Goal: Information Seeking & Learning: Learn about a topic

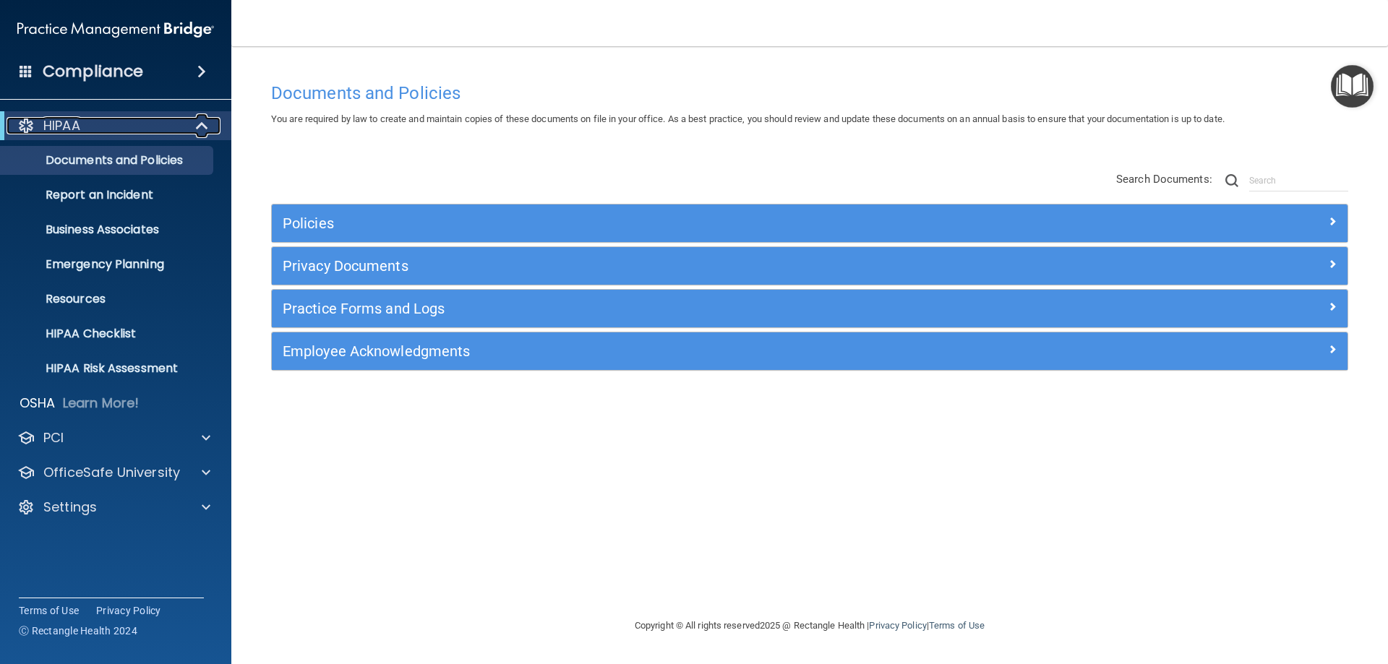
click at [197, 122] on span at bounding box center [203, 125] width 12 height 17
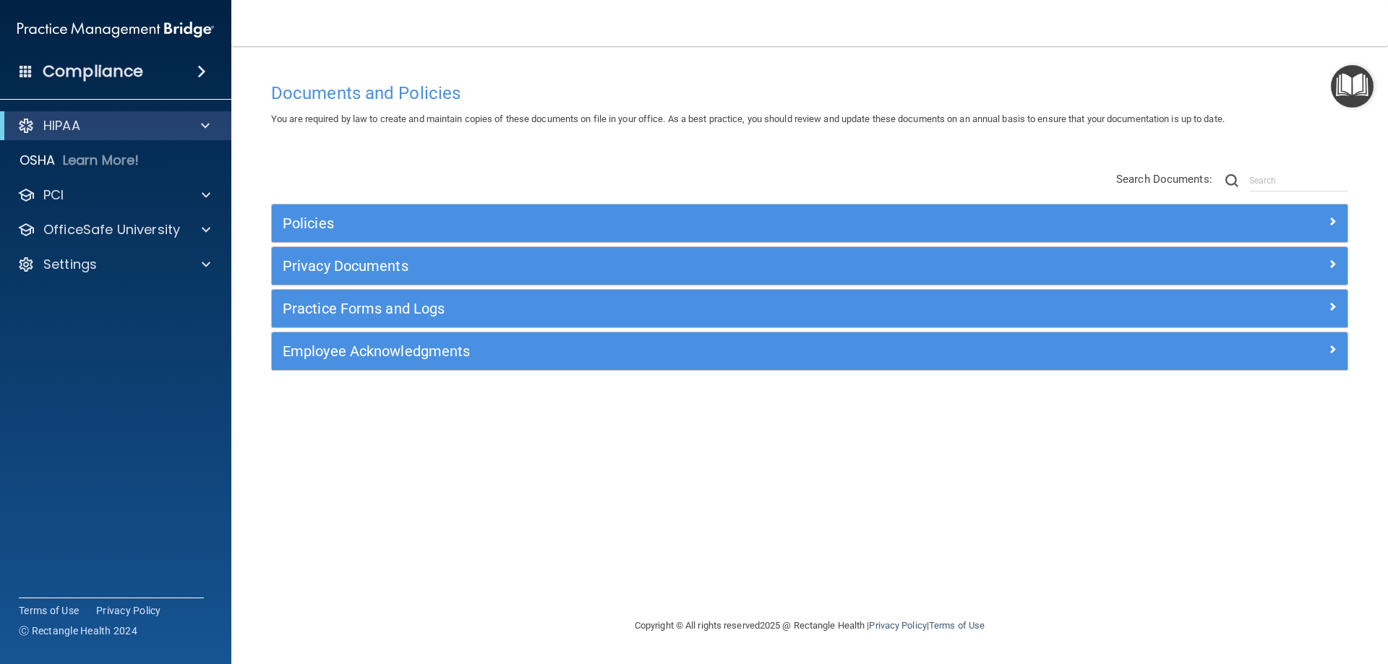
click at [204, 75] on span at bounding box center [201, 71] width 9 height 17
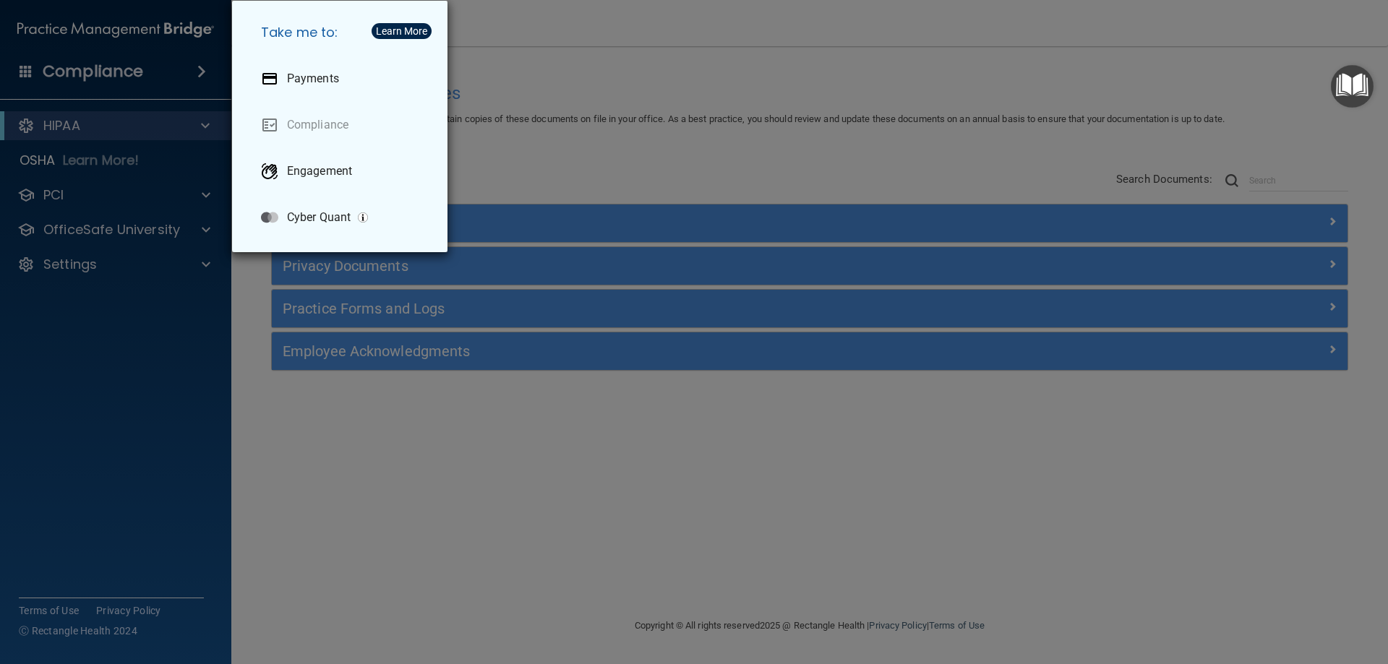
click at [201, 74] on div "Take me to: Payments Compliance Engagement Cyber Quant" at bounding box center [694, 332] width 1388 height 664
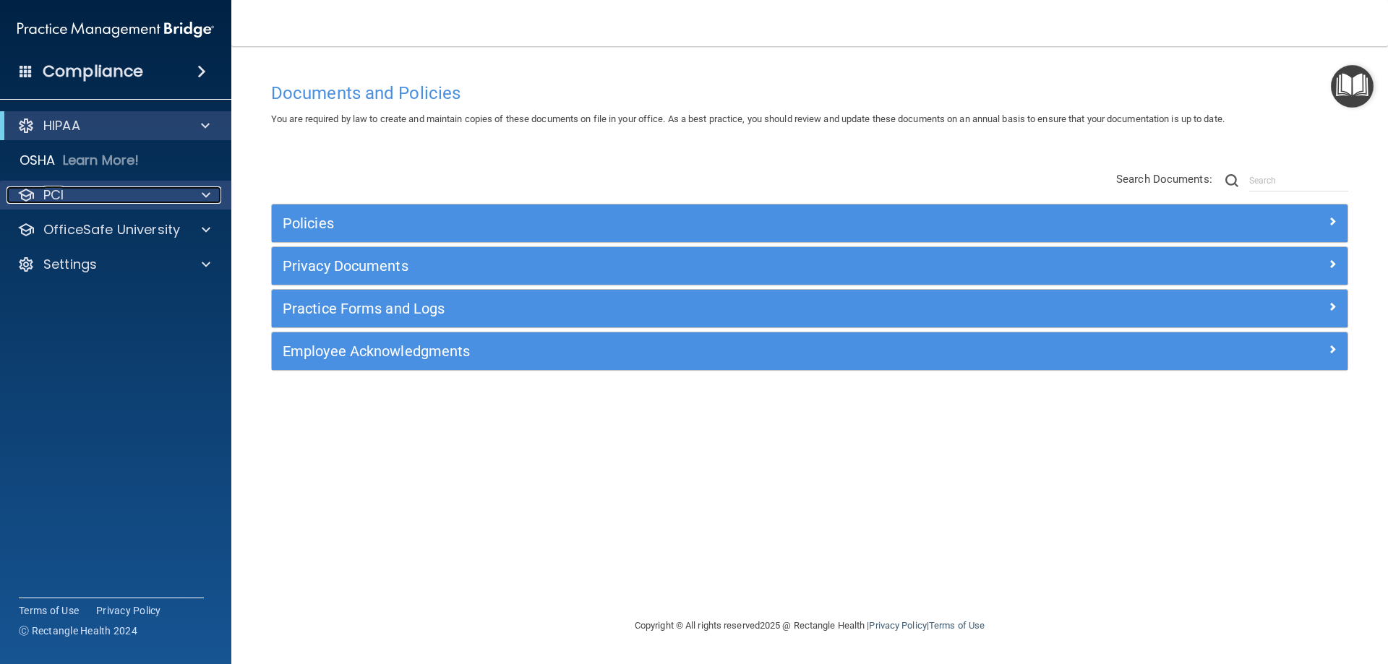
click at [76, 197] on div "PCI" at bounding box center [96, 195] width 179 height 17
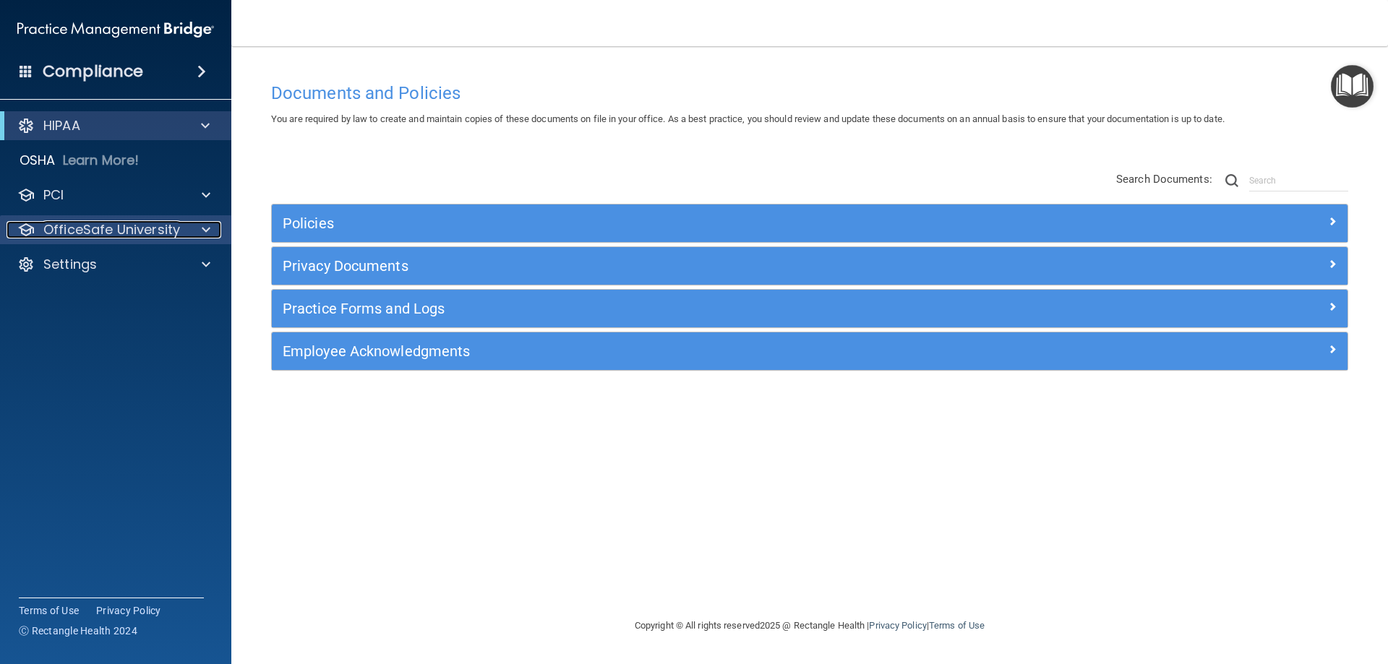
click at [87, 237] on p "OfficeSafe University" at bounding box center [111, 229] width 137 height 17
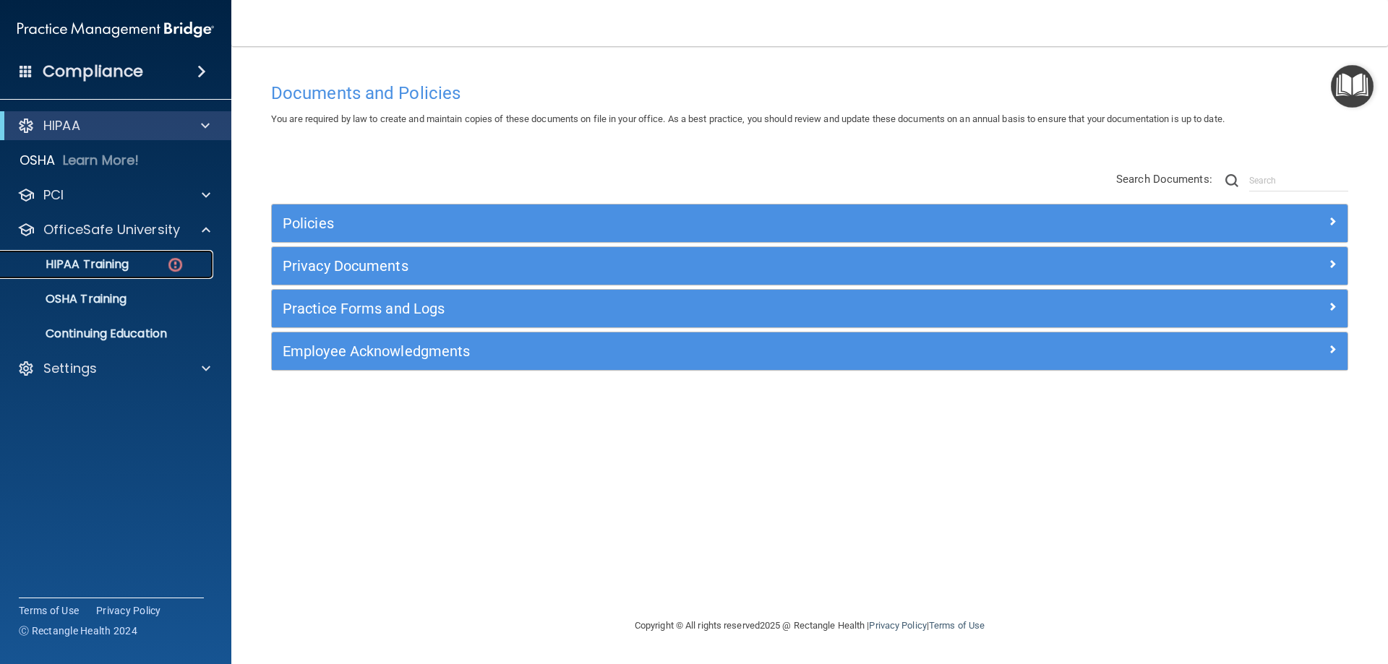
click at [85, 266] on p "HIPAA Training" at bounding box center [68, 264] width 119 height 14
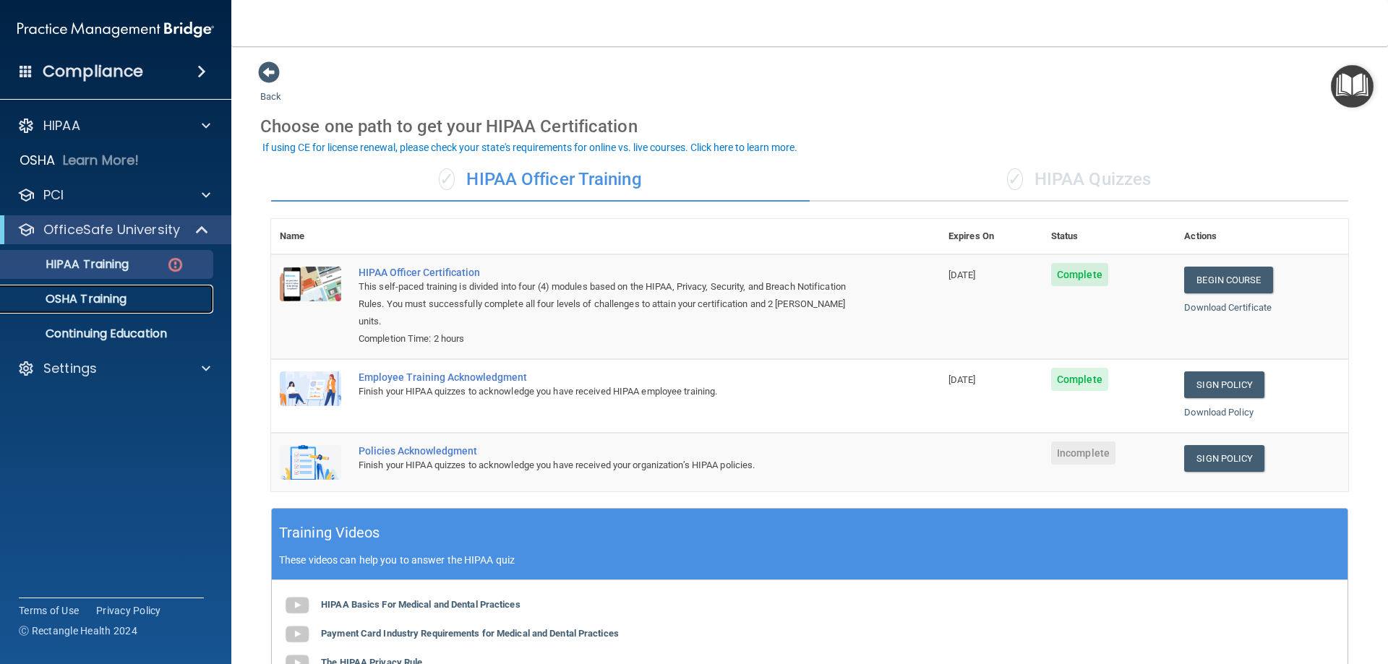
click at [140, 293] on div "OSHA Training" at bounding box center [107, 299] width 197 height 14
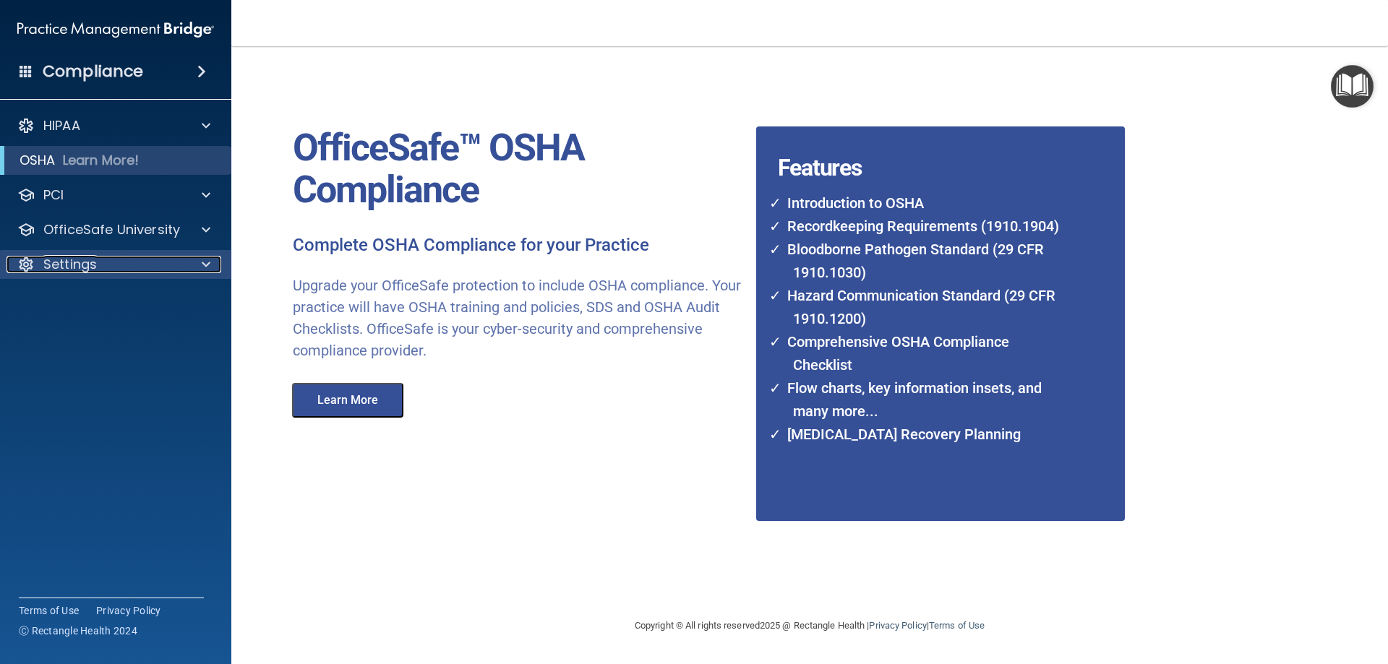
click at [140, 262] on div "Settings" at bounding box center [96, 264] width 179 height 17
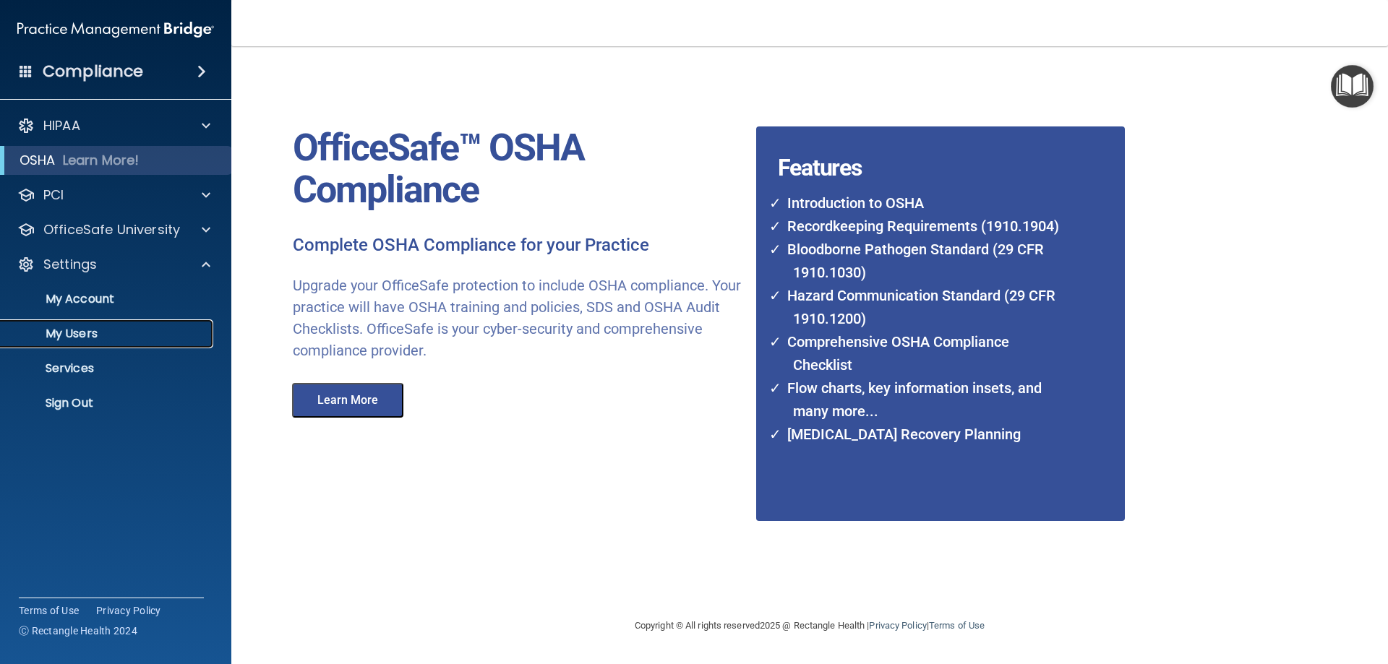
click at [124, 328] on p "My Users" at bounding box center [107, 334] width 197 height 14
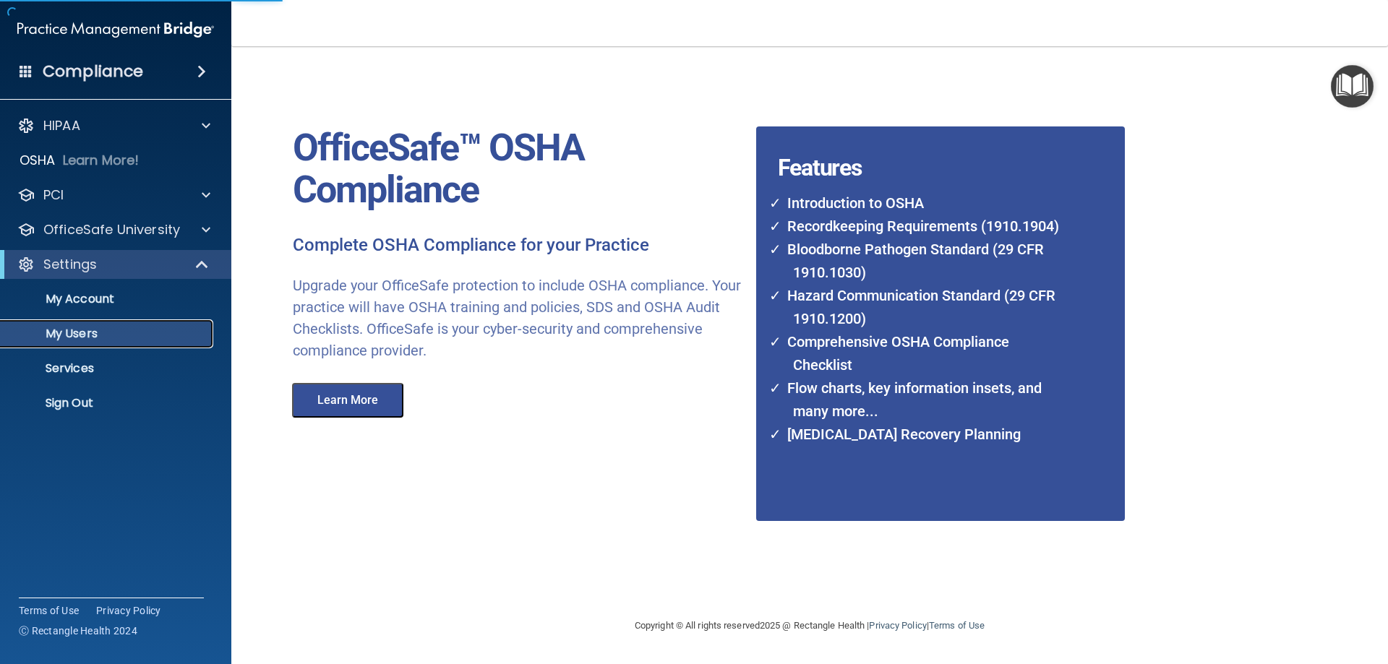
click at [83, 338] on p "My Users" at bounding box center [107, 334] width 197 height 14
select select "20"
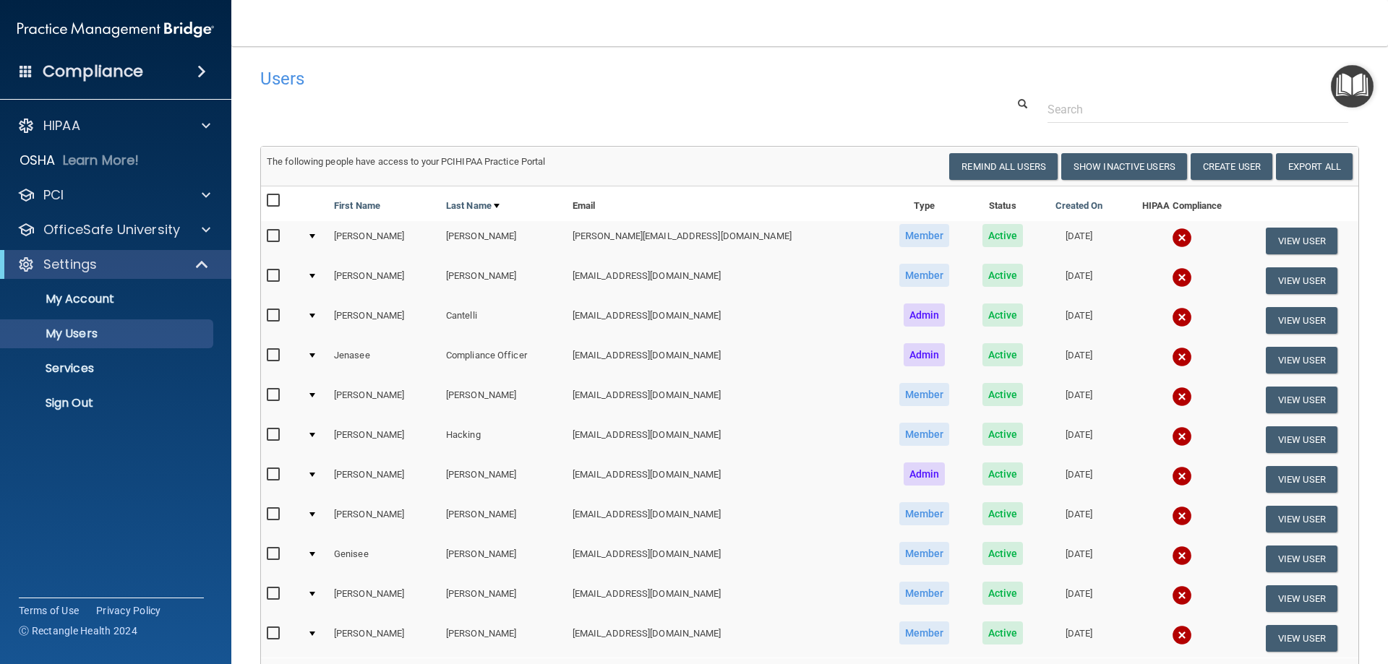
click at [1172, 282] on img at bounding box center [1182, 277] width 20 height 20
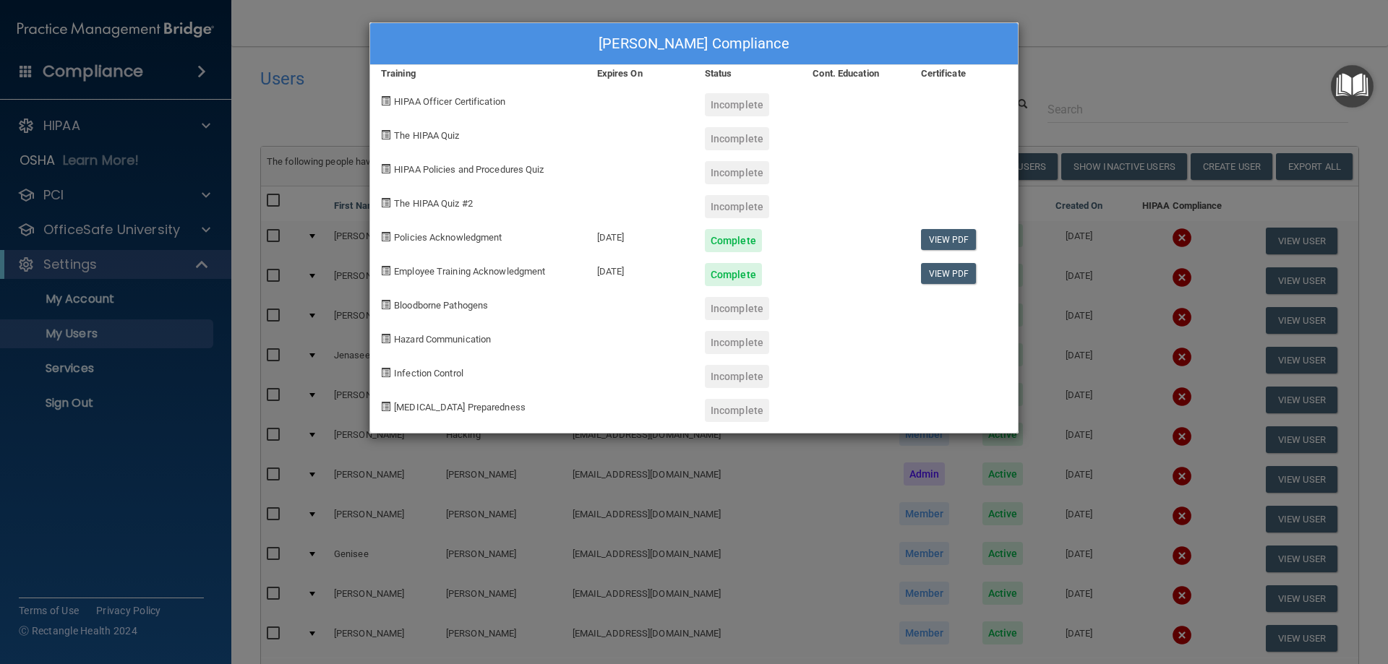
click at [1213, 82] on div "Trisha Blanco's Compliance Training Expires On Status Cont. Education Certifica…" at bounding box center [694, 332] width 1388 height 664
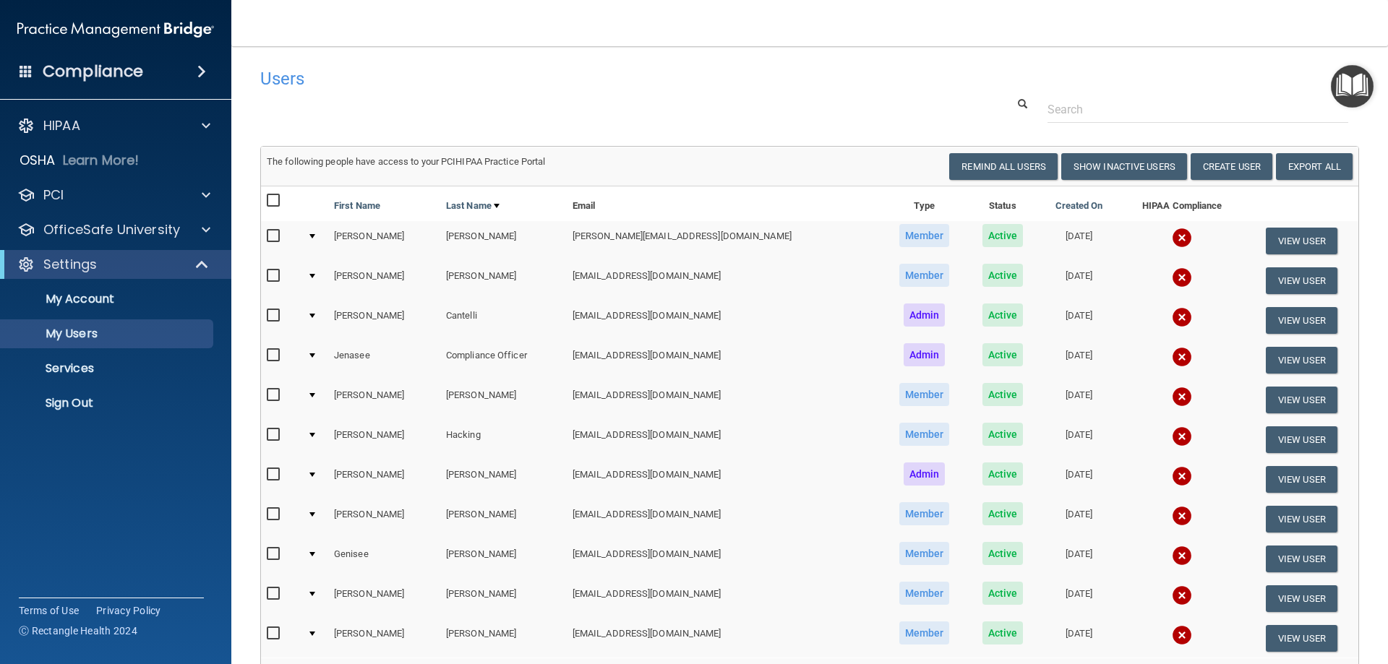
click at [267, 278] on input "checkbox" at bounding box center [275, 276] width 17 height 12
checkbox input "true"
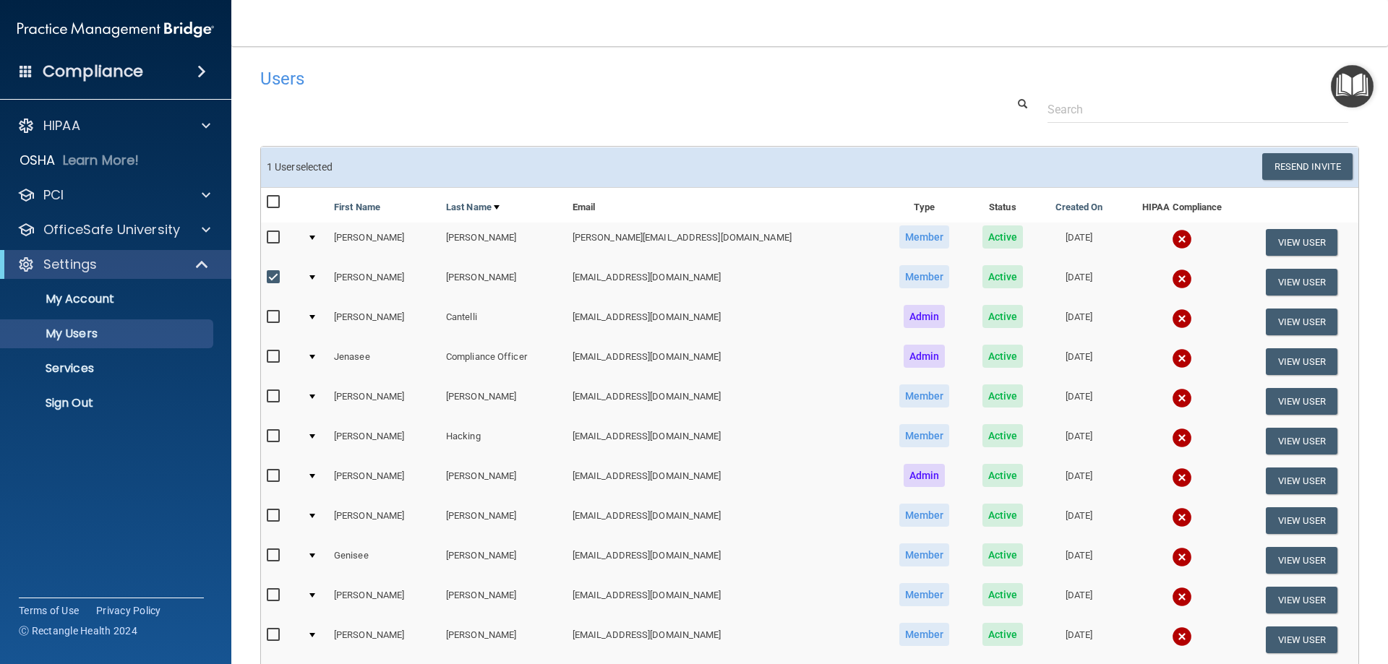
click at [315, 276] on div at bounding box center [312, 277] width 6 height 4
click at [314, 276] on td at bounding box center [314, 282] width 27 height 40
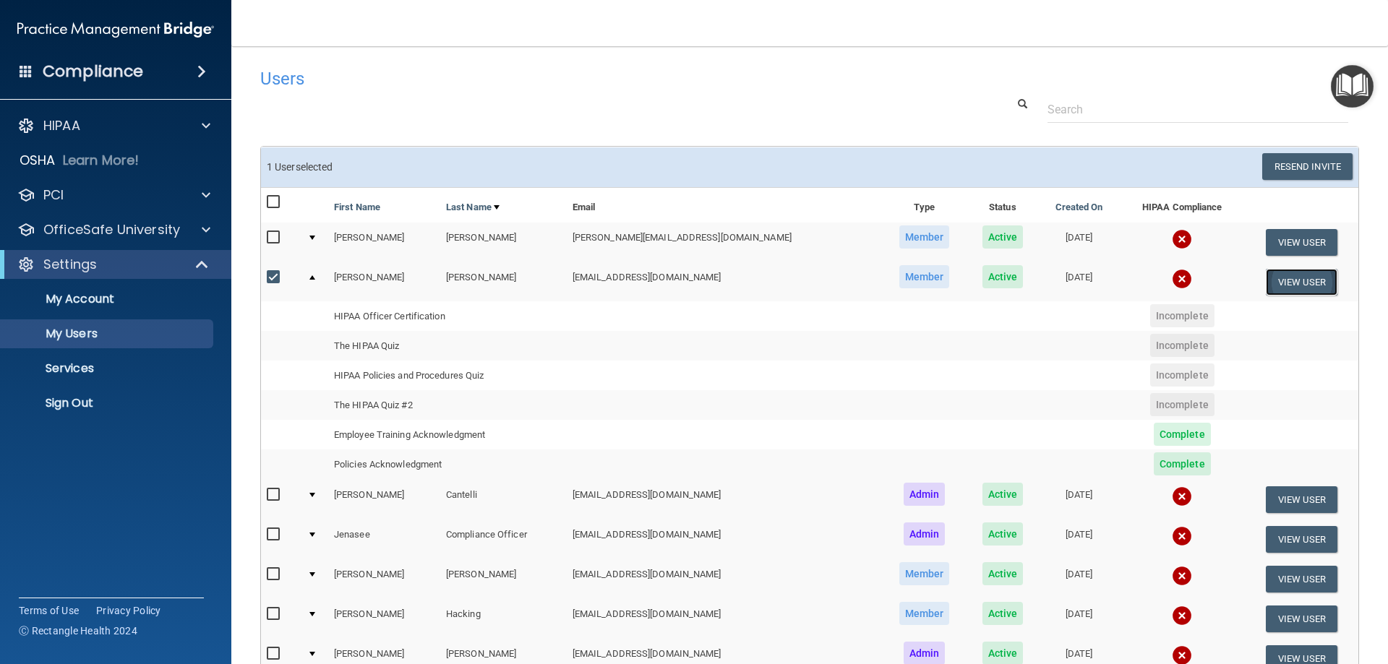
click at [1305, 281] on button "View User" at bounding box center [1302, 282] width 72 height 27
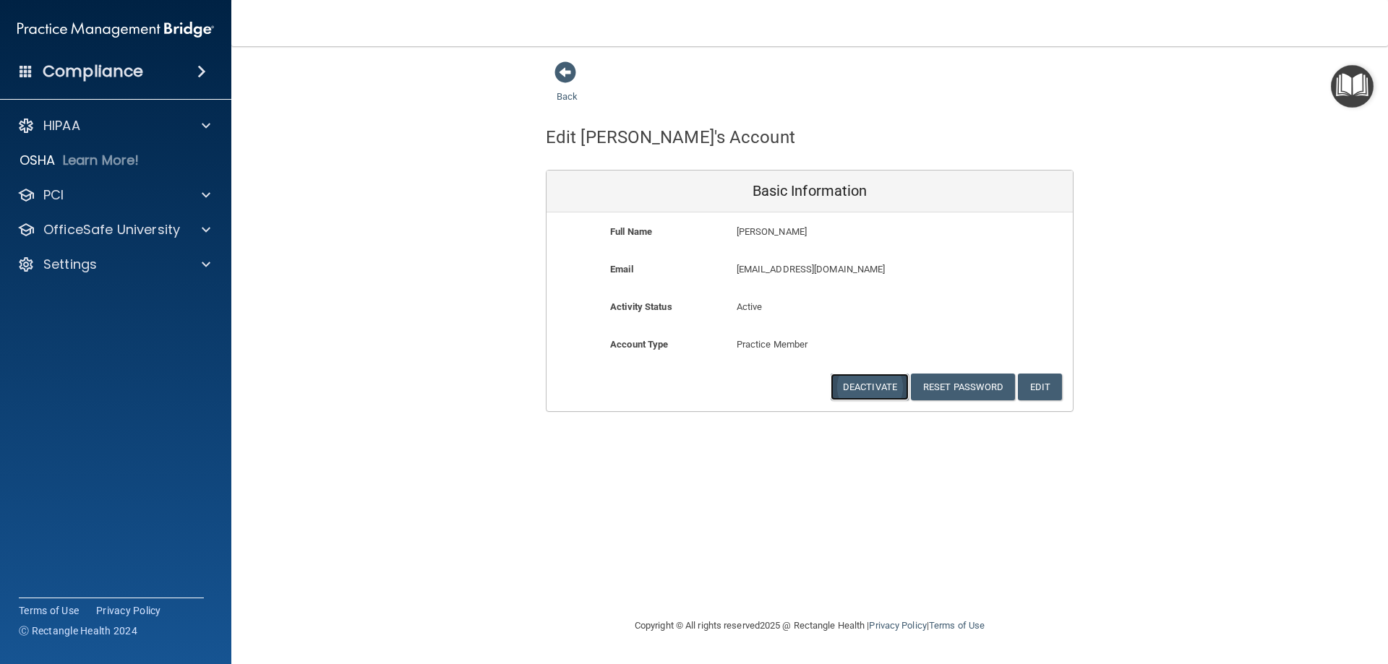
click at [880, 393] on button "Deactivate" at bounding box center [870, 387] width 78 height 27
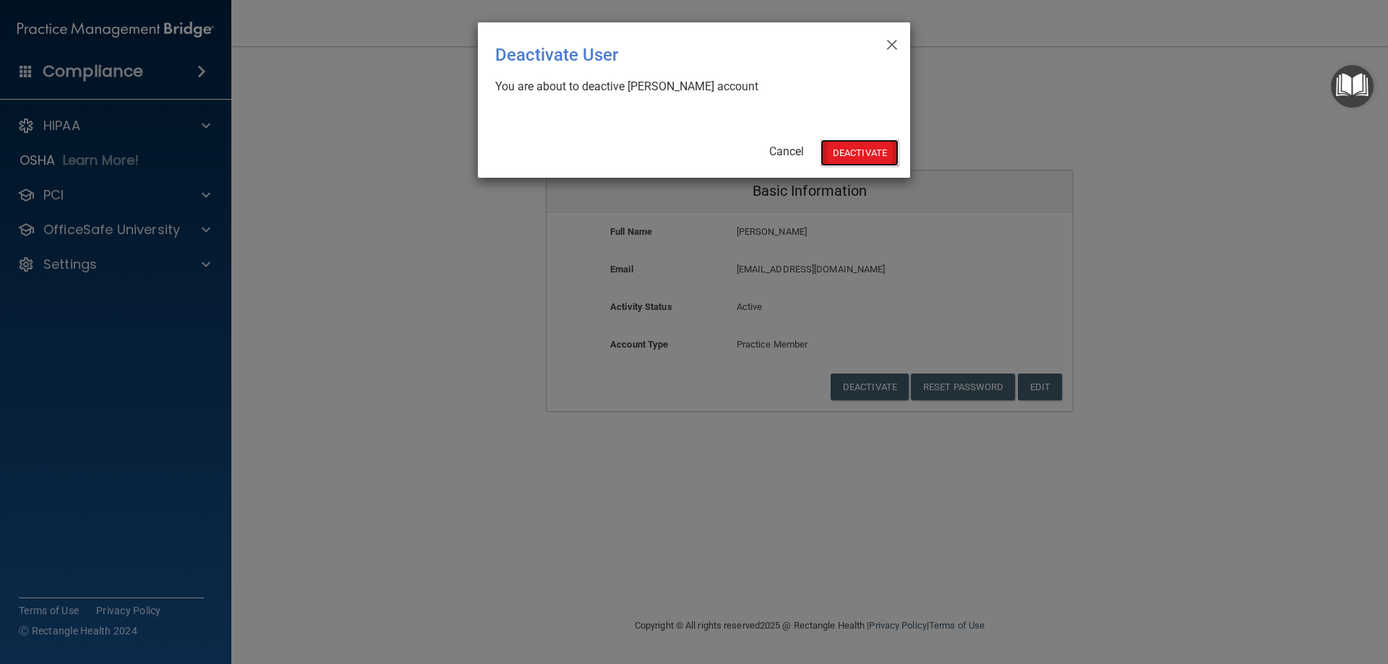
click at [860, 159] on button "Deactivate" at bounding box center [860, 153] width 78 height 27
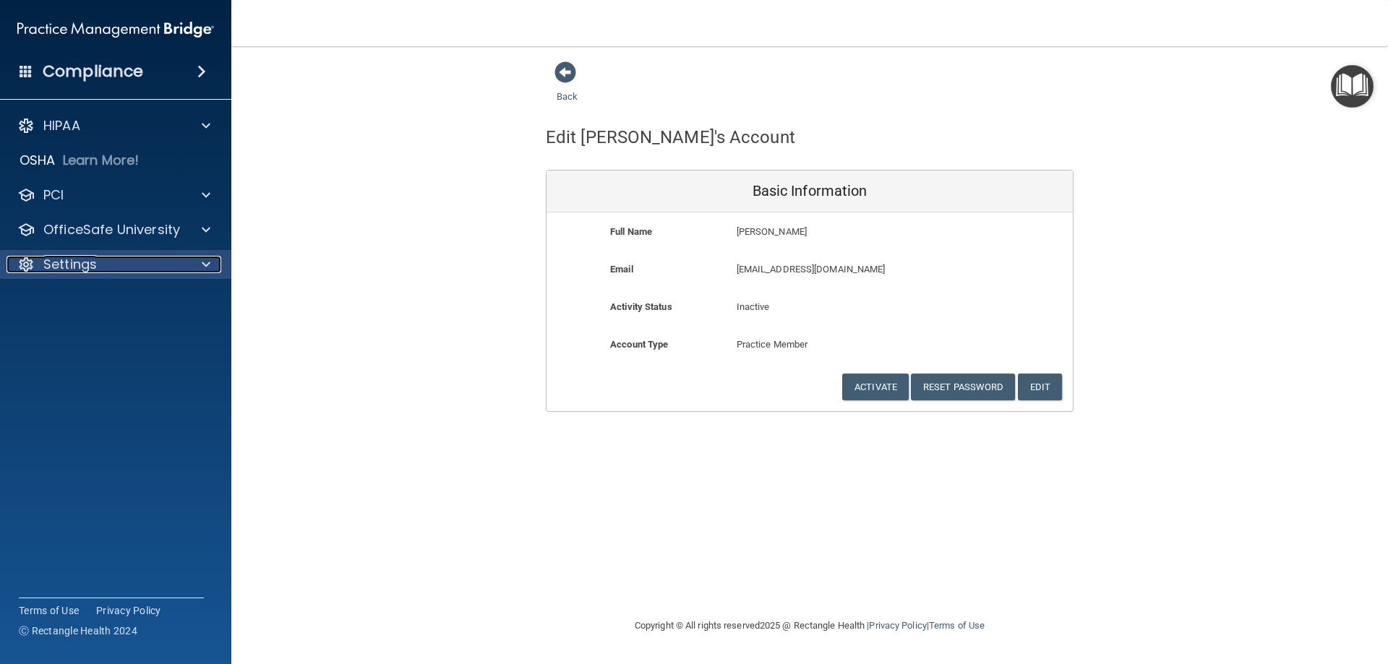
click at [69, 258] on p "Settings" at bounding box center [69, 264] width 53 height 17
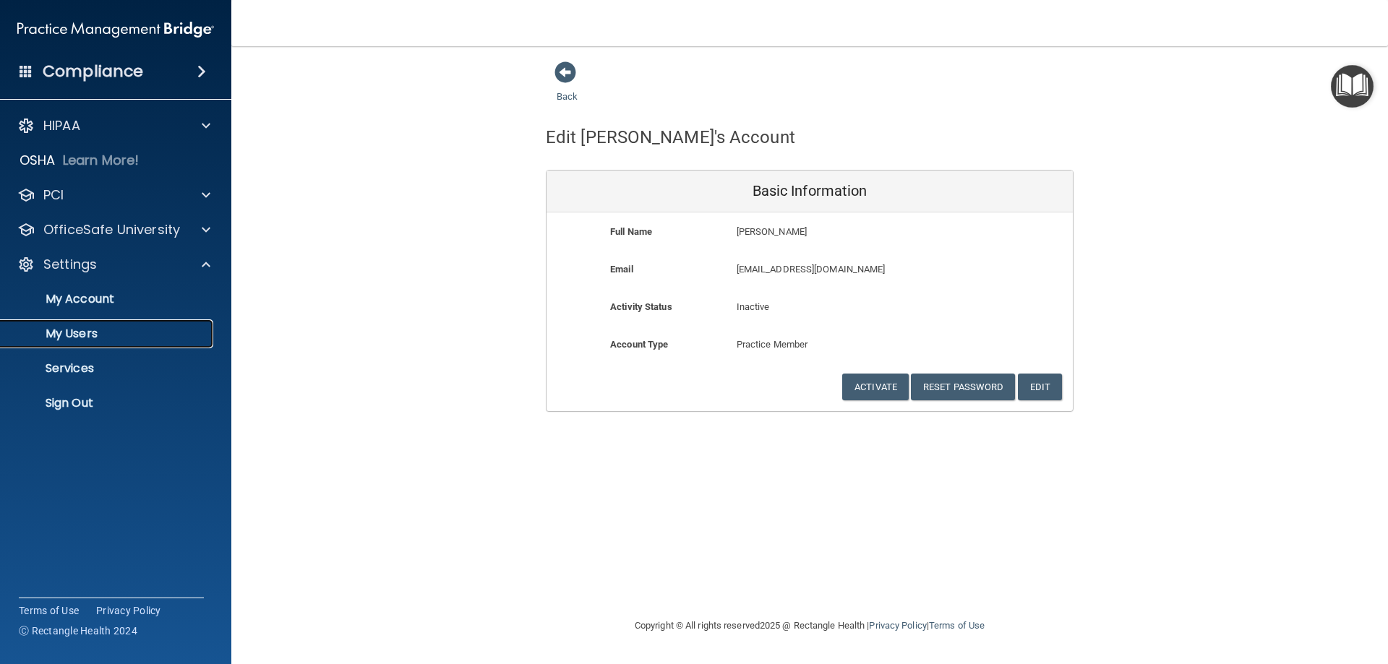
click at [87, 339] on p "My Users" at bounding box center [107, 334] width 197 height 14
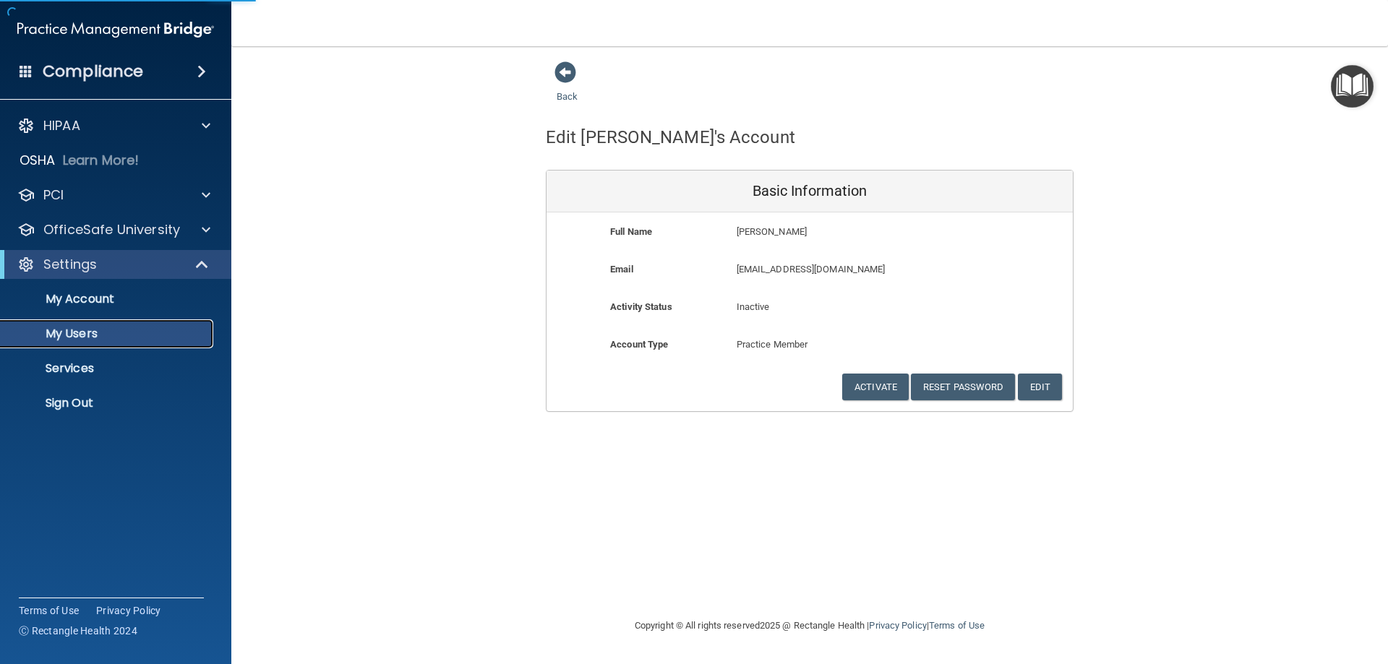
select select "20"
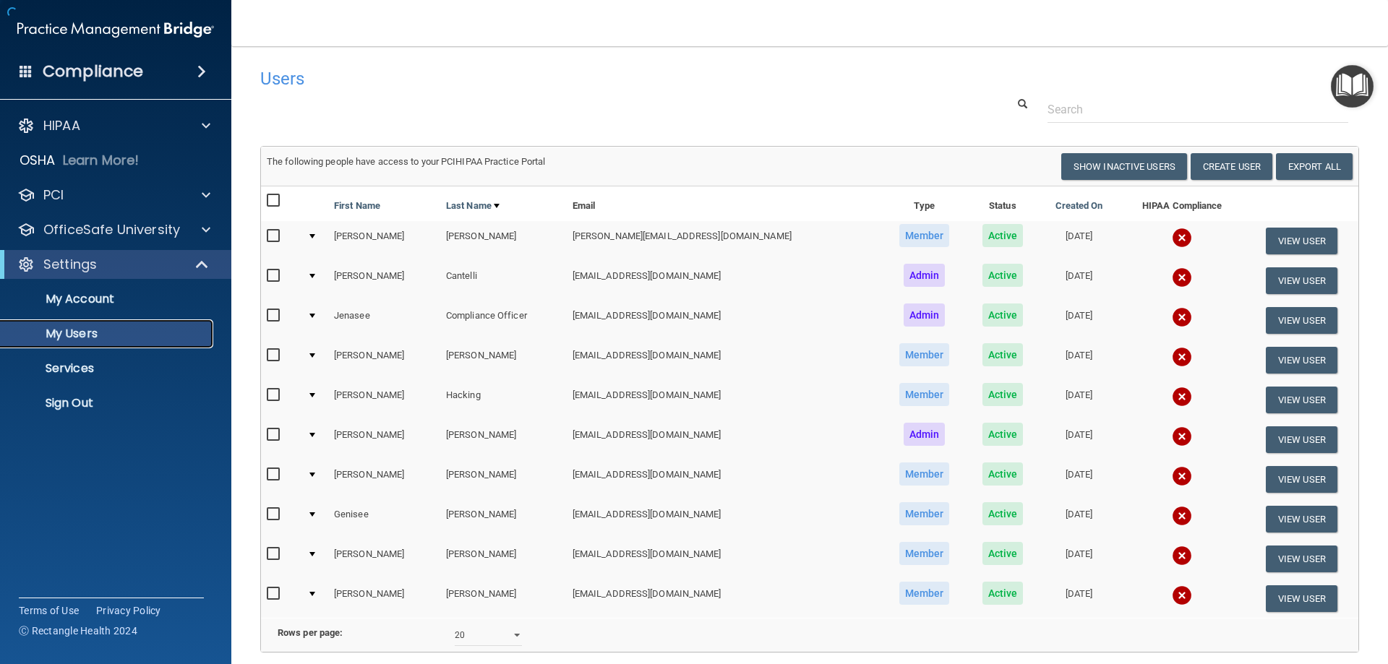
click at [93, 334] on p "My Users" at bounding box center [107, 334] width 197 height 14
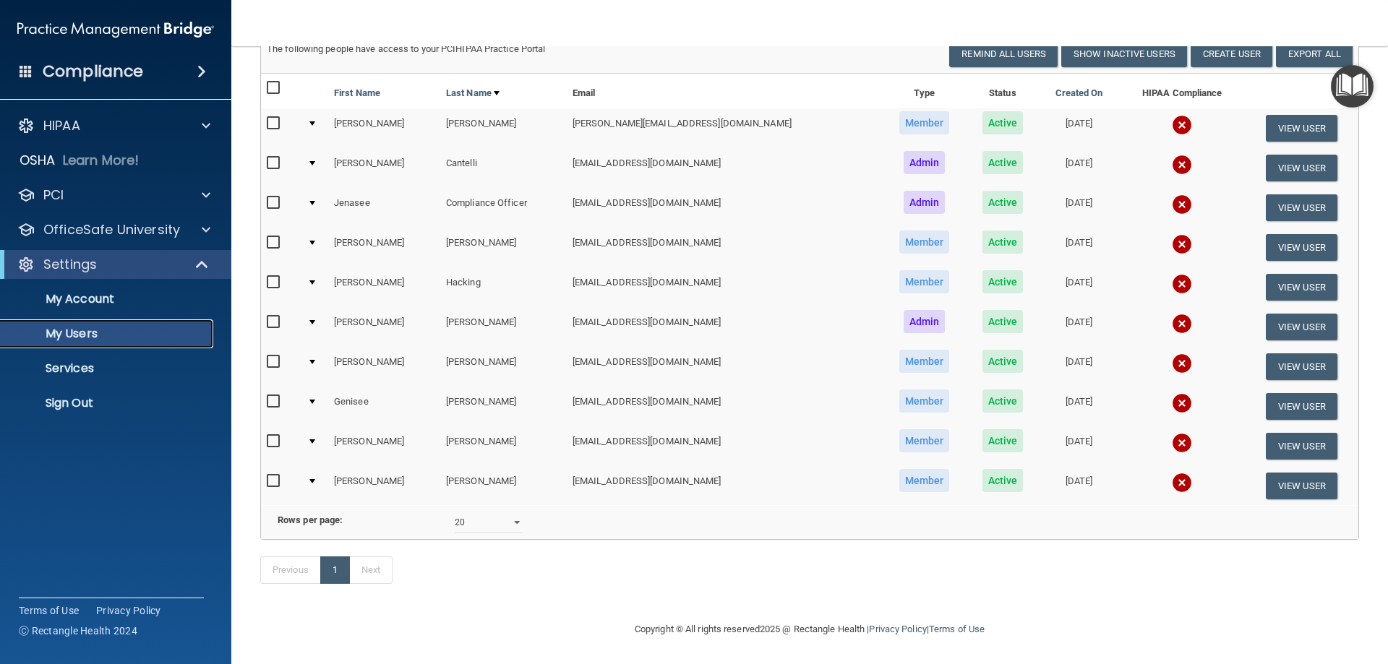
scroll to position [62, 0]
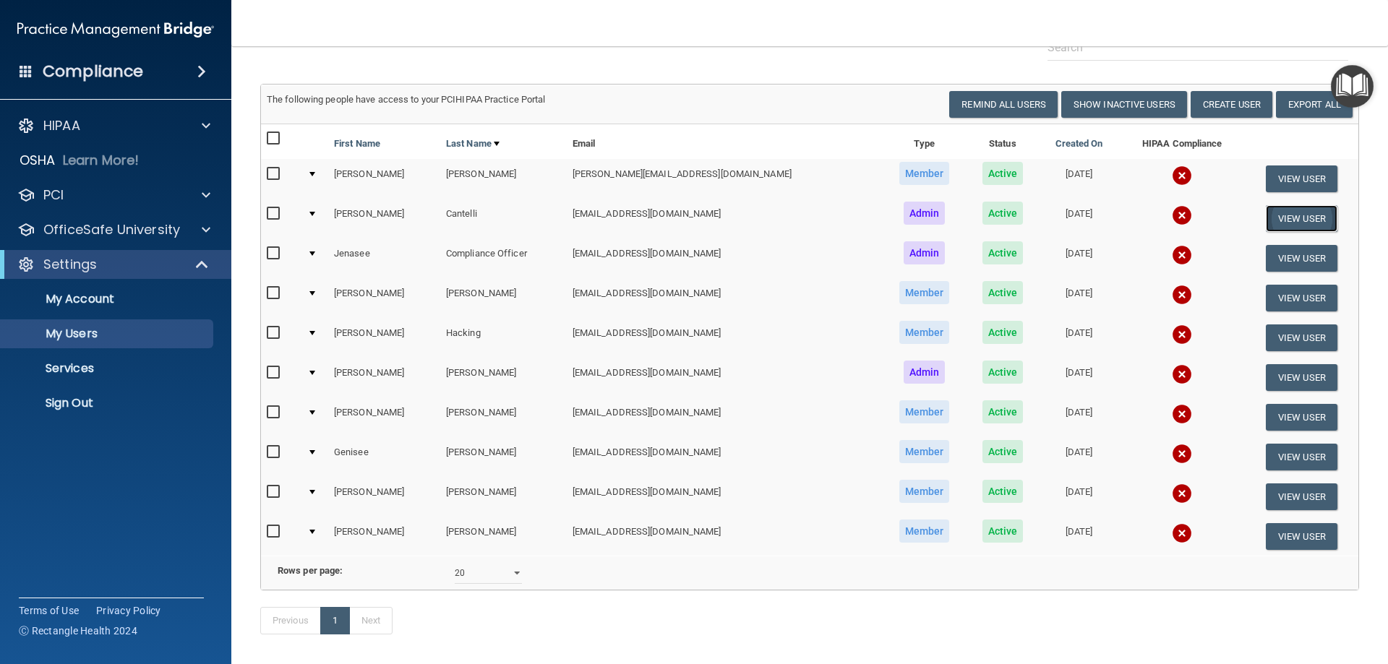
click at [1309, 218] on button "View User" at bounding box center [1302, 218] width 72 height 27
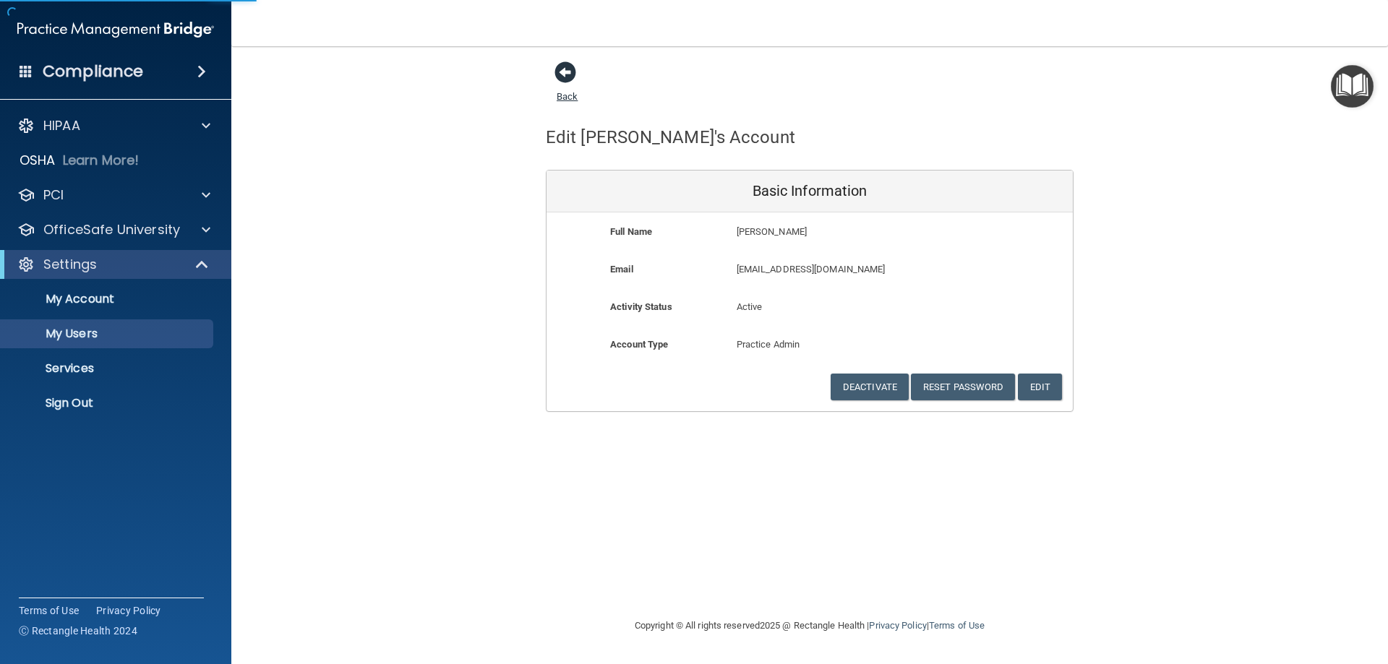
click at [573, 76] on span at bounding box center [565, 72] width 22 height 22
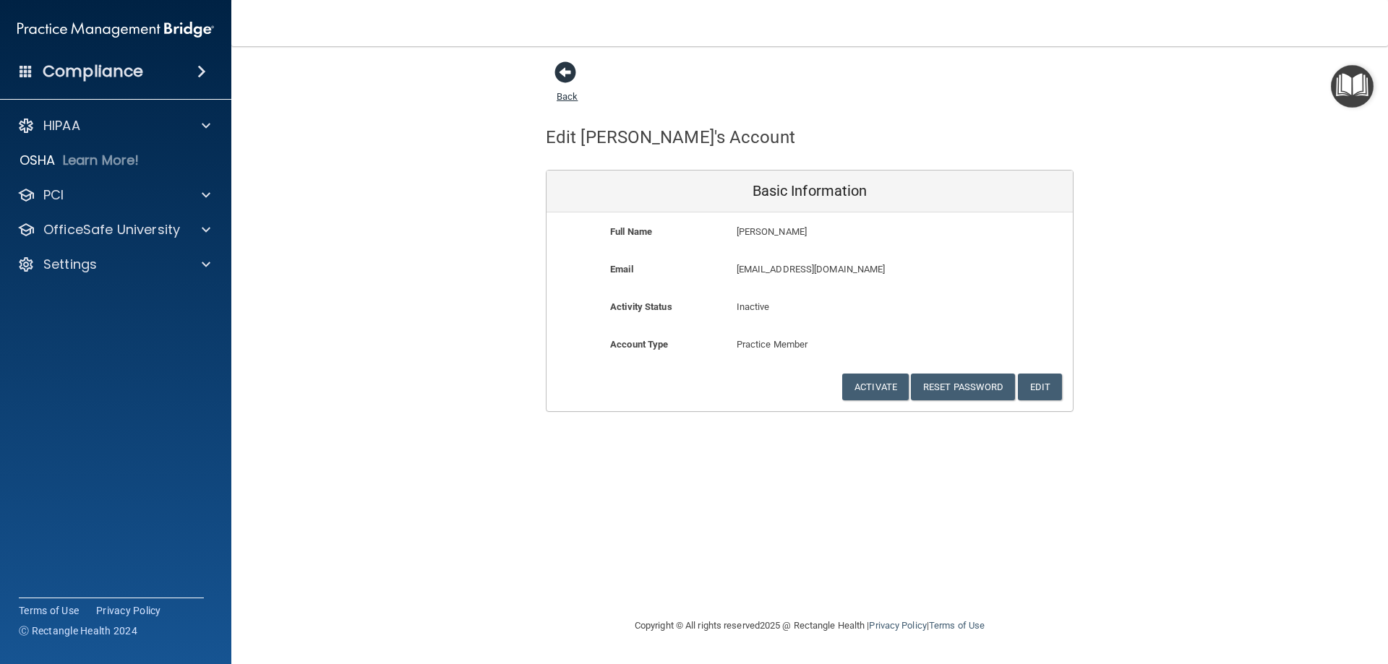
click at [561, 70] on span at bounding box center [565, 72] width 22 height 22
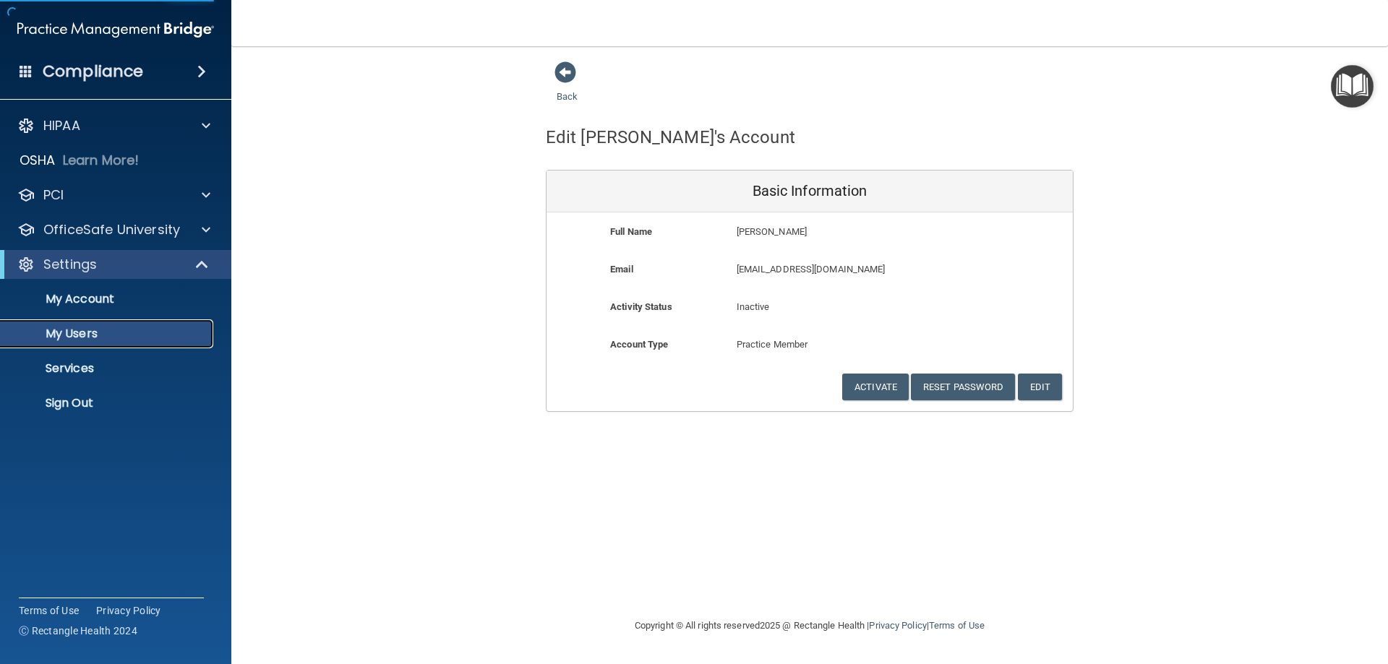
click at [87, 334] on p "My Users" at bounding box center [107, 334] width 197 height 14
select select "20"
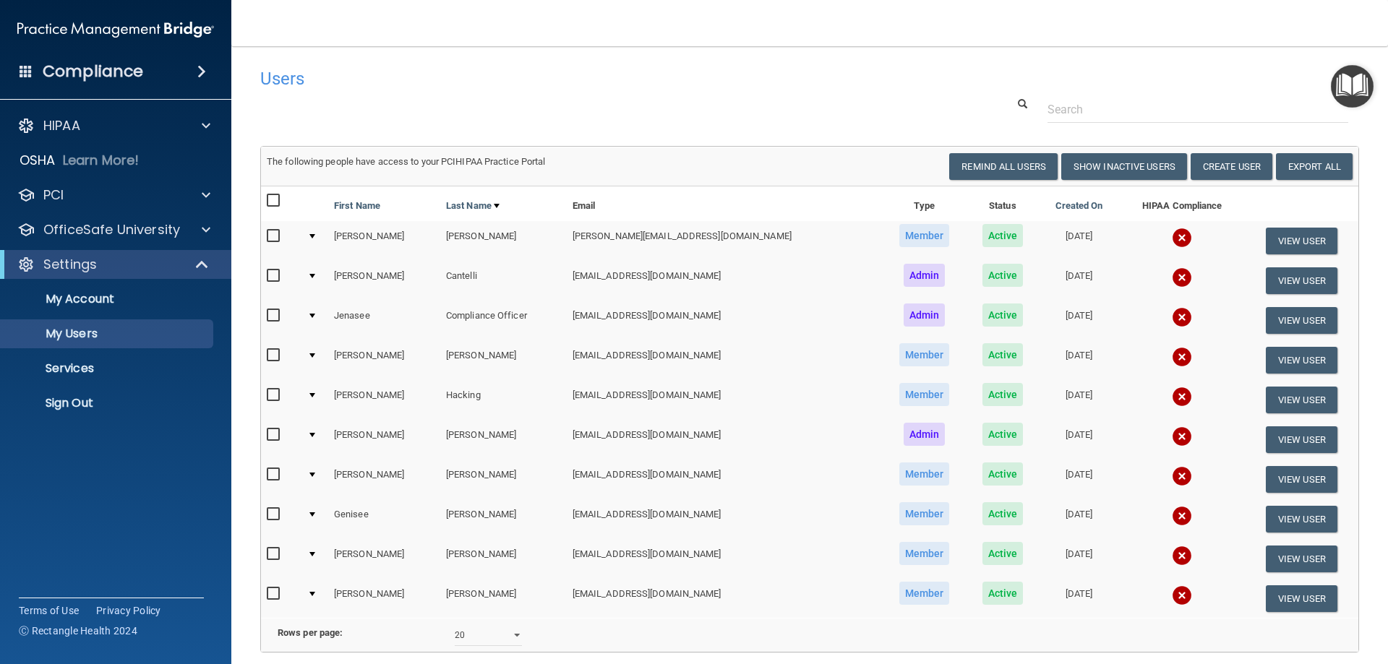
click at [273, 276] on input "checkbox" at bounding box center [275, 276] width 17 height 12
checkbox input "true"
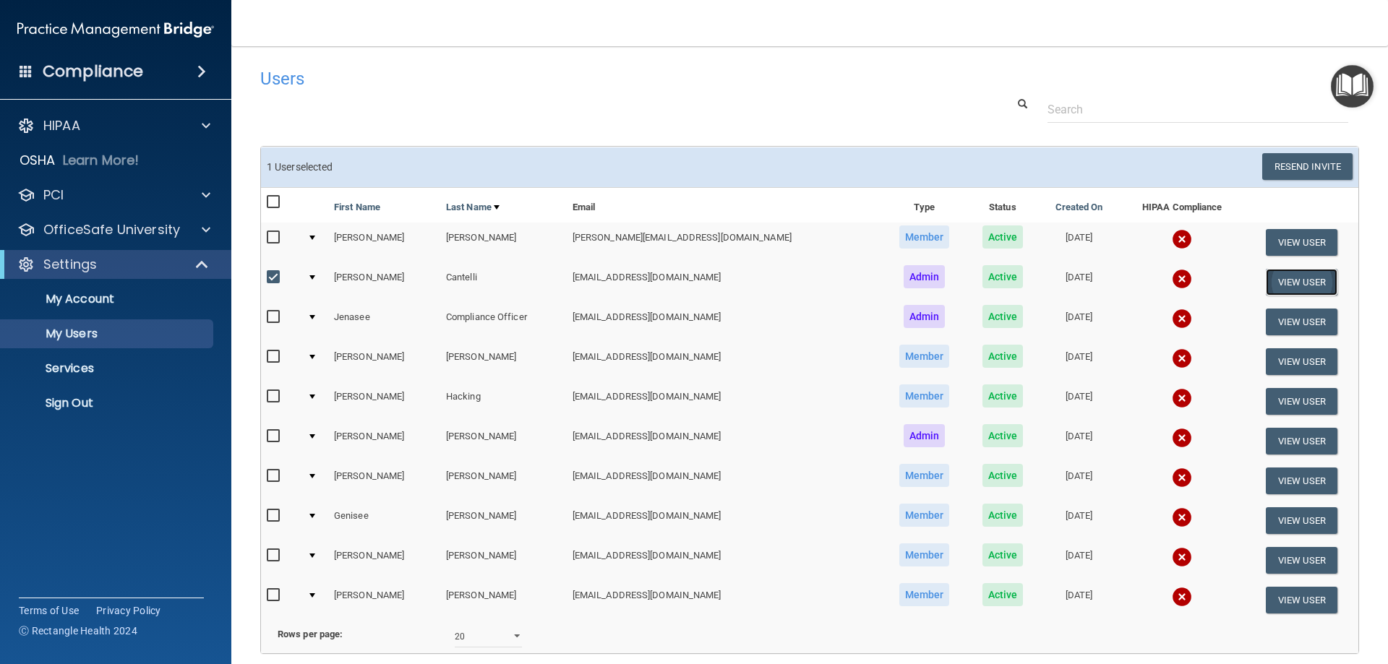
click at [1285, 285] on button "View User" at bounding box center [1302, 282] width 72 height 27
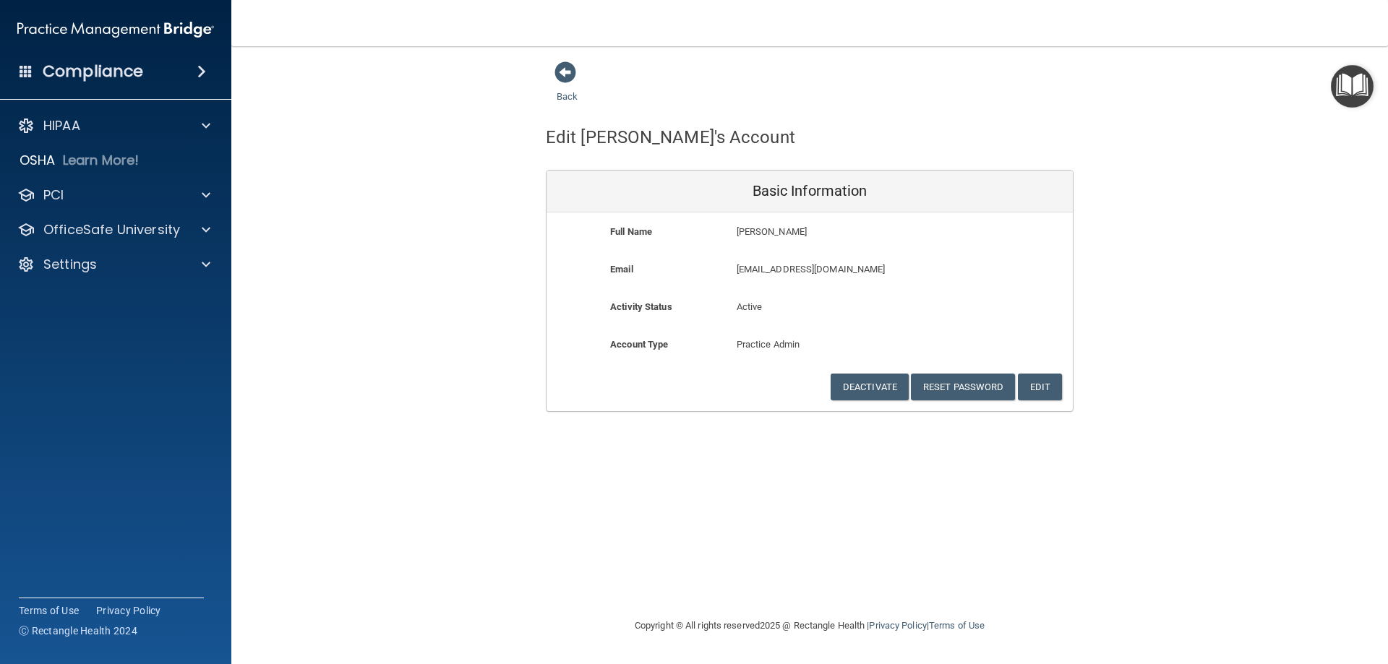
click at [554, 72] on div "Back" at bounding box center [590, 83] width 88 height 45
click at [564, 73] on span at bounding box center [565, 72] width 22 height 22
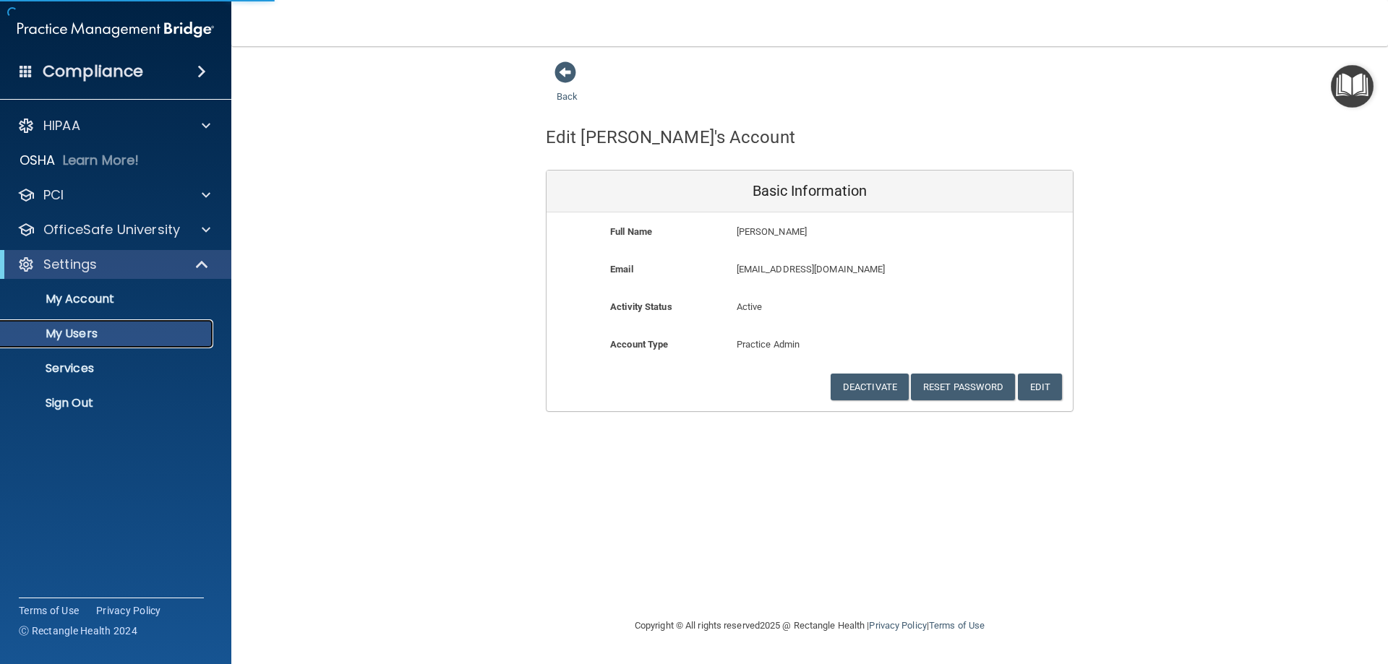
select select "20"
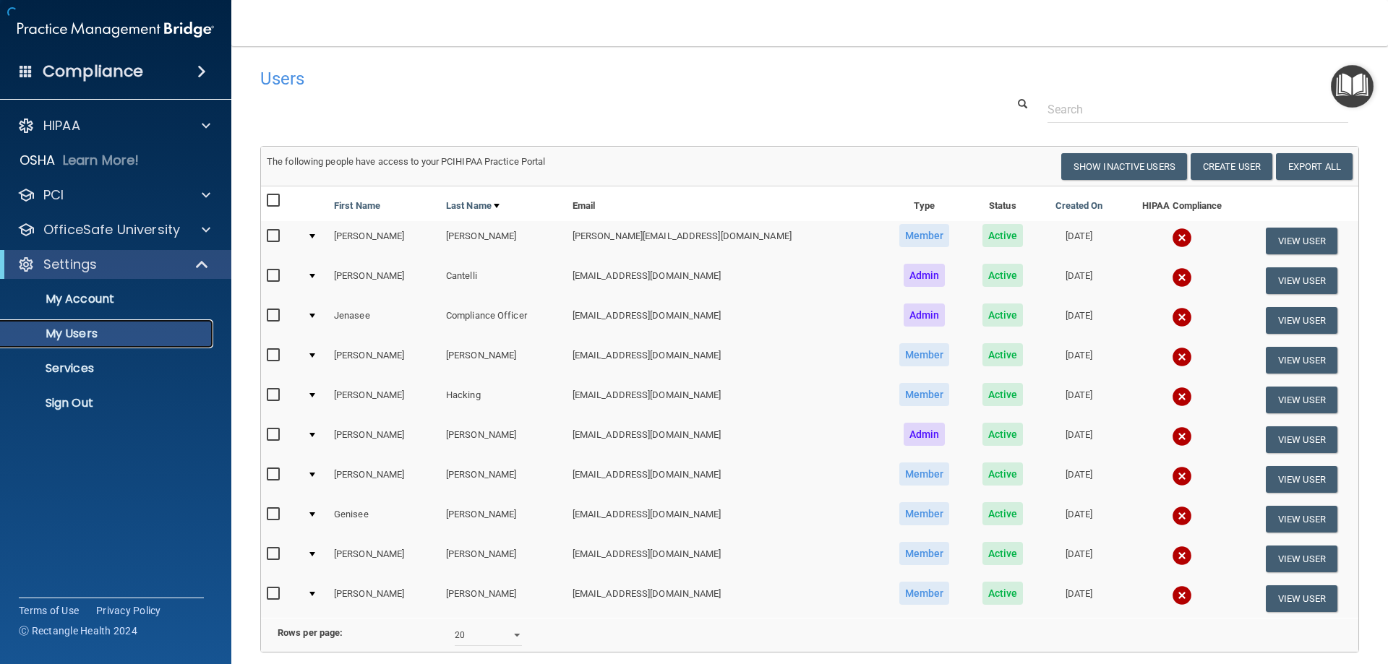
click at [93, 331] on p "My Users" at bounding box center [107, 334] width 197 height 14
click at [322, 315] on td at bounding box center [314, 321] width 27 height 40
click at [315, 314] on div at bounding box center [312, 316] width 6 height 4
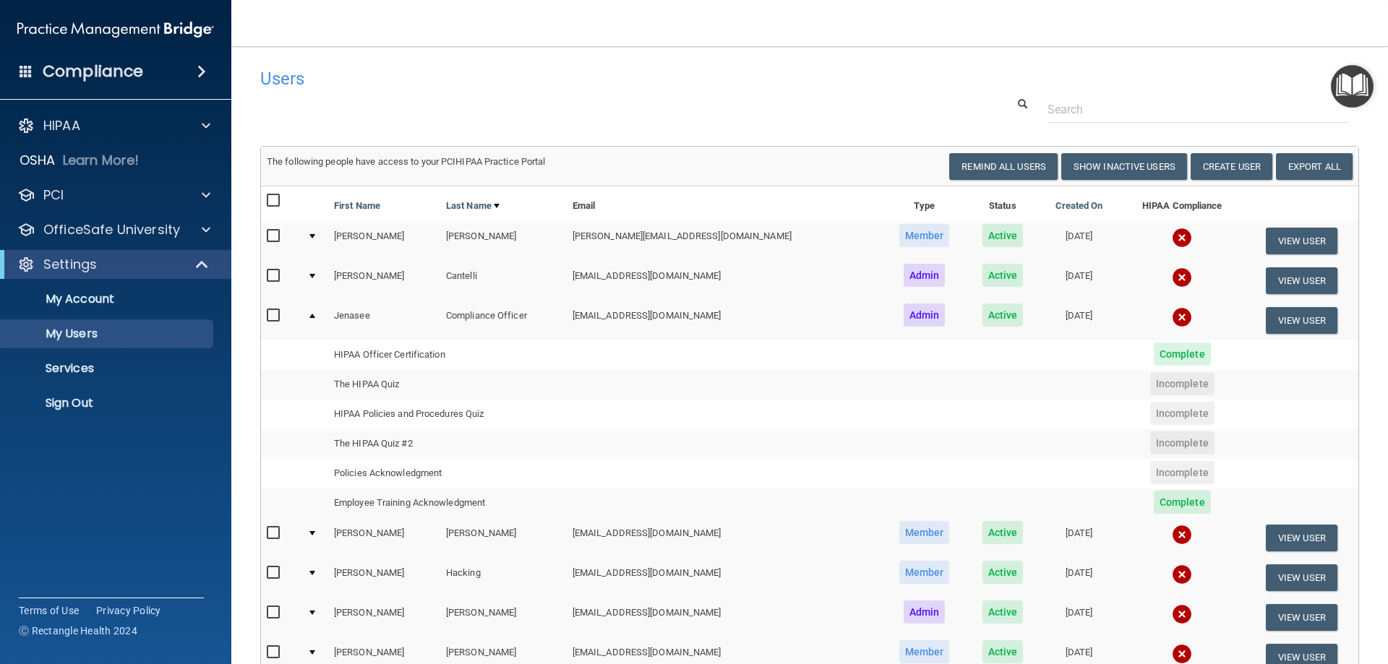
click at [315, 314] on div at bounding box center [312, 316] width 6 height 4
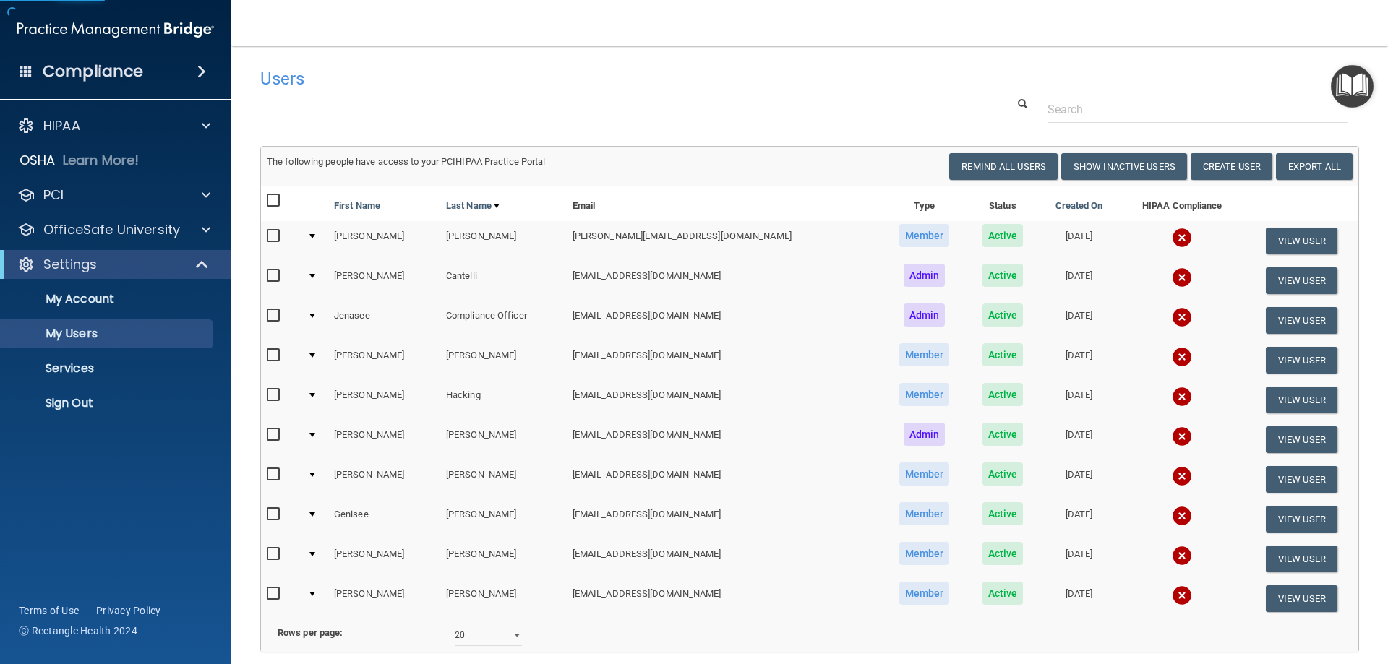
click at [315, 314] on div at bounding box center [312, 316] width 6 height 4
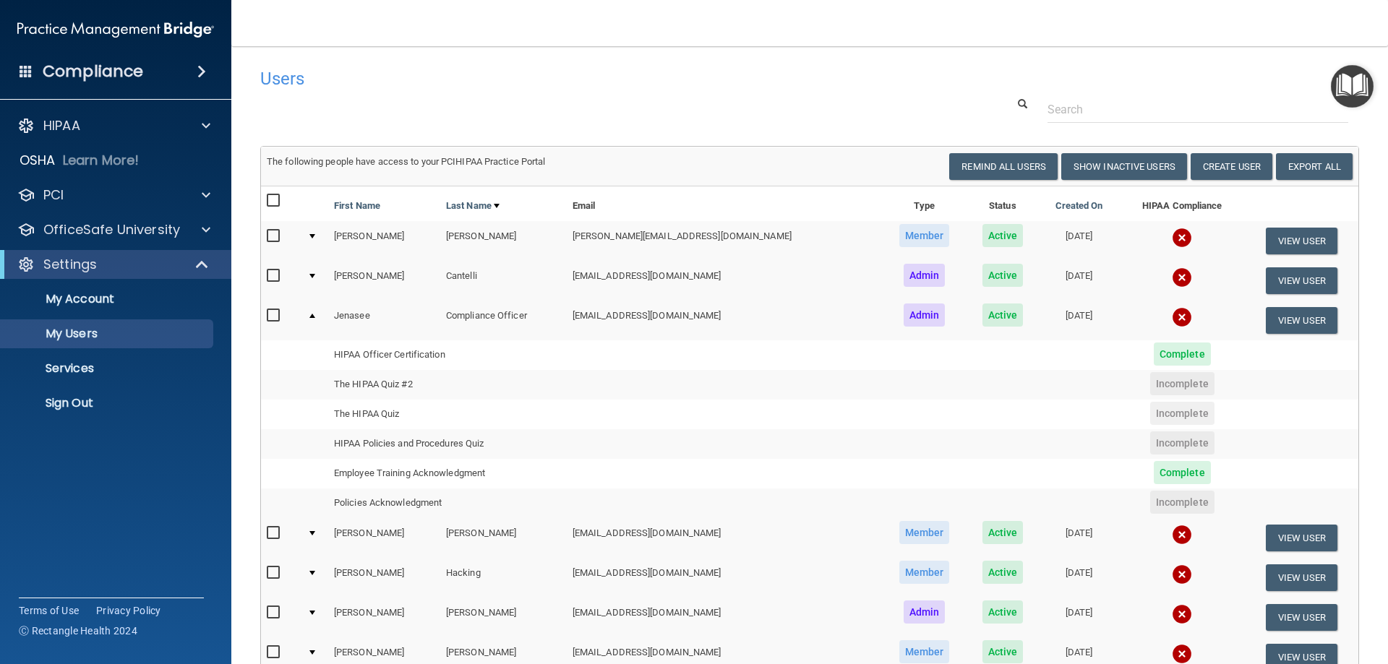
click at [315, 234] on td at bounding box center [314, 241] width 27 height 40
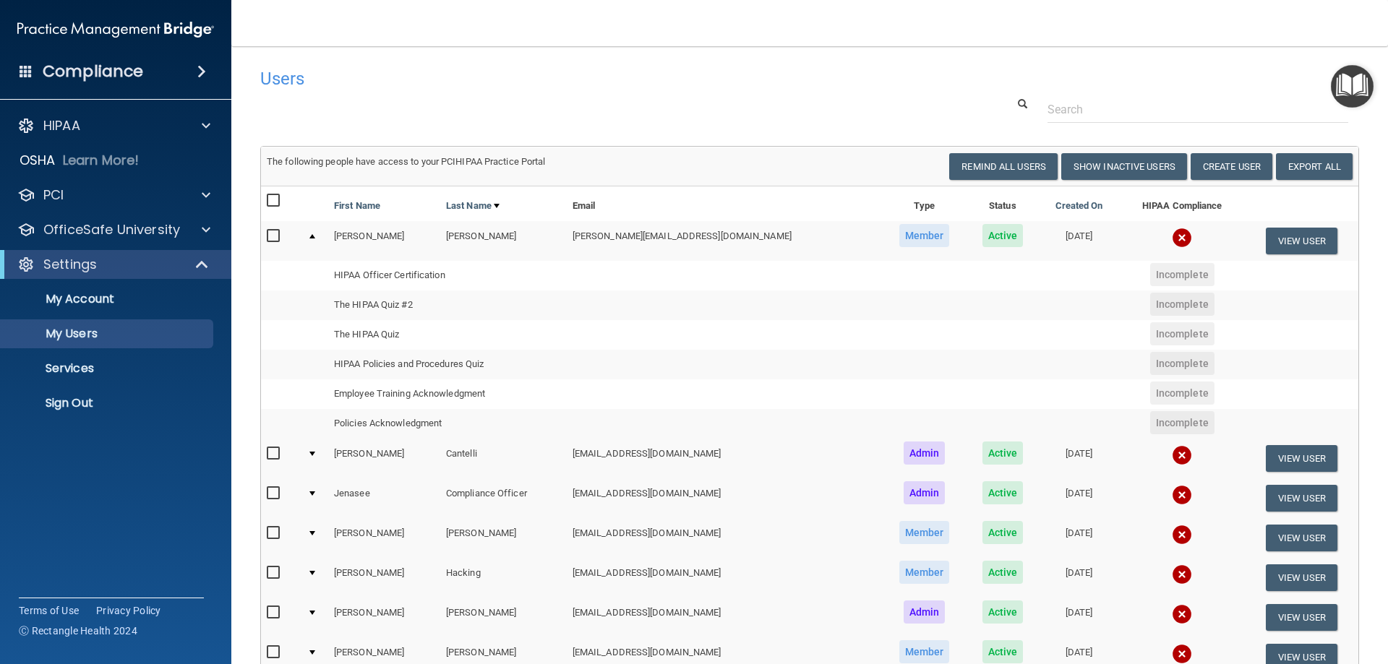
click at [315, 235] on div at bounding box center [312, 236] width 6 height 4
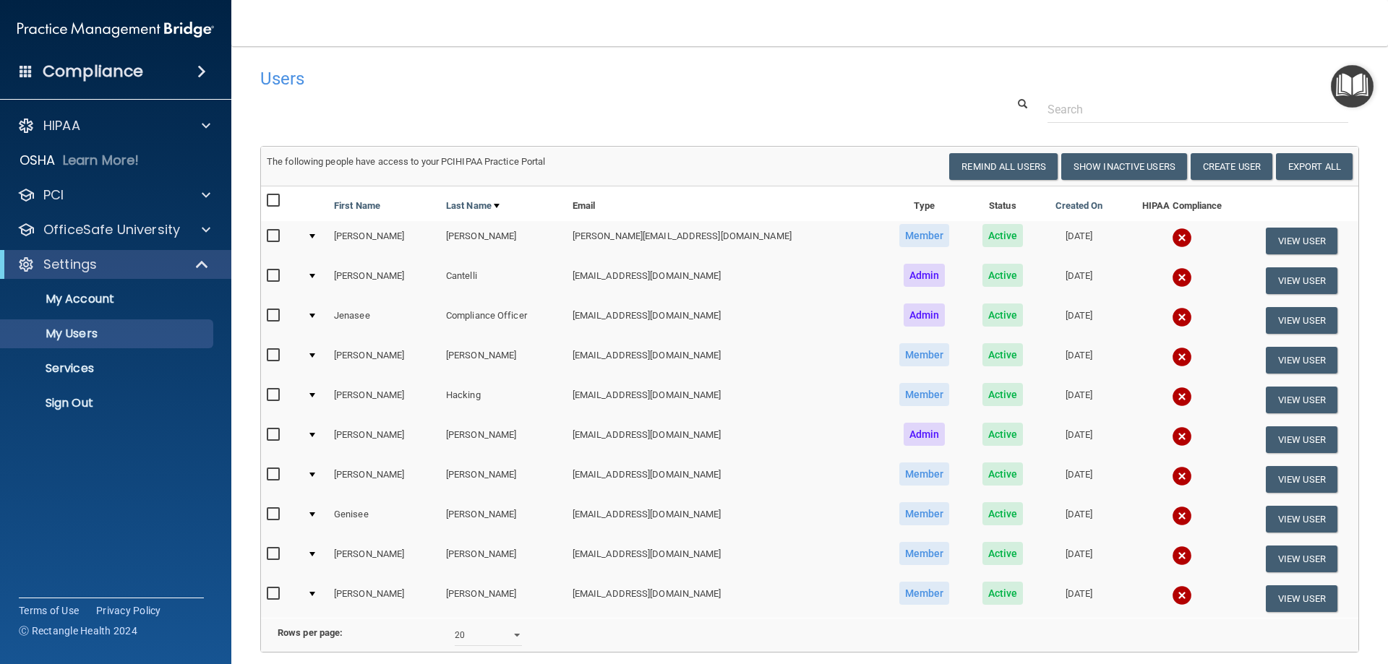
click at [315, 274] on div at bounding box center [312, 276] width 6 height 4
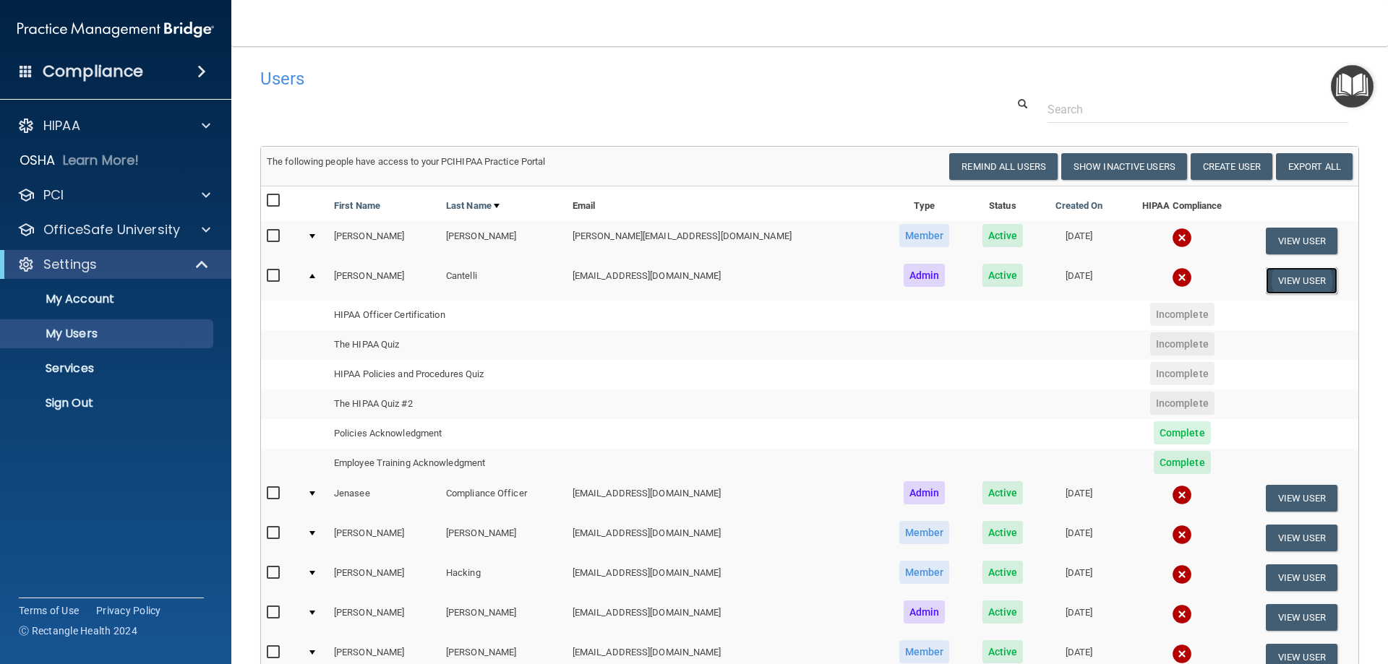
click at [1277, 288] on button "View User" at bounding box center [1302, 280] width 72 height 27
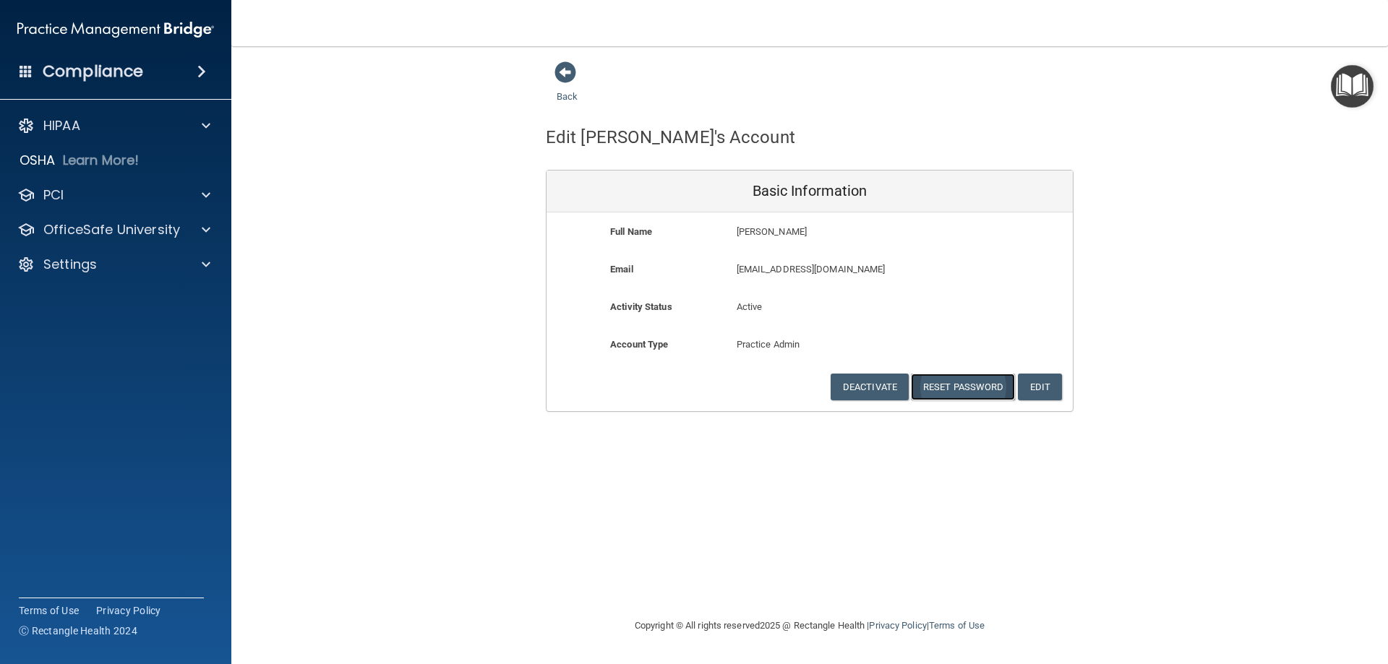
click at [984, 389] on button "Reset Password" at bounding box center [963, 387] width 104 height 27
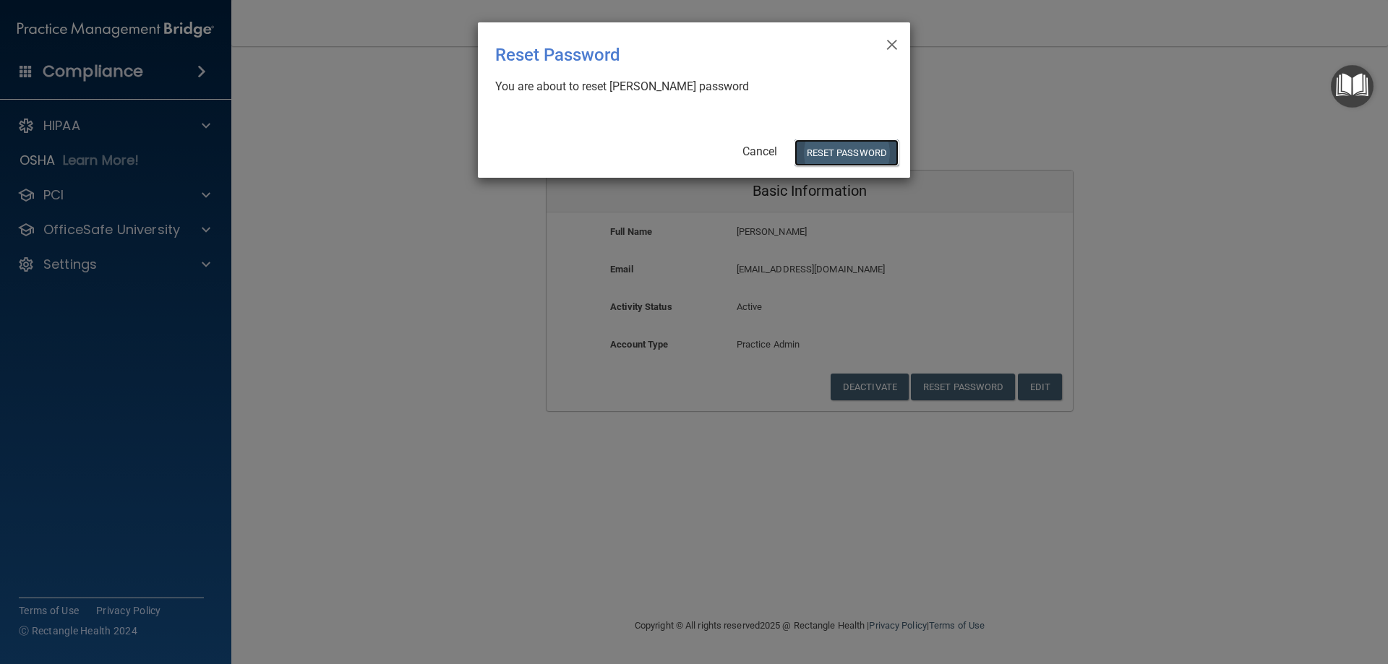
click at [849, 155] on button "Reset Password" at bounding box center [846, 153] width 104 height 27
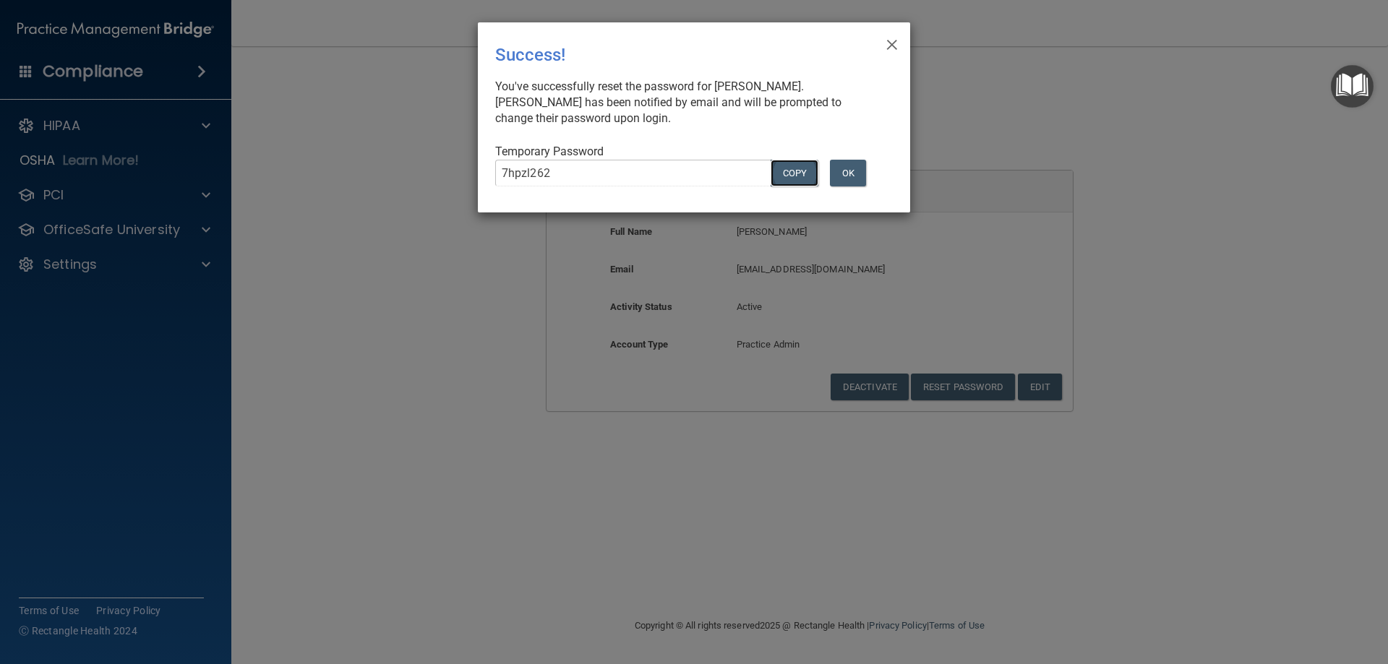
click at [789, 179] on button "COPY" at bounding box center [795, 173] width 48 height 27
click at [888, 43] on span "×" at bounding box center [892, 42] width 13 height 29
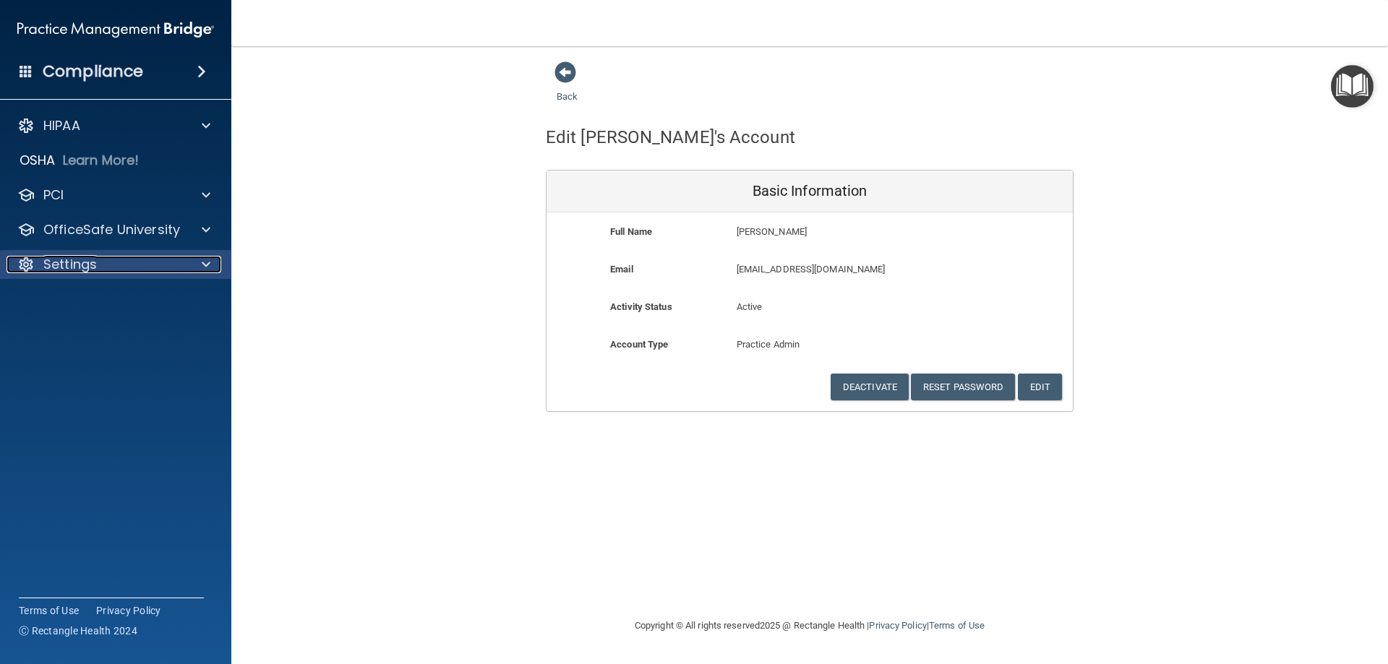
click at [104, 262] on div "Settings" at bounding box center [96, 264] width 179 height 17
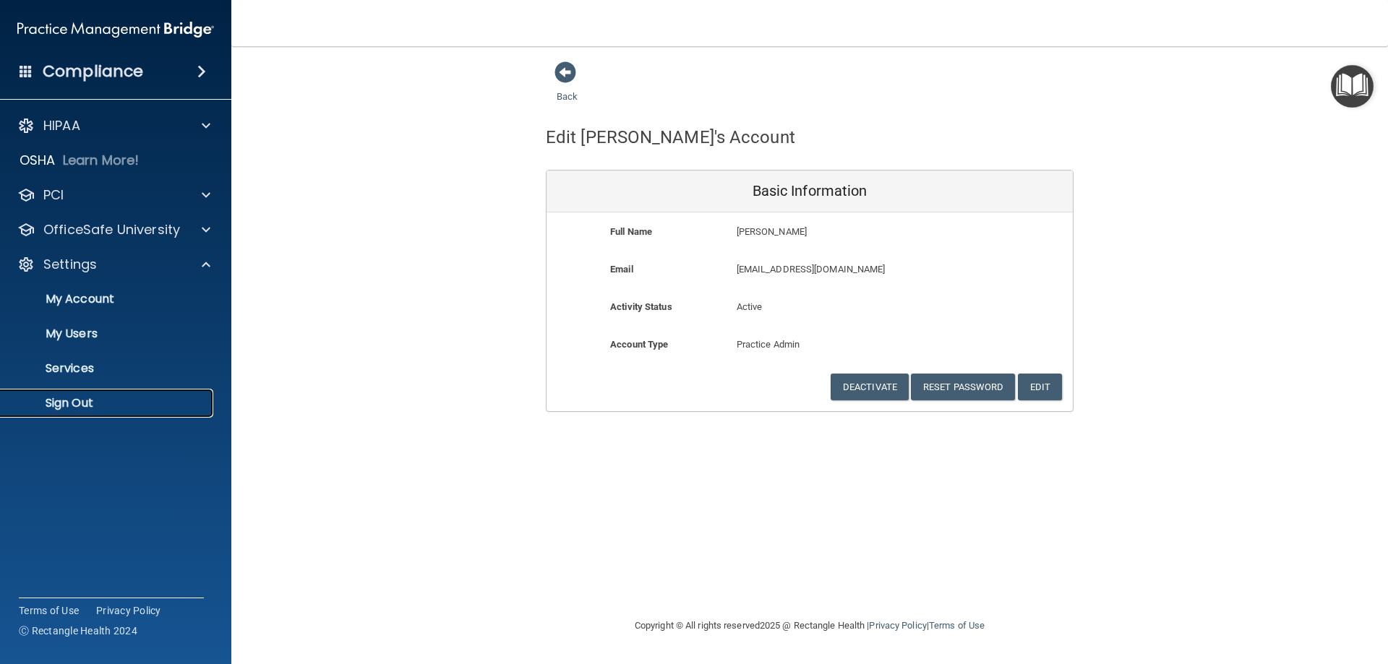
click at [72, 398] on p "Sign Out" at bounding box center [107, 403] width 197 height 14
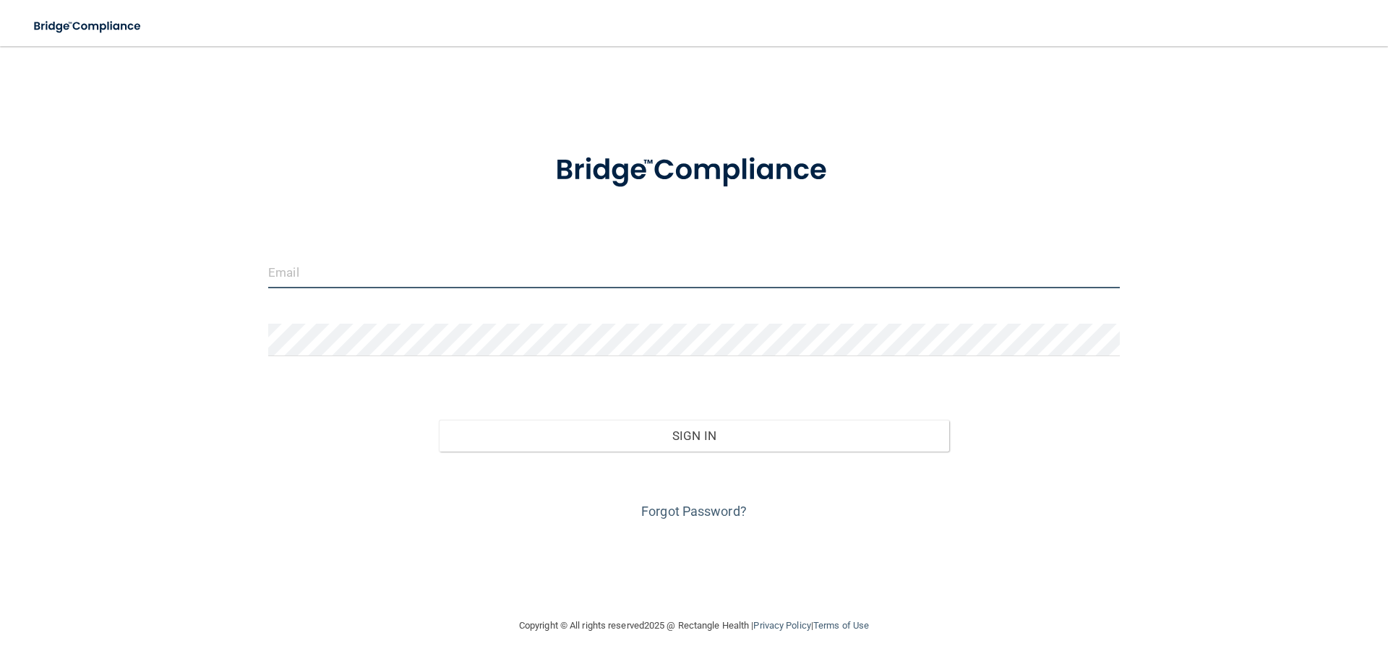
click at [362, 275] on input "email" at bounding box center [694, 272] width 852 height 33
type input "info@coalcreekoms.com"
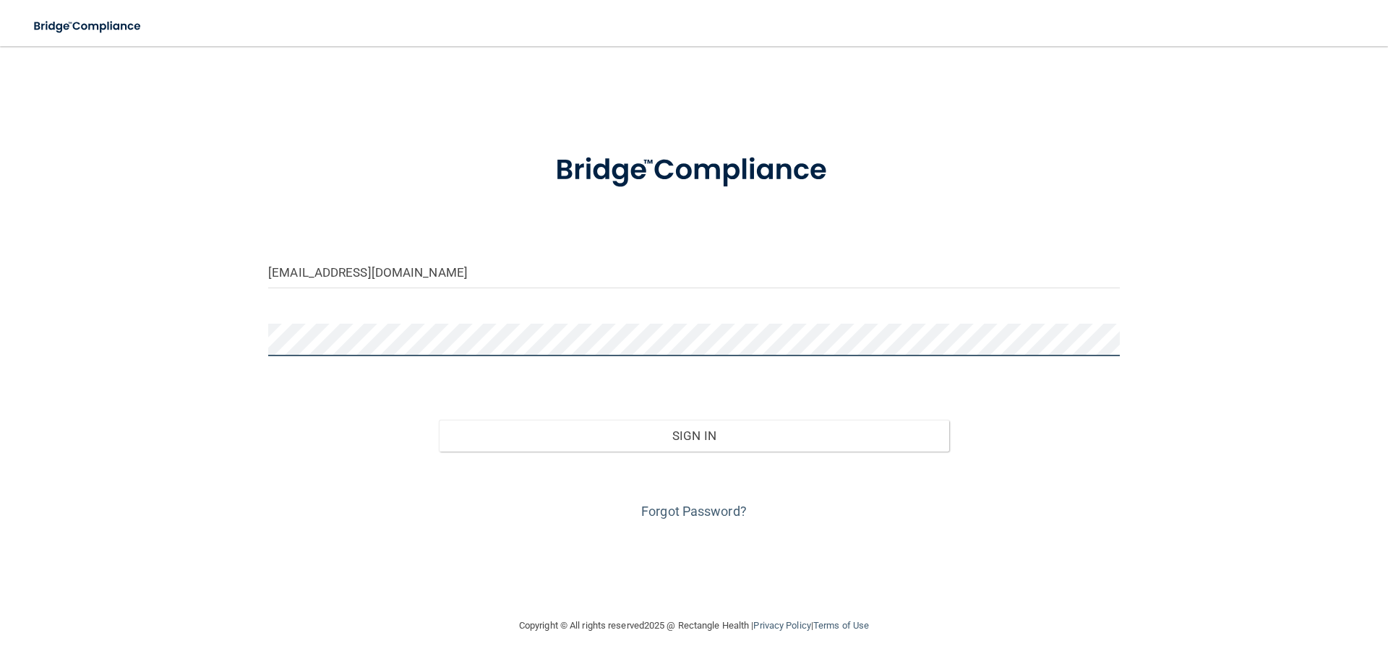
click at [439, 420] on button "Sign In" at bounding box center [694, 436] width 511 height 32
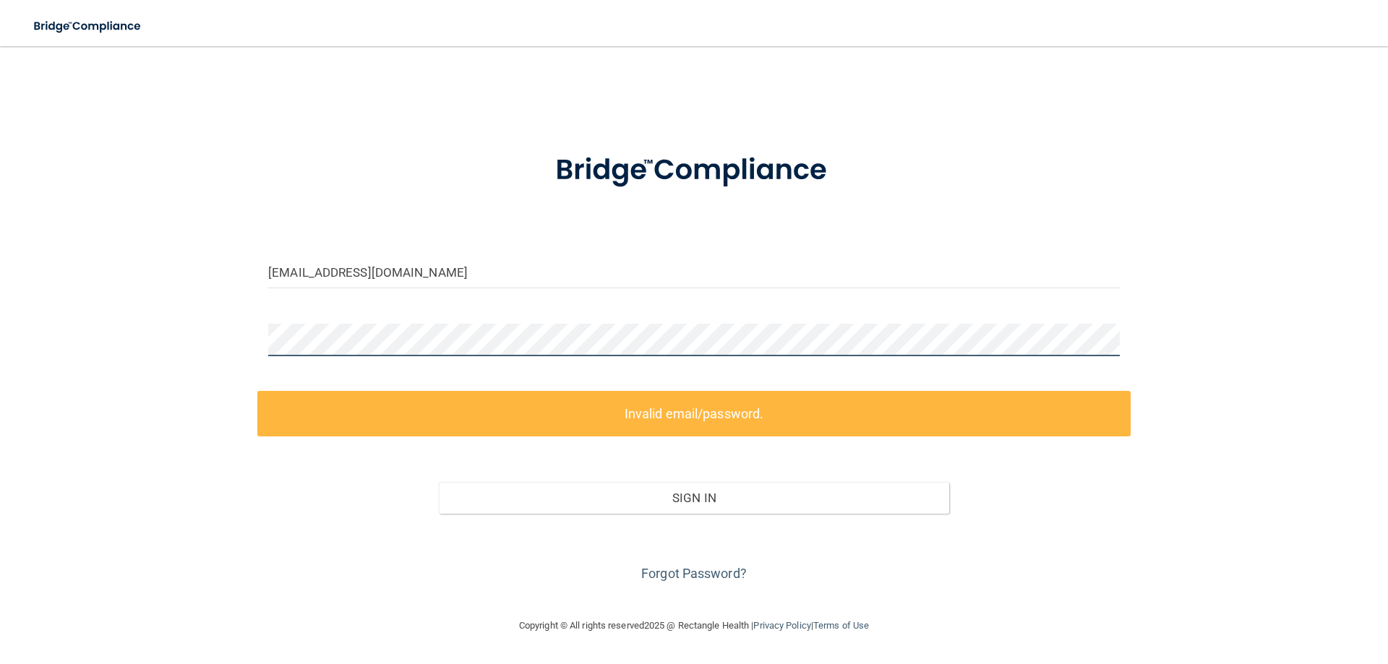
click at [56, 335] on div "info@coalcreekoms.com Invalid email/password. You don't have permission to acce…" at bounding box center [694, 332] width 1330 height 542
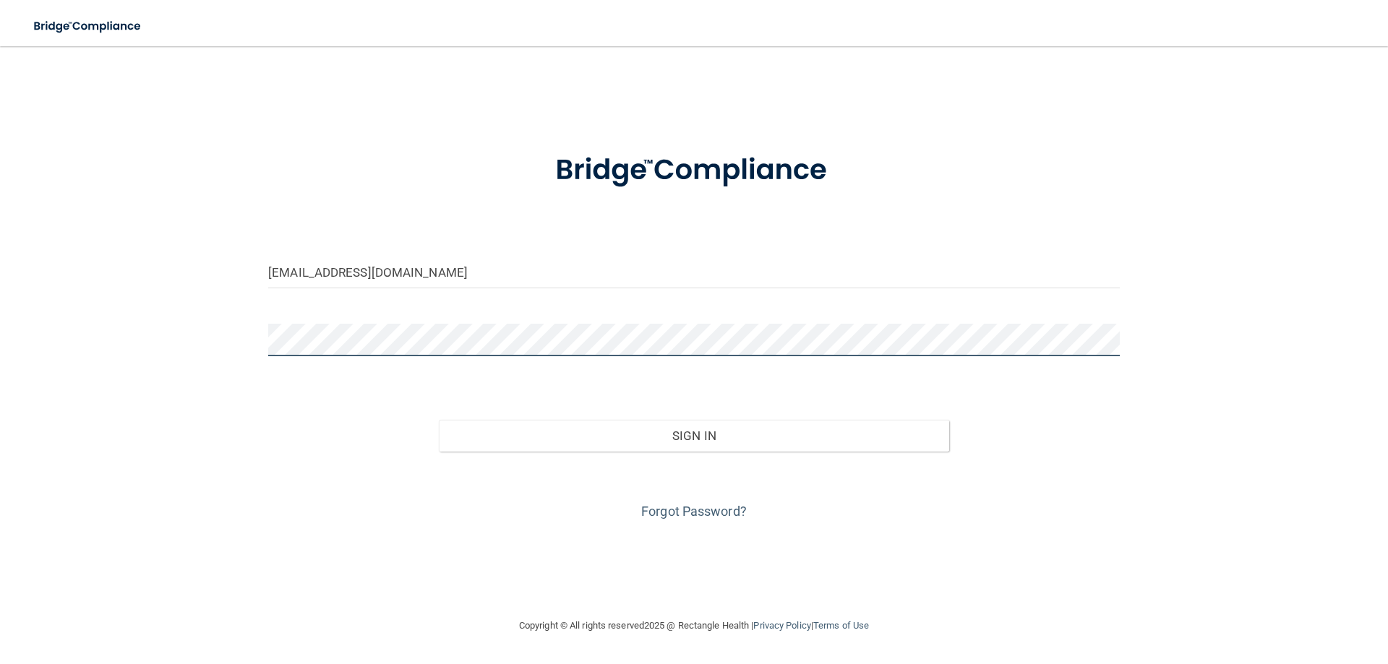
click at [439, 420] on button "Sign In" at bounding box center [694, 436] width 511 height 32
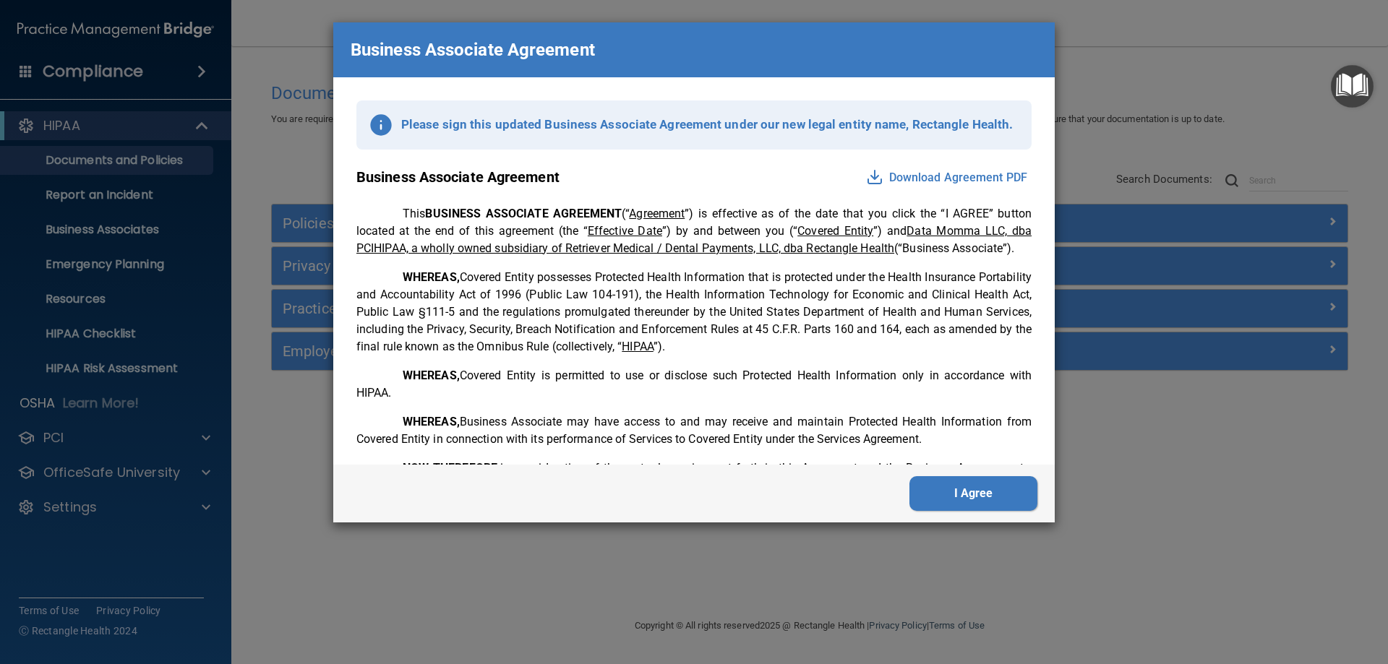
click at [938, 171] on button "Download Agreement PDF" at bounding box center [947, 177] width 170 height 23
click at [971, 502] on button "I Agree" at bounding box center [973, 493] width 128 height 35
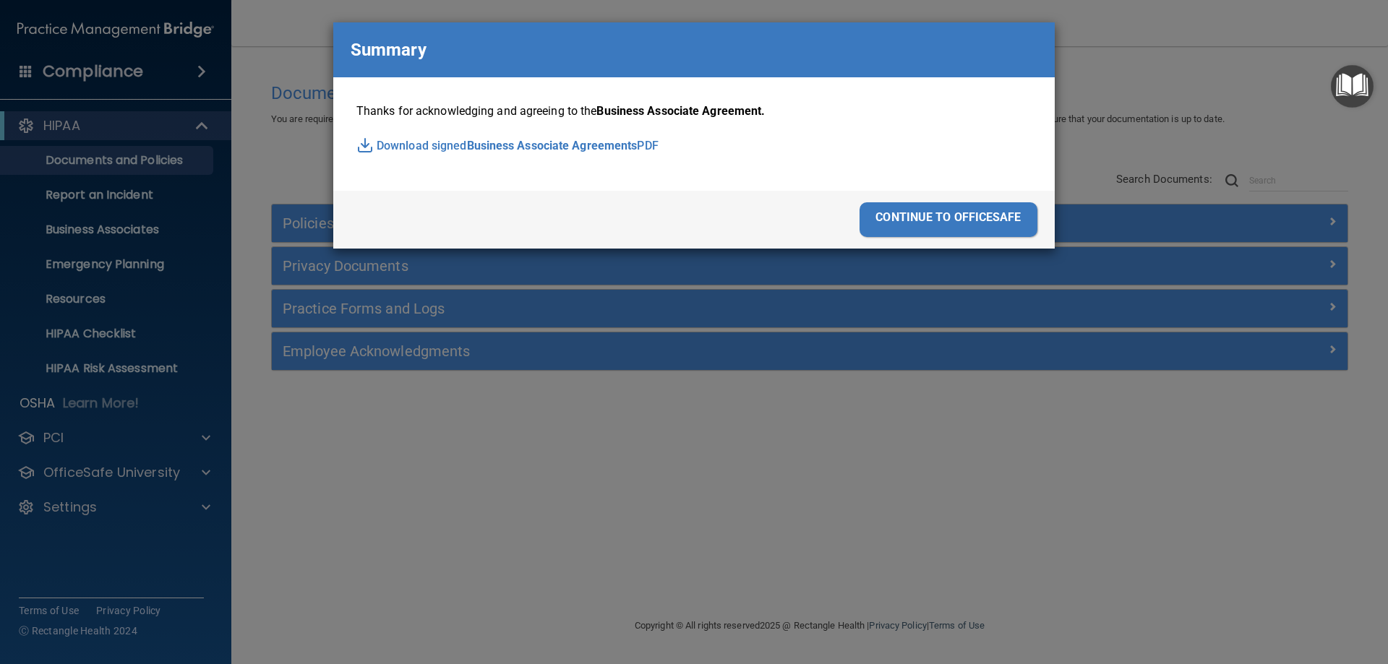
click at [912, 220] on div "continue to officesafe" at bounding box center [949, 219] width 178 height 35
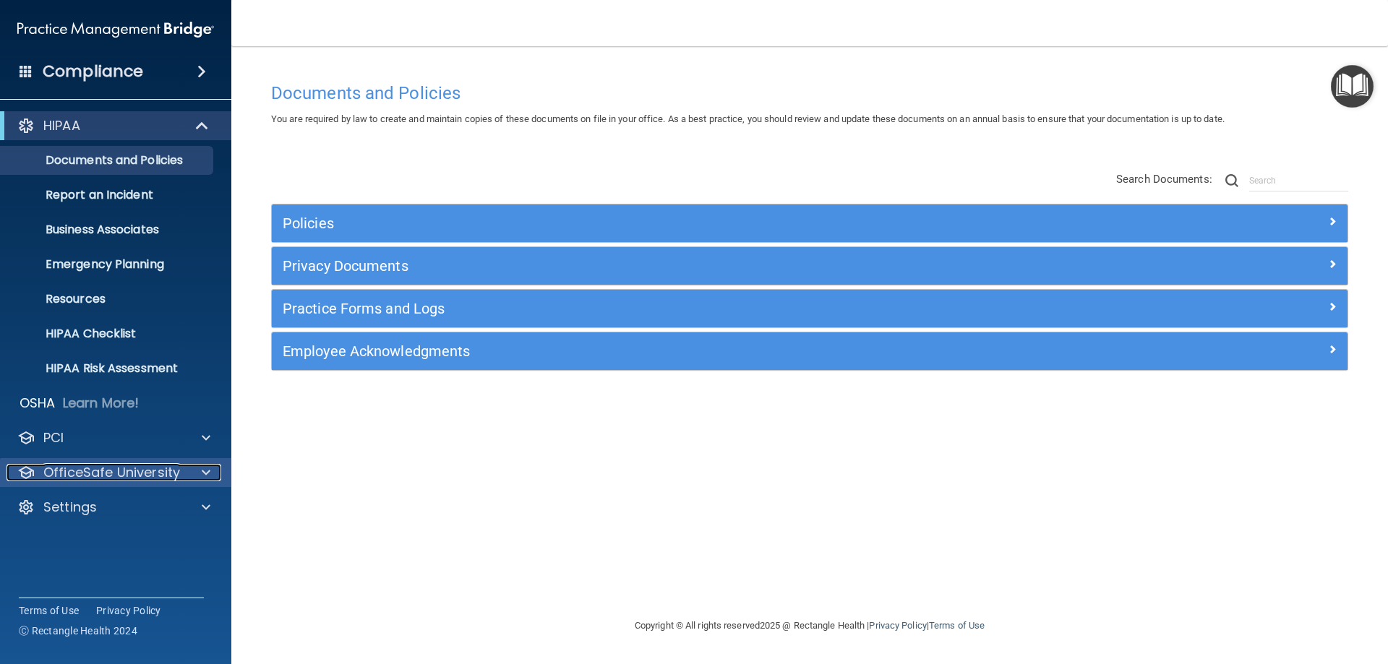
click at [106, 479] on p "OfficeSafe University" at bounding box center [111, 472] width 137 height 17
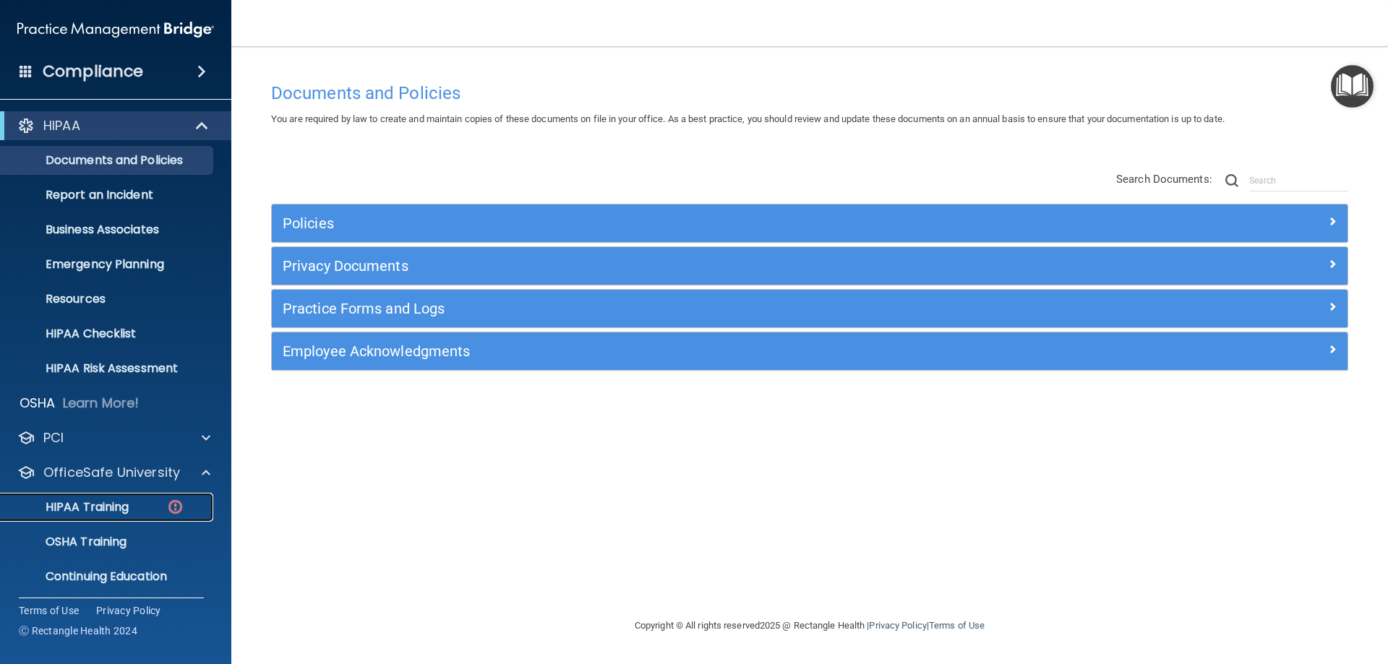
click at [94, 504] on p "HIPAA Training" at bounding box center [68, 507] width 119 height 14
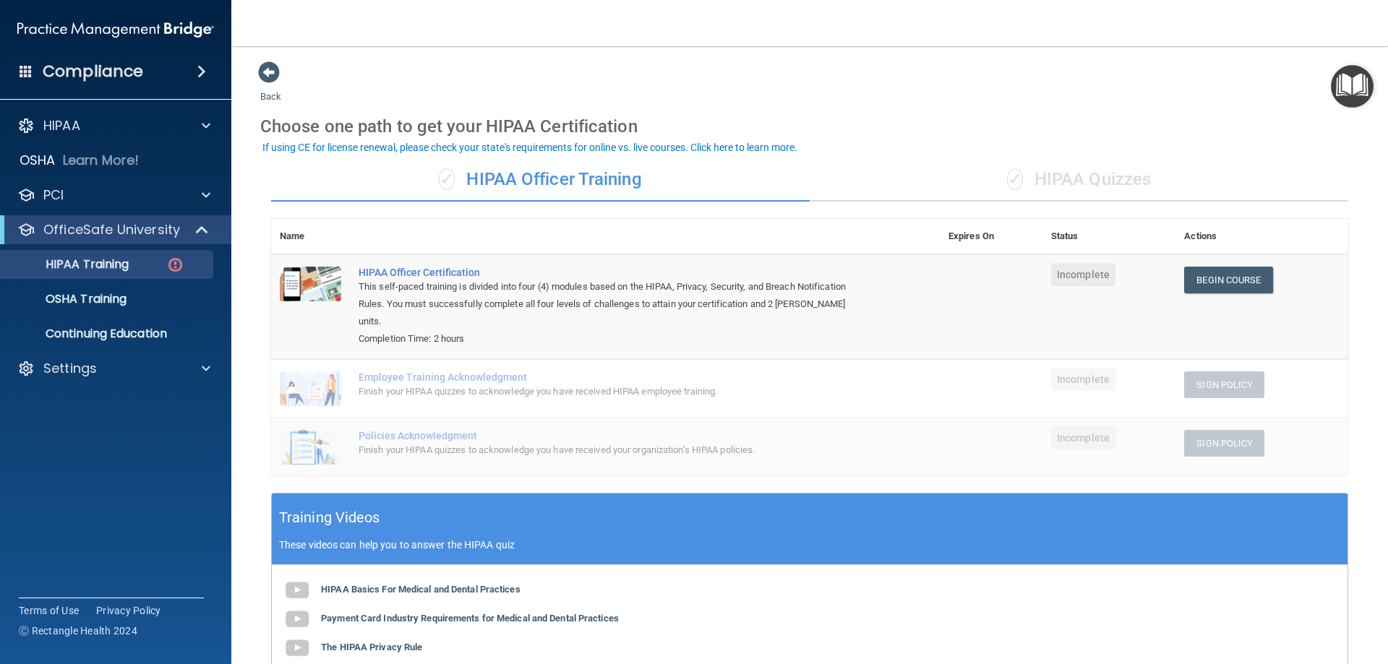
click at [1075, 180] on div "✓ HIPAA Quizzes" at bounding box center [1079, 179] width 539 height 43
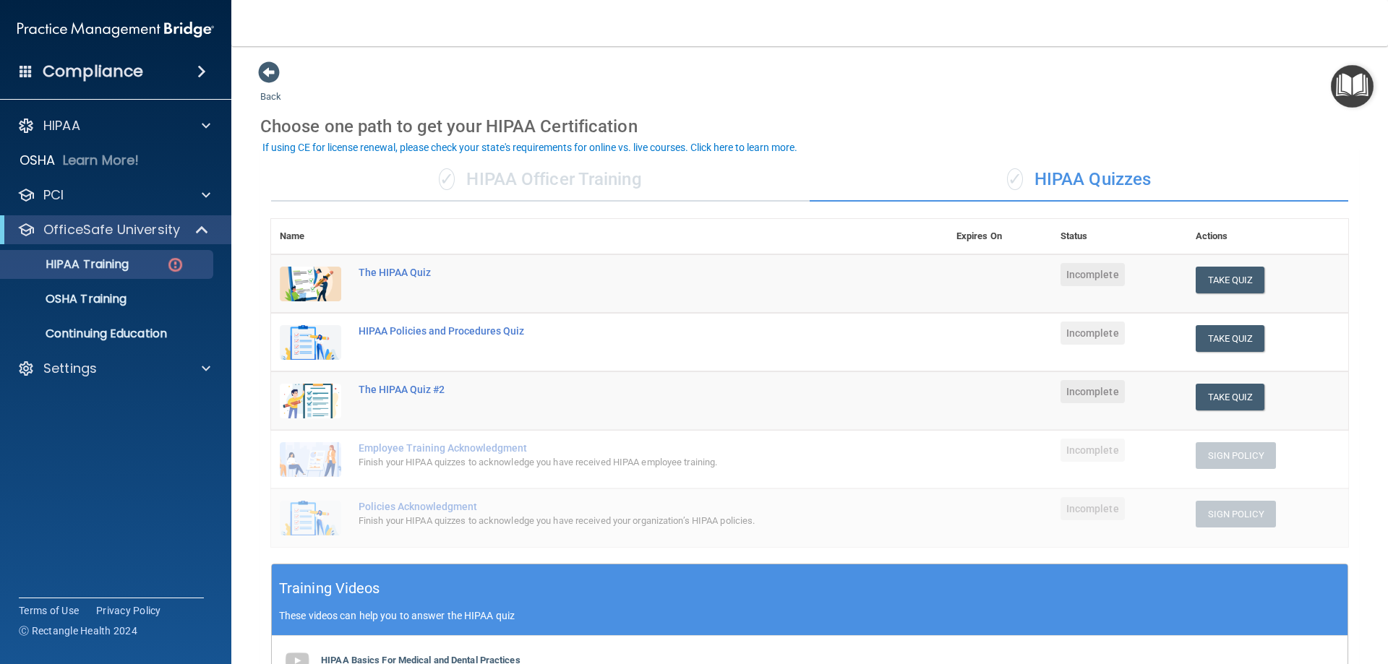
click at [582, 177] on div "✓ HIPAA Officer Training" at bounding box center [540, 179] width 539 height 43
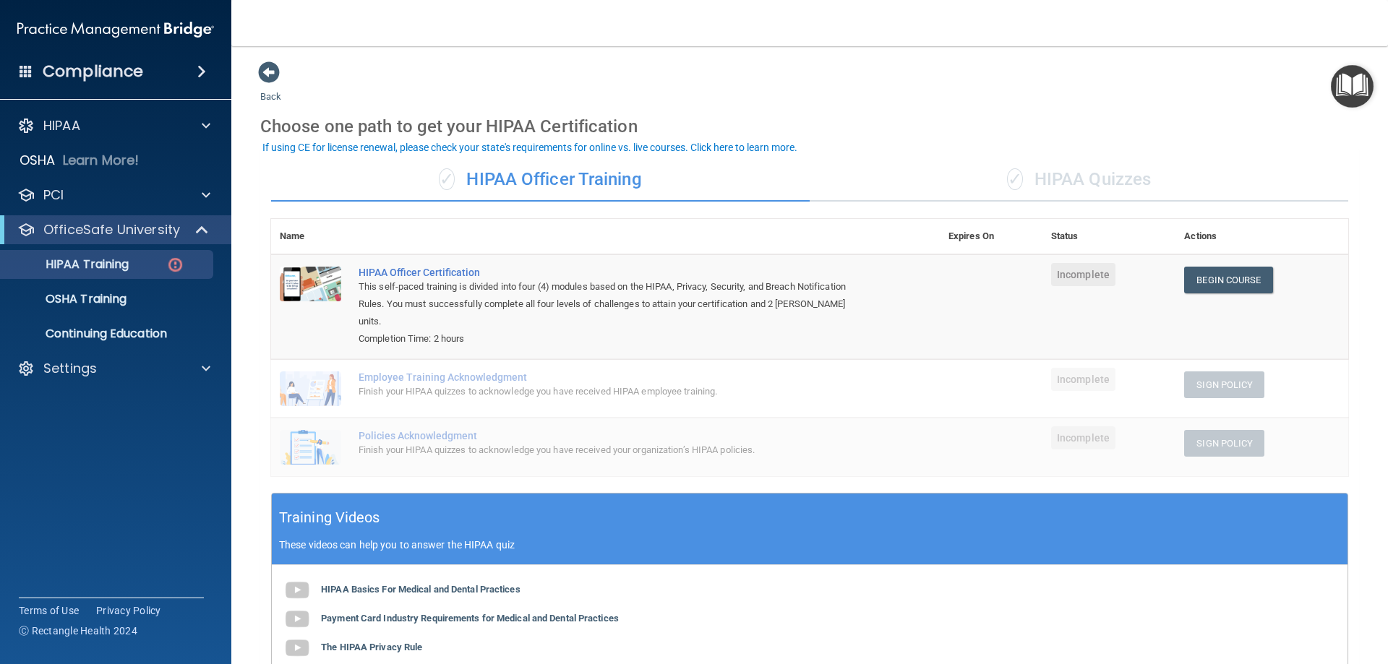
click at [1165, 174] on div "✓ HIPAA Quizzes" at bounding box center [1079, 179] width 539 height 43
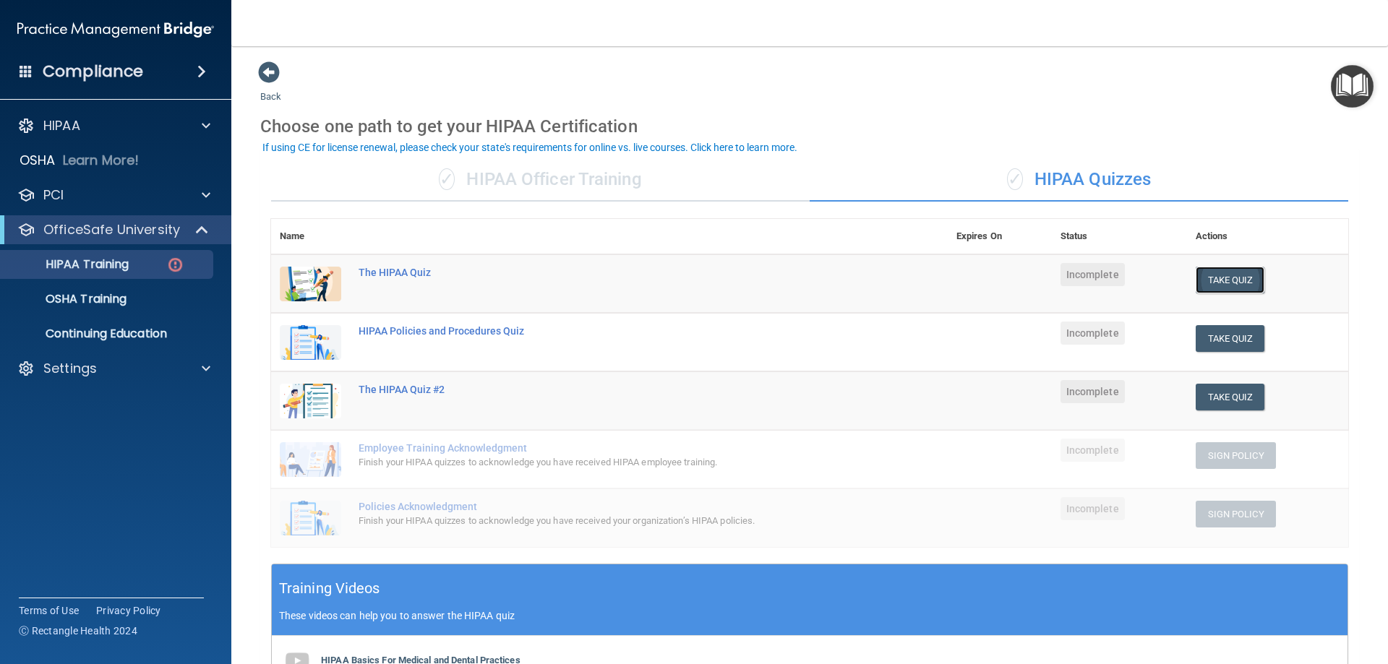
click at [1245, 281] on button "Take Quiz" at bounding box center [1230, 280] width 69 height 27
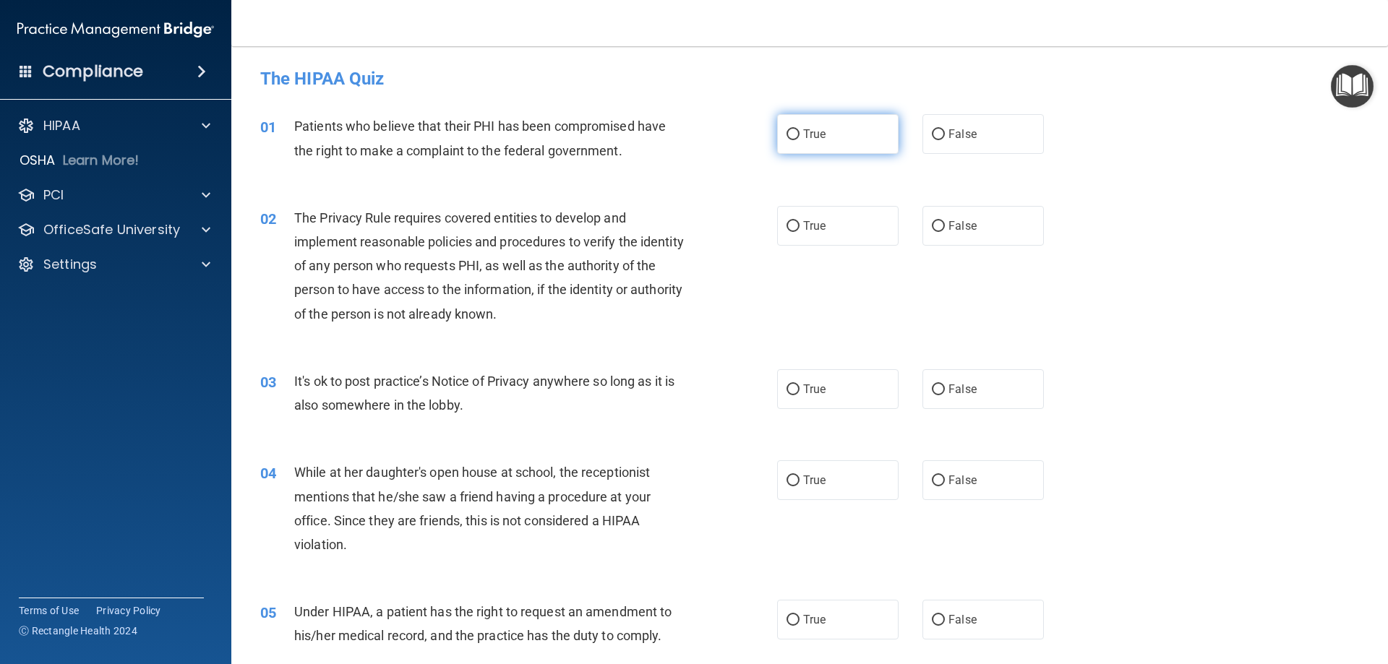
click at [803, 134] on span "True" at bounding box center [814, 134] width 22 height 14
click at [800, 134] on input "True" at bounding box center [793, 134] width 13 height 11
radio input "true"
click at [794, 230] on label "True" at bounding box center [837, 226] width 121 height 40
click at [794, 230] on input "True" at bounding box center [793, 226] width 13 height 11
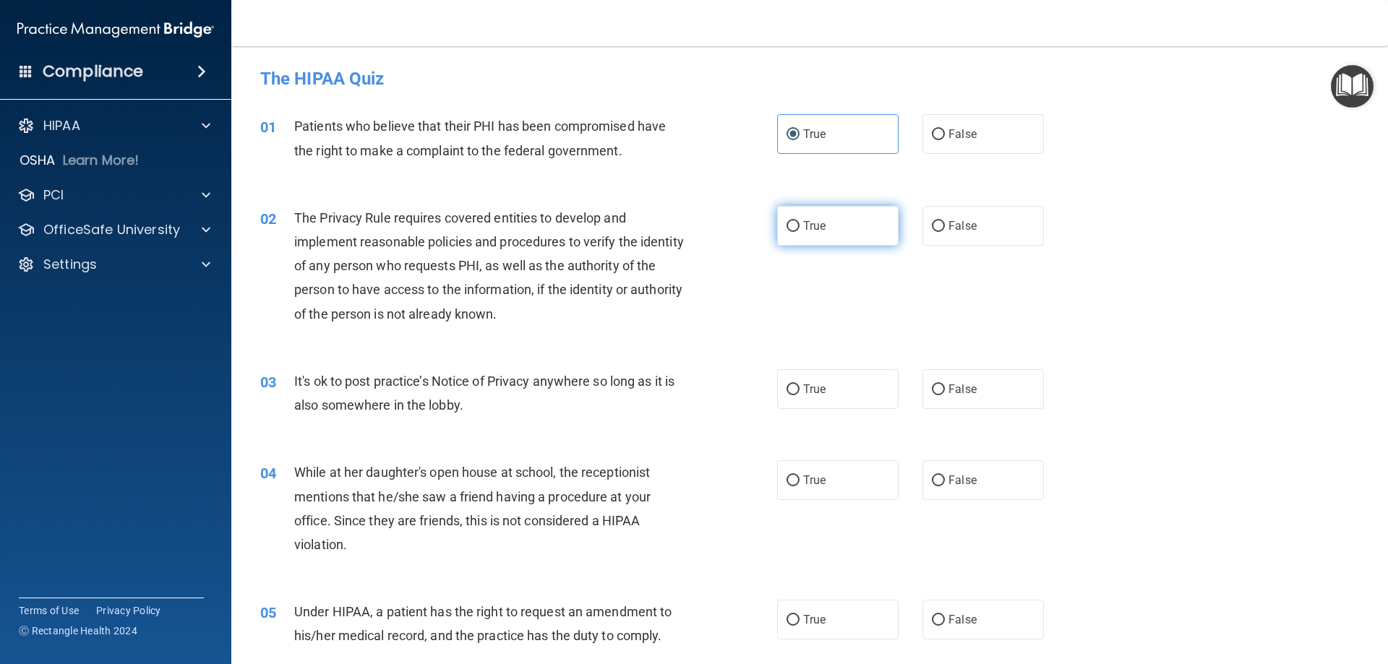
radio input "true"
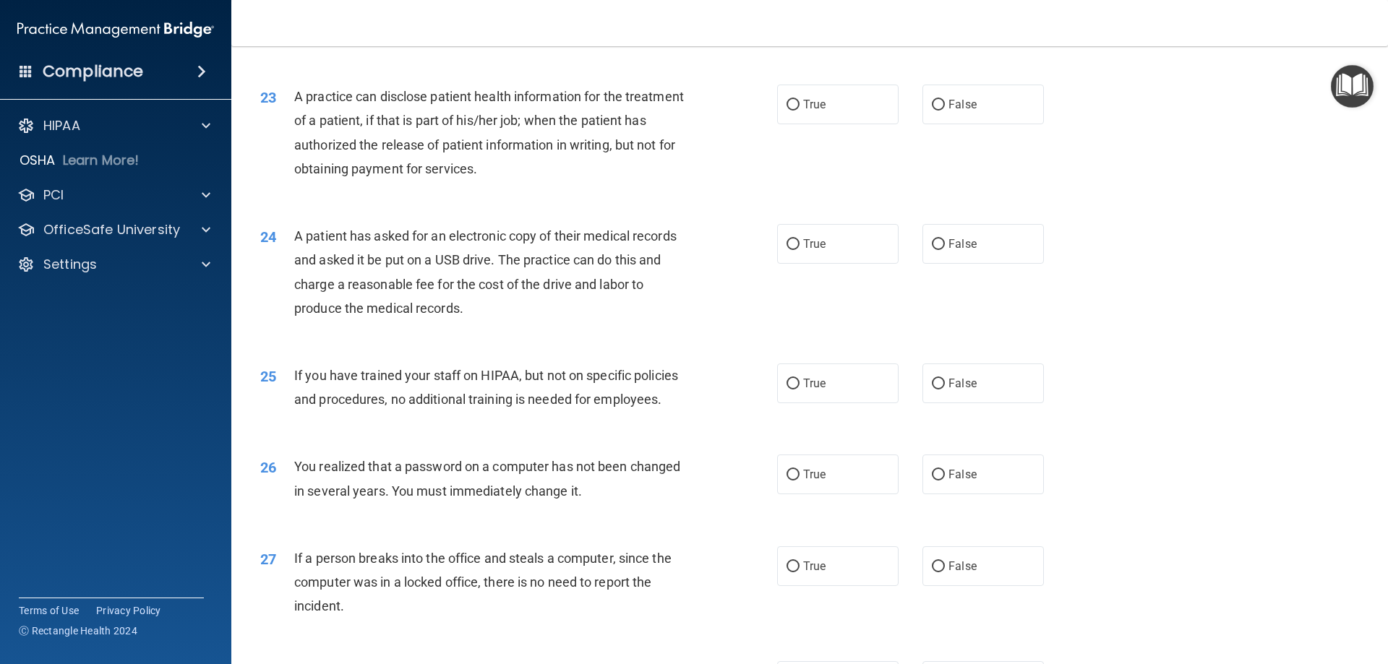
scroll to position [2757, 0]
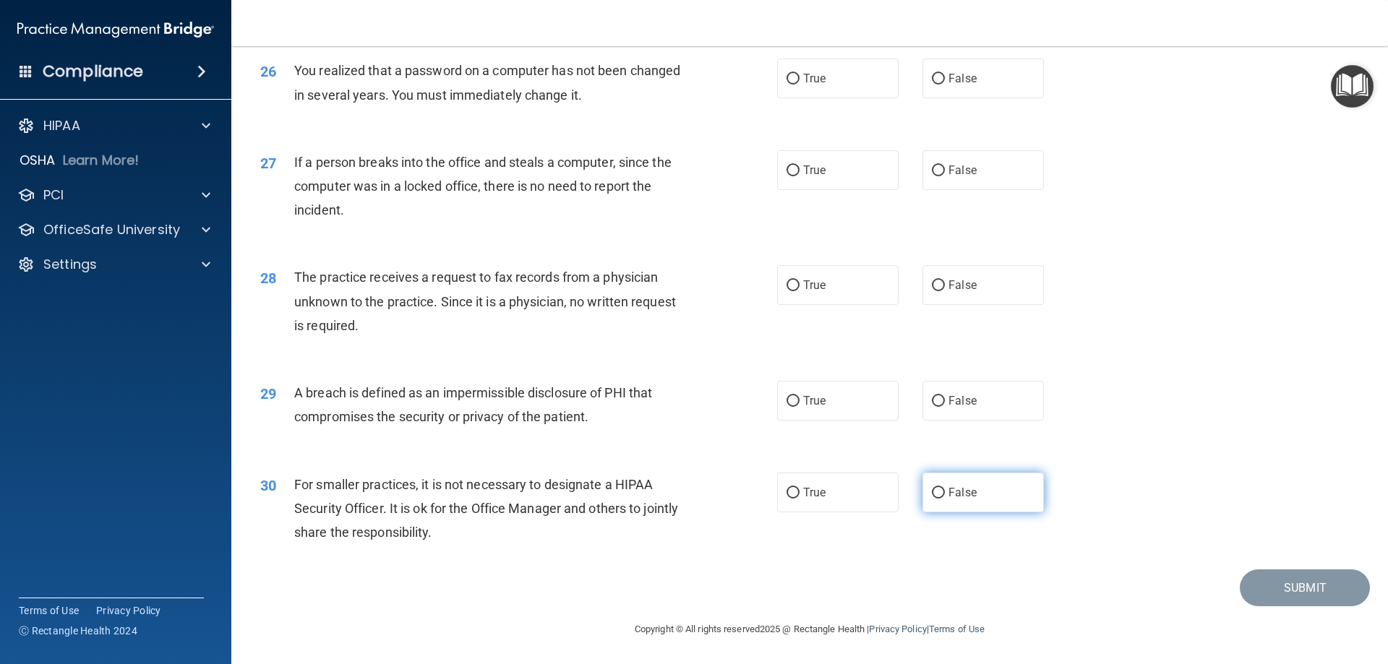
click at [937, 492] on input "False" at bounding box center [938, 493] width 13 height 11
radio input "true"
click at [792, 398] on input "True" at bounding box center [793, 401] width 13 height 11
radio input "true"
click at [932, 285] on input "False" at bounding box center [938, 285] width 13 height 11
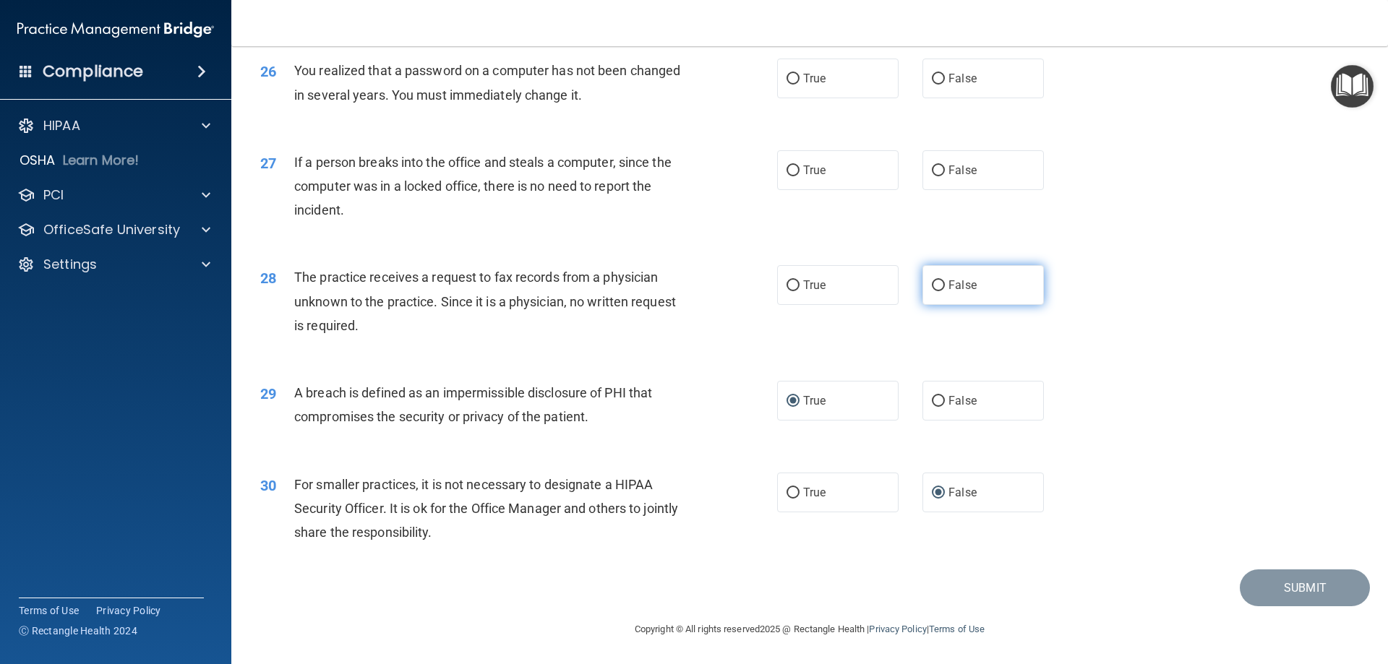
radio input "true"
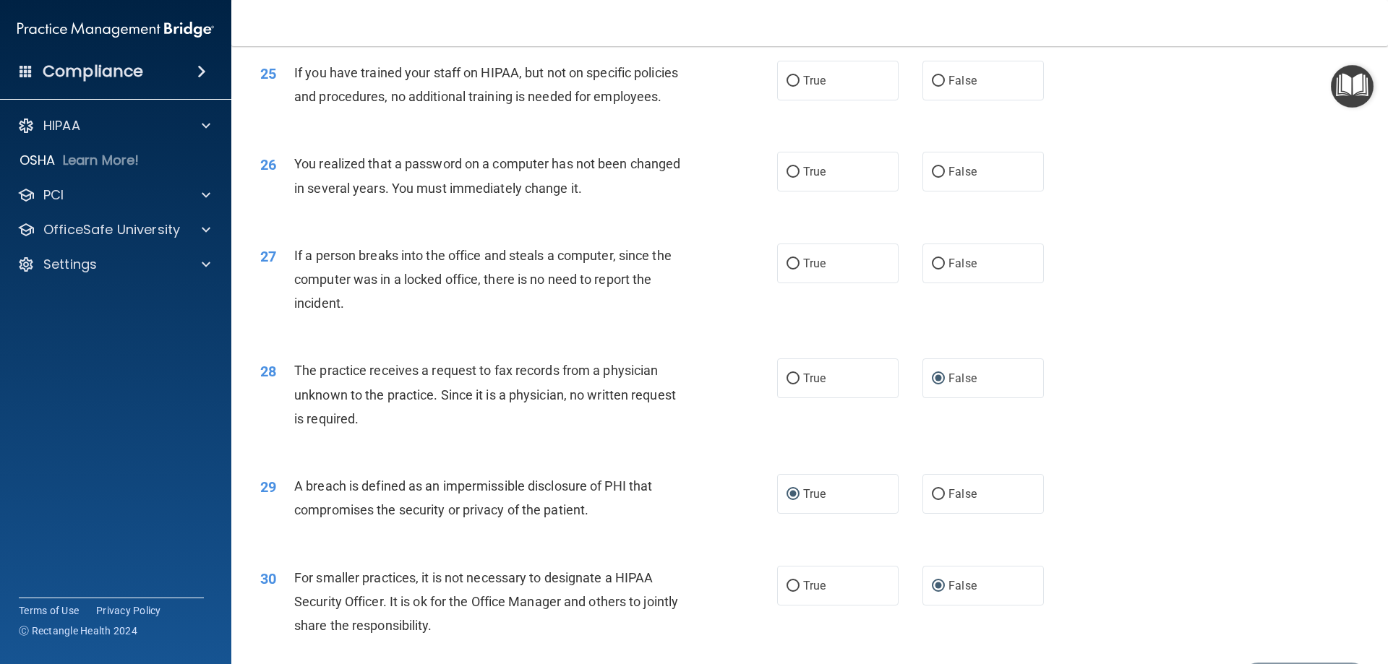
scroll to position [2613, 0]
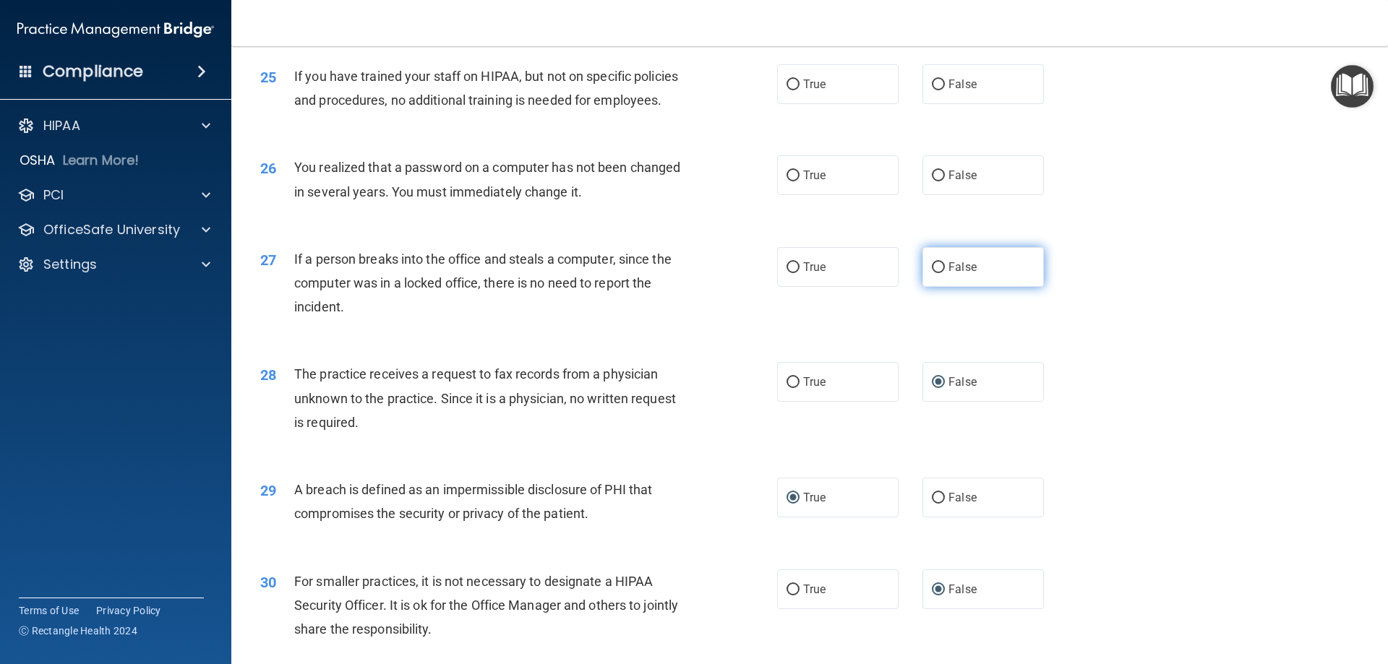
click at [954, 274] on span "False" at bounding box center [962, 267] width 28 height 14
click at [945, 273] on input "False" at bounding box center [938, 267] width 13 height 11
radio input "true"
click at [787, 181] on input "True" at bounding box center [793, 176] width 13 height 11
radio input "true"
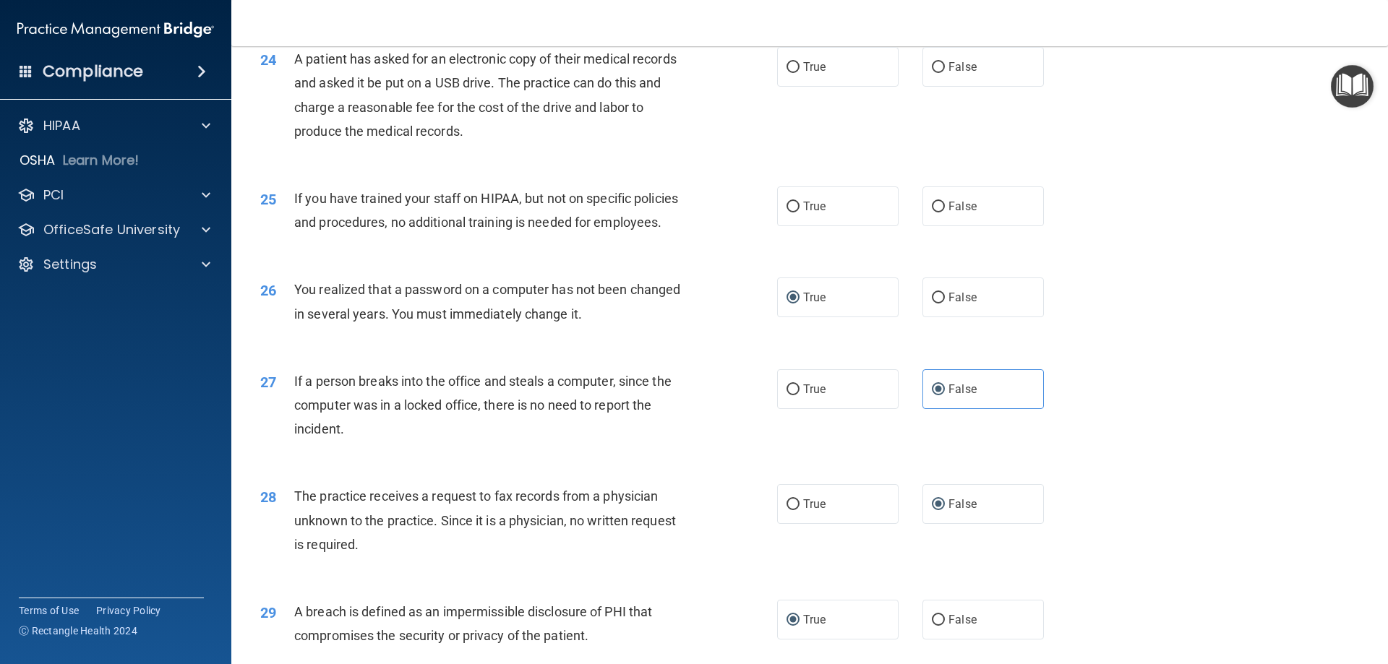
scroll to position [2468, 0]
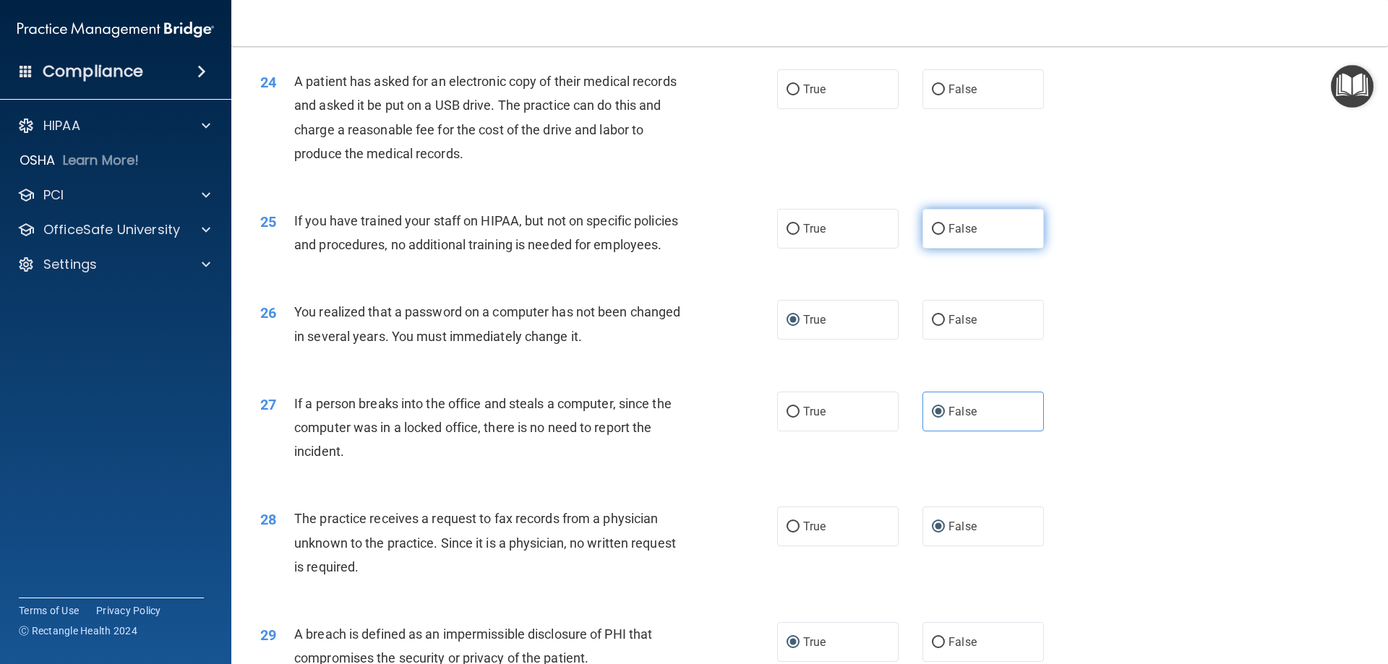
click at [969, 249] on label "False" at bounding box center [982, 229] width 121 height 40
click at [945, 235] on input "False" at bounding box center [938, 229] width 13 height 11
radio input "true"
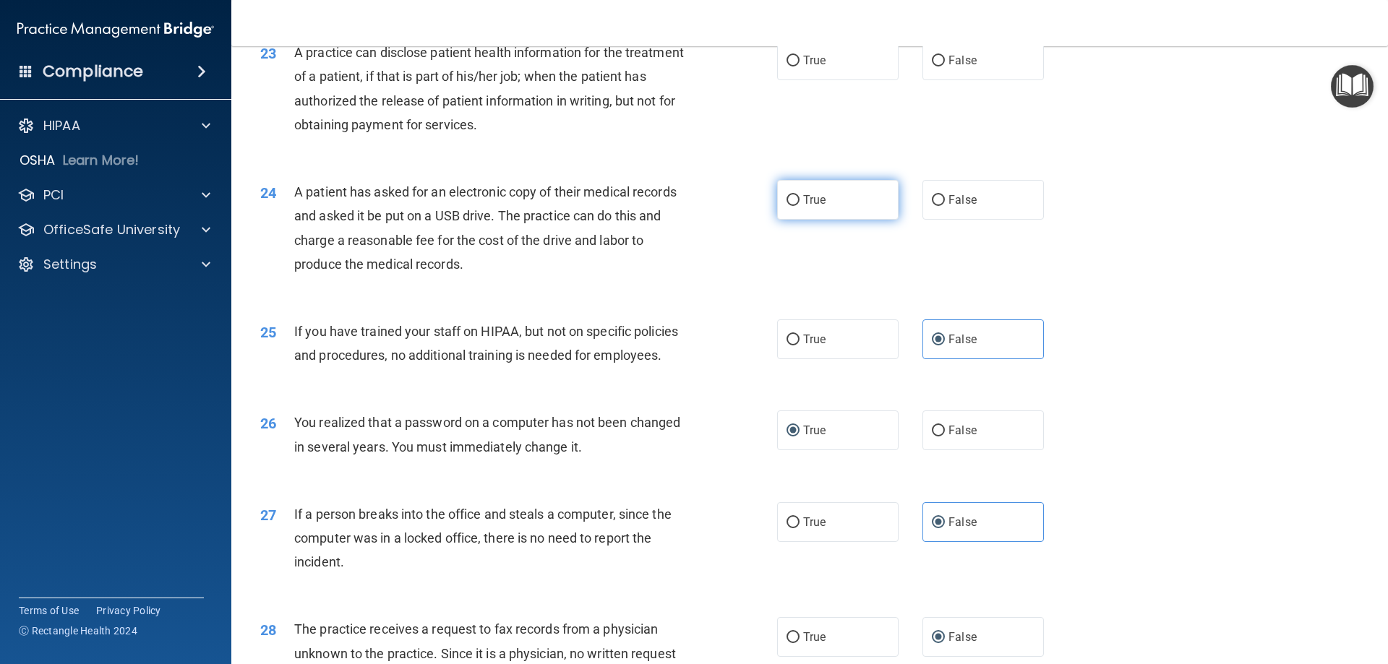
scroll to position [2323, 0]
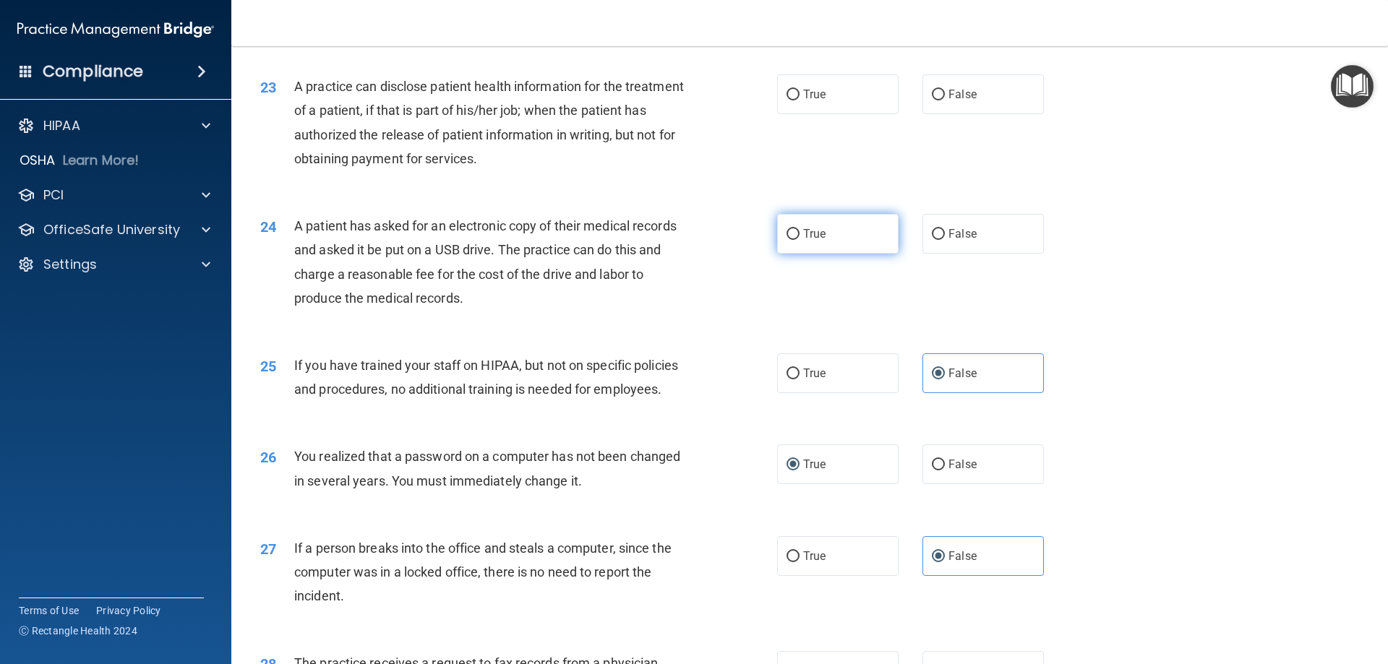
click at [809, 254] on label "True" at bounding box center [837, 234] width 121 height 40
click at [800, 240] on input "True" at bounding box center [793, 234] width 13 height 11
radio input "true"
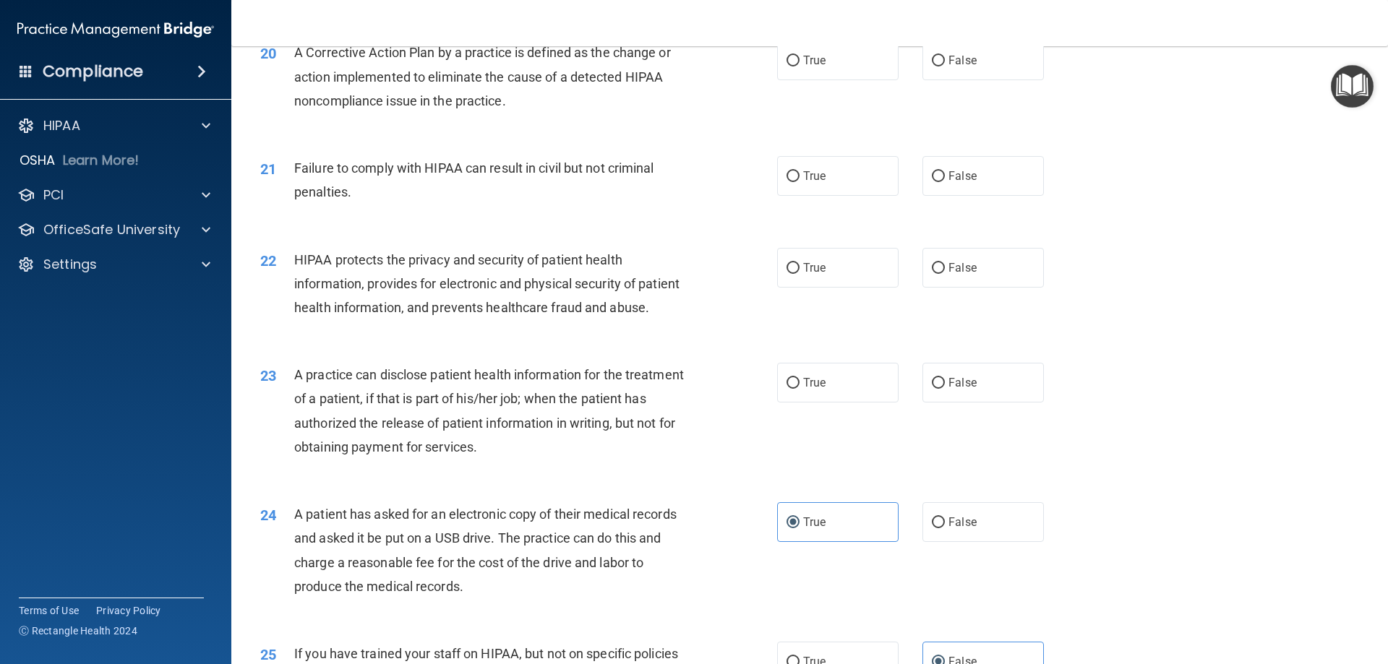
scroll to position [2034, 0]
click at [803, 390] on span "True" at bounding box center [814, 384] width 22 height 14
click at [798, 390] on input "True" at bounding box center [793, 384] width 13 height 11
radio input "true"
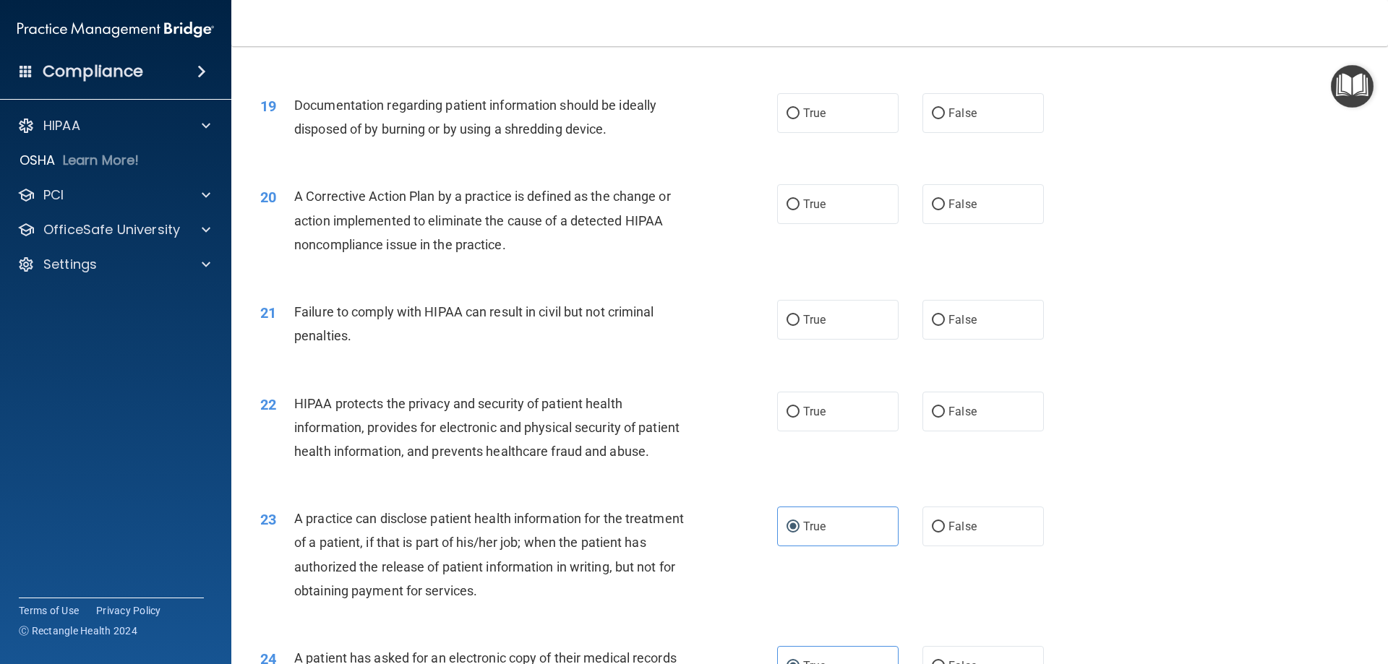
scroll to position [1890, 0]
drag, startPoint x: 789, startPoint y: 446, endPoint x: 785, endPoint y: 440, distance: 7.4
click at [789, 433] on label "True" at bounding box center [837, 413] width 121 height 40
click at [789, 419] on input "True" at bounding box center [793, 413] width 13 height 11
radio input "true"
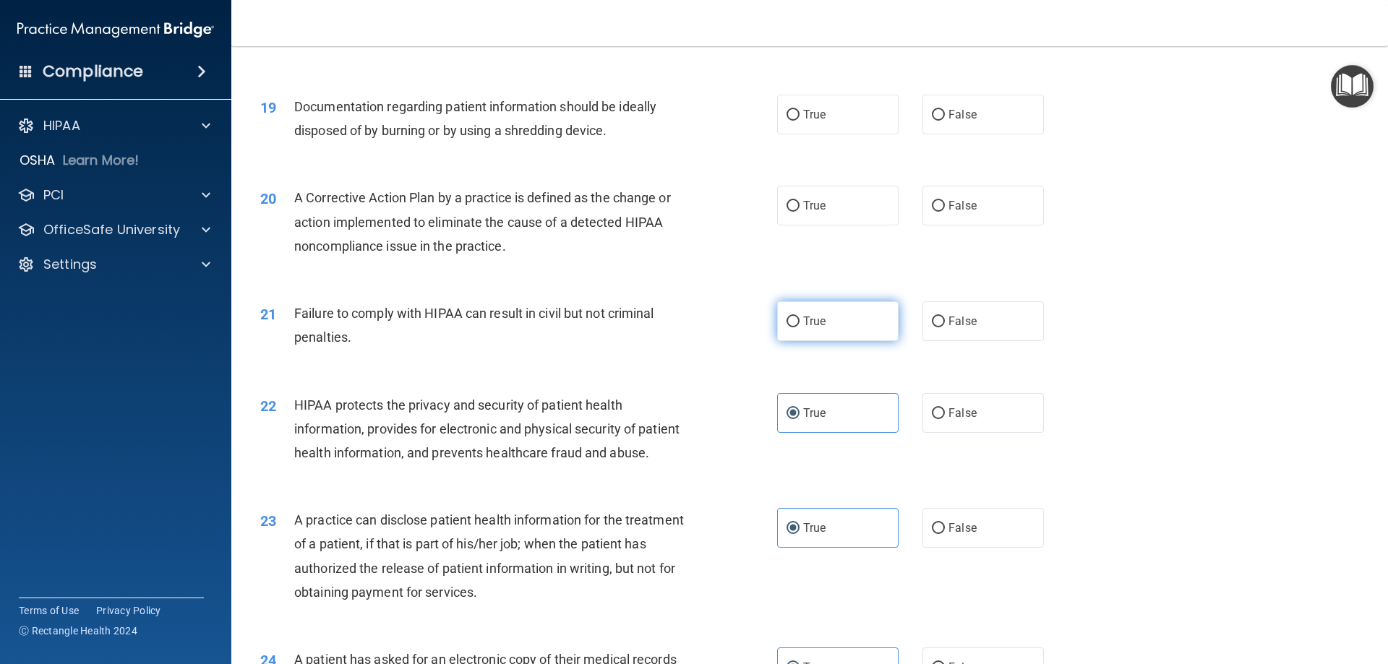
click at [810, 336] on label "True" at bounding box center [837, 321] width 121 height 40
click at [800, 327] on input "True" at bounding box center [793, 322] width 13 height 11
radio input "true"
click at [955, 328] on span "False" at bounding box center [962, 321] width 28 height 14
click at [945, 327] on input "False" at bounding box center [938, 322] width 13 height 11
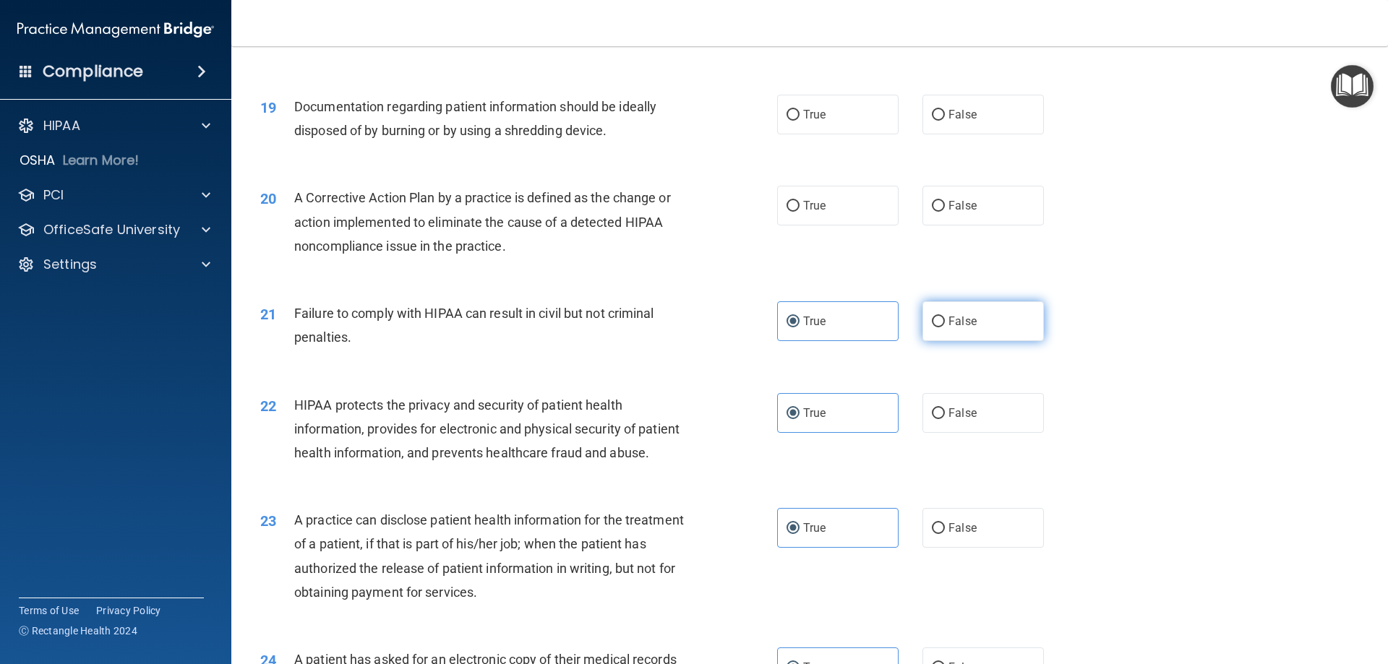
radio input "true"
radio input "false"
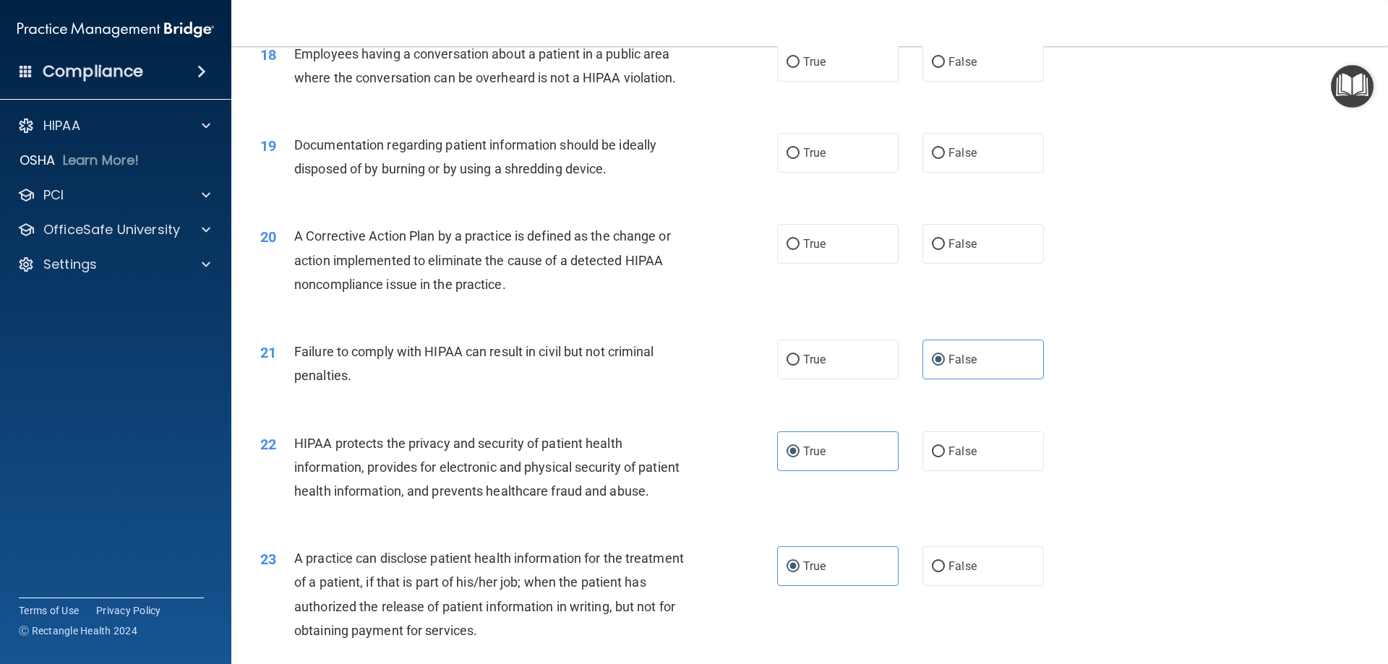
scroll to position [1817, 0]
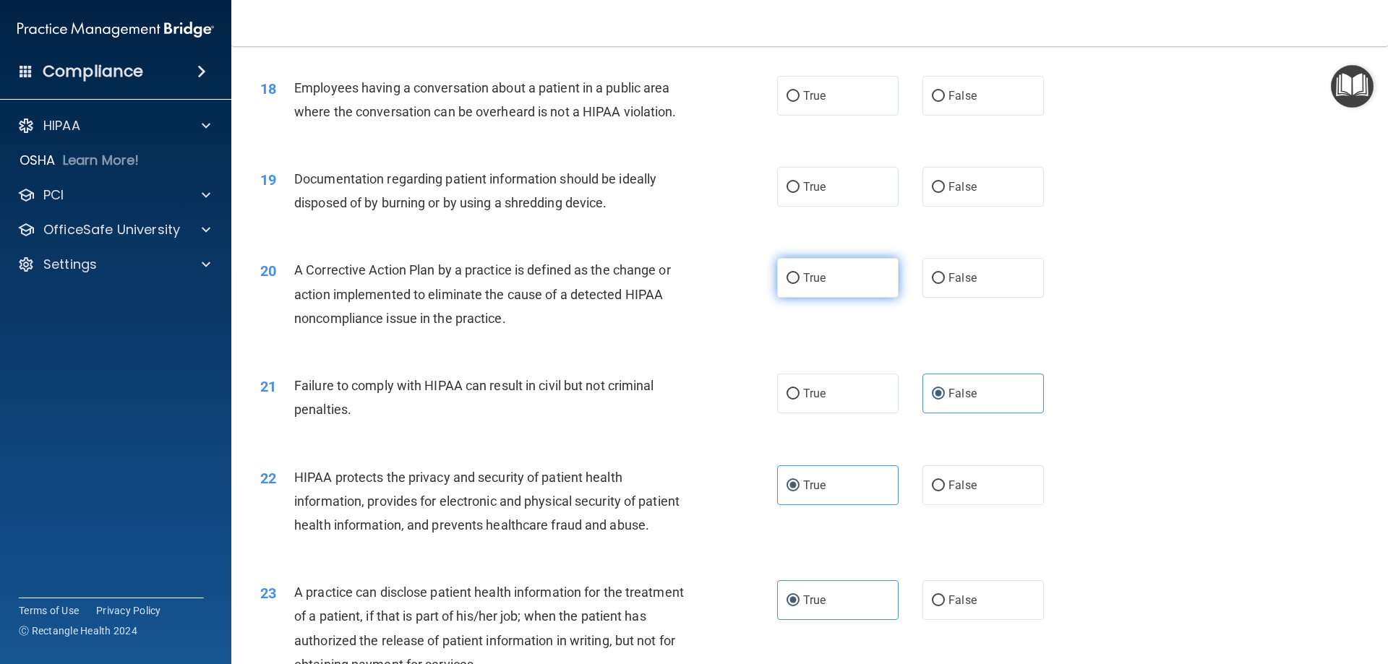
click at [816, 285] on span "True" at bounding box center [814, 278] width 22 height 14
click at [800, 284] on input "True" at bounding box center [793, 278] width 13 height 11
radio input "true"
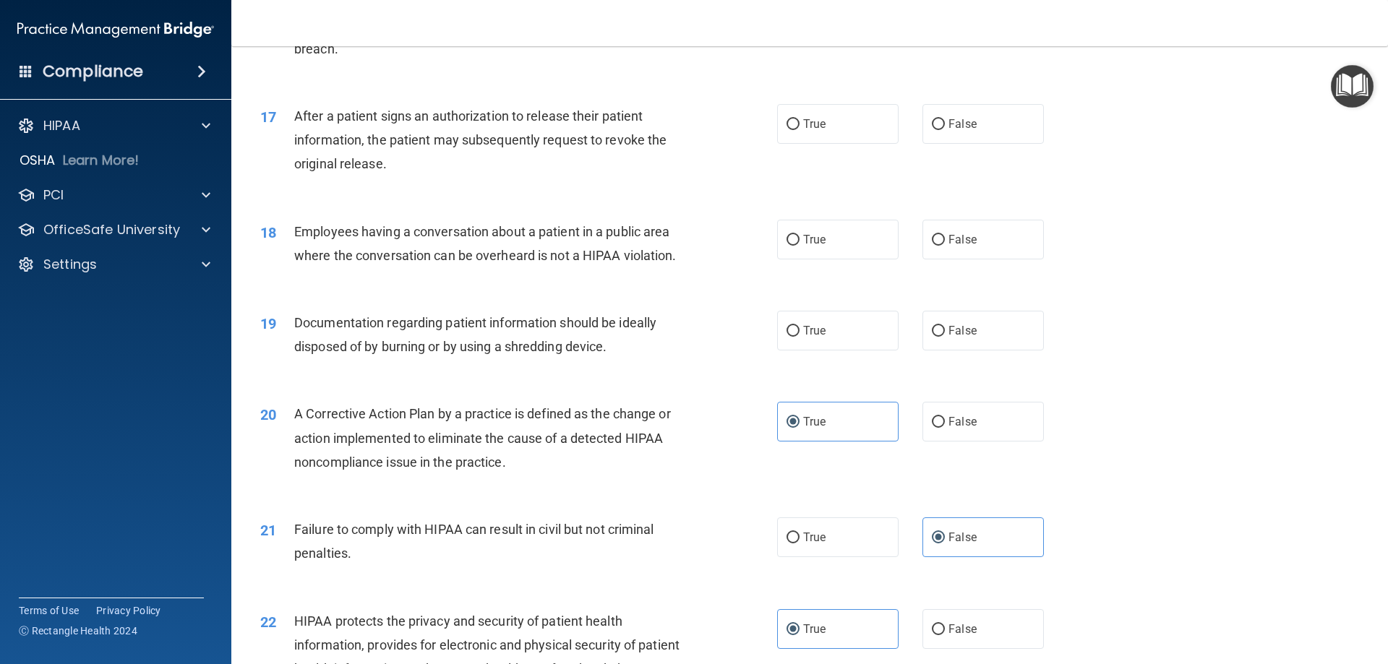
scroll to position [1673, 0]
click at [793, 351] on label "True" at bounding box center [837, 332] width 121 height 40
click at [793, 338] on input "True" at bounding box center [793, 332] width 13 height 11
radio input "true"
click at [951, 247] on span "False" at bounding box center [962, 241] width 28 height 14
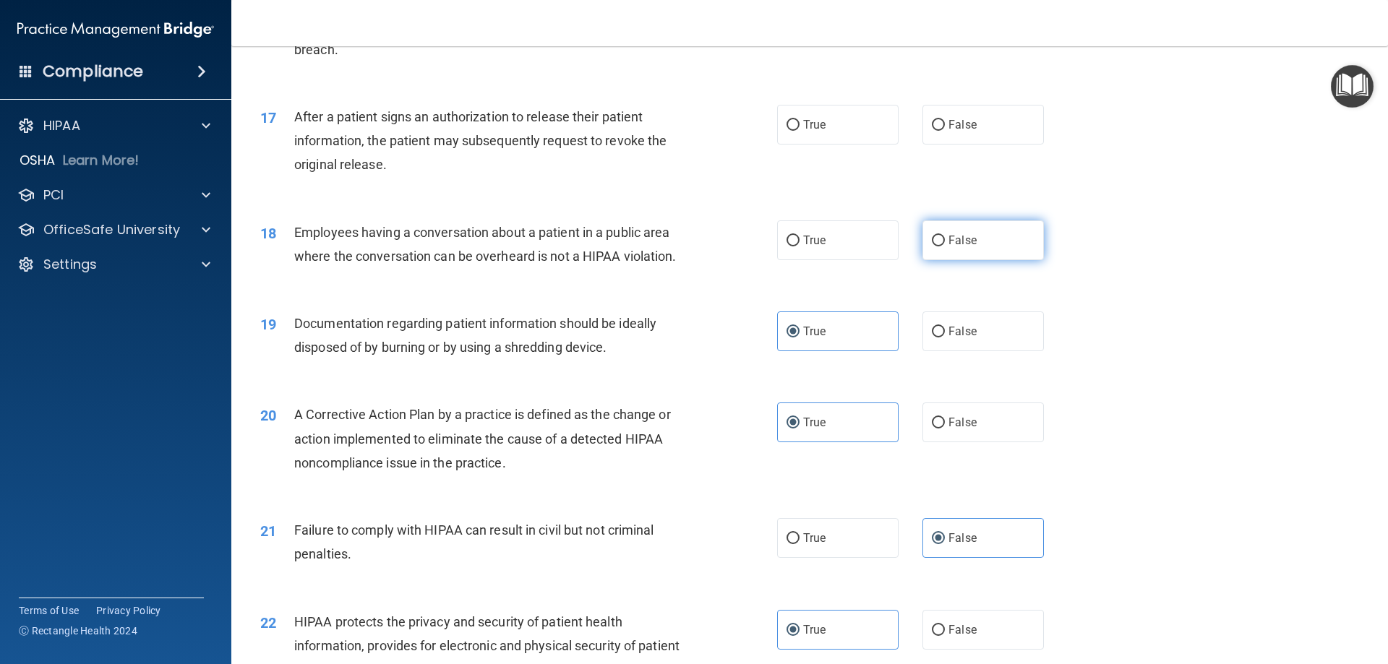
click at [945, 247] on input "False" at bounding box center [938, 241] width 13 height 11
radio input "true"
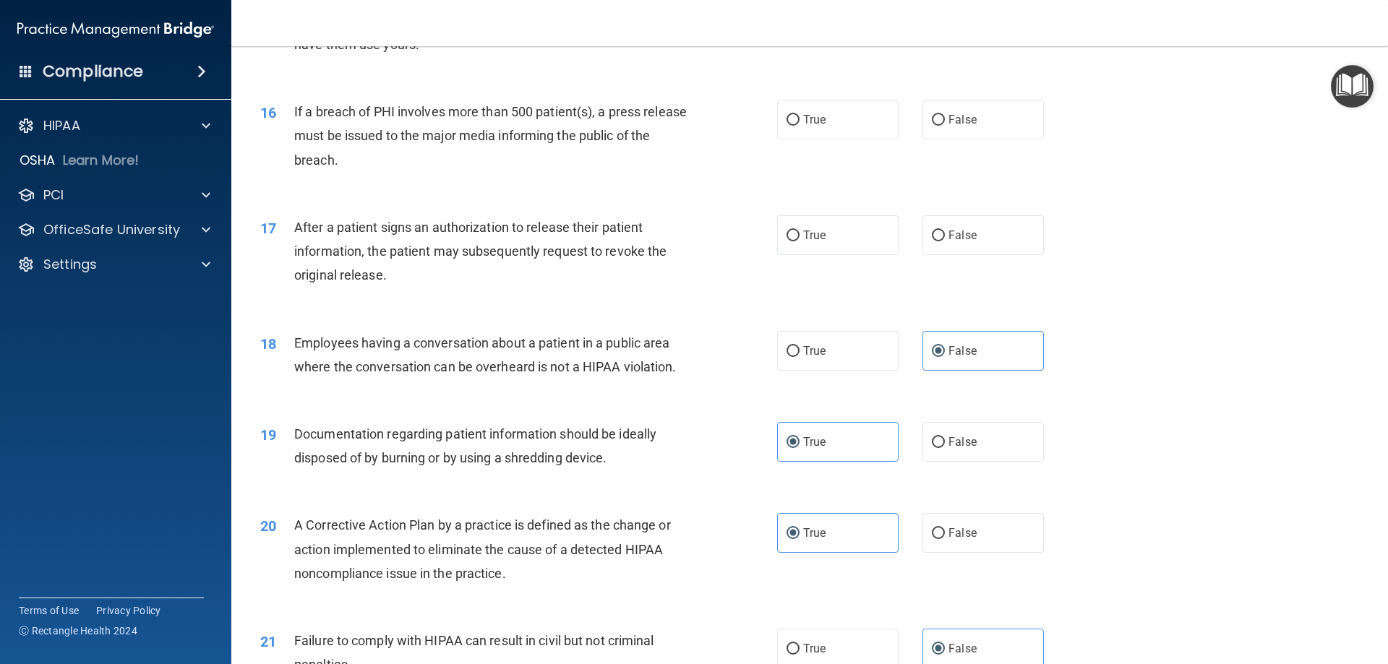
scroll to position [1528, 0]
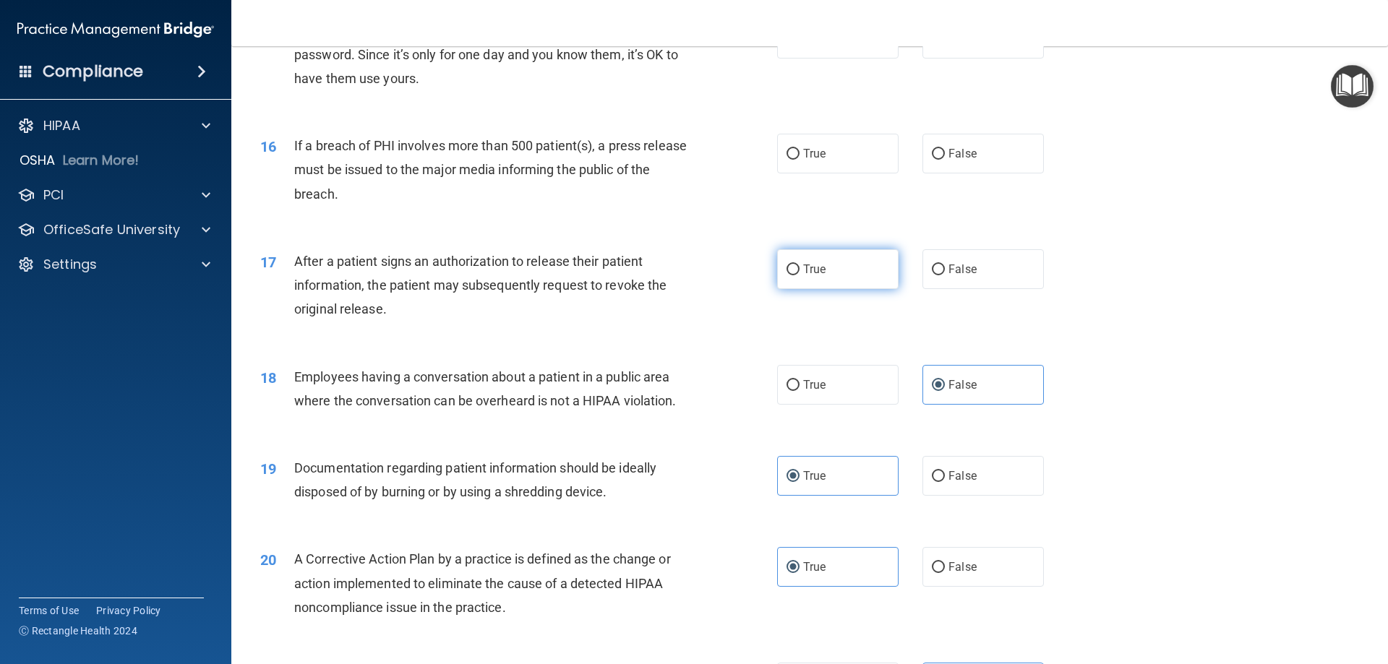
click at [810, 276] on span "True" at bounding box center [814, 269] width 22 height 14
click at [800, 275] on input "True" at bounding box center [793, 270] width 13 height 11
radio input "true"
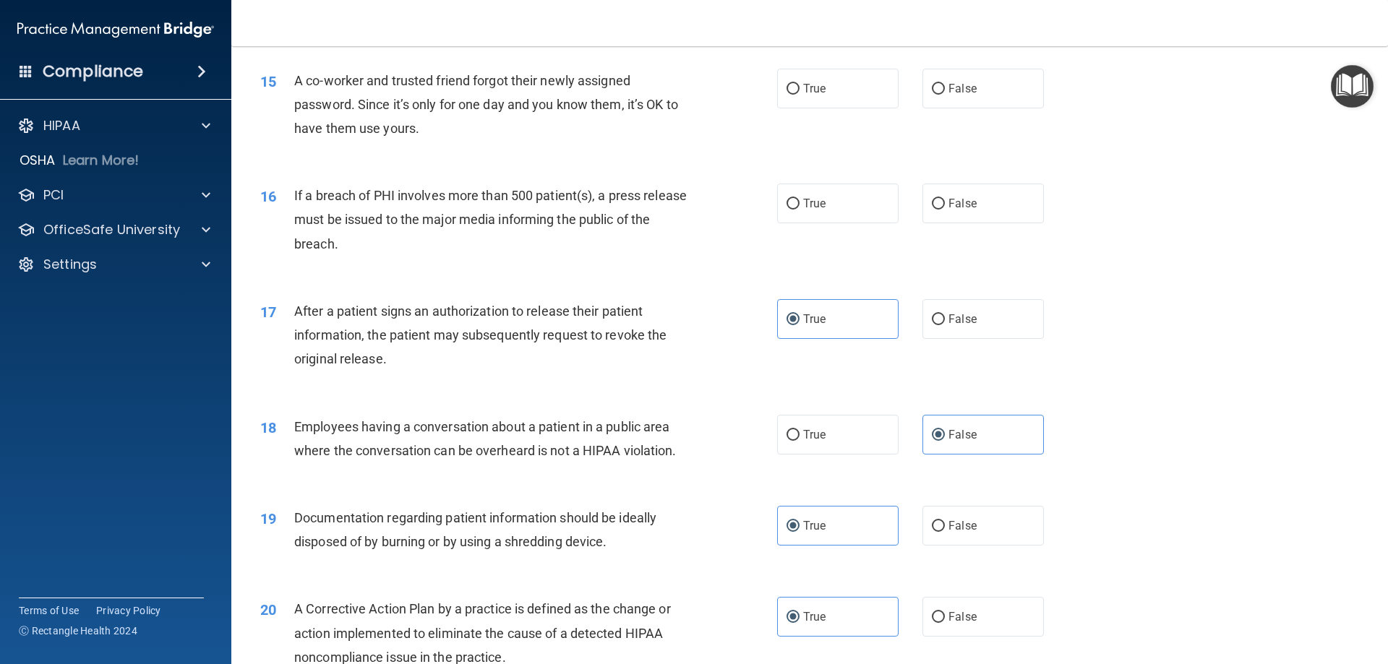
scroll to position [1456, 0]
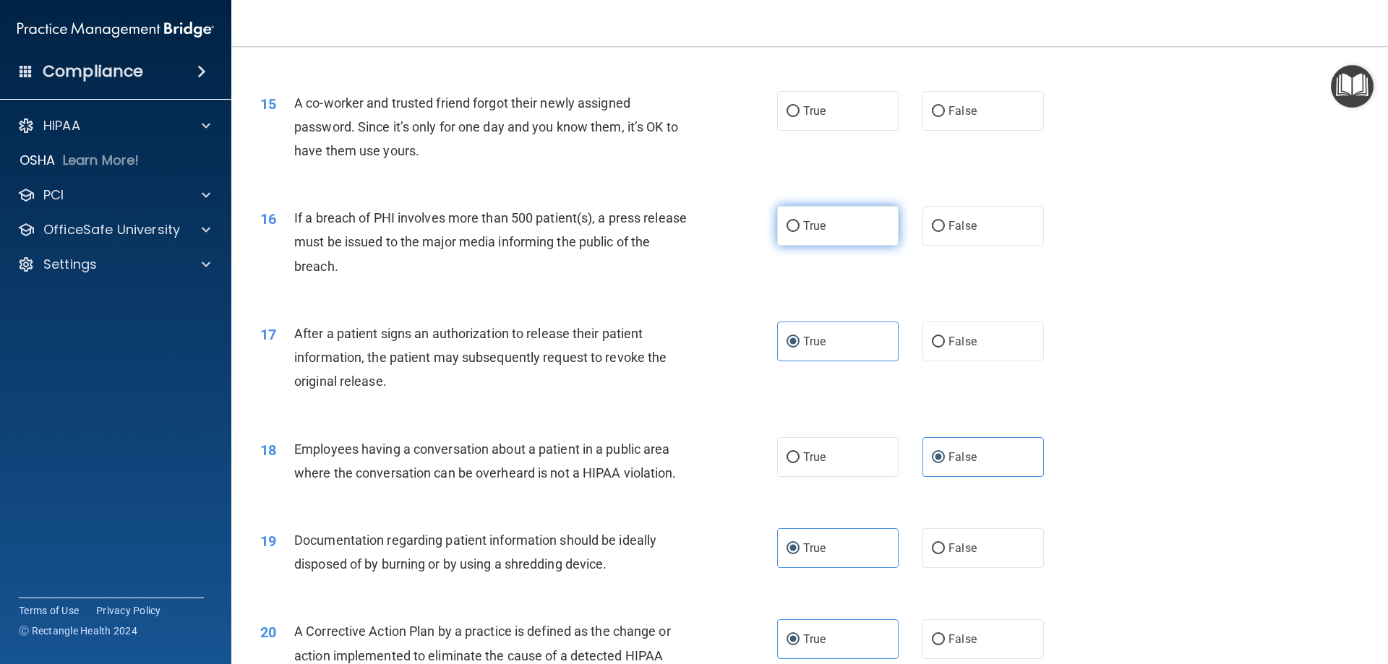
click at [812, 233] on span "True" at bounding box center [814, 226] width 22 height 14
click at [800, 232] on input "True" at bounding box center [793, 226] width 13 height 11
radio input "true"
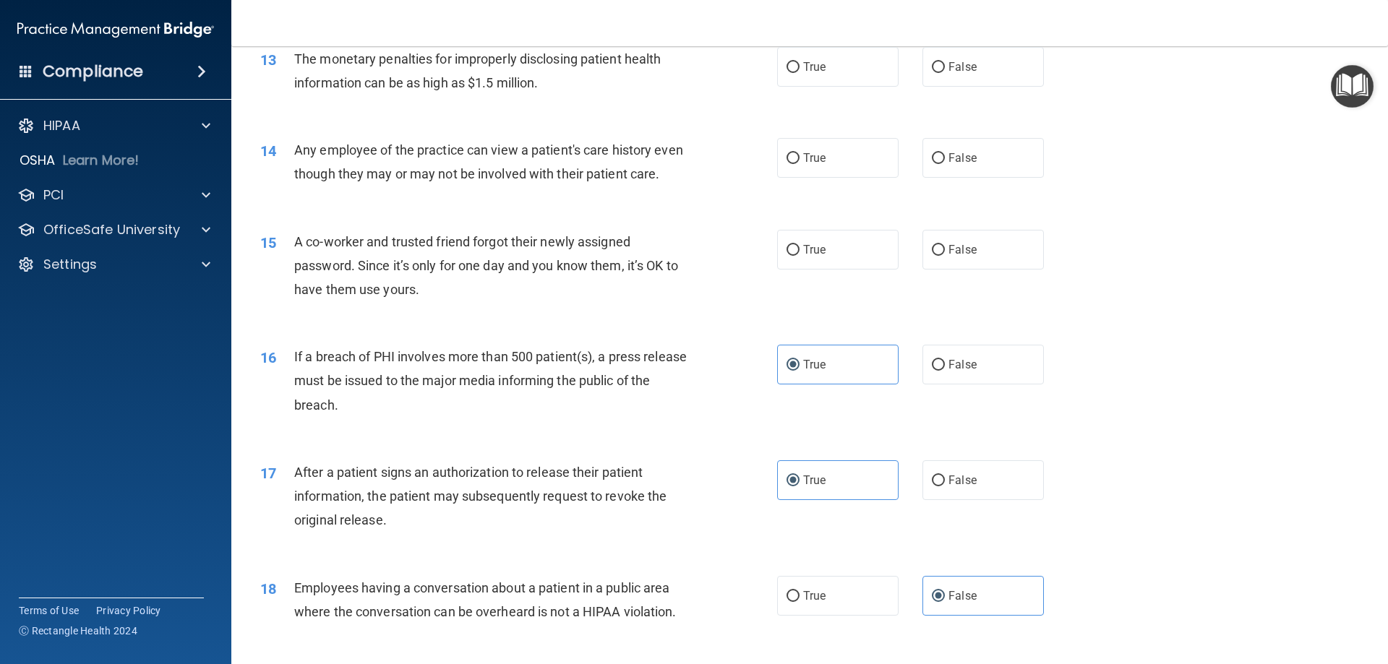
scroll to position [1311, 0]
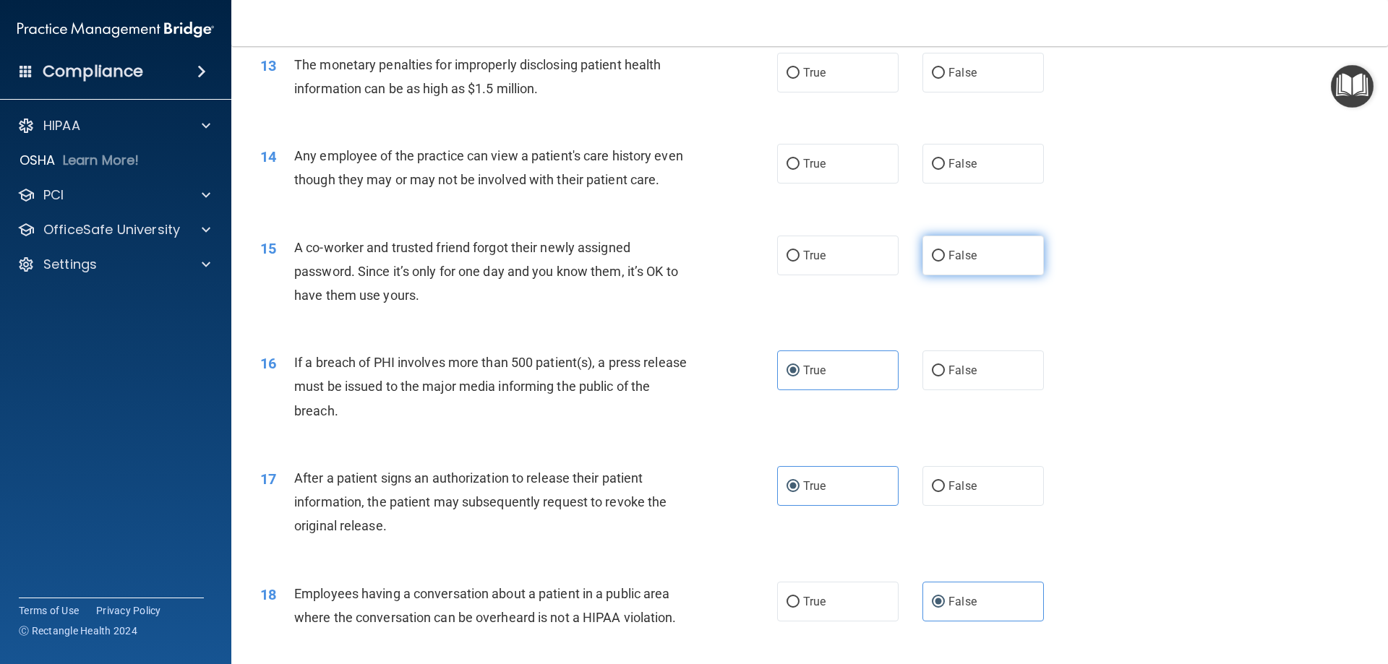
click at [936, 262] on input "False" at bounding box center [938, 256] width 13 height 11
radio input "true"
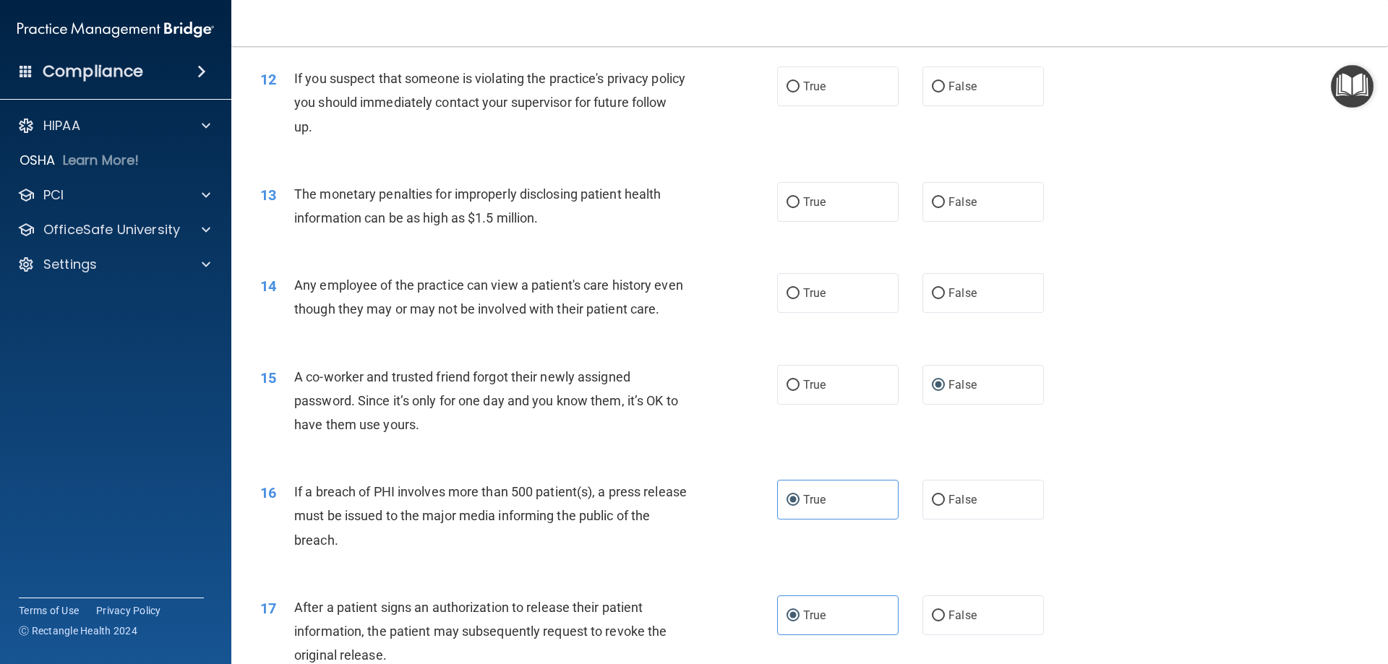
scroll to position [1167, 0]
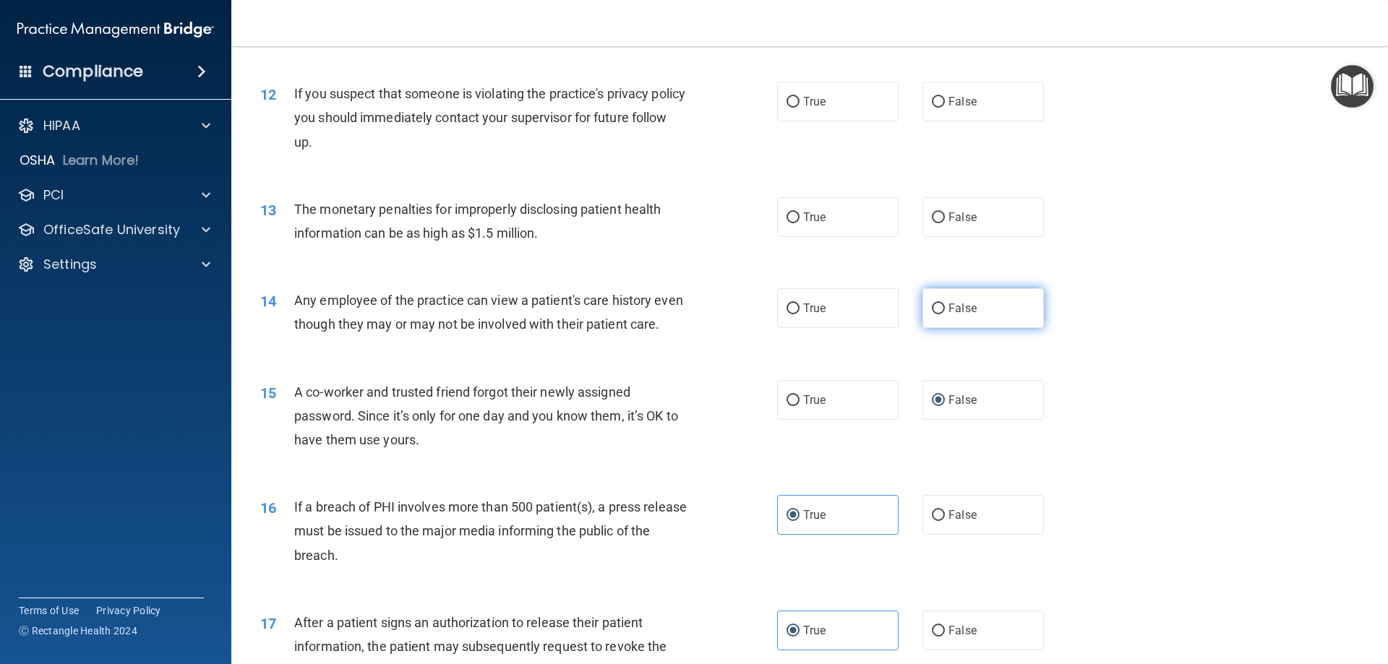
click at [936, 301] on label "False" at bounding box center [982, 308] width 121 height 40
click at [936, 304] on input "False" at bounding box center [938, 309] width 13 height 11
radio input "true"
click at [791, 218] on input "True" at bounding box center [793, 218] width 13 height 11
radio input "true"
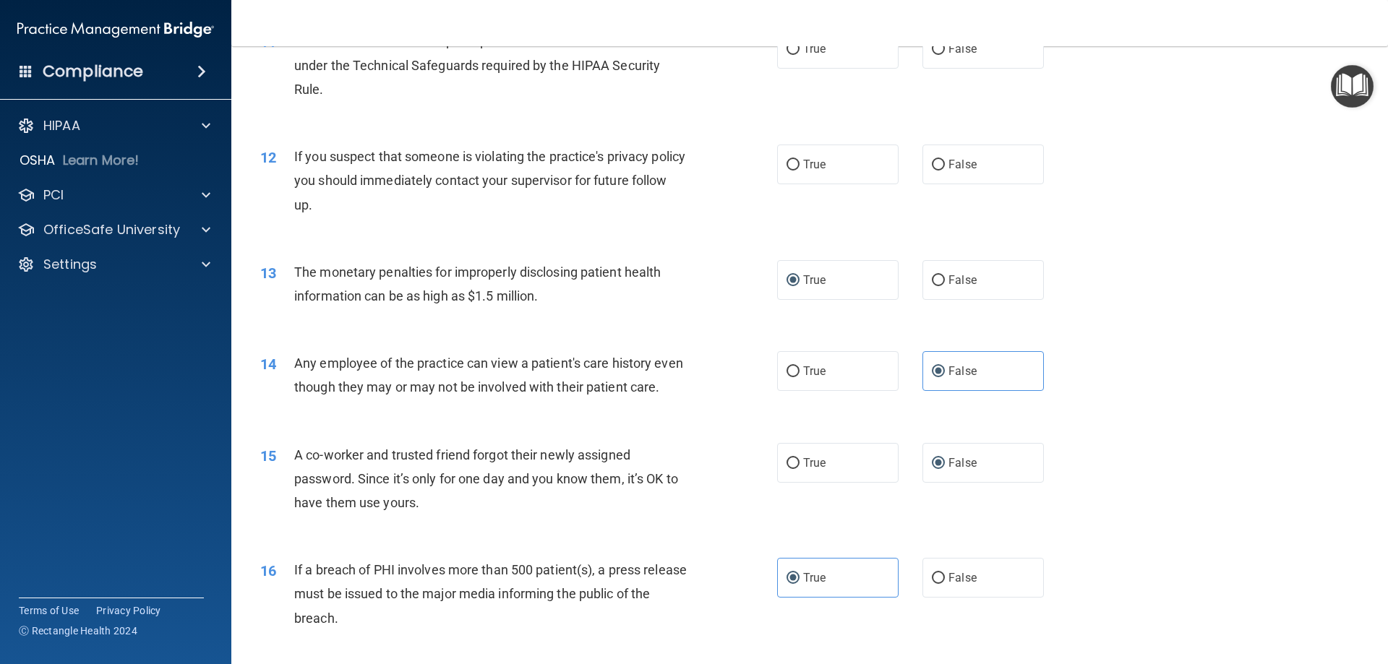
scroll to position [1022, 0]
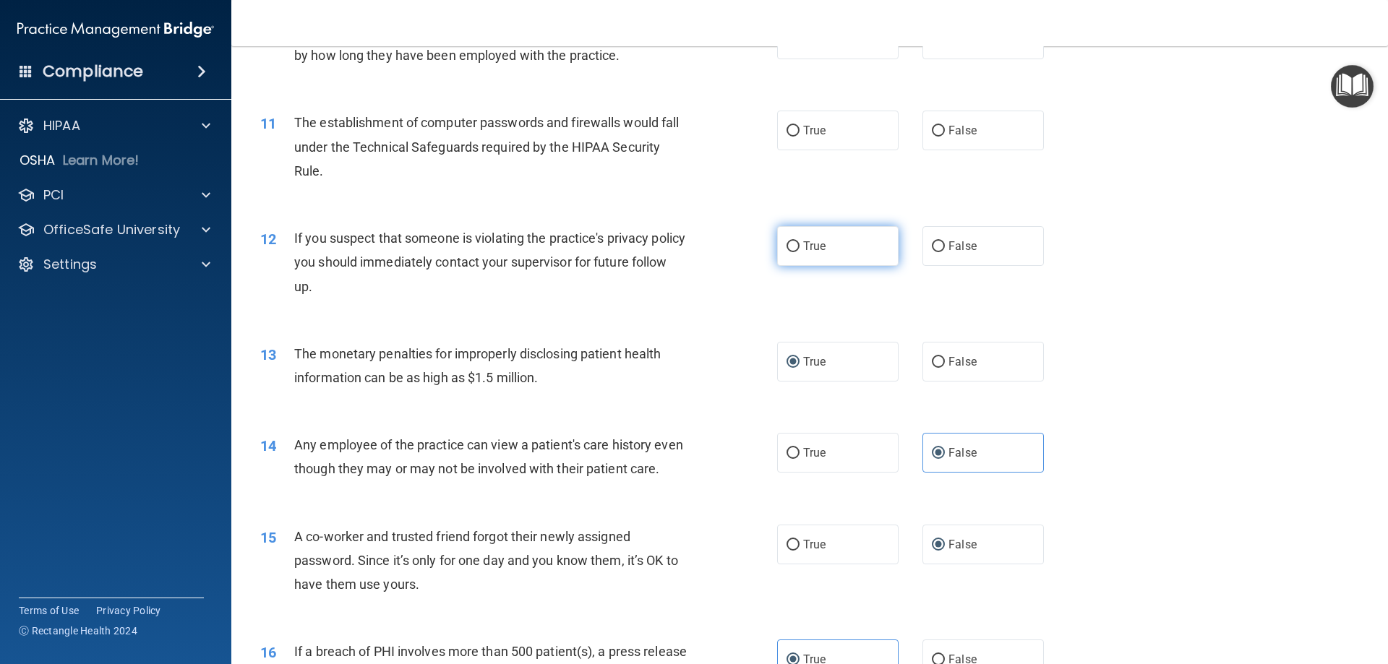
click at [806, 243] on span "True" at bounding box center [814, 246] width 22 height 14
click at [800, 243] on input "True" at bounding box center [793, 246] width 13 height 11
radio input "true"
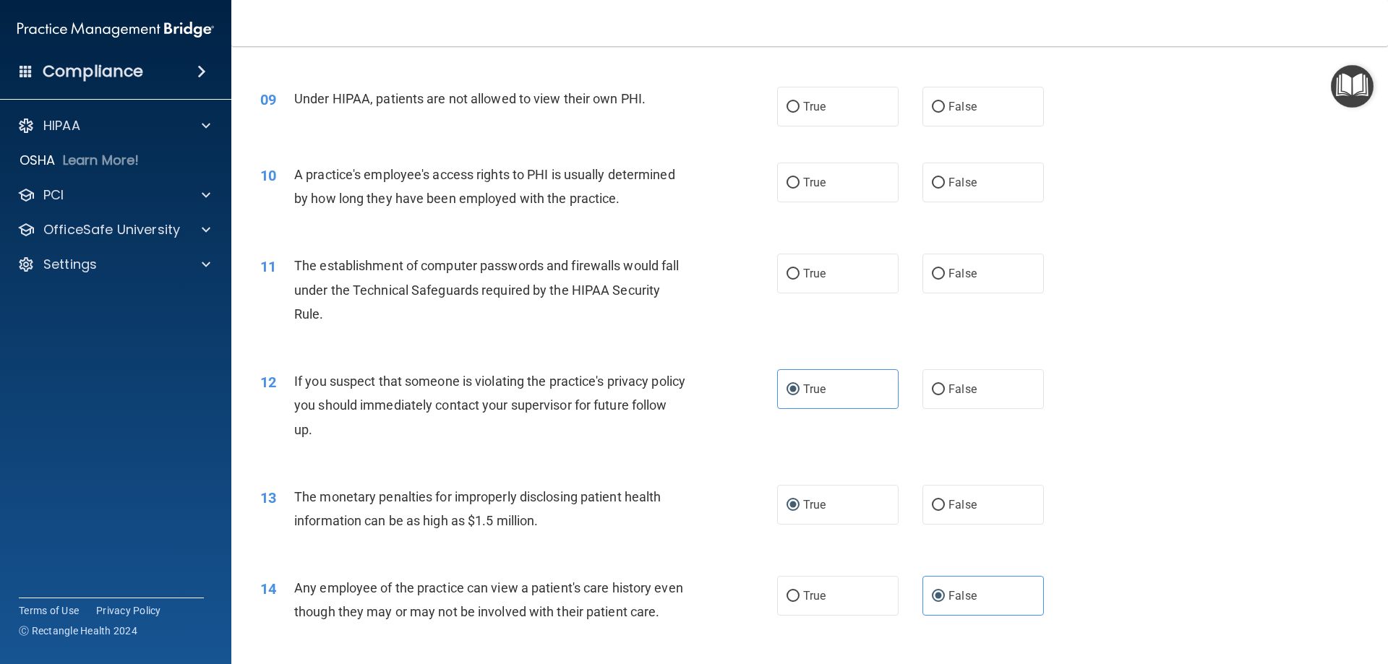
scroll to position [878, 0]
click at [823, 266] on label "True" at bounding box center [837, 275] width 121 height 40
click at [800, 270] on input "True" at bounding box center [793, 275] width 13 height 11
radio input "true"
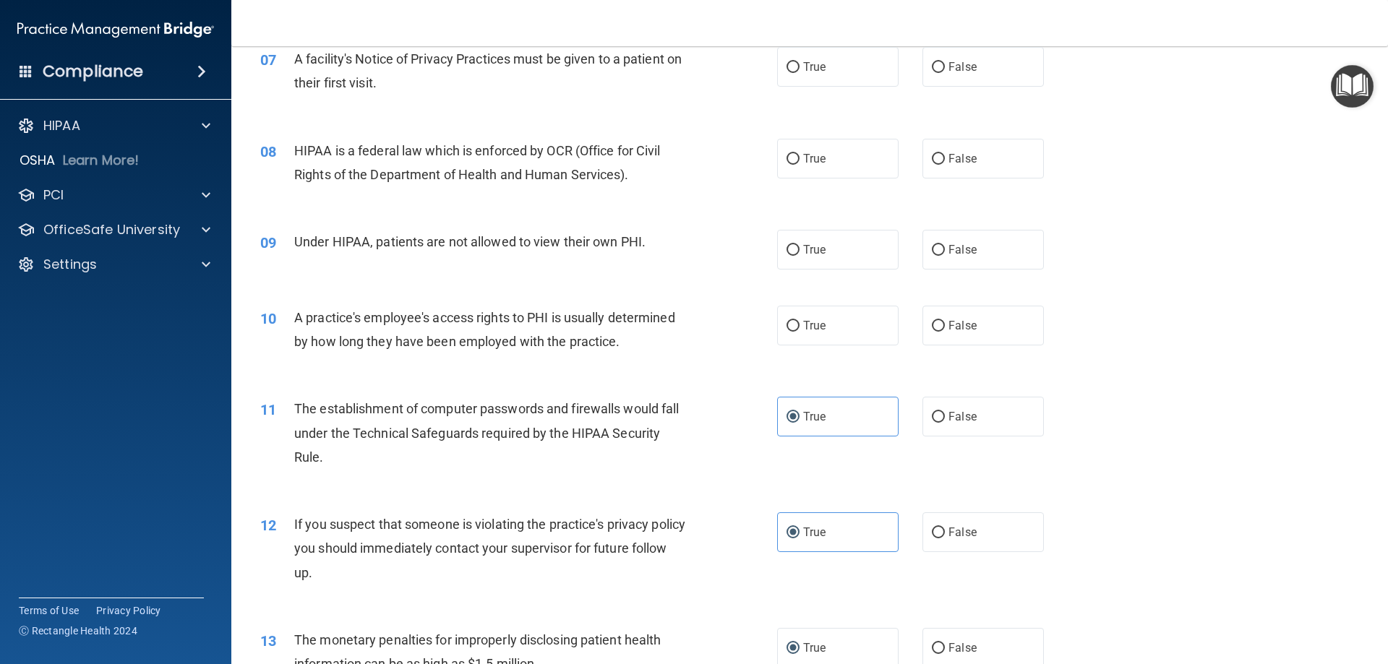
scroll to position [733, 0]
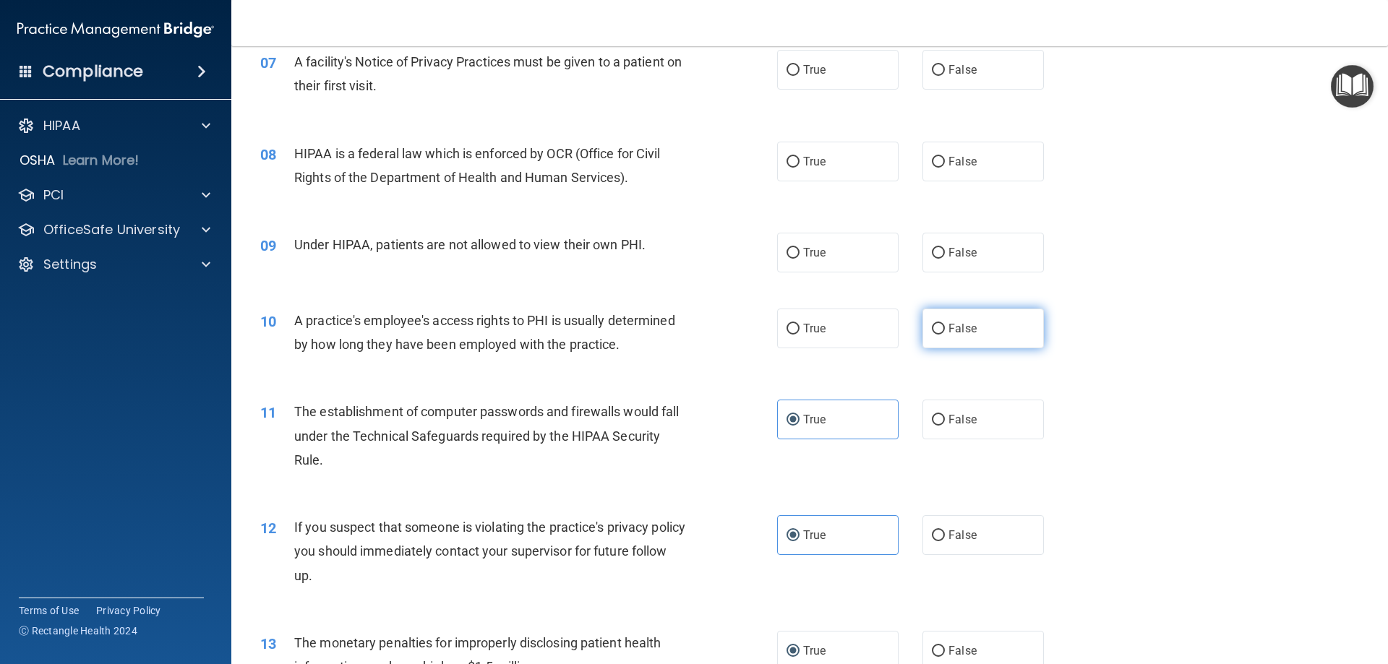
drag, startPoint x: 923, startPoint y: 332, endPoint x: 891, endPoint y: 324, distance: 33.5
click at [923, 330] on label "False" at bounding box center [982, 329] width 121 height 40
click at [932, 330] on input "False" at bounding box center [938, 329] width 13 height 11
radio input "true"
click at [948, 252] on span "False" at bounding box center [962, 253] width 28 height 14
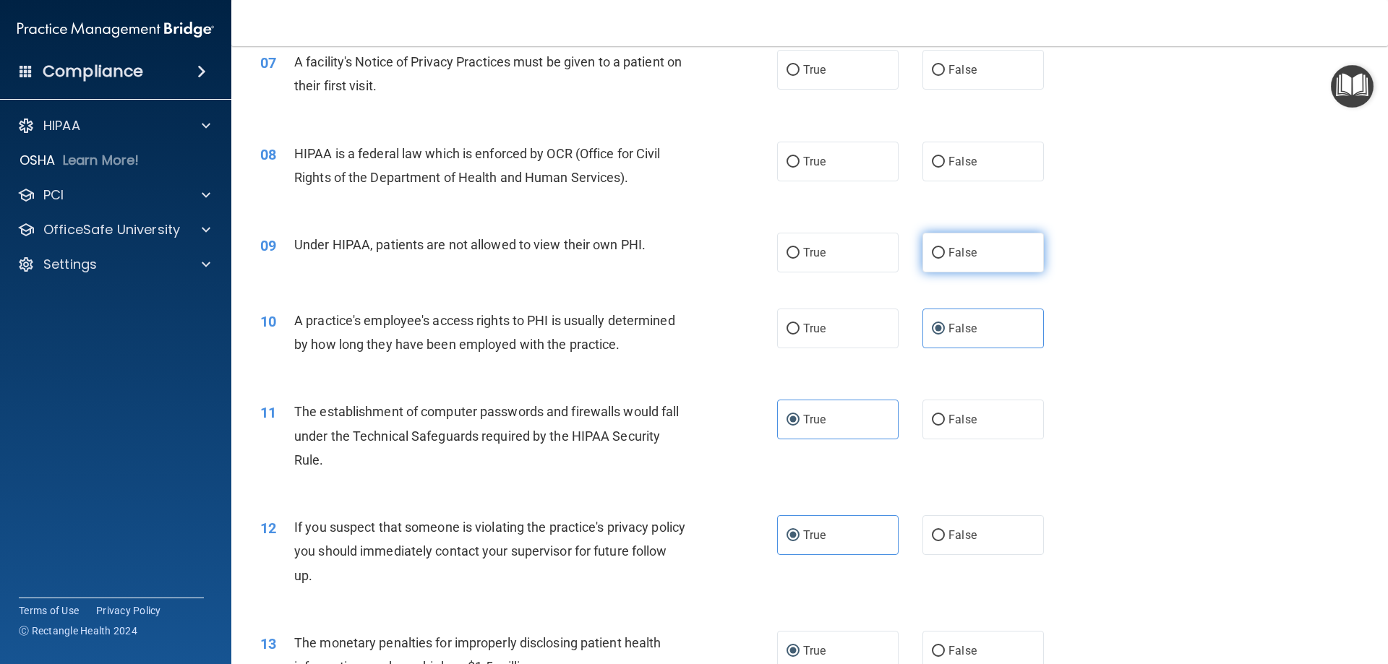
click at [943, 252] on input "False" at bounding box center [938, 253] width 13 height 11
radio input "true"
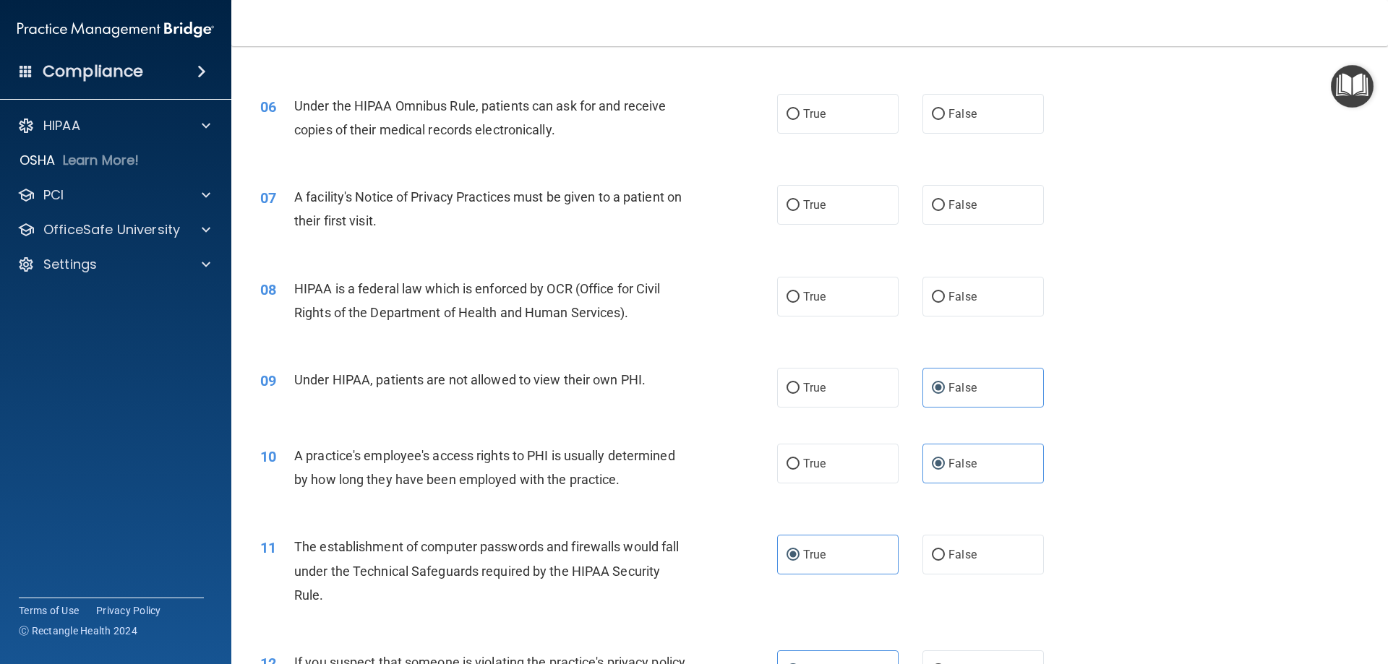
scroll to position [588, 0]
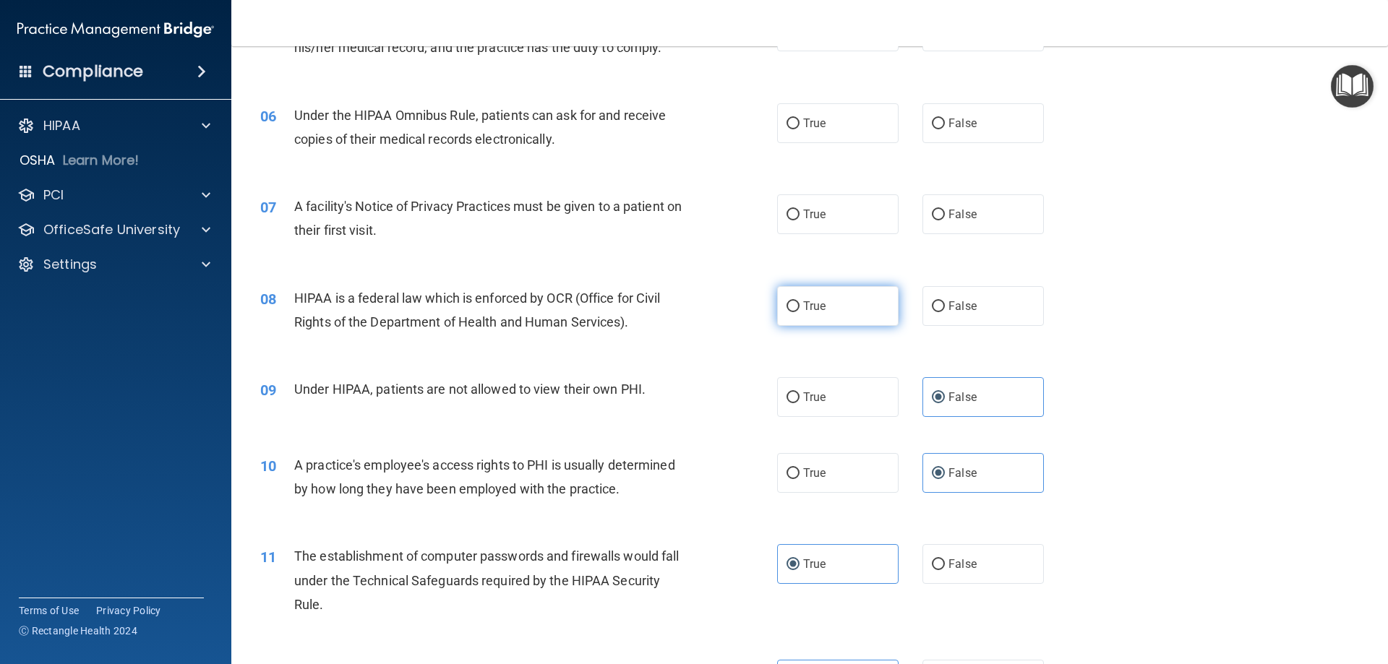
click at [781, 311] on label "True" at bounding box center [837, 306] width 121 height 40
click at [787, 308] on input "True" at bounding box center [793, 306] width 13 height 11
radio input "true"
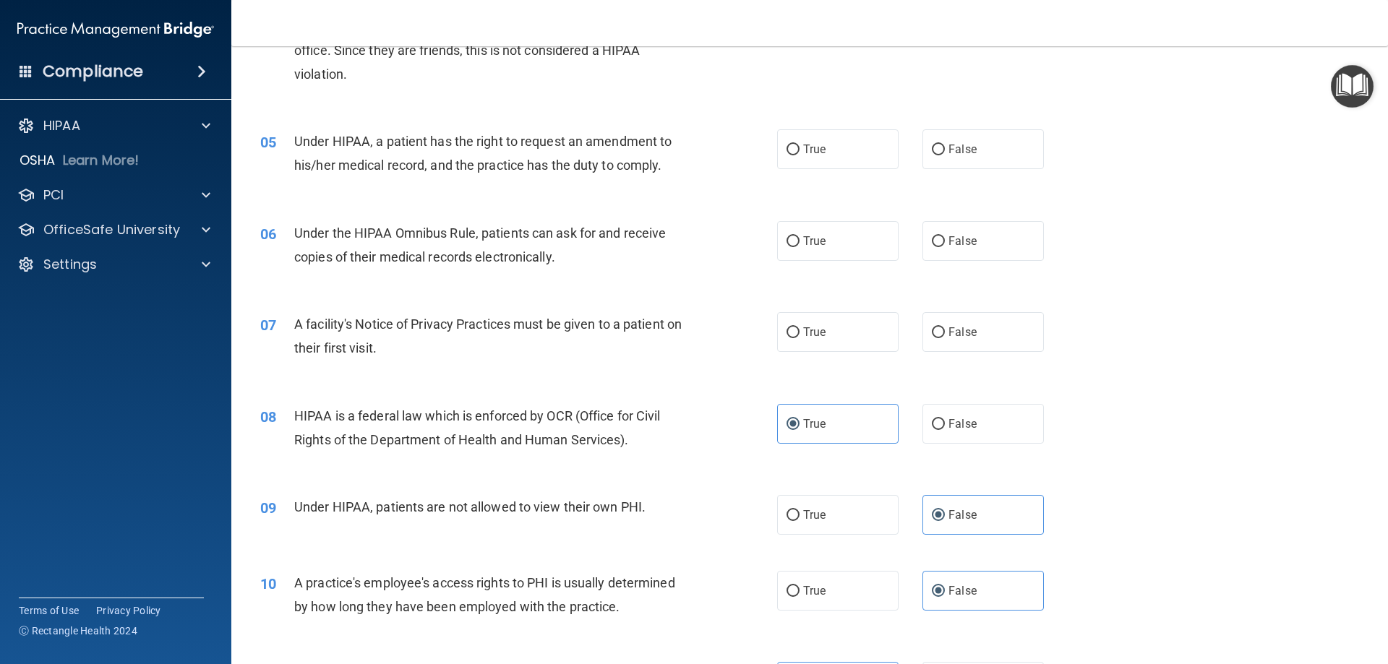
scroll to position [444, 0]
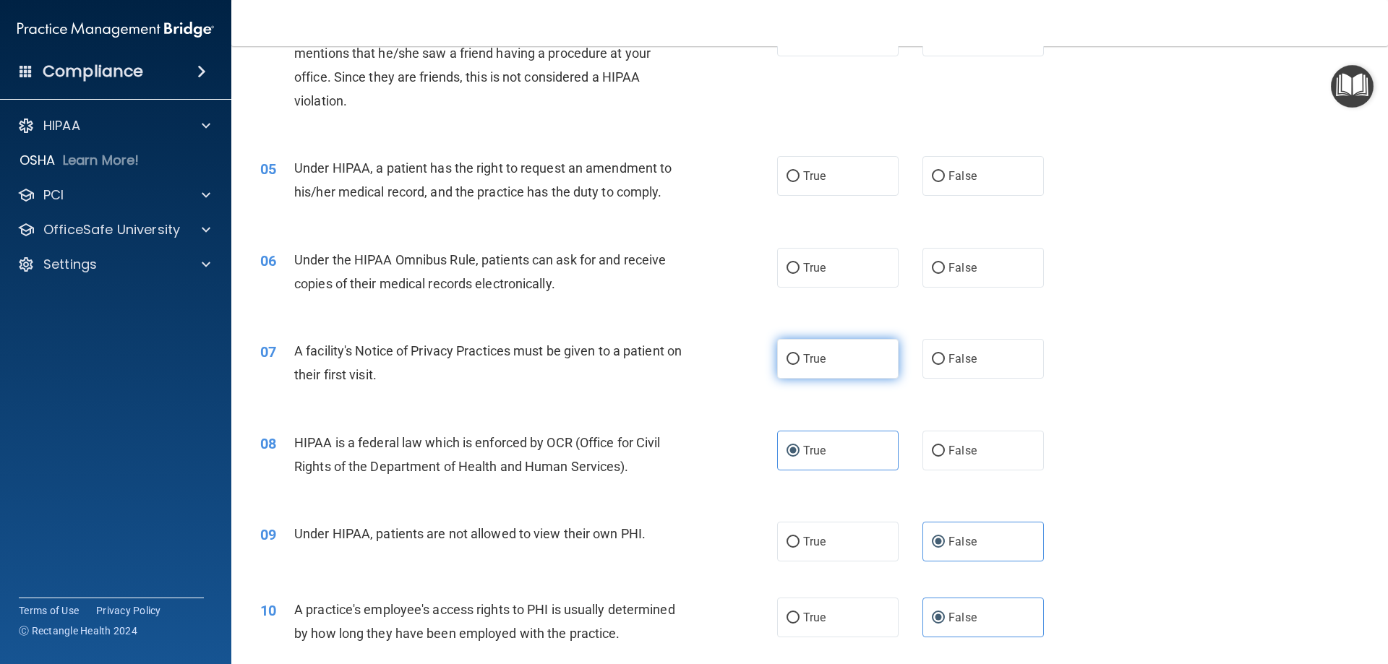
click at [803, 353] on span "True" at bounding box center [814, 359] width 22 height 14
click at [800, 354] on input "True" at bounding box center [793, 359] width 13 height 11
radio input "true"
click at [803, 267] on span "True" at bounding box center [814, 268] width 22 height 14
click at [800, 267] on input "True" at bounding box center [793, 268] width 13 height 11
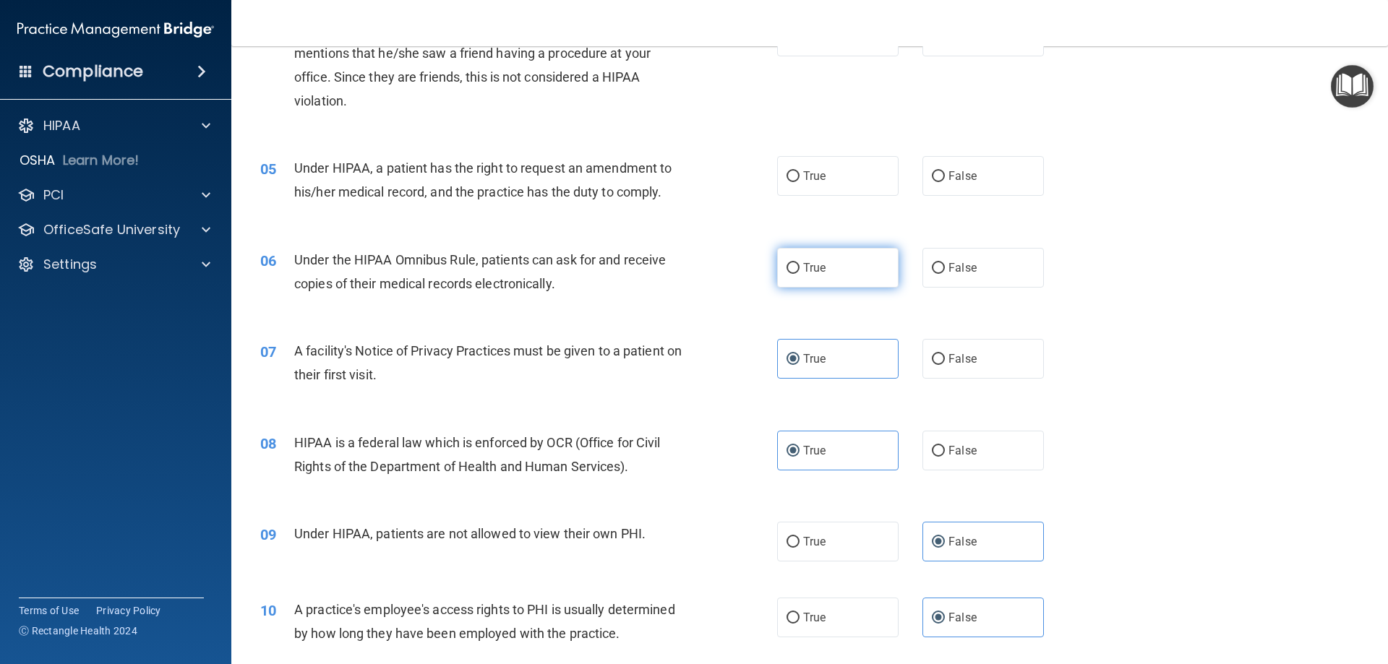
radio input "true"
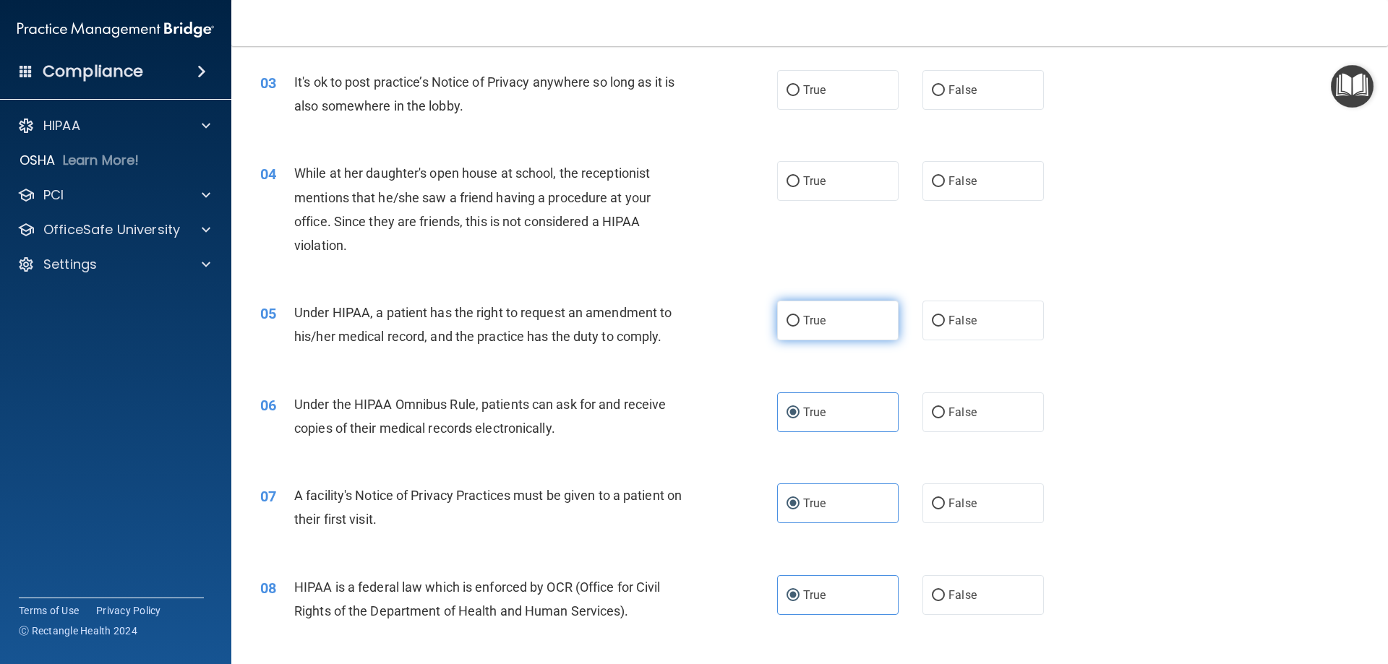
click at [856, 308] on label "True" at bounding box center [837, 321] width 121 height 40
click at [800, 316] on input "True" at bounding box center [793, 321] width 13 height 11
radio input "true"
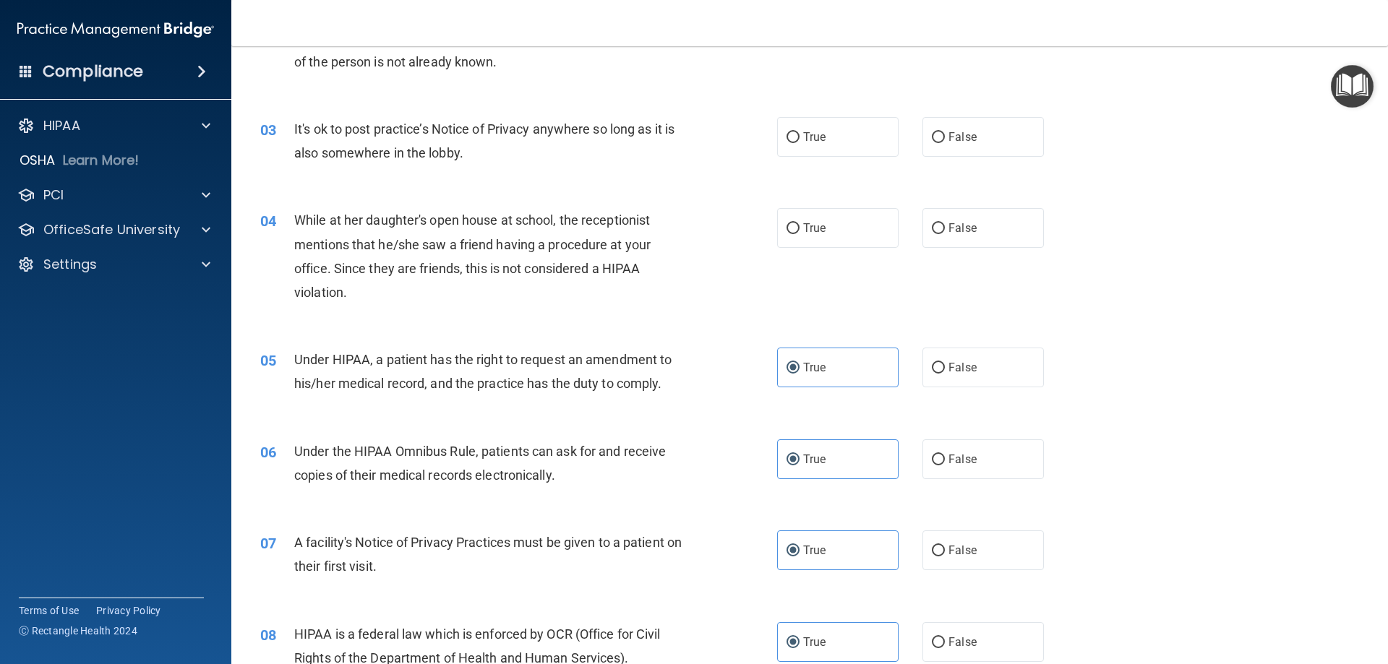
scroll to position [227, 0]
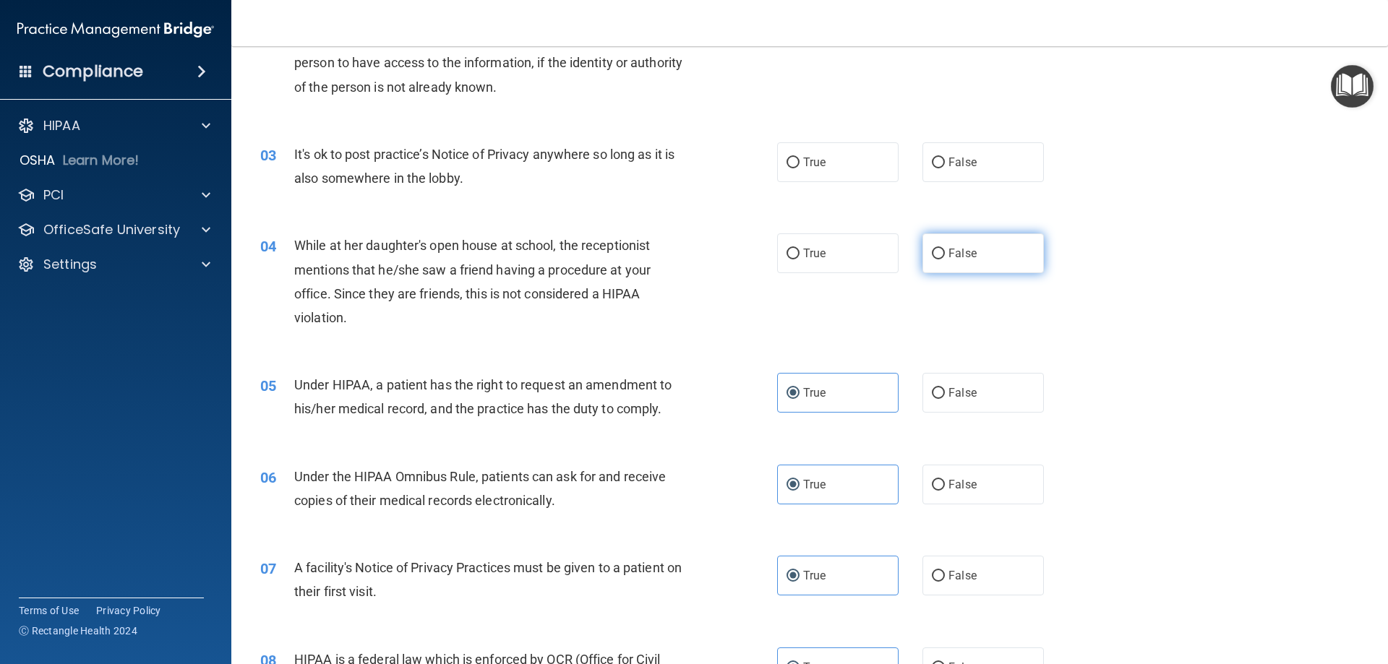
drag, startPoint x: 927, startPoint y: 243, endPoint x: 762, endPoint y: 189, distance: 173.5
click at [925, 242] on label "False" at bounding box center [982, 254] width 121 height 40
click at [932, 249] on input "False" at bounding box center [938, 254] width 13 height 11
radio input "true"
click at [813, 171] on label "True" at bounding box center [837, 162] width 121 height 40
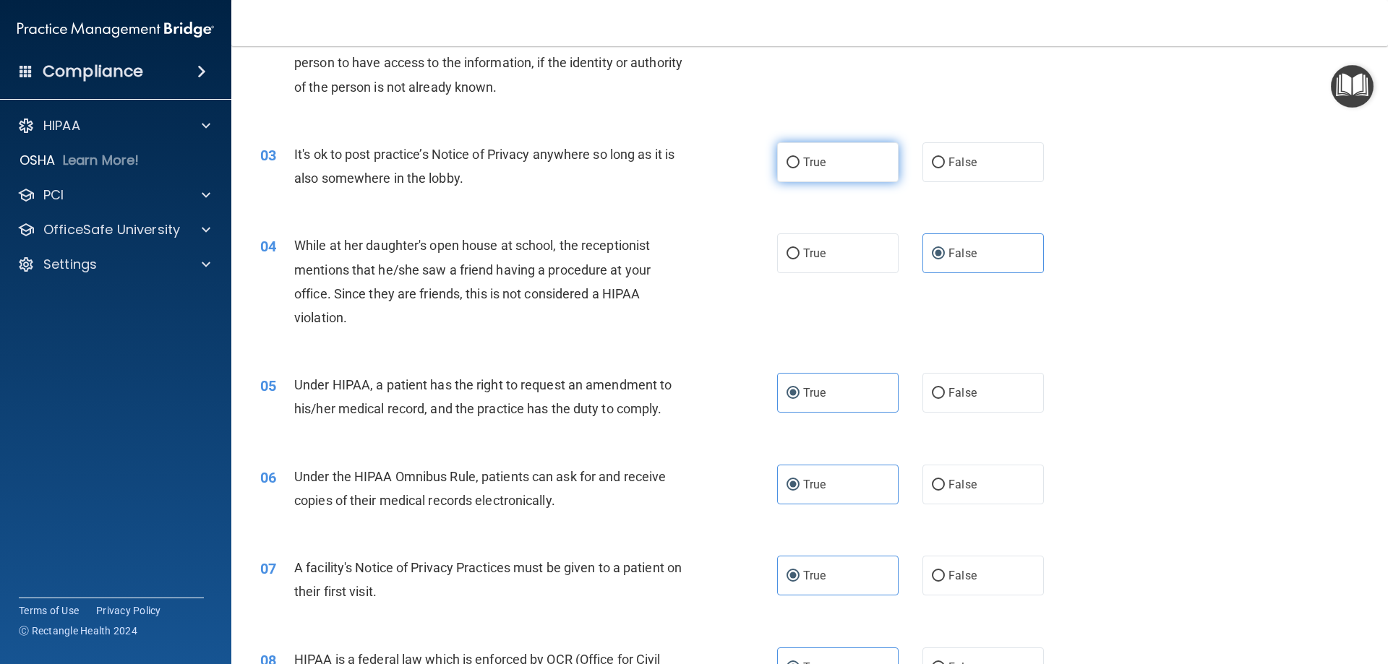
click at [800, 168] on input "True" at bounding box center [793, 163] width 13 height 11
radio input "true"
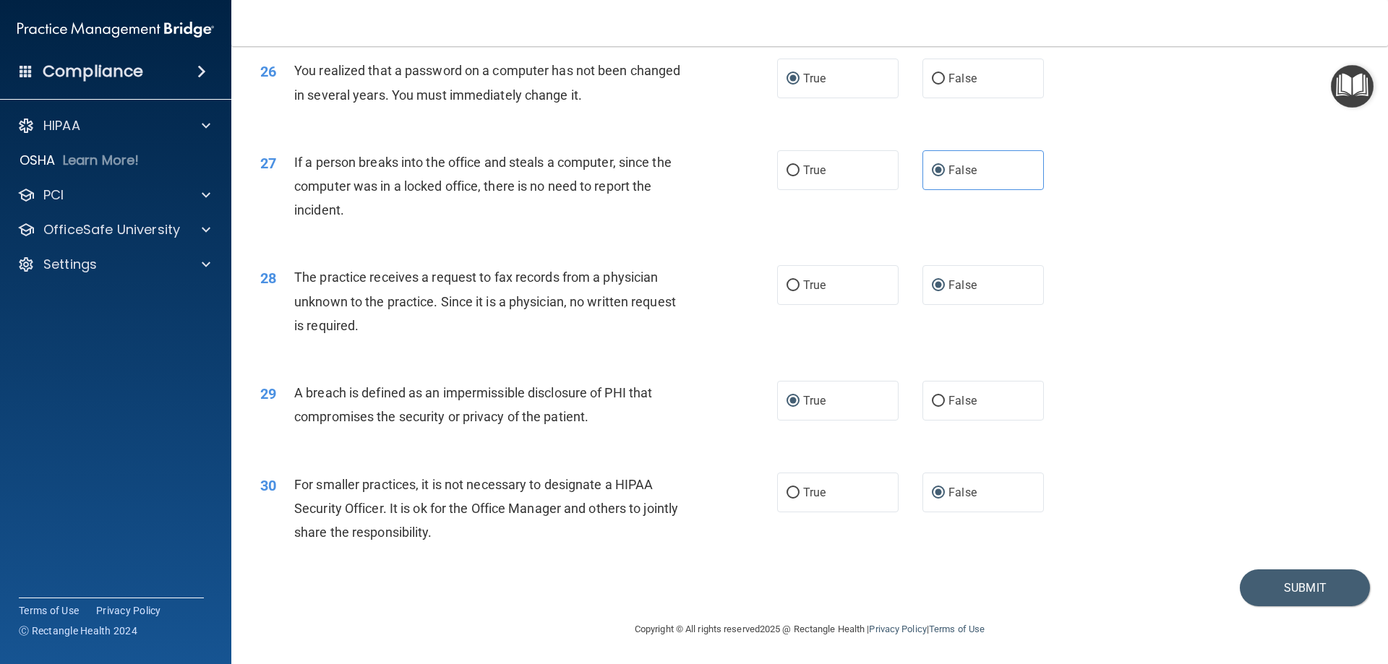
scroll to position [2757, 0]
click at [1276, 590] on button "Submit" at bounding box center [1305, 588] width 130 height 37
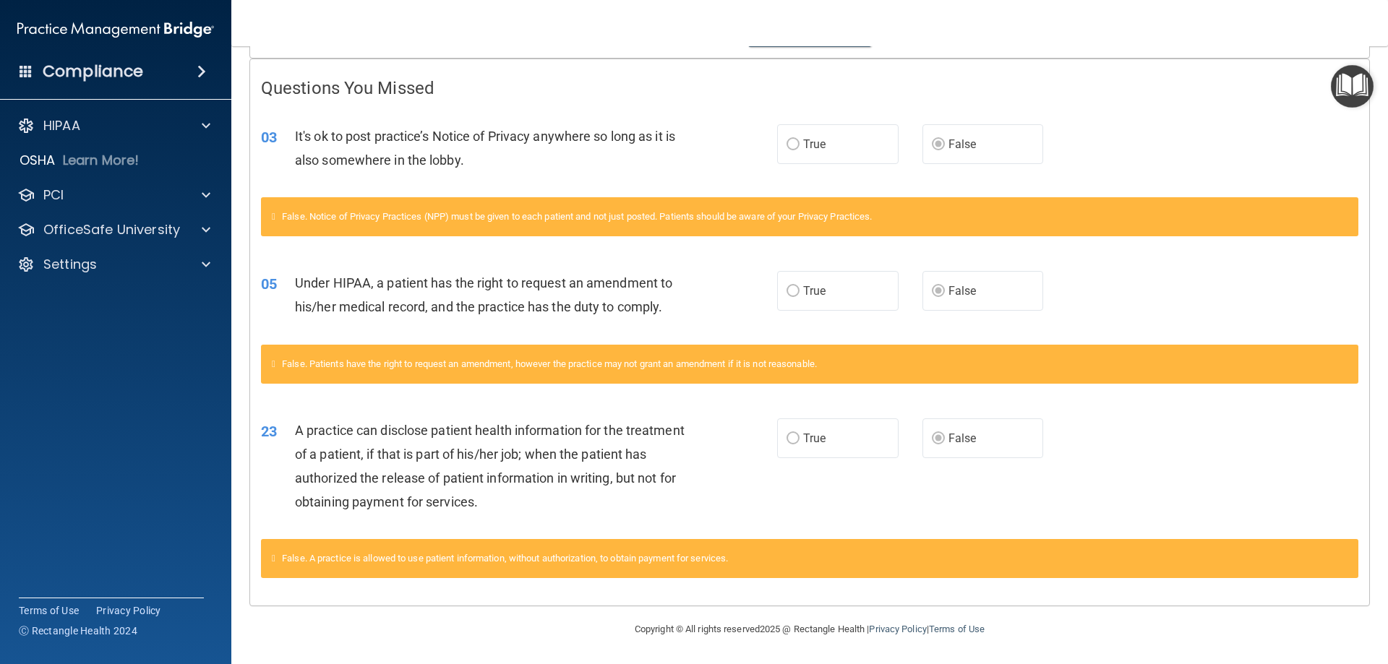
scroll to position [210, 0]
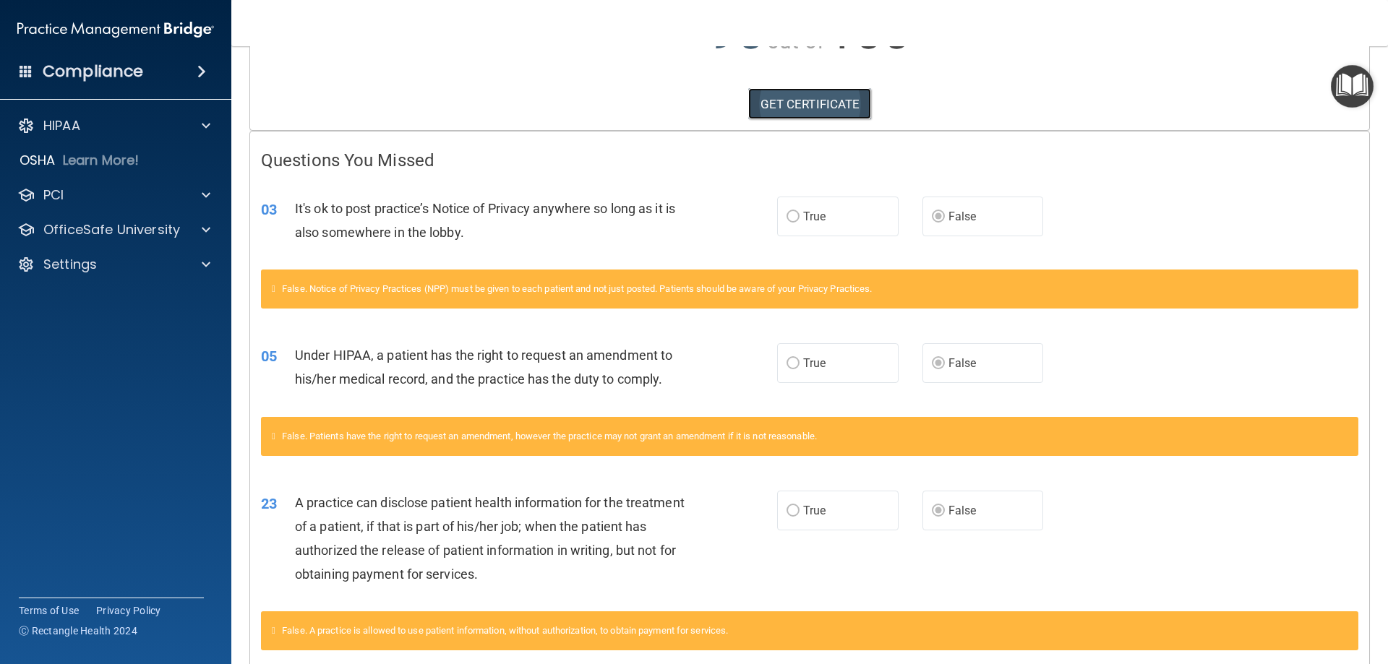
click at [783, 107] on link "GET CERTIFICATE" at bounding box center [810, 104] width 124 height 32
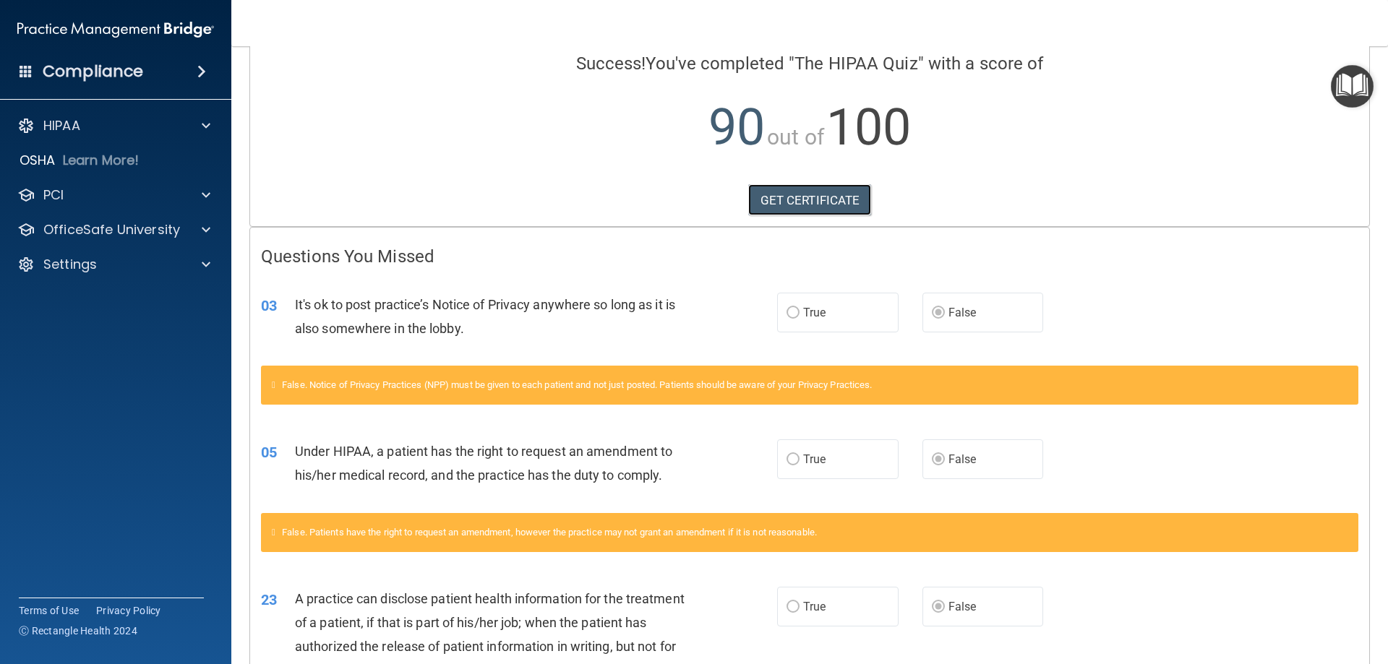
scroll to position [0, 0]
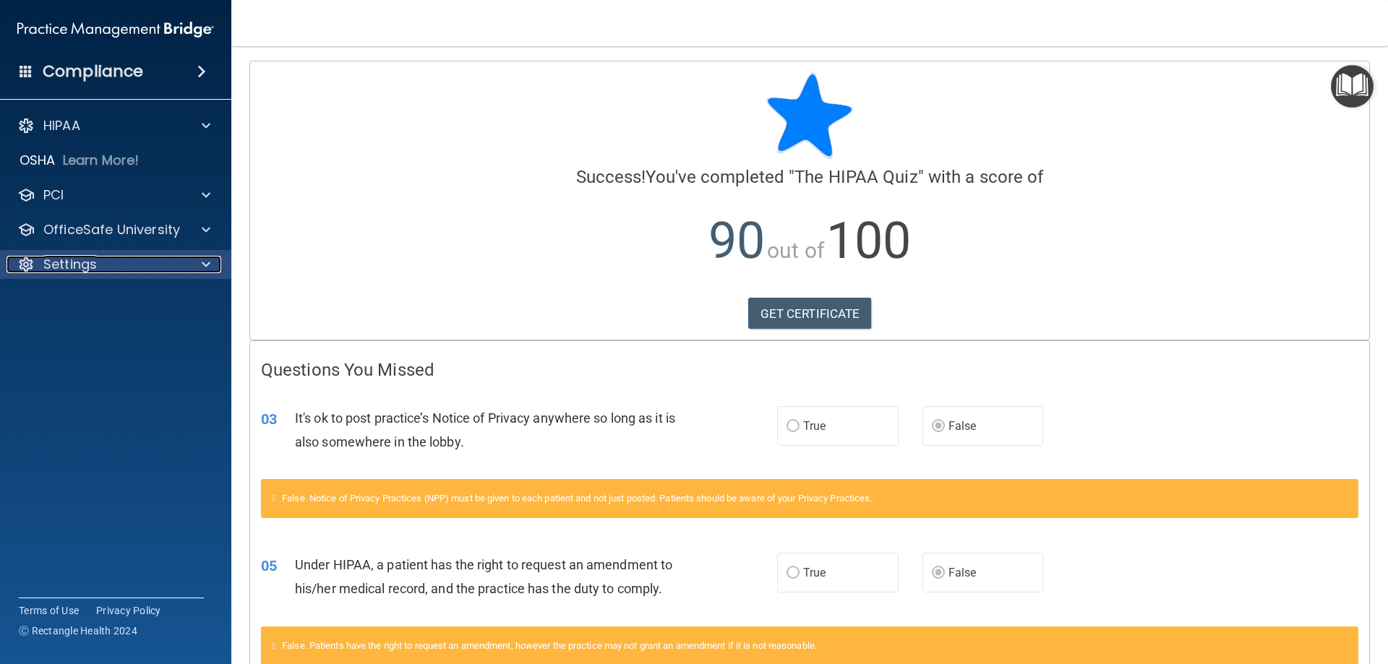
click at [141, 265] on div "Settings" at bounding box center [96, 264] width 179 height 17
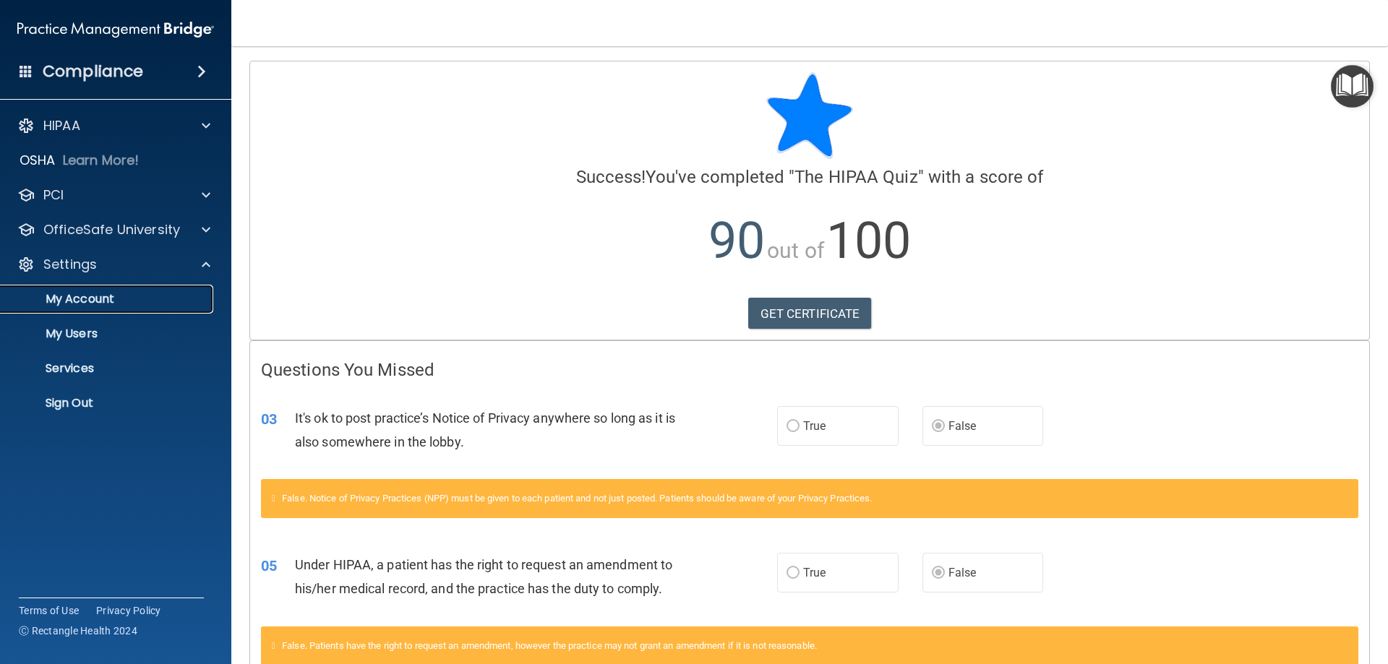
click at [106, 306] on p "My Account" at bounding box center [107, 299] width 197 height 14
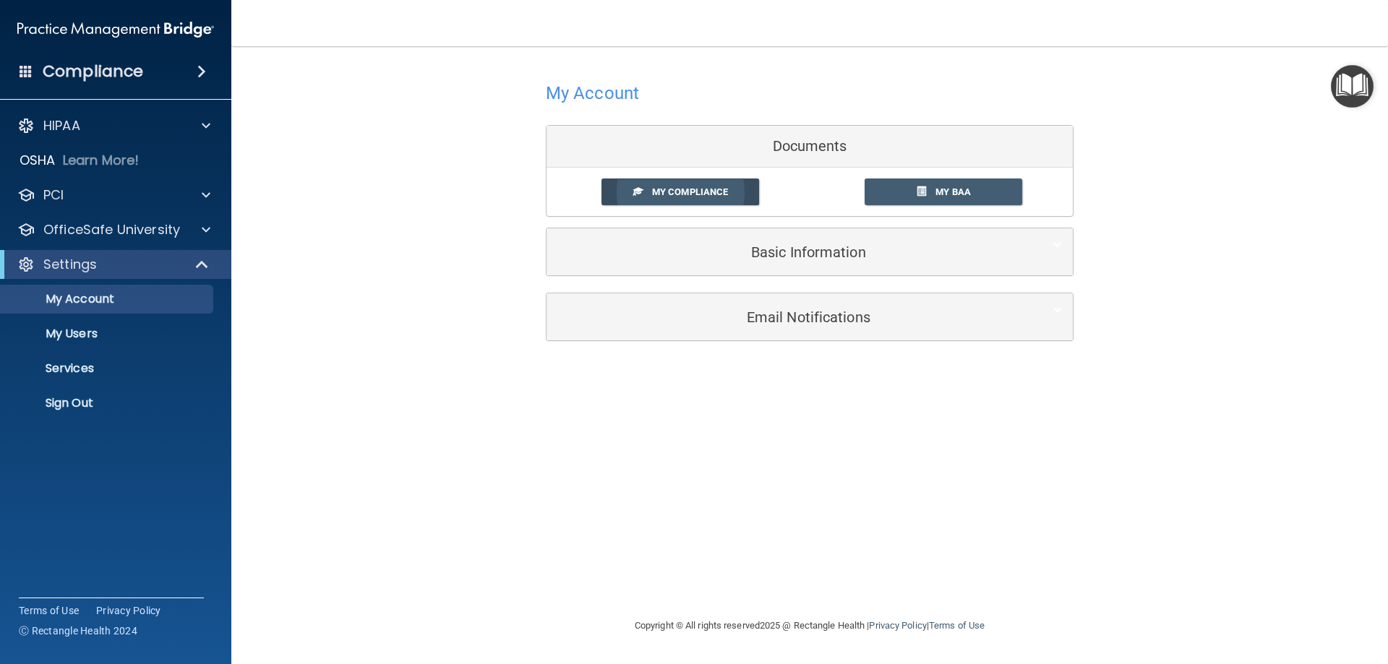
click at [686, 196] on span "My Compliance" at bounding box center [690, 192] width 76 height 11
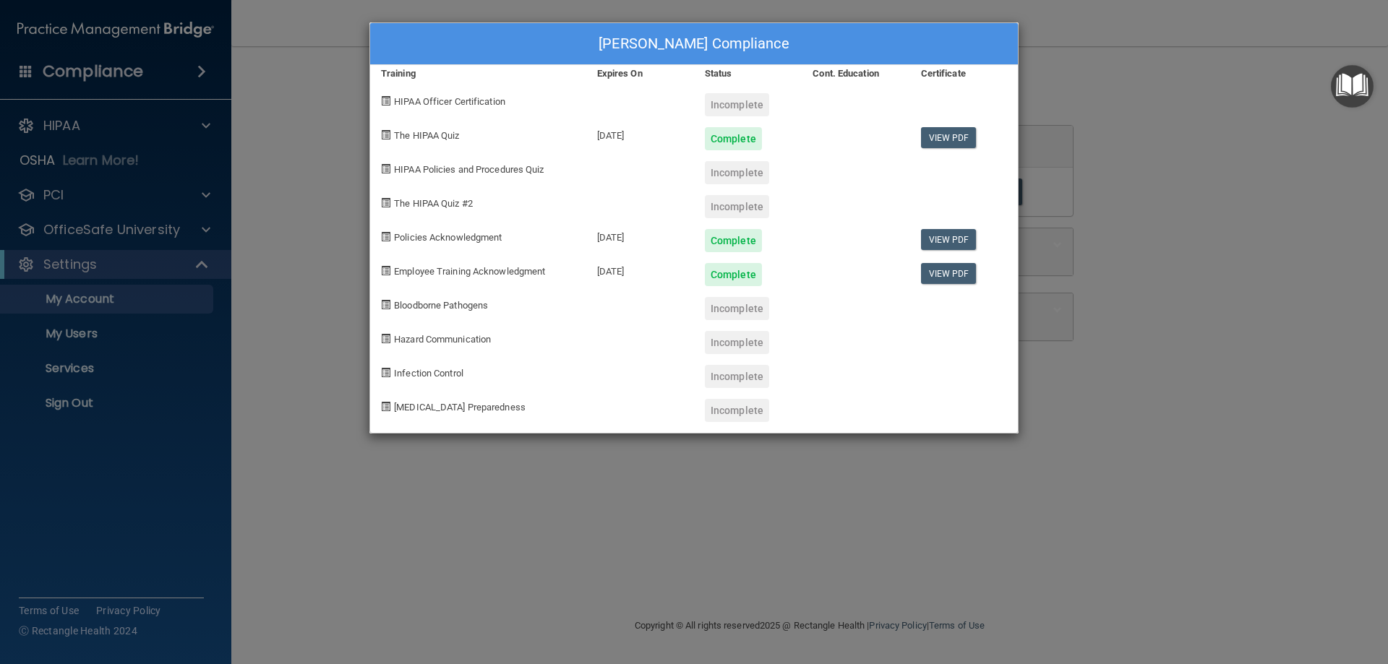
drag, startPoint x: 493, startPoint y: 171, endPoint x: 639, endPoint y: 152, distance: 147.3
click at [501, 170] on span "HIPAA Policies and Procedures Quiz" at bounding box center [469, 169] width 150 height 11
click at [742, 170] on div "Incomplete" at bounding box center [737, 172] width 64 height 23
click at [466, 202] on span "The HIPAA Quiz #2" at bounding box center [433, 203] width 79 height 11
click at [723, 200] on div "Incomplete" at bounding box center [737, 206] width 64 height 23
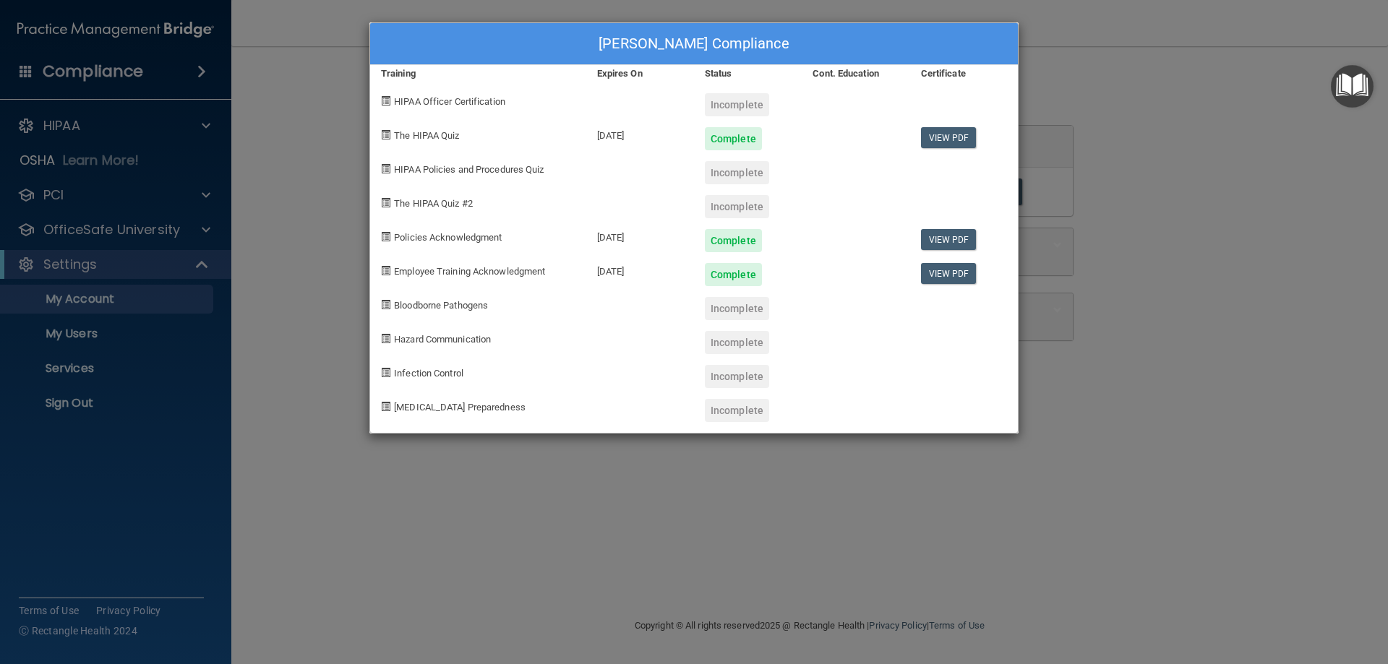
click at [1079, 85] on div "Melissa Cantelli's Compliance Training Expires On Status Cont. Education Certif…" at bounding box center [694, 332] width 1388 height 664
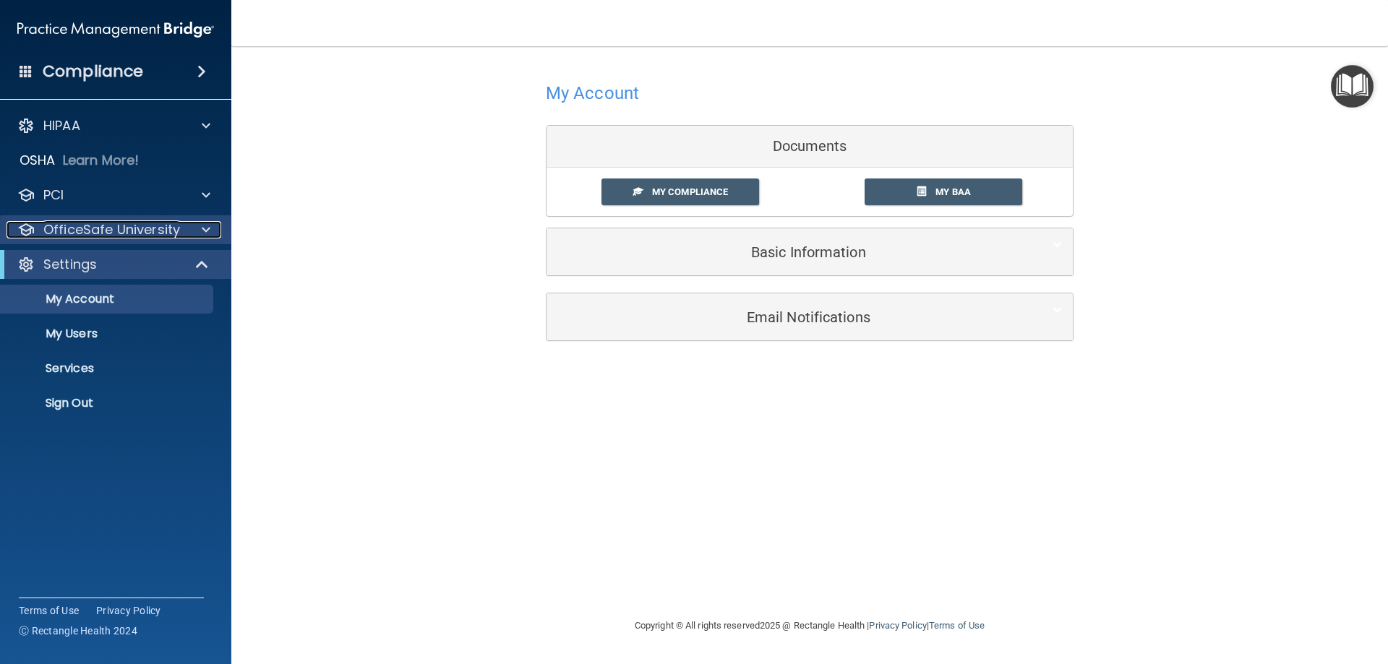
click at [61, 237] on p "OfficeSafe University" at bounding box center [111, 229] width 137 height 17
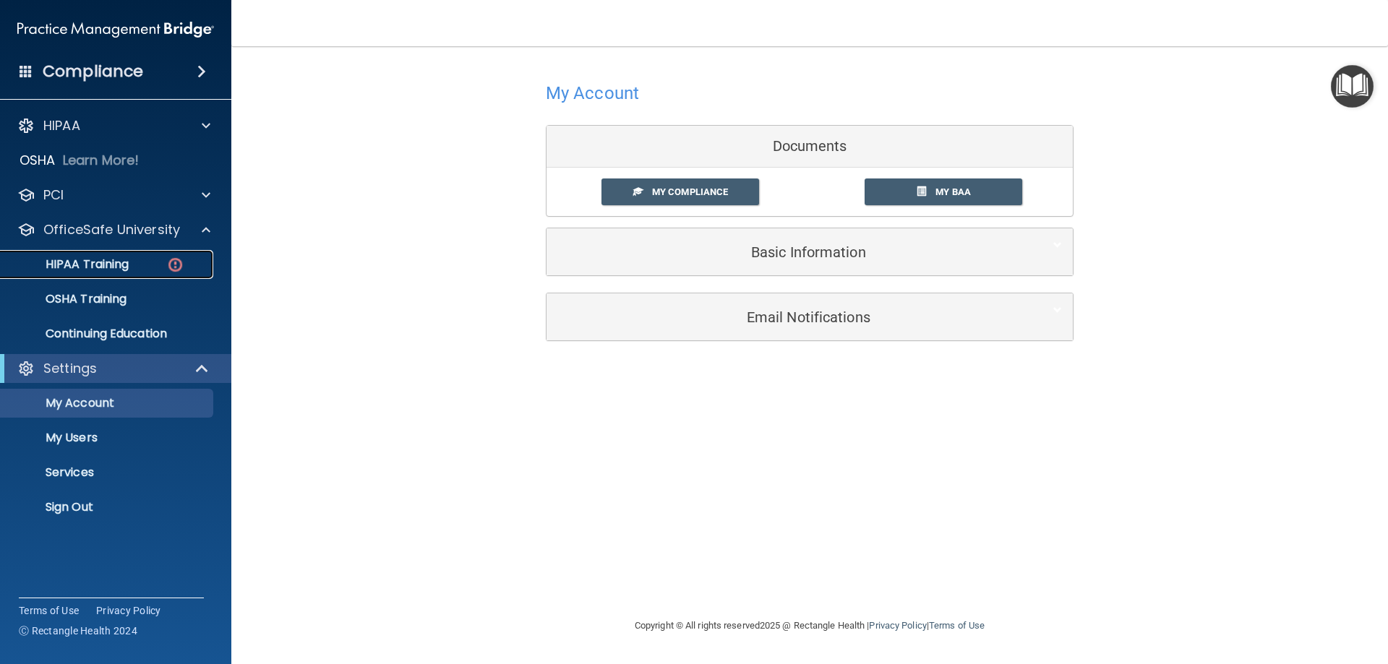
click at [90, 260] on p "HIPAA Training" at bounding box center [68, 264] width 119 height 14
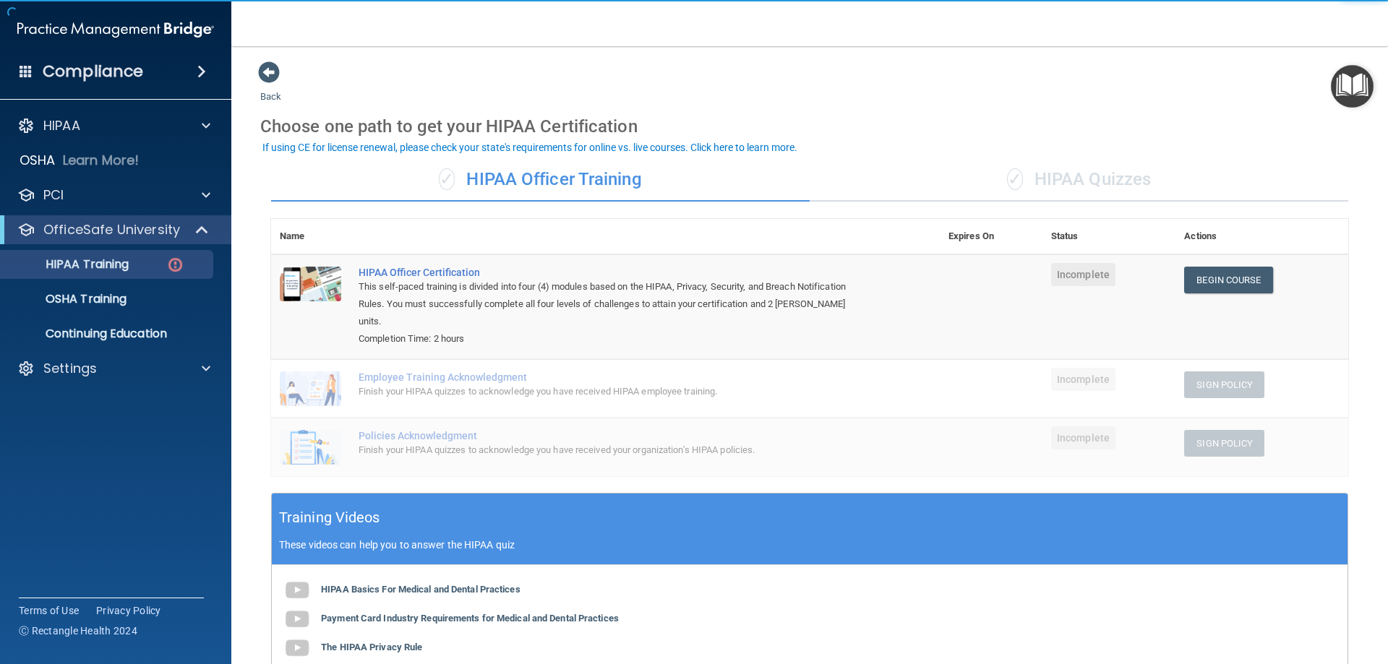
click at [1108, 182] on div "✓ HIPAA Quizzes" at bounding box center [1079, 179] width 539 height 43
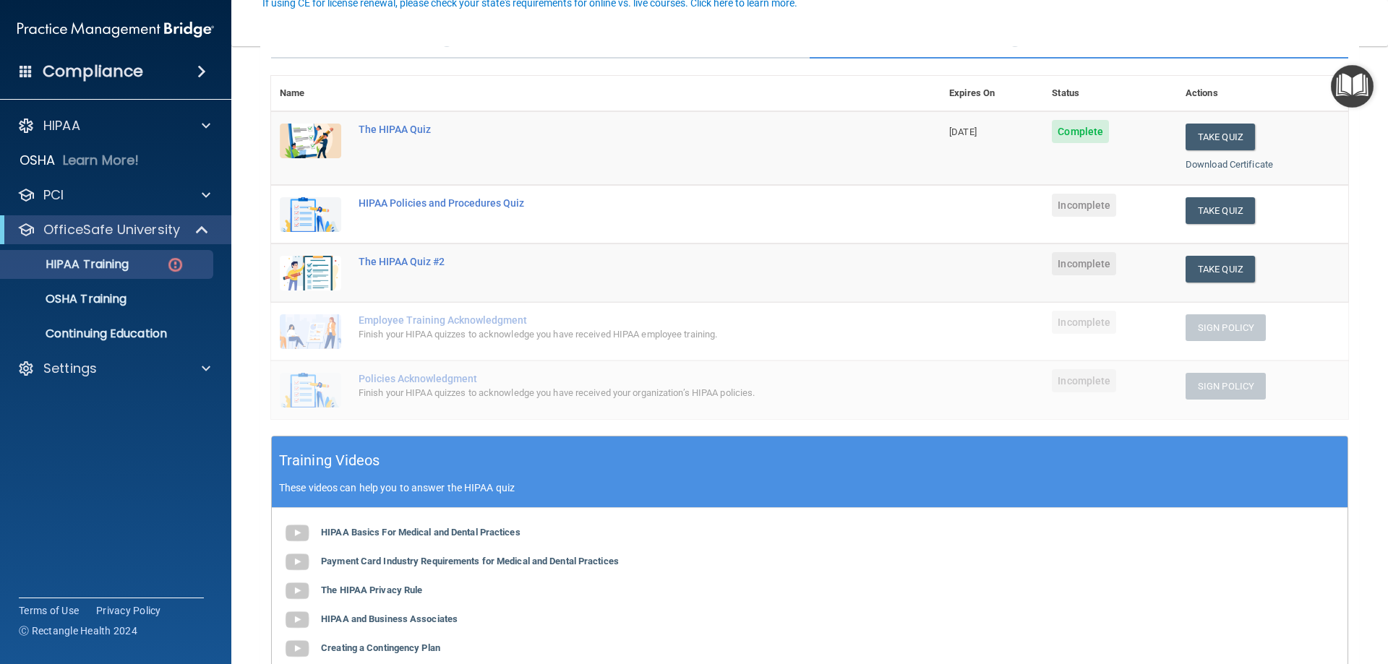
scroll to position [145, 0]
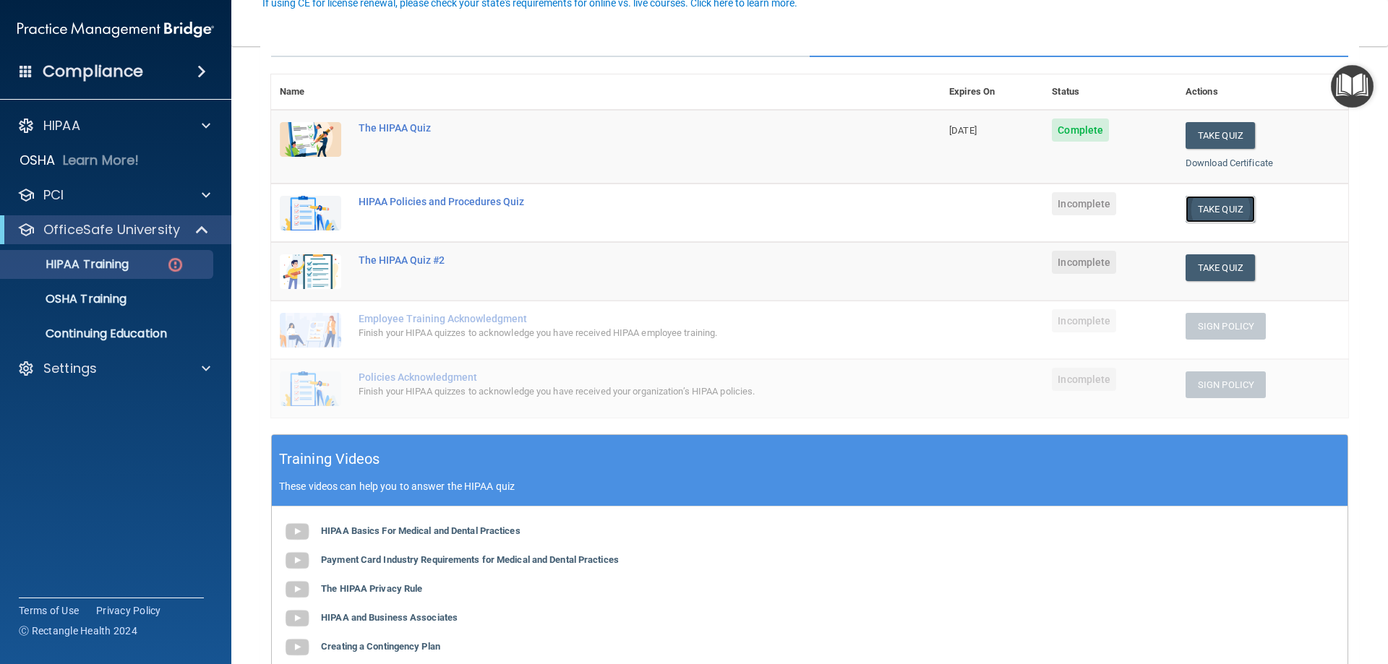
click at [1204, 207] on button "Take Quiz" at bounding box center [1220, 209] width 69 height 27
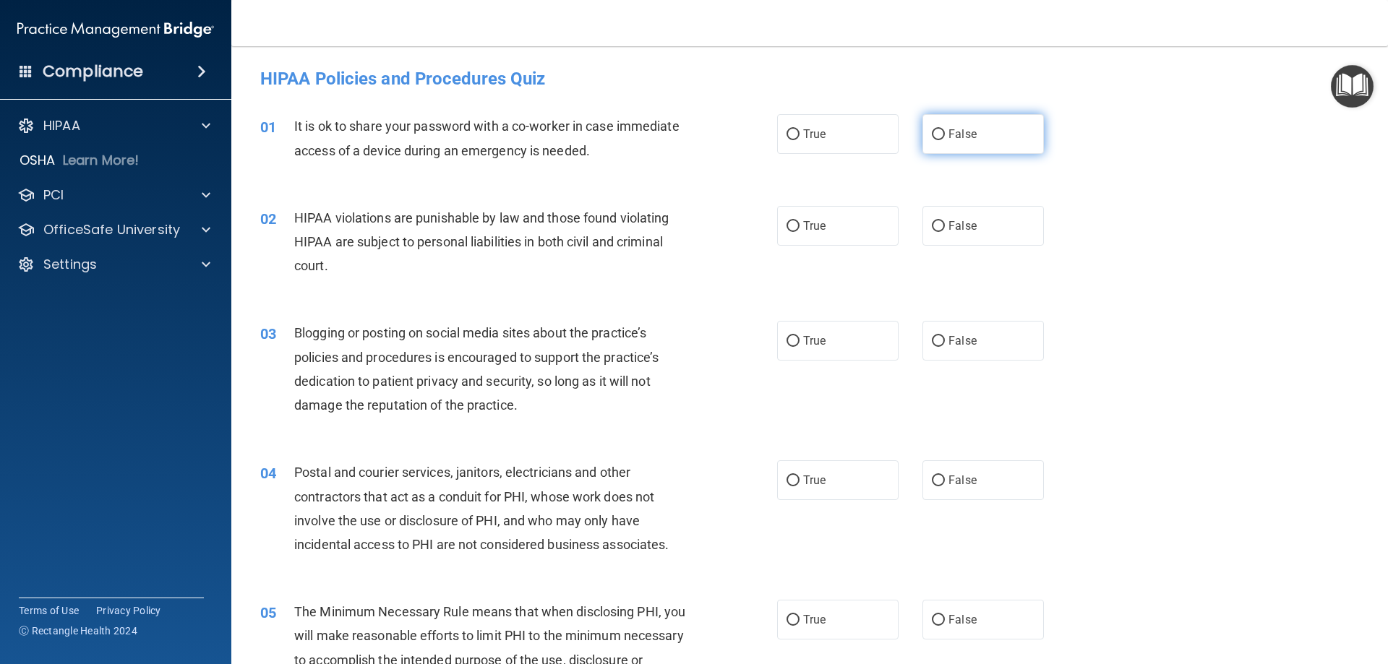
click at [987, 135] on label "False" at bounding box center [982, 134] width 121 height 40
click at [945, 135] on input "False" at bounding box center [938, 134] width 13 height 11
radio input "true"
click at [797, 229] on label "True" at bounding box center [837, 226] width 121 height 40
click at [797, 229] on input "True" at bounding box center [793, 226] width 13 height 11
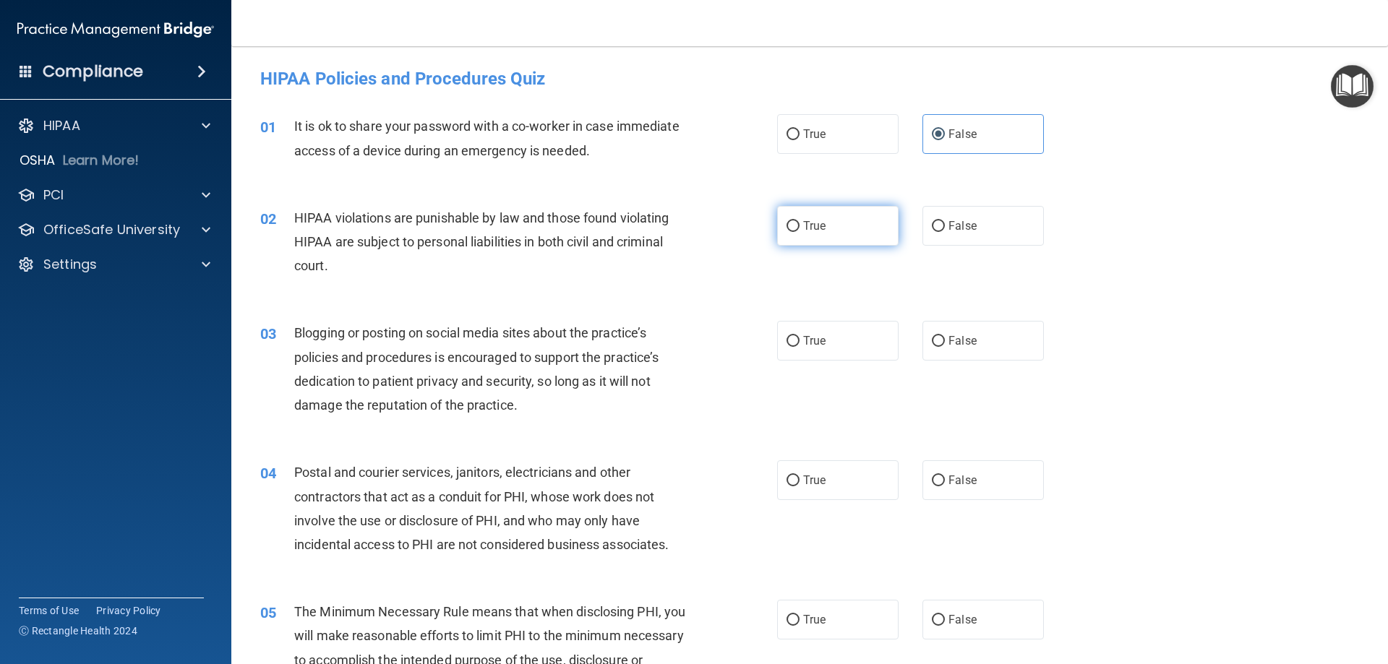
radio input "true"
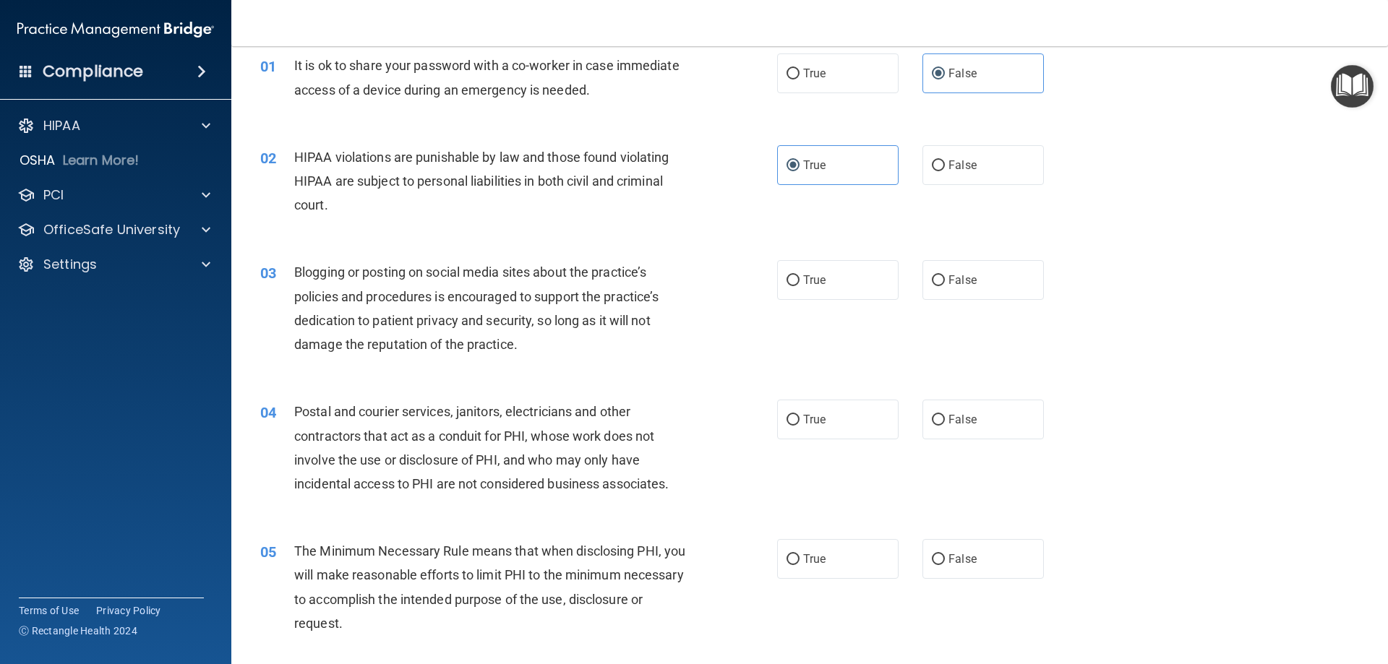
scroll to position [145, 0]
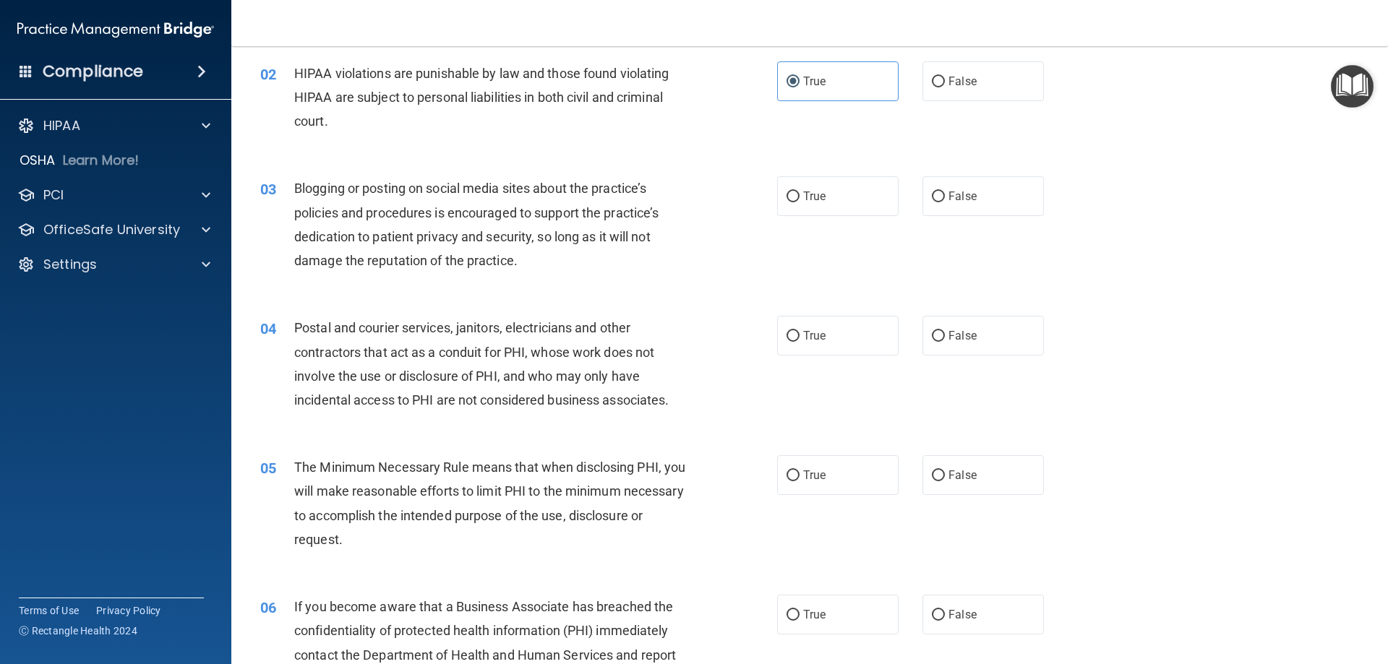
click at [961, 175] on div "03 Blogging or posting on social media sites about the practice’s policies and …" at bounding box center [809, 228] width 1121 height 140
click at [964, 194] on label "False" at bounding box center [982, 196] width 121 height 40
click at [945, 194] on input "False" at bounding box center [938, 197] width 13 height 11
radio input "true"
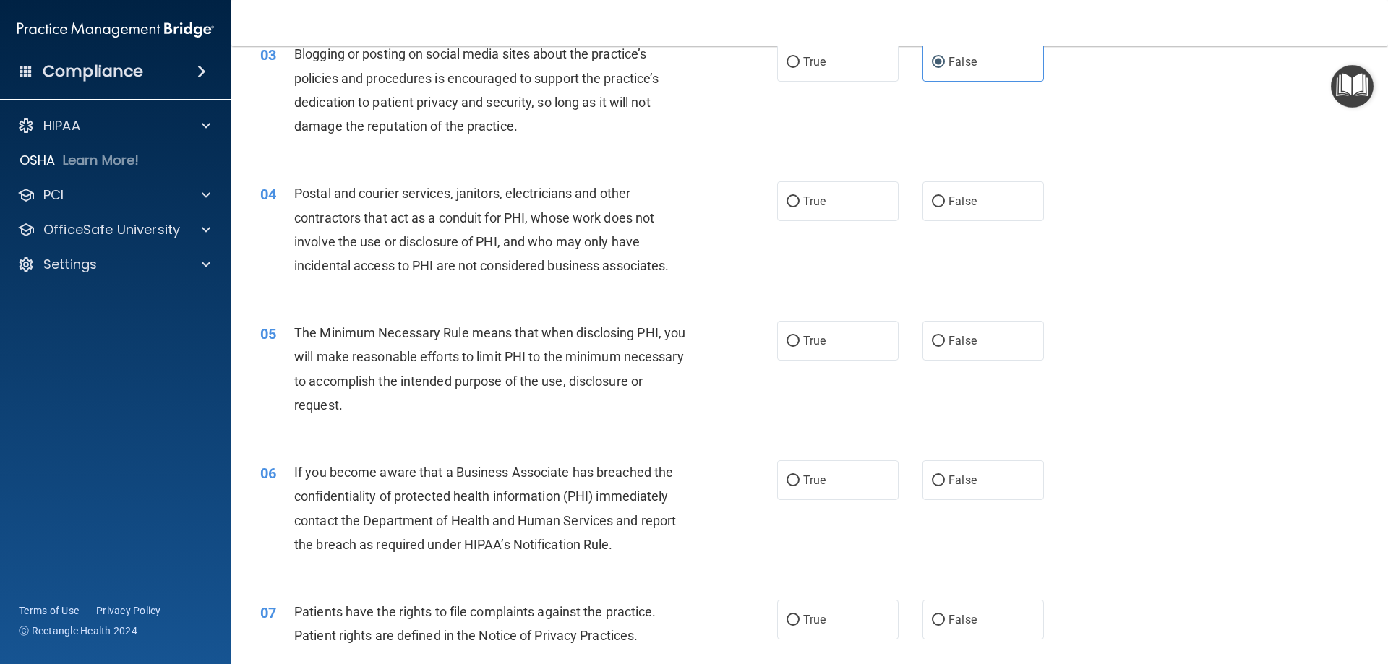
scroll to position [289, 0]
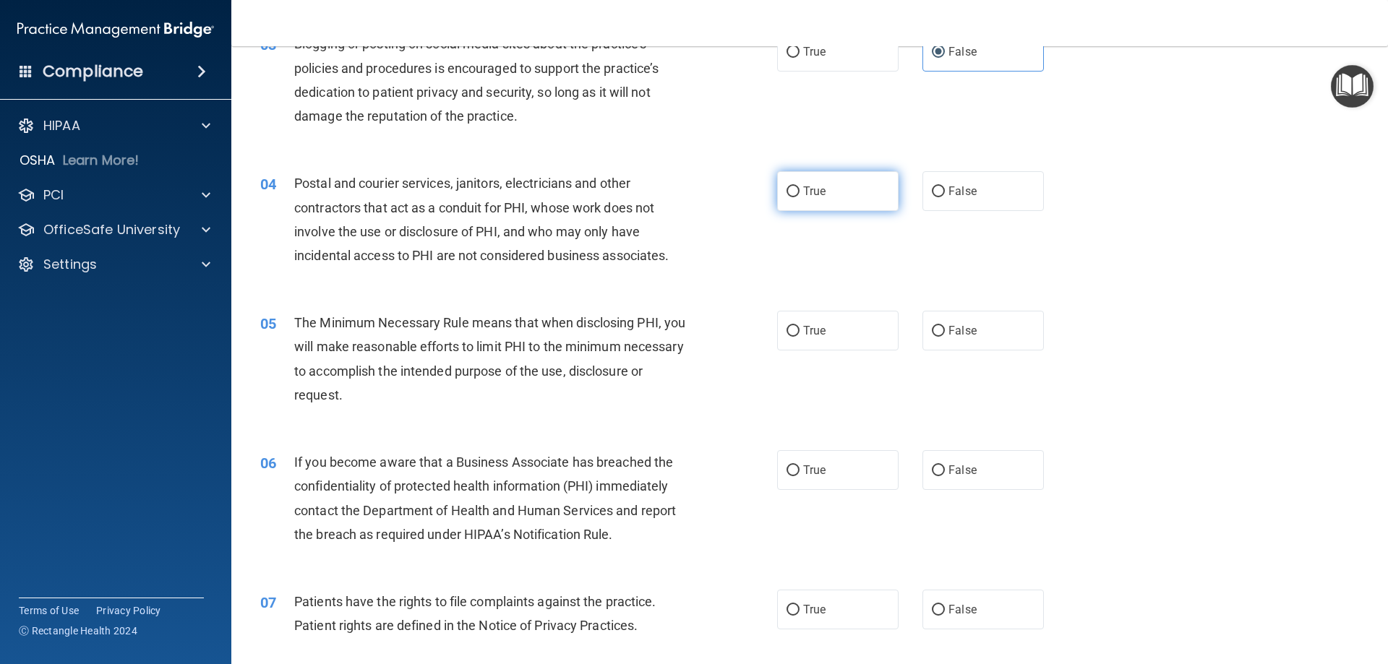
click at [848, 194] on label "True" at bounding box center [837, 191] width 121 height 40
click at [800, 194] on input "True" at bounding box center [793, 192] width 13 height 11
radio input "true"
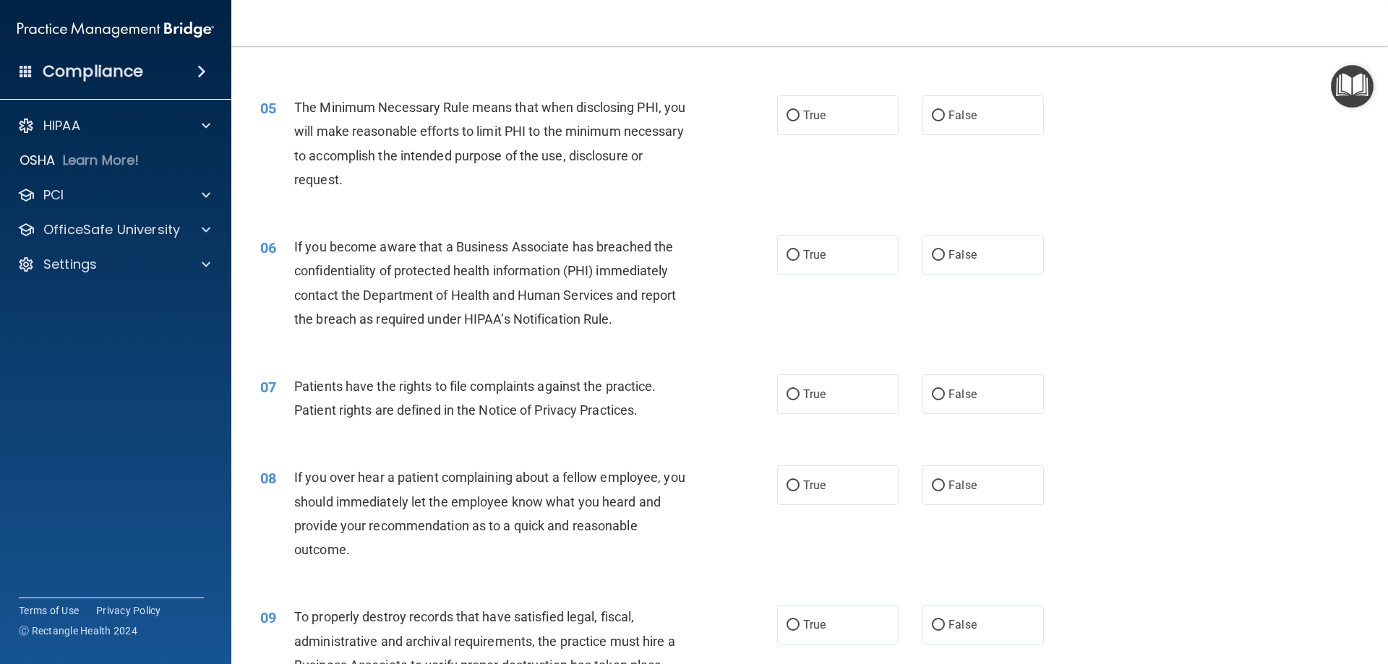
scroll to position [506, 0]
click at [777, 114] on label "True" at bounding box center [837, 114] width 121 height 40
click at [787, 114] on input "True" at bounding box center [793, 114] width 13 height 11
radio input "true"
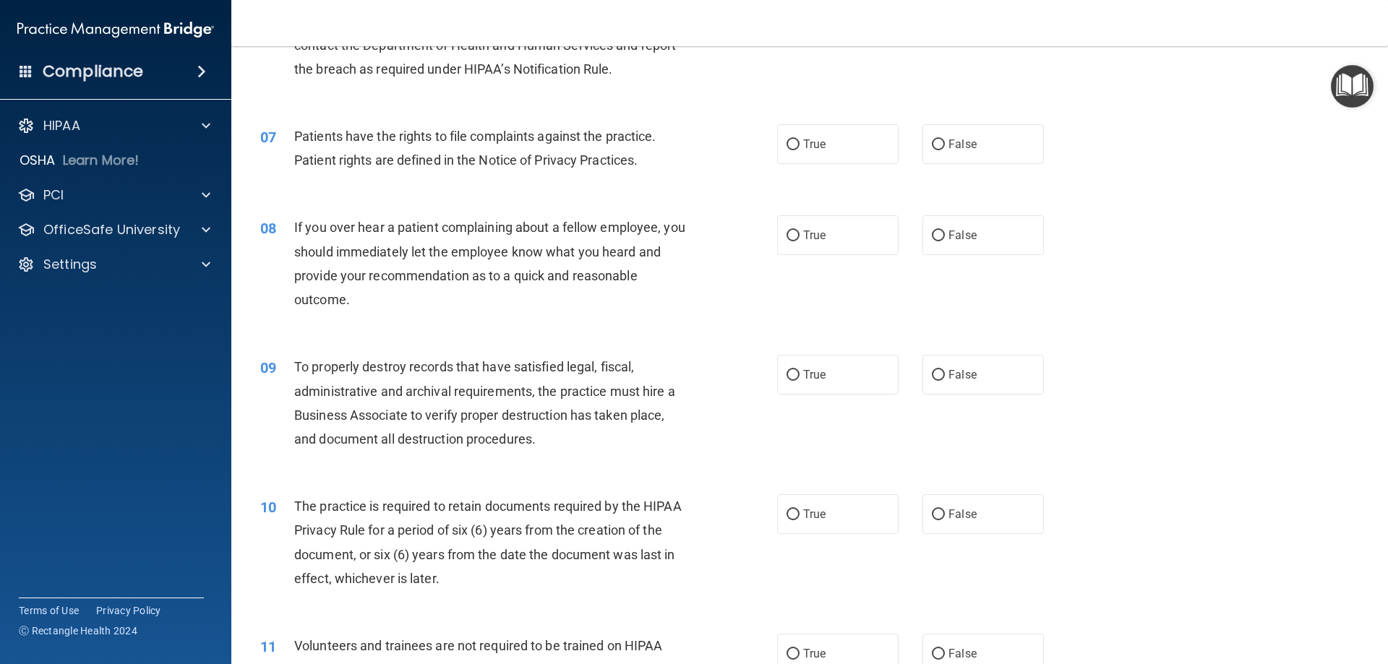
scroll to position [651, 0]
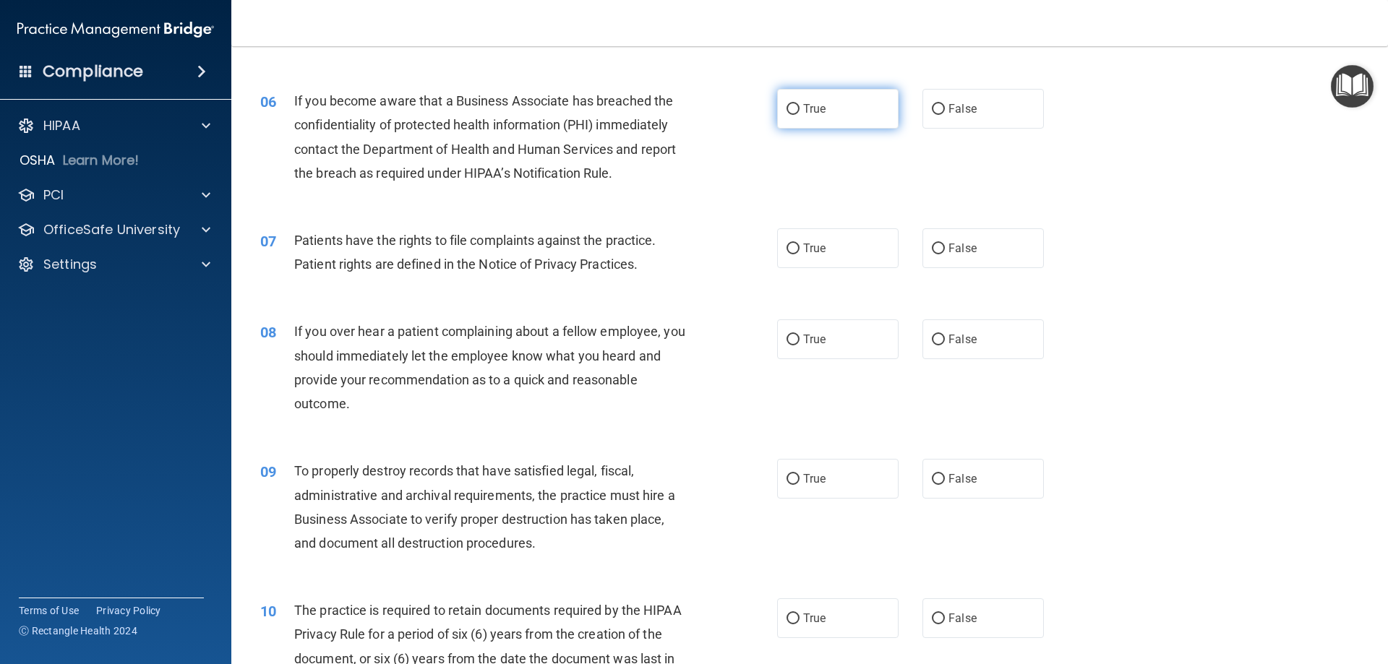
click at [852, 105] on label "True" at bounding box center [837, 109] width 121 height 40
click at [800, 105] on input "True" at bounding box center [793, 109] width 13 height 11
radio input "true"
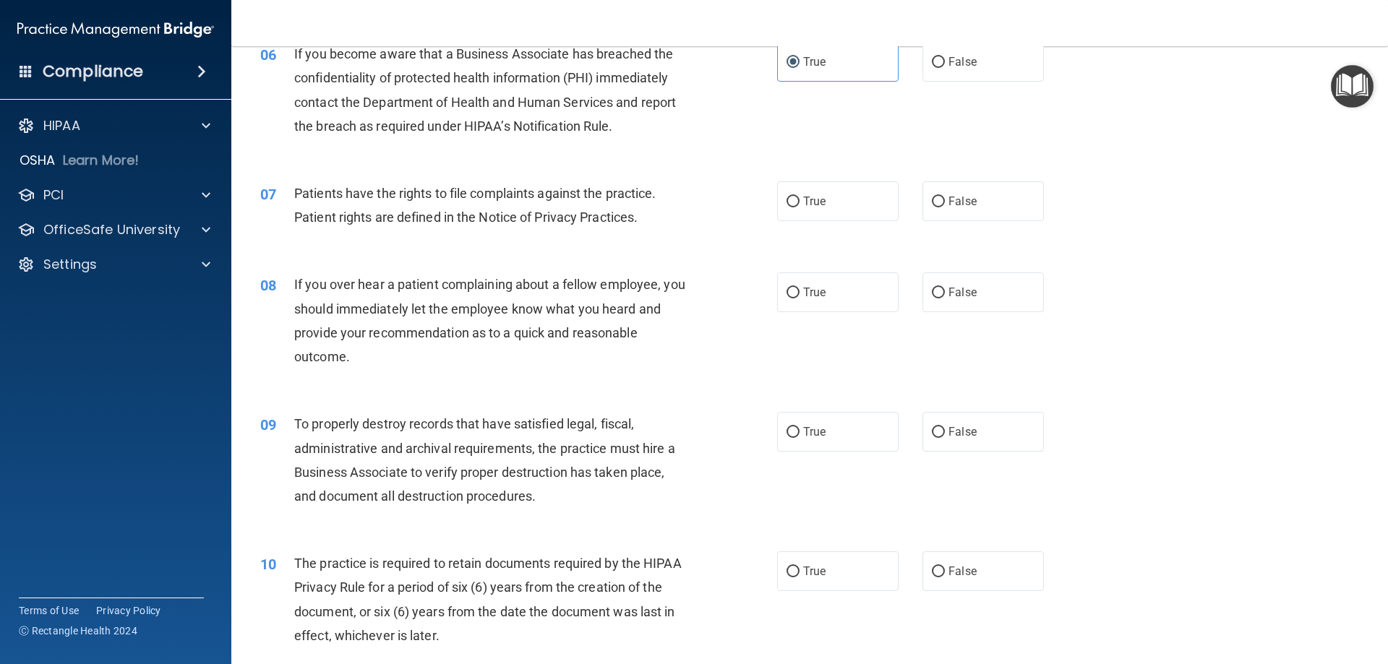
scroll to position [723, 0]
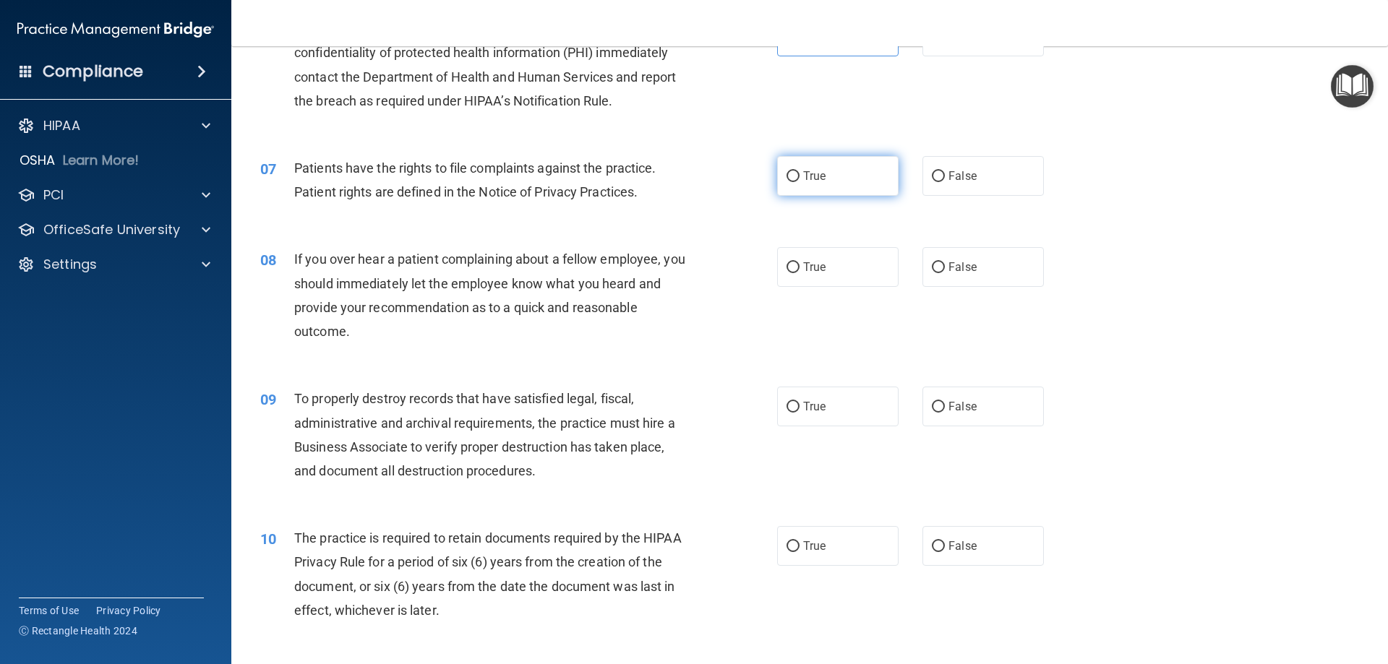
click at [799, 165] on label "True" at bounding box center [837, 176] width 121 height 40
click at [799, 171] on input "True" at bounding box center [793, 176] width 13 height 11
radio input "true"
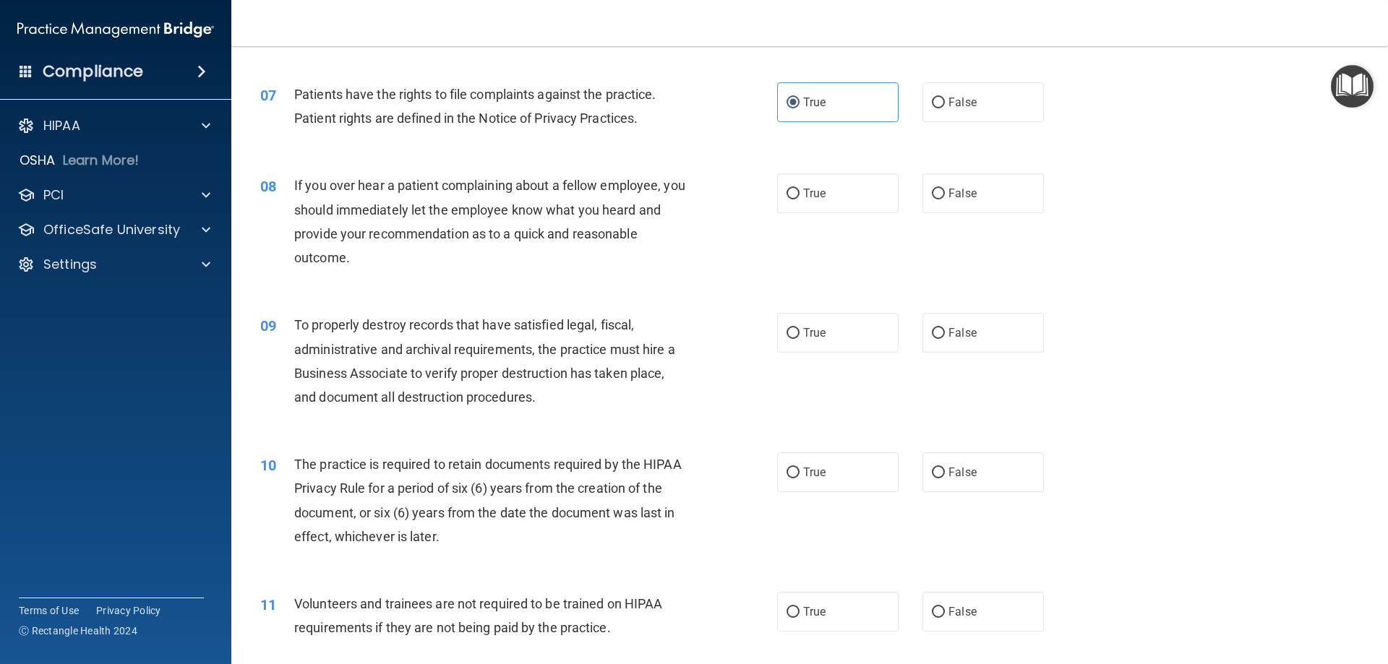
scroll to position [868, 0]
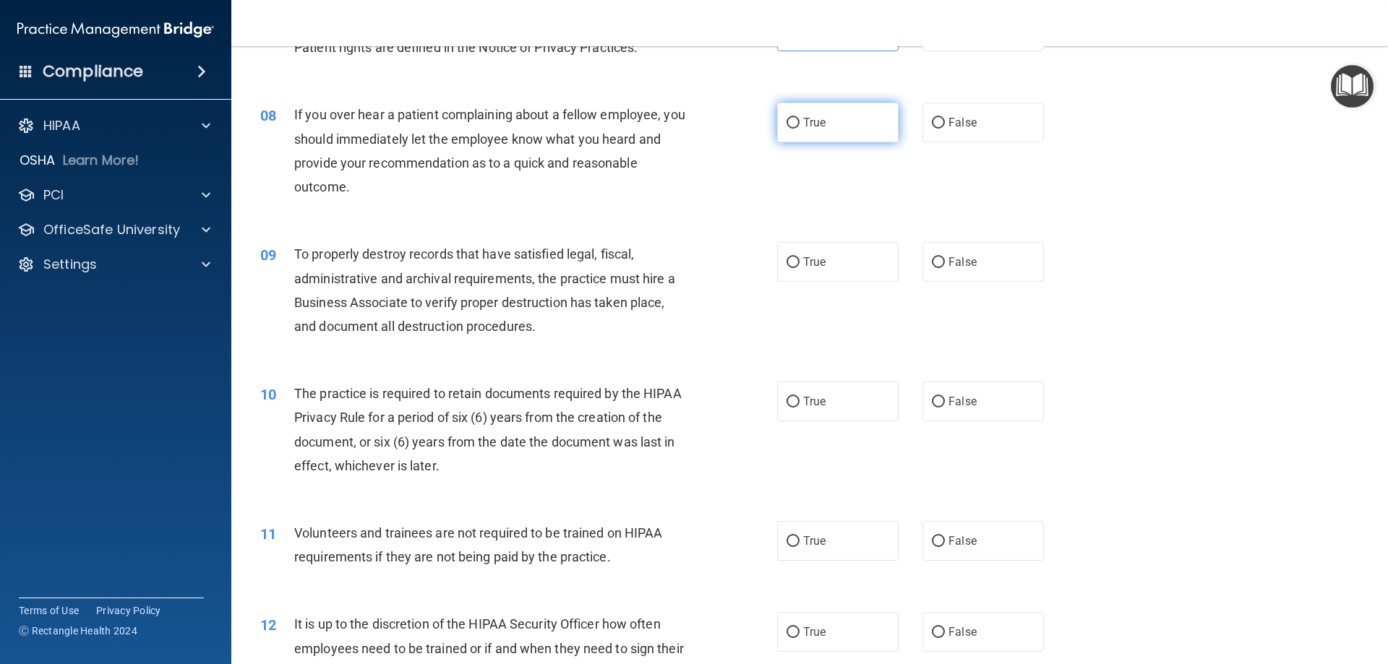
click at [817, 109] on label "True" at bounding box center [837, 123] width 121 height 40
click at [800, 118] on input "True" at bounding box center [793, 123] width 13 height 11
radio input "true"
click at [953, 265] on span "False" at bounding box center [962, 262] width 28 height 14
click at [945, 265] on input "False" at bounding box center [938, 262] width 13 height 11
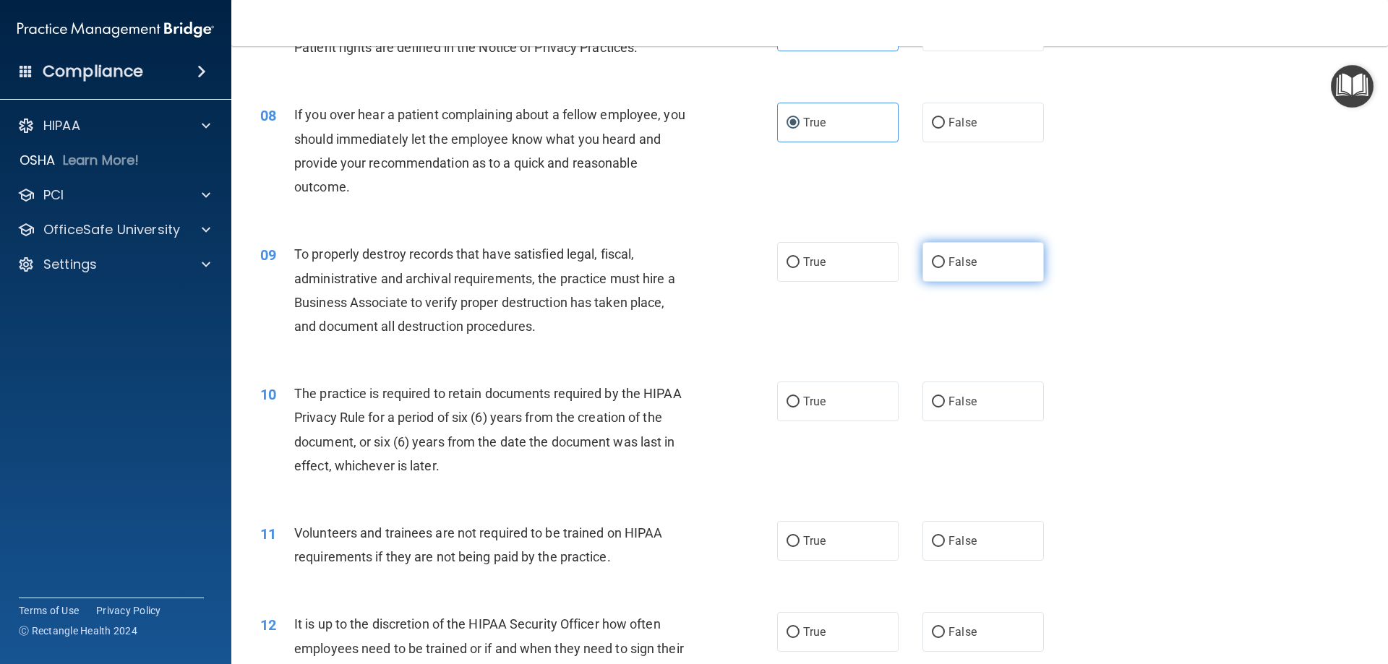
radio input "true"
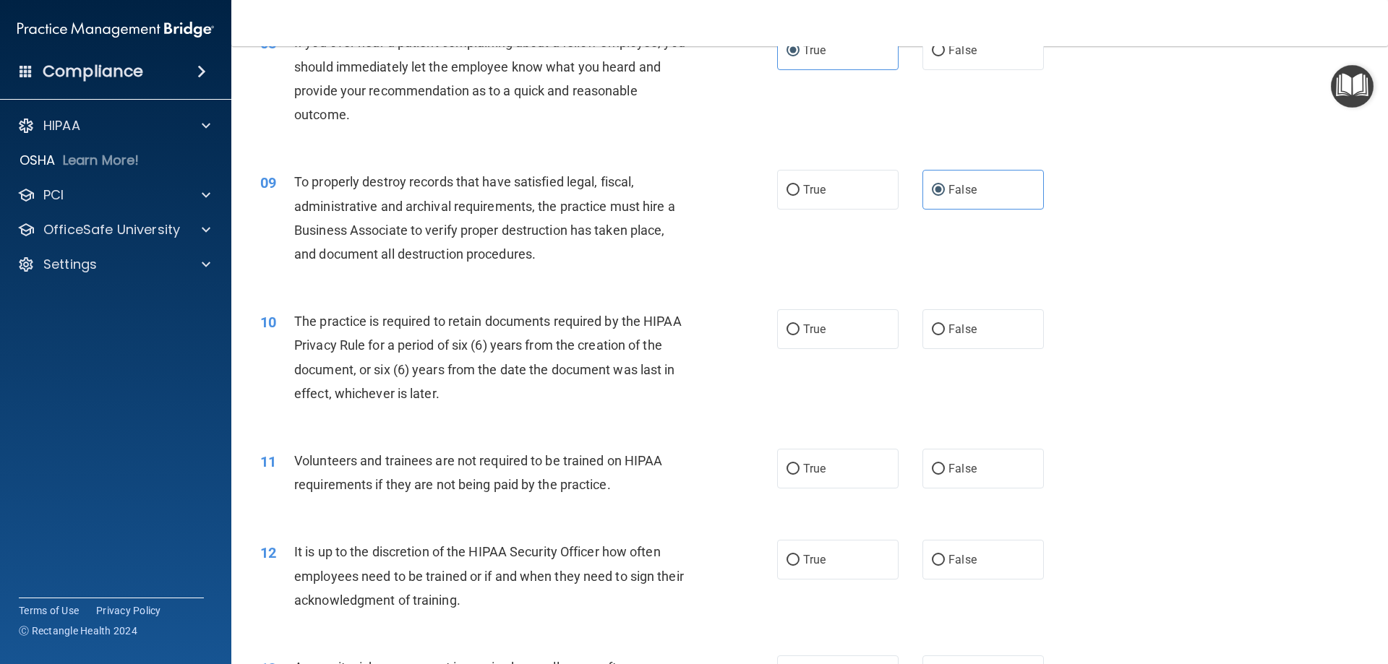
scroll to position [1012, 0]
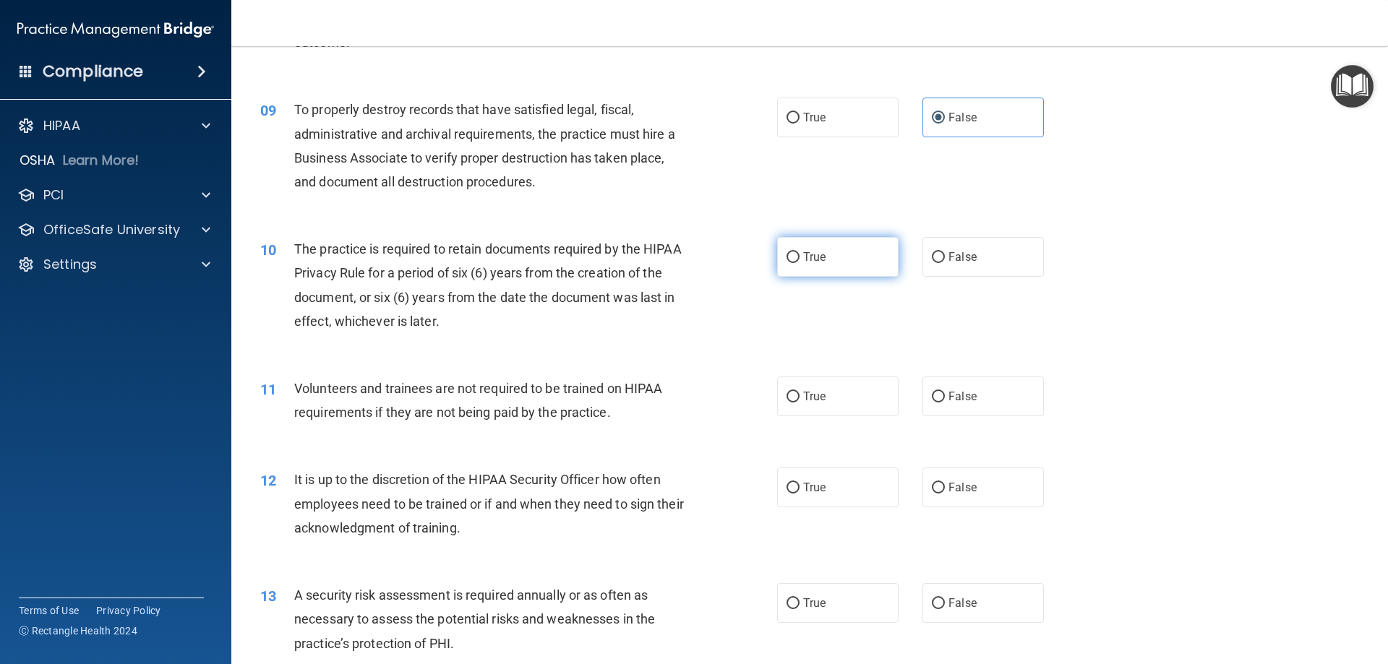
click at [841, 254] on label "True" at bounding box center [837, 257] width 121 height 40
click at [800, 254] on input "True" at bounding box center [793, 257] width 13 height 11
radio input "true"
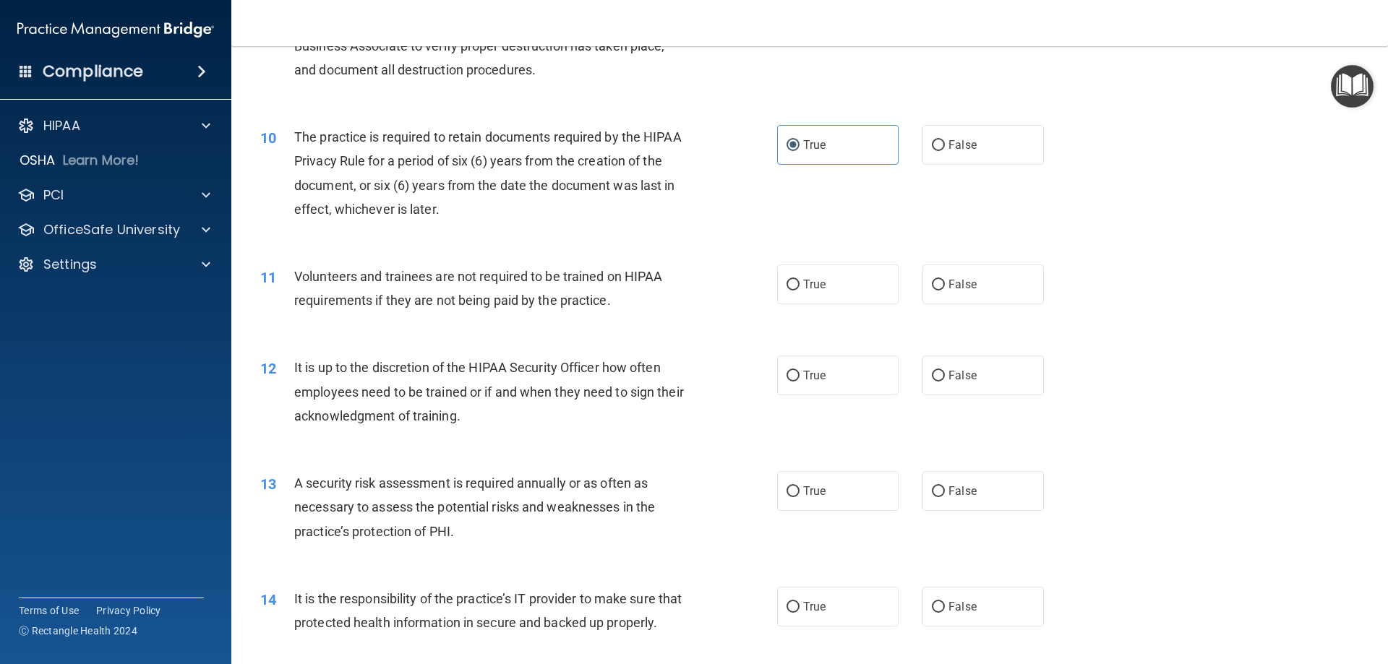
scroll to position [1157, 0]
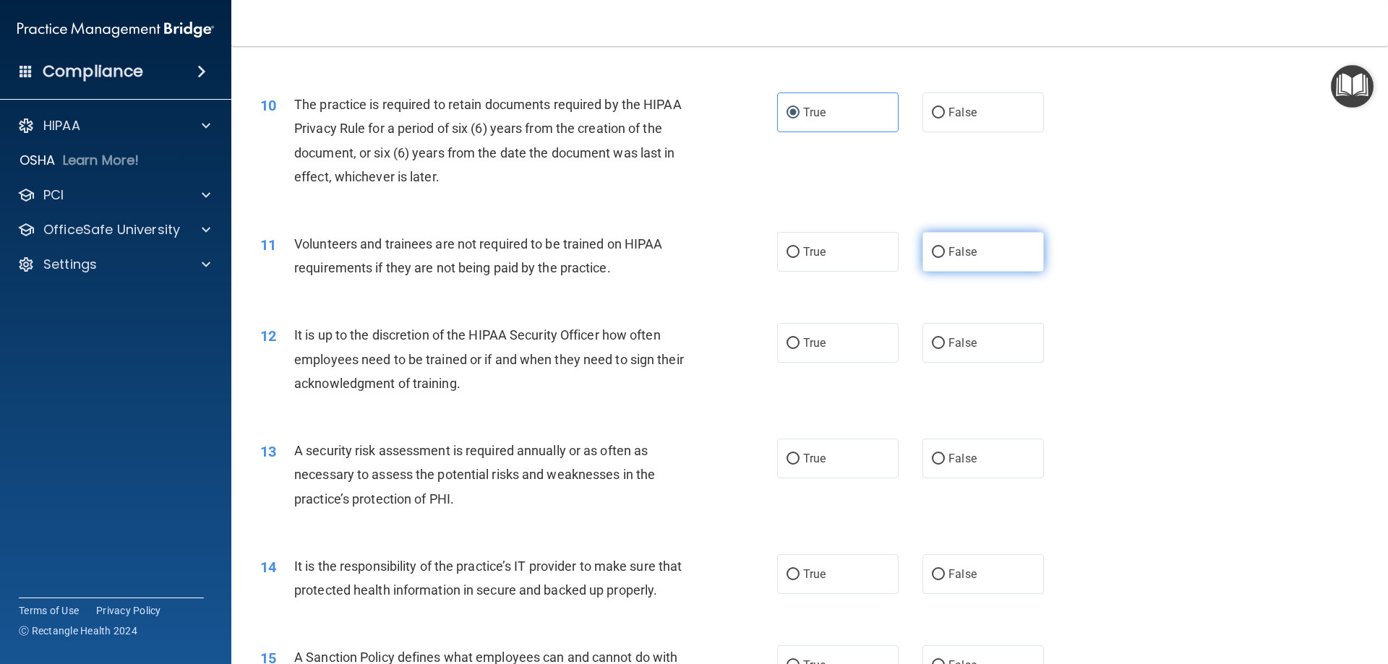
click at [944, 260] on label "False" at bounding box center [982, 252] width 121 height 40
click at [944, 258] on input "False" at bounding box center [938, 252] width 13 height 11
radio input "true"
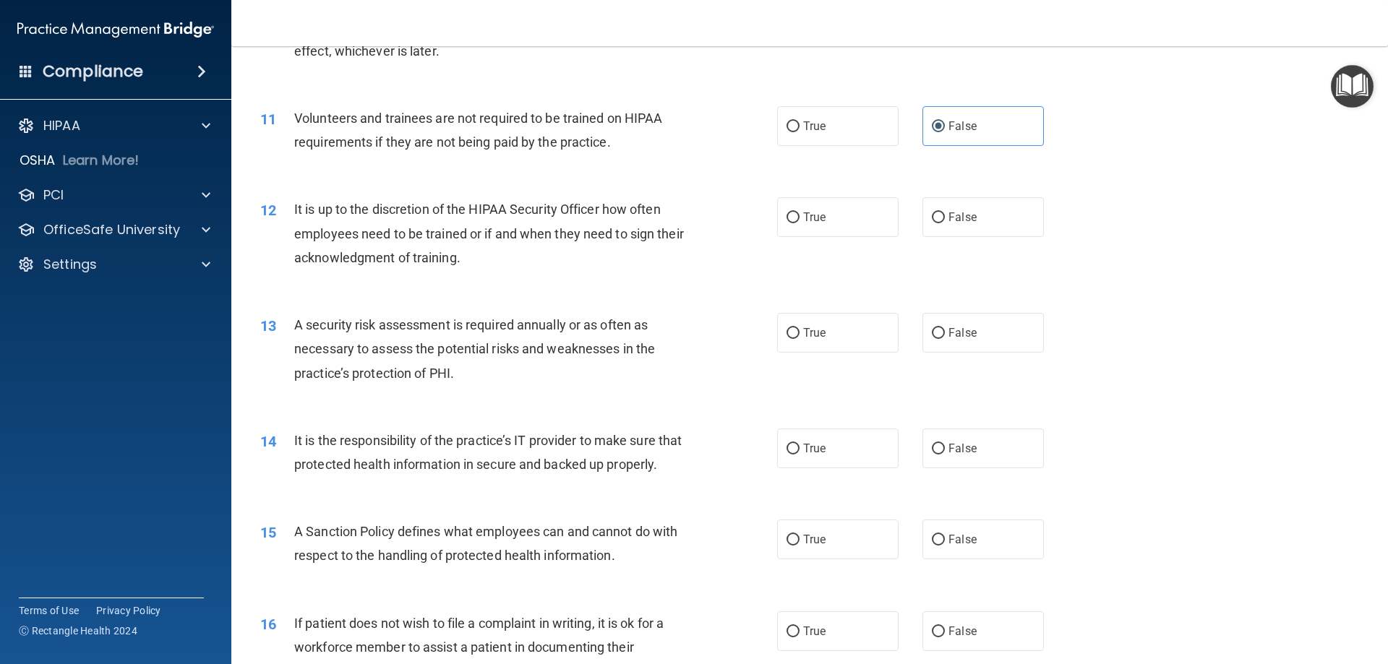
scroll to position [1301, 0]
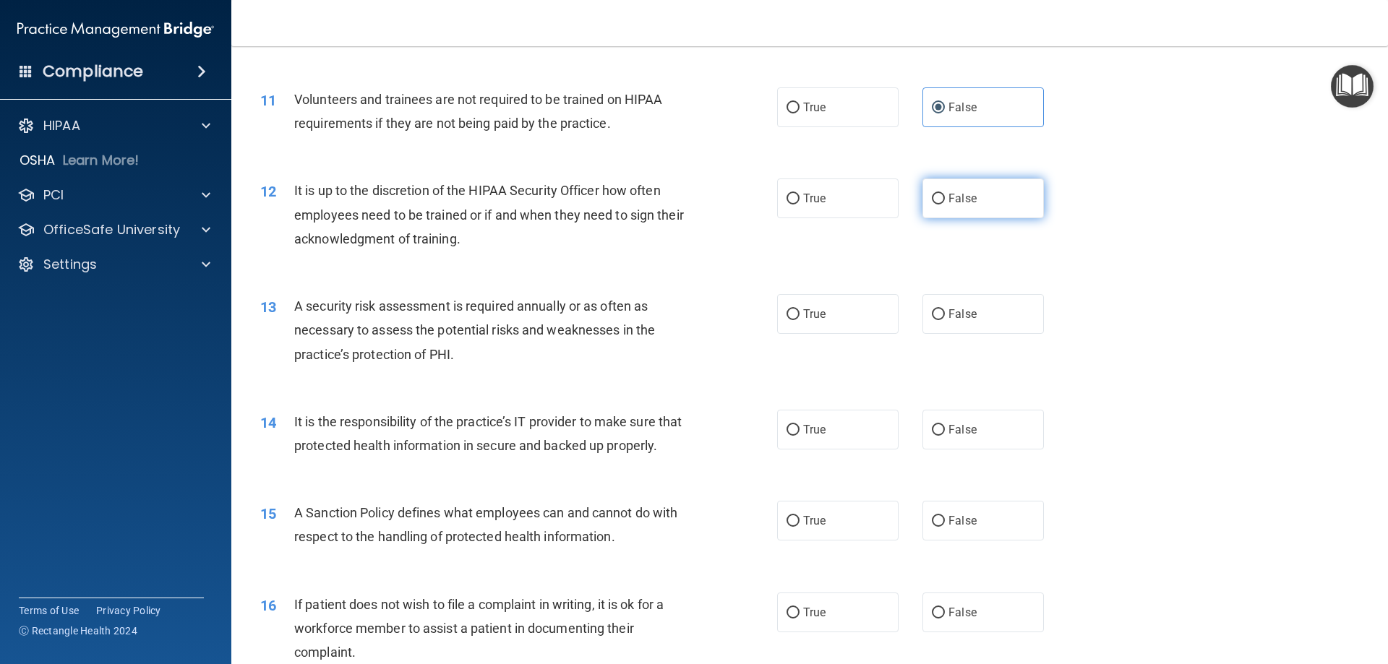
click at [993, 200] on label "False" at bounding box center [982, 199] width 121 height 40
click at [945, 200] on input "False" at bounding box center [938, 199] width 13 height 11
radio input "true"
click at [794, 312] on label "True" at bounding box center [837, 314] width 121 height 40
click at [794, 312] on input "True" at bounding box center [793, 314] width 13 height 11
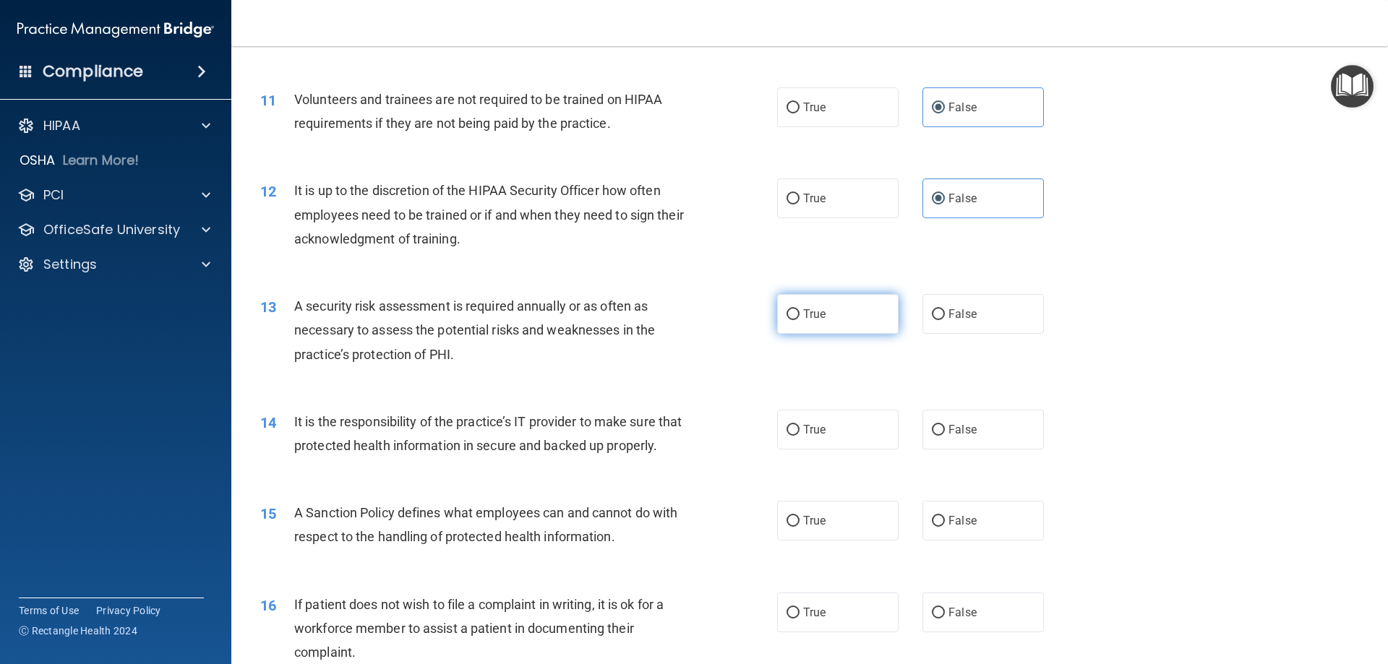
radio input "true"
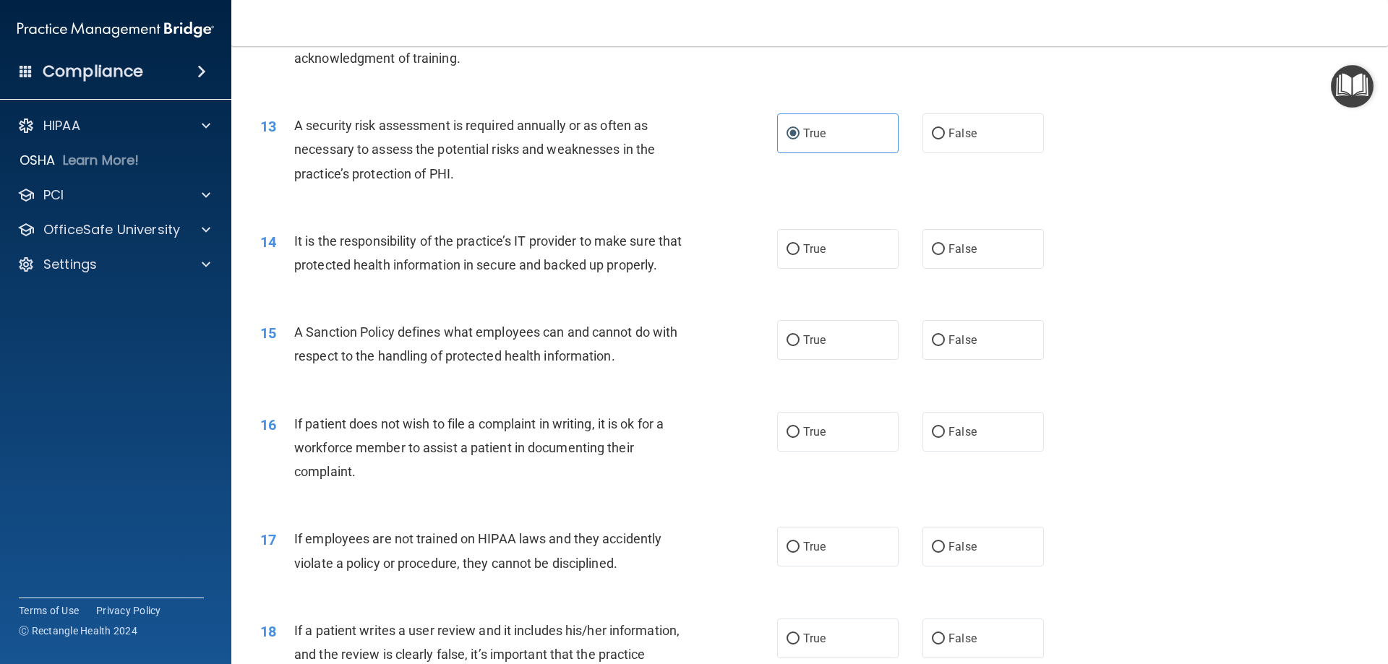
scroll to position [1518, 0]
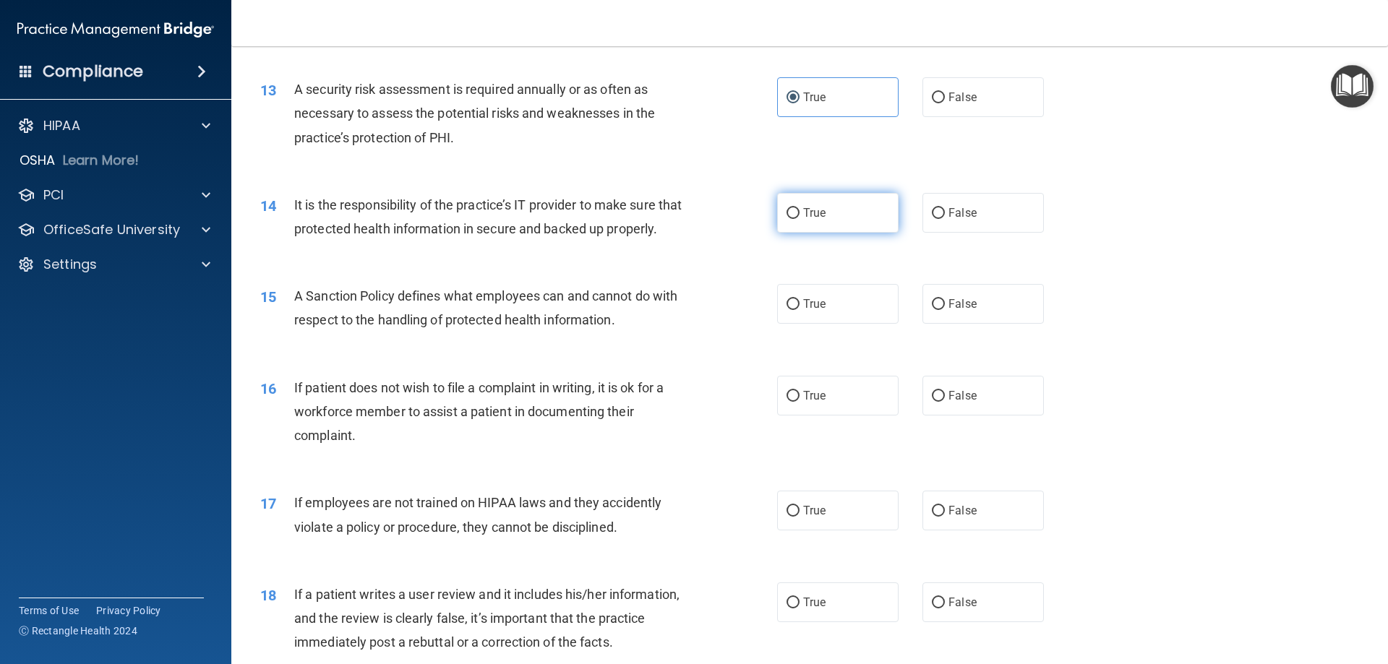
click at [816, 212] on span "True" at bounding box center [814, 213] width 22 height 14
click at [800, 212] on input "True" at bounding box center [793, 213] width 13 height 11
radio input "true"
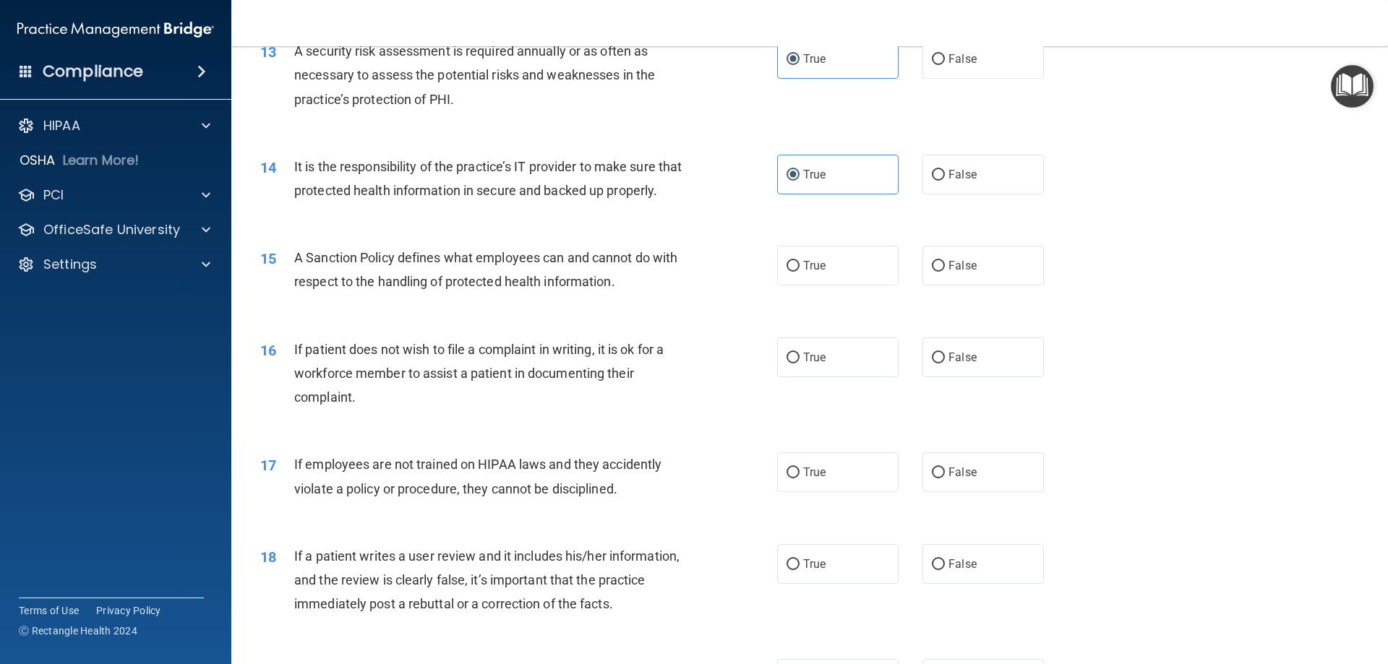
scroll to position [1590, 0]
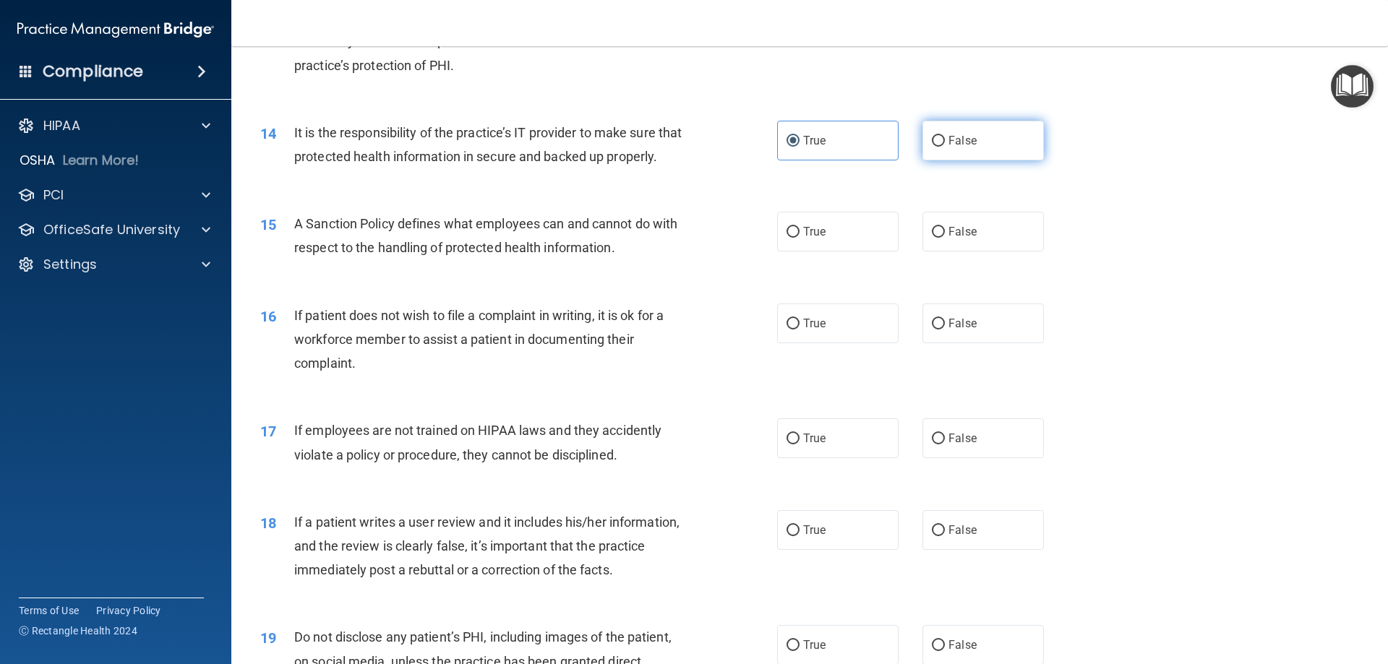
click at [967, 144] on span "False" at bounding box center [962, 141] width 28 height 14
click at [945, 144] on input "False" at bounding box center [938, 141] width 13 height 11
radio input "true"
radio input "false"
click at [861, 252] on label "True" at bounding box center [837, 232] width 121 height 40
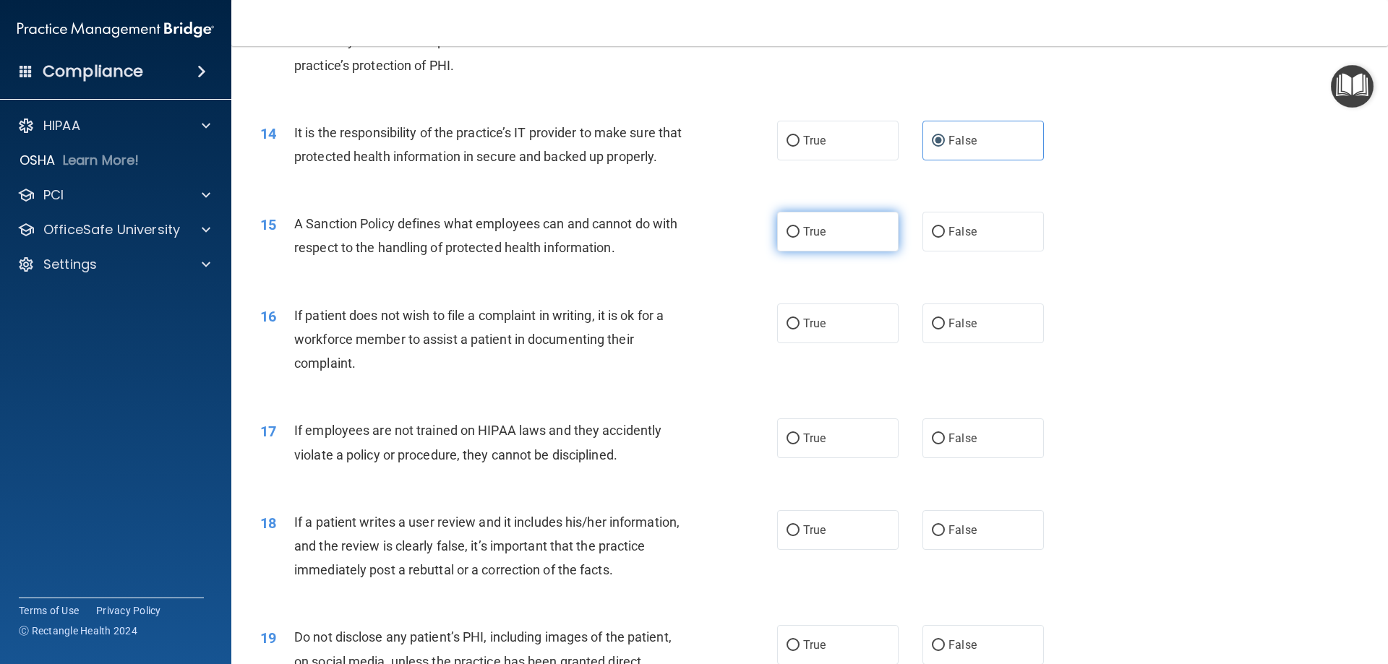
click at [800, 238] on input "True" at bounding box center [793, 232] width 13 height 11
radio input "true"
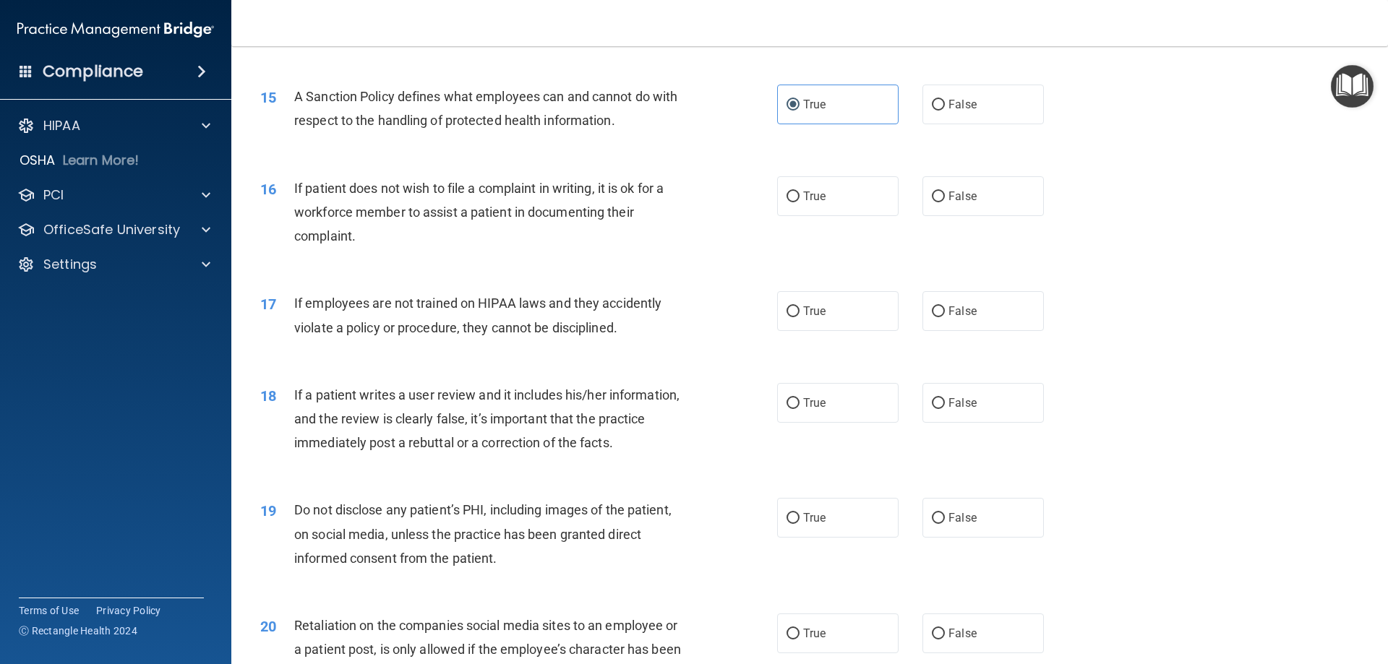
scroll to position [1735, 0]
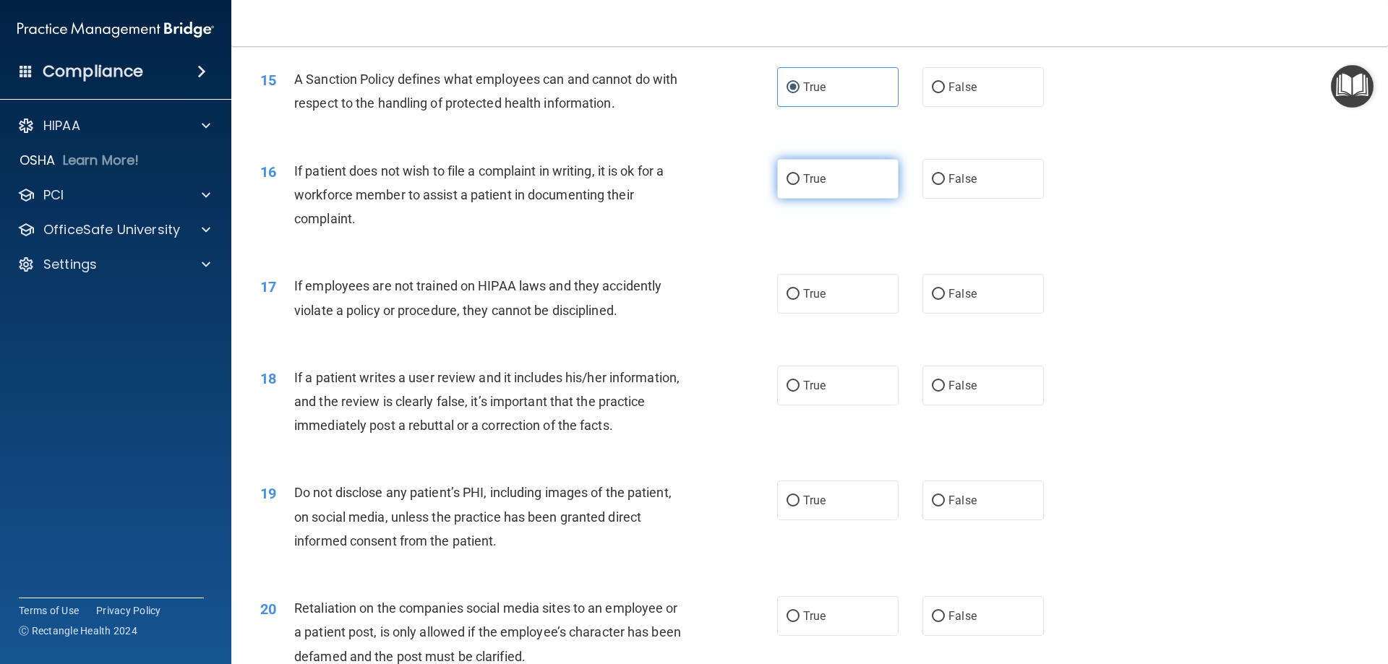
click at [814, 199] on label "True" at bounding box center [837, 179] width 121 height 40
click at [800, 185] on input "True" at bounding box center [793, 179] width 13 height 11
radio input "true"
click at [965, 314] on label "False" at bounding box center [982, 294] width 121 height 40
click at [945, 300] on input "False" at bounding box center [938, 294] width 13 height 11
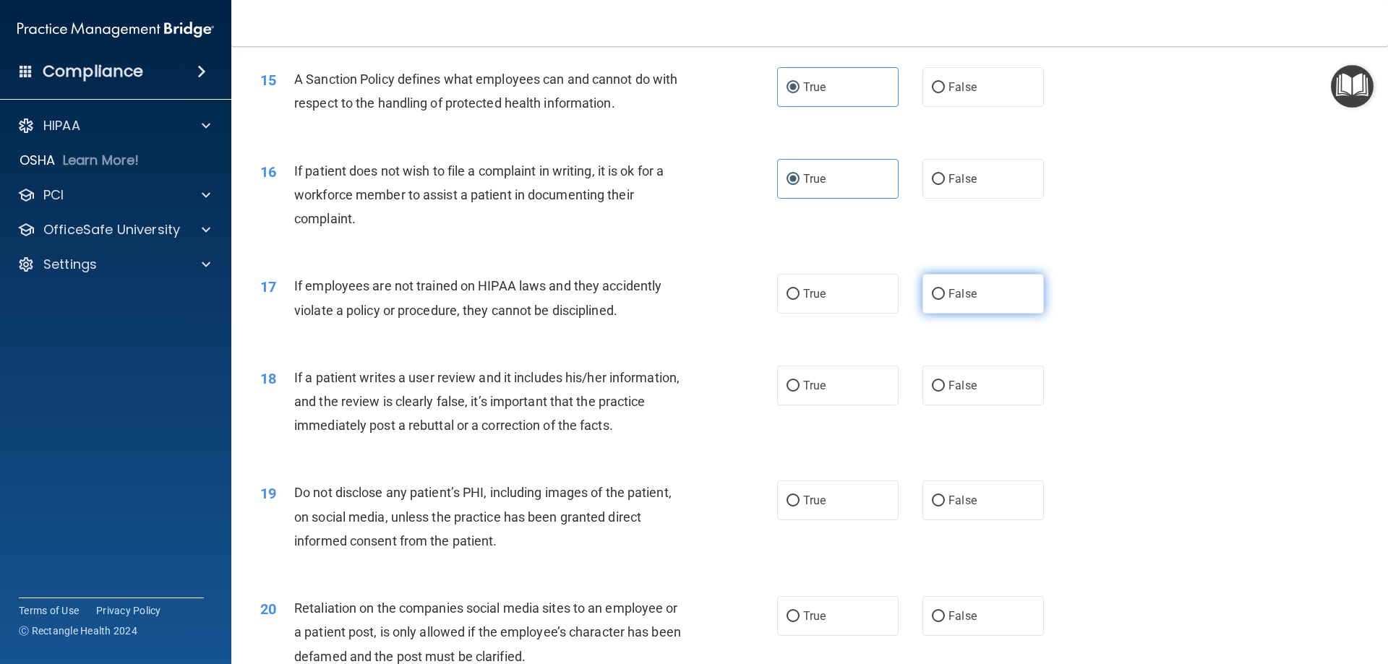
radio input "true"
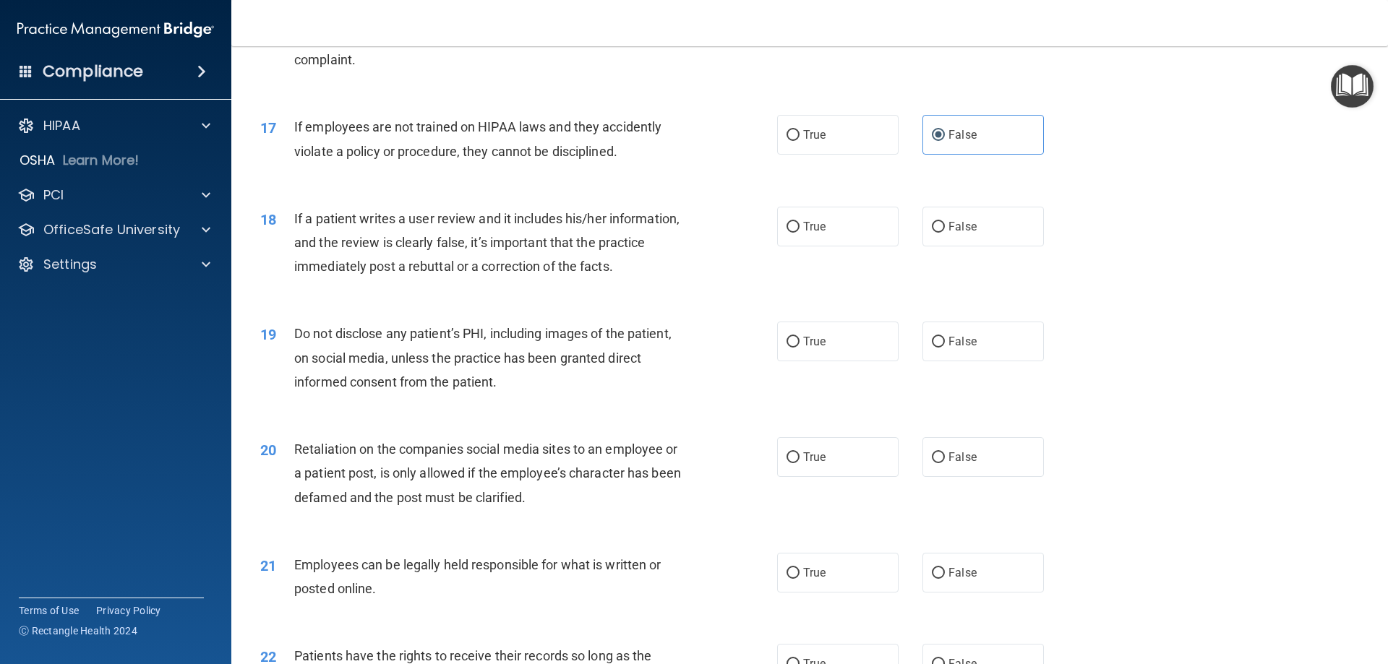
scroll to position [1952, 0]
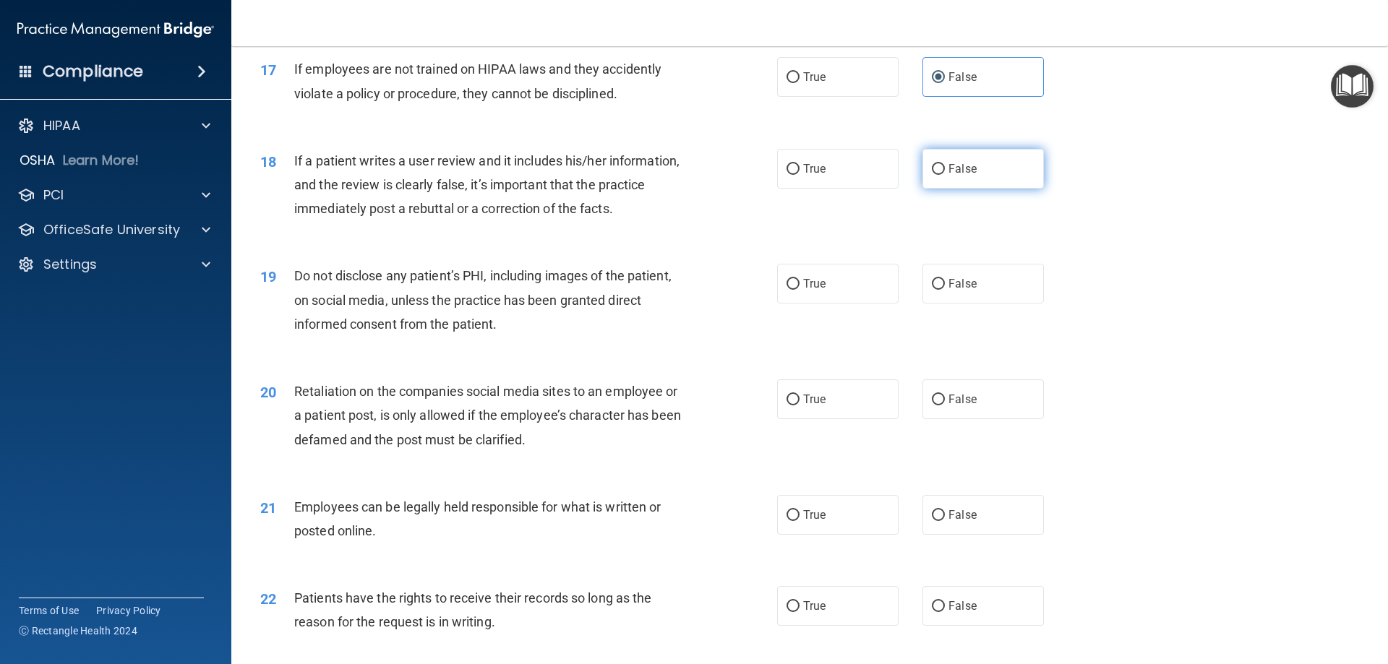
click at [1004, 189] on label "False" at bounding box center [982, 169] width 121 height 40
click at [945, 175] on input "False" at bounding box center [938, 169] width 13 height 11
radio input "true"
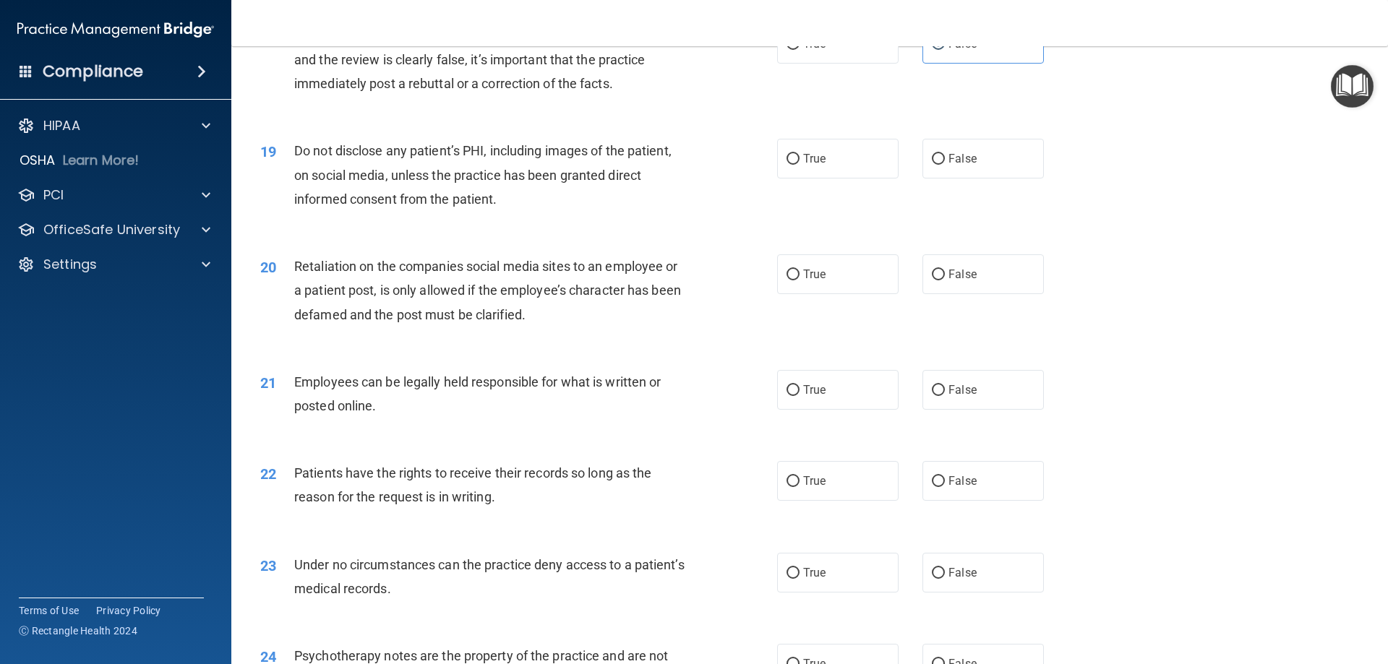
scroll to position [2096, 0]
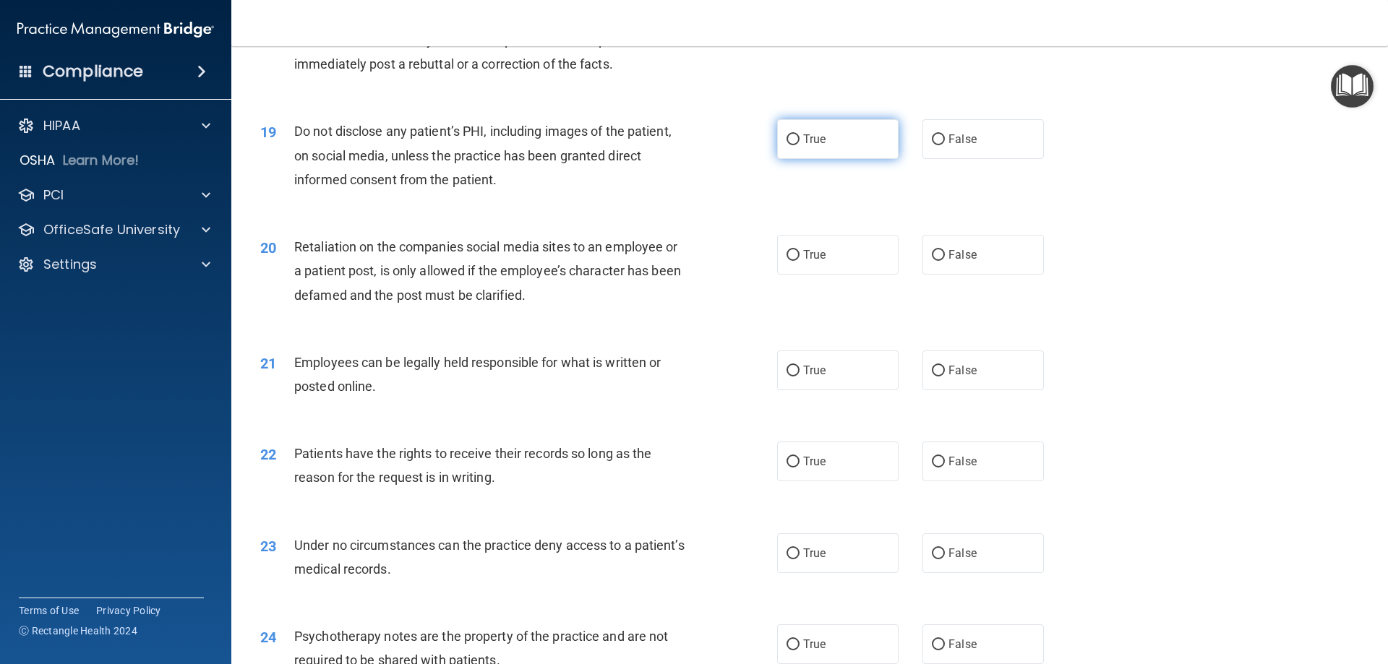
click at [792, 145] on input "True" at bounding box center [793, 139] width 13 height 11
radio input "true"
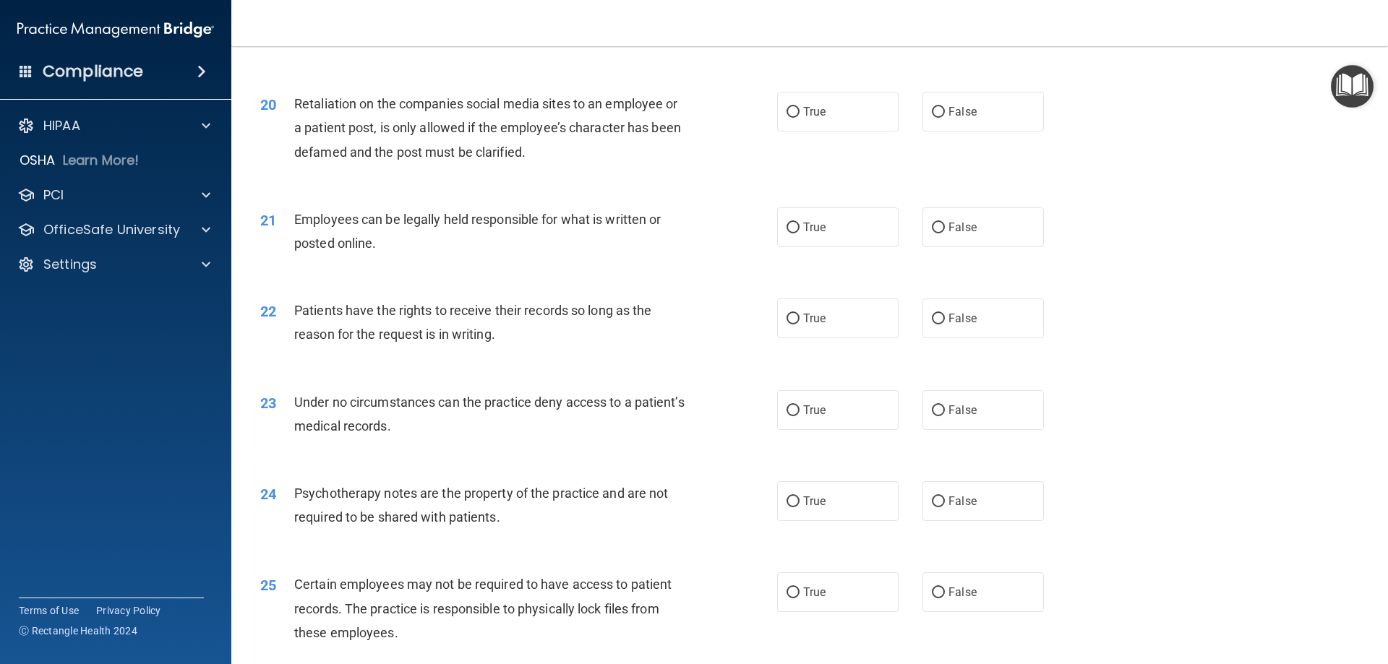
scroll to position [2241, 0]
drag, startPoint x: 951, startPoint y: 147, endPoint x: 933, endPoint y: 143, distance: 19.1
click at [951, 130] on label "False" at bounding box center [982, 110] width 121 height 40
click at [945, 116] on input "False" at bounding box center [938, 111] width 13 height 11
radio input "true"
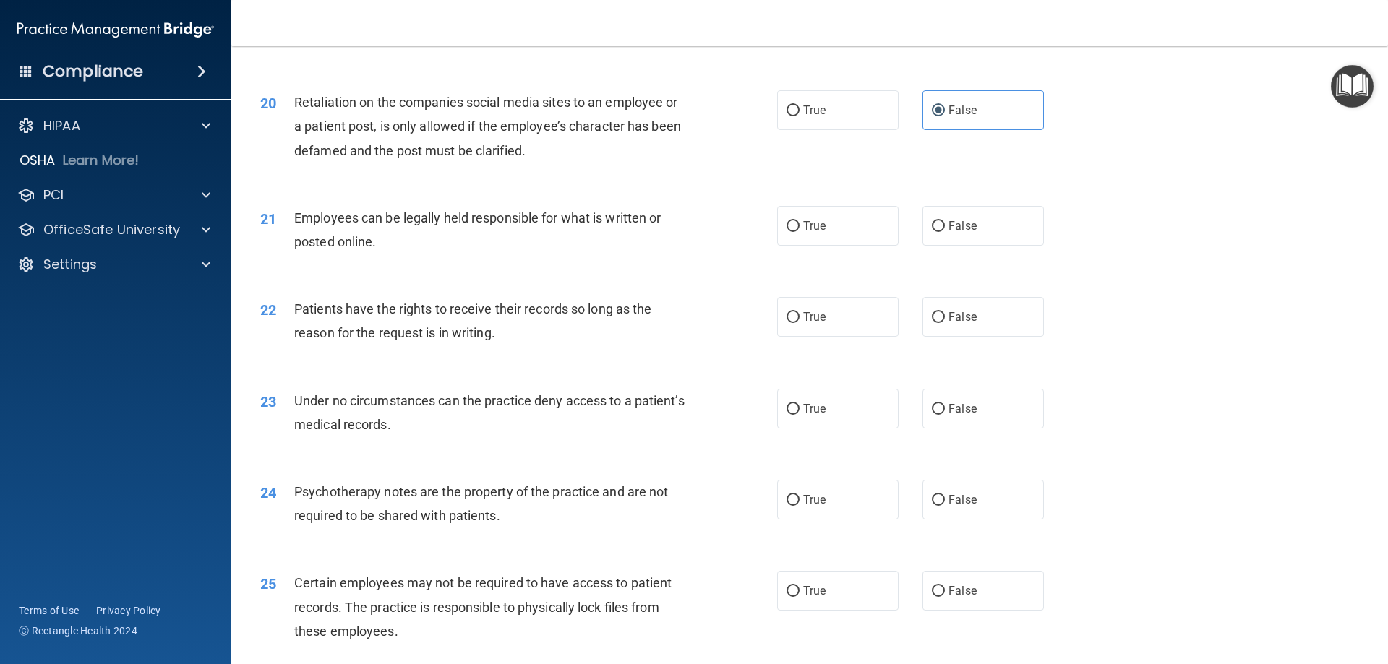
scroll to position [2313, 0]
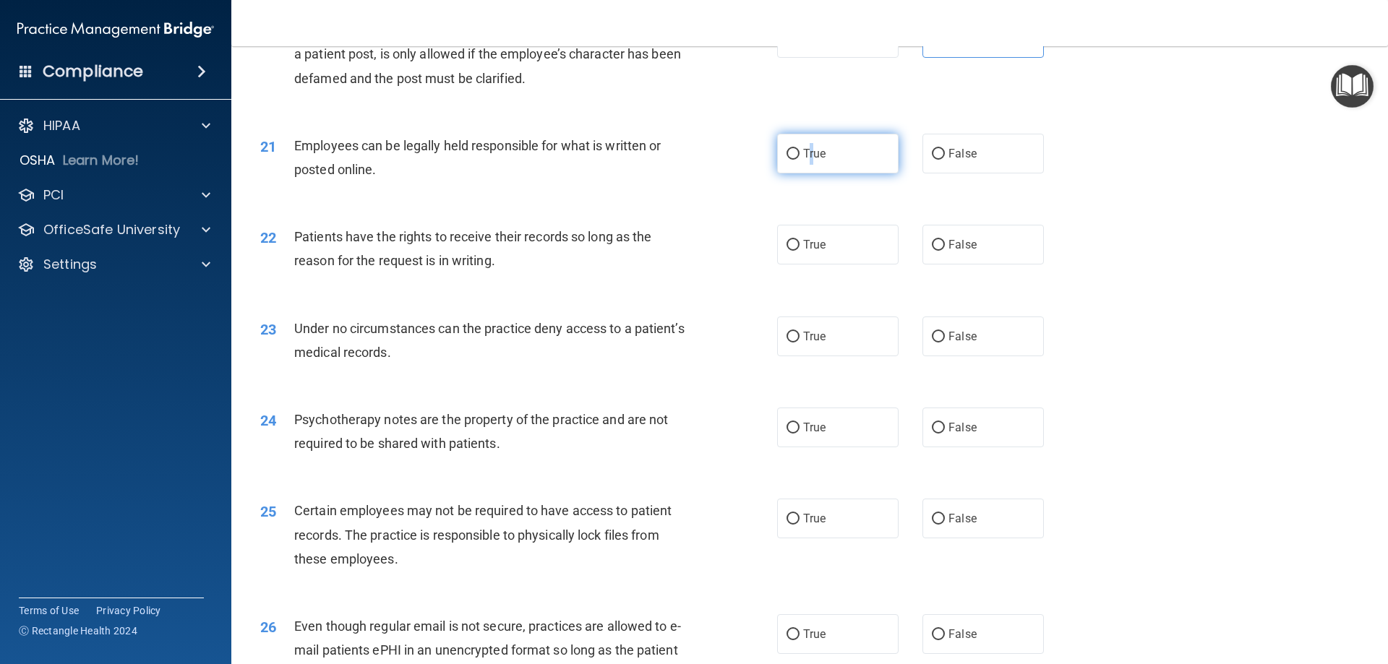
click at [807, 160] on span "True" at bounding box center [814, 154] width 22 height 14
click at [781, 174] on label "True" at bounding box center [837, 154] width 121 height 40
click at [787, 160] on input "True" at bounding box center [793, 154] width 13 height 11
radio input "true"
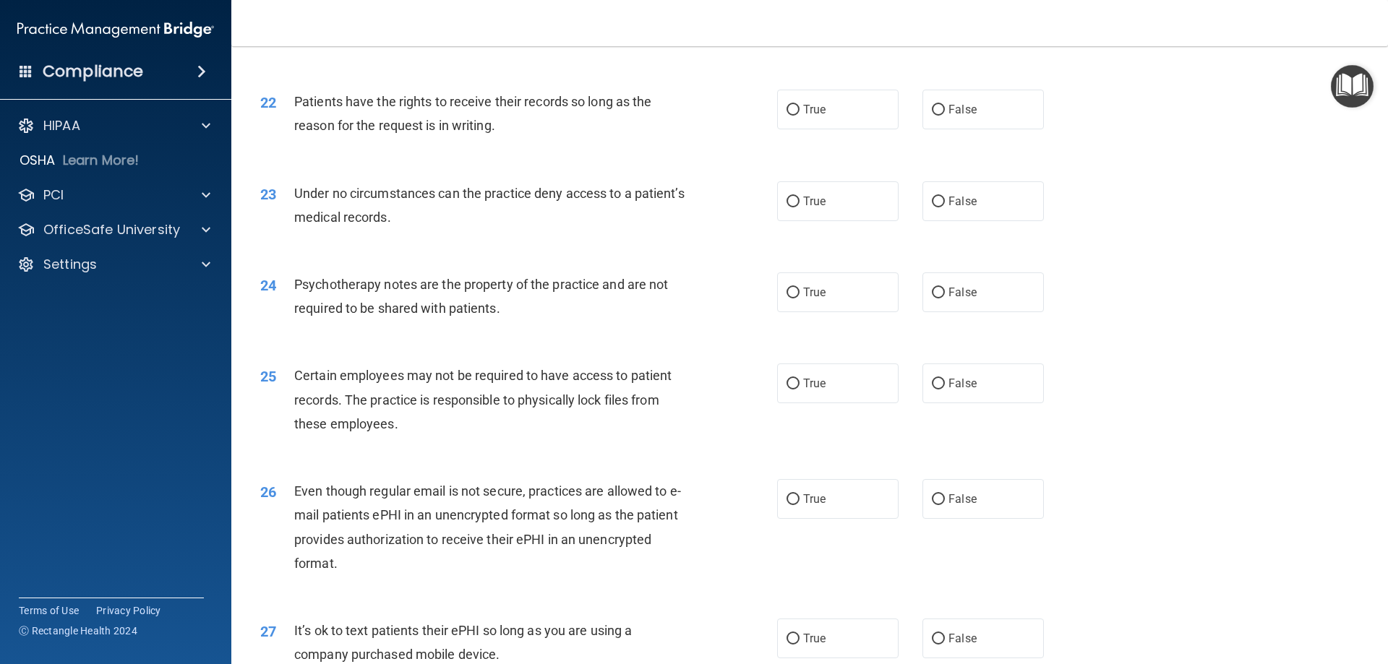
scroll to position [2458, 0]
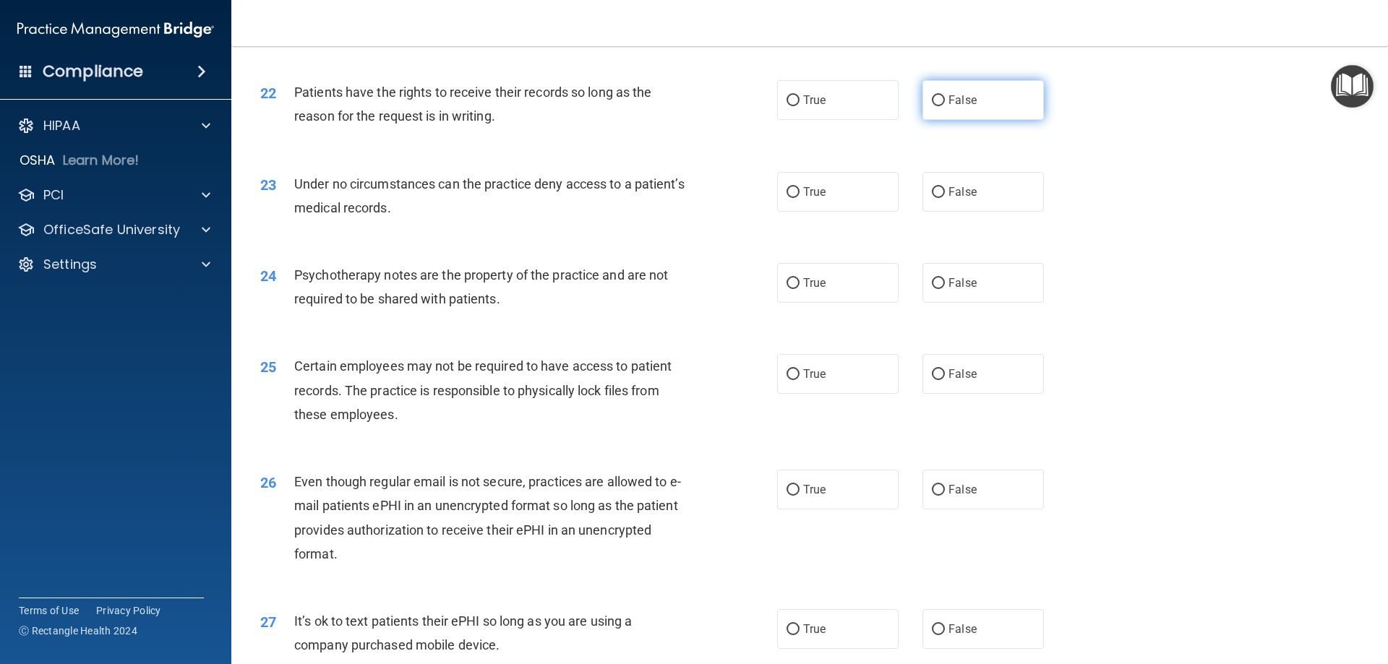
click at [937, 106] on input "False" at bounding box center [938, 100] width 13 height 11
radio input "true"
click at [777, 207] on label "True" at bounding box center [837, 192] width 121 height 40
click at [787, 198] on input "True" at bounding box center [793, 192] width 13 height 11
radio input "true"
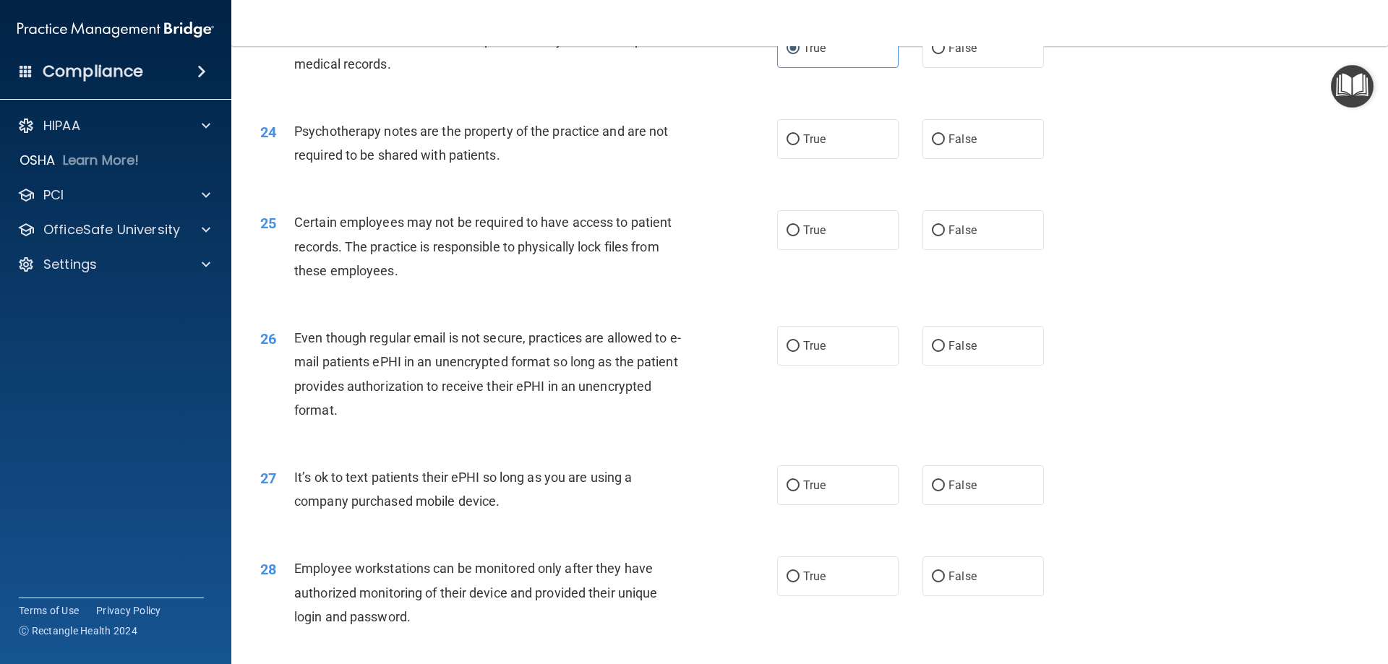
scroll to position [2603, 0]
click at [935, 145] on input "False" at bounding box center [938, 139] width 13 height 11
radio input "true"
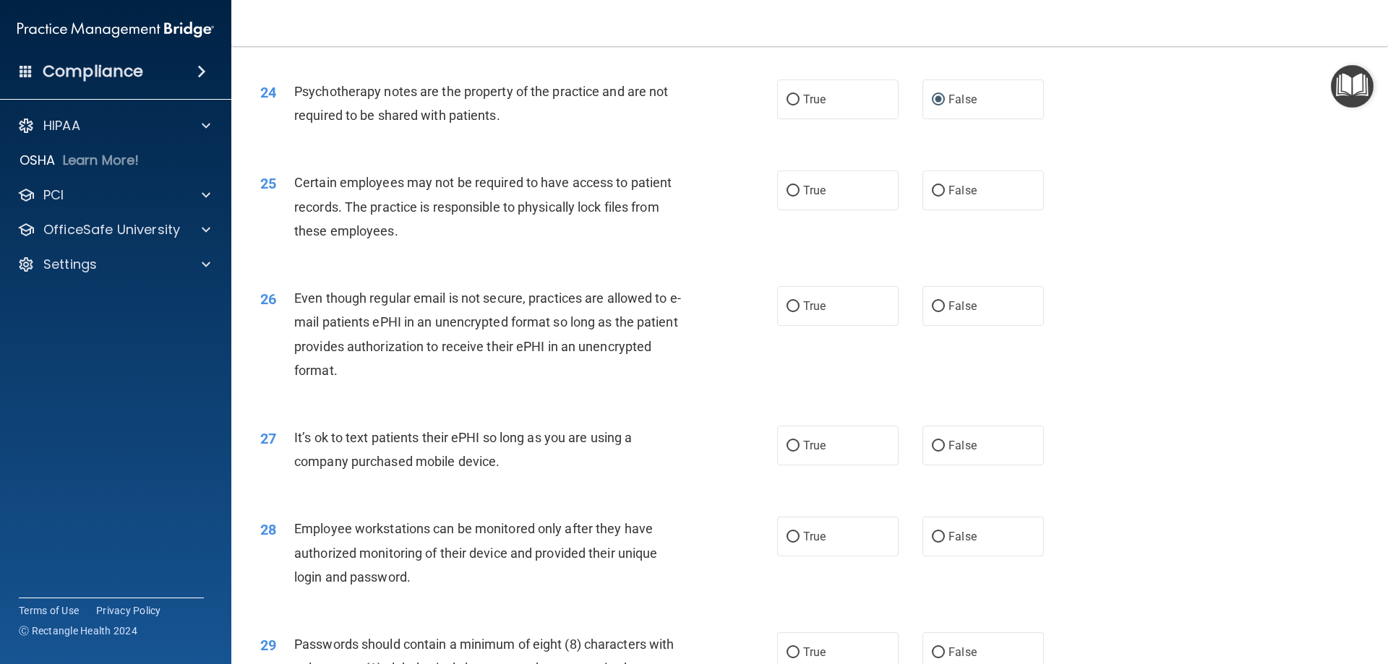
scroll to position [2675, 0]
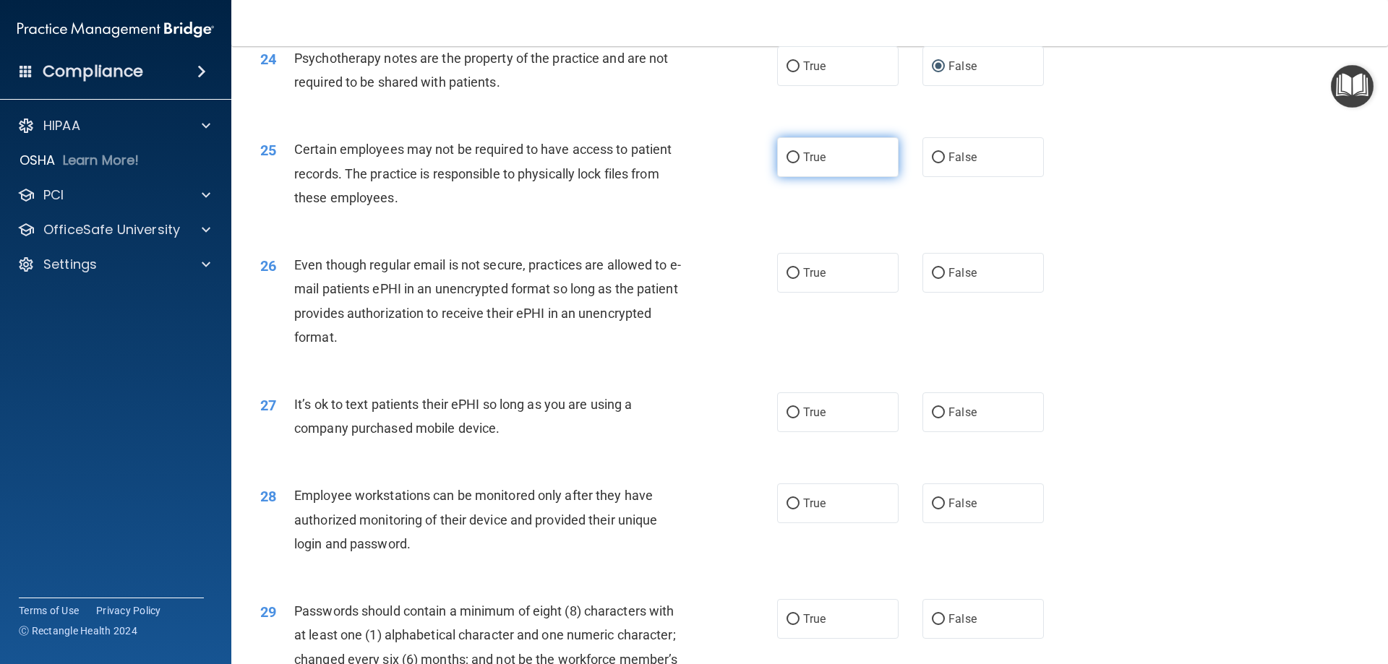
click at [803, 164] on span "True" at bounding box center [814, 157] width 22 height 14
click at [798, 163] on input "True" at bounding box center [793, 158] width 13 height 11
radio input "true"
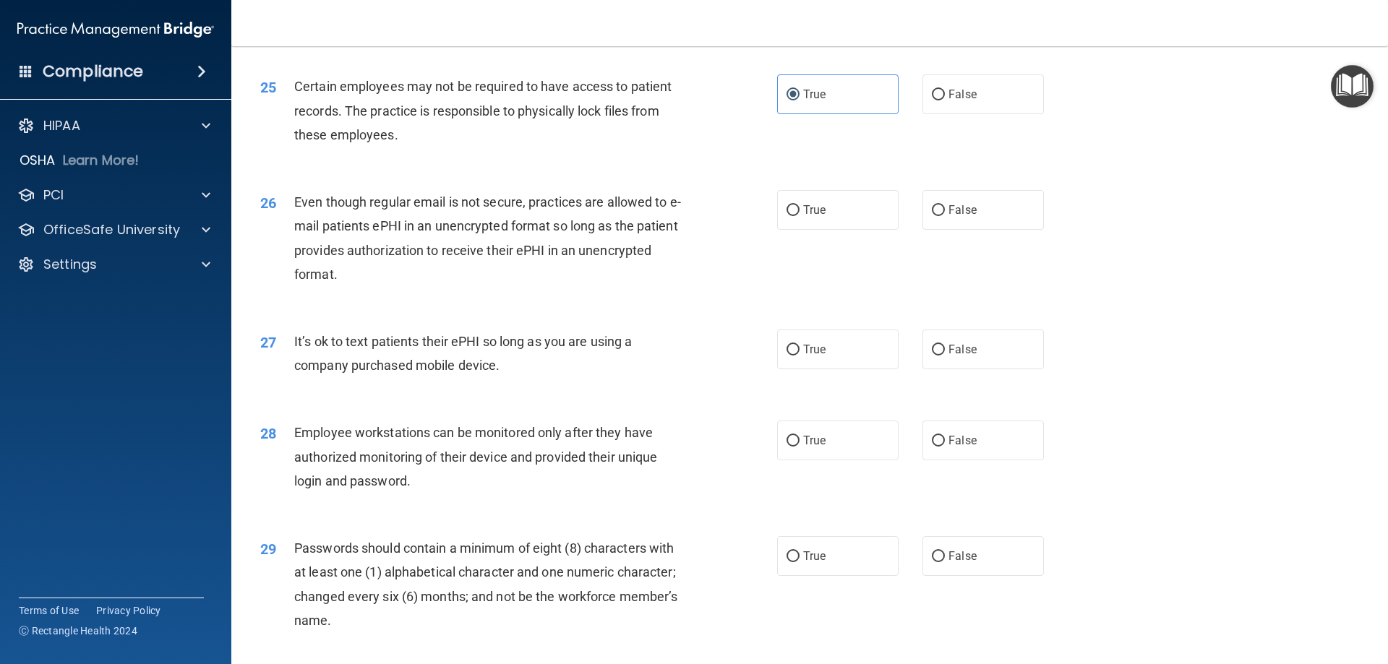
scroll to position [2819, 0]
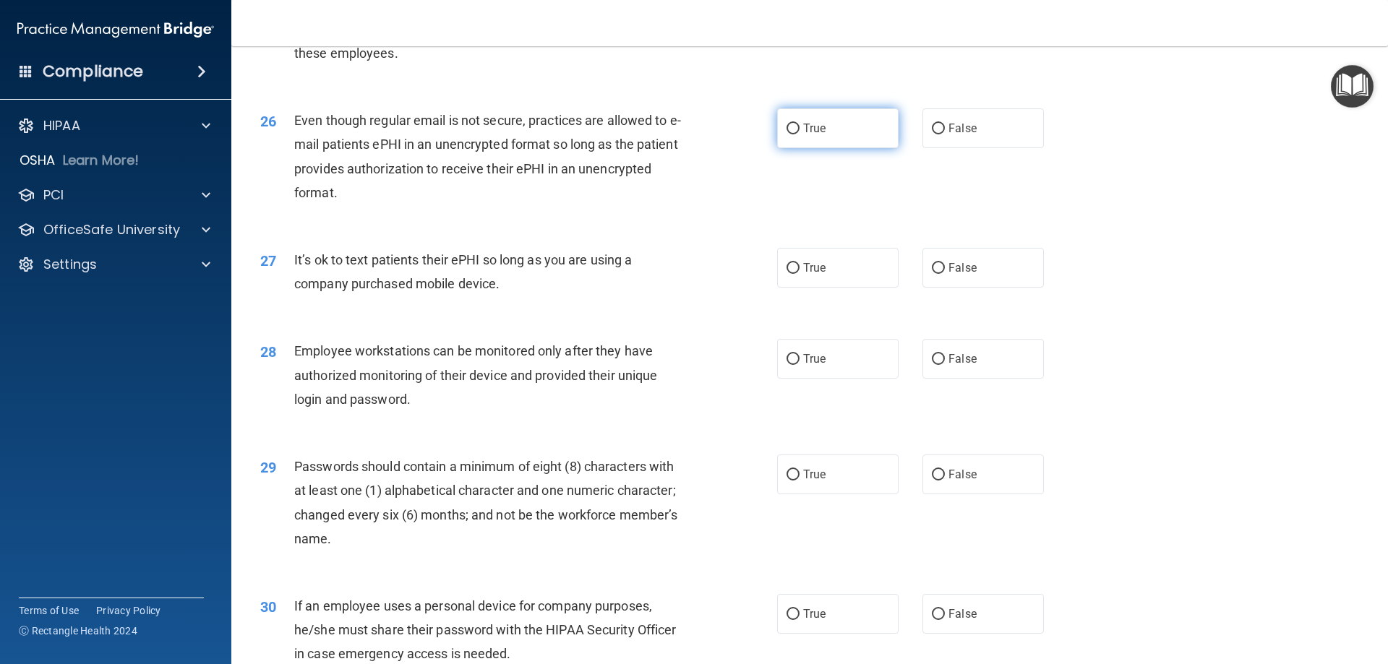
click at [787, 134] on input "True" at bounding box center [793, 129] width 13 height 11
radio input "true"
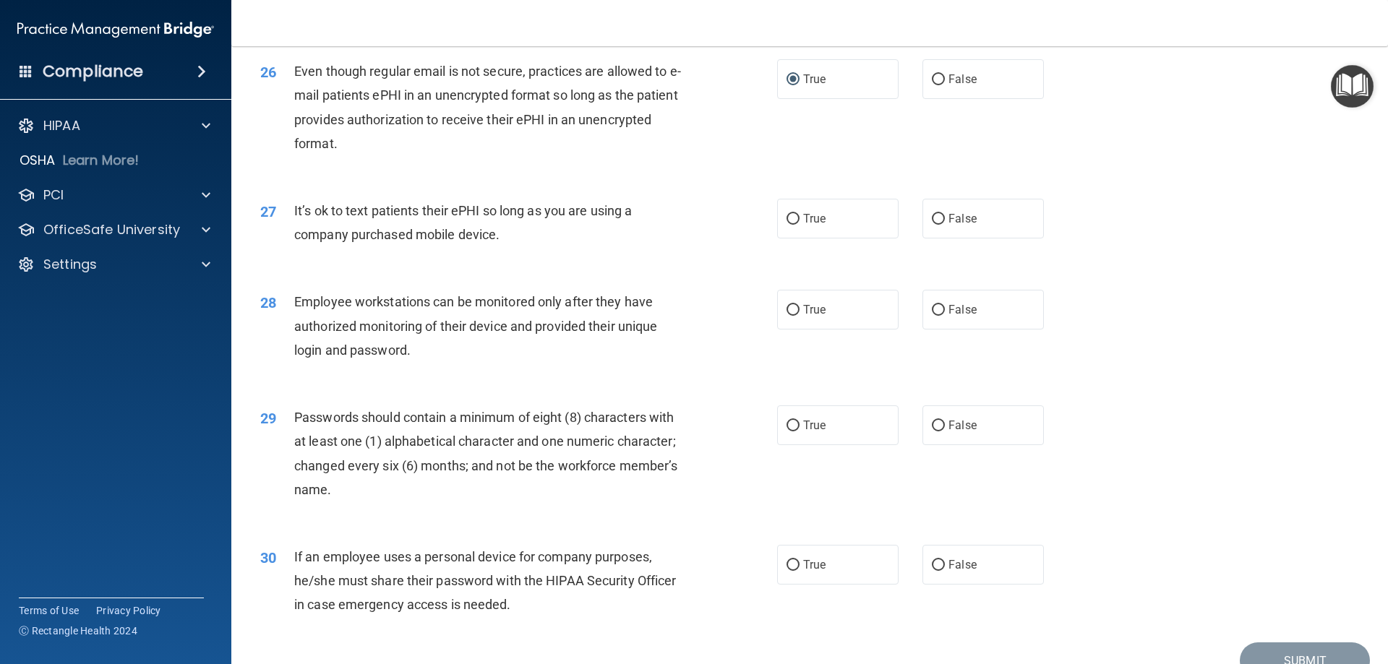
scroll to position [2892, 0]
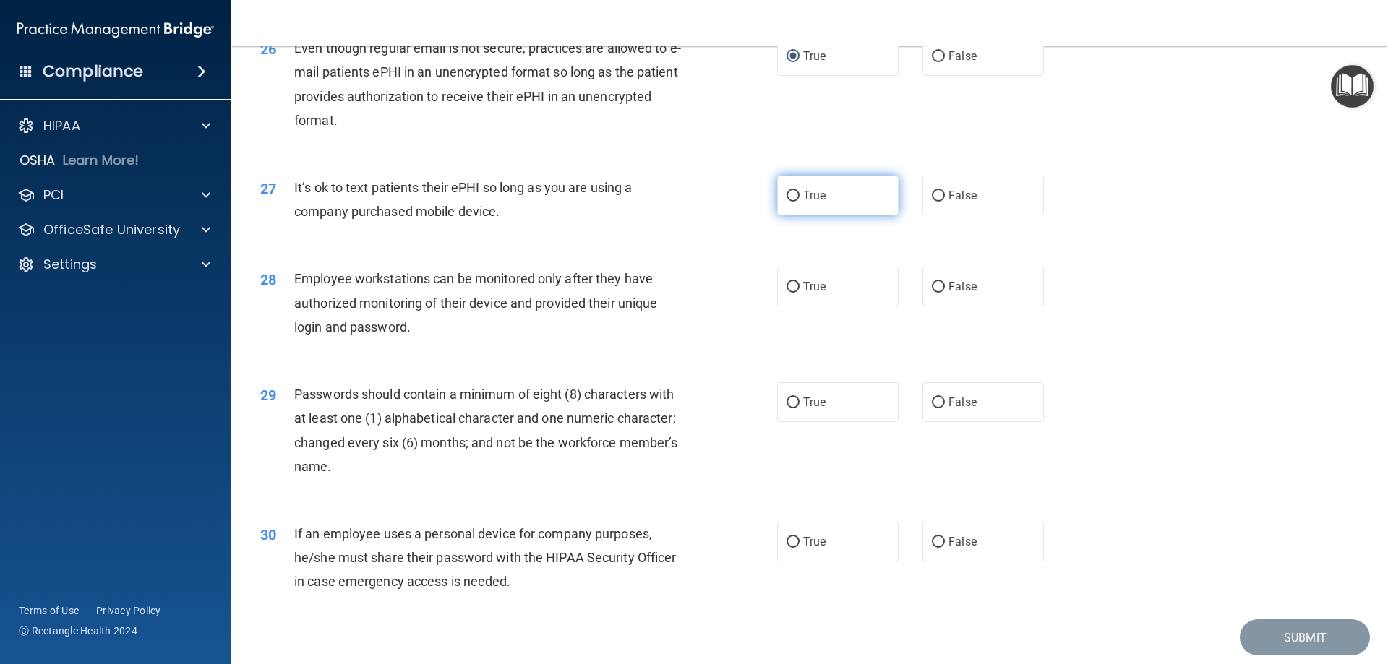
click at [803, 202] on span "True" at bounding box center [814, 196] width 22 height 14
click at [800, 202] on input "True" at bounding box center [793, 196] width 13 height 11
radio input "true"
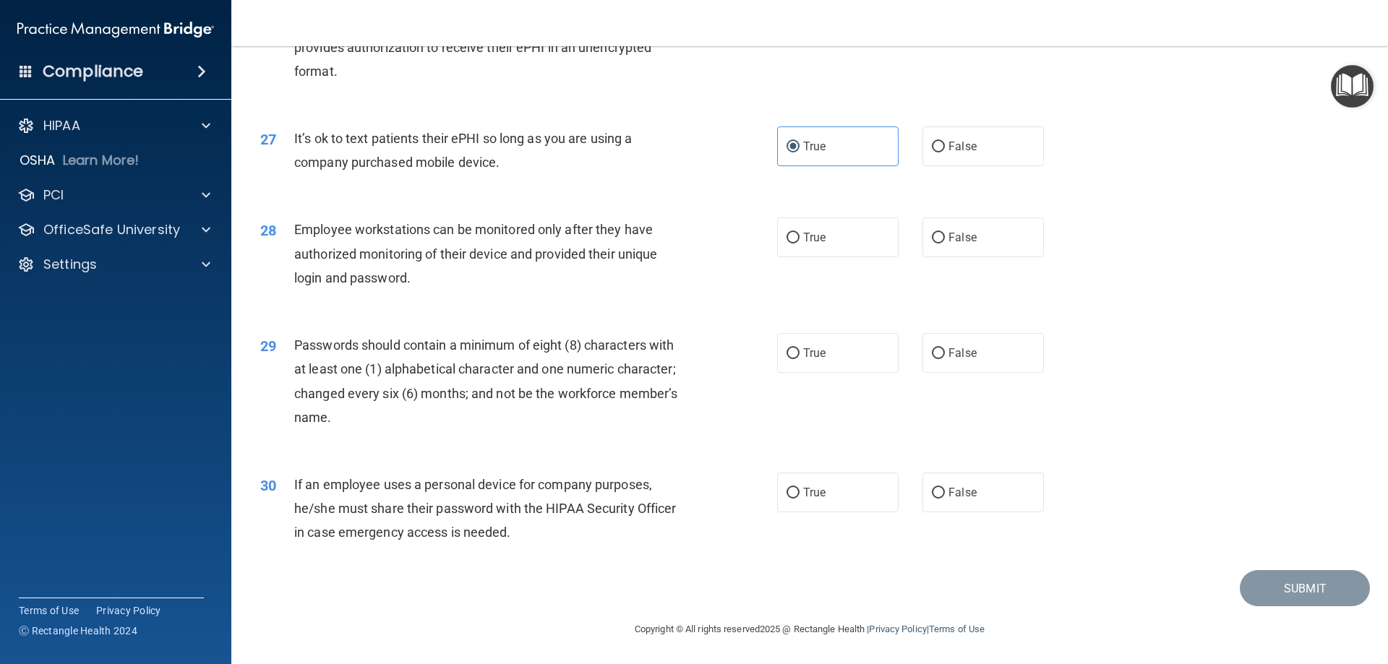
scroll to position [2965, 0]
click at [954, 240] on span "False" at bounding box center [962, 238] width 28 height 14
click at [945, 240] on input "False" at bounding box center [938, 238] width 13 height 11
radio input "true"
click at [790, 352] on input "True" at bounding box center [793, 353] width 13 height 11
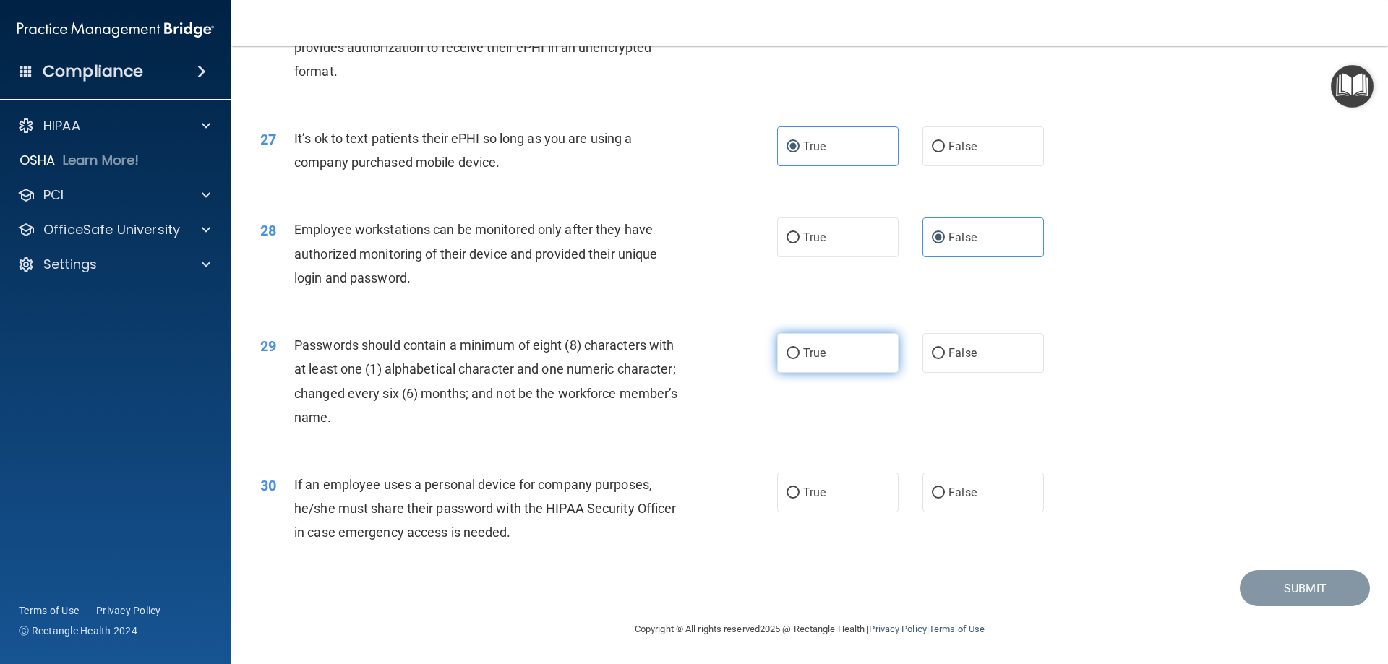
radio input "true"
click at [806, 497] on span "True" at bounding box center [814, 493] width 22 height 14
click at [800, 497] on input "True" at bounding box center [793, 493] width 13 height 11
radio input "true"
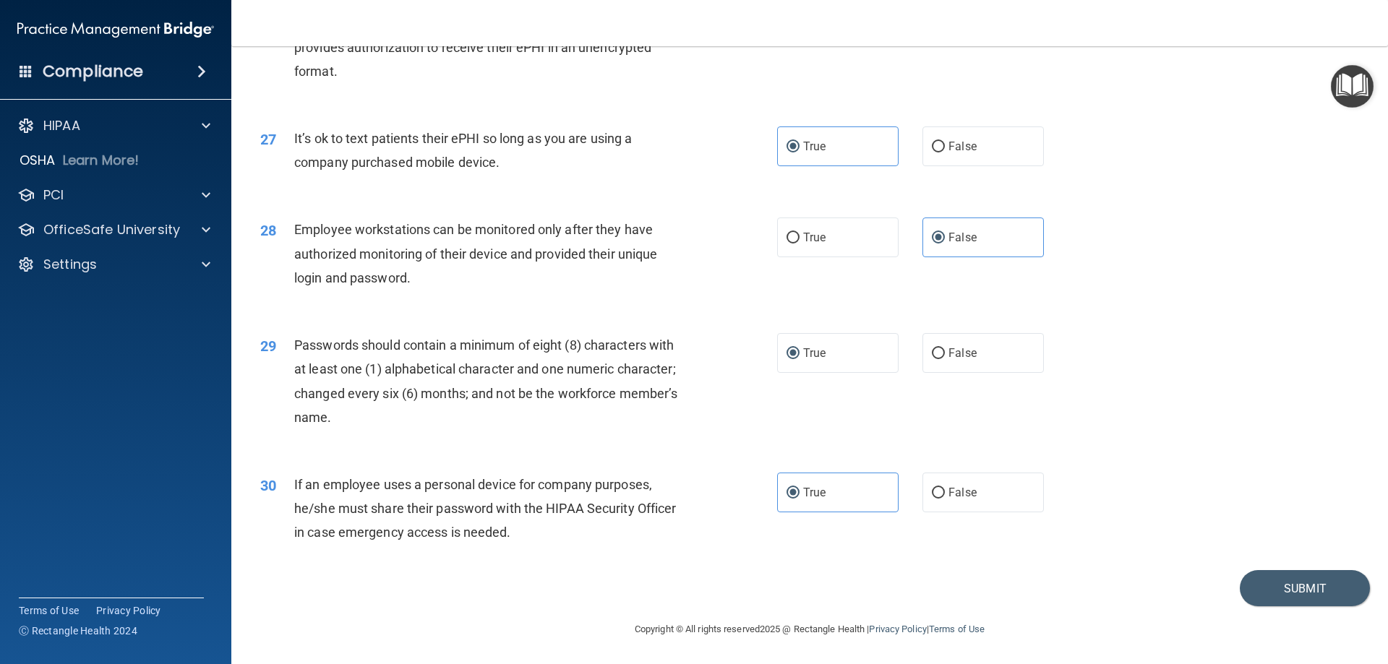
click at [1289, 615] on footer "Copyright © All rights reserved 2025 @ Rectangle Health | Privacy Policy | Term…" at bounding box center [809, 628] width 1099 height 43
click at [1288, 588] on button "Submit" at bounding box center [1305, 588] width 130 height 37
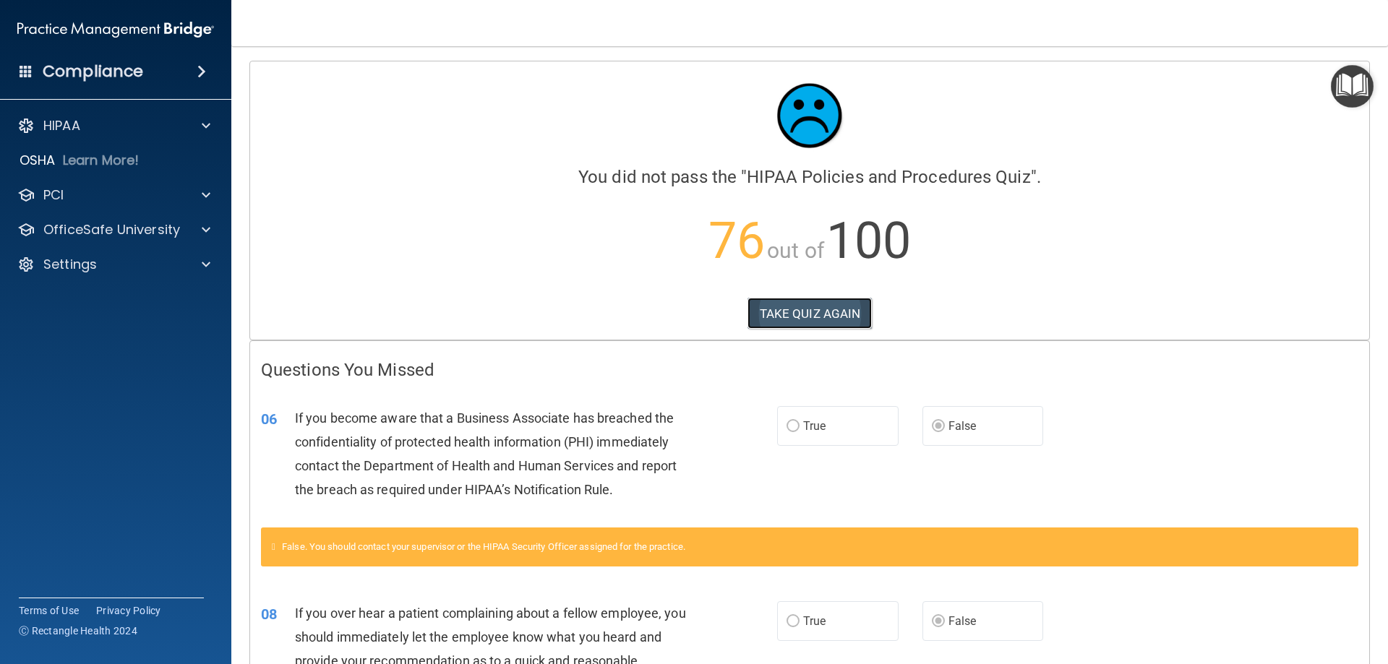
click at [826, 320] on button "TAKE QUIZ AGAIN" at bounding box center [810, 314] width 125 height 32
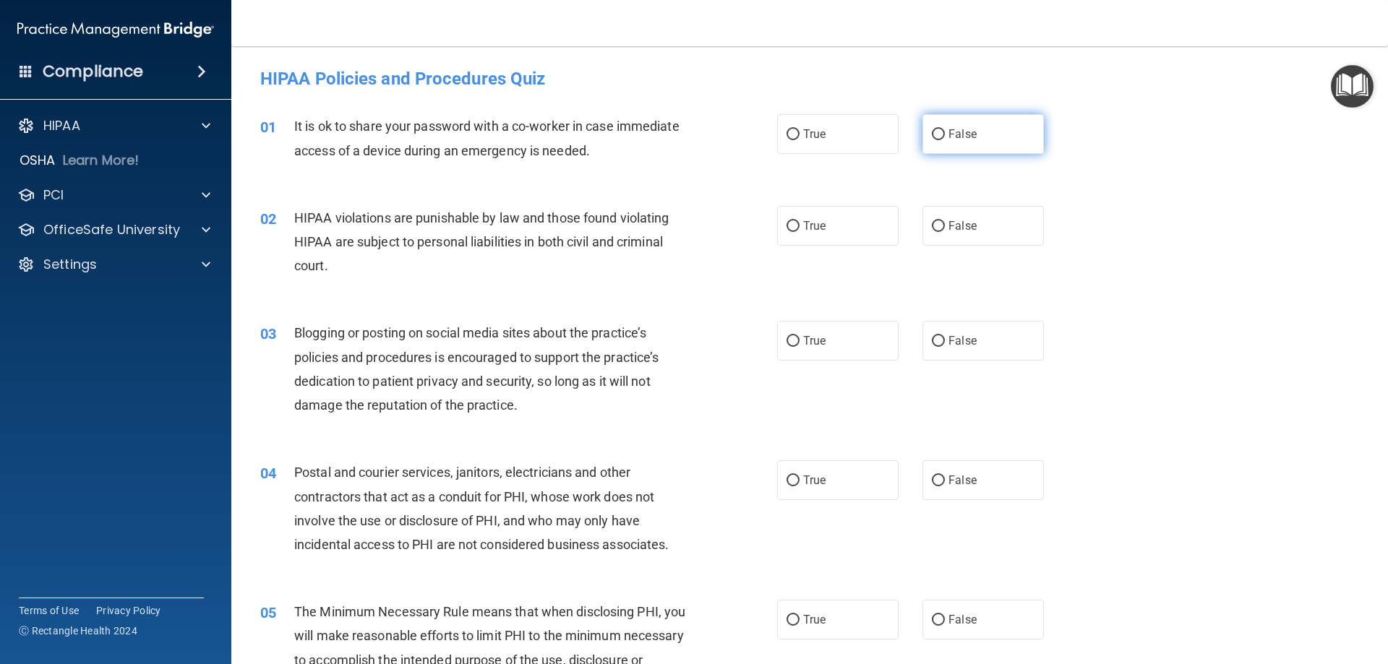
click at [937, 134] on input "False" at bounding box center [938, 134] width 13 height 11
radio input "true"
click at [803, 231] on span "True" at bounding box center [814, 226] width 22 height 14
click at [800, 231] on input "True" at bounding box center [793, 226] width 13 height 11
radio input "true"
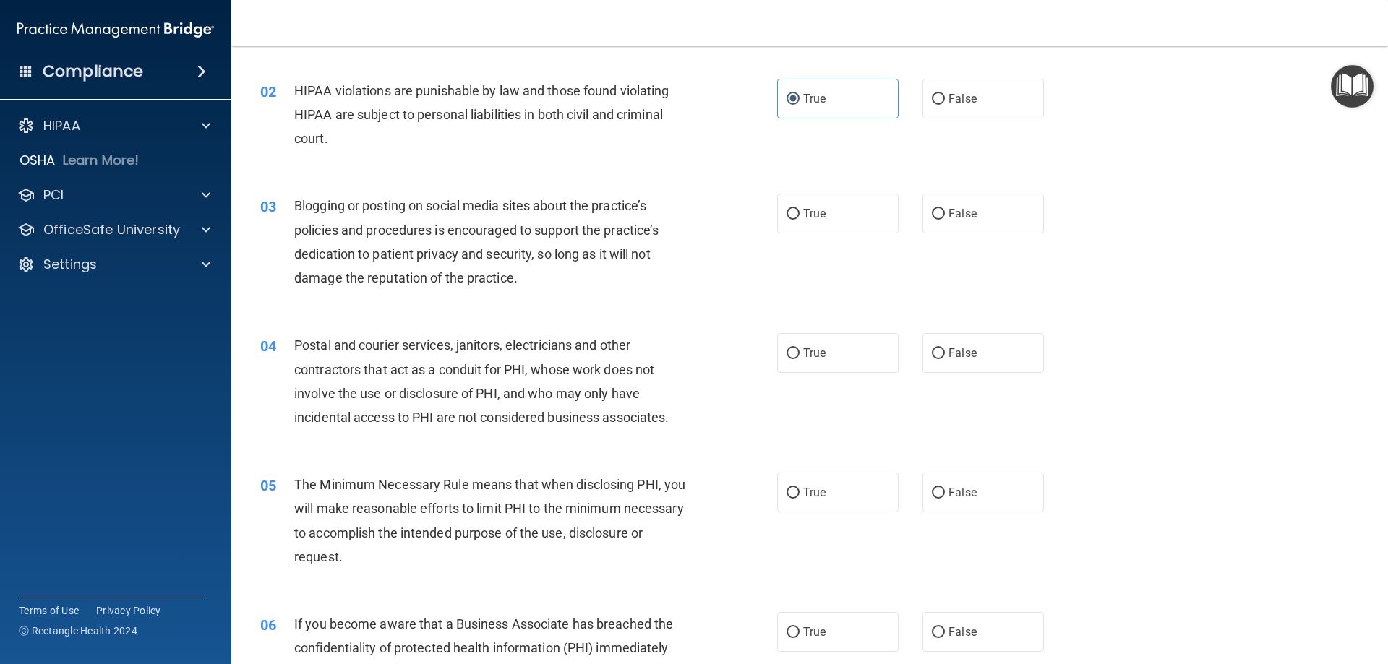
scroll to position [145, 0]
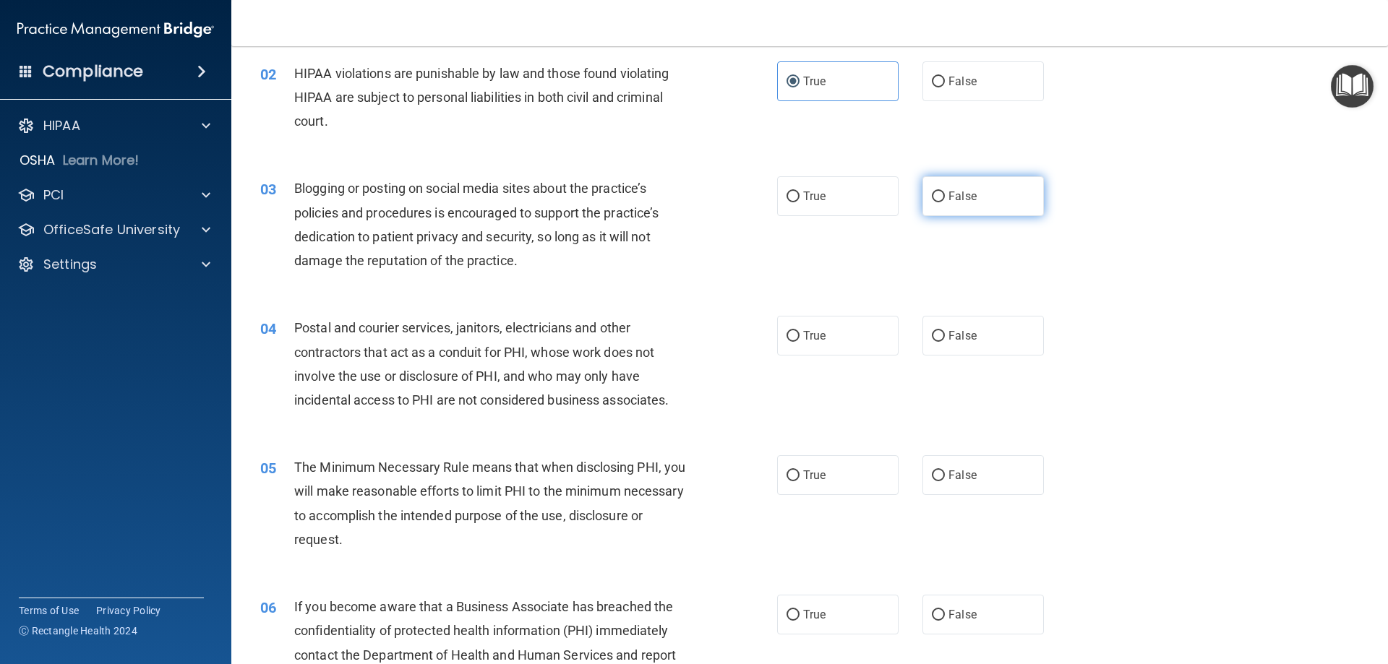
click at [936, 202] on input "False" at bounding box center [938, 197] width 13 height 11
radio input "true"
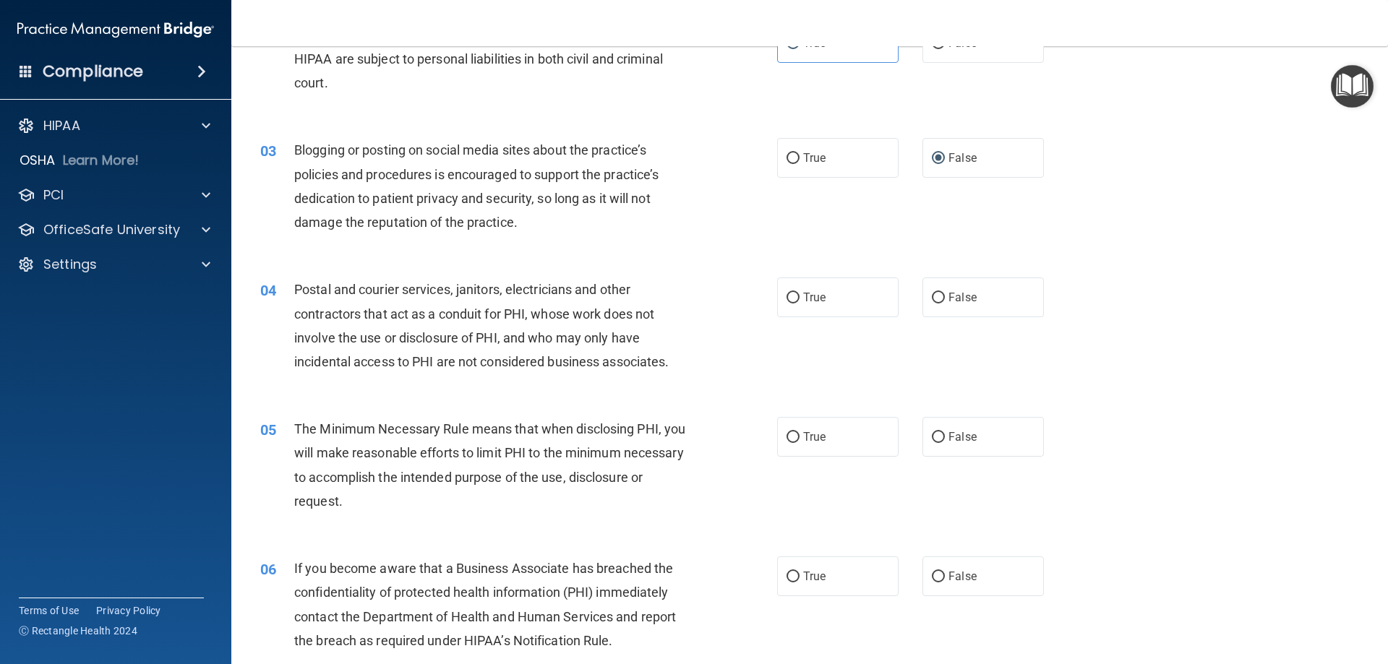
scroll to position [217, 0]
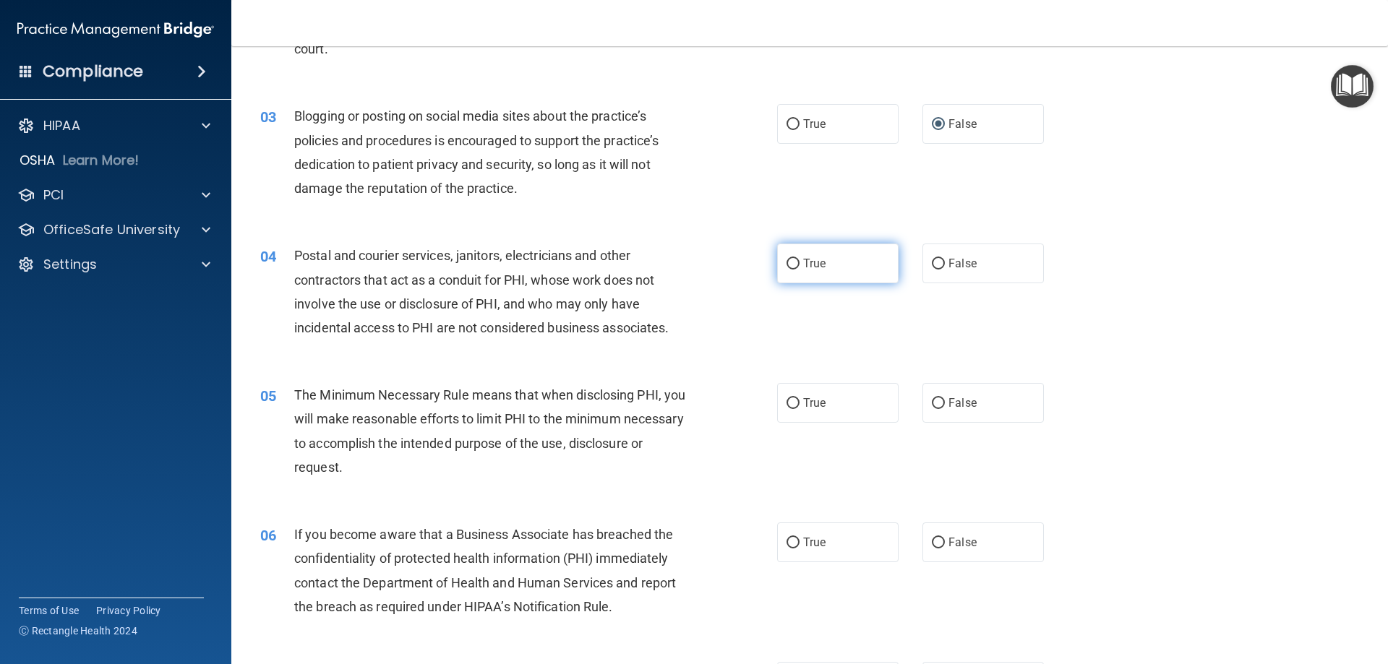
click at [803, 267] on span "True" at bounding box center [814, 264] width 22 height 14
click at [800, 267] on input "True" at bounding box center [793, 264] width 13 height 11
radio input "true"
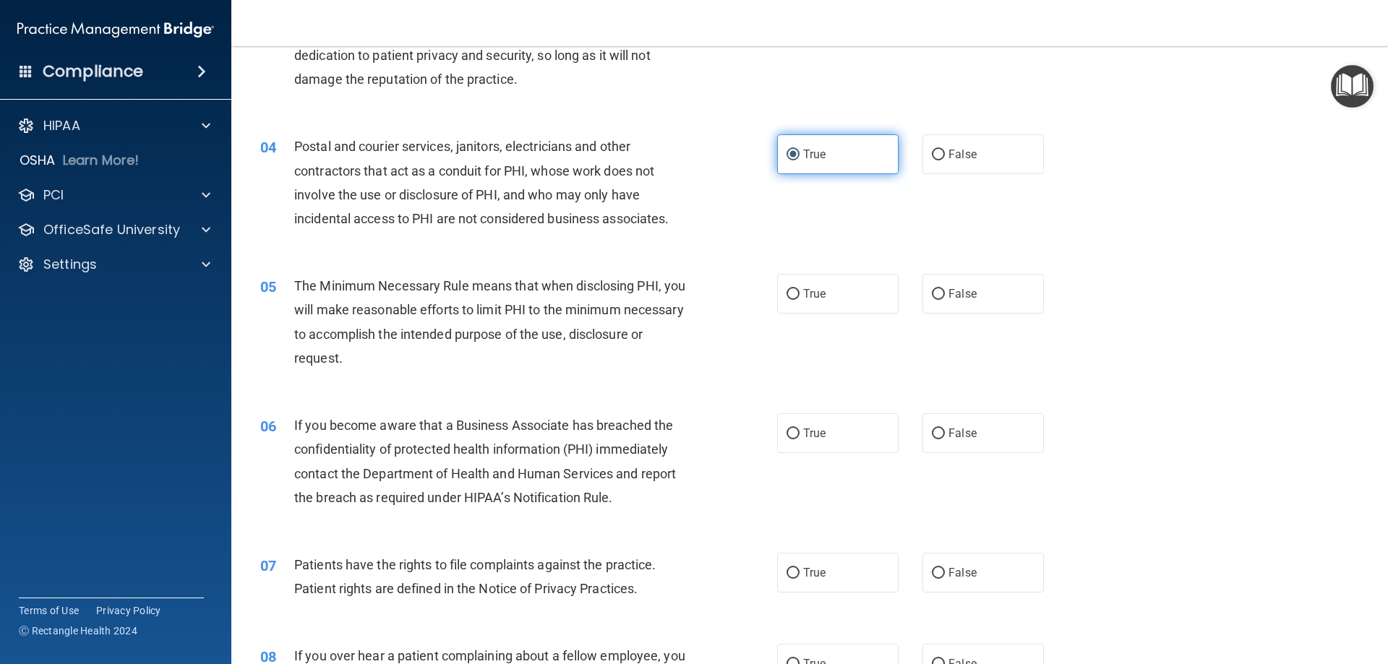
scroll to position [361, 0]
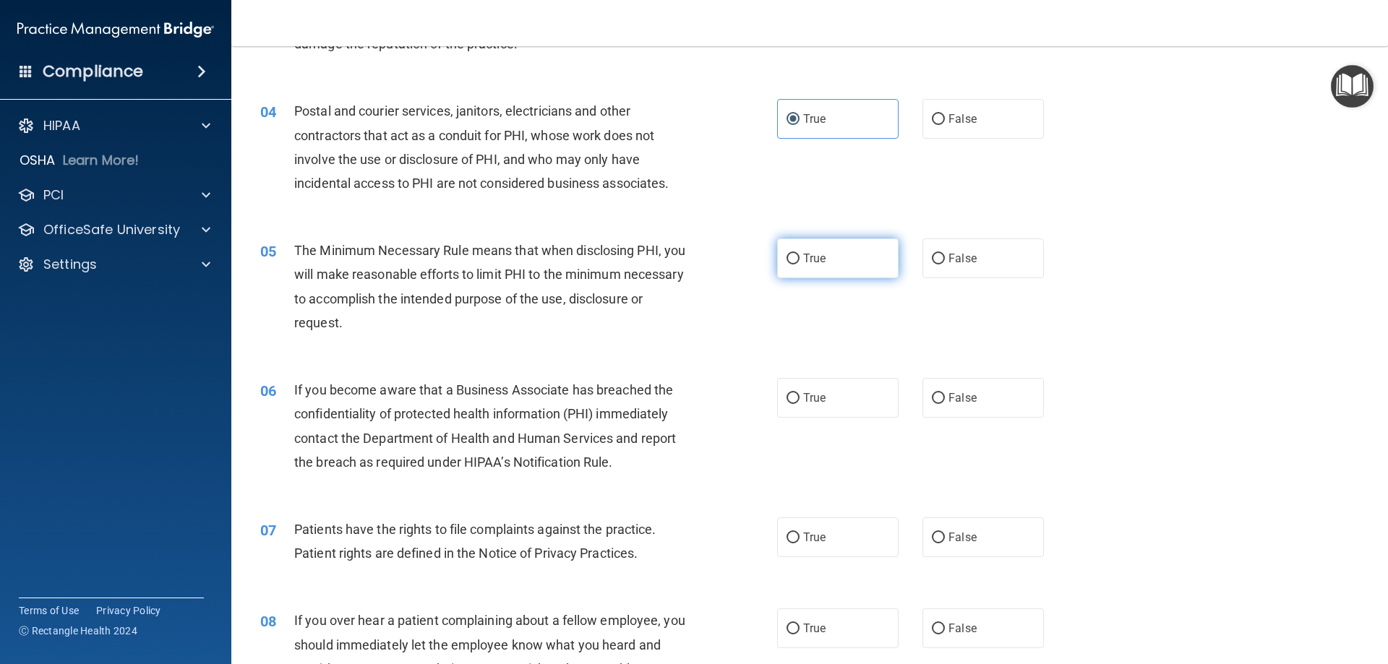
click at [807, 259] on span "True" at bounding box center [814, 259] width 22 height 14
click at [800, 259] on input "True" at bounding box center [793, 259] width 13 height 11
radio input "true"
drag, startPoint x: 967, startPoint y: 396, endPoint x: 942, endPoint y: 379, distance: 30.1
click at [967, 395] on span "False" at bounding box center [962, 398] width 28 height 14
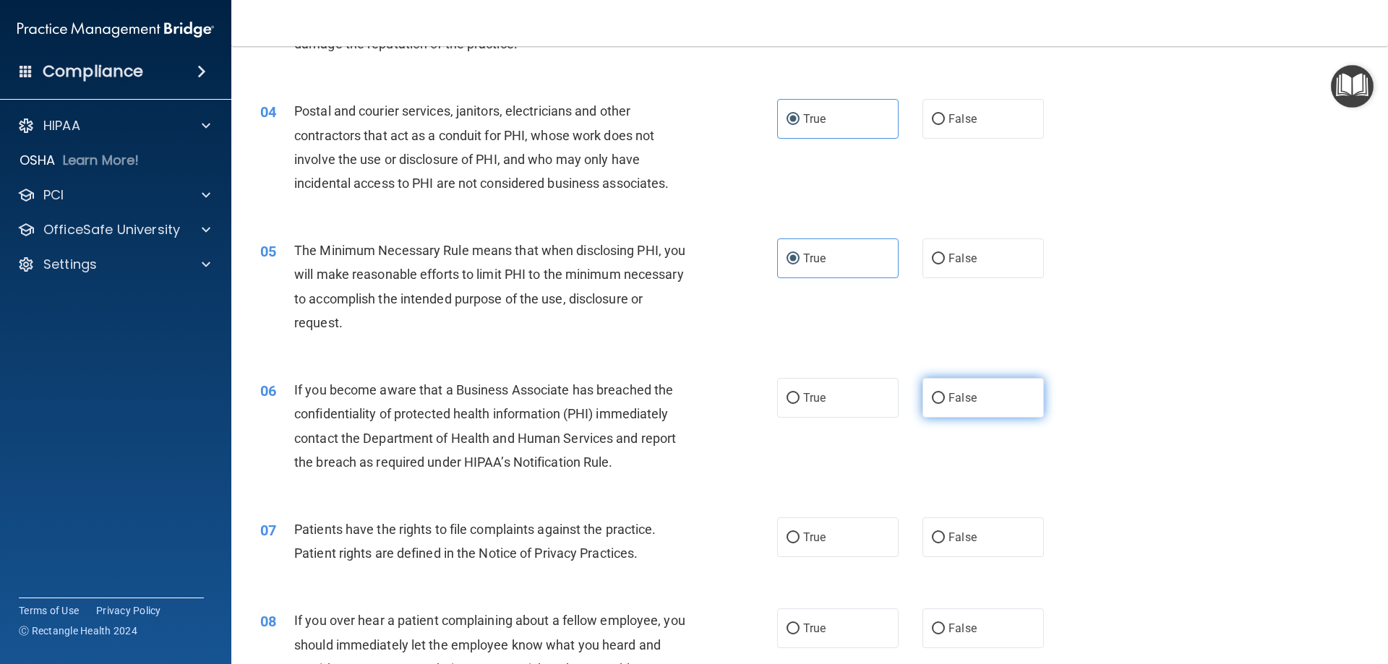
click at [945, 395] on input "False" at bounding box center [938, 398] width 13 height 11
radio input "true"
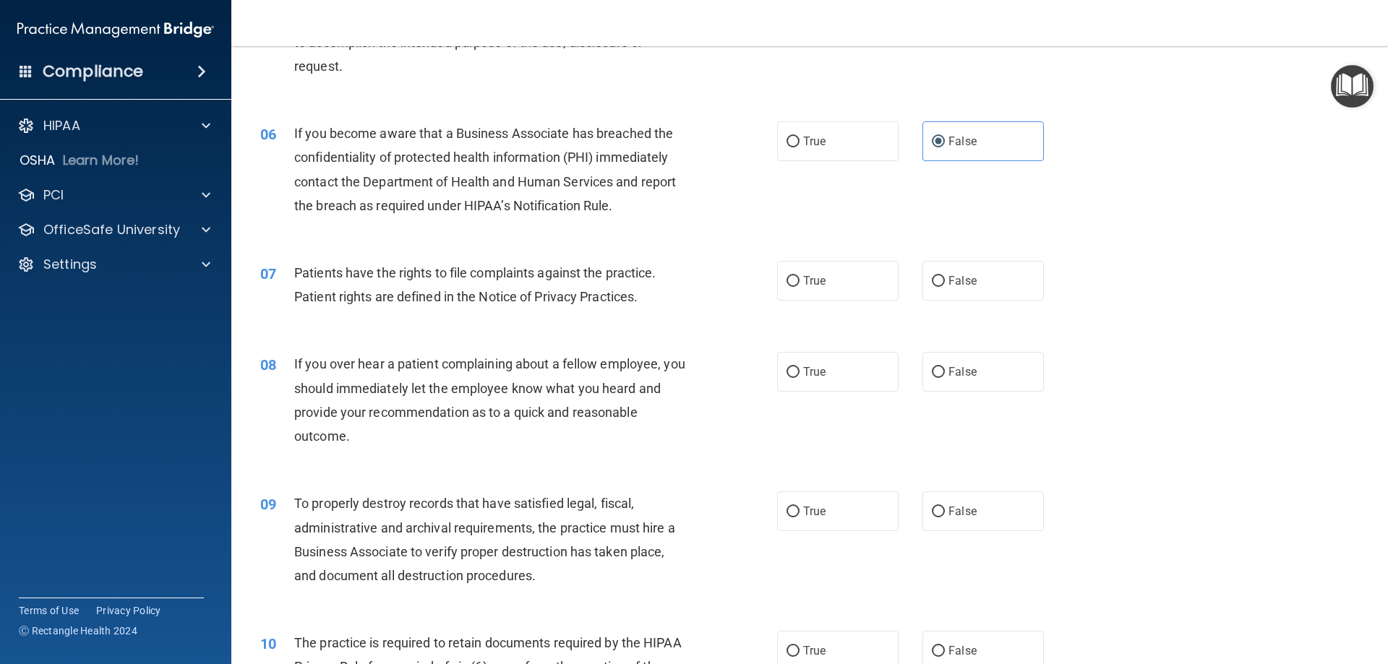
scroll to position [651, 0]
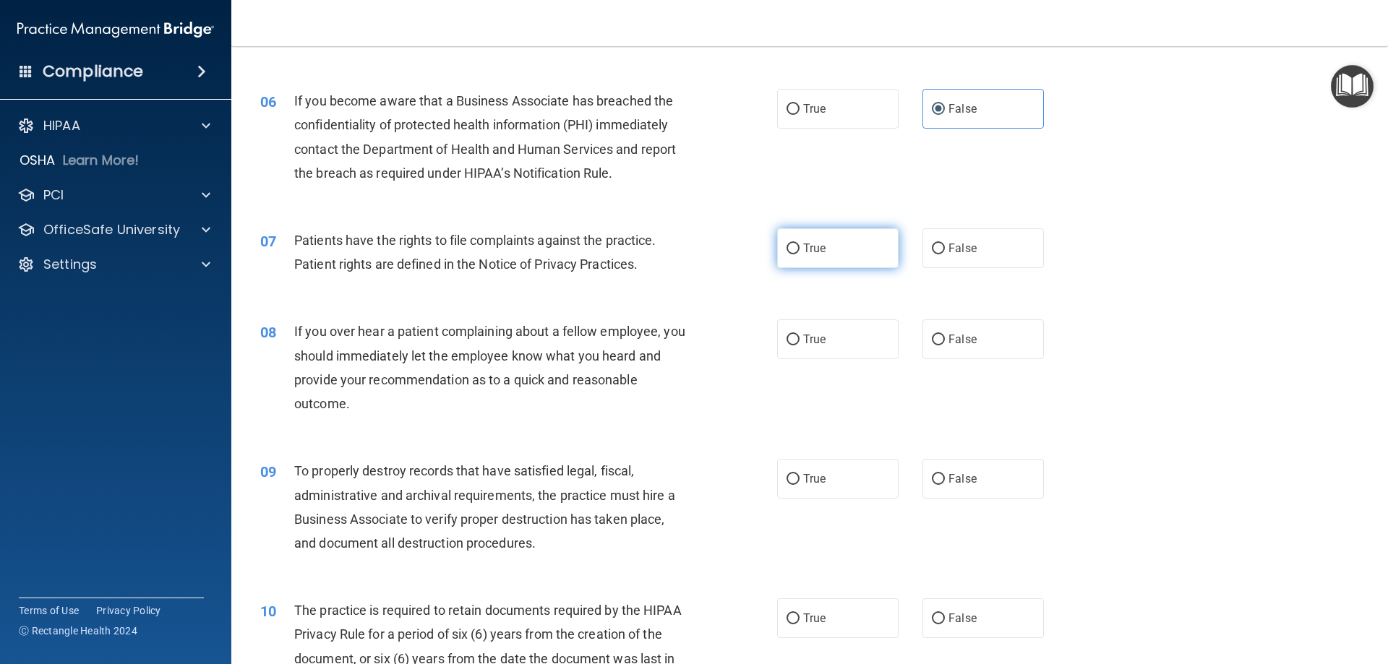
click at [815, 250] on span "True" at bounding box center [814, 248] width 22 height 14
click at [800, 250] on input "True" at bounding box center [793, 249] width 13 height 11
radio input "true"
click at [935, 340] on input "False" at bounding box center [938, 340] width 13 height 11
radio input "true"
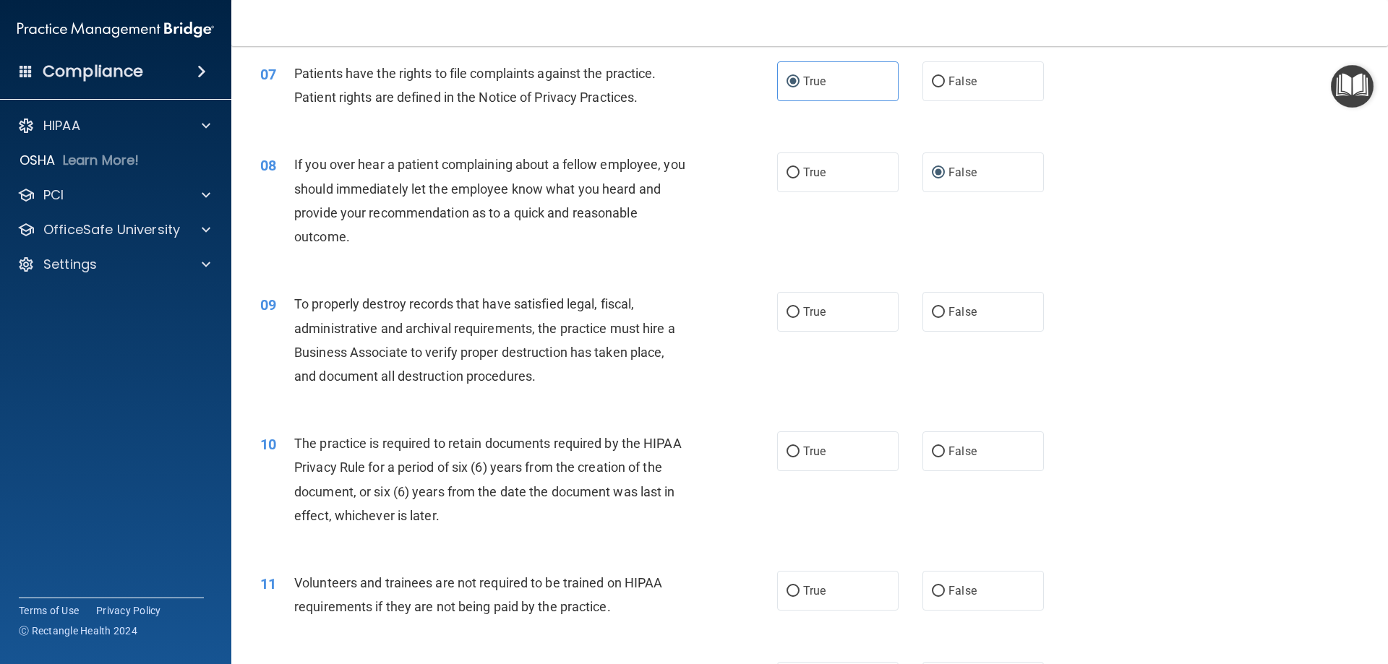
scroll to position [868, 0]
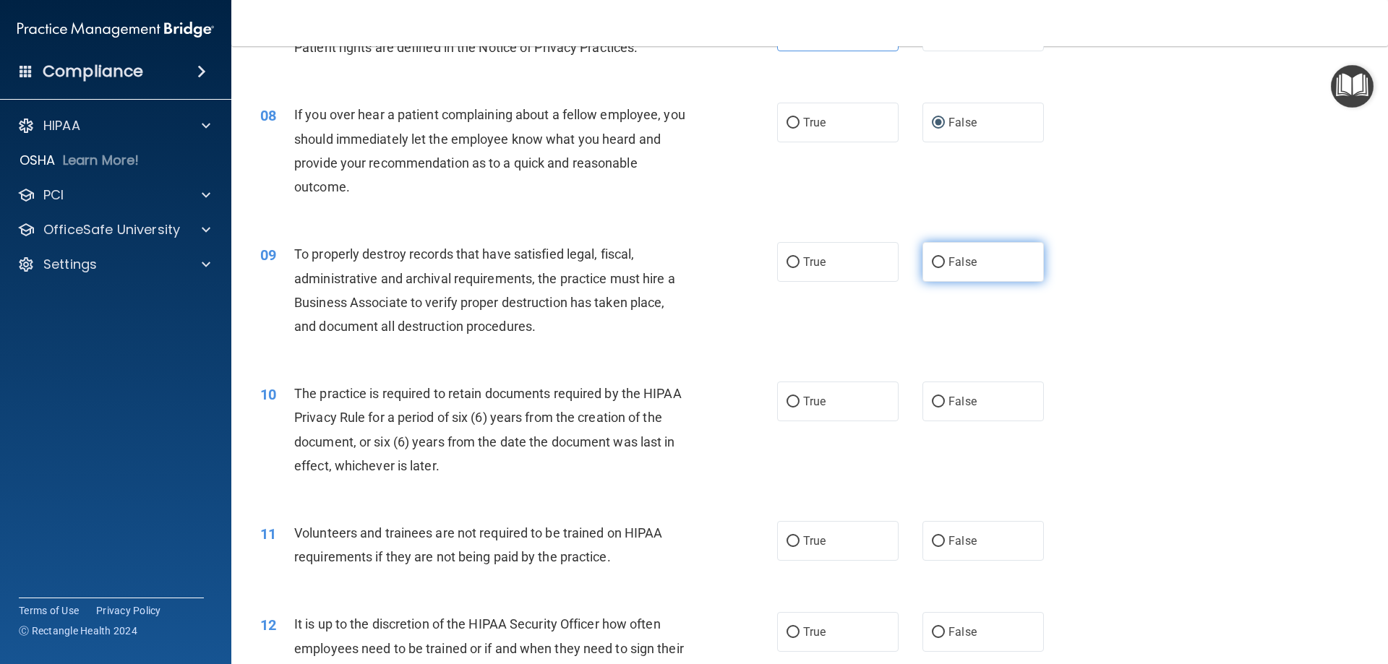
click at [975, 267] on label "False" at bounding box center [982, 262] width 121 height 40
click at [945, 267] on input "False" at bounding box center [938, 262] width 13 height 11
radio input "true"
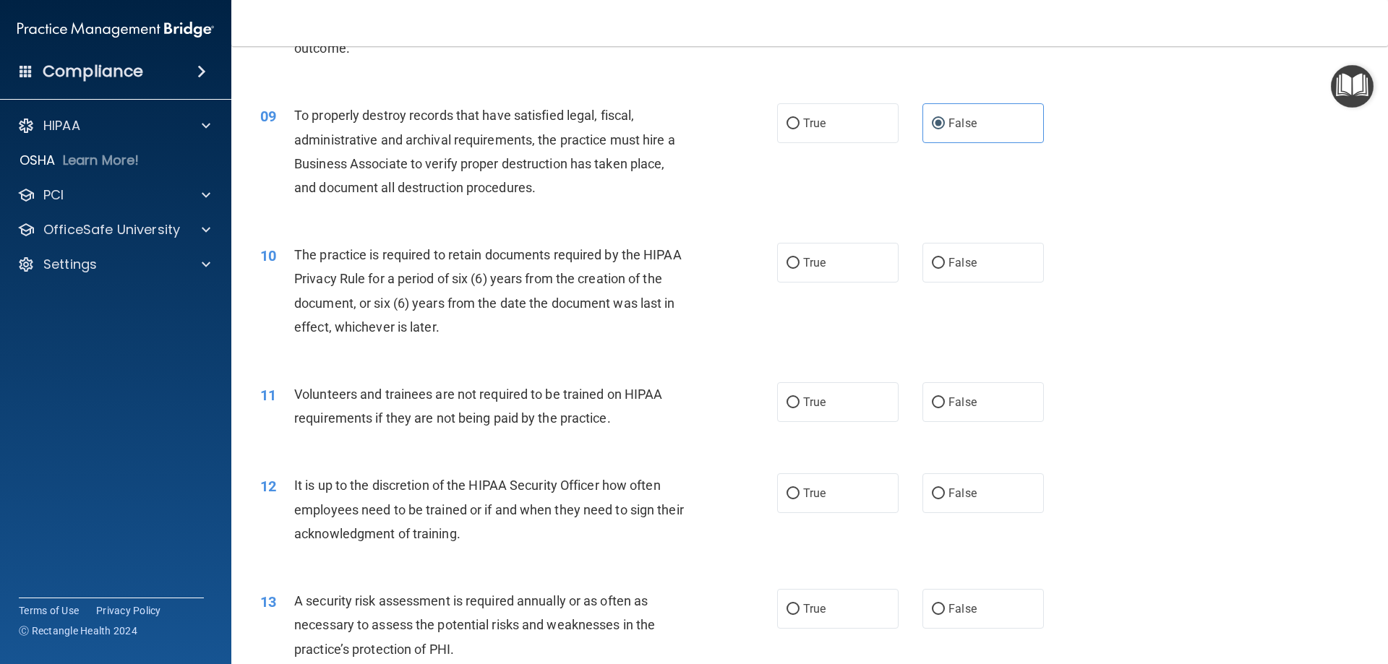
scroll to position [1012, 0]
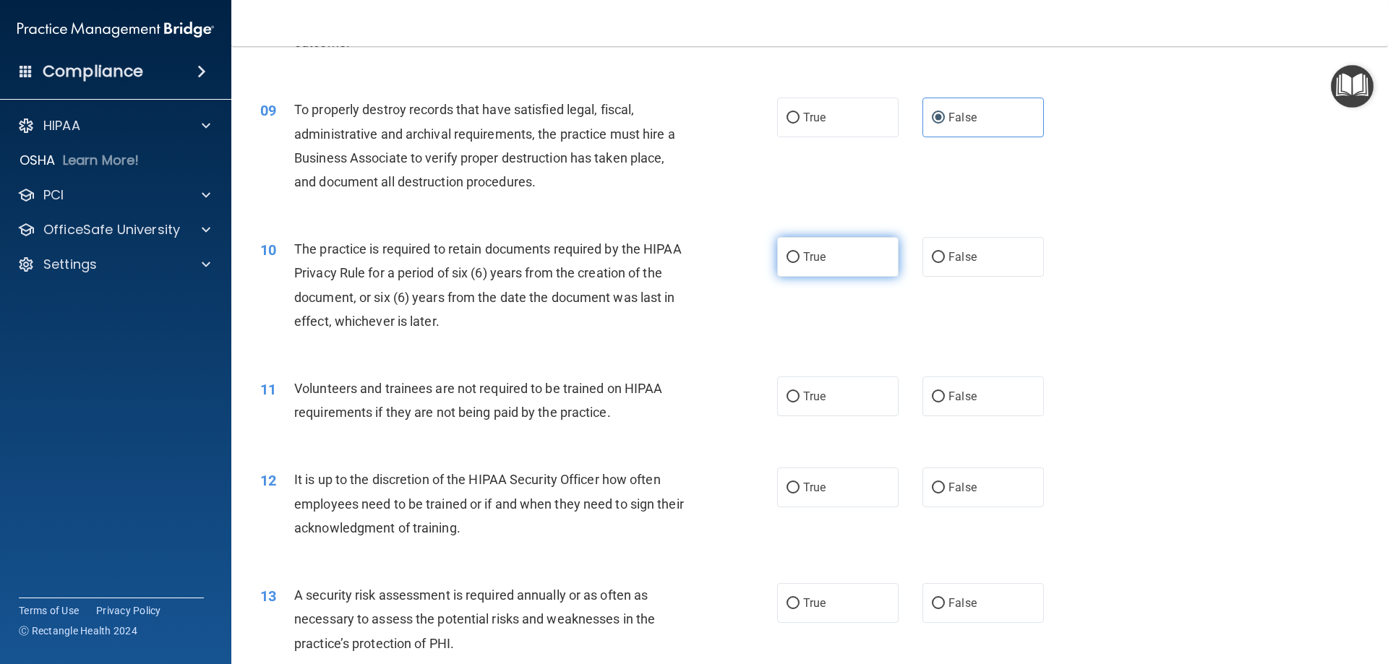
click at [813, 262] on span "True" at bounding box center [814, 257] width 22 height 14
click at [800, 262] on input "True" at bounding box center [793, 257] width 13 height 11
radio input "true"
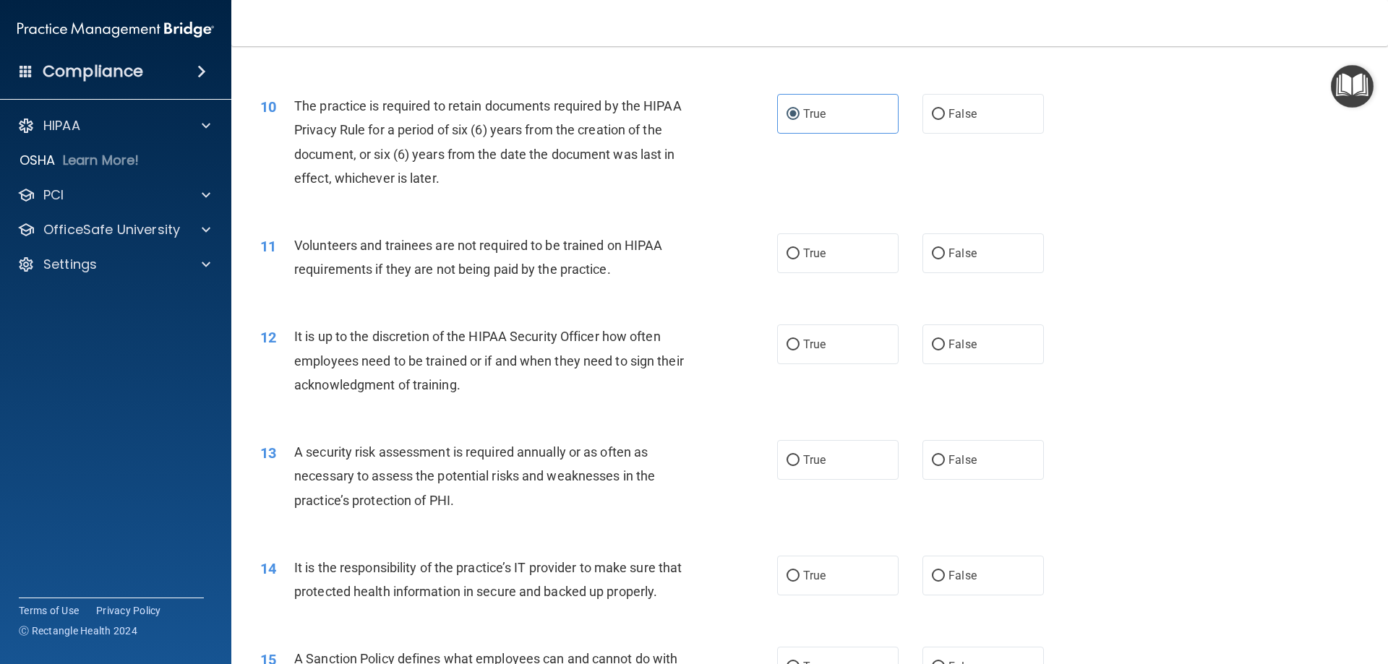
scroll to position [1157, 0]
click at [964, 256] on span "False" at bounding box center [962, 252] width 28 height 14
click at [945, 256] on input "False" at bounding box center [938, 252] width 13 height 11
radio input "true"
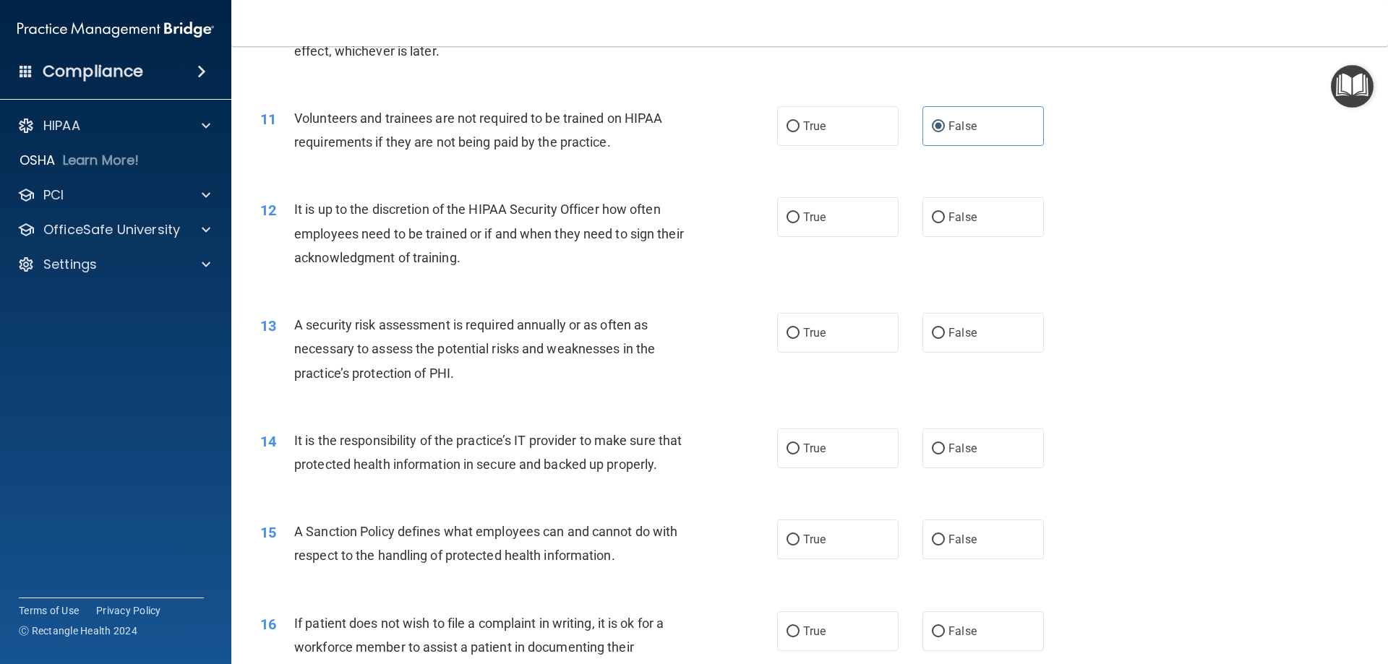
scroll to position [1301, 0]
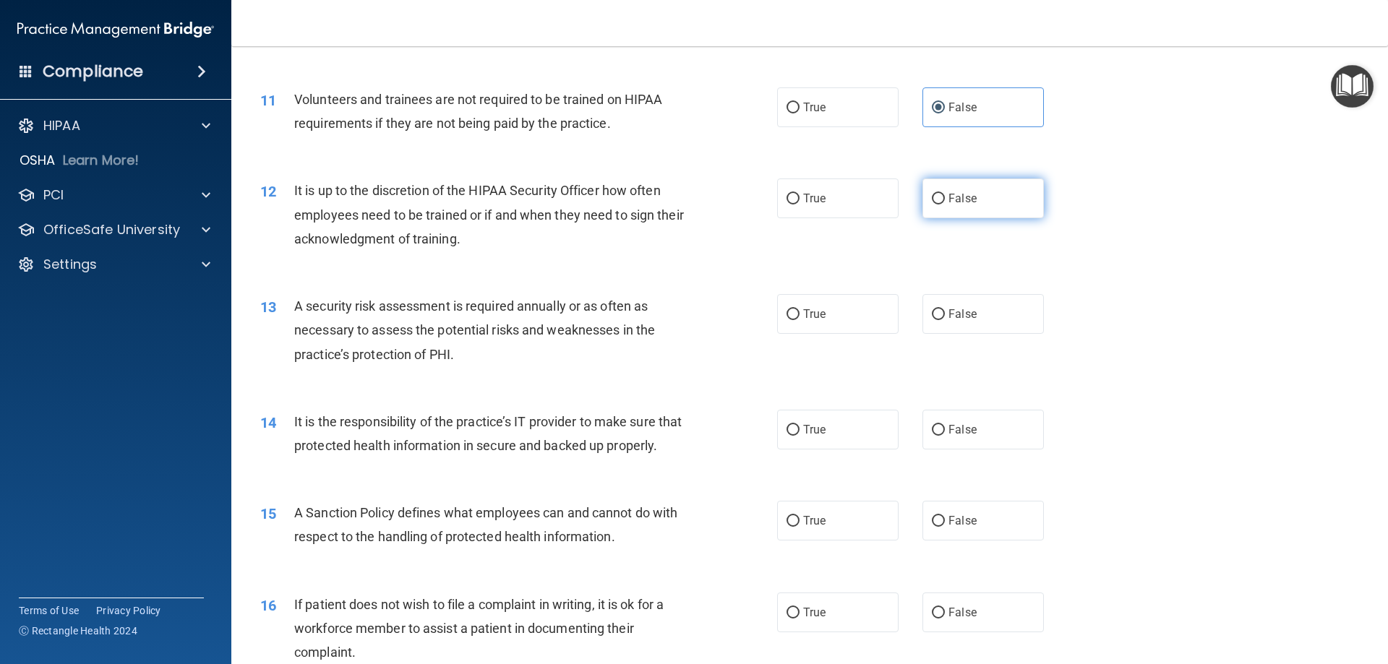
click at [1008, 210] on label "False" at bounding box center [982, 199] width 121 height 40
click at [945, 205] on input "False" at bounding box center [938, 199] width 13 height 11
radio input "true"
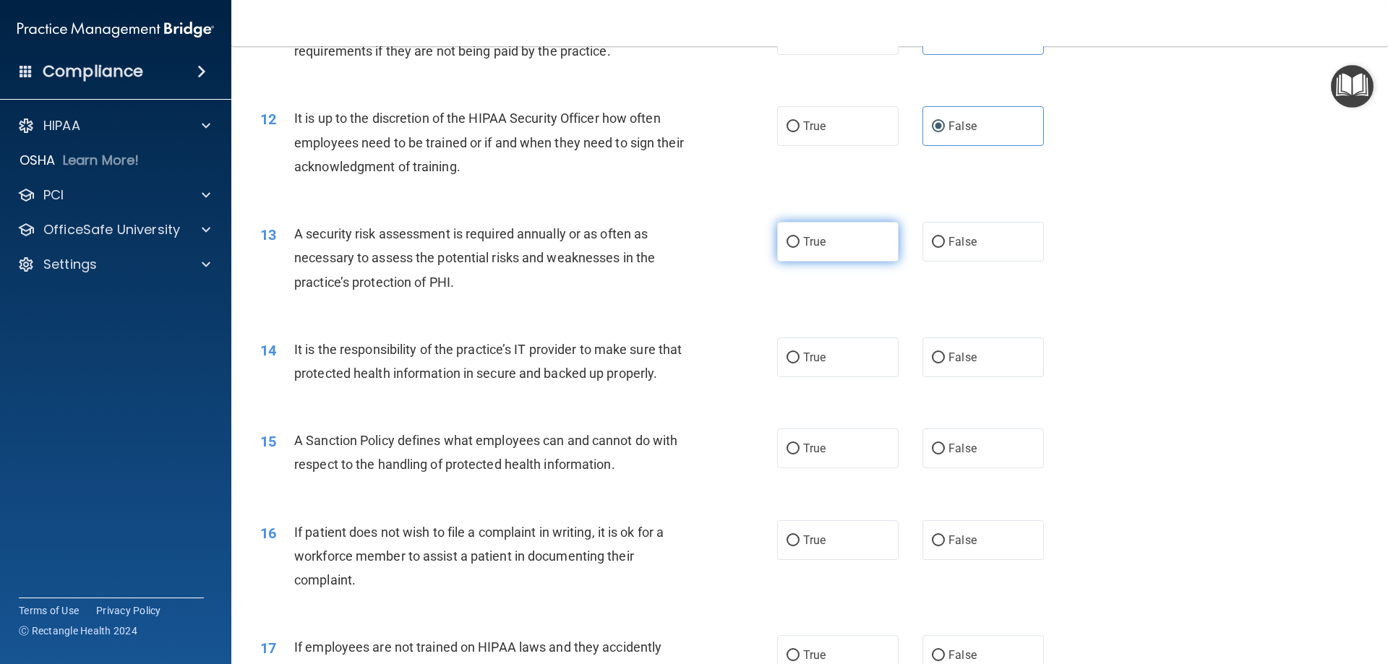
click at [812, 240] on span "True" at bounding box center [814, 242] width 22 height 14
click at [800, 240] on input "True" at bounding box center [793, 242] width 13 height 11
radio input "true"
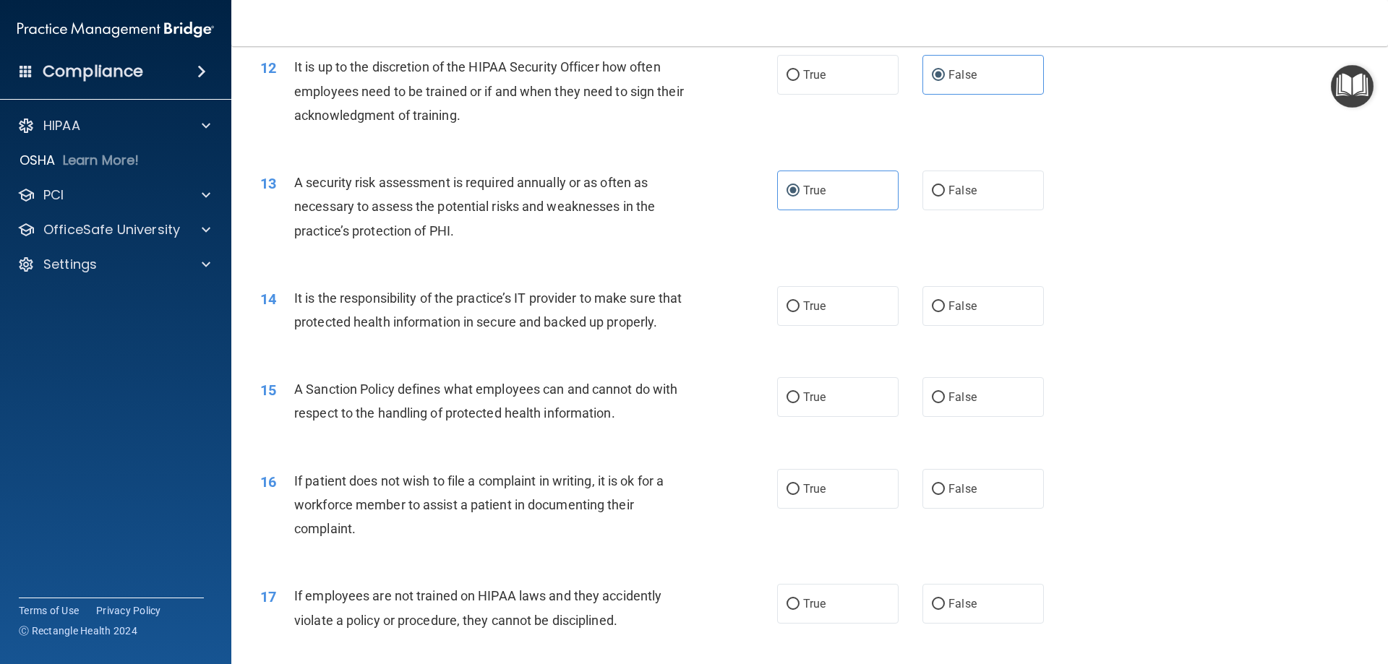
scroll to position [1446, 0]
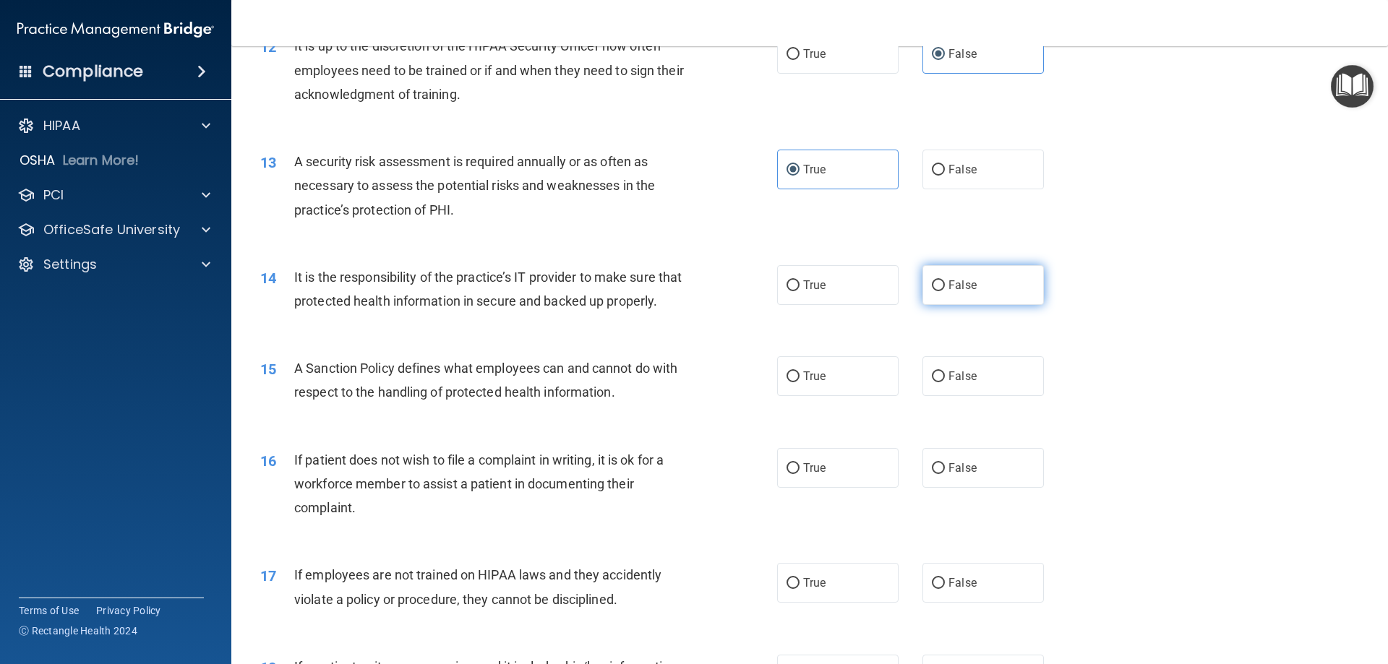
click at [957, 281] on span "False" at bounding box center [962, 285] width 28 height 14
click at [945, 281] on input "False" at bounding box center [938, 285] width 13 height 11
radio input "true"
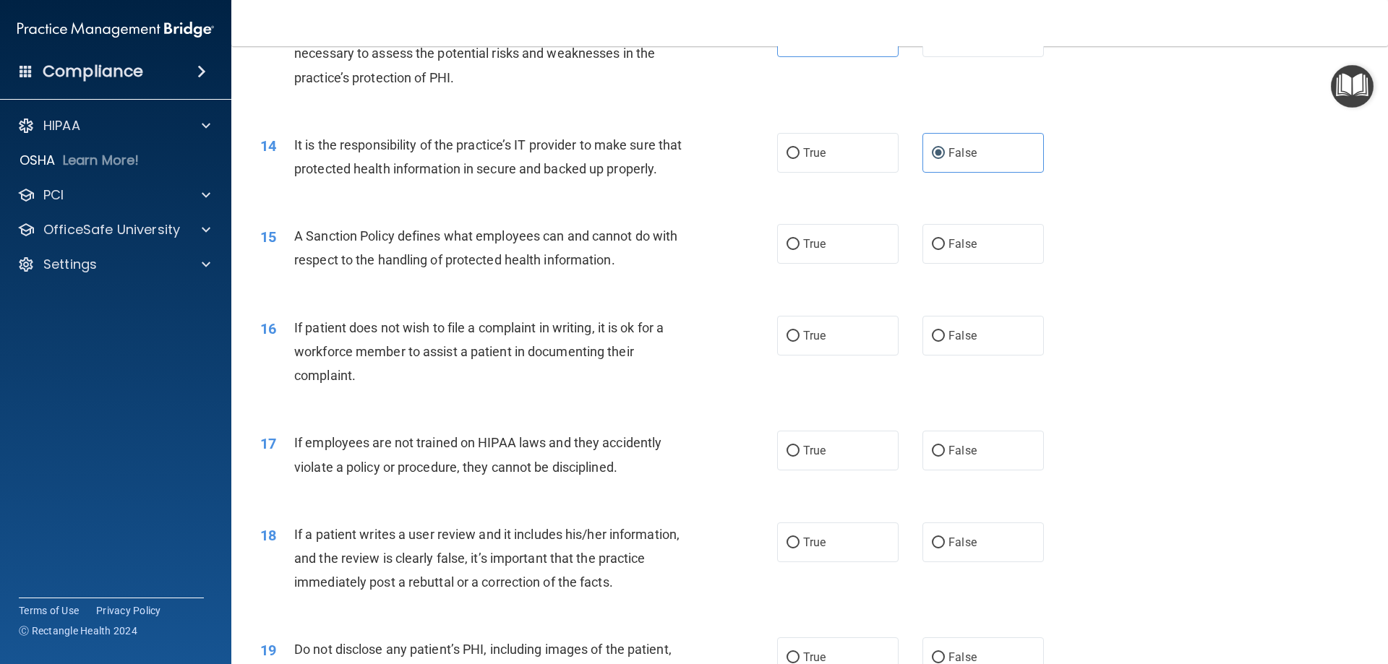
scroll to position [1590, 0]
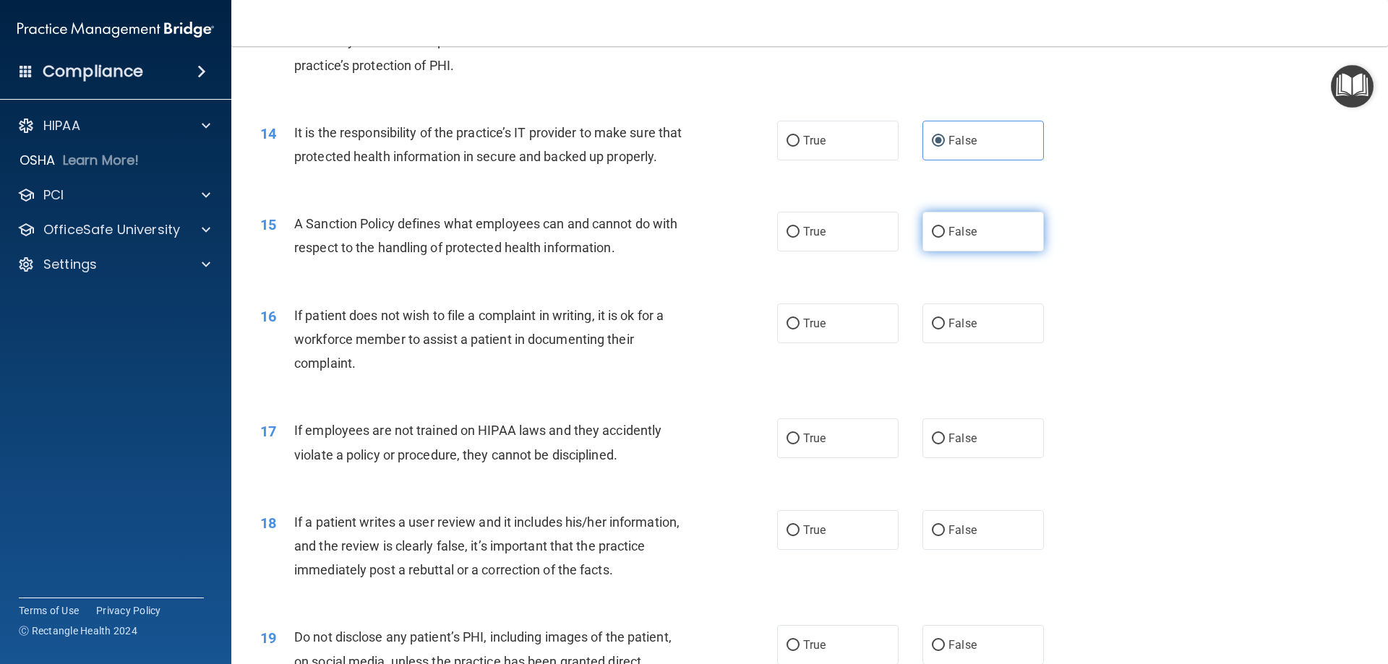
click at [964, 239] on span "False" at bounding box center [962, 232] width 28 height 14
click at [945, 238] on input "False" at bounding box center [938, 232] width 13 height 11
radio input "true"
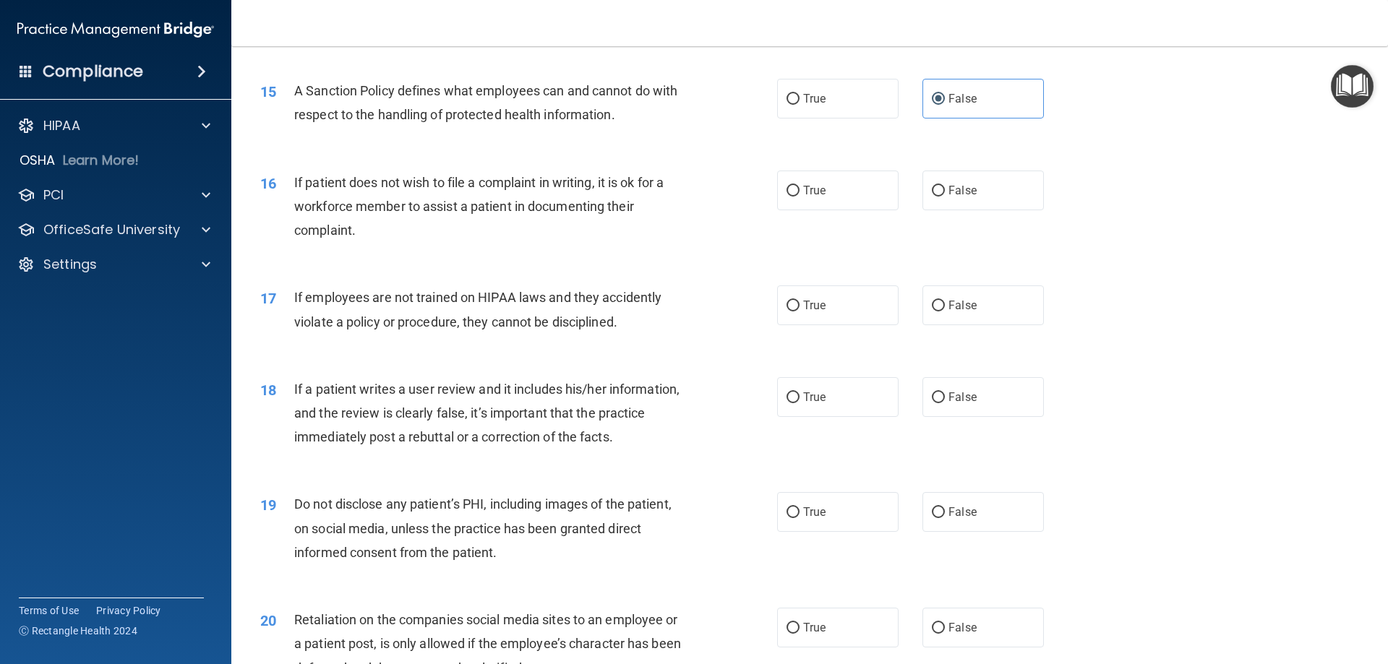
scroll to position [1735, 0]
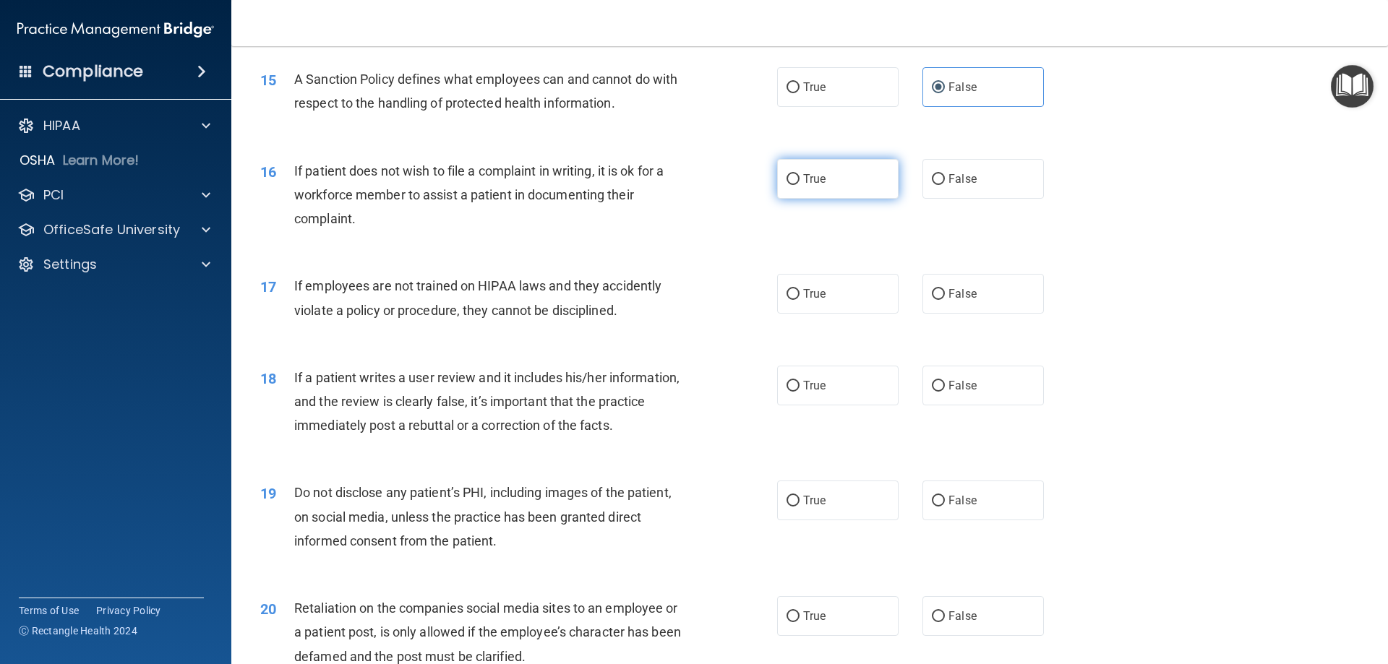
click at [826, 199] on label "True" at bounding box center [837, 179] width 121 height 40
click at [800, 185] on input "True" at bounding box center [793, 179] width 13 height 11
radio input "true"
click at [961, 301] on span "False" at bounding box center [962, 294] width 28 height 14
click at [945, 300] on input "False" at bounding box center [938, 294] width 13 height 11
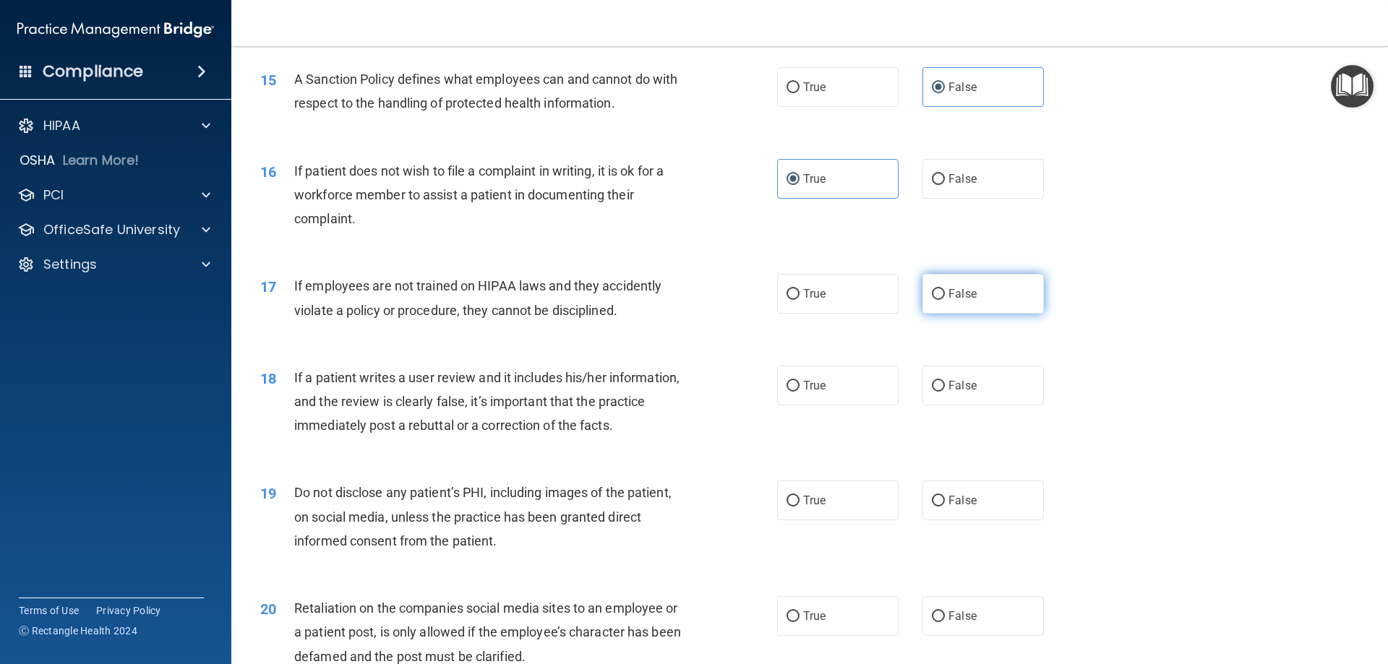
radio input "true"
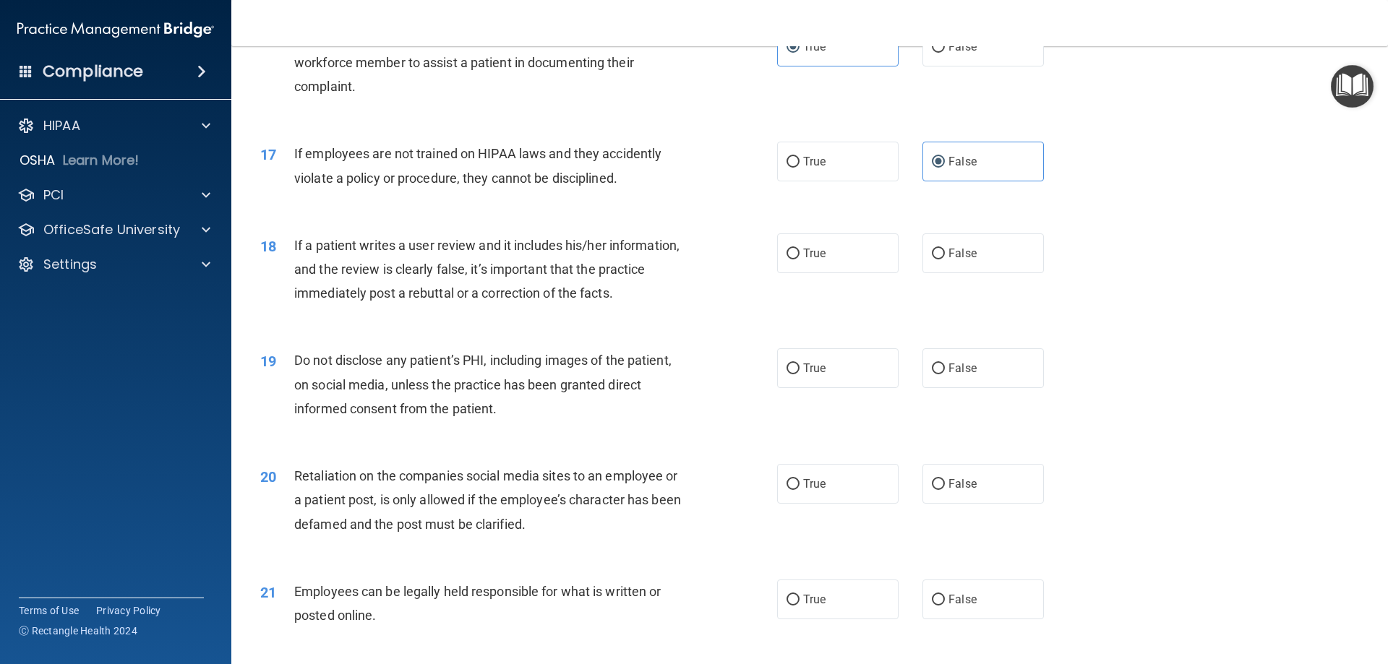
scroll to position [1880, 0]
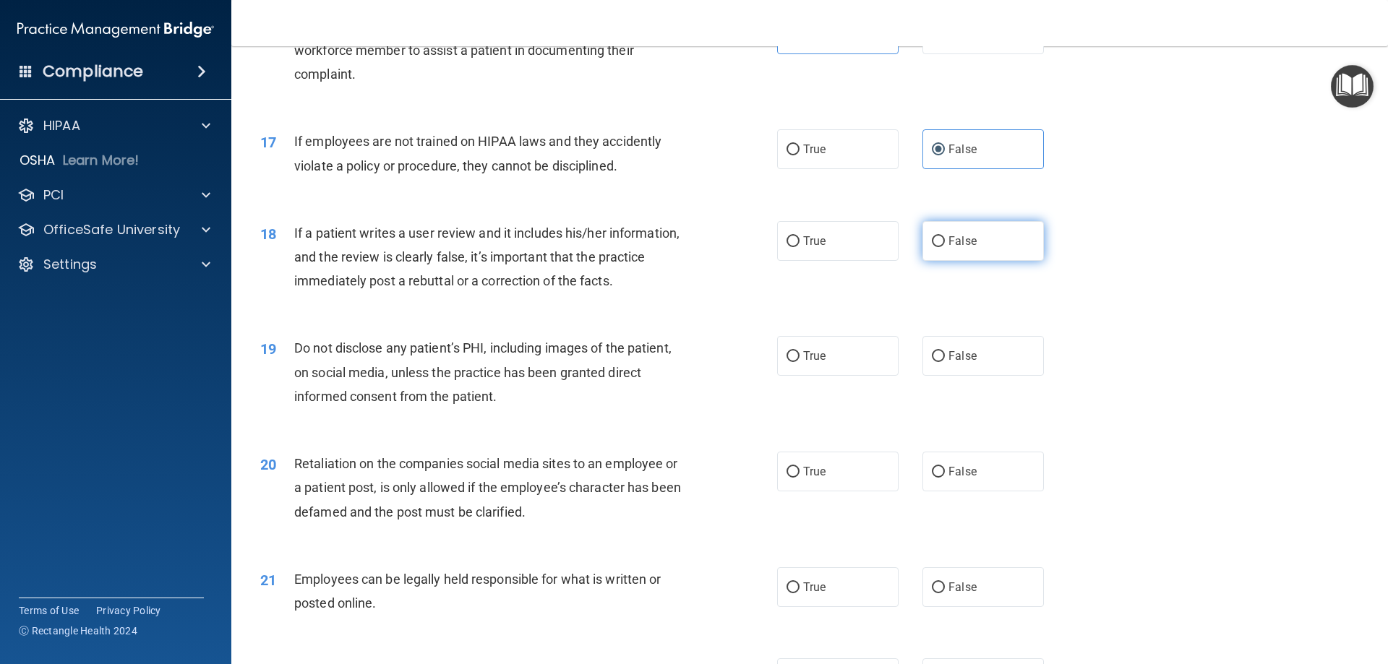
click at [996, 261] on label "False" at bounding box center [982, 241] width 121 height 40
click at [945, 247] on input "False" at bounding box center [938, 241] width 13 height 11
radio input "true"
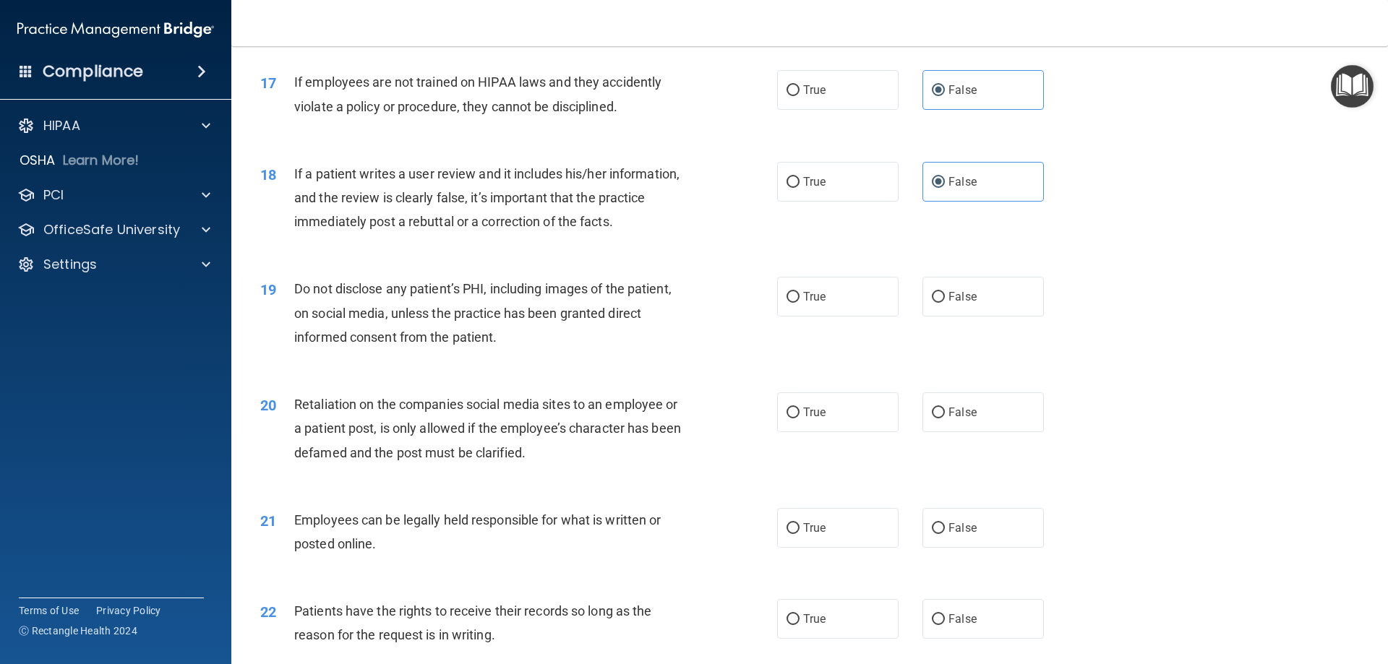
scroll to position [2024, 0]
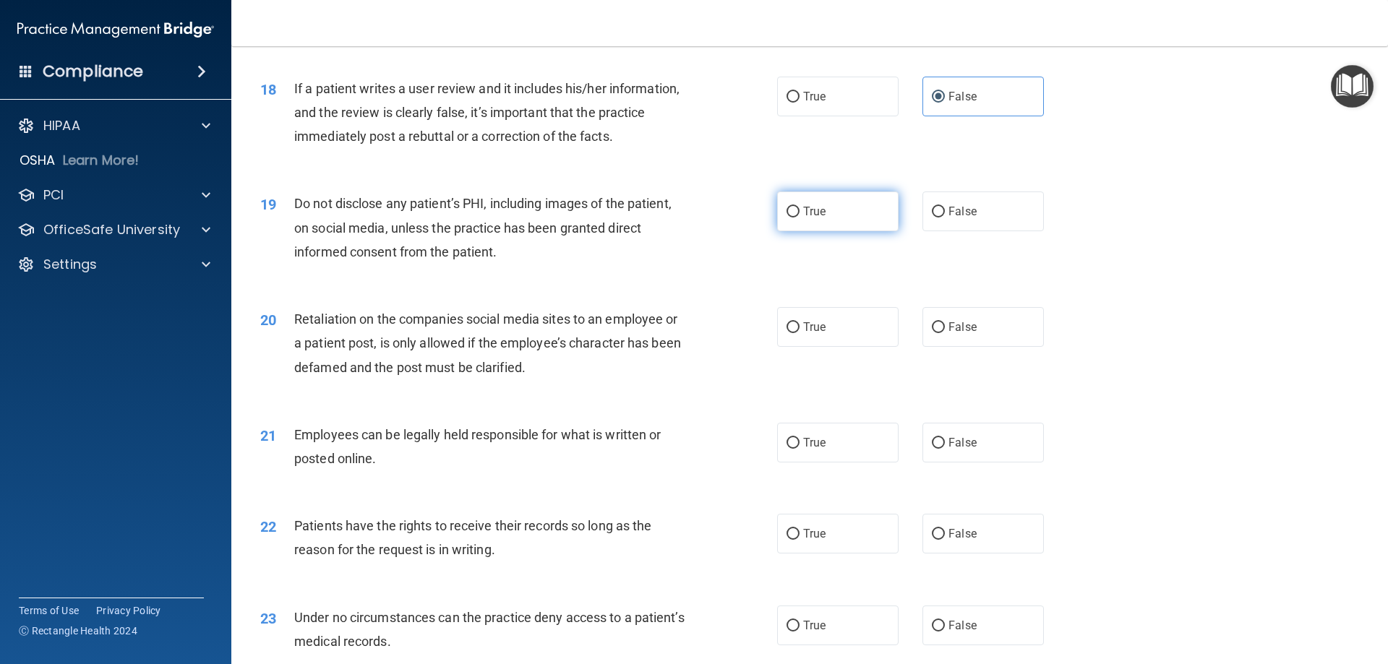
click at [803, 218] on span "True" at bounding box center [814, 212] width 22 height 14
click at [799, 218] on input "True" at bounding box center [793, 212] width 13 height 11
radio input "true"
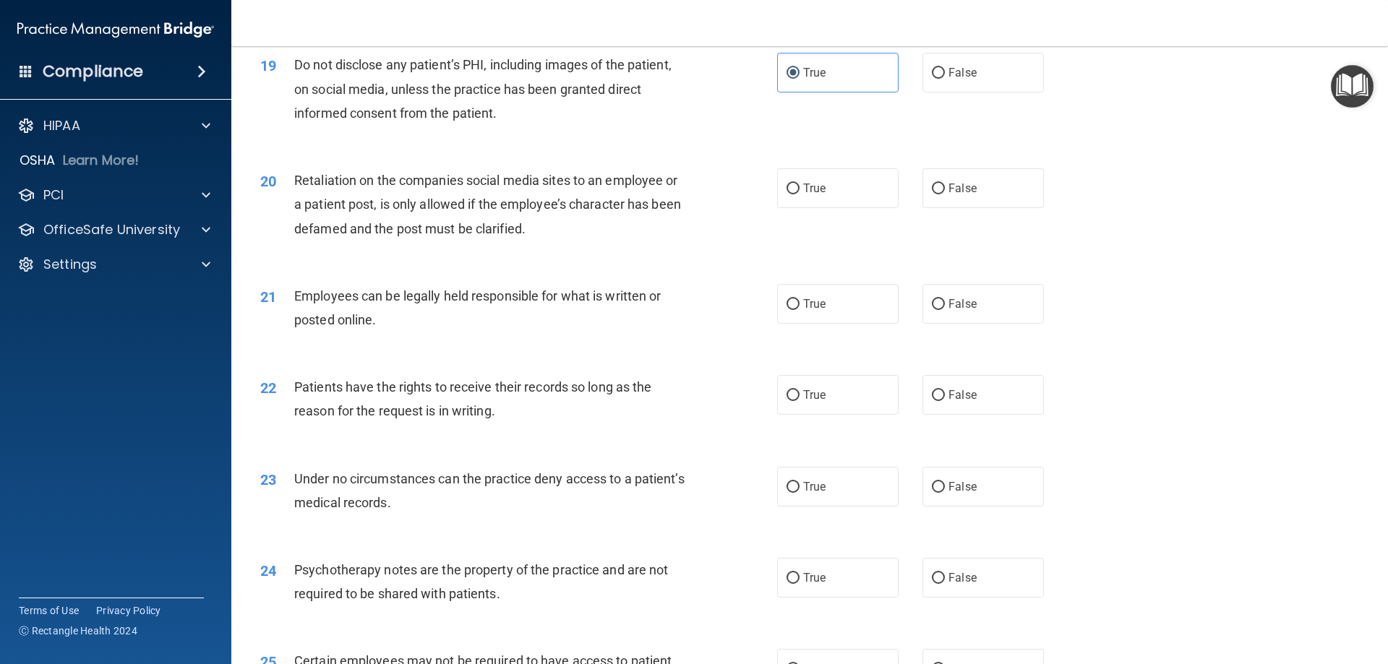
scroll to position [2169, 0]
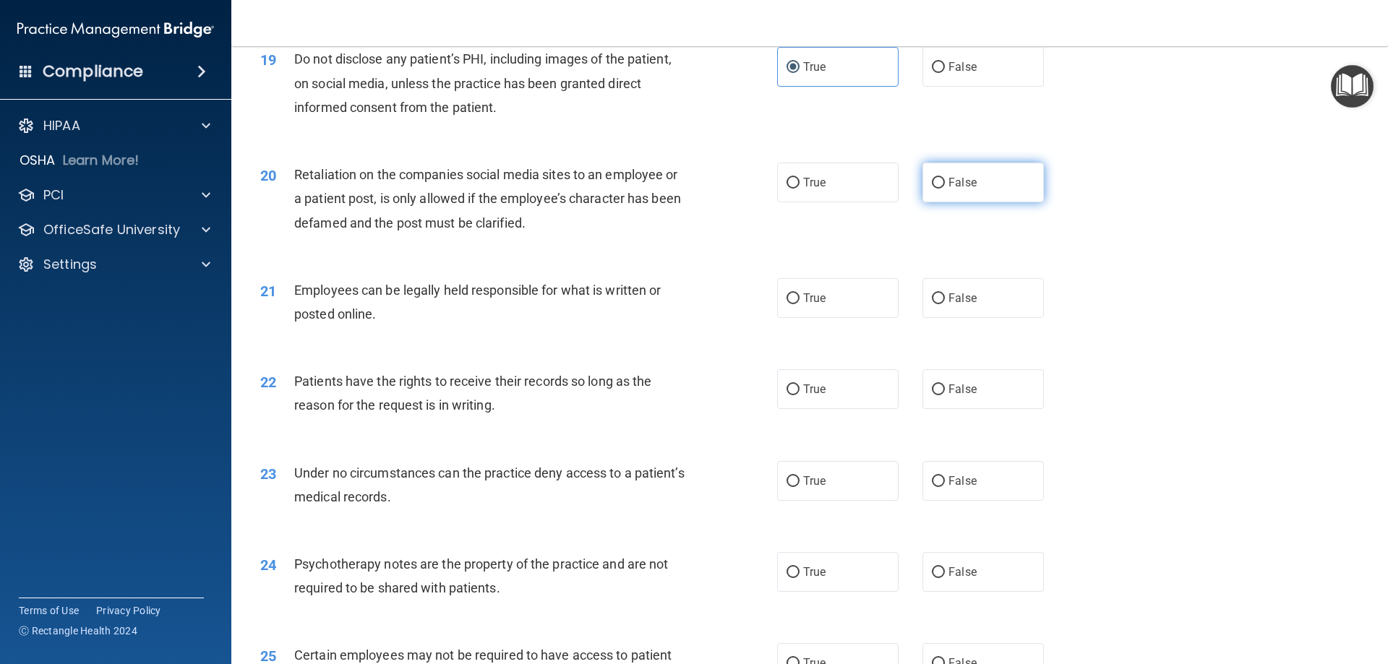
click at [991, 202] on label "False" at bounding box center [982, 183] width 121 height 40
click at [945, 189] on input "False" at bounding box center [938, 183] width 13 height 11
radio input "true"
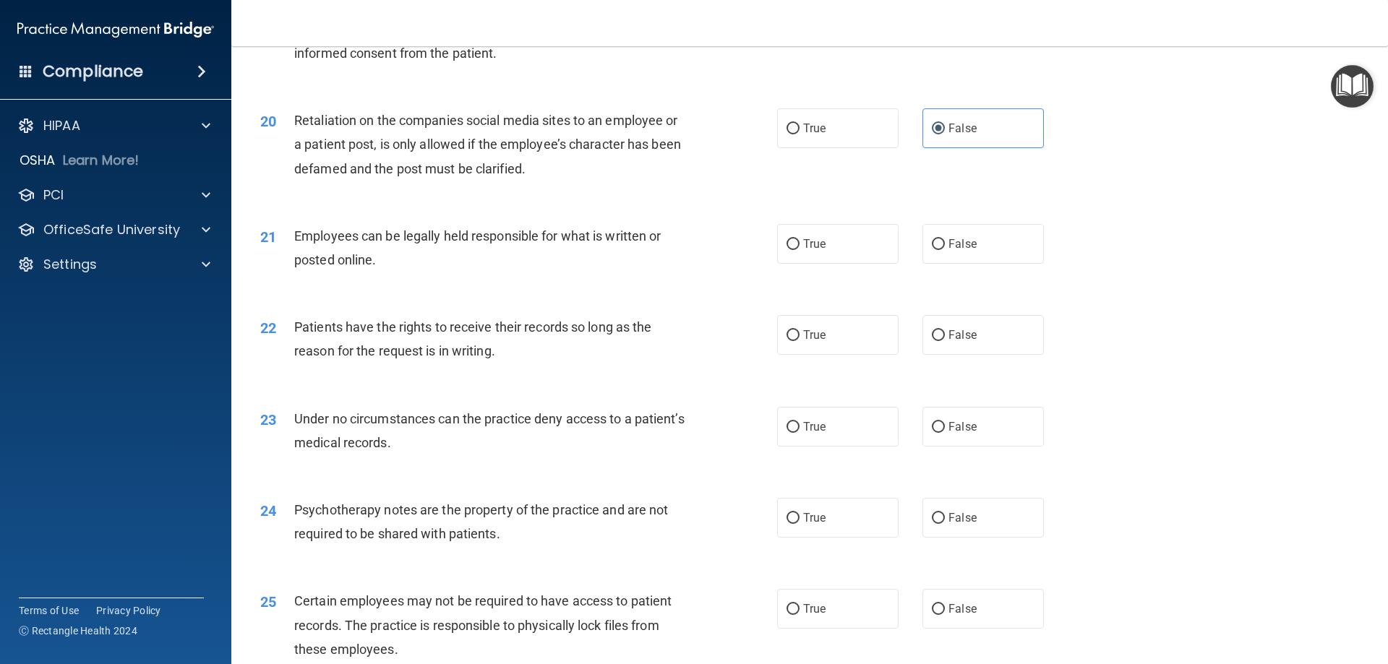
scroll to position [2313, 0]
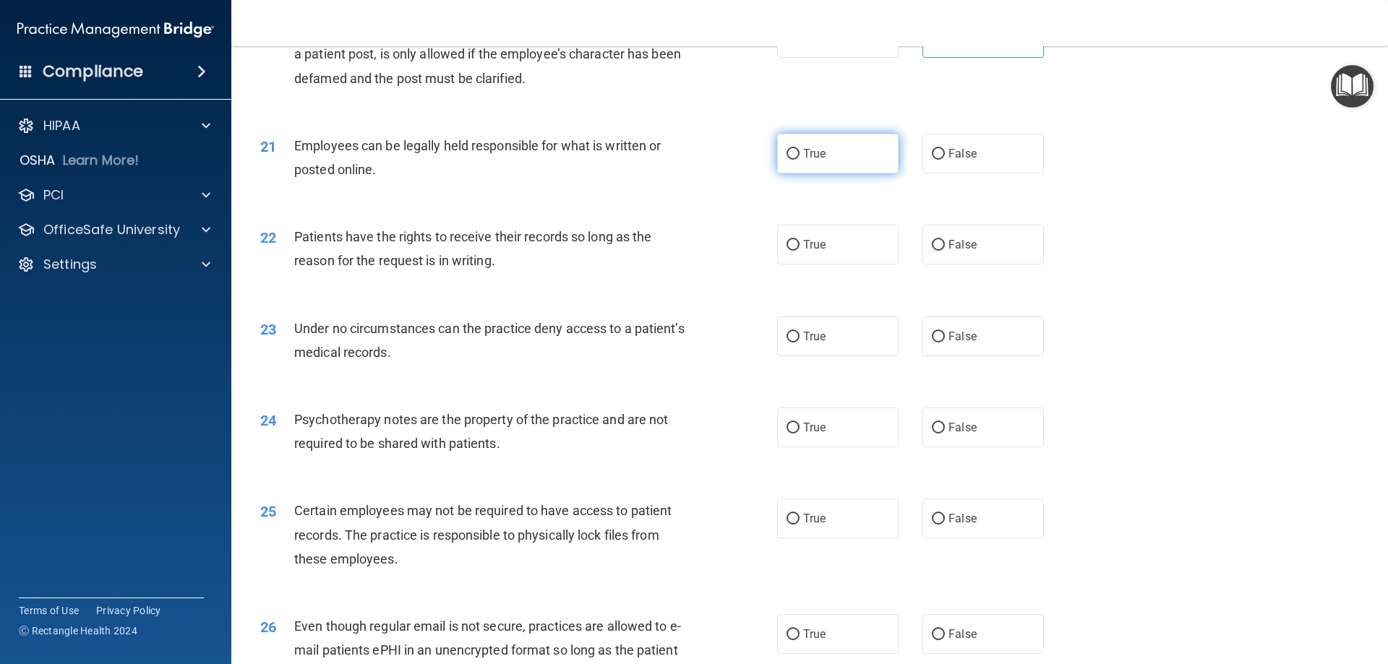
click at [797, 174] on label "True" at bounding box center [837, 154] width 121 height 40
click at [797, 160] on input "True" at bounding box center [793, 154] width 13 height 11
radio input "true"
click at [923, 265] on label "False" at bounding box center [982, 245] width 121 height 40
click at [932, 251] on input "False" at bounding box center [938, 245] width 13 height 11
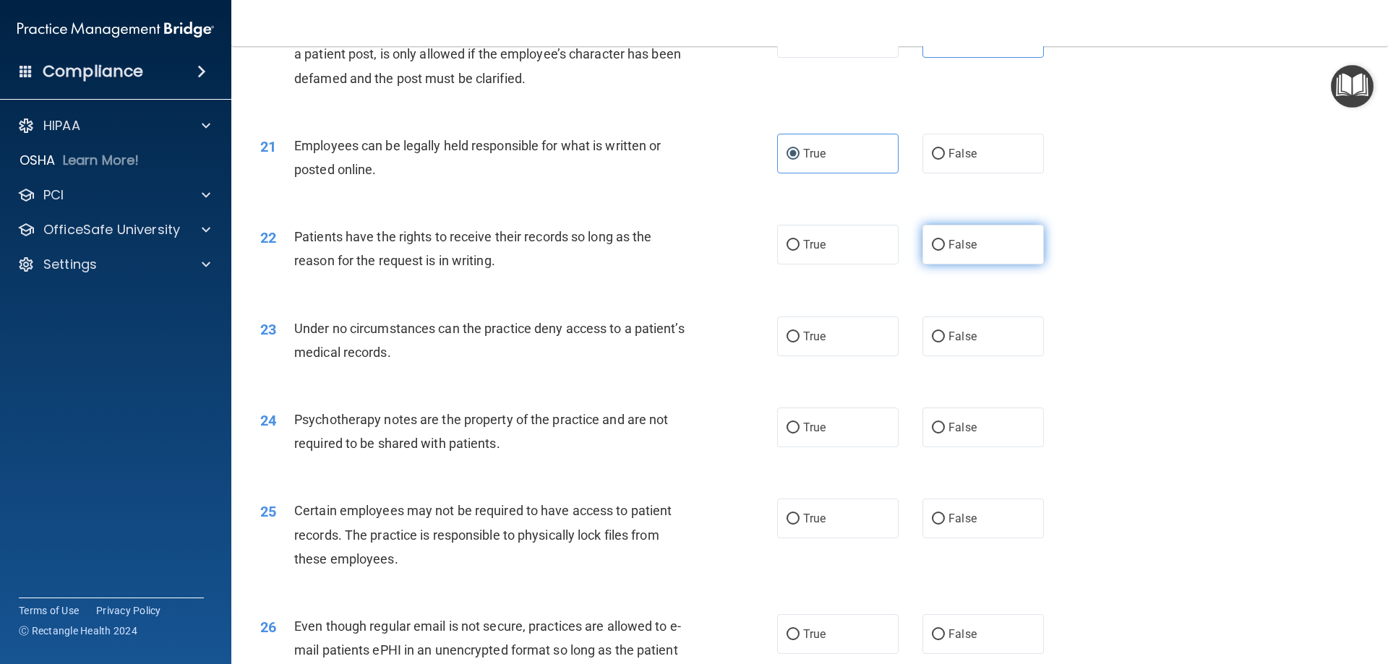
radio input "true"
click at [951, 343] on span "False" at bounding box center [962, 337] width 28 height 14
click at [945, 343] on input "False" at bounding box center [938, 337] width 13 height 11
radio input "true"
click at [787, 434] on input "True" at bounding box center [793, 428] width 13 height 11
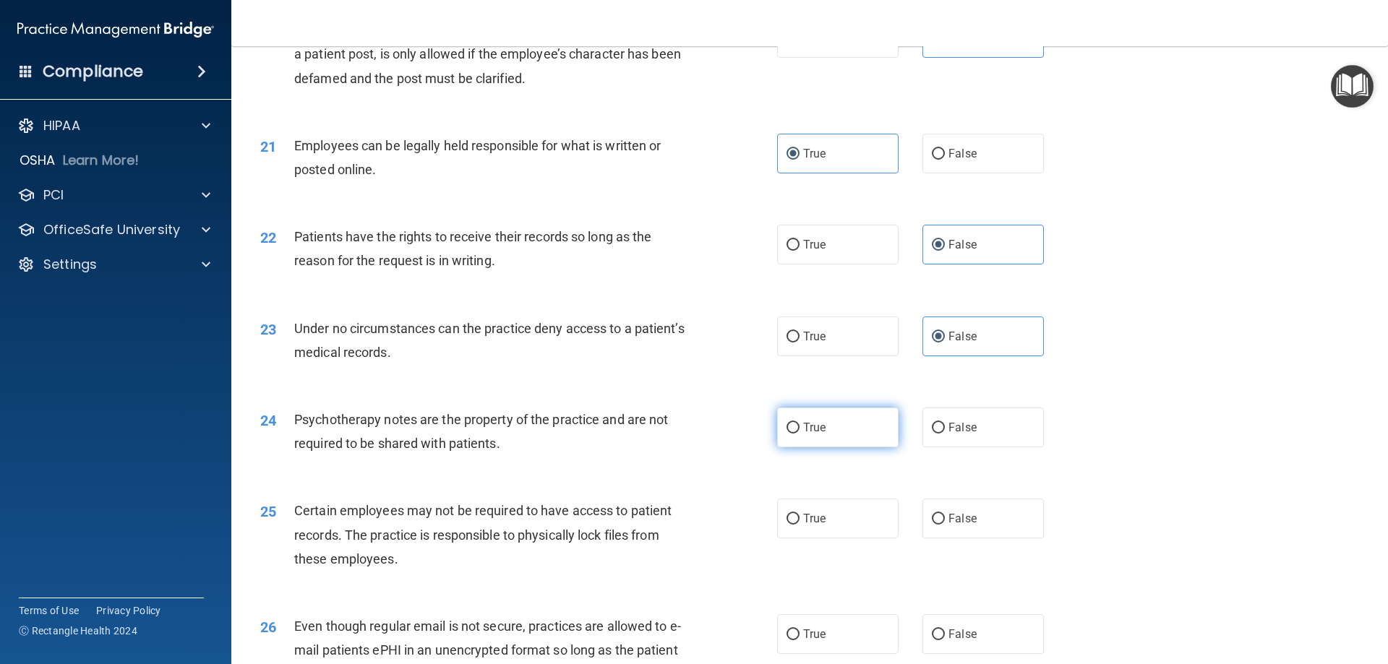
radio input "true"
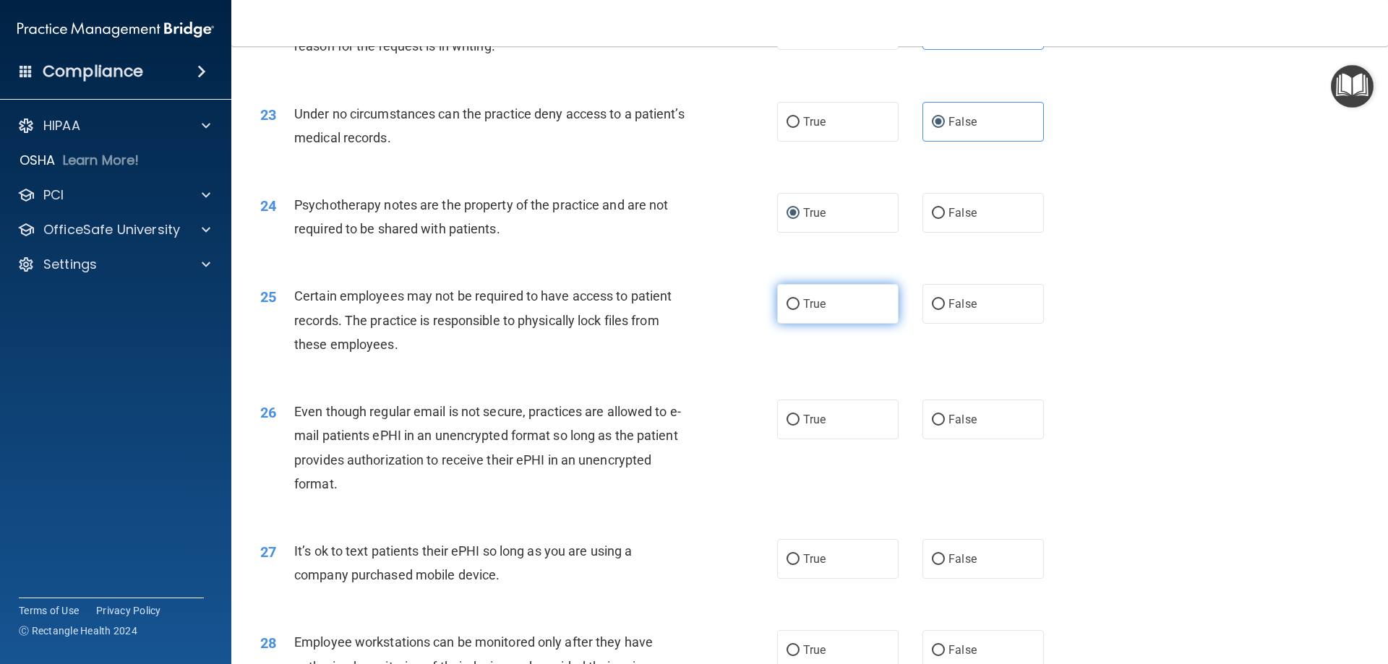
scroll to position [2530, 0]
click at [792, 322] on label "True" at bounding box center [837, 302] width 121 height 40
click at [792, 308] on input "True" at bounding box center [793, 302] width 13 height 11
radio input "true"
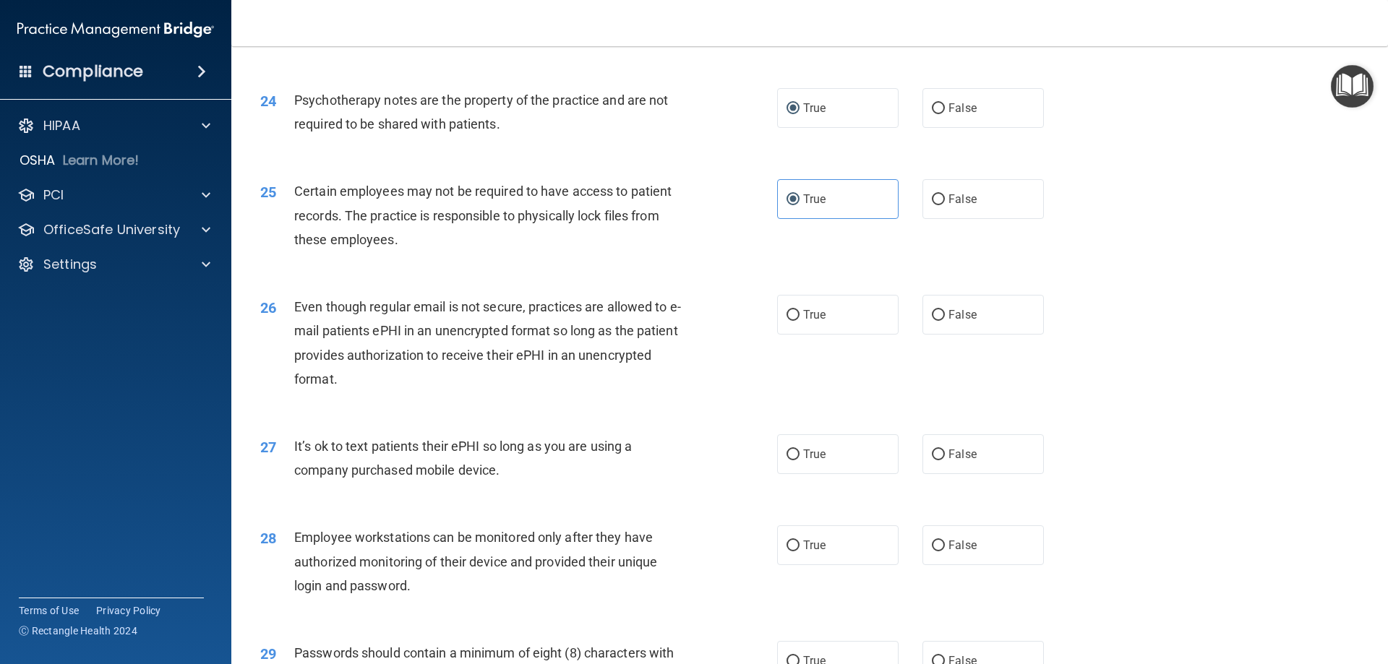
scroll to position [2747, 0]
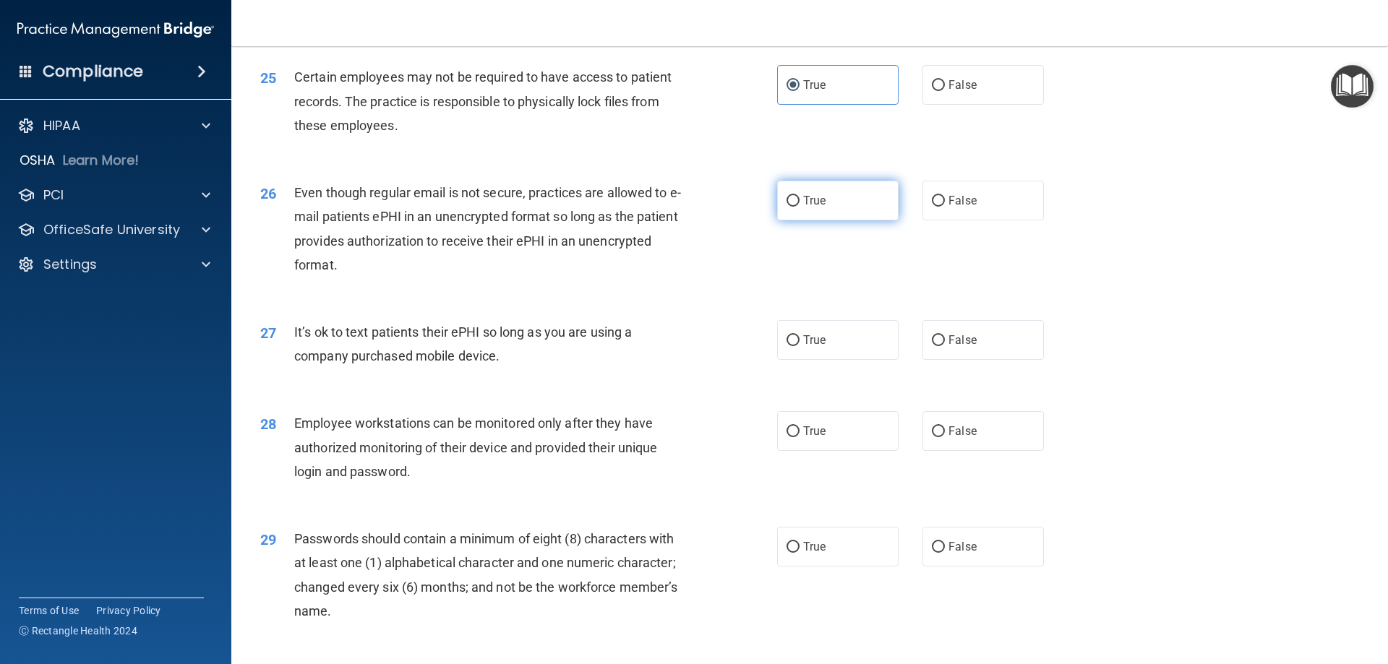
click at [798, 220] on label "True" at bounding box center [837, 201] width 121 height 40
click at [798, 207] on input "True" at bounding box center [793, 201] width 13 height 11
radio input "true"
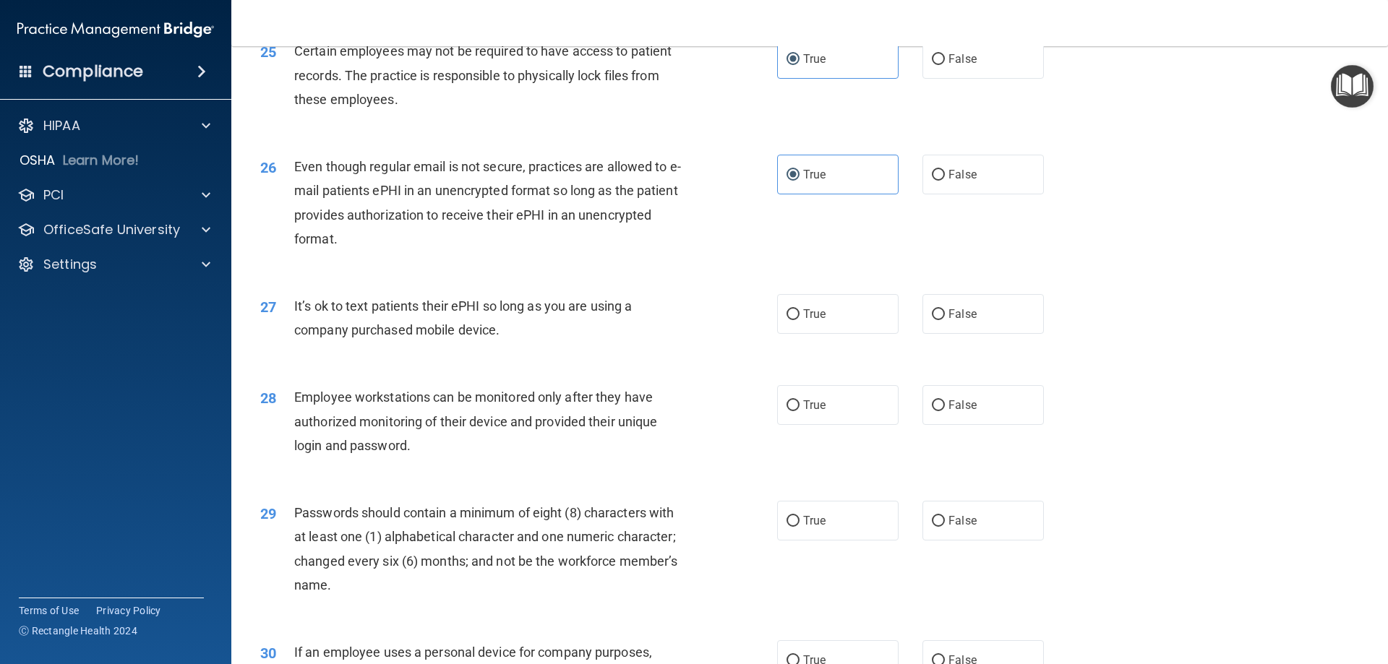
scroll to position [2819, 0]
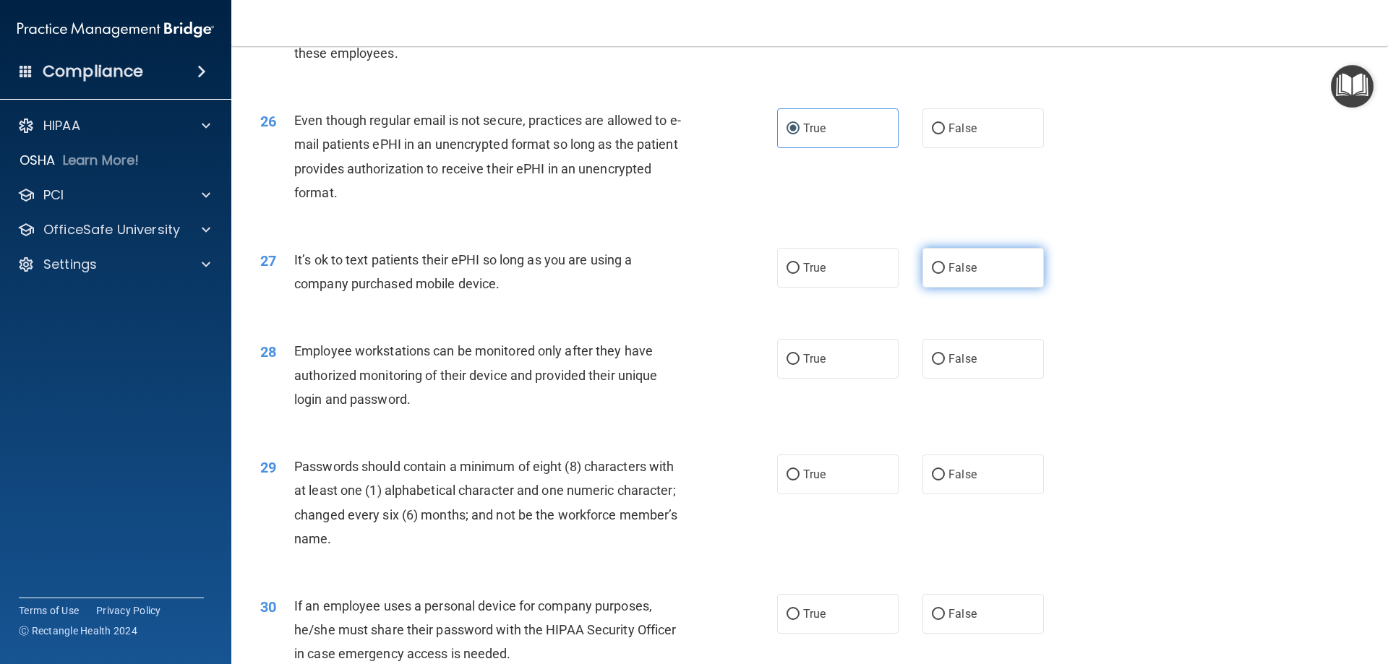
click at [961, 275] on span "False" at bounding box center [962, 268] width 28 height 14
click at [945, 274] on input "False" at bounding box center [938, 268] width 13 height 11
radio input "true"
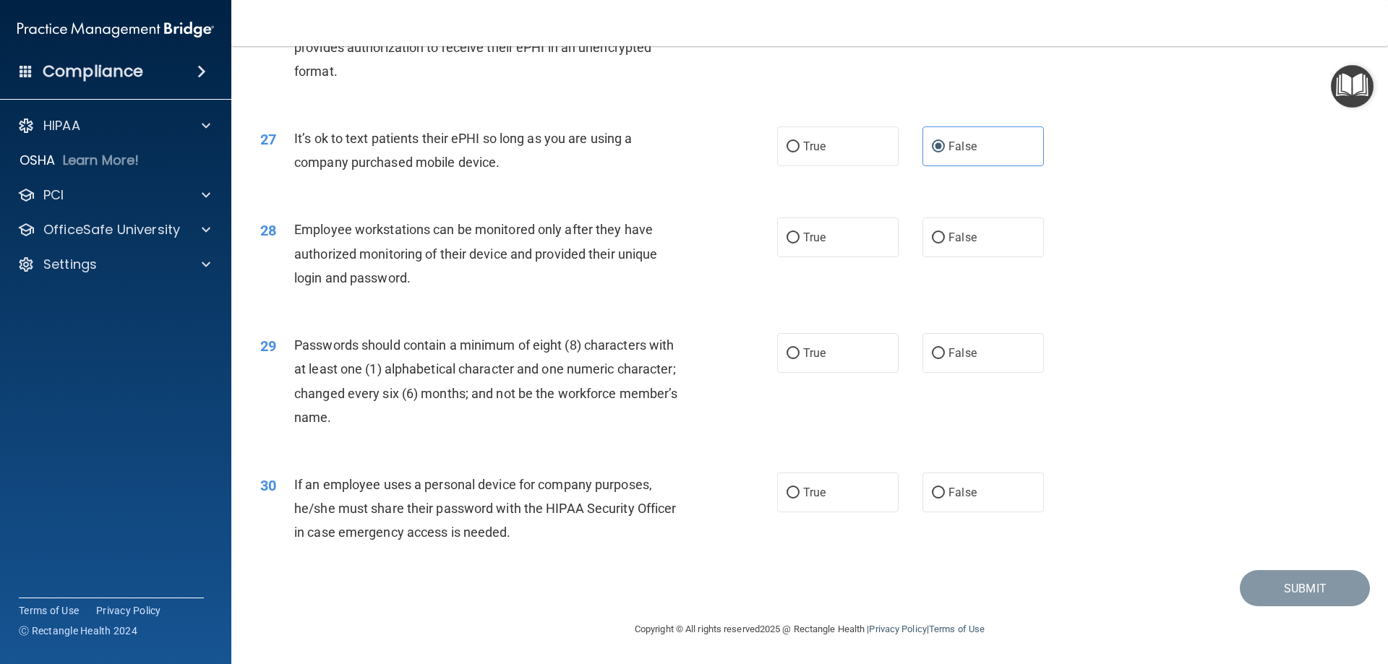
scroll to position [2964, 0]
click at [954, 246] on label "False" at bounding box center [982, 238] width 121 height 40
click at [945, 244] on input "False" at bounding box center [938, 238] width 13 height 11
radio input "true"
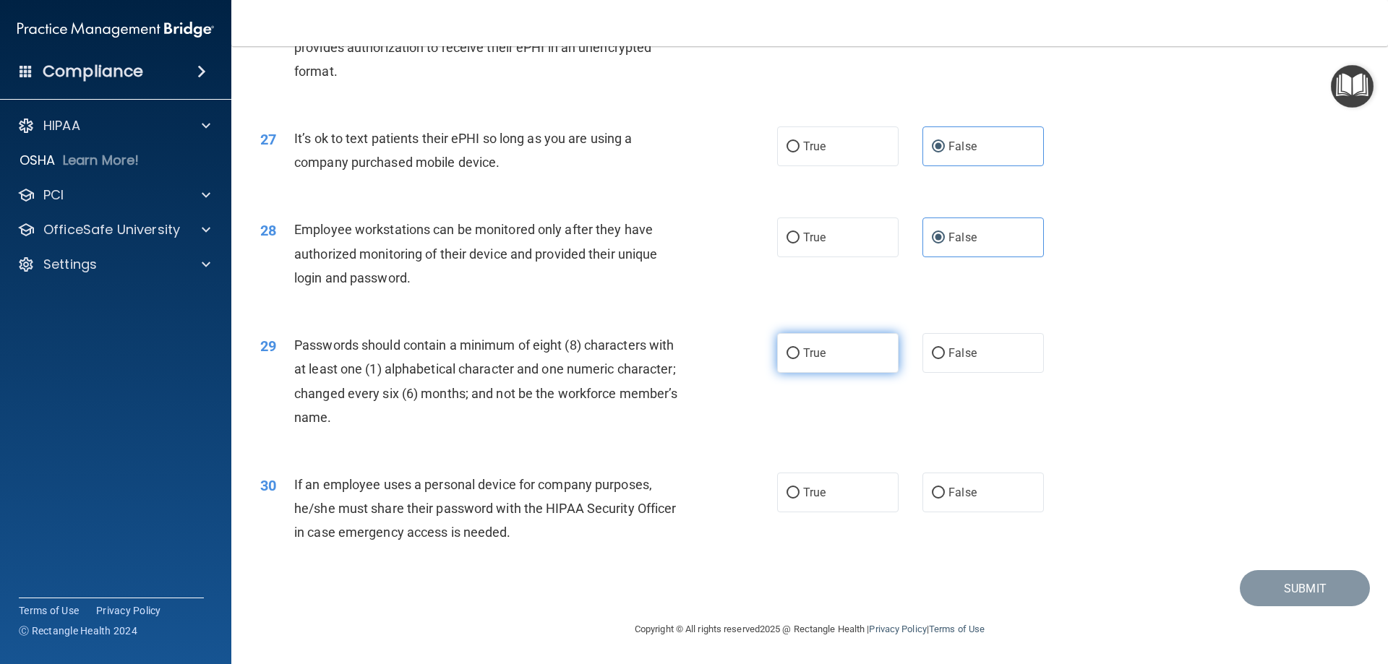
click at [792, 357] on input "True" at bounding box center [793, 353] width 13 height 11
radio input "true"
click at [967, 491] on span "False" at bounding box center [962, 493] width 28 height 14
click at [945, 491] on input "False" at bounding box center [938, 493] width 13 height 11
radio input "true"
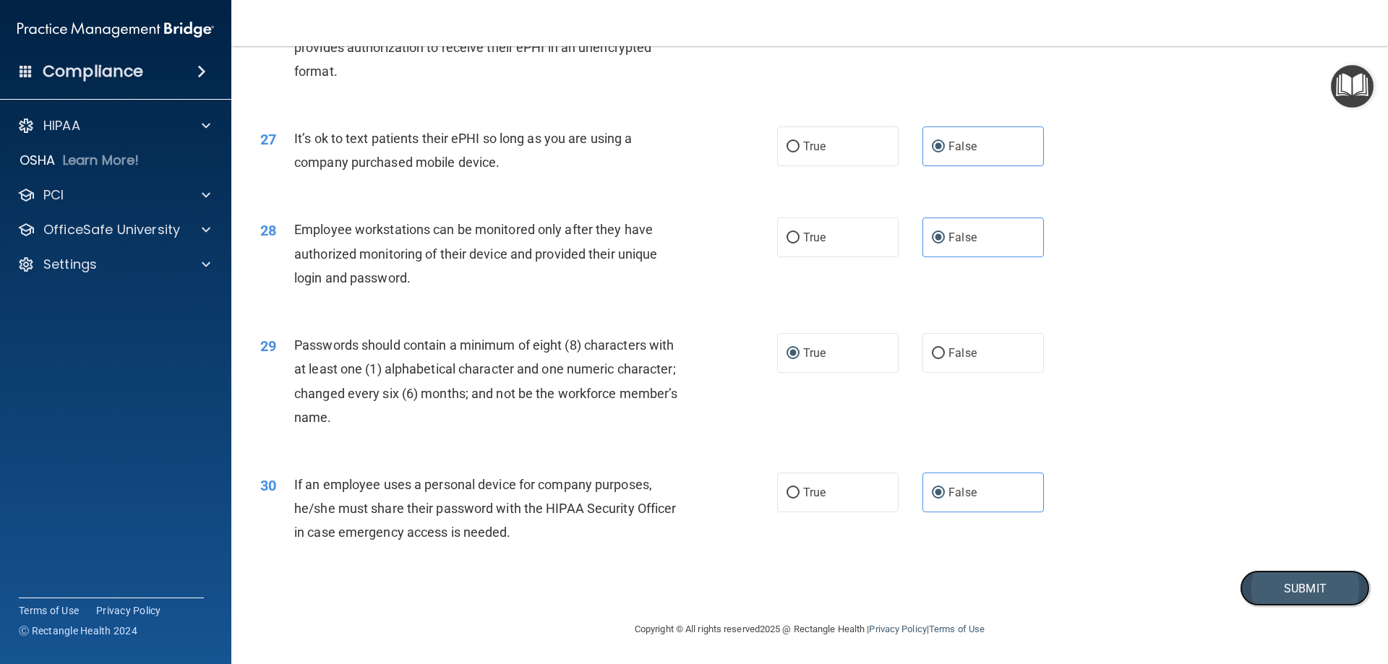
click at [1289, 585] on button "Submit" at bounding box center [1305, 588] width 130 height 37
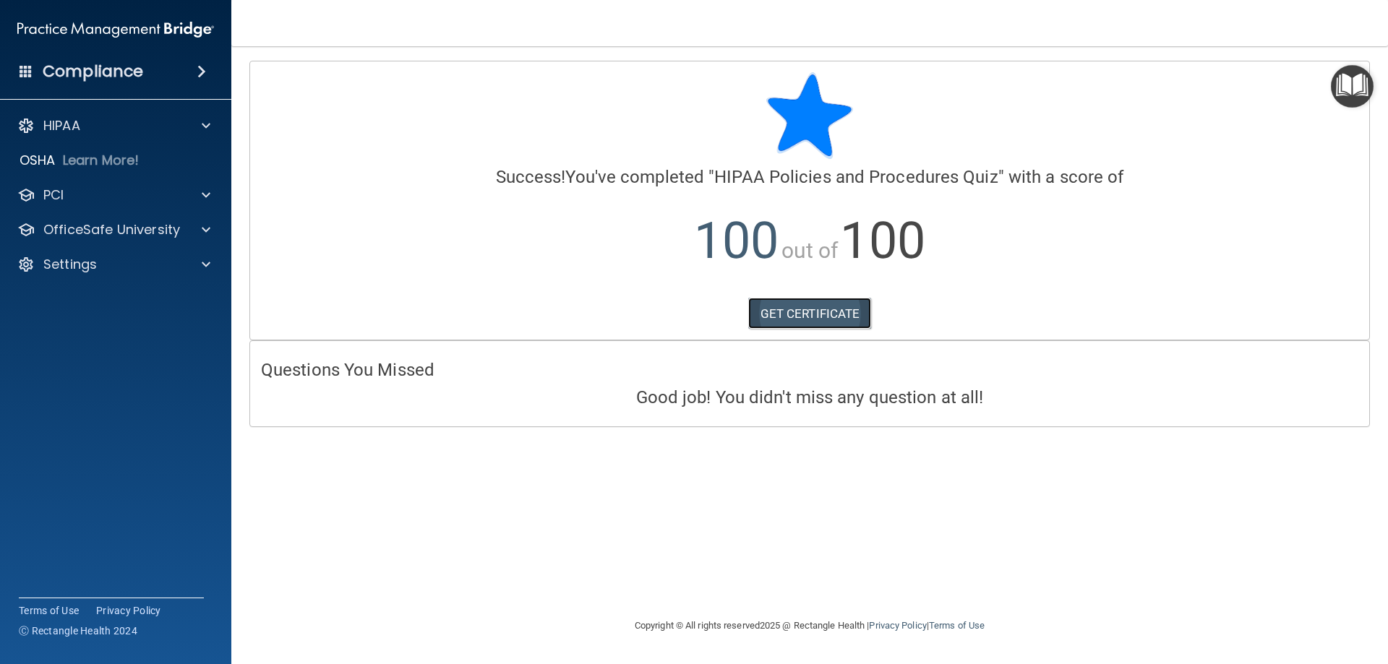
click at [810, 312] on link "GET CERTIFICATE" at bounding box center [810, 314] width 124 height 32
click at [69, 265] on p "Settings" at bounding box center [69, 264] width 53 height 17
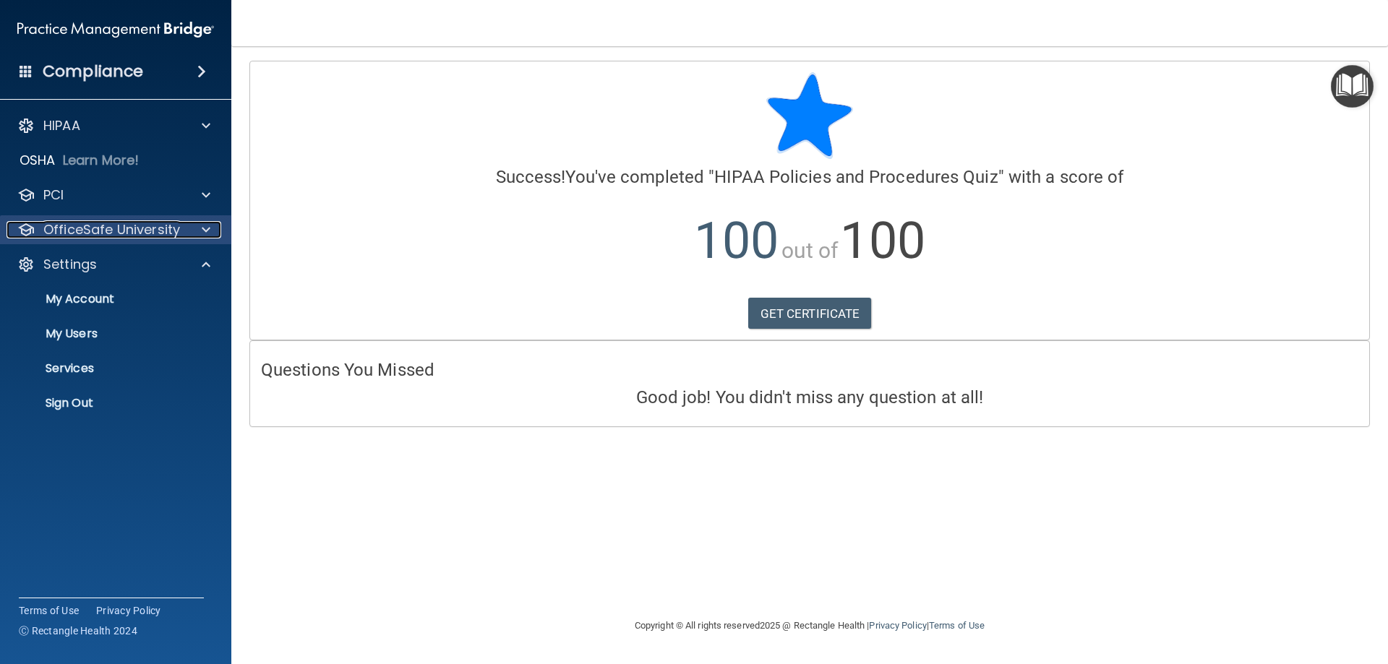
click at [91, 225] on p "OfficeSafe University" at bounding box center [111, 229] width 137 height 17
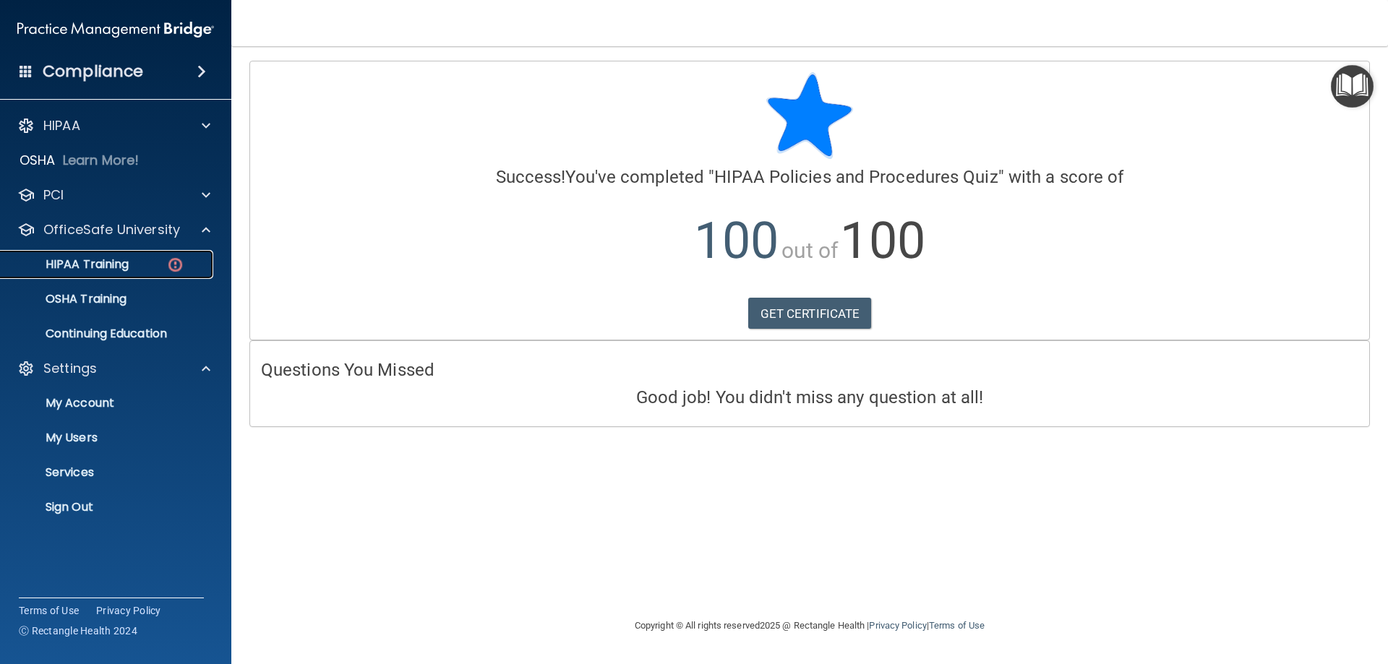
click at [87, 257] on p "HIPAA Training" at bounding box center [68, 264] width 119 height 14
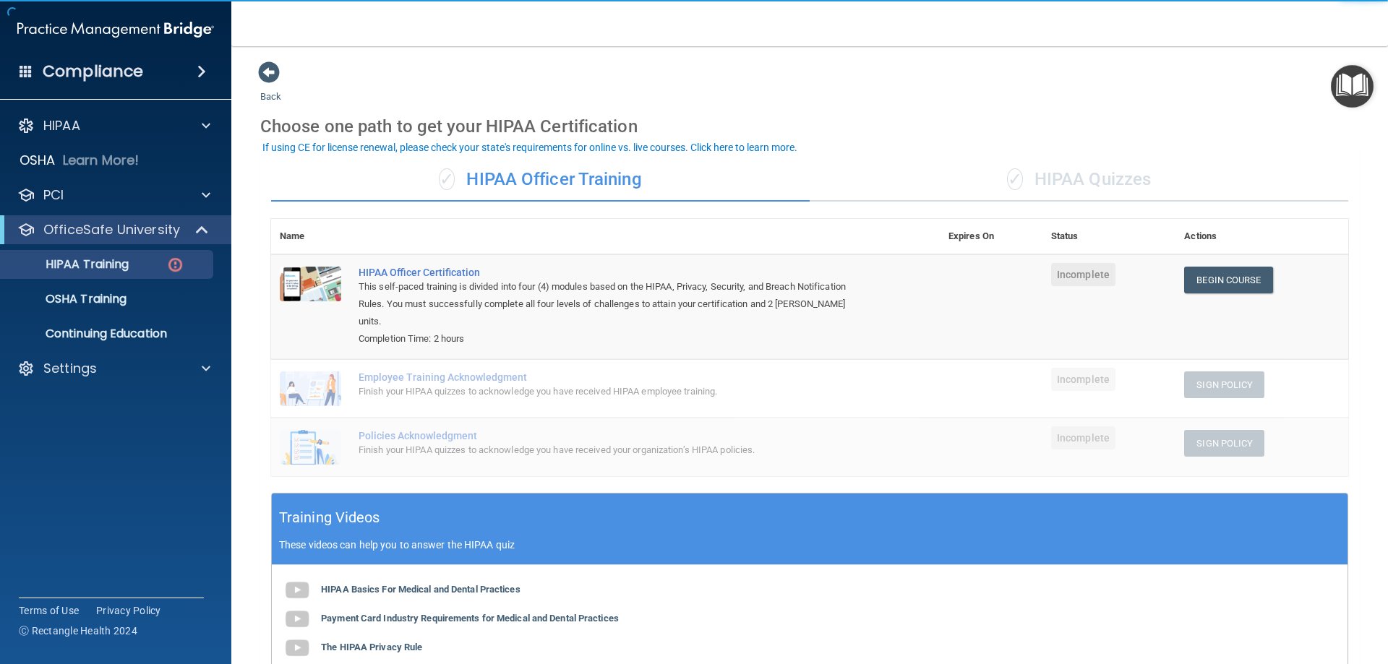
click at [1046, 185] on div "✓ HIPAA Quizzes" at bounding box center [1079, 179] width 539 height 43
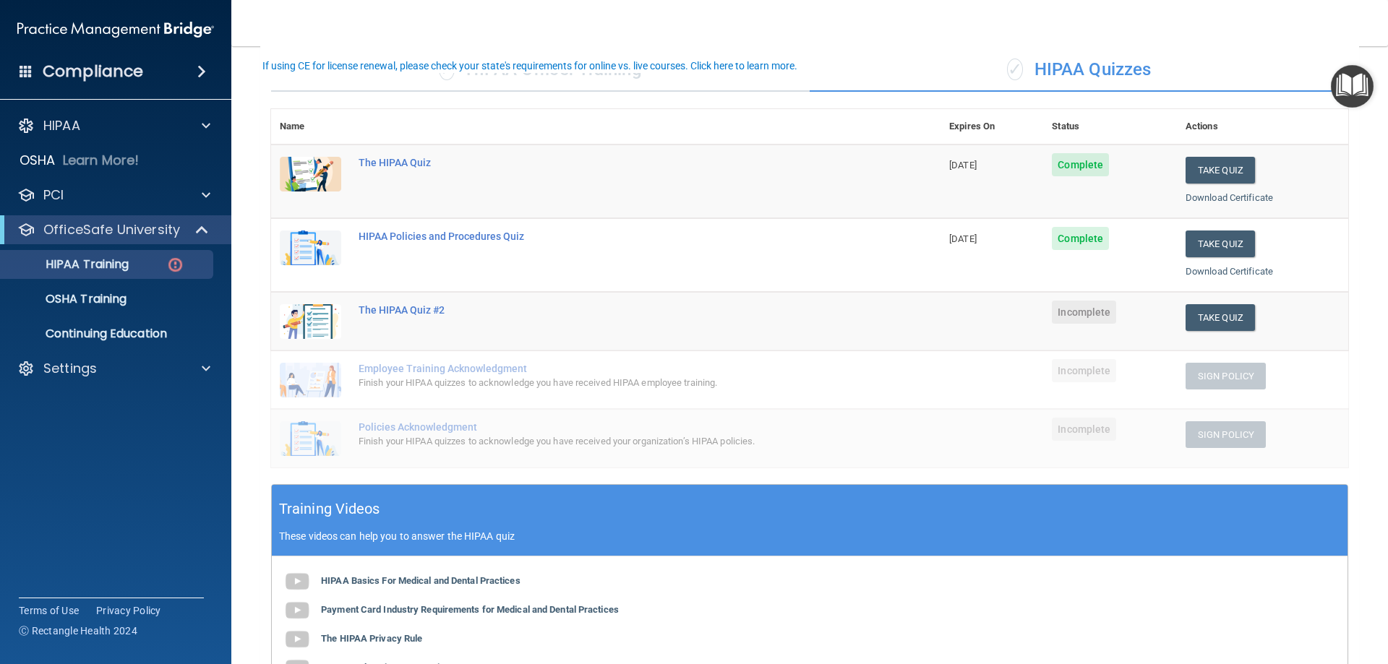
scroll to position [145, 0]
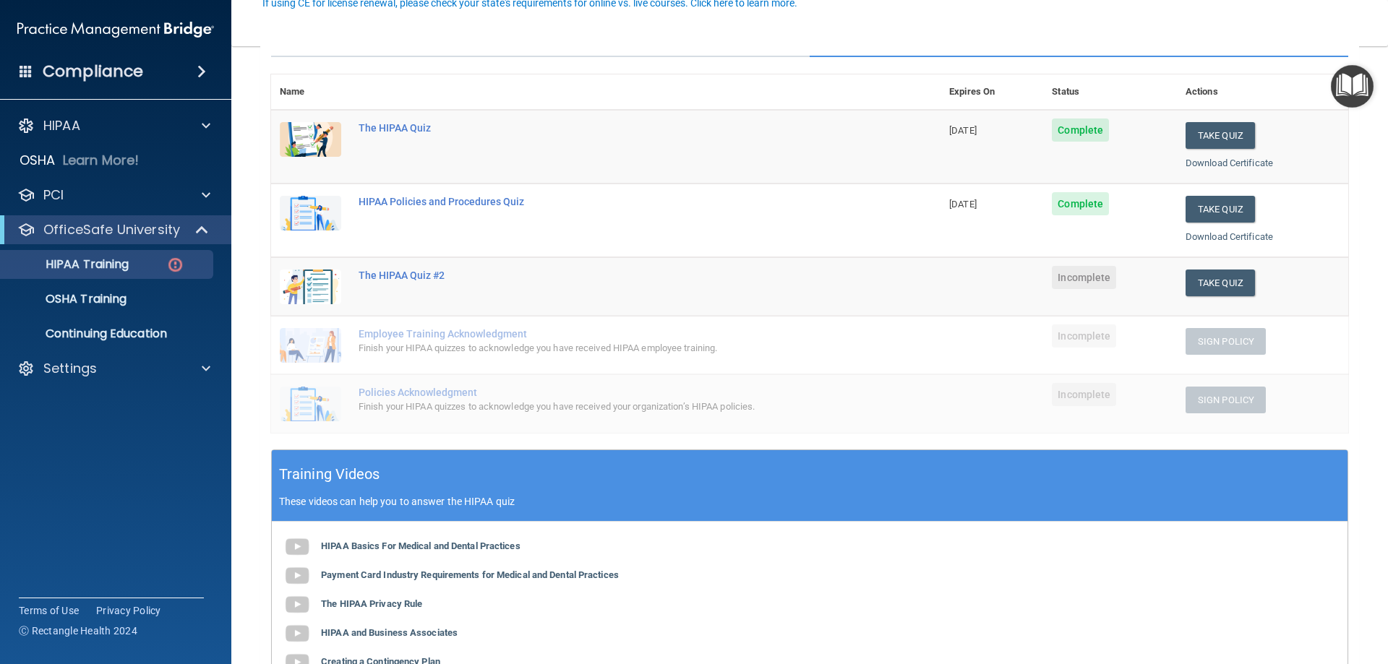
click at [1079, 277] on span "Incomplete" at bounding box center [1084, 277] width 64 height 23
click at [1203, 280] on button "Take Quiz" at bounding box center [1220, 283] width 69 height 27
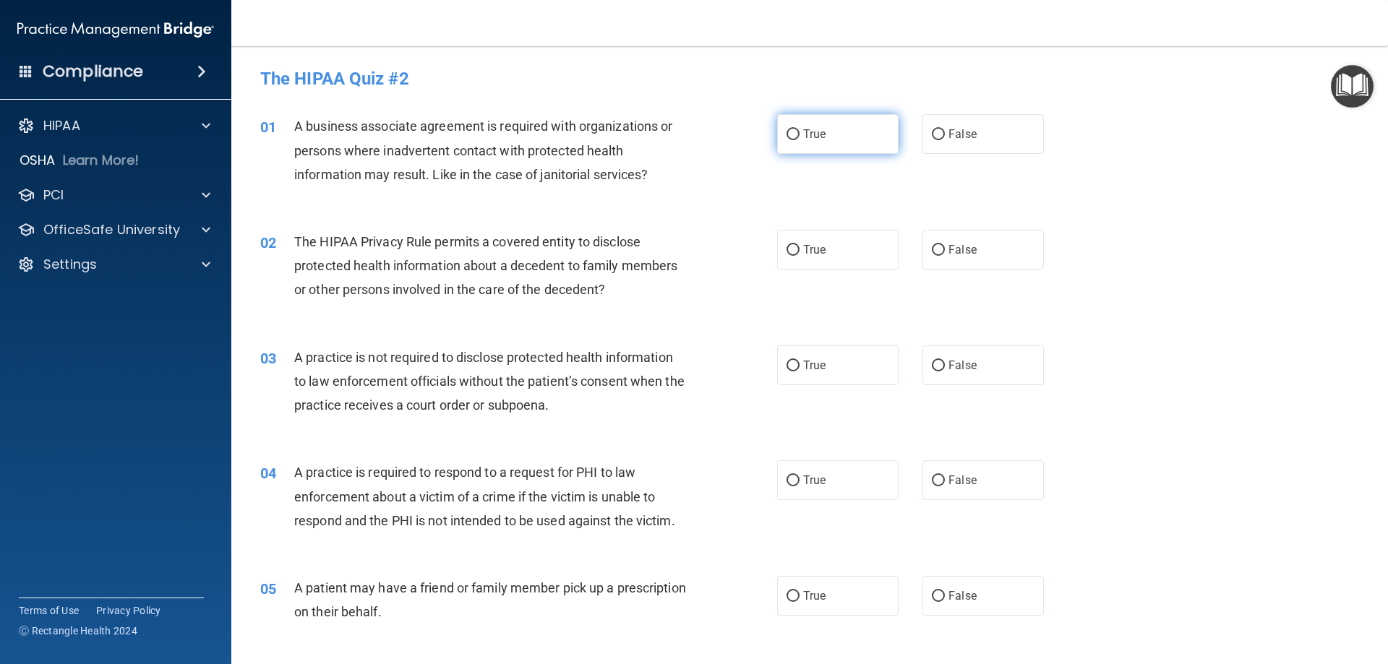
click at [838, 134] on label "True" at bounding box center [837, 134] width 121 height 40
click at [800, 134] on input "True" at bounding box center [793, 134] width 13 height 11
radio input "true"
click at [977, 251] on label "False" at bounding box center [982, 250] width 121 height 40
click at [945, 251] on input "False" at bounding box center [938, 250] width 13 height 11
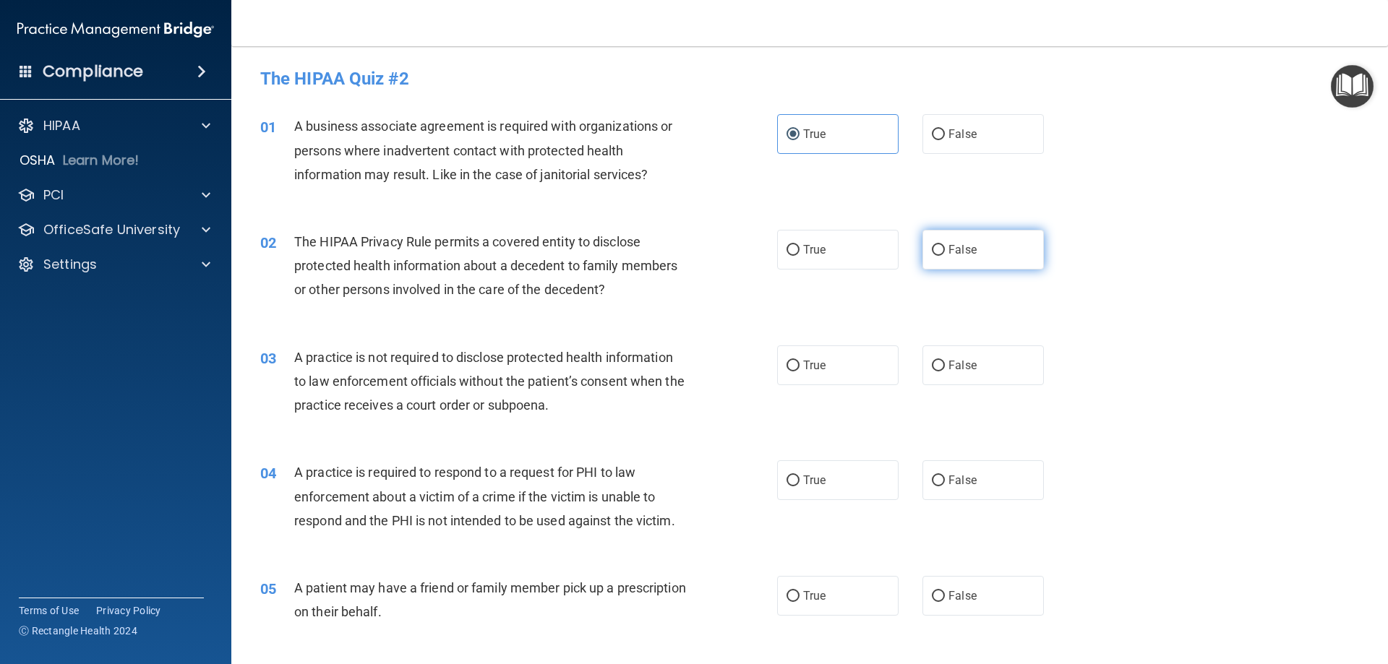
radio input "true"
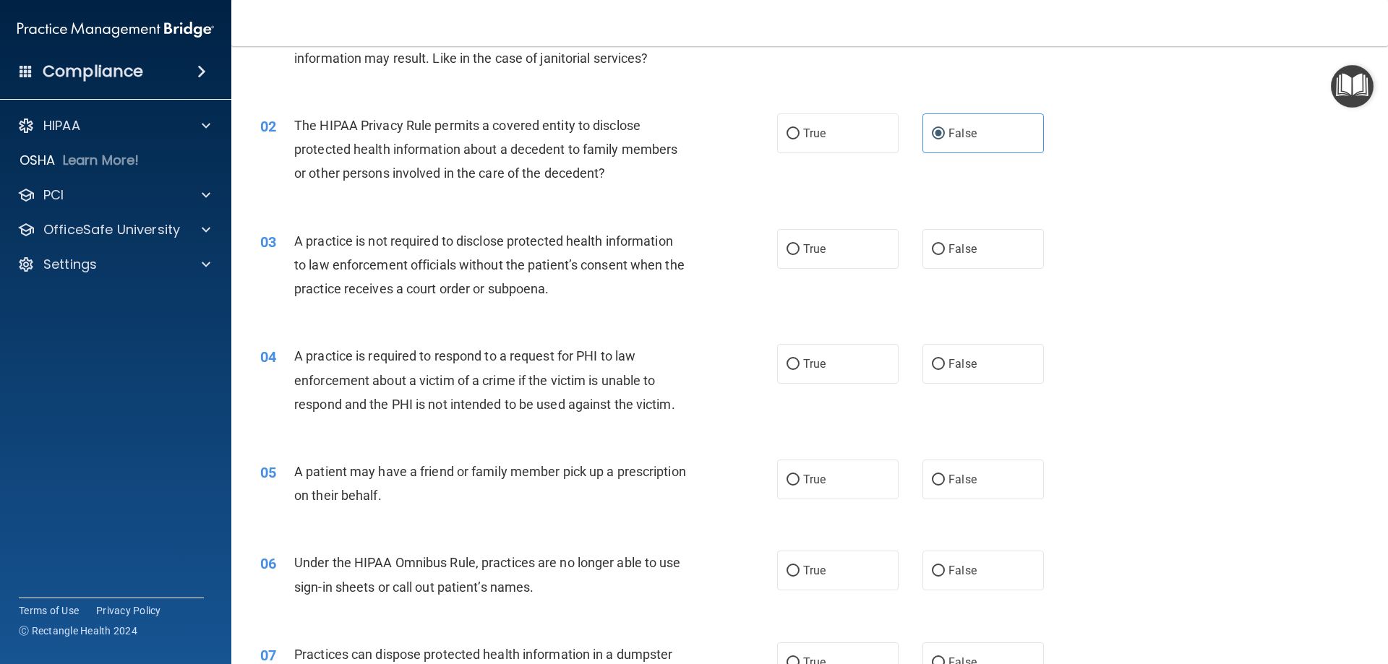
scroll to position [145, 0]
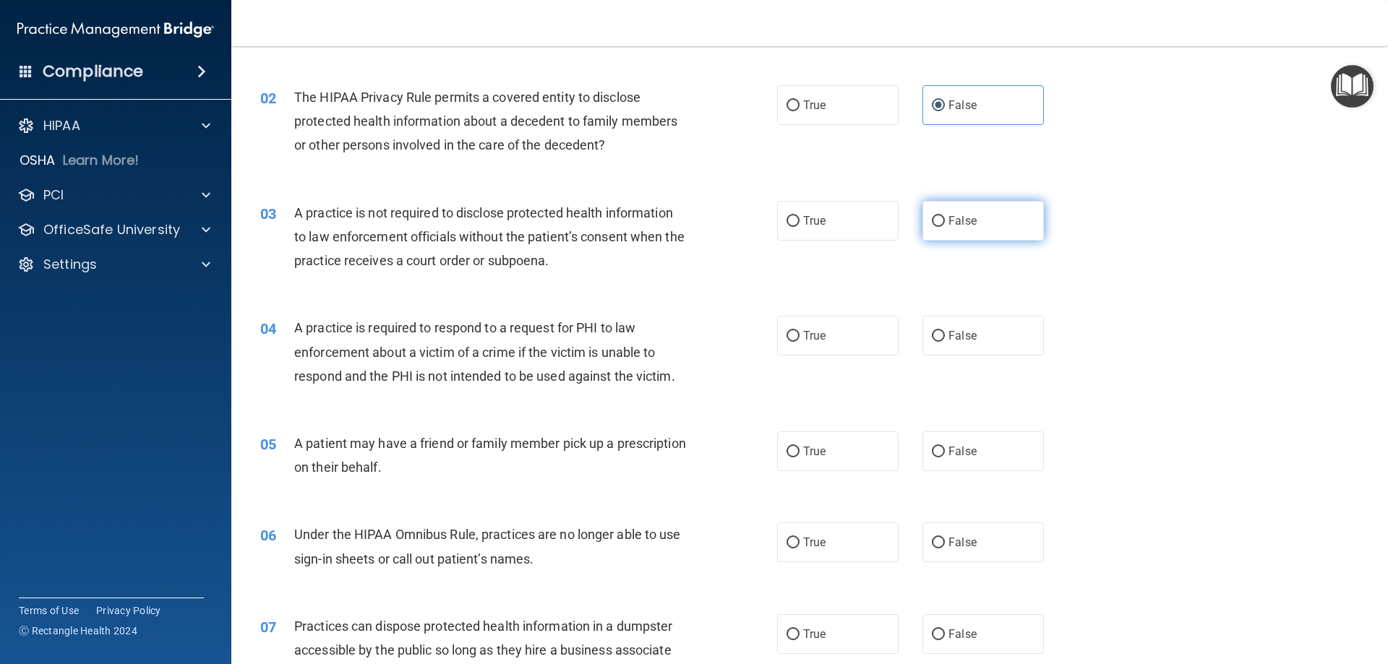
click at [933, 223] on input "False" at bounding box center [938, 221] width 13 height 11
radio input "true"
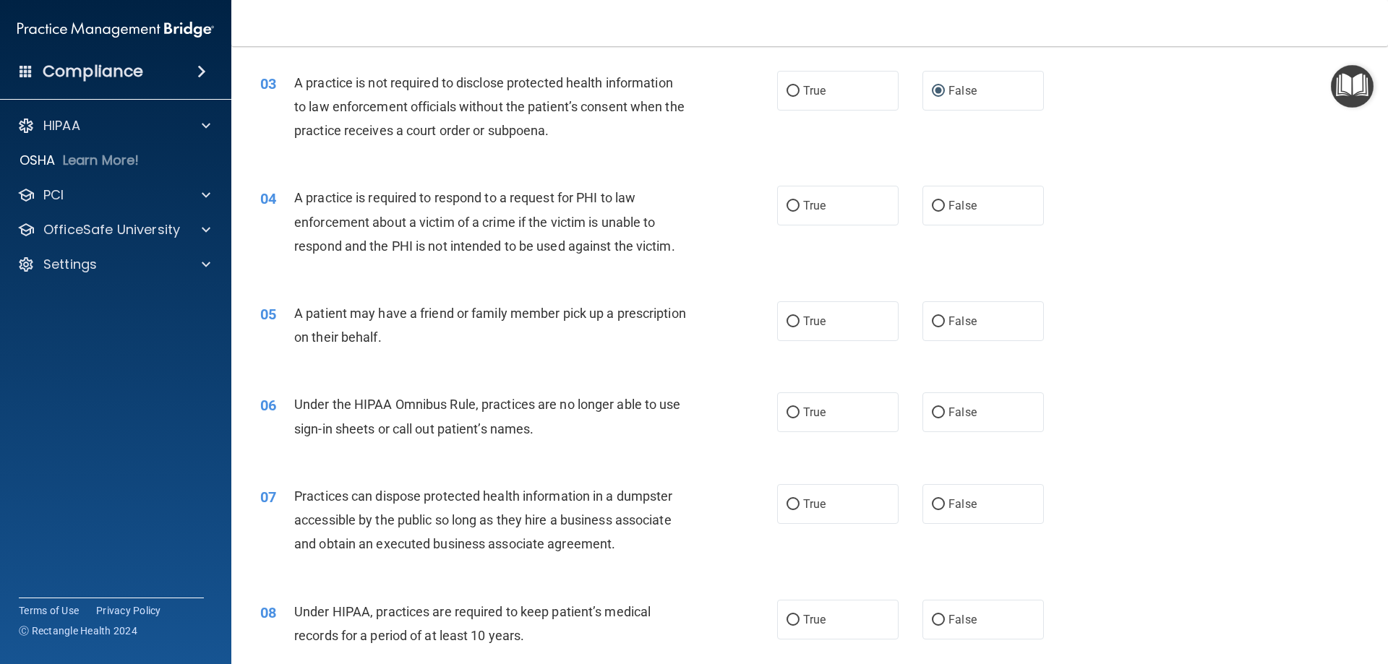
scroll to position [289, 0]
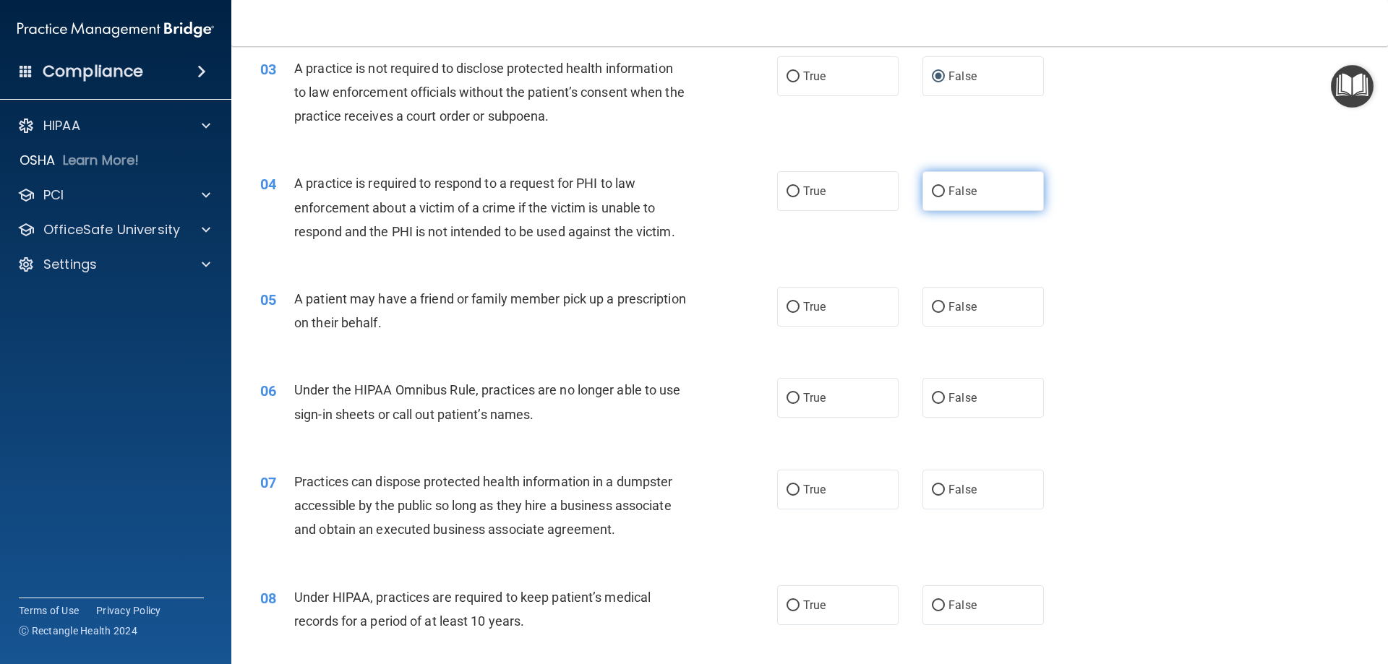
click at [961, 195] on span "False" at bounding box center [962, 191] width 28 height 14
click at [945, 195] on input "False" at bounding box center [938, 192] width 13 height 11
radio input "true"
click at [1008, 309] on label "False" at bounding box center [982, 307] width 121 height 40
click at [945, 309] on input "False" at bounding box center [938, 307] width 13 height 11
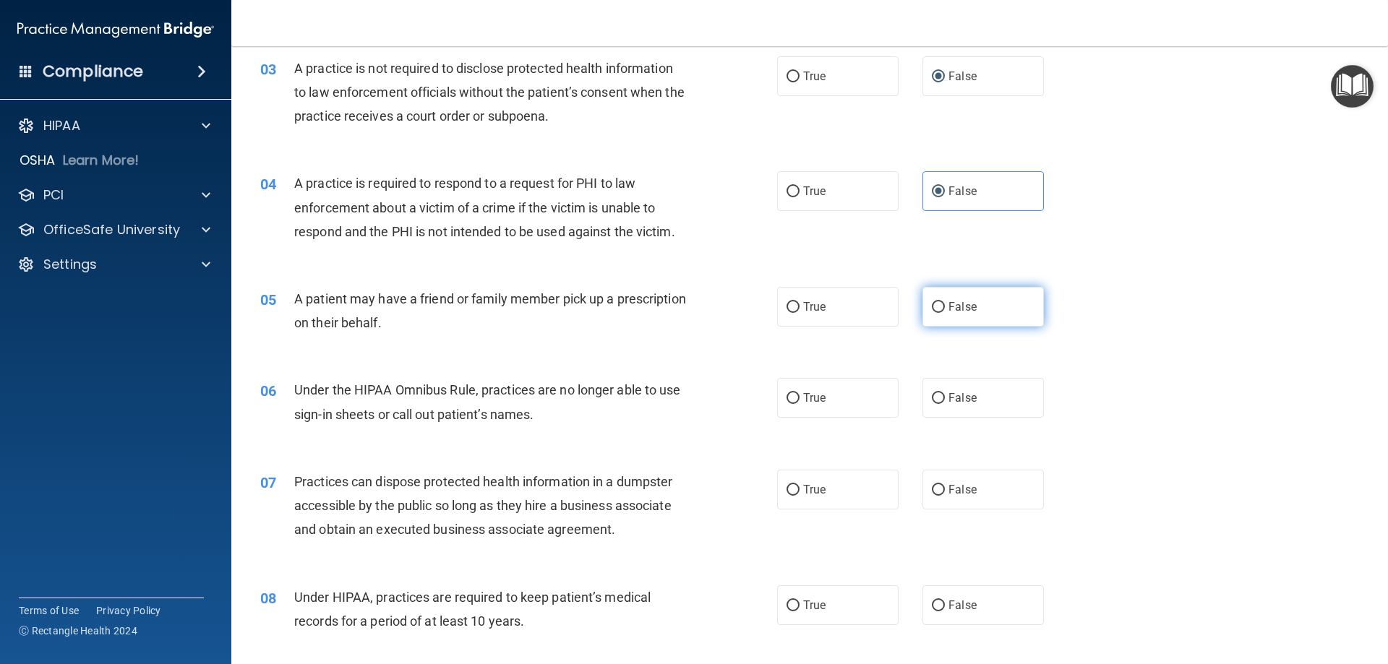
radio input "true"
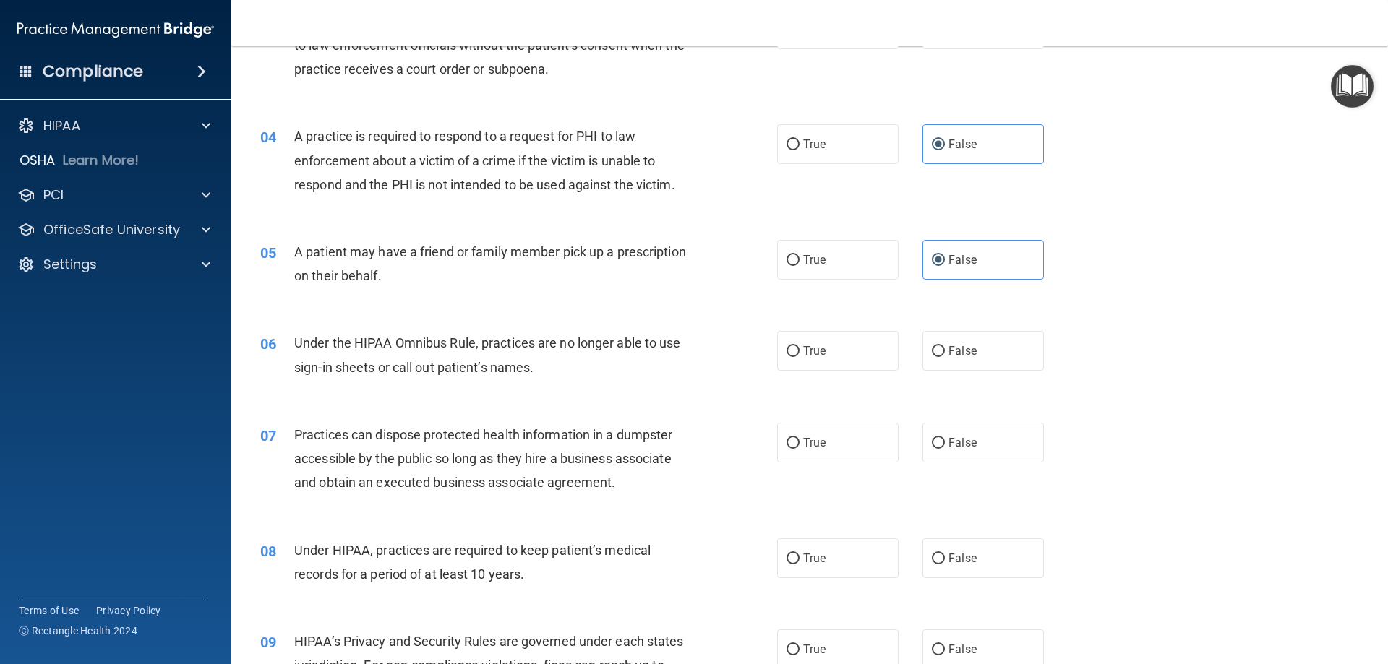
scroll to position [361, 0]
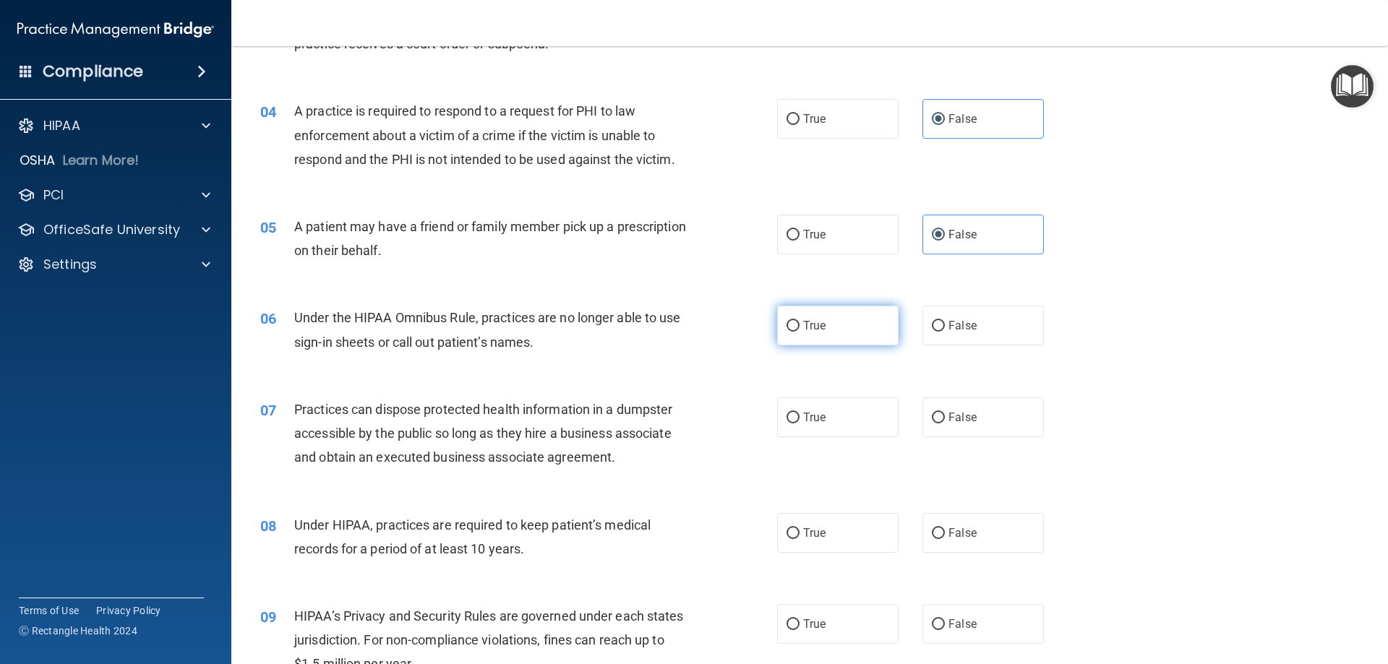
click at [787, 324] on input "True" at bounding box center [793, 326] width 13 height 11
radio input "true"
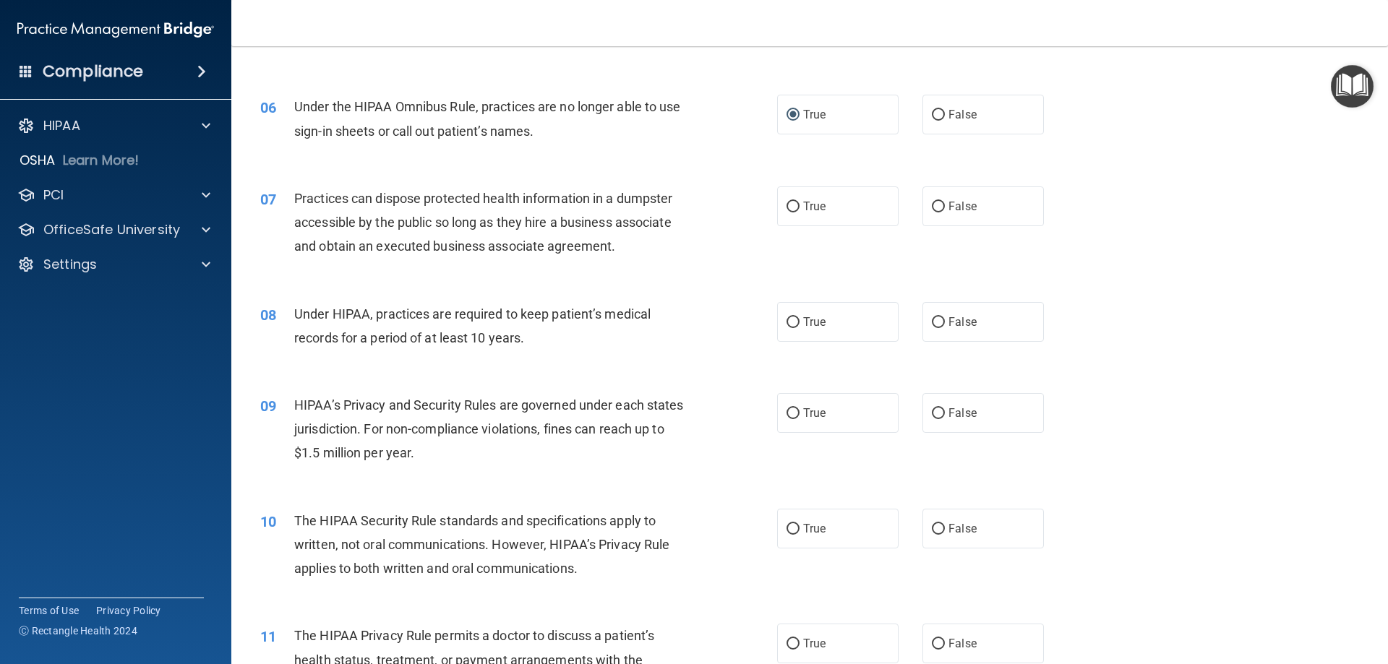
scroll to position [578, 0]
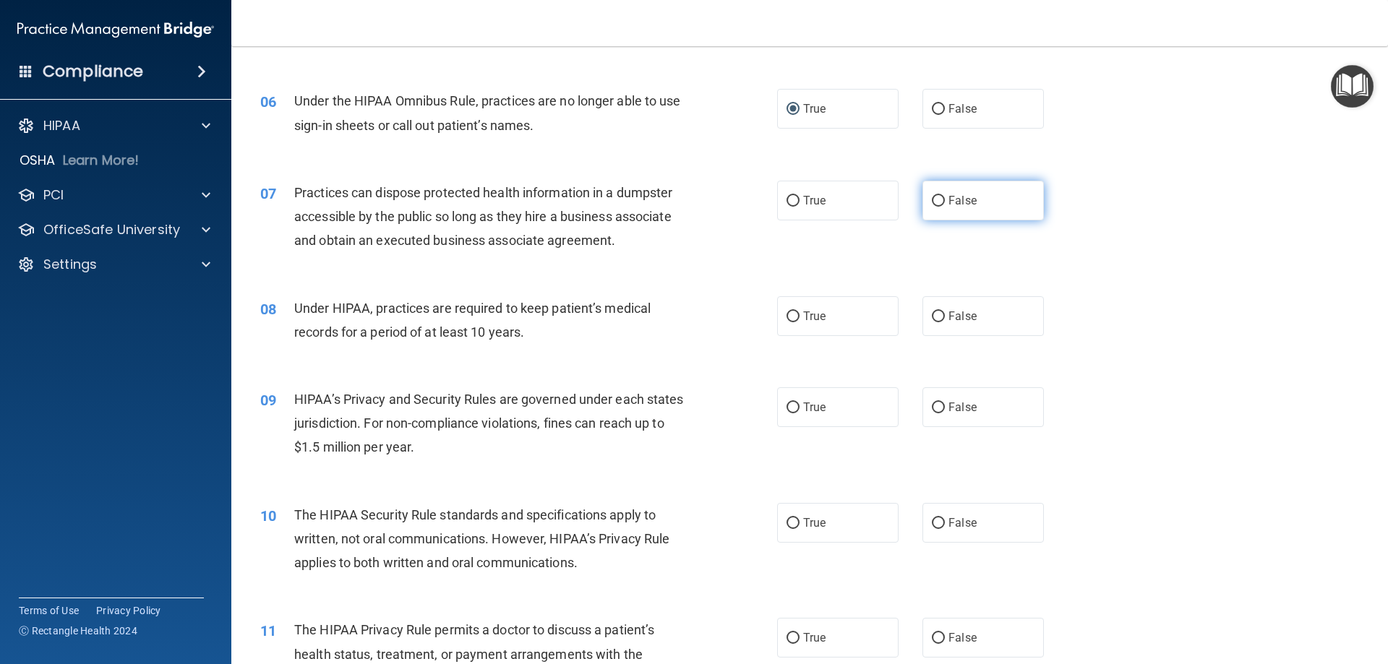
click at [953, 207] on label "False" at bounding box center [982, 201] width 121 height 40
click at [945, 207] on input "False" at bounding box center [938, 201] width 13 height 11
radio input "true"
click at [1001, 306] on label "False" at bounding box center [982, 316] width 121 height 40
click at [945, 312] on input "False" at bounding box center [938, 317] width 13 height 11
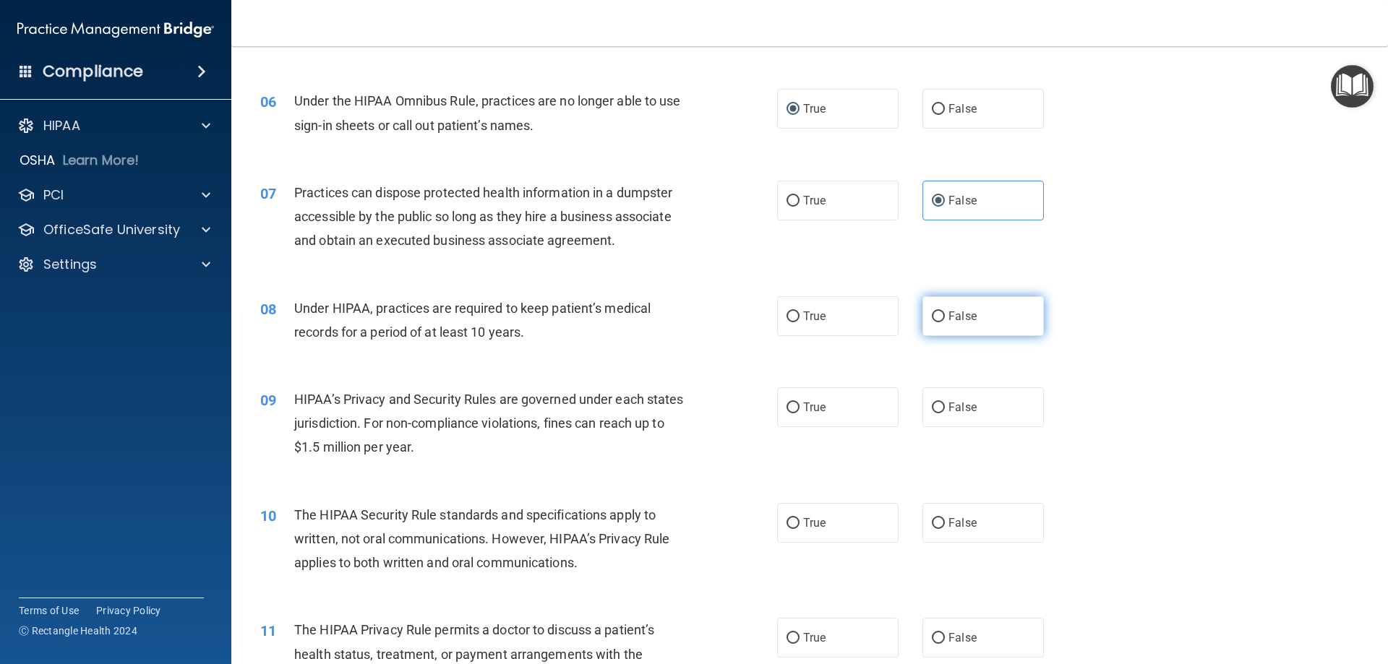
radio input "true"
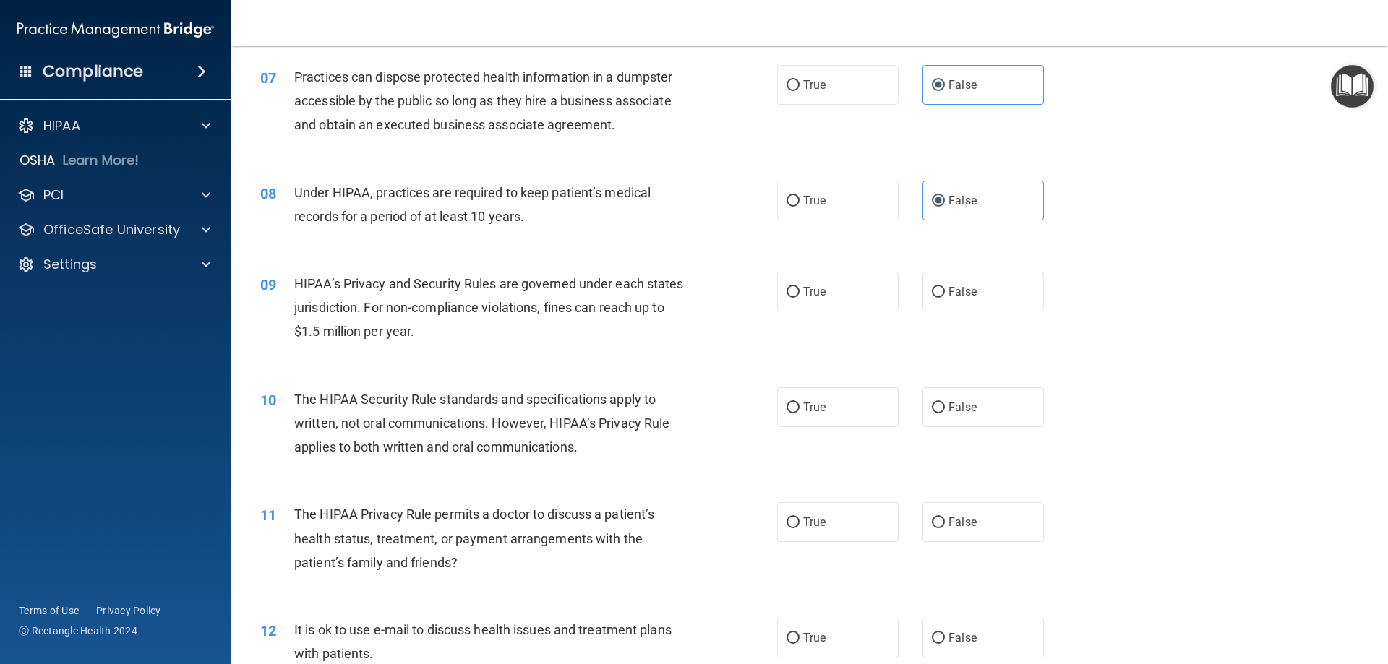
scroll to position [723, 0]
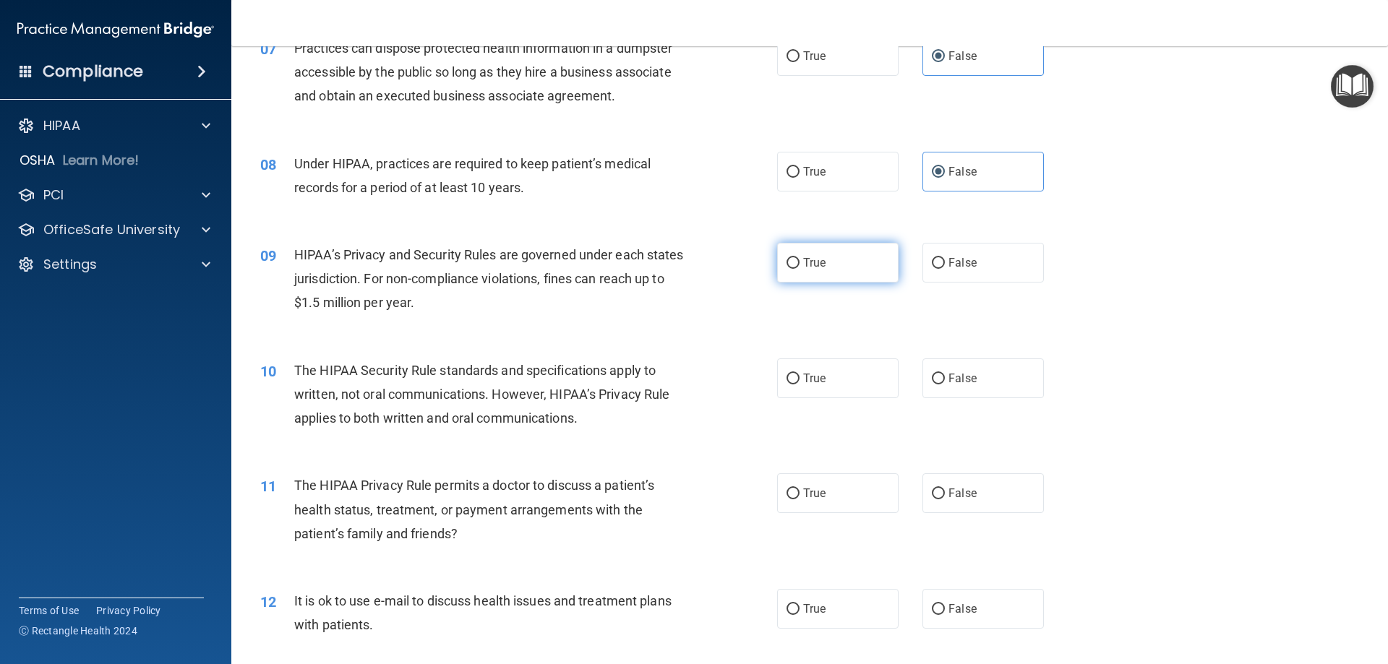
click at [792, 267] on input "True" at bounding box center [793, 263] width 13 height 11
radio input "true"
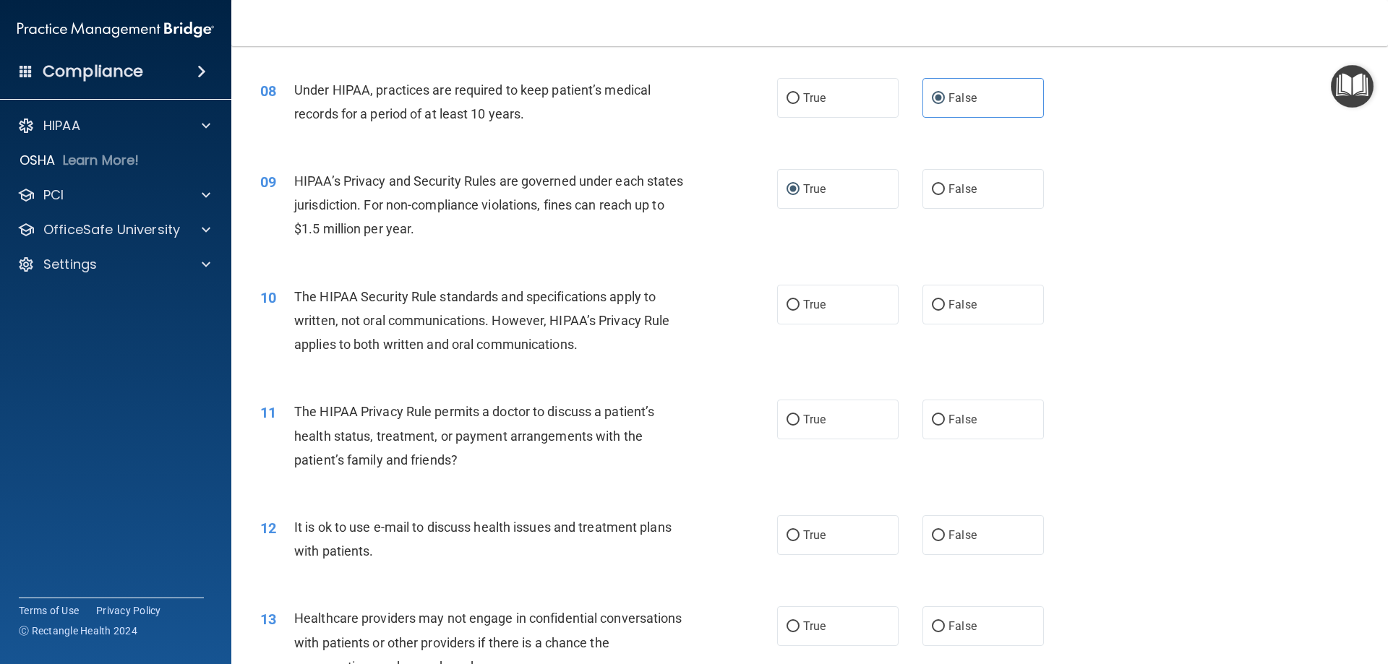
scroll to position [868, 0]
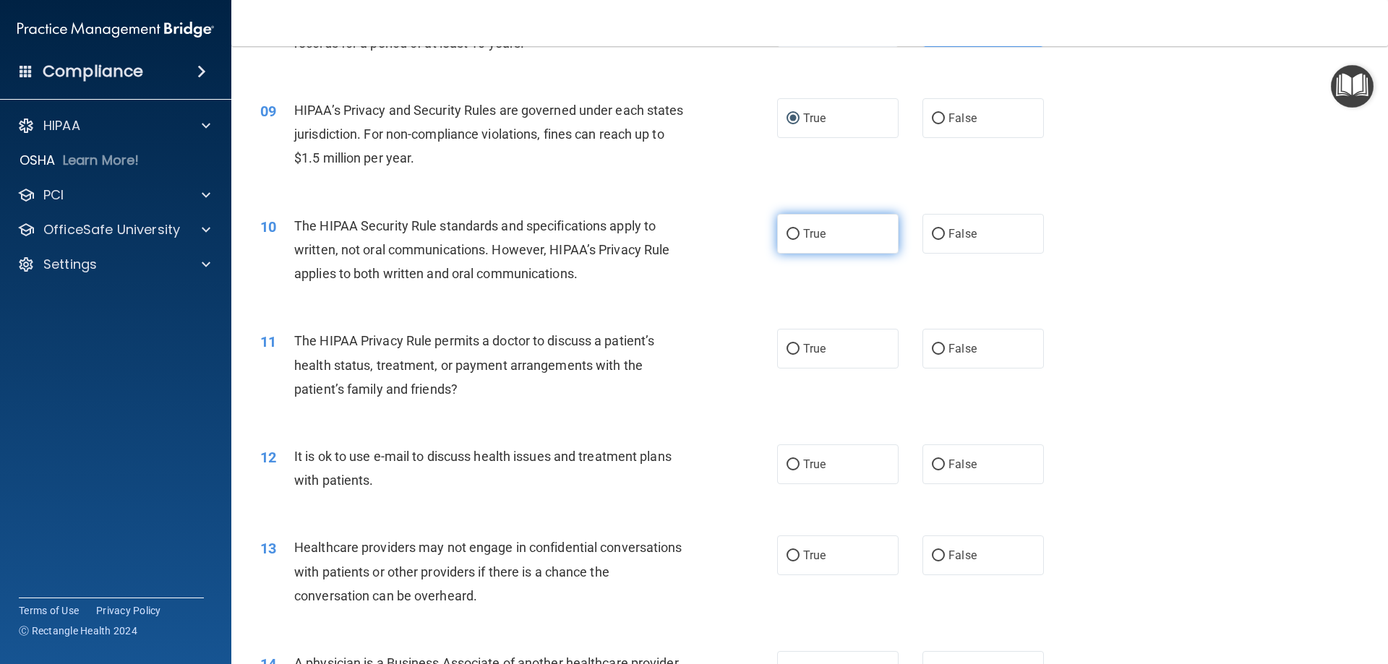
click at [792, 249] on label "True" at bounding box center [837, 234] width 121 height 40
click at [792, 240] on input "True" at bounding box center [793, 234] width 13 height 11
radio input "true"
drag, startPoint x: 827, startPoint y: 364, endPoint x: 887, endPoint y: 354, distance: 60.9
click at [881, 354] on label "True" at bounding box center [837, 349] width 121 height 40
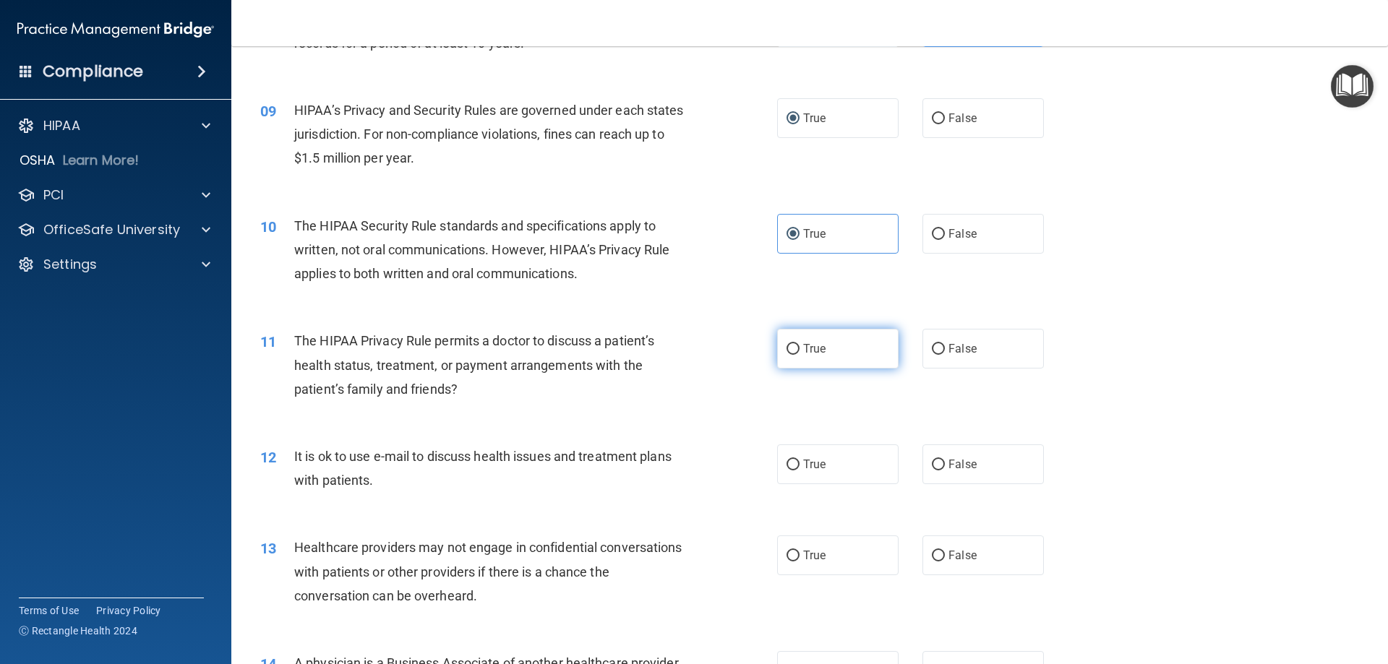
click at [800, 354] on input "True" at bounding box center [793, 349] width 13 height 11
radio input "true"
click at [975, 338] on label "False" at bounding box center [982, 349] width 121 height 40
click at [945, 344] on input "False" at bounding box center [938, 349] width 13 height 11
radio input "true"
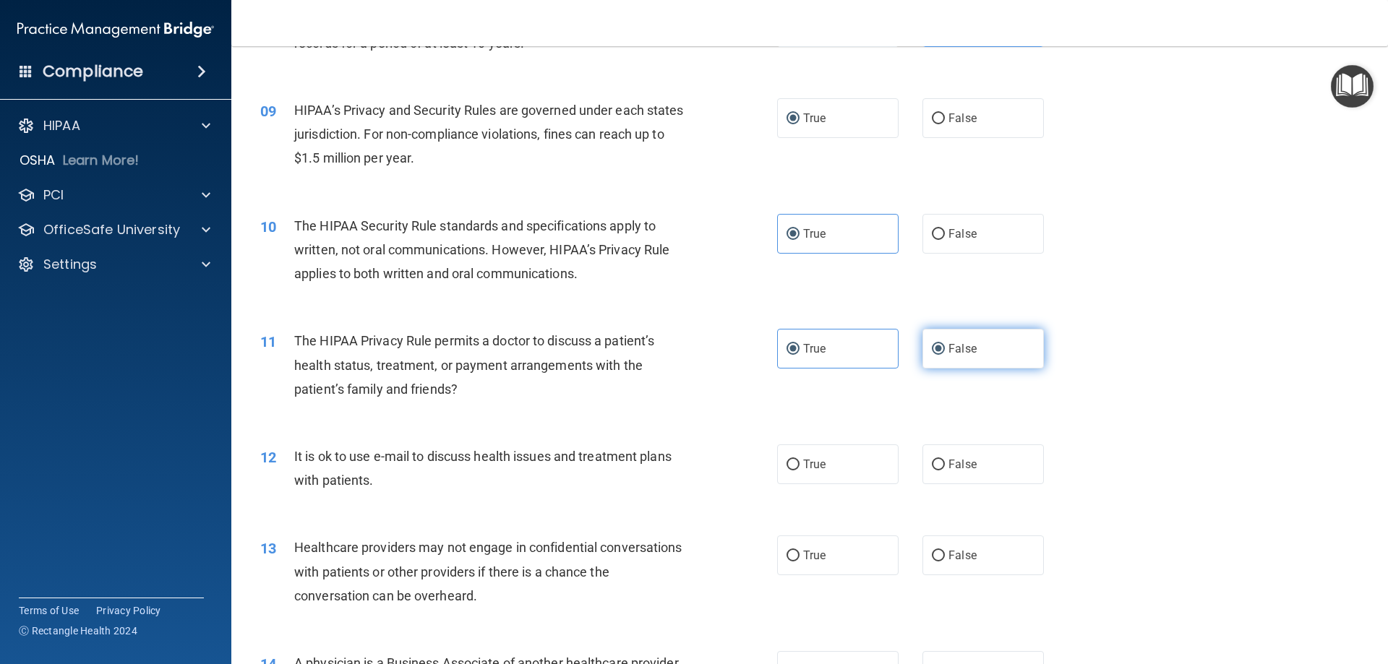
radio input "false"
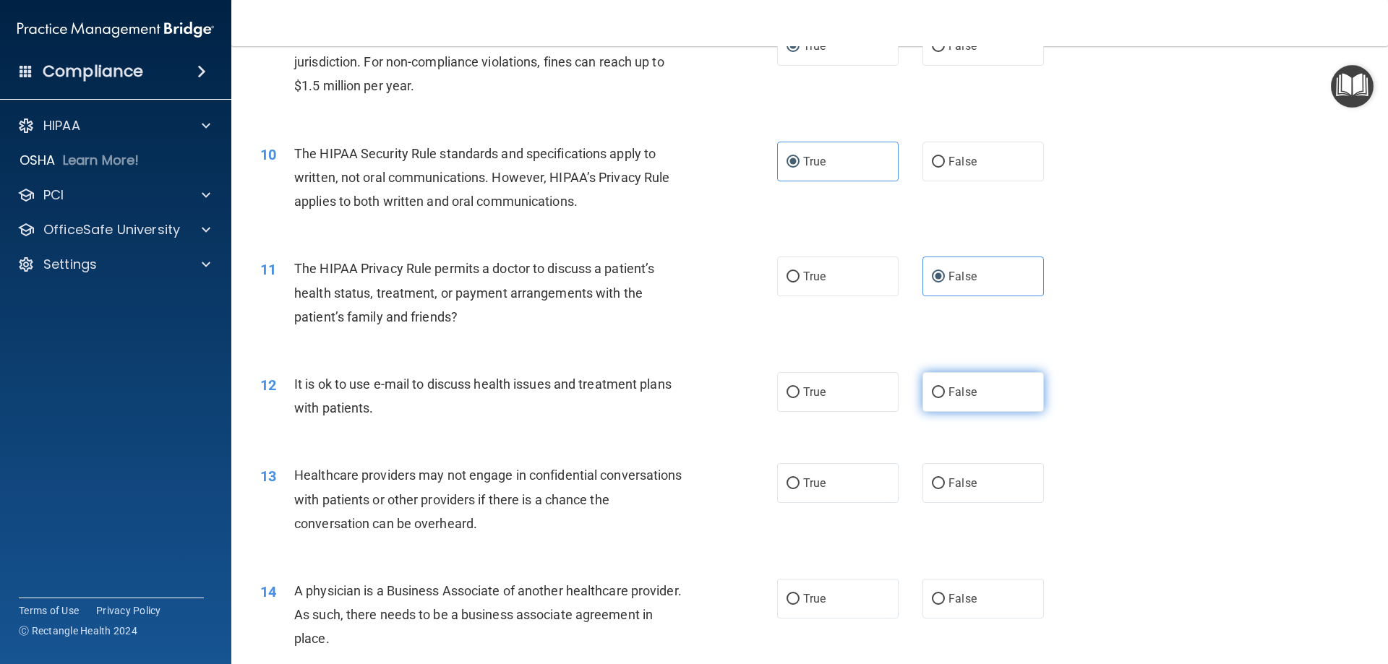
click at [977, 401] on label "False" at bounding box center [982, 392] width 121 height 40
click at [945, 398] on input "False" at bounding box center [938, 392] width 13 height 11
radio input "true"
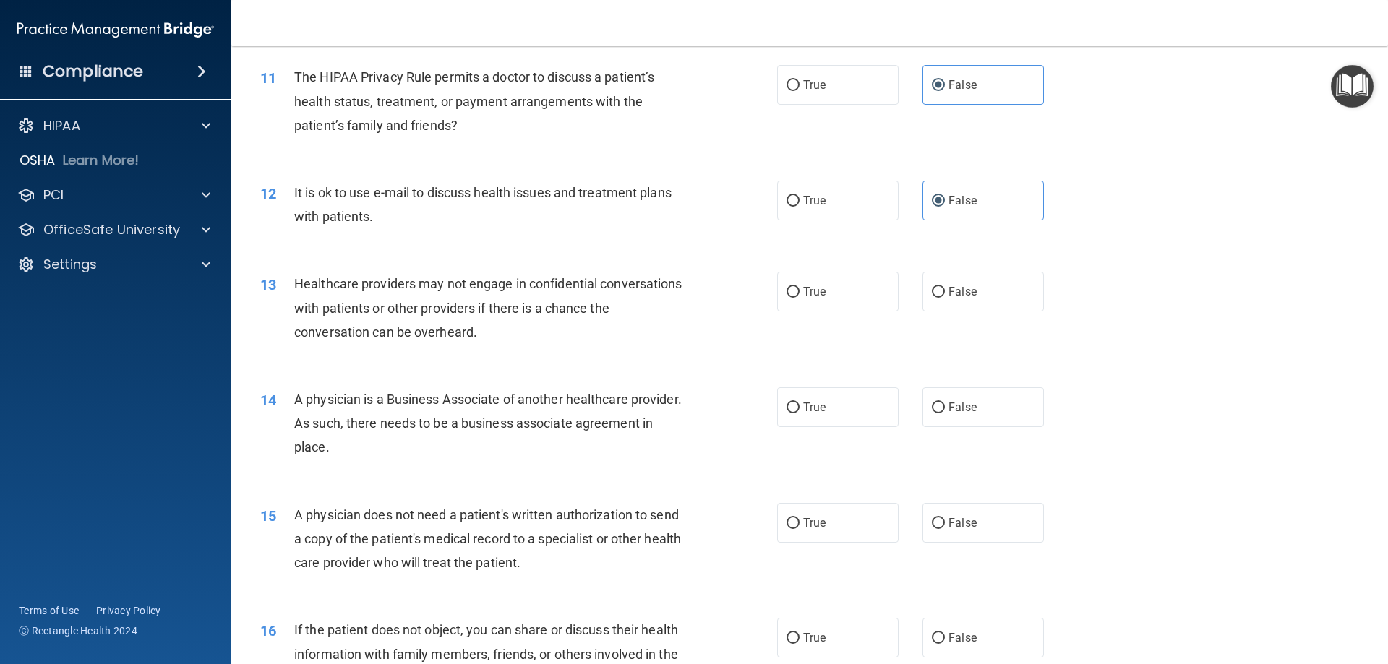
scroll to position [1157, 0]
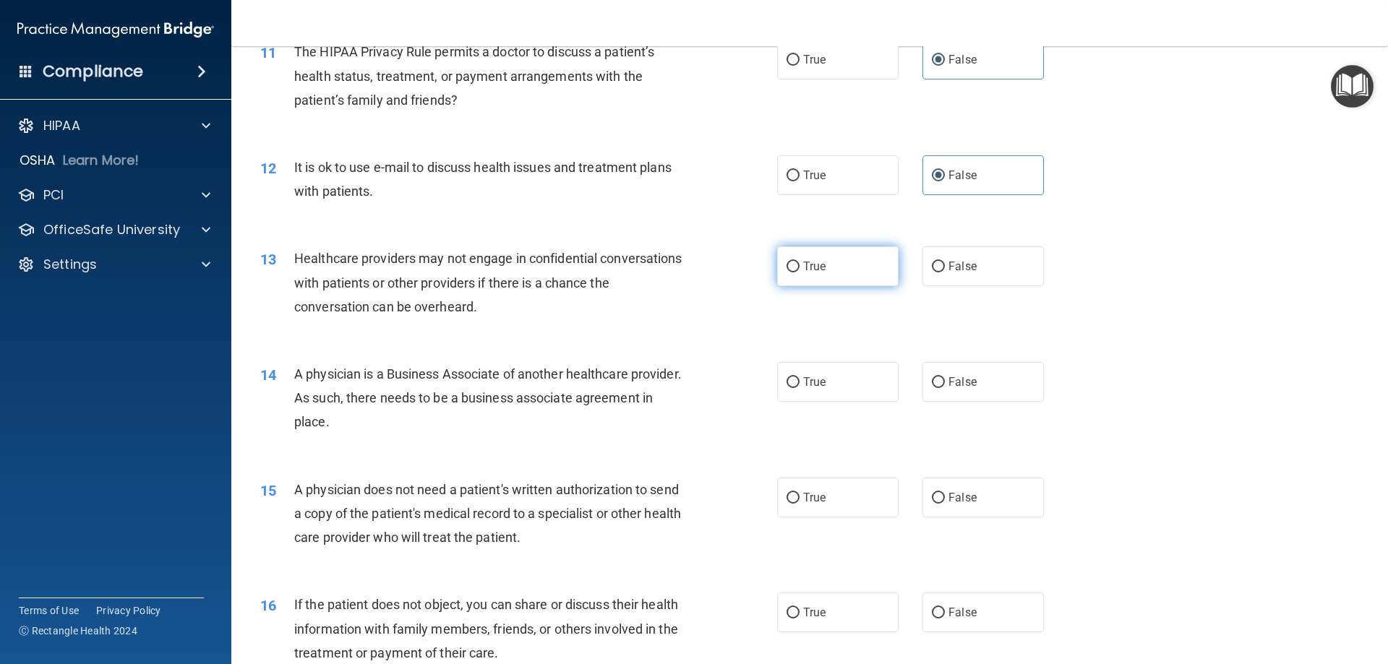
click at [826, 271] on label "True" at bounding box center [837, 267] width 121 height 40
click at [800, 271] on input "True" at bounding box center [793, 267] width 13 height 11
radio input "true"
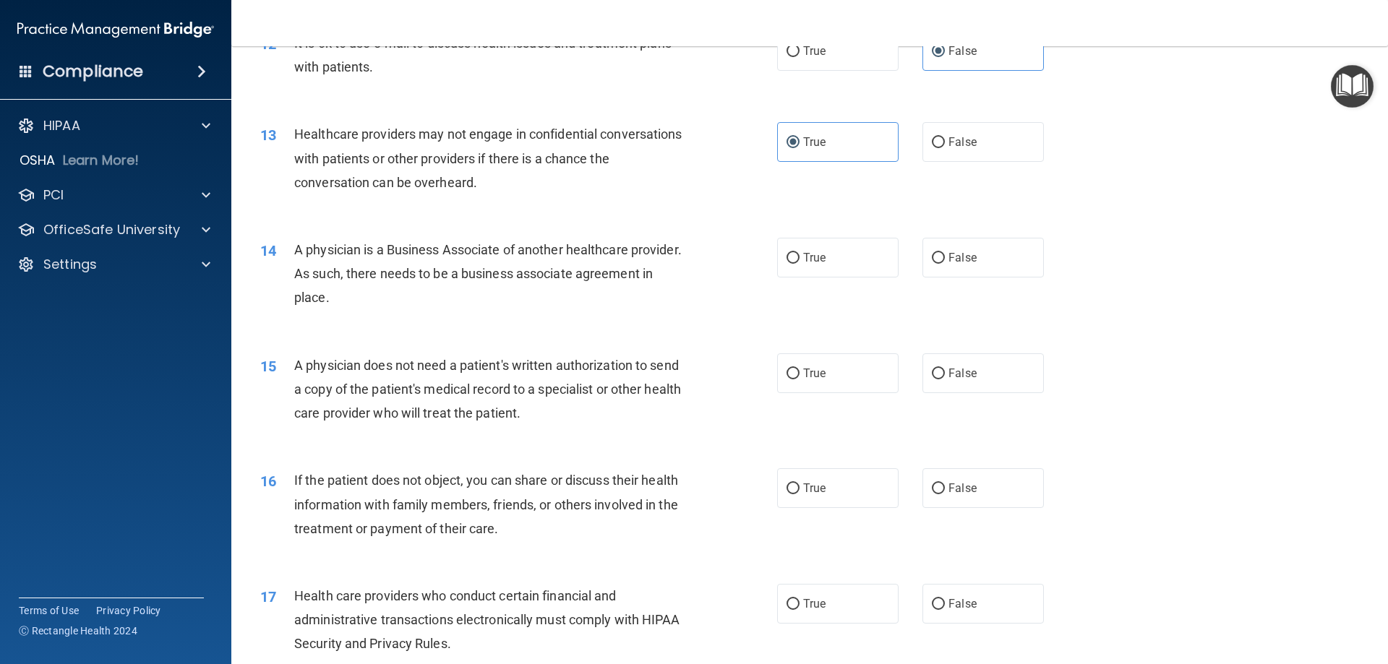
scroll to position [1301, 0]
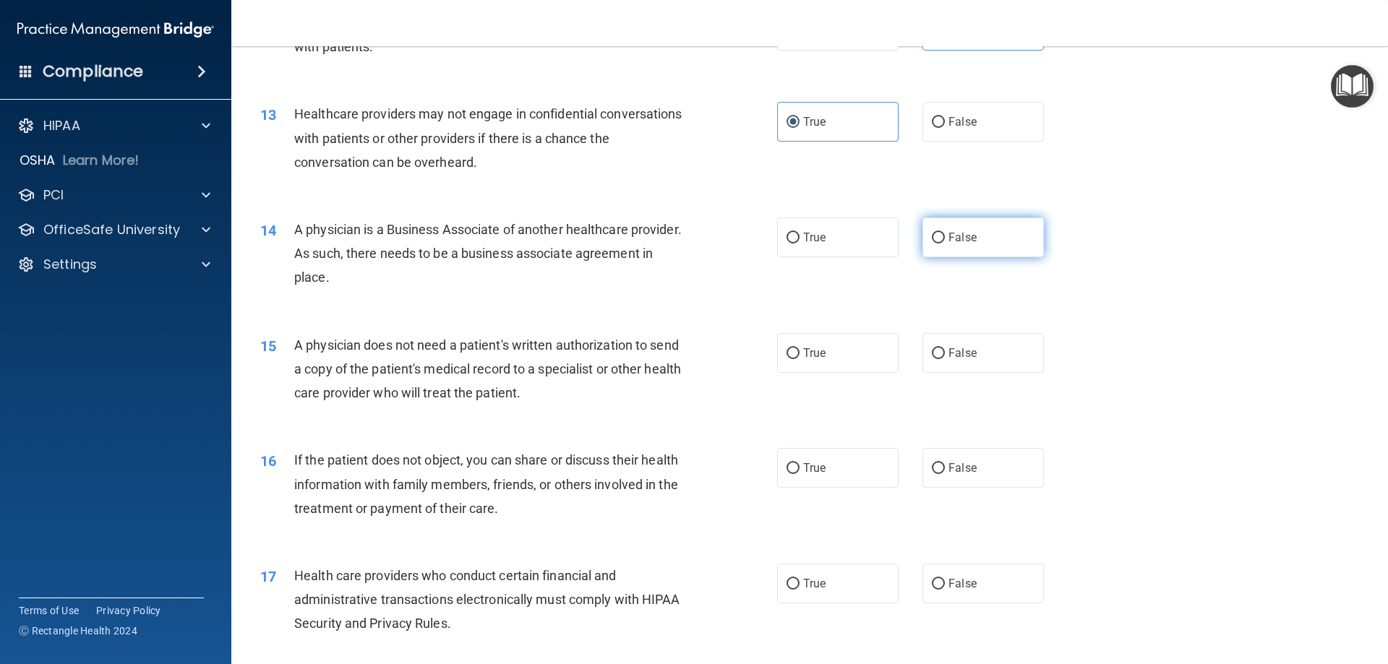
click at [991, 242] on label "False" at bounding box center [982, 238] width 121 height 40
click at [945, 242] on input "False" at bounding box center [938, 238] width 13 height 11
radio input "true"
drag, startPoint x: 298, startPoint y: 342, endPoint x: 401, endPoint y: 346, distance: 102.7
click at [401, 346] on span "A physician does not need a patient's written authorization to send a copy of t…" at bounding box center [487, 369] width 387 height 63
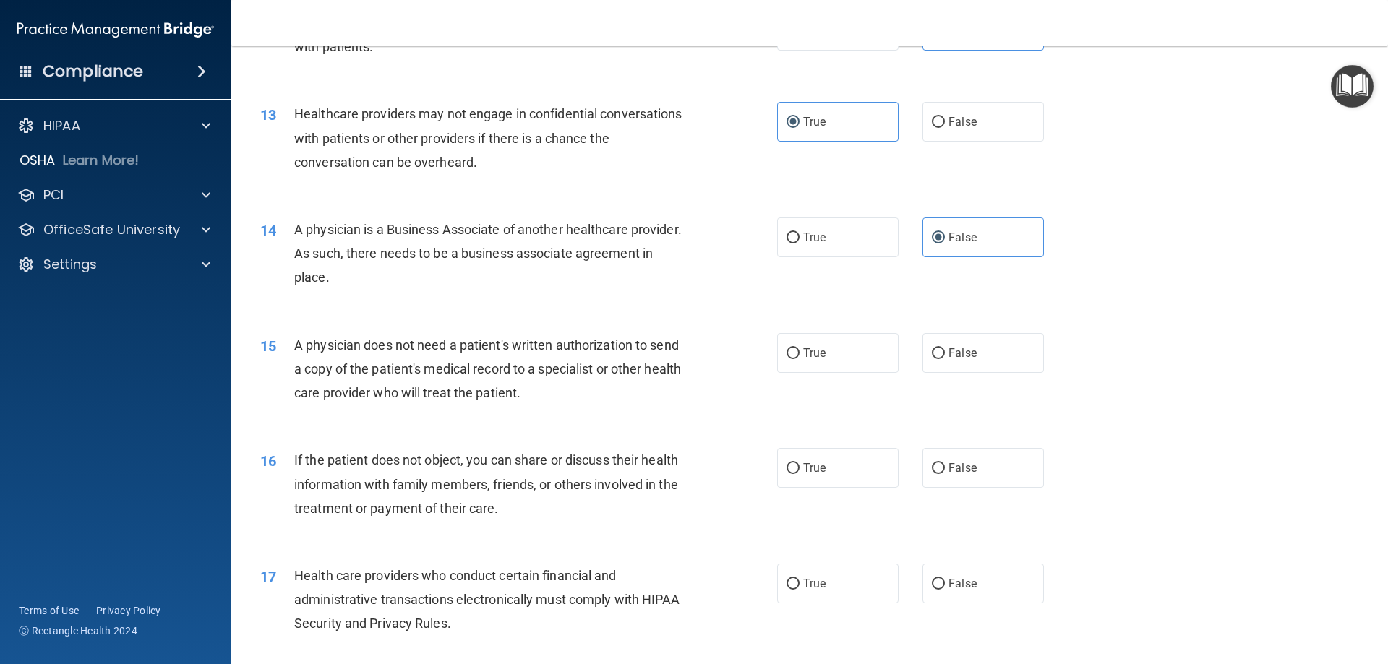
drag, startPoint x: 473, startPoint y: 341, endPoint x: 534, endPoint y: 341, distance: 60.7
click at [474, 341] on span "A physician does not need a patient's written authorization to send a copy of t…" at bounding box center [487, 369] width 387 height 63
click at [797, 356] on label "True" at bounding box center [837, 353] width 121 height 40
click at [797, 356] on input "True" at bounding box center [793, 353] width 13 height 11
radio input "true"
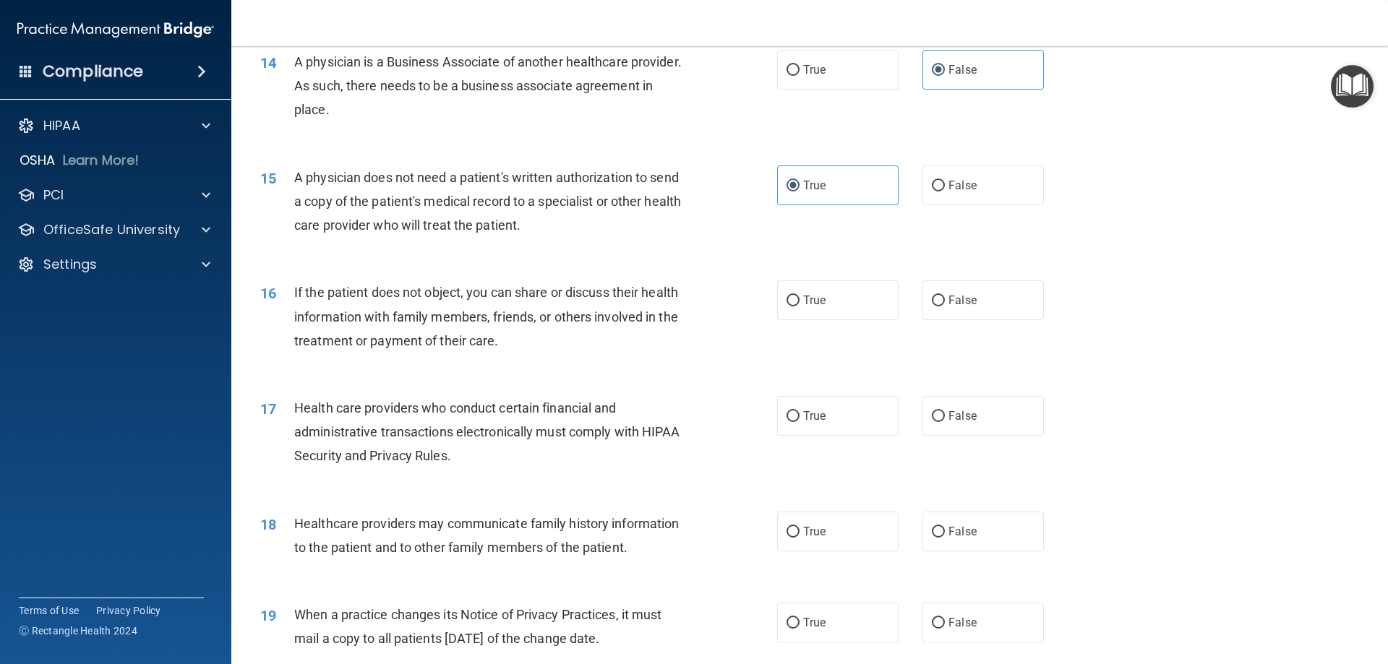
scroll to position [1518, 0]
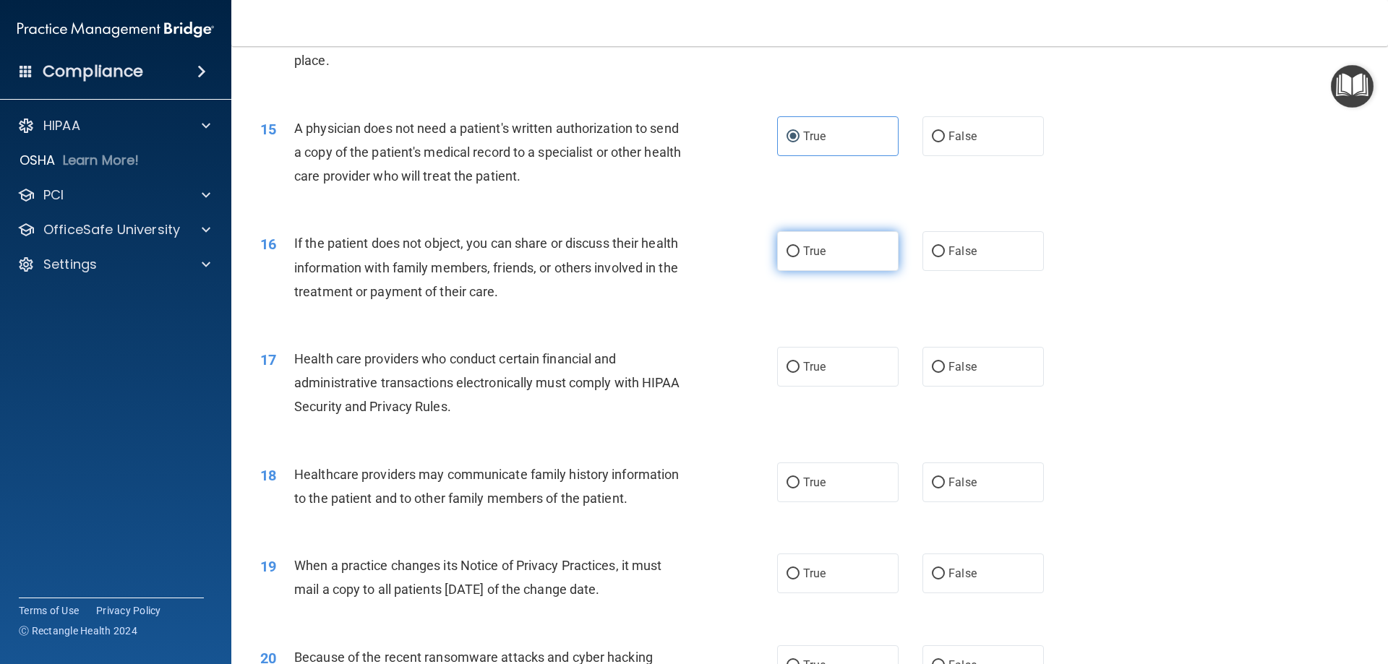
click at [794, 256] on input "True" at bounding box center [793, 252] width 13 height 11
radio input "true"
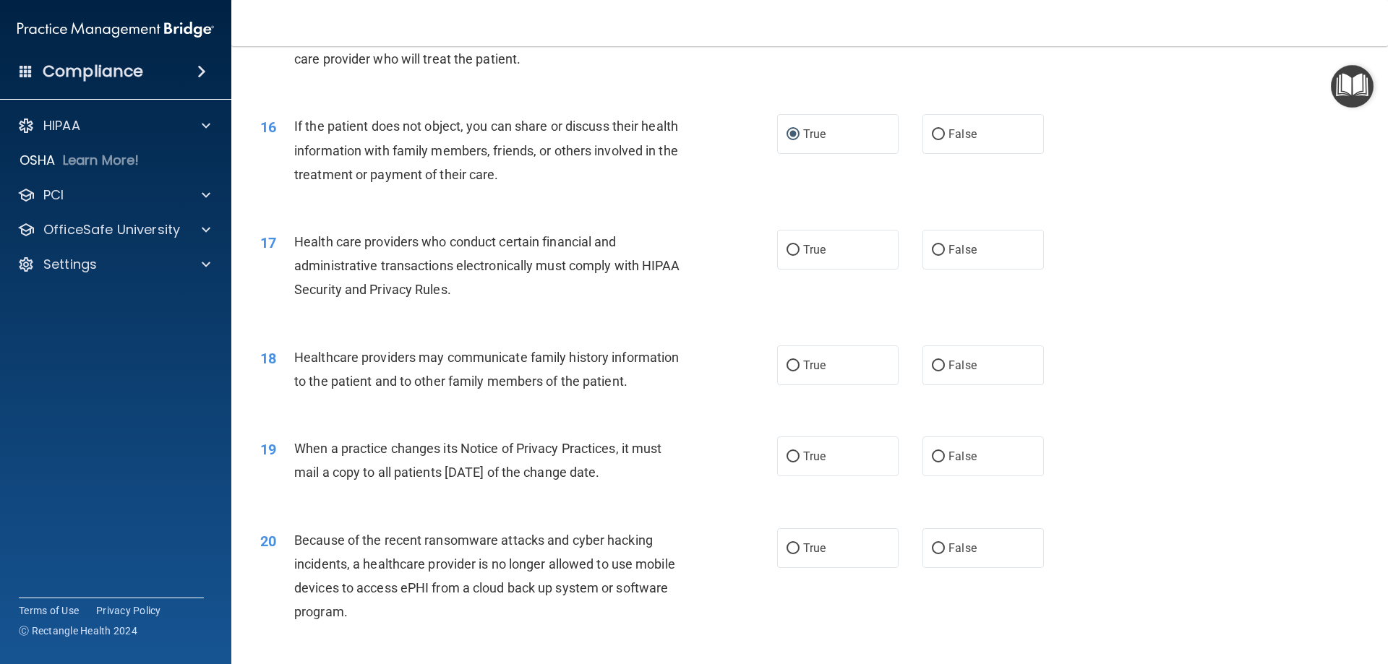
scroll to position [1663, 0]
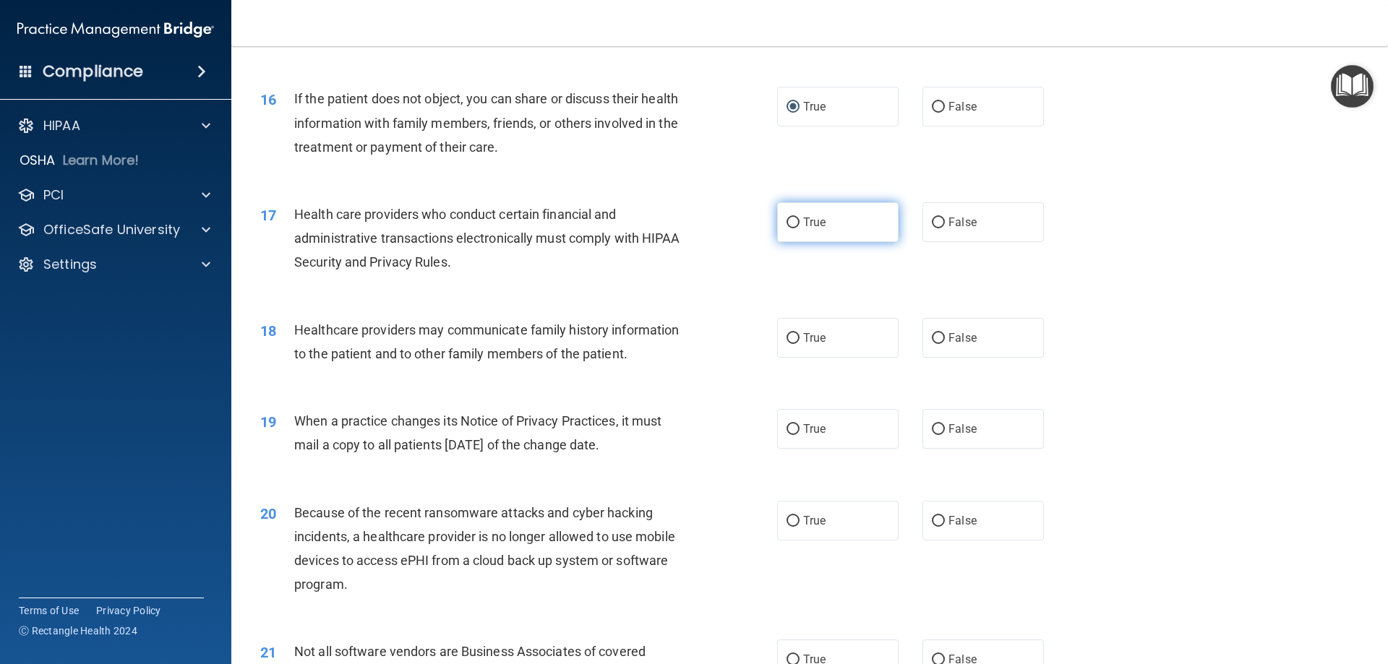
click at [810, 226] on span "True" at bounding box center [814, 222] width 22 height 14
click at [800, 226] on input "True" at bounding box center [793, 223] width 13 height 11
radio input "true"
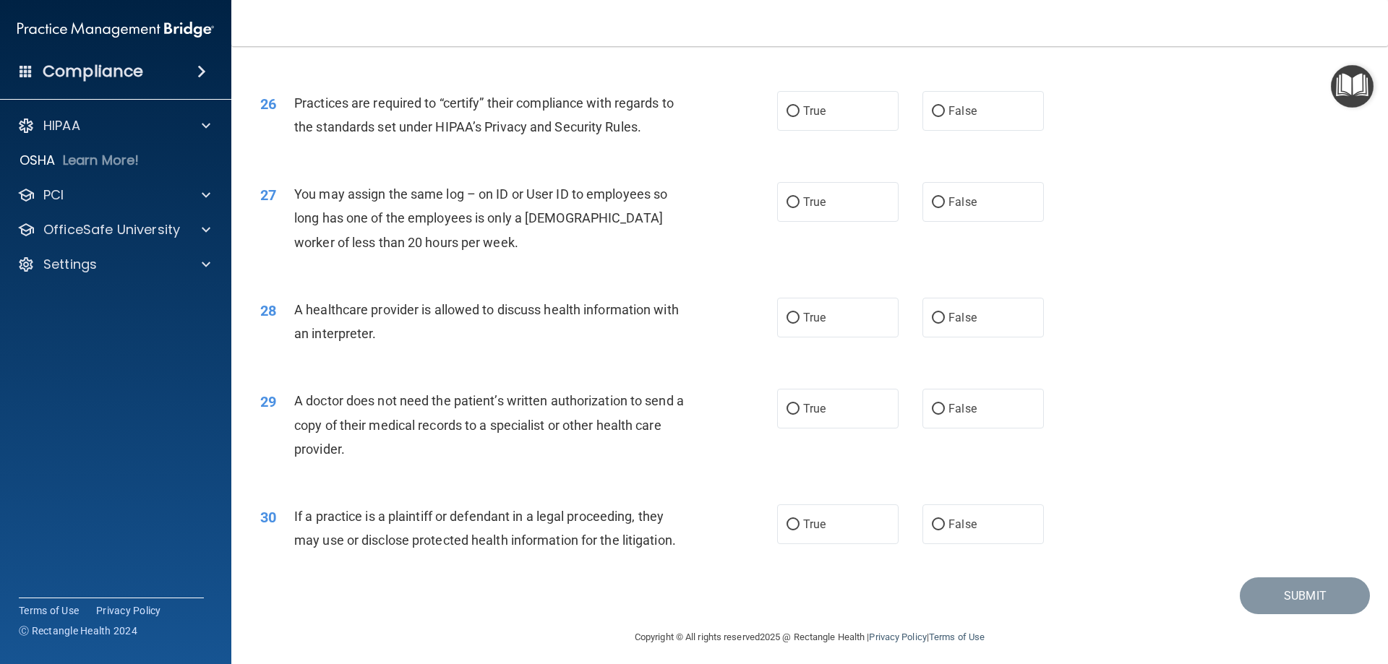
scroll to position [2701, 0]
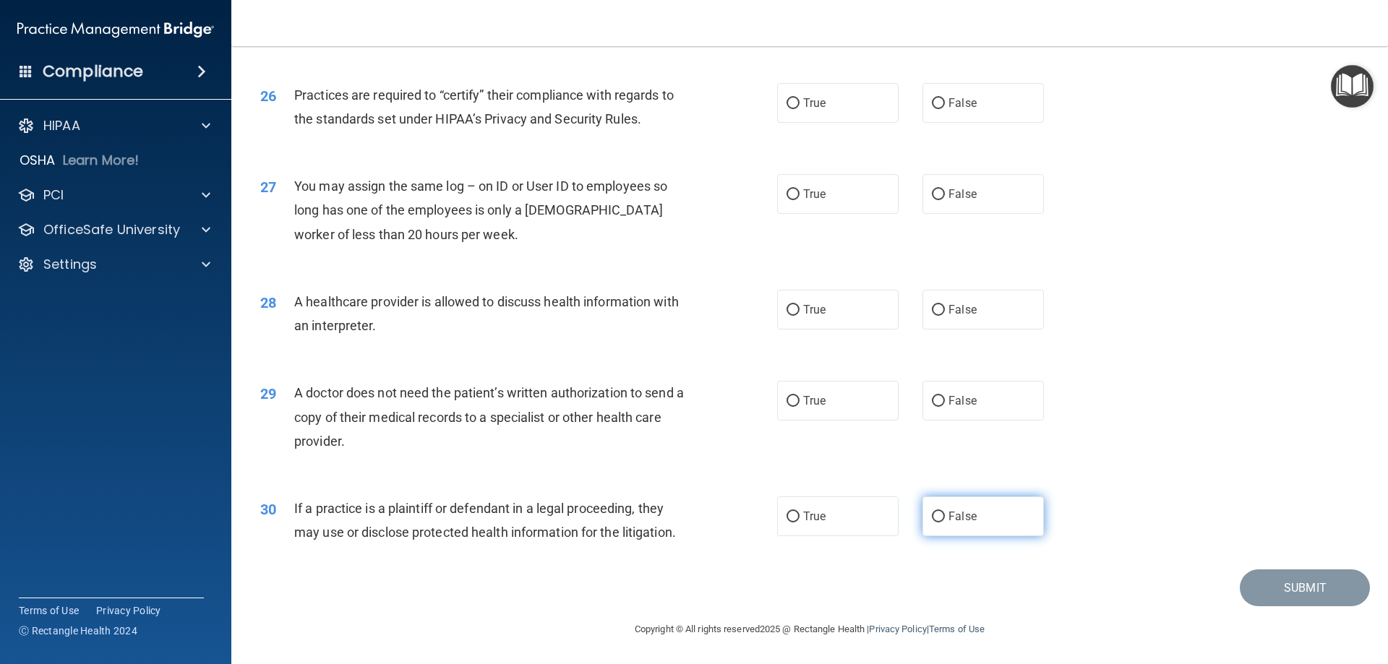
click at [969, 515] on span "False" at bounding box center [962, 517] width 28 height 14
click at [945, 515] on input "False" at bounding box center [938, 517] width 13 height 11
radio input "true"
click at [795, 410] on label "True" at bounding box center [837, 401] width 121 height 40
click at [795, 407] on input "True" at bounding box center [793, 401] width 13 height 11
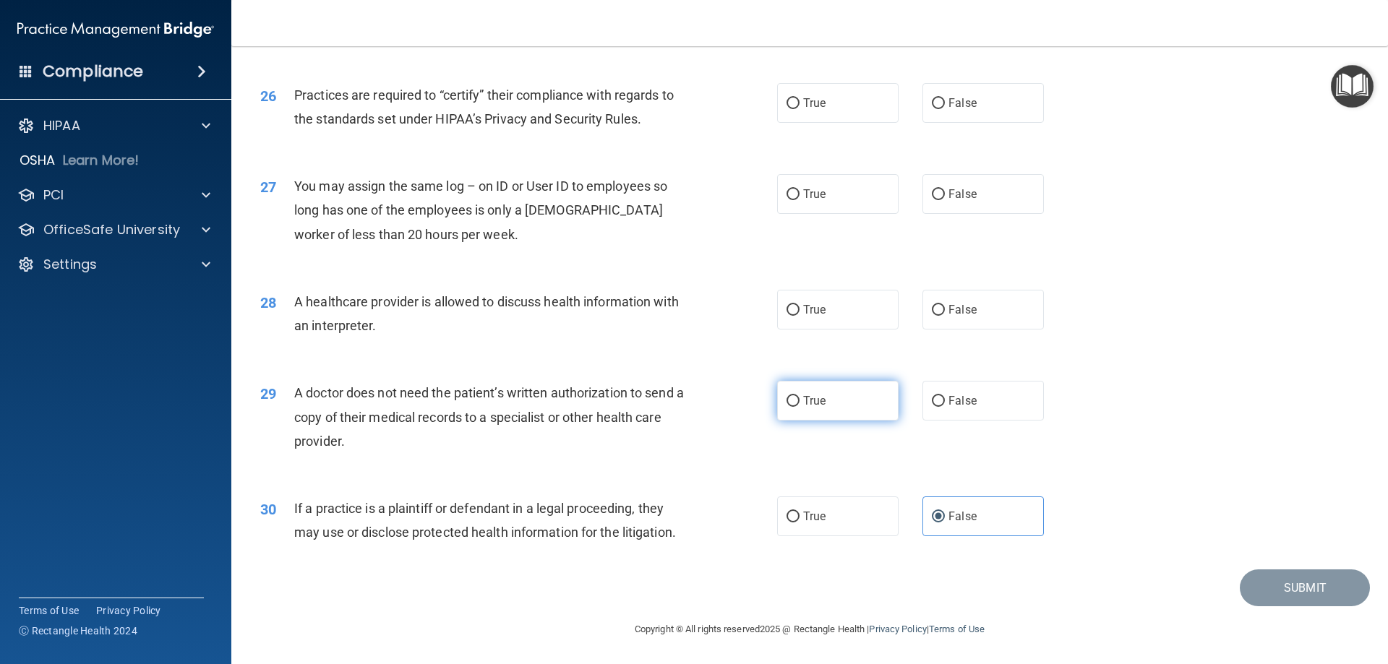
radio input "true"
click at [855, 311] on label "True" at bounding box center [837, 310] width 121 height 40
click at [800, 311] on input "True" at bounding box center [793, 310] width 13 height 11
radio input "true"
click at [975, 207] on label "False" at bounding box center [982, 194] width 121 height 40
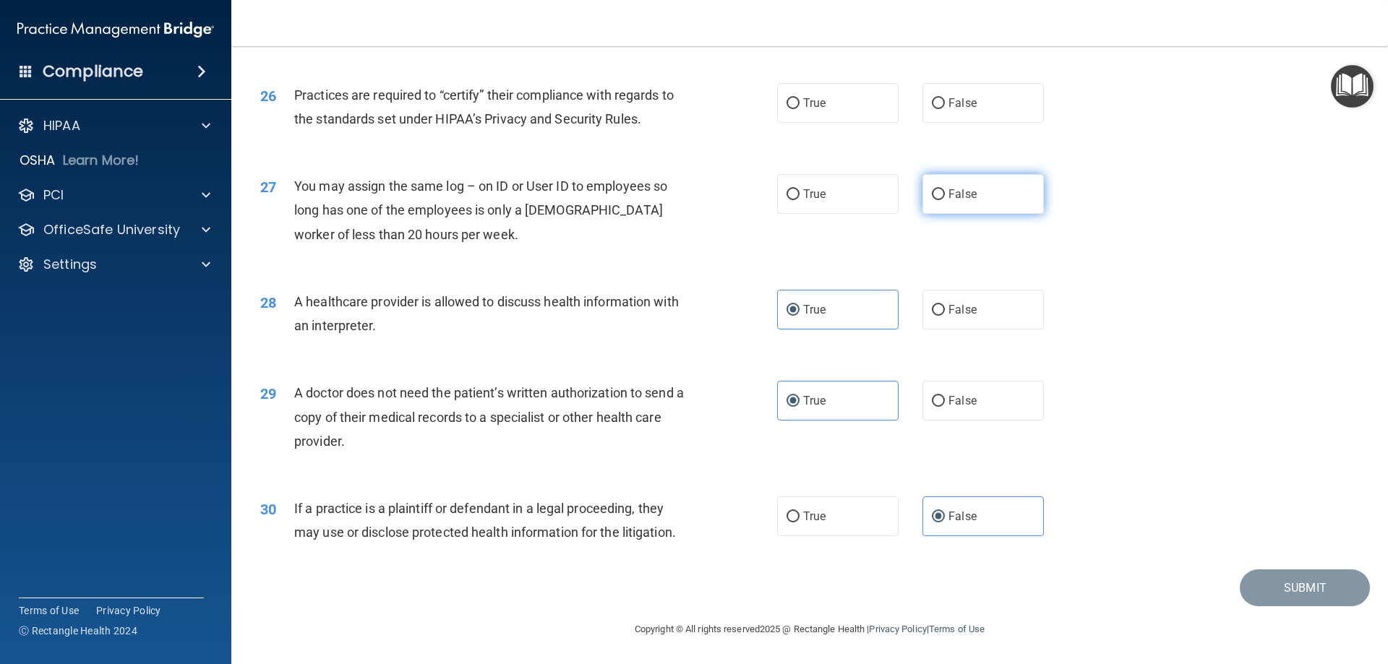
click at [945, 200] on input "False" at bounding box center [938, 194] width 13 height 11
radio input "true"
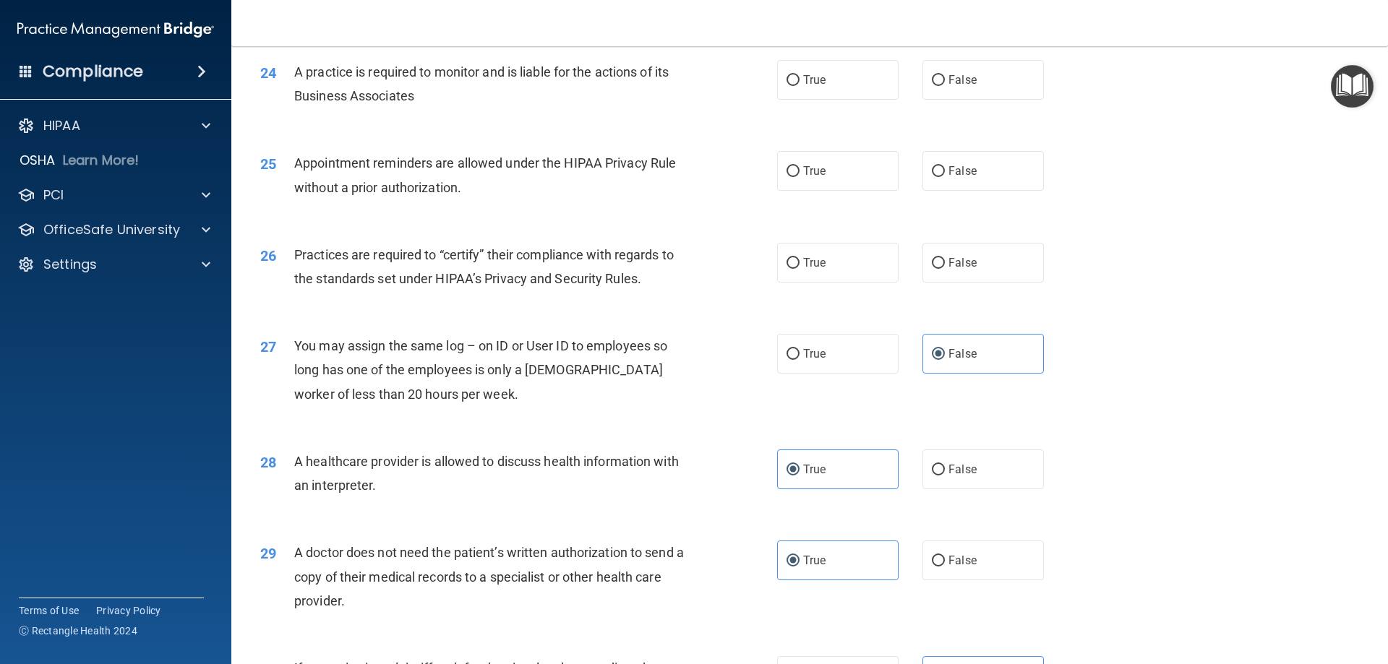
scroll to position [2484, 0]
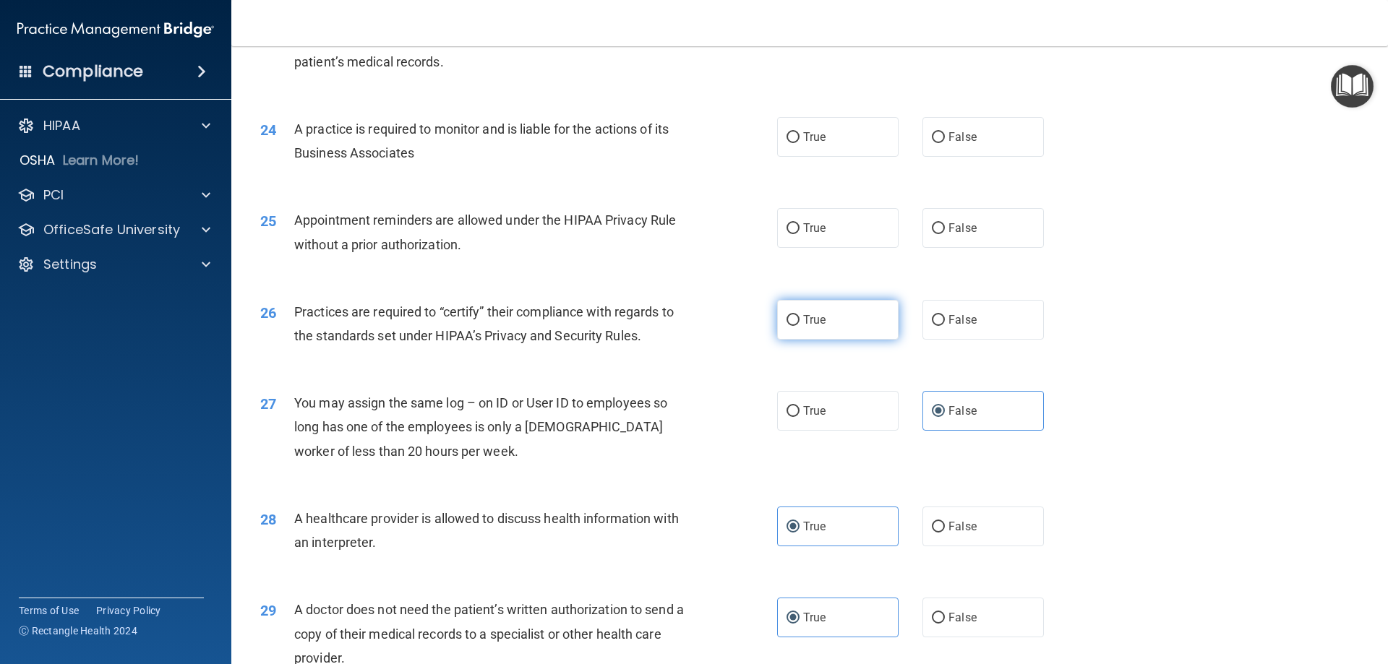
click at [816, 325] on span "True" at bounding box center [814, 320] width 22 height 14
click at [800, 325] on input "True" at bounding box center [793, 320] width 13 height 11
radio input "true"
click at [823, 226] on label "True" at bounding box center [837, 228] width 121 height 40
click at [800, 226] on input "True" at bounding box center [793, 228] width 13 height 11
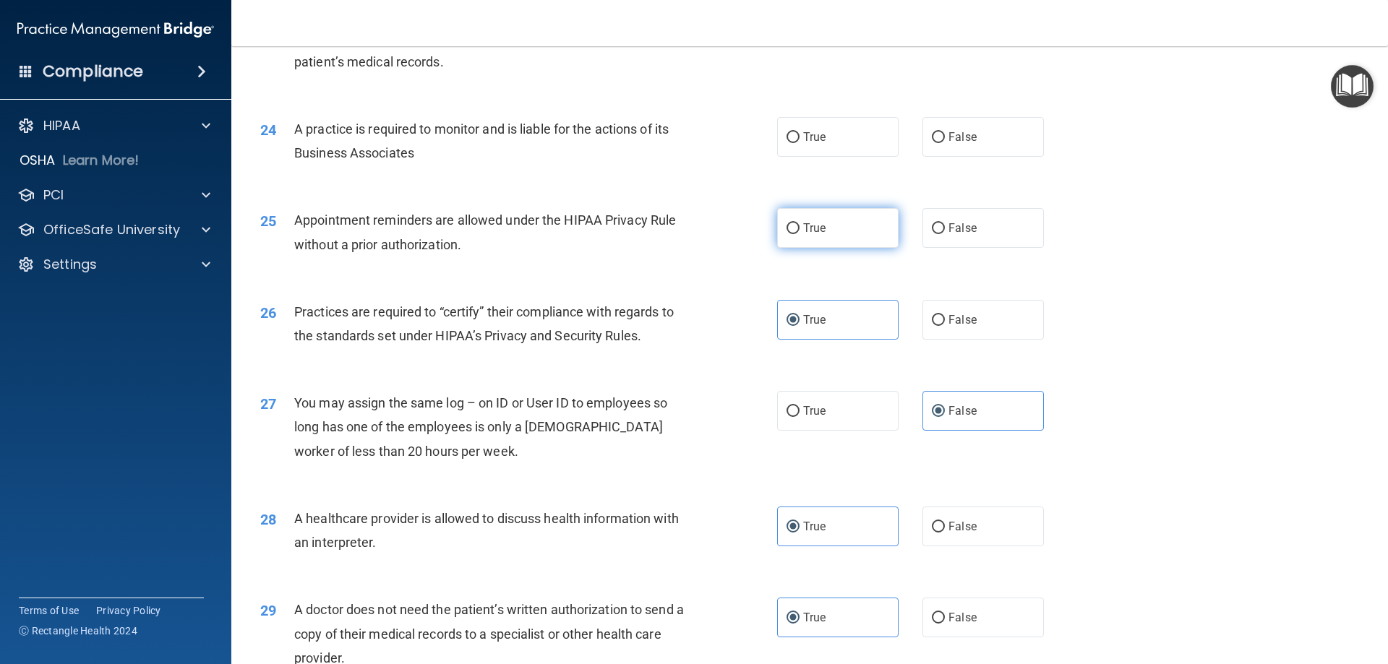
radio input "true"
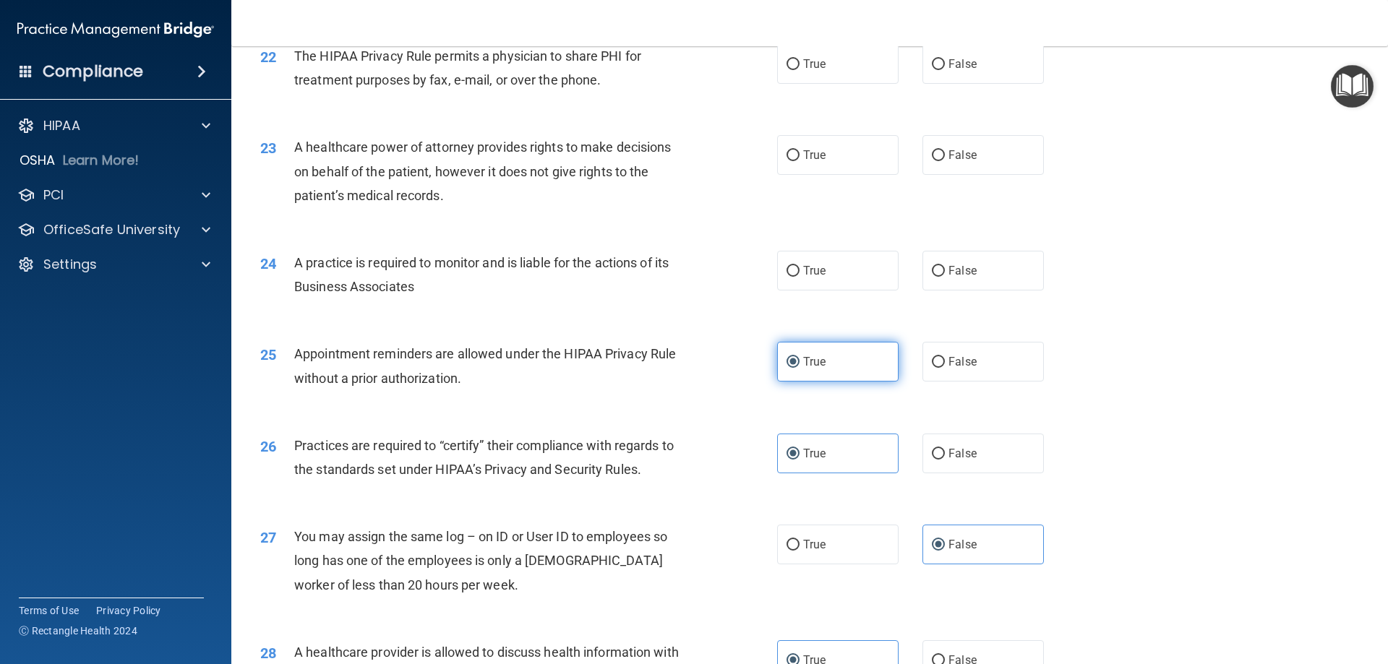
scroll to position [2339, 0]
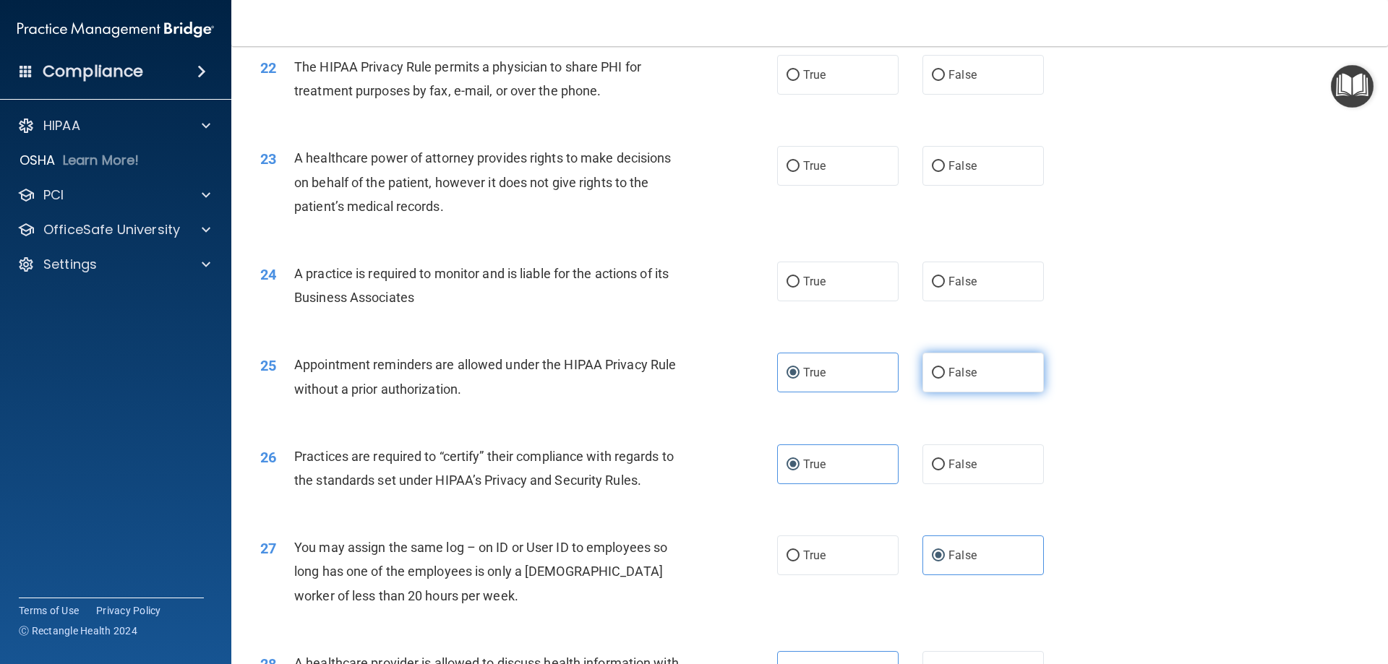
drag, startPoint x: 951, startPoint y: 383, endPoint x: 948, endPoint y: 374, distance: 9.6
click at [951, 382] on label "False" at bounding box center [982, 373] width 121 height 40
click at [945, 379] on input "False" at bounding box center [938, 373] width 13 height 11
radio input "true"
radio input "false"
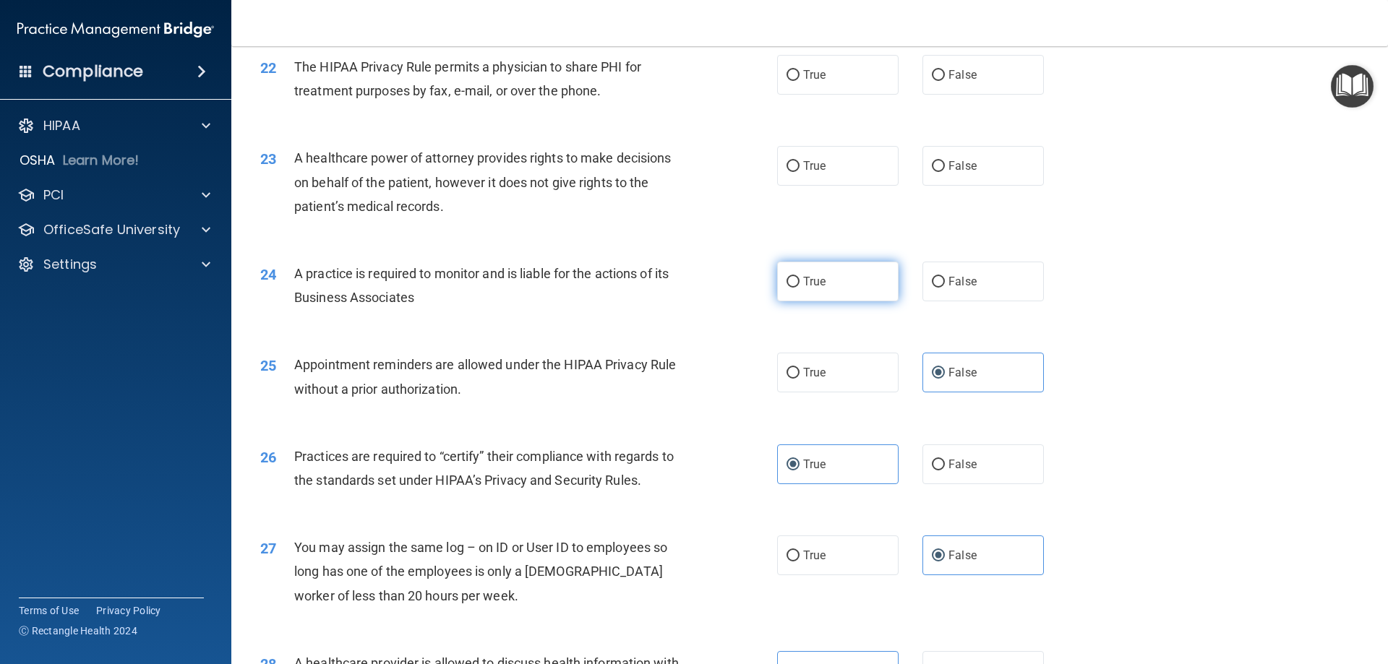
click at [804, 296] on label "True" at bounding box center [837, 282] width 121 height 40
click at [800, 288] on input "True" at bounding box center [793, 282] width 13 height 11
radio input "true"
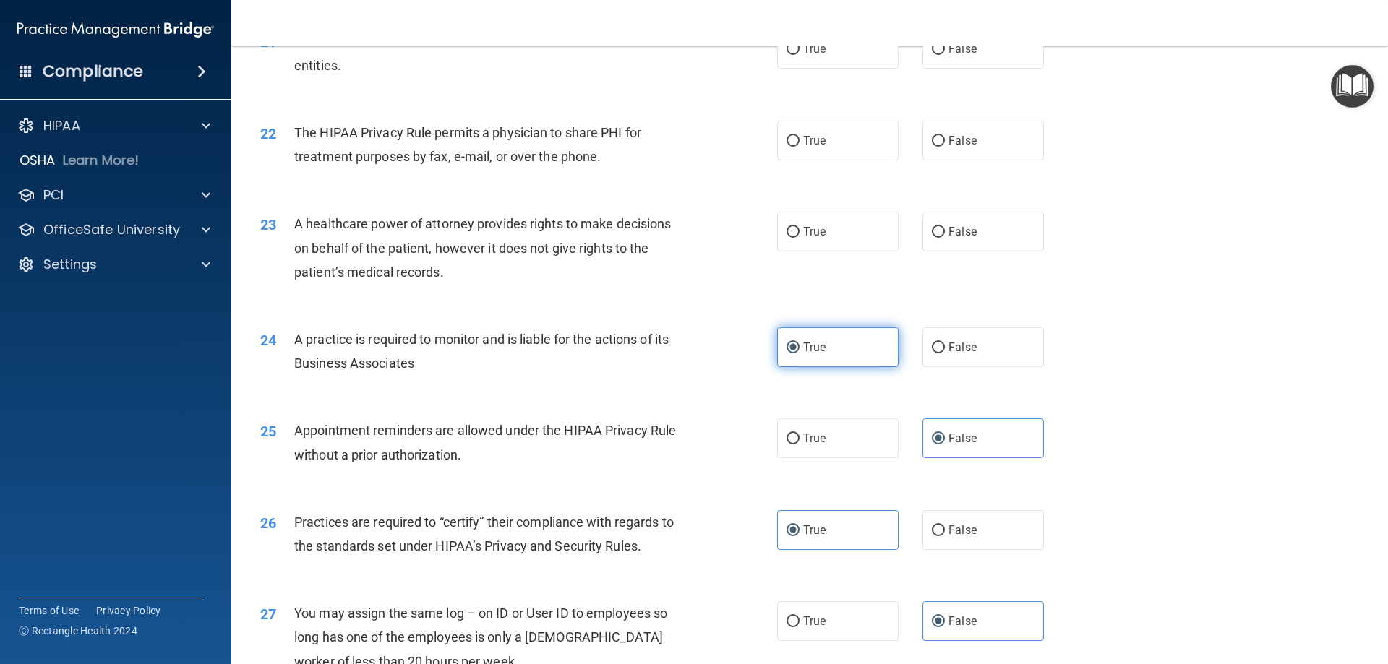
scroll to position [2195, 0]
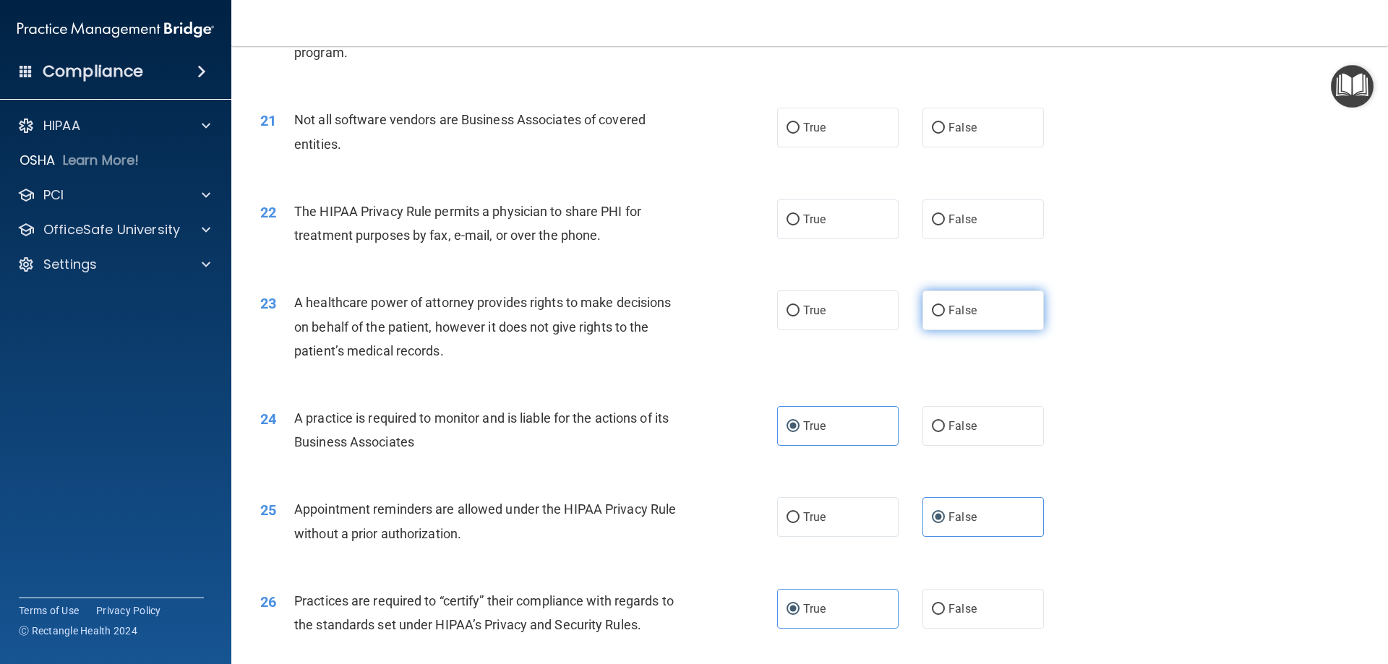
click at [943, 304] on label "False" at bounding box center [982, 311] width 121 height 40
click at [943, 306] on input "False" at bounding box center [938, 311] width 13 height 11
radio input "true"
click at [816, 321] on label "True" at bounding box center [837, 311] width 121 height 40
click at [800, 317] on input "True" at bounding box center [793, 311] width 13 height 11
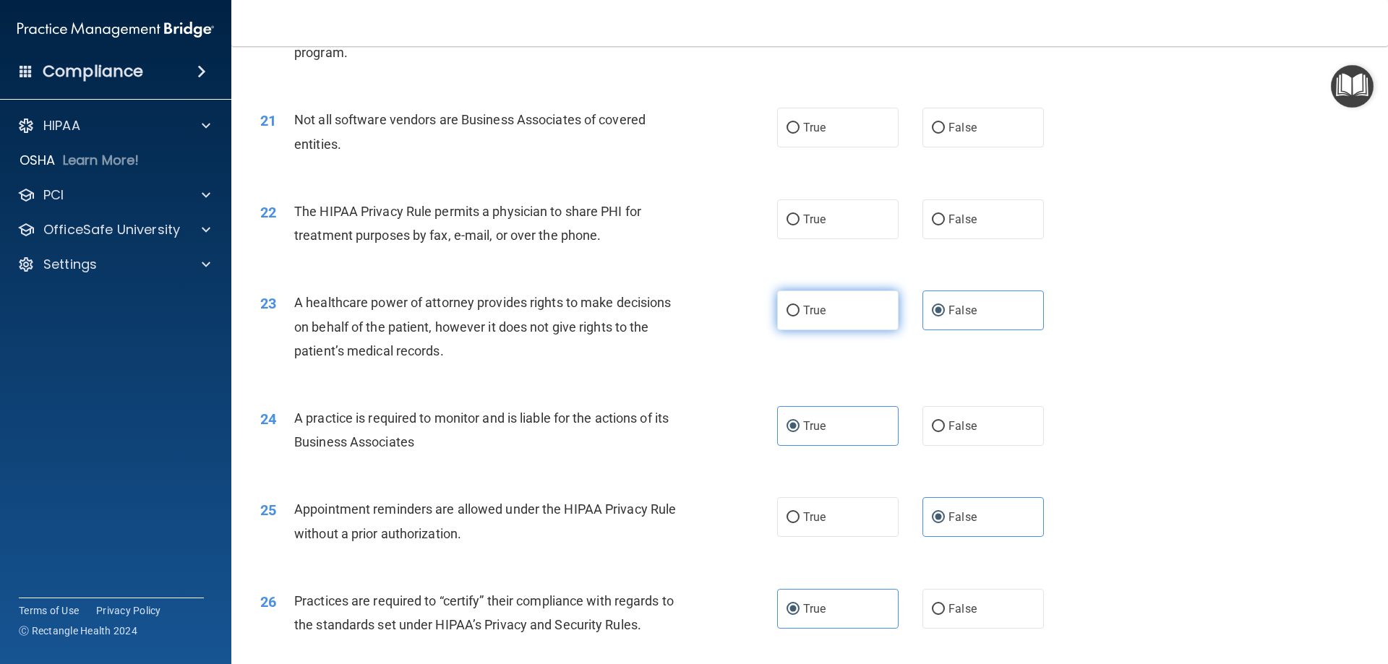
radio input "true"
radio input "false"
click at [810, 224] on span "True" at bounding box center [814, 220] width 22 height 14
click at [800, 224] on input "True" at bounding box center [793, 220] width 13 height 11
radio input "true"
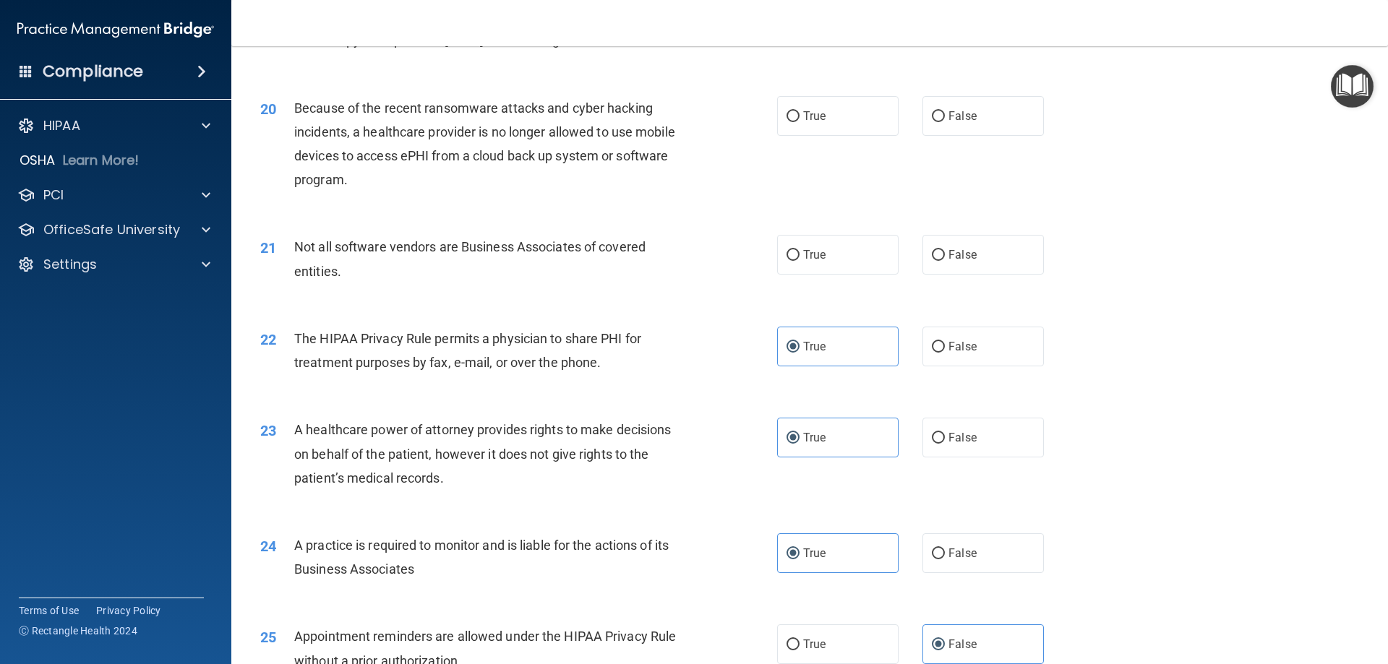
scroll to position [2050, 0]
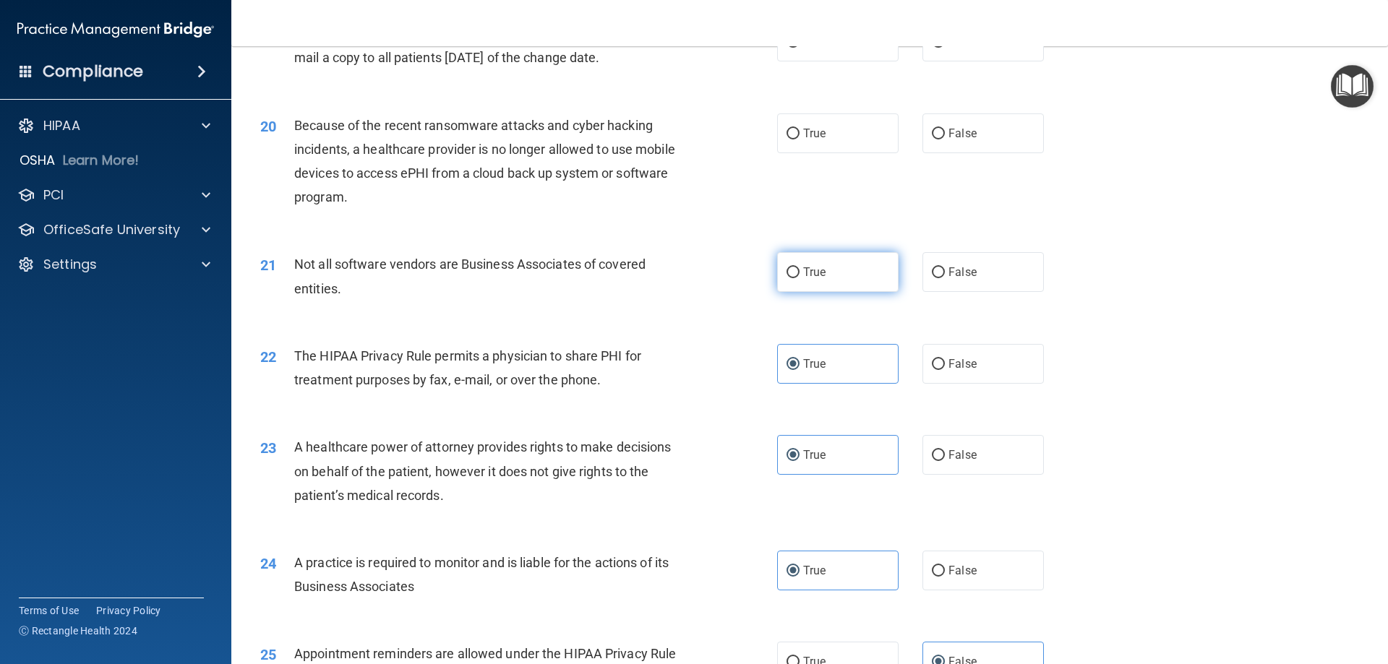
click at [836, 273] on label "True" at bounding box center [837, 272] width 121 height 40
click at [800, 273] on input "True" at bounding box center [793, 272] width 13 height 11
radio input "true"
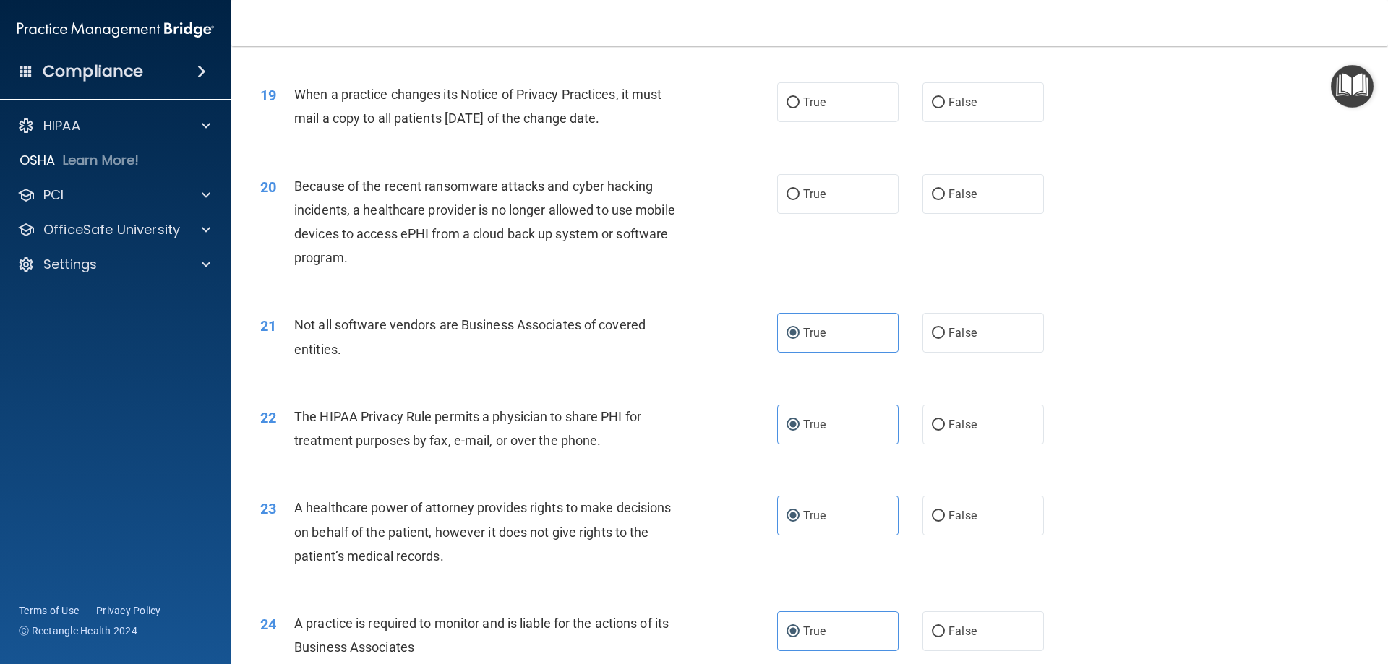
scroll to position [1906, 0]
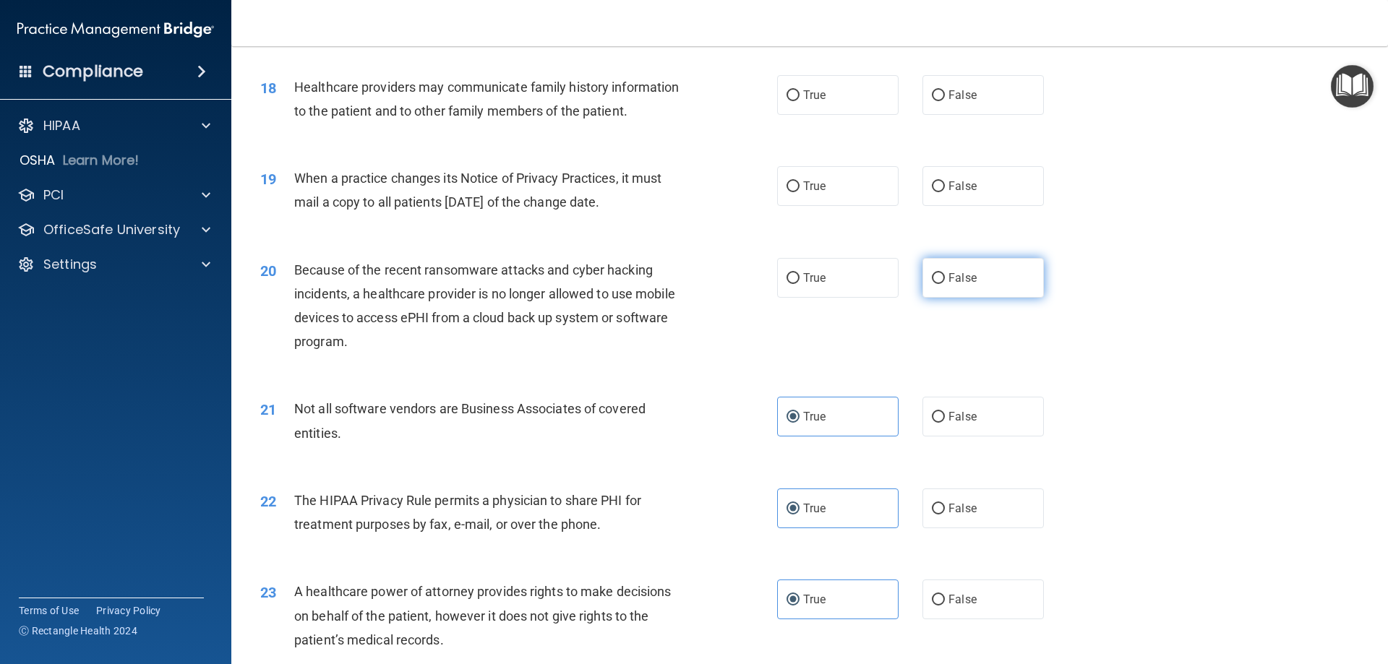
click at [959, 285] on label "False" at bounding box center [982, 278] width 121 height 40
click at [945, 284] on input "False" at bounding box center [938, 278] width 13 height 11
radio input "true"
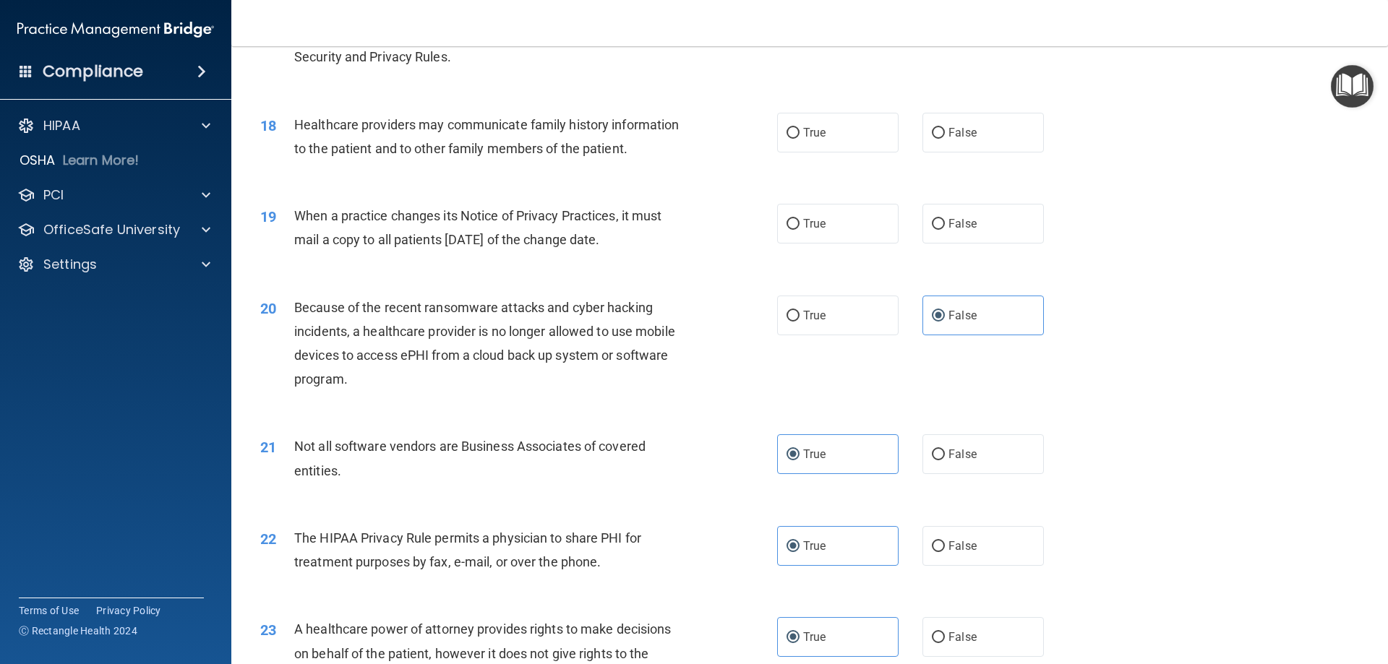
scroll to position [1833, 0]
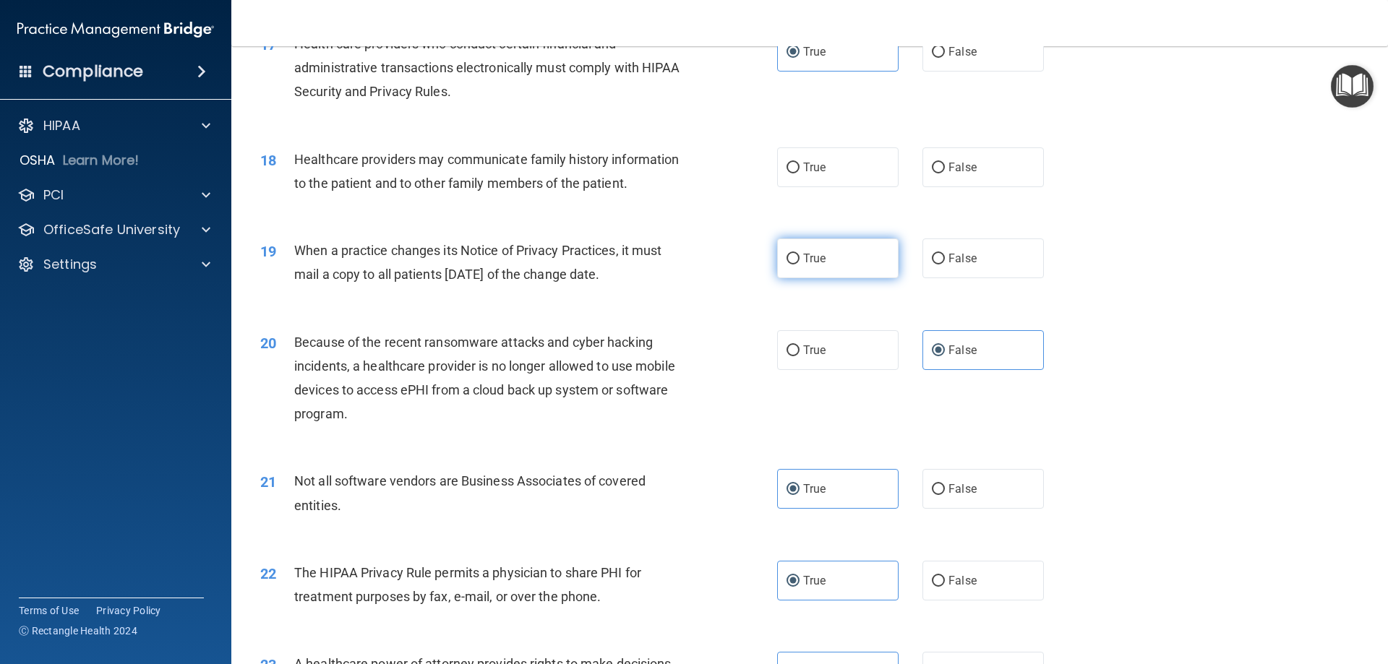
click at [798, 268] on label "True" at bounding box center [837, 259] width 121 height 40
click at [798, 265] on input "True" at bounding box center [793, 259] width 13 height 11
radio input "true"
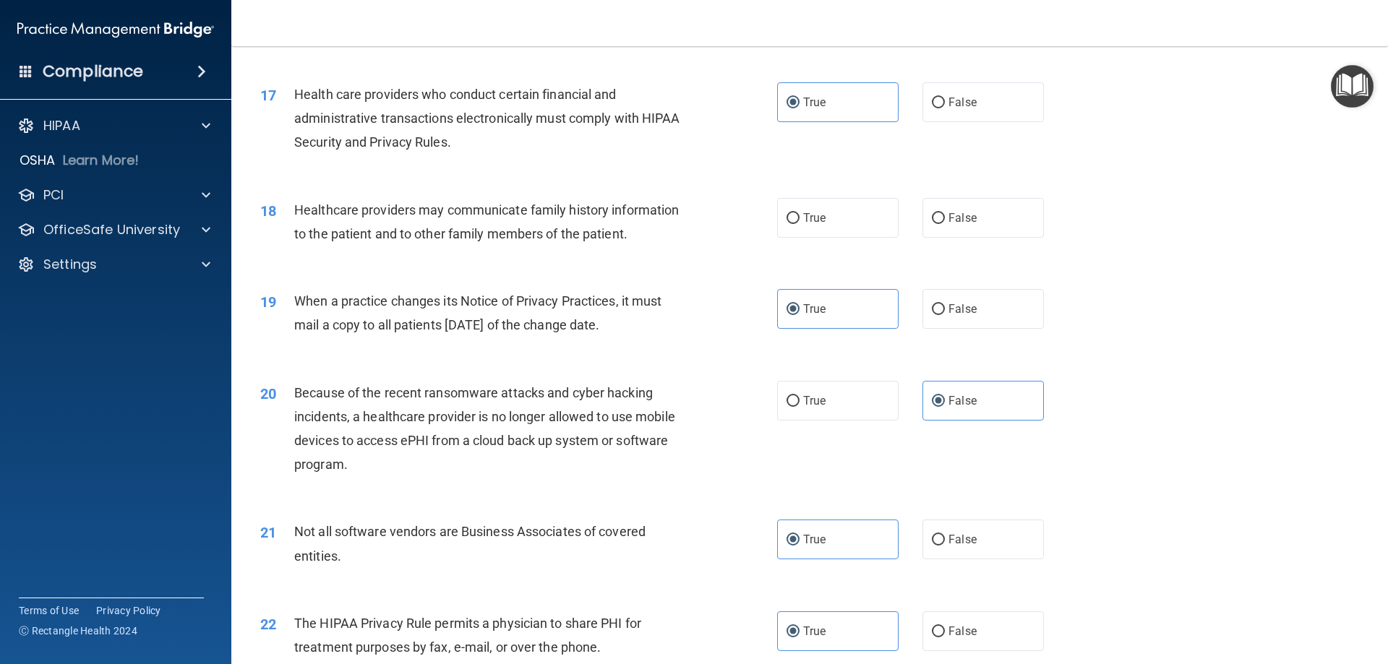
scroll to position [1761, 0]
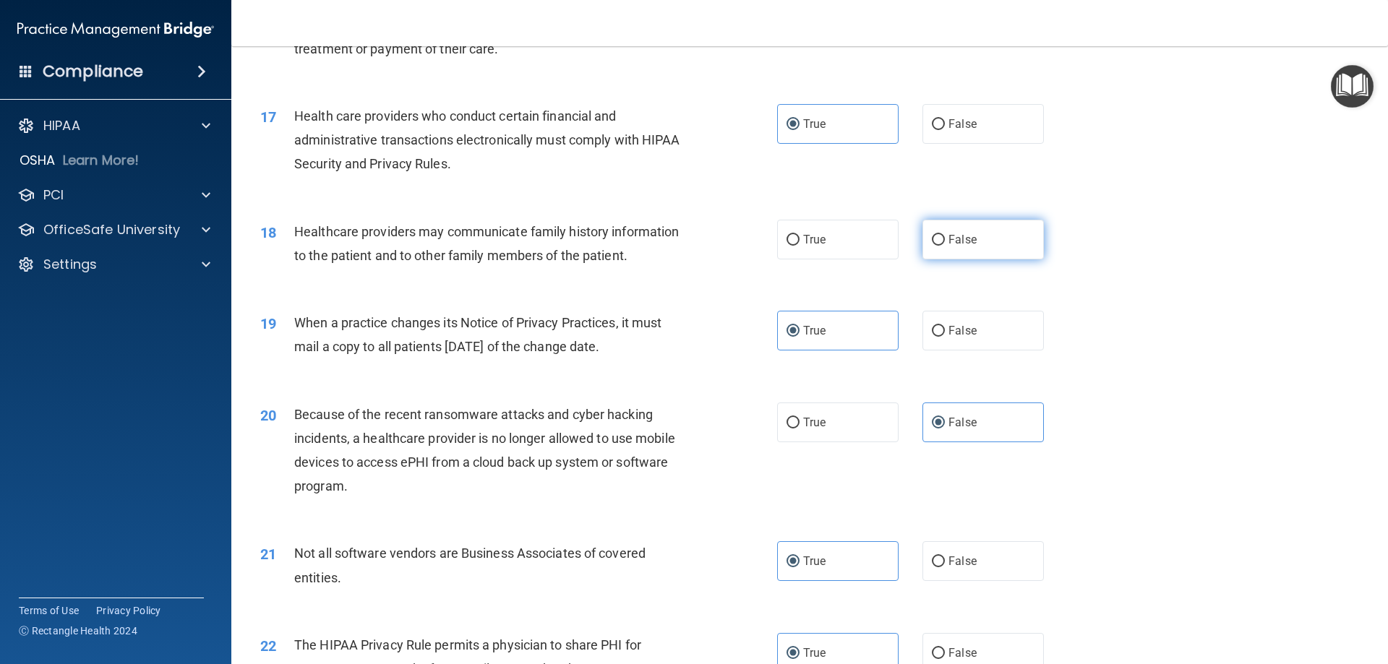
click at [959, 246] on span "False" at bounding box center [962, 240] width 28 height 14
click at [945, 246] on input "False" at bounding box center [938, 240] width 13 height 11
radio input "true"
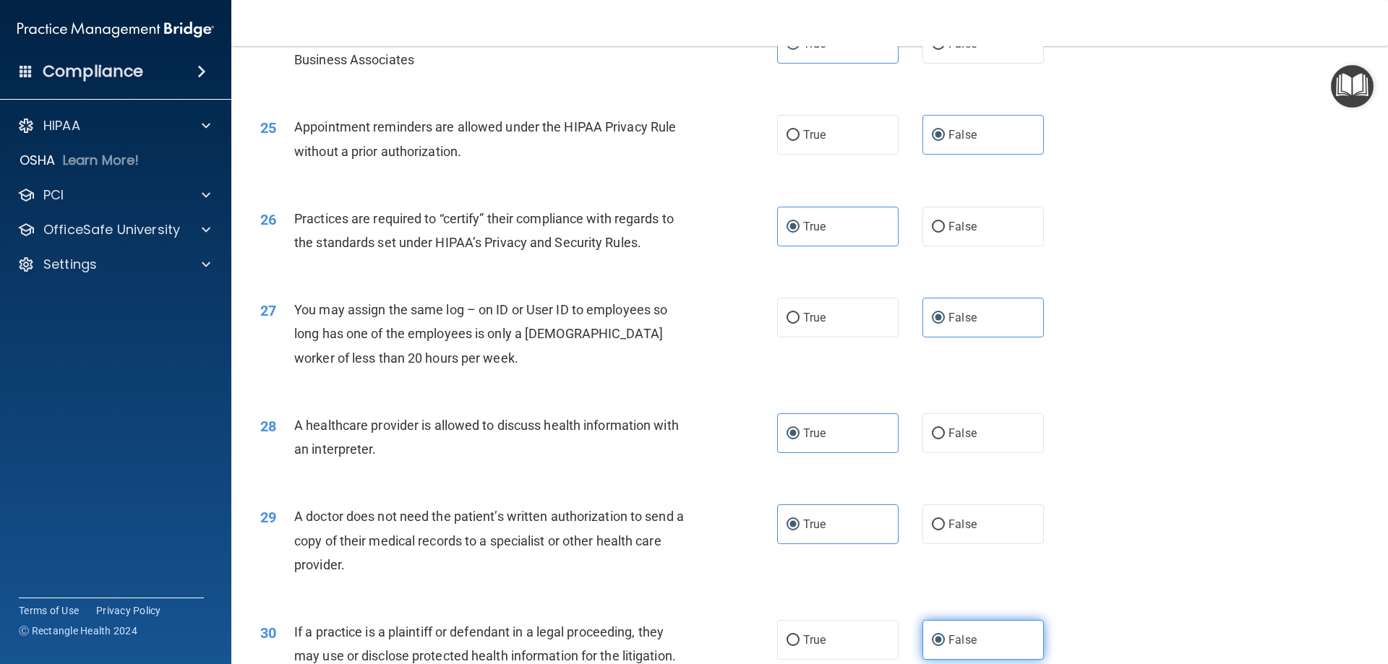
scroll to position [2701, 0]
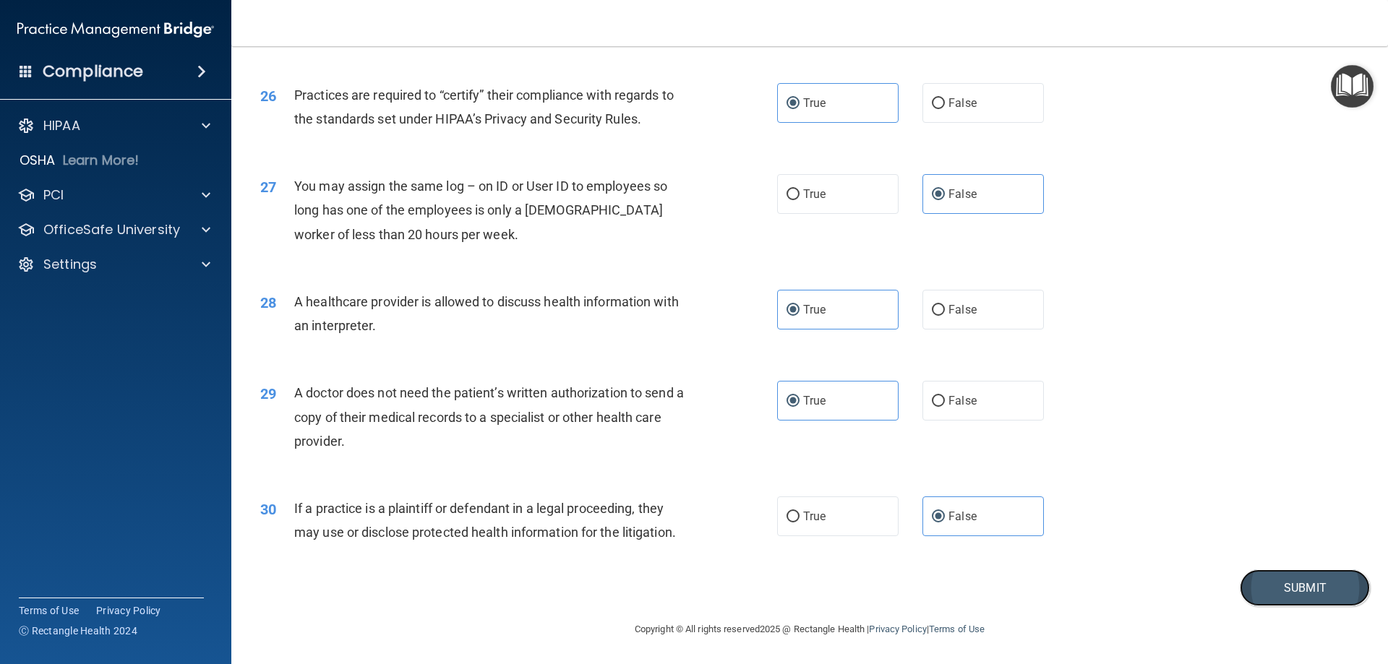
click at [1293, 601] on button "Submit" at bounding box center [1305, 588] width 130 height 37
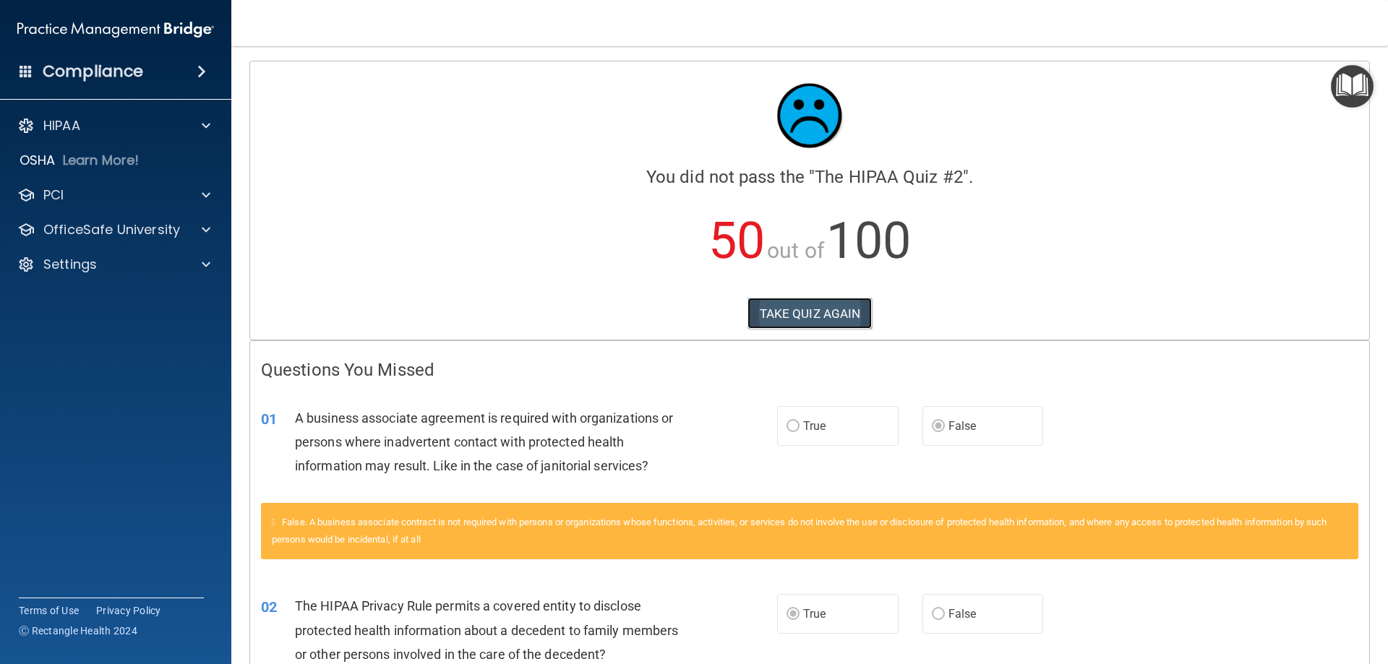
click at [799, 312] on button "TAKE QUIZ AGAIN" at bounding box center [810, 314] width 125 height 32
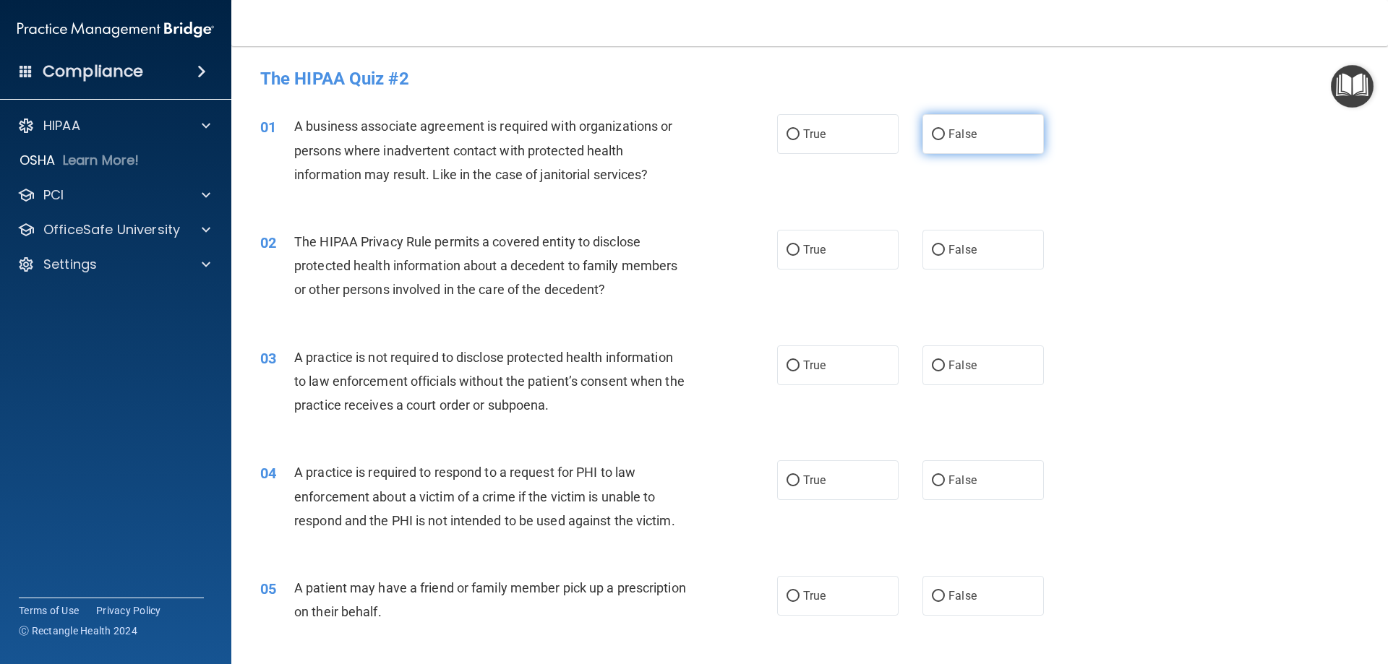
click at [948, 136] on span "False" at bounding box center [962, 134] width 28 height 14
click at [943, 136] on input "False" at bounding box center [938, 134] width 13 height 11
radio input "true"
click at [839, 248] on label "True" at bounding box center [837, 250] width 121 height 40
click at [800, 248] on input "True" at bounding box center [793, 250] width 13 height 11
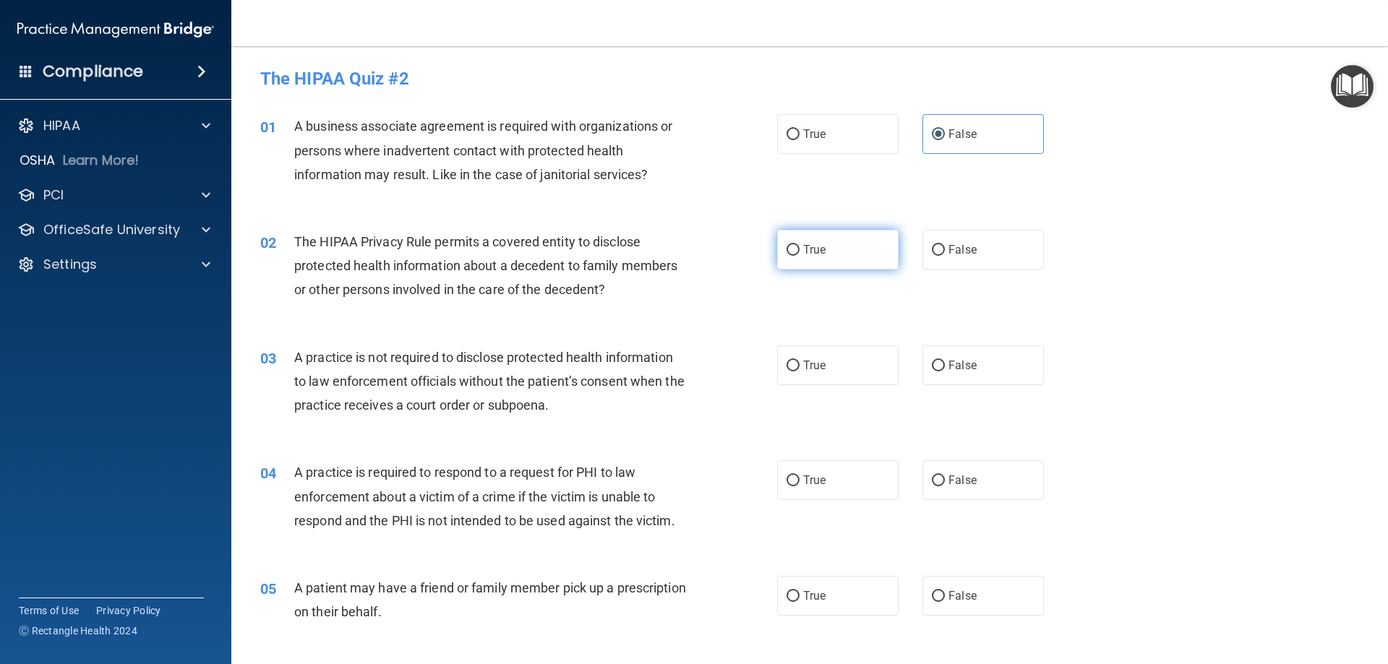
radio input "true"
click at [816, 368] on span "True" at bounding box center [814, 366] width 22 height 14
click at [800, 368] on input "True" at bounding box center [793, 366] width 13 height 11
radio input "true"
click at [922, 372] on label "False" at bounding box center [982, 366] width 121 height 40
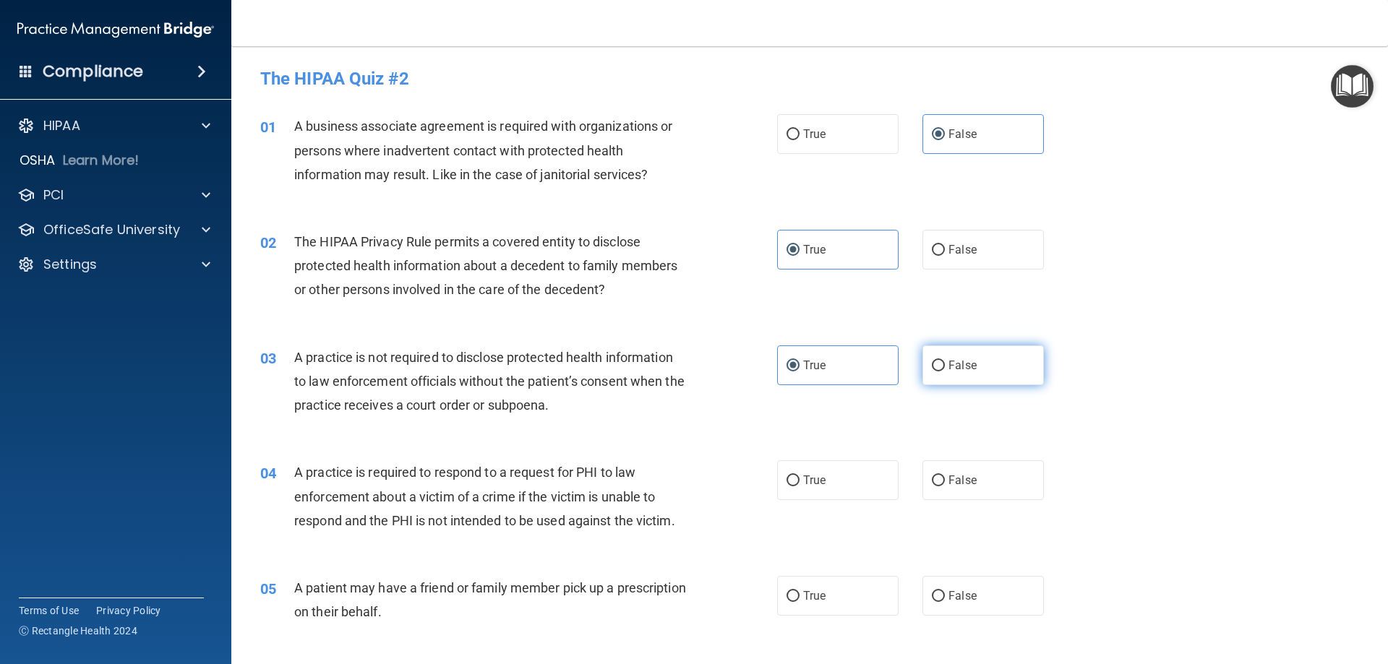
click at [932, 372] on input "False" at bounding box center [938, 366] width 13 height 11
radio input "true"
click at [789, 367] on input "True" at bounding box center [793, 366] width 13 height 11
radio input "true"
click at [967, 359] on span "False" at bounding box center [962, 366] width 28 height 14
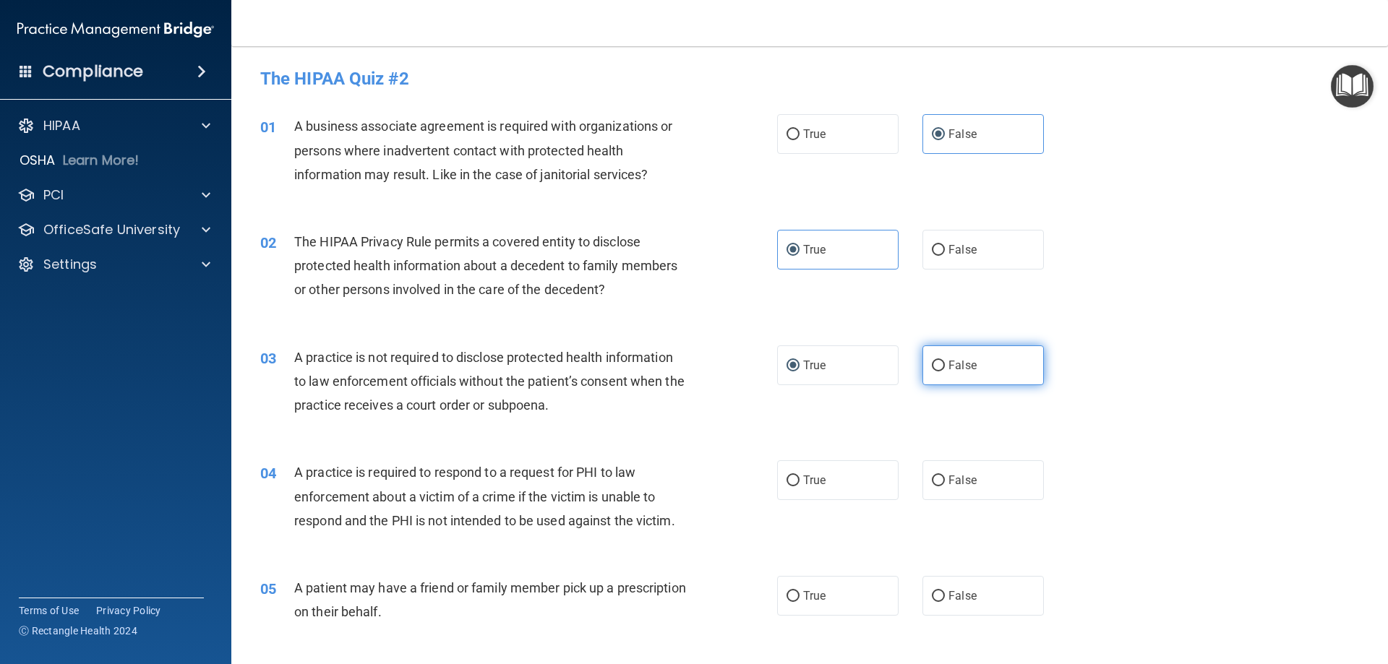
click at [945, 361] on input "False" at bounding box center [938, 366] width 13 height 11
radio input "true"
radio input "false"
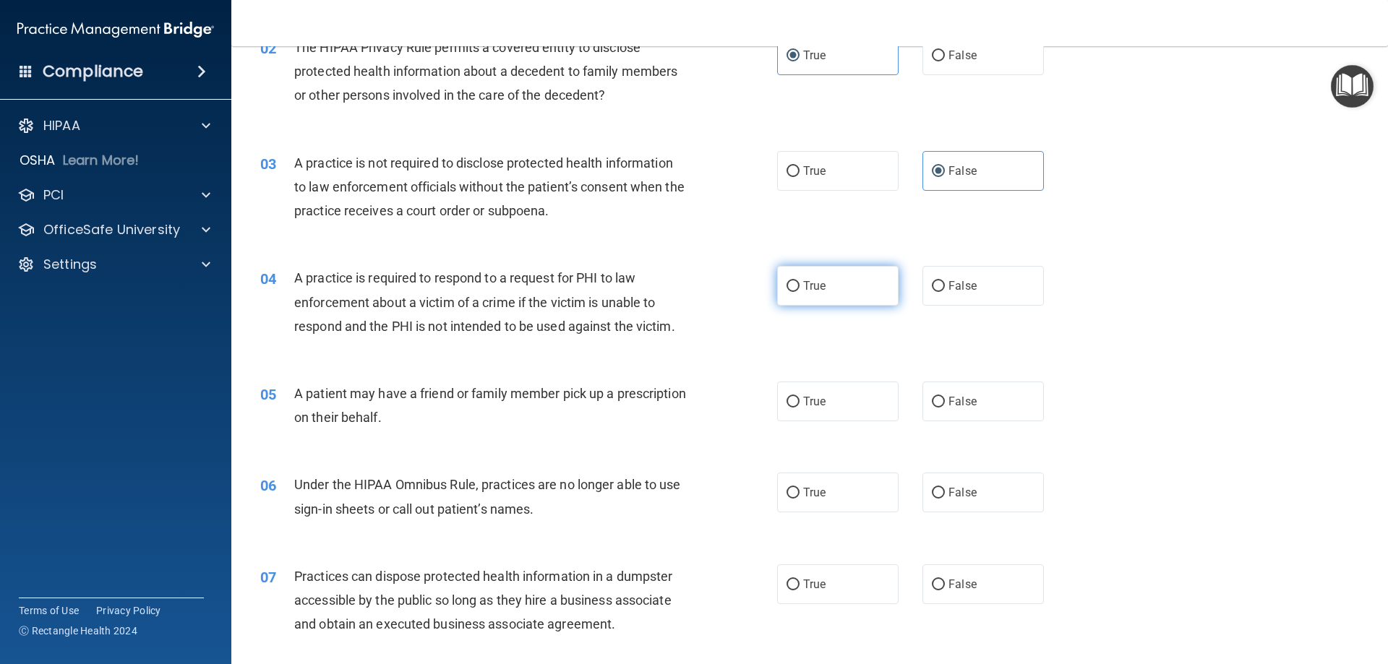
scroll to position [217, 0]
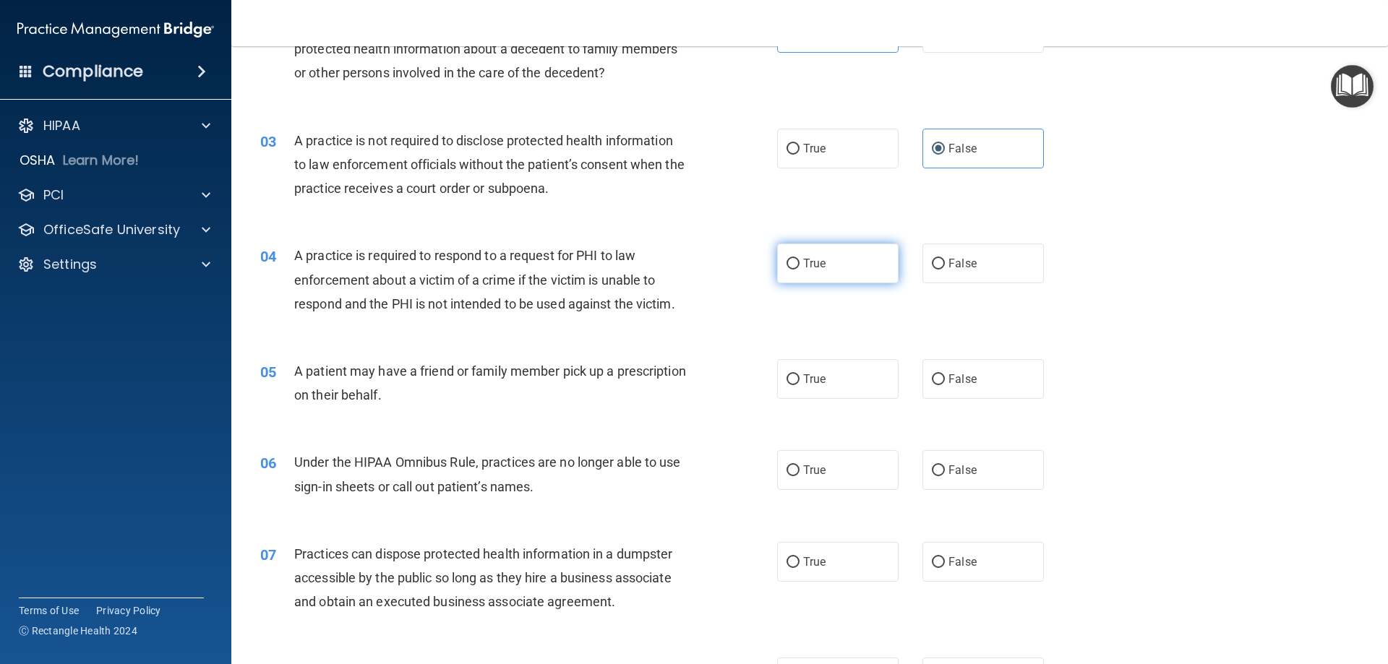
click at [787, 262] on input "True" at bounding box center [793, 264] width 13 height 11
radio input "true"
click at [792, 380] on input "True" at bounding box center [793, 379] width 13 height 11
radio input "true"
click at [965, 467] on span "False" at bounding box center [962, 470] width 28 height 14
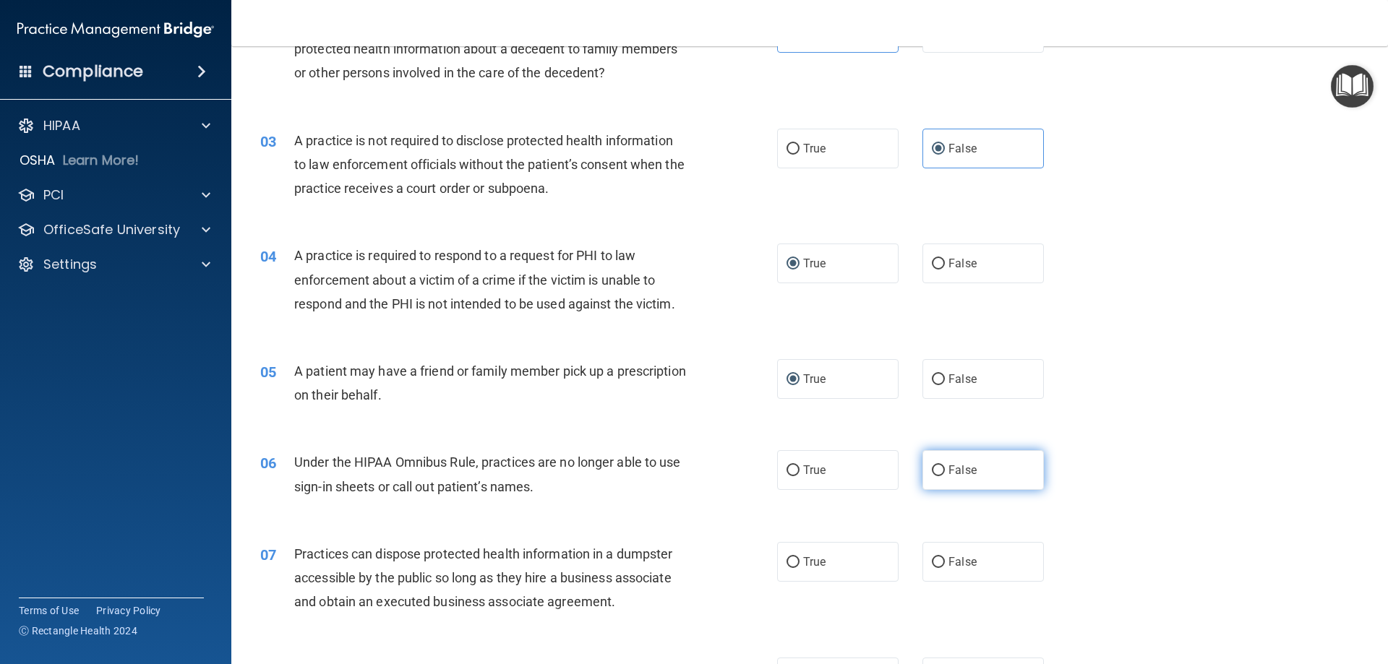
click at [945, 467] on input "False" at bounding box center [938, 471] width 13 height 11
radio input "true"
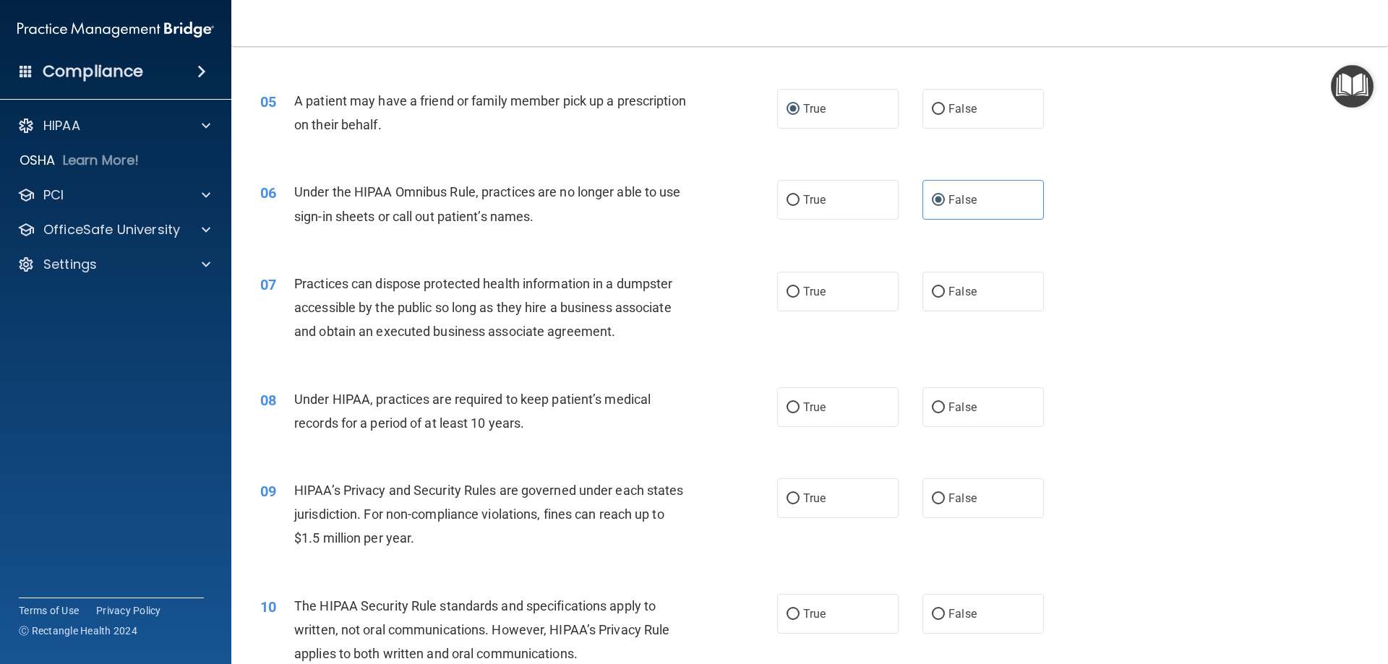
scroll to position [506, 0]
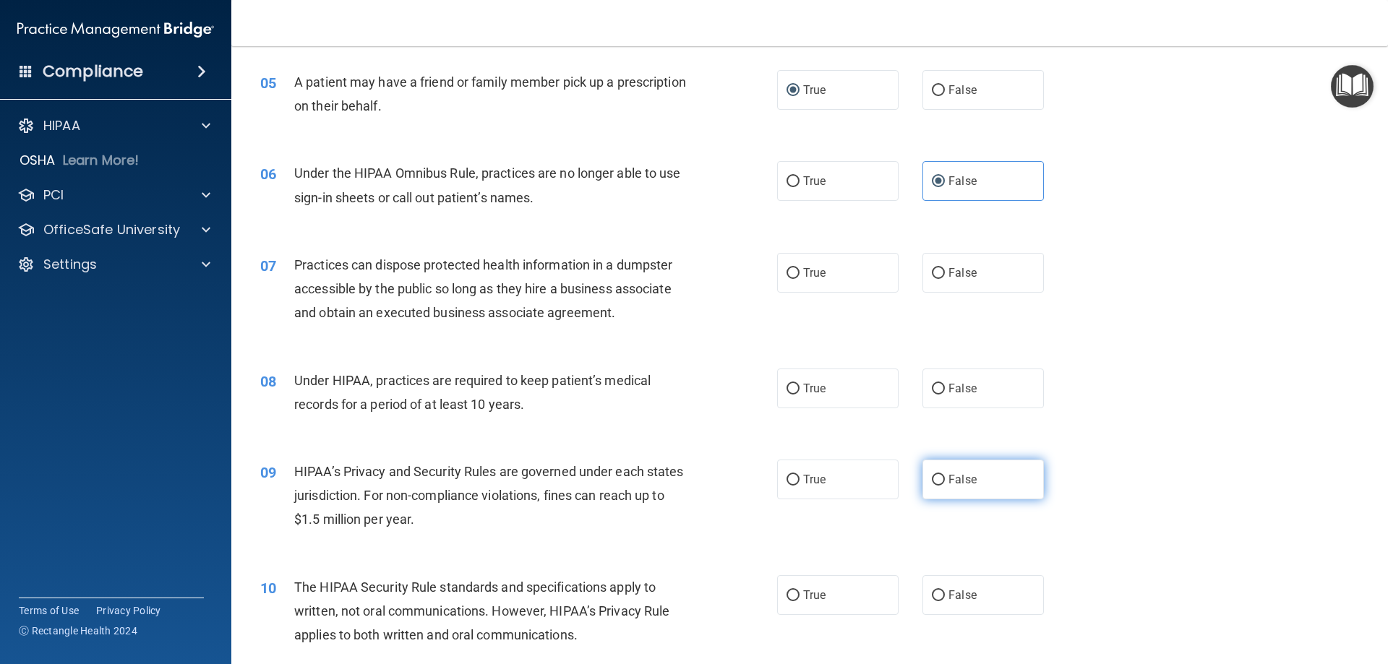
click at [933, 477] on input "False" at bounding box center [938, 480] width 13 height 11
radio input "true"
click at [998, 273] on label "False" at bounding box center [982, 273] width 121 height 40
click at [945, 273] on input "False" at bounding box center [938, 273] width 13 height 11
radio input "true"
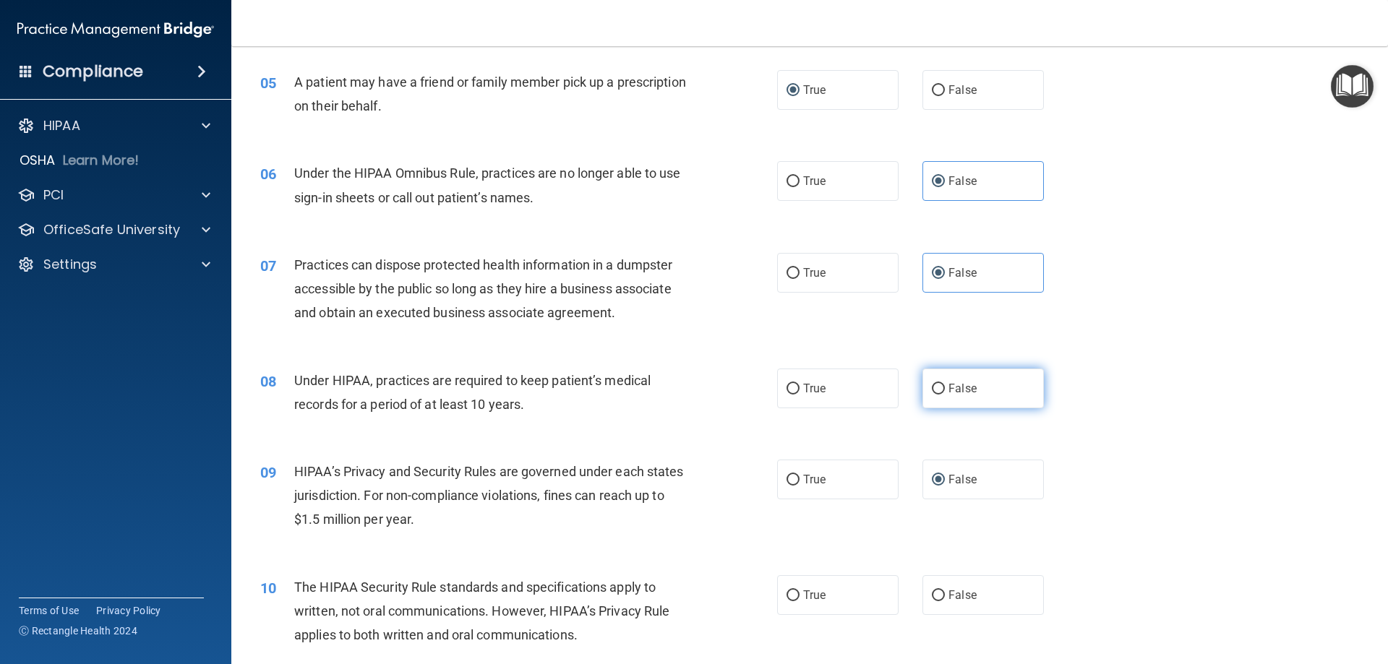
click at [935, 407] on label "False" at bounding box center [982, 389] width 121 height 40
click at [935, 395] on input "False" at bounding box center [938, 389] width 13 height 11
radio input "true"
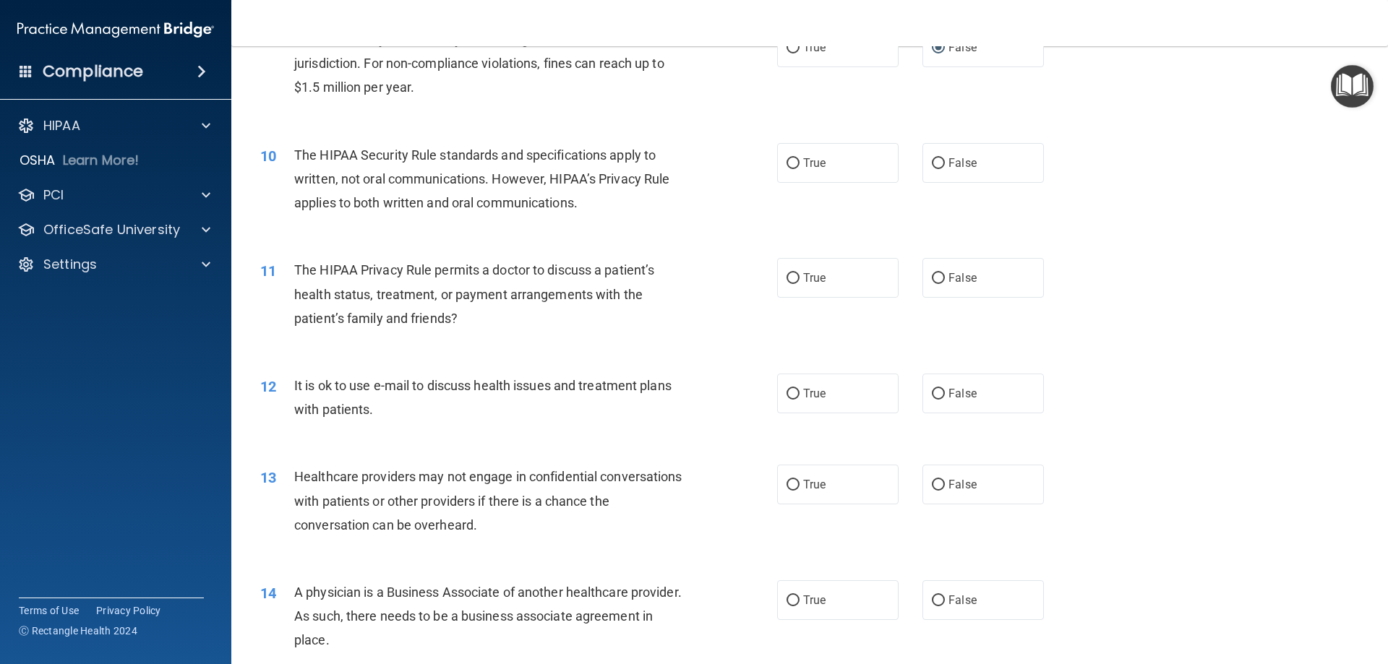
scroll to position [940, 0]
click at [790, 275] on input "True" at bounding box center [793, 277] width 13 height 11
radio input "true"
click at [789, 395] on input "True" at bounding box center [793, 392] width 13 height 11
radio input "true"
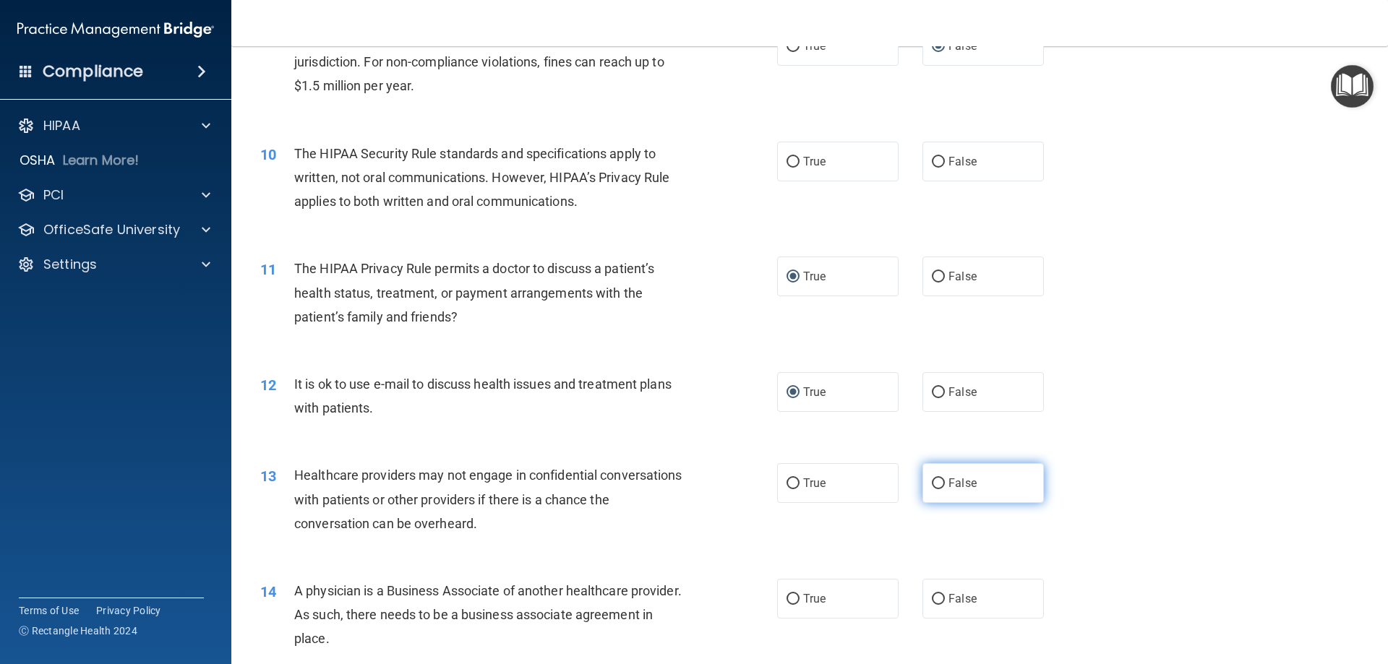
click at [934, 487] on input "False" at bounding box center [938, 484] width 13 height 11
radio input "true"
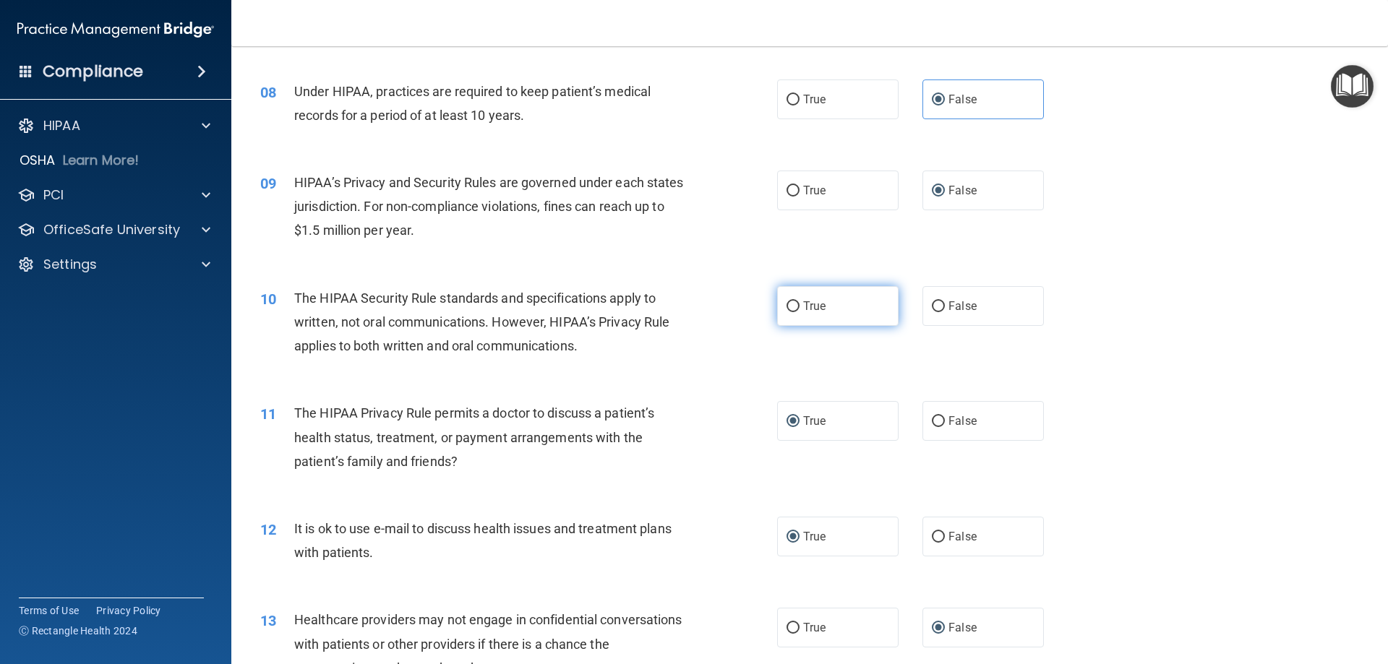
click at [812, 307] on span "True" at bounding box center [814, 306] width 22 height 14
click at [800, 307] on input "True" at bounding box center [793, 306] width 13 height 11
radio input "true"
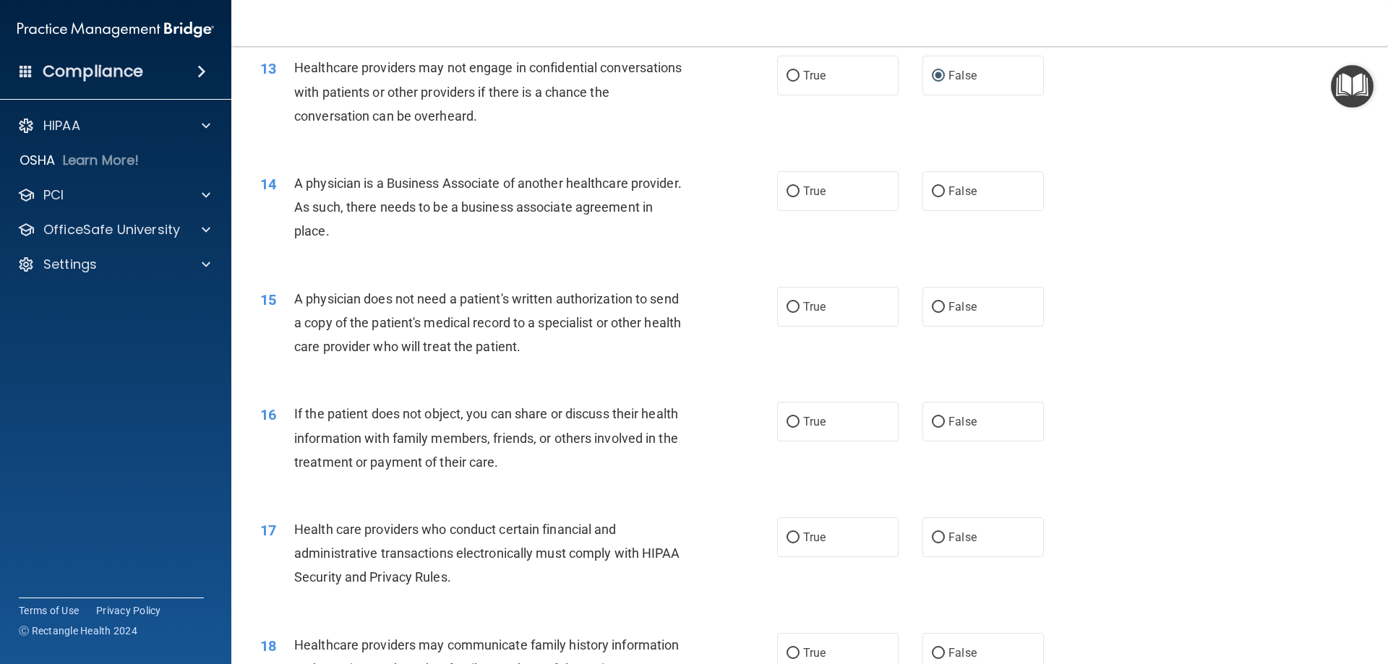
scroll to position [1374, 0]
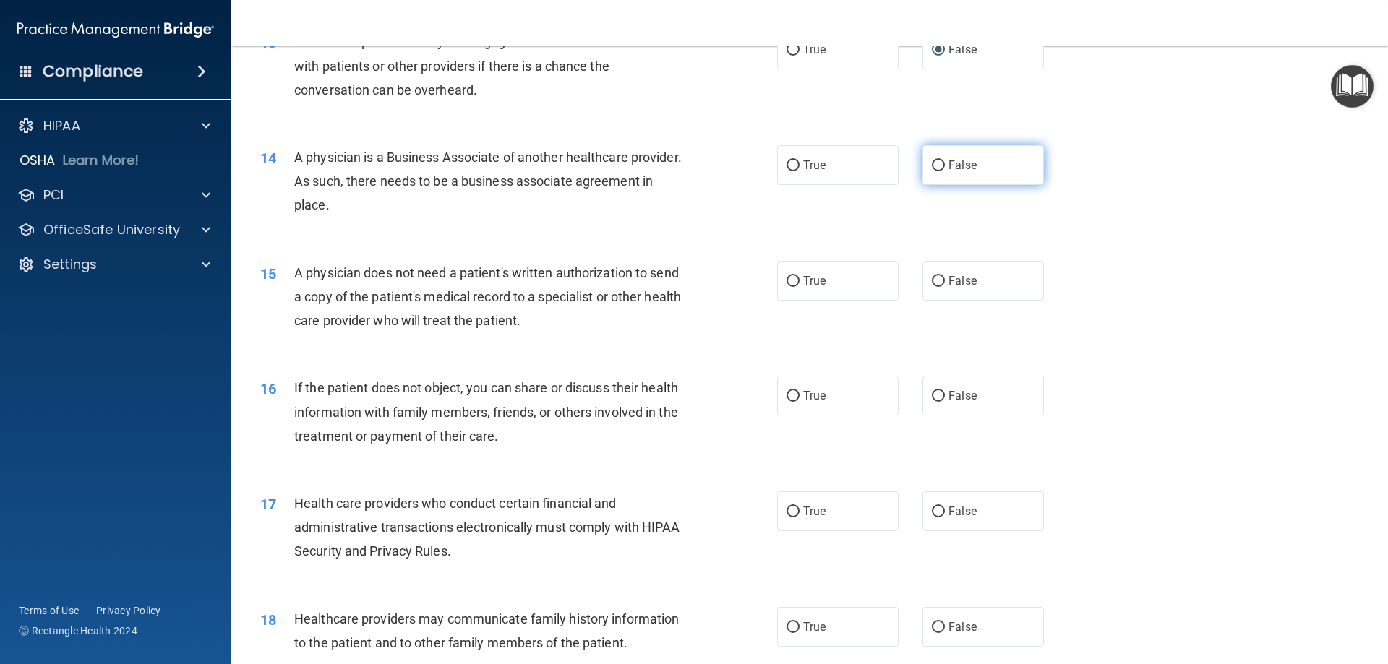
click at [984, 171] on label "False" at bounding box center [982, 165] width 121 height 40
click at [945, 171] on input "False" at bounding box center [938, 165] width 13 height 11
radio input "true"
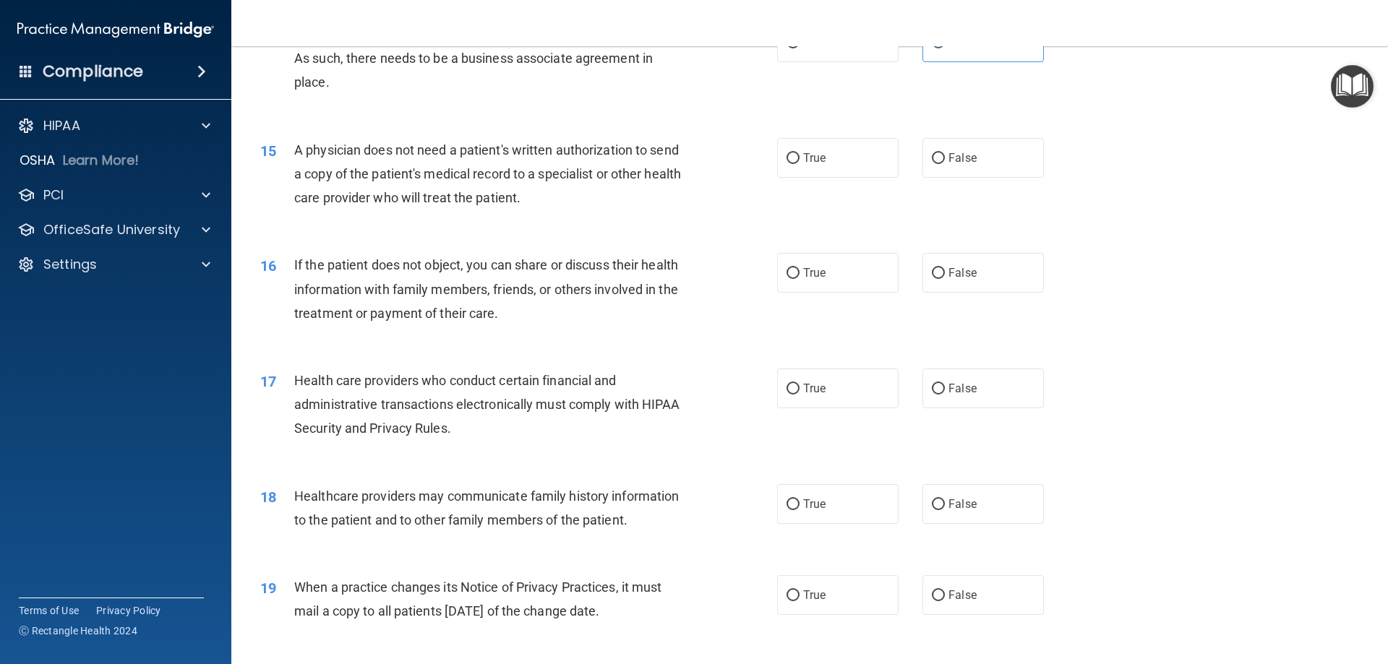
scroll to position [1518, 0]
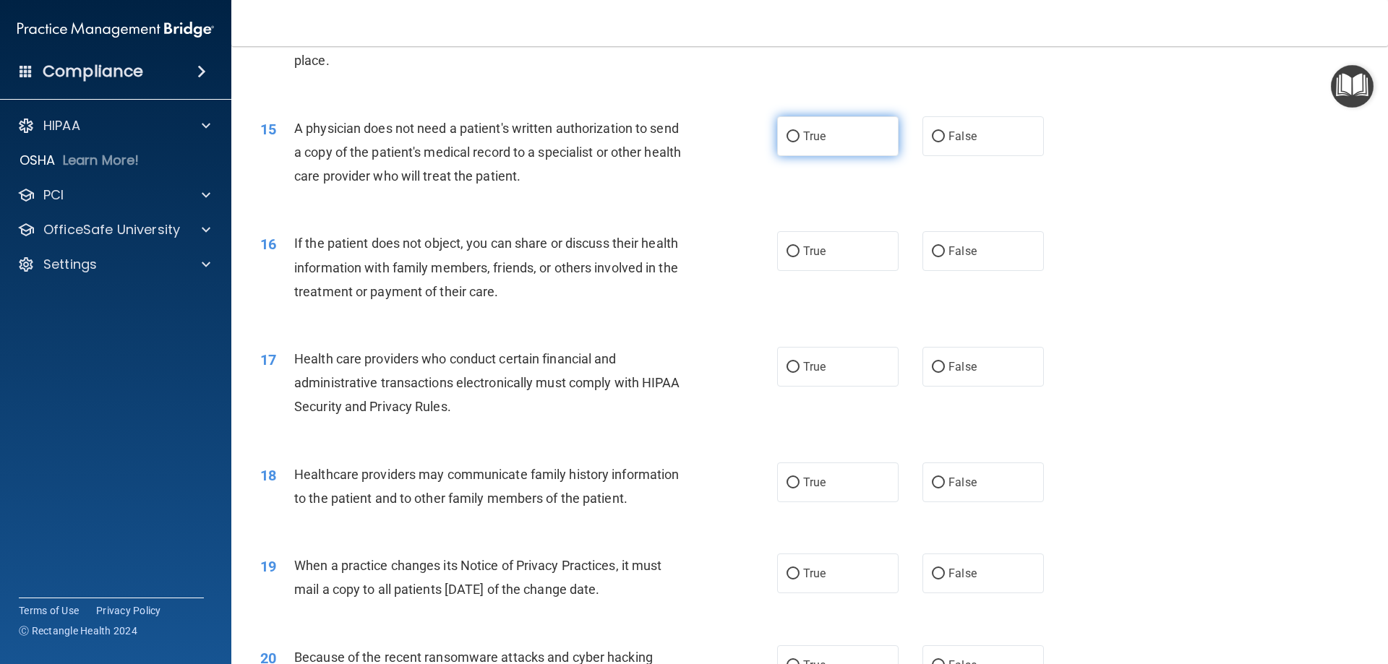
click at [803, 133] on span "True" at bounding box center [814, 136] width 22 height 14
click at [800, 133] on input "True" at bounding box center [793, 137] width 13 height 11
radio input "true"
click at [826, 265] on label "True" at bounding box center [837, 251] width 121 height 40
click at [800, 257] on input "True" at bounding box center [793, 252] width 13 height 11
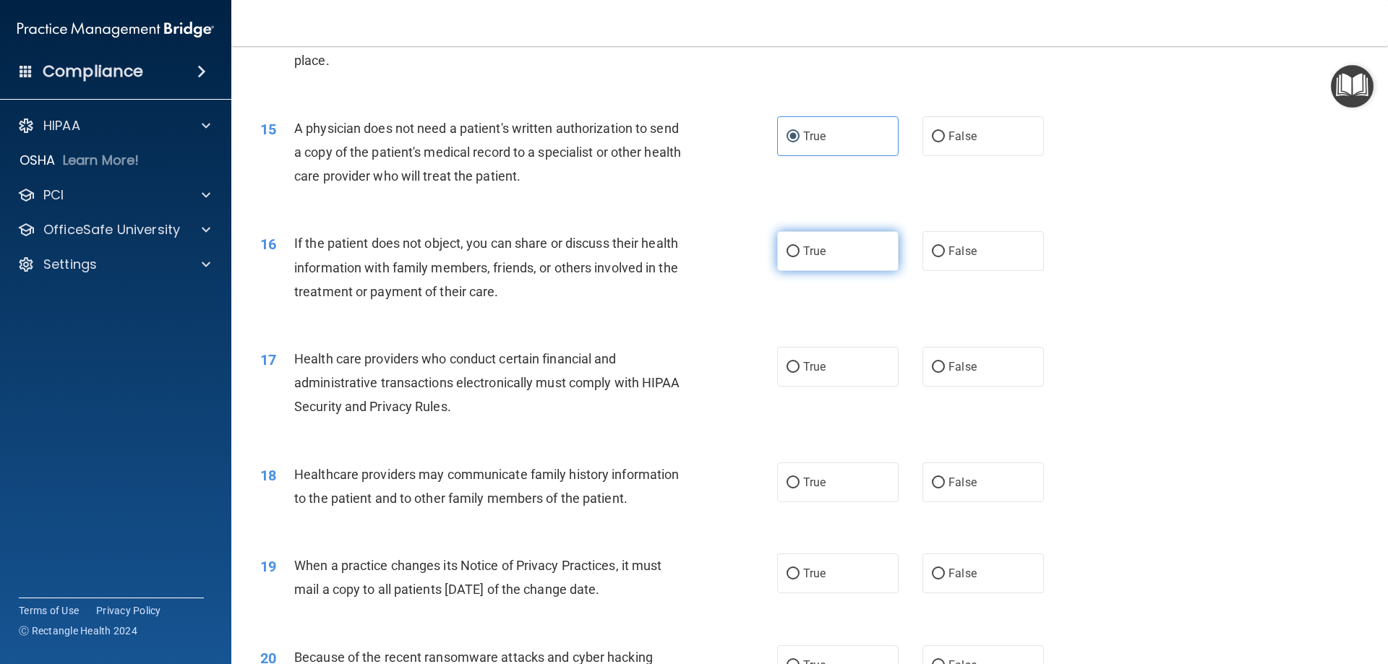
radio input "true"
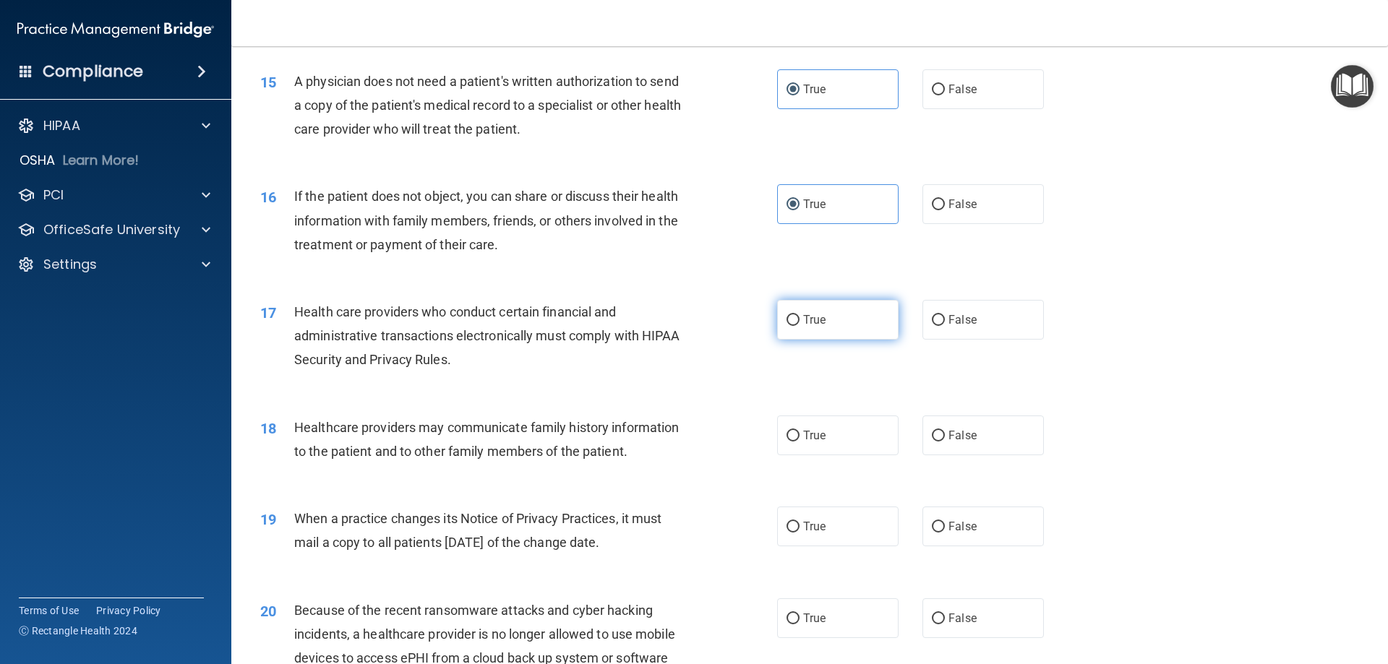
scroll to position [1590, 0]
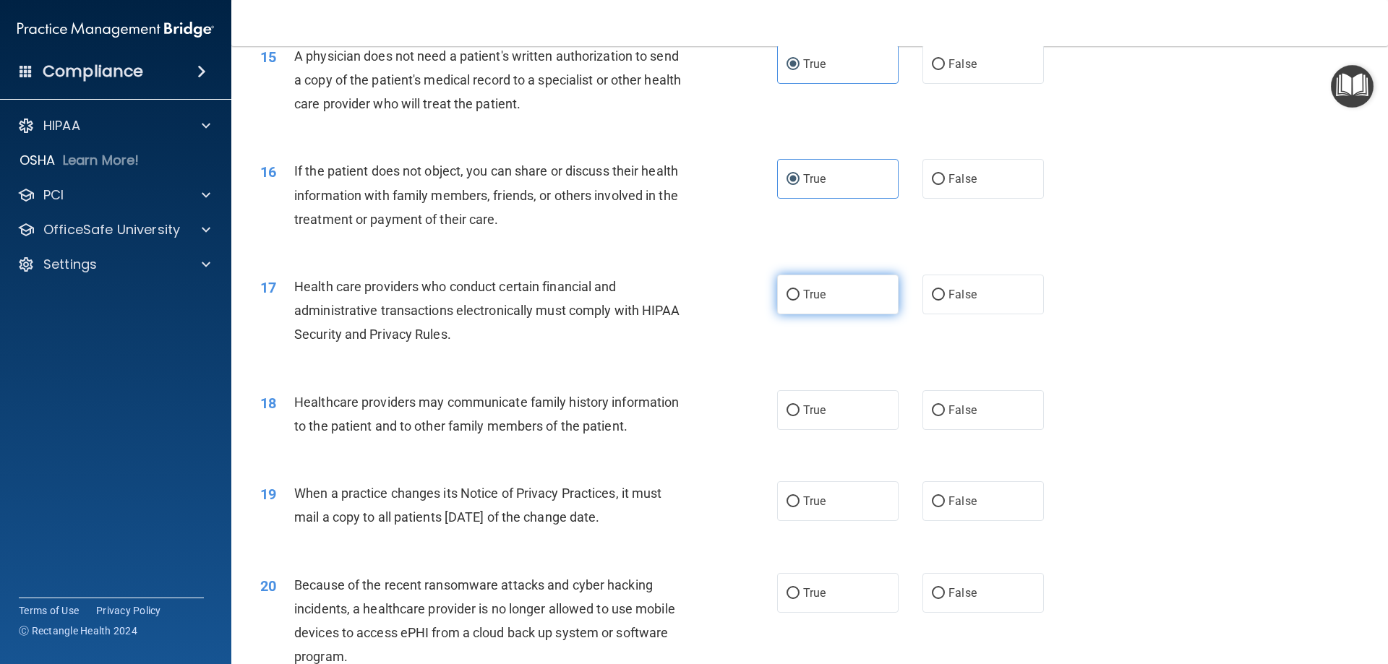
click at [821, 300] on span "True" at bounding box center [814, 295] width 22 height 14
click at [800, 300] on input "True" at bounding box center [793, 295] width 13 height 11
radio input "true"
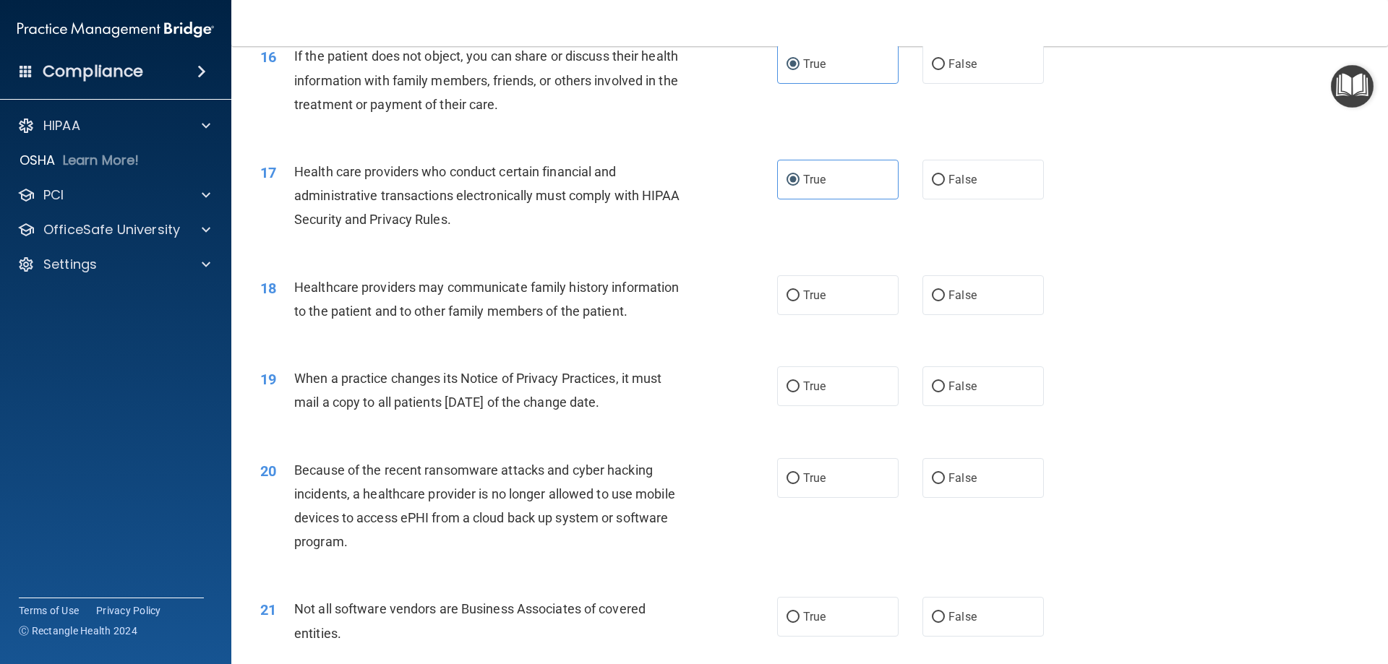
scroll to position [1735, 0]
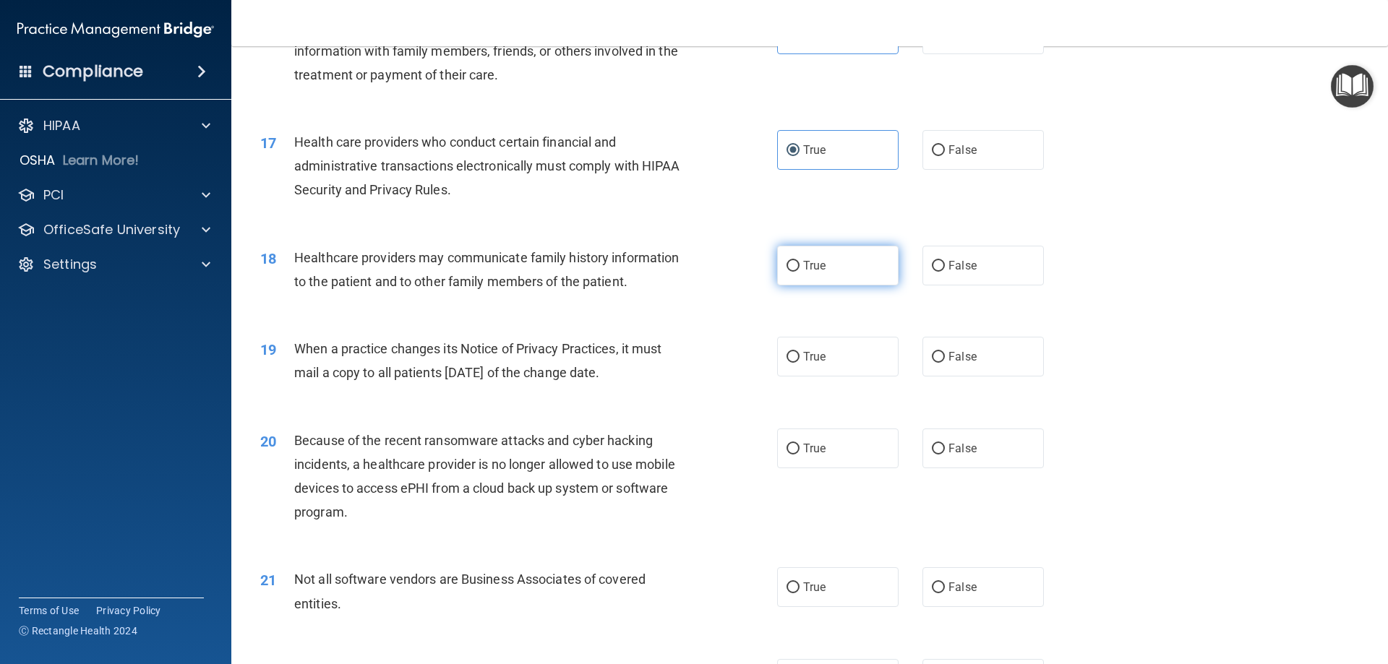
click at [813, 265] on span "True" at bounding box center [814, 266] width 22 height 14
click at [800, 265] on input "True" at bounding box center [793, 266] width 13 height 11
radio input "true"
click at [948, 356] on span "False" at bounding box center [962, 357] width 28 height 14
click at [945, 356] on input "False" at bounding box center [938, 357] width 13 height 11
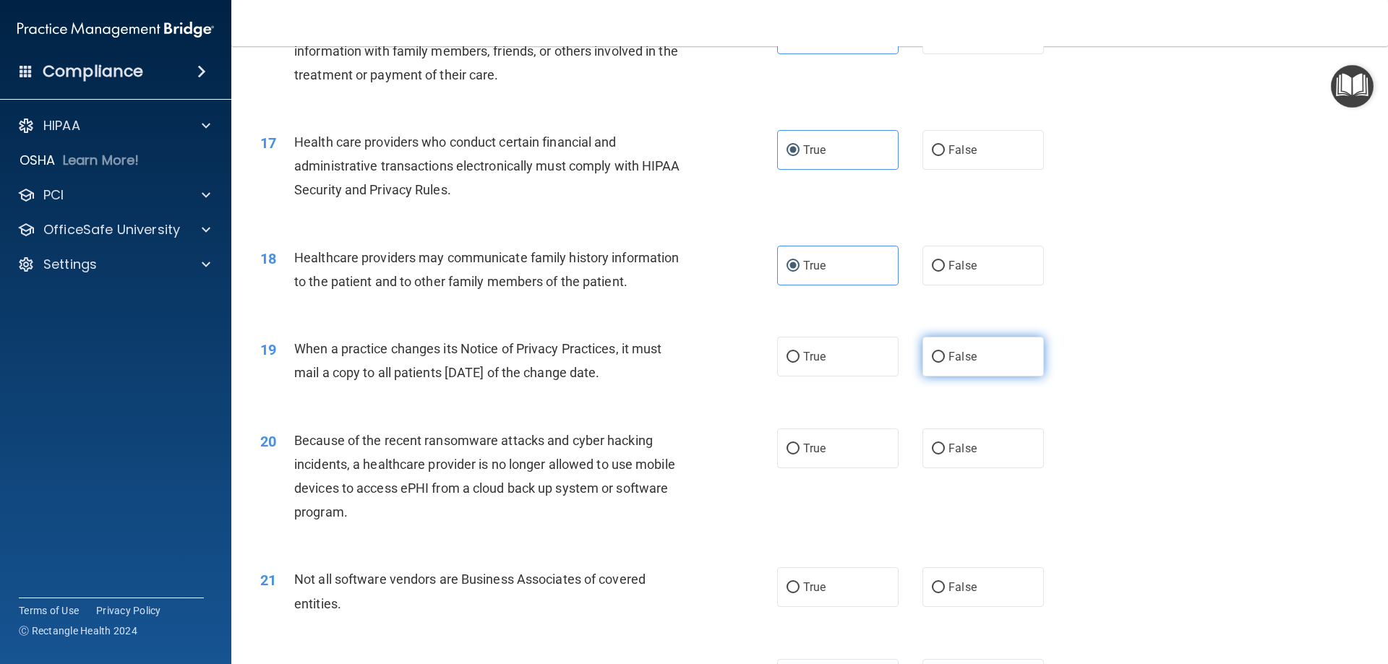
radio input "true"
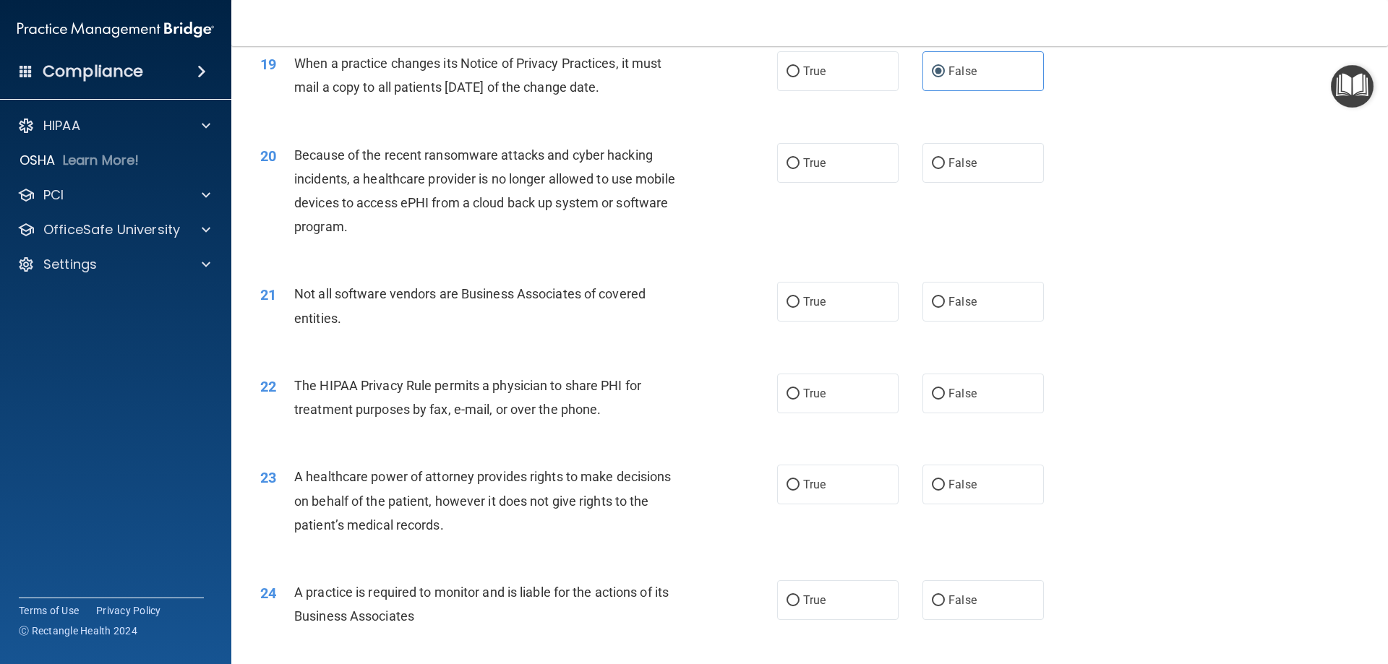
scroll to position [2024, 0]
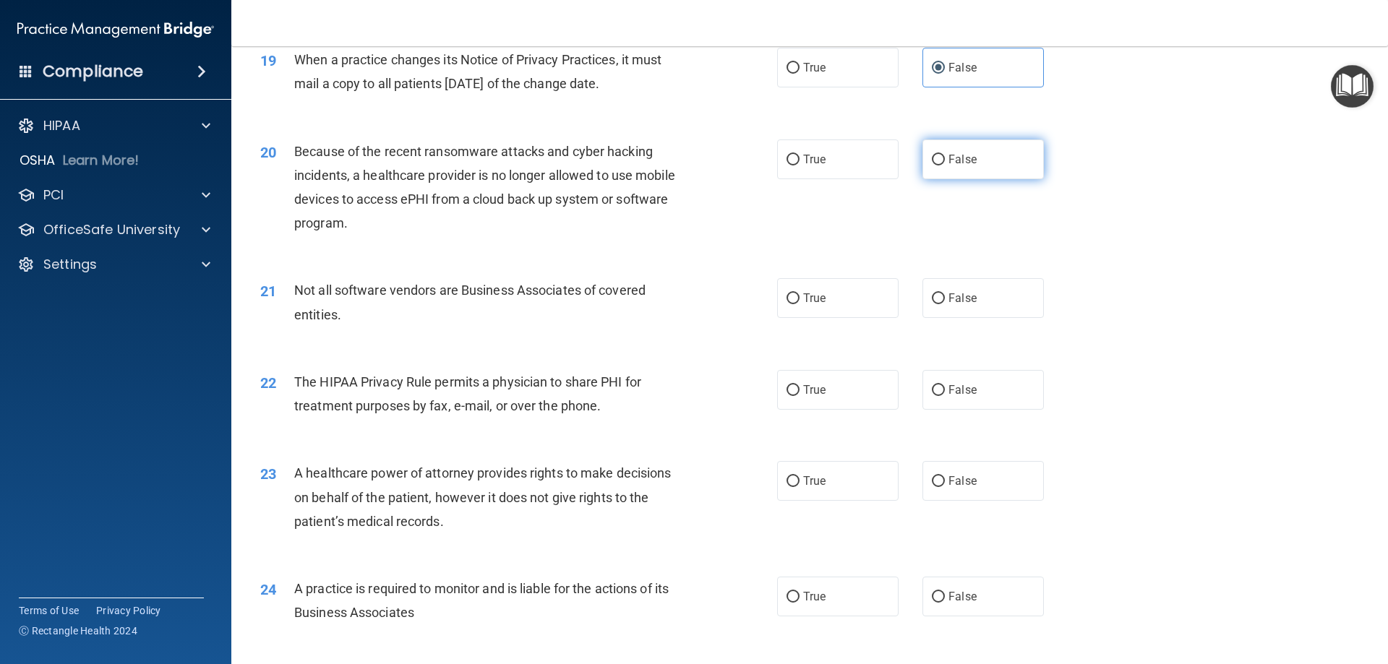
click at [938, 157] on label "False" at bounding box center [982, 160] width 121 height 40
click at [938, 157] on input "False" at bounding box center [938, 160] width 13 height 11
radio input "true"
click at [797, 306] on label "True" at bounding box center [837, 298] width 121 height 40
click at [797, 304] on input "True" at bounding box center [793, 299] width 13 height 11
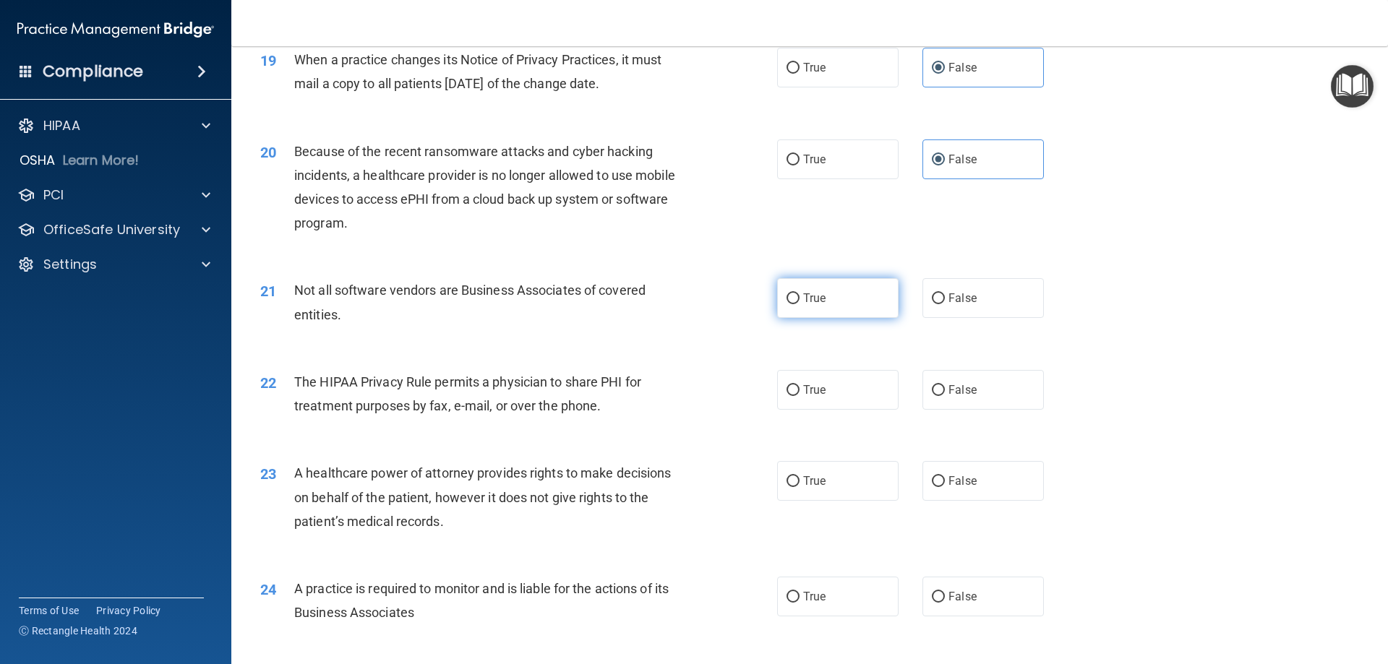
radio input "true"
click at [814, 398] on label "True" at bounding box center [837, 390] width 121 height 40
click at [800, 396] on input "True" at bounding box center [793, 390] width 13 height 11
radio input "true"
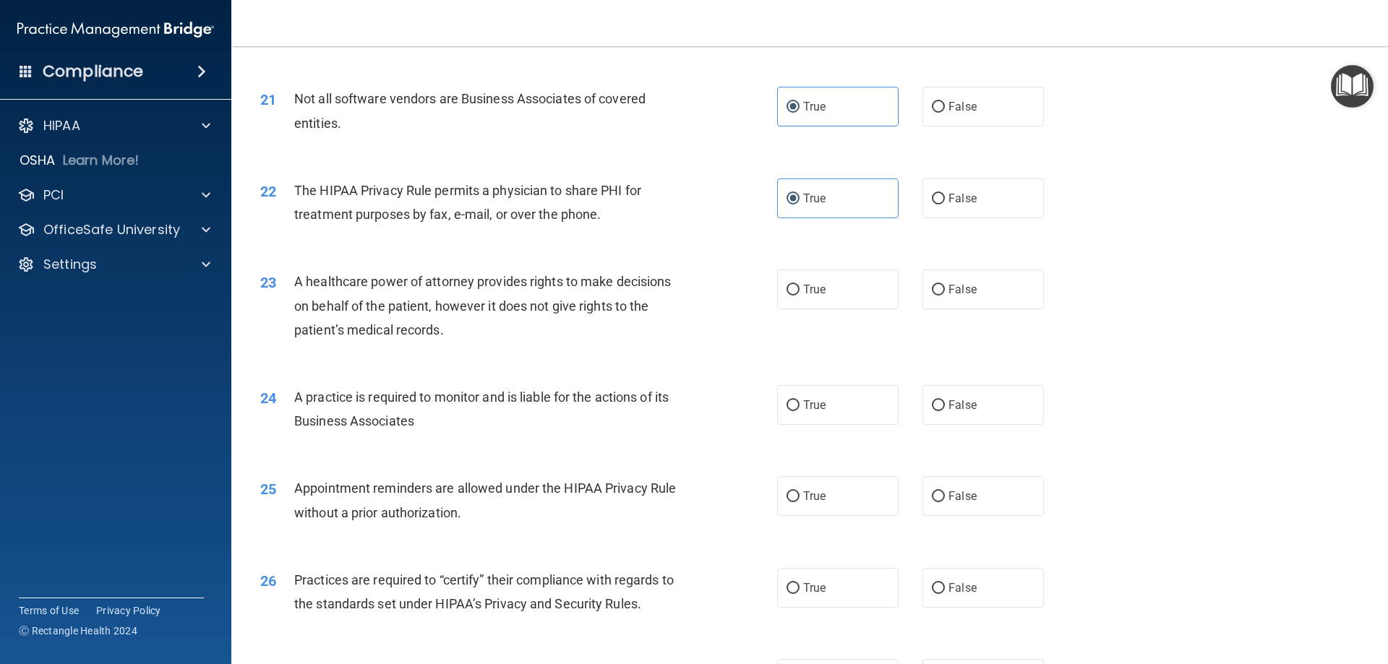
scroll to position [2241, 0]
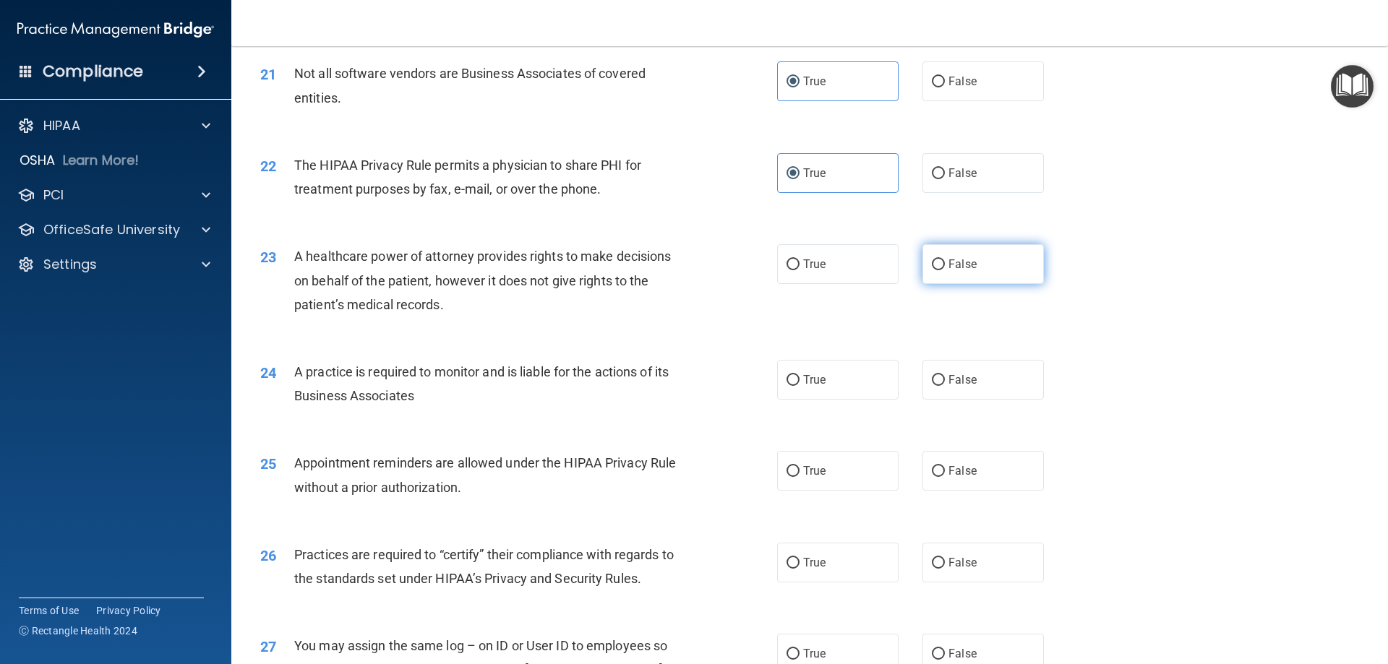
click at [935, 260] on input "False" at bounding box center [938, 265] width 13 height 11
radio input "true"
click at [934, 378] on input "False" at bounding box center [938, 380] width 13 height 11
radio input "true"
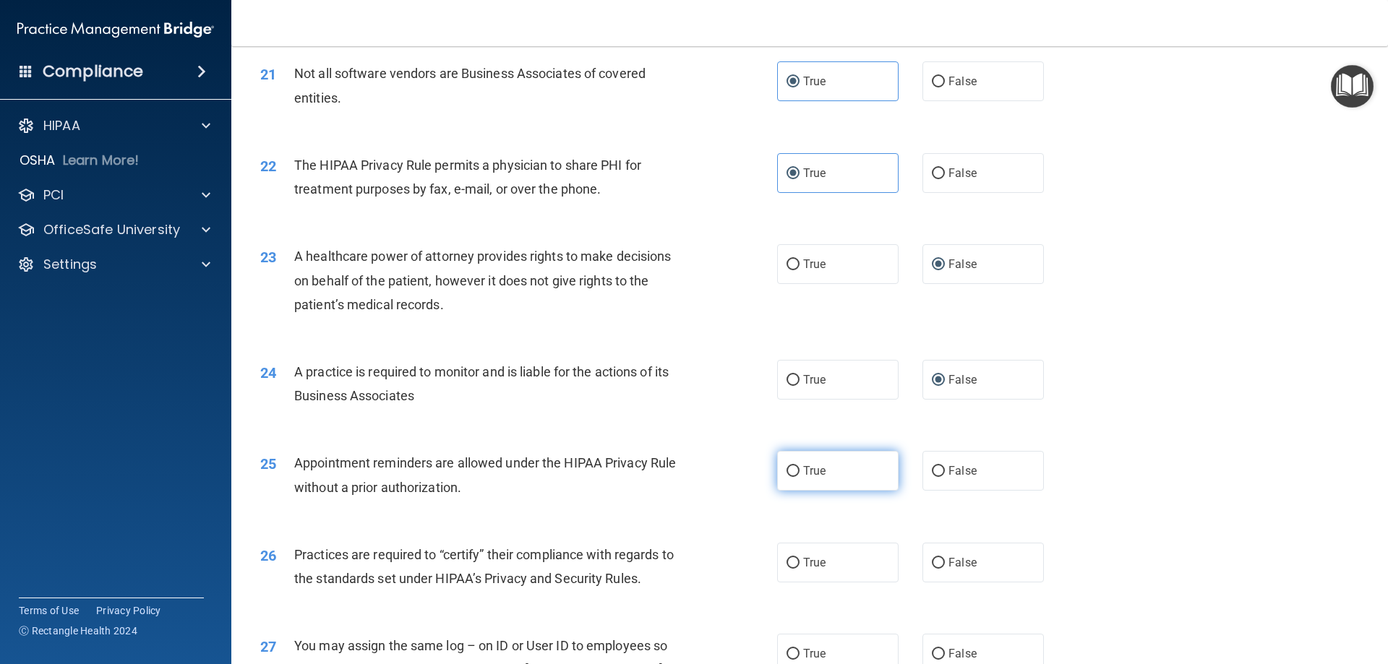
click at [803, 469] on span "True" at bounding box center [814, 471] width 22 height 14
click at [800, 469] on input "True" at bounding box center [793, 471] width 13 height 11
radio input "true"
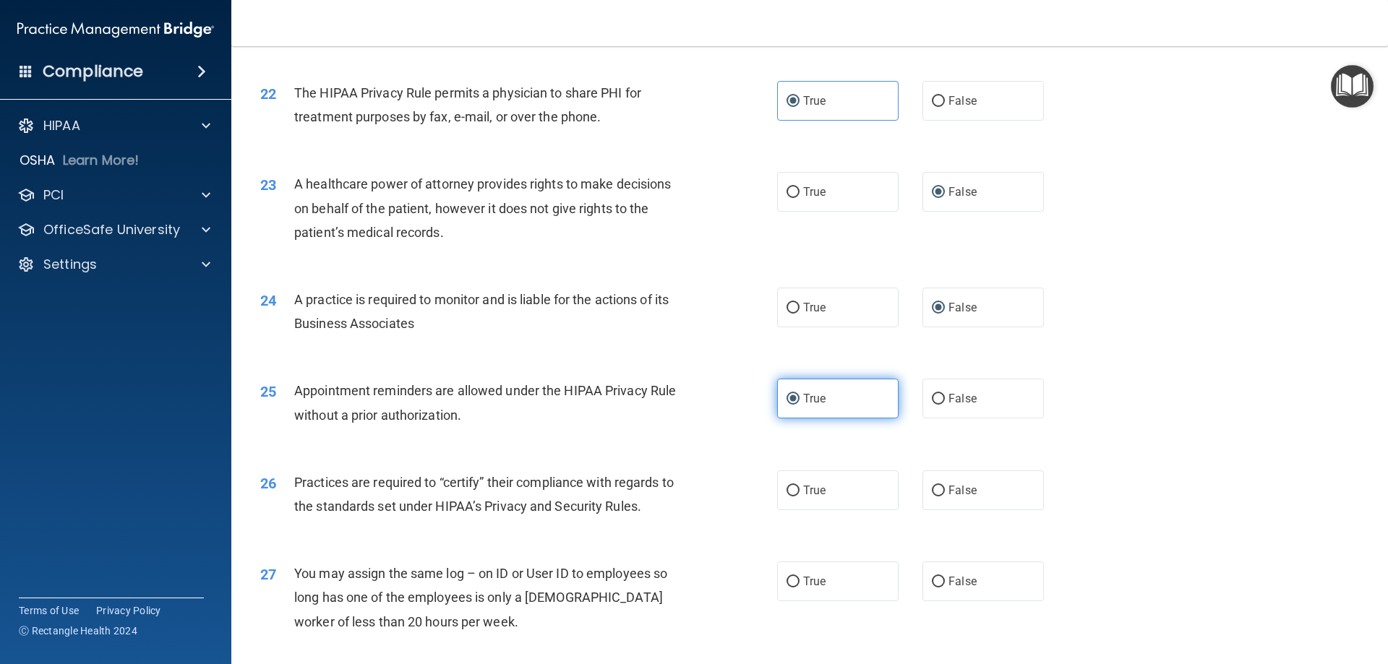
scroll to position [2386, 0]
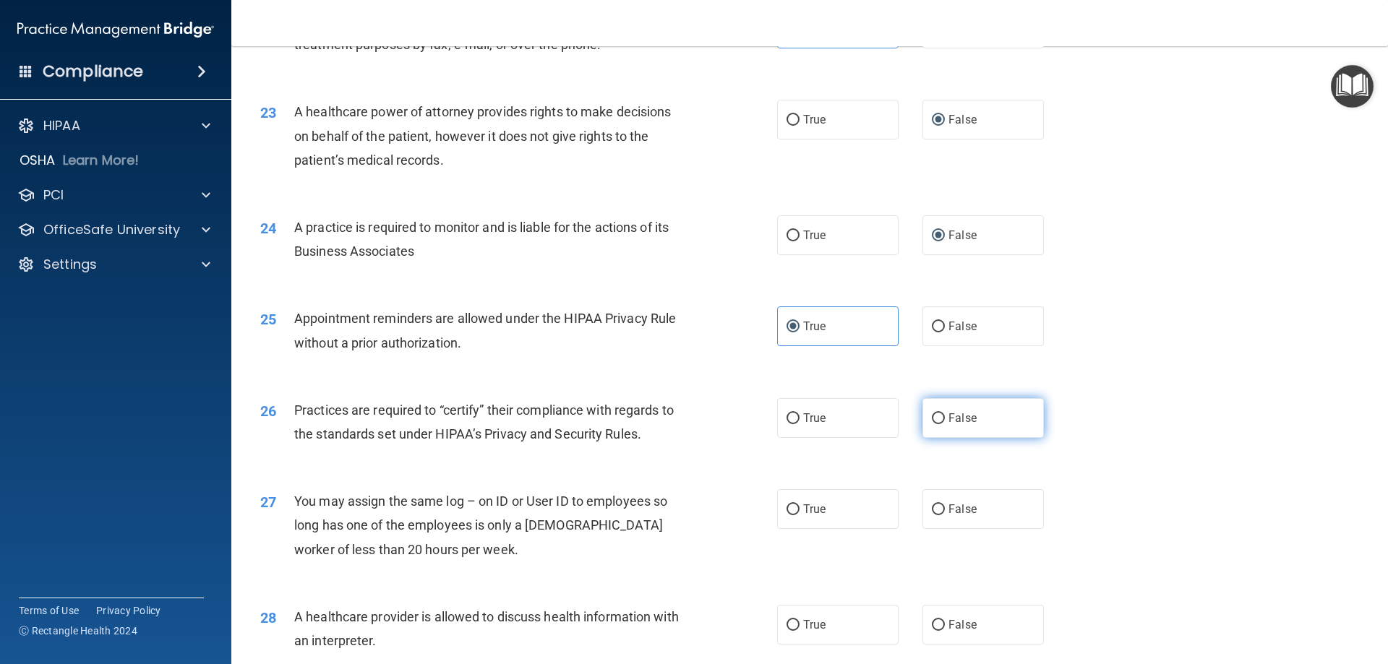
click at [972, 416] on label "False" at bounding box center [982, 418] width 121 height 40
click at [945, 416] on input "False" at bounding box center [938, 419] width 13 height 11
radio input "true"
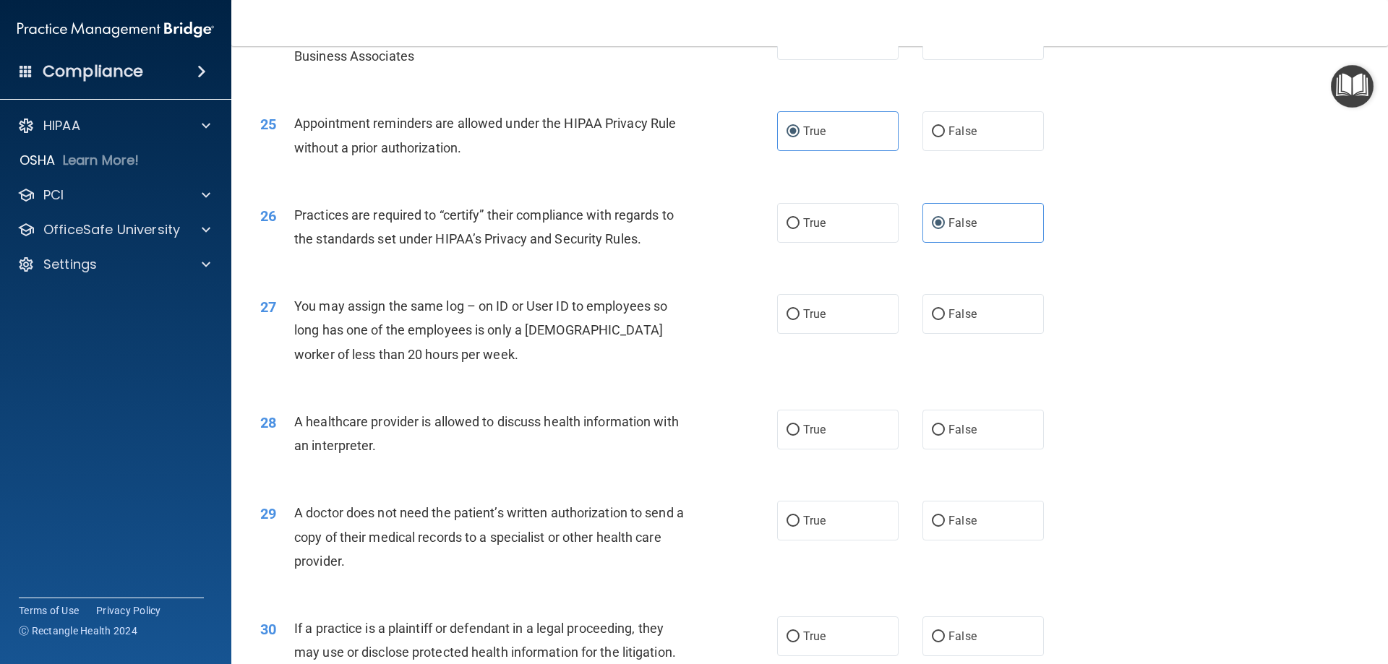
scroll to position [2603, 0]
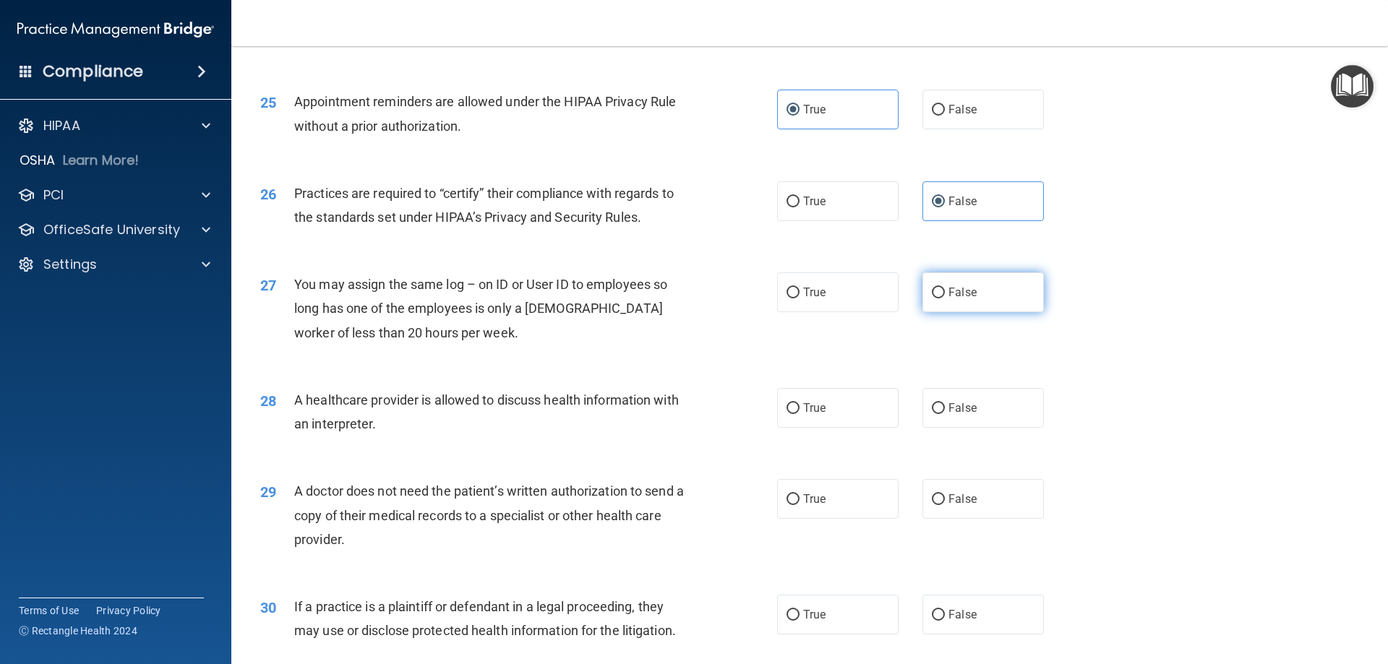
click at [972, 300] on label "False" at bounding box center [982, 293] width 121 height 40
click at [945, 299] on input "False" at bounding box center [938, 293] width 13 height 11
radio input "true"
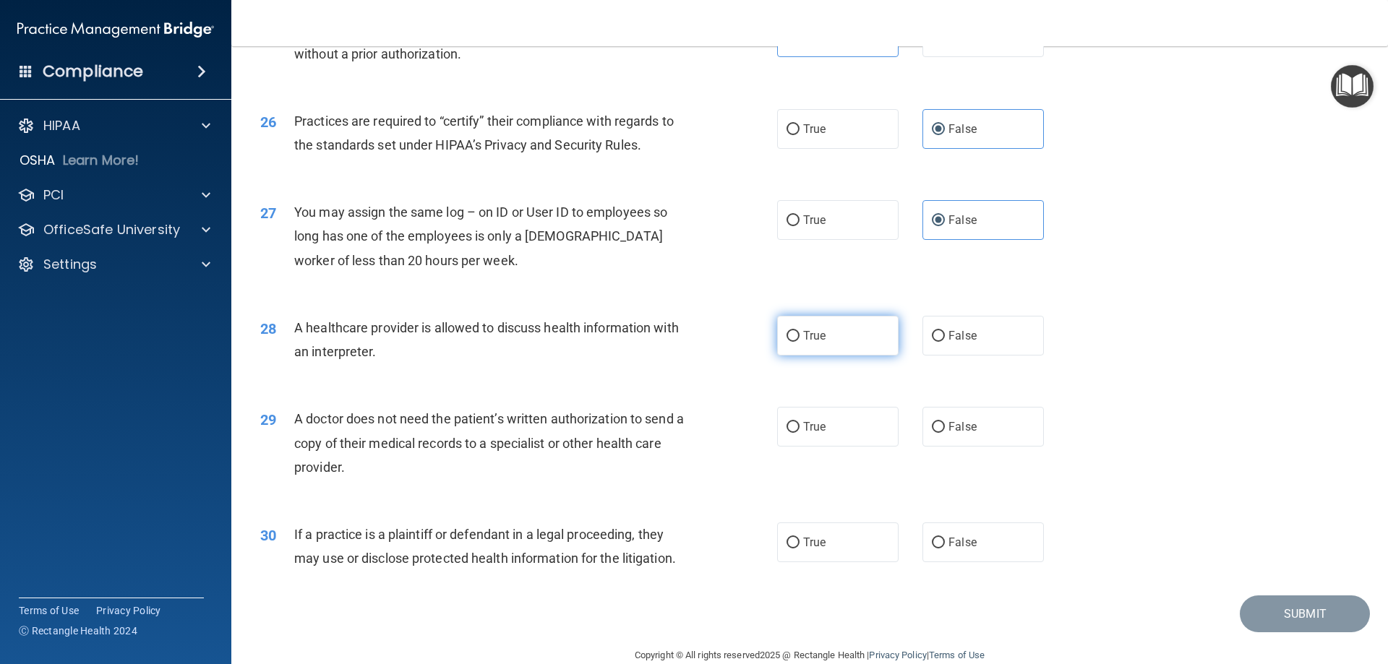
click at [825, 341] on label "True" at bounding box center [837, 336] width 121 height 40
click at [800, 341] on input "True" at bounding box center [793, 336] width 13 height 11
radio input "true"
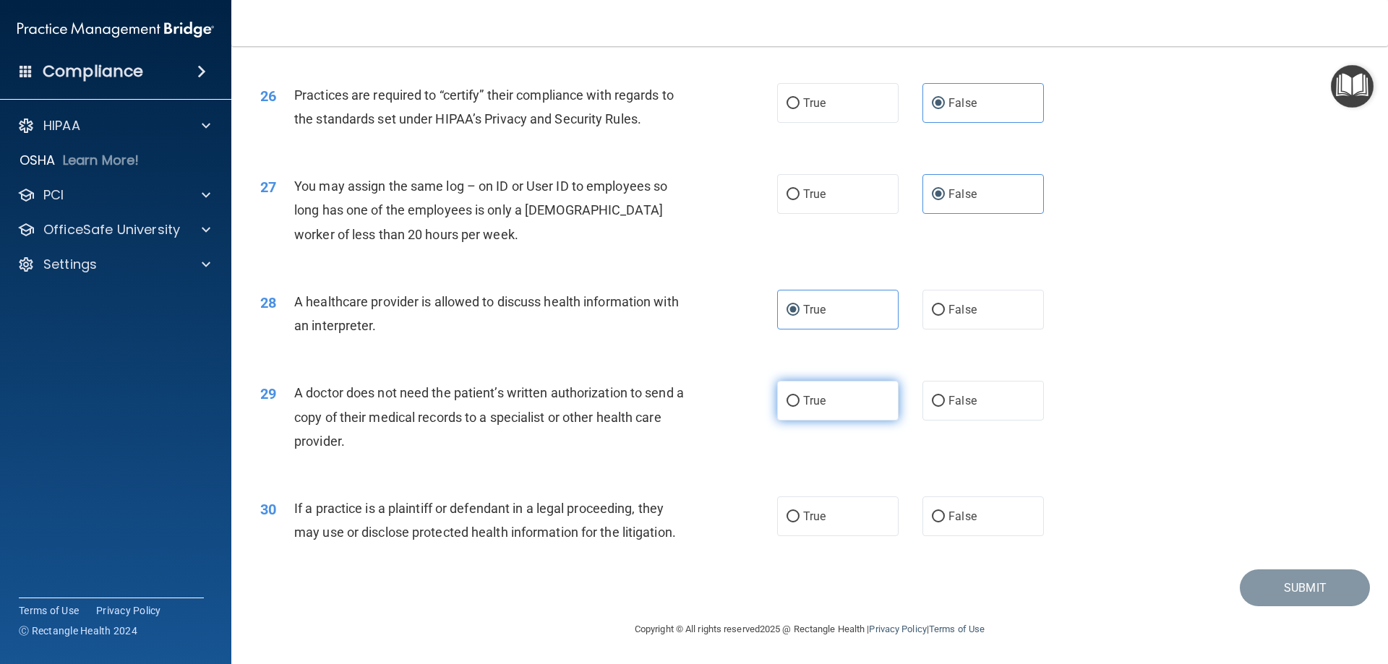
click at [860, 398] on label "True" at bounding box center [837, 401] width 121 height 40
click at [800, 398] on input "True" at bounding box center [793, 401] width 13 height 11
radio input "true"
click at [810, 513] on span "True" at bounding box center [814, 517] width 22 height 14
click at [800, 513] on input "True" at bounding box center [793, 517] width 13 height 11
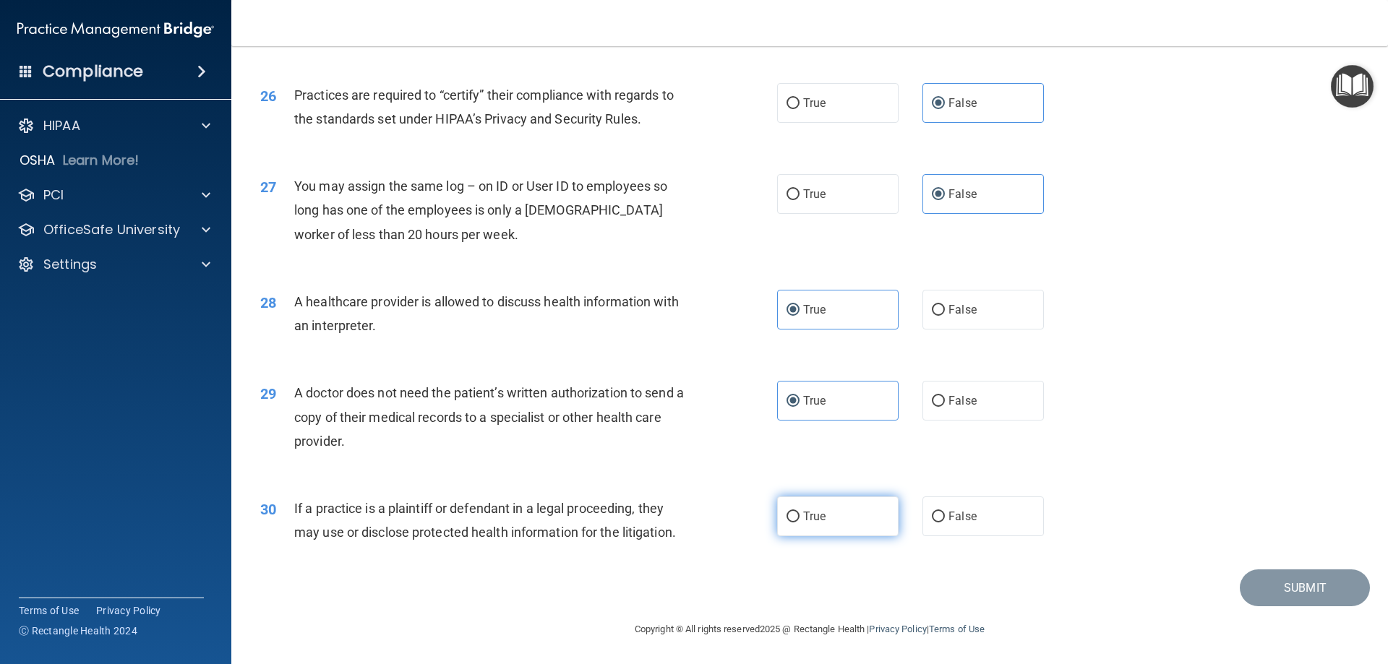
radio input "true"
click at [1328, 582] on button "Submit" at bounding box center [1305, 588] width 130 height 37
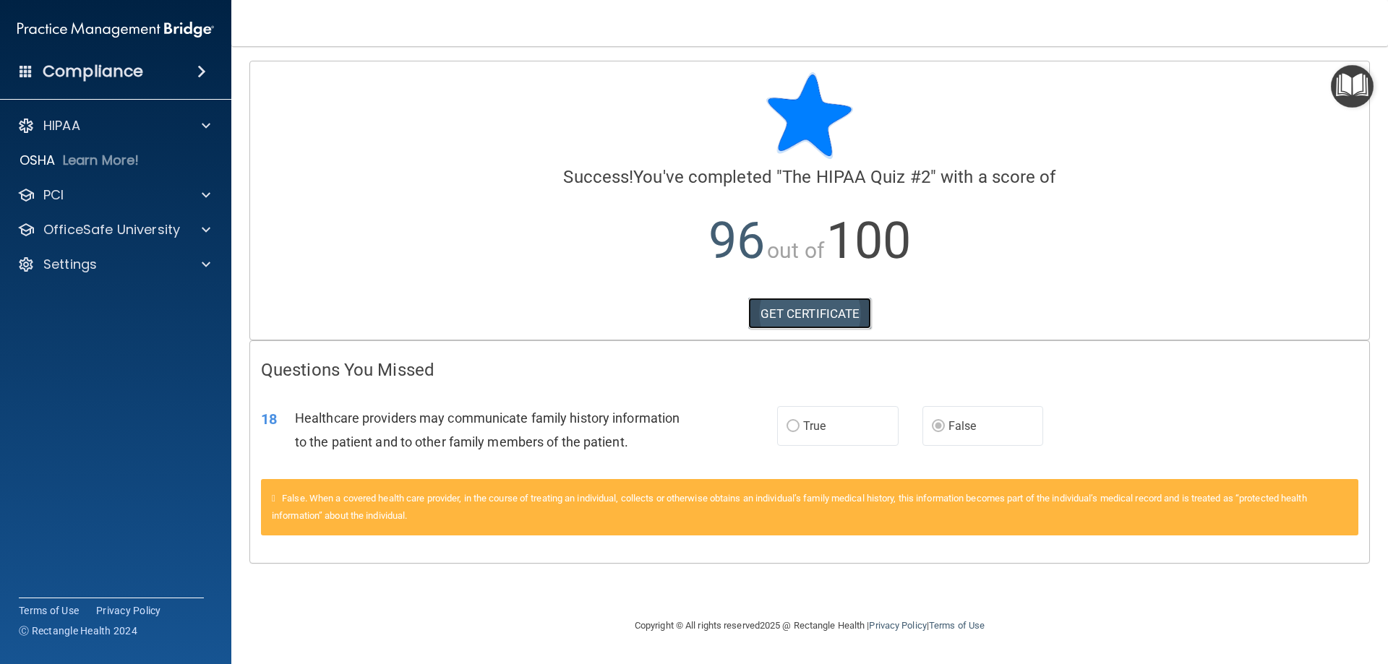
click at [842, 314] on link "GET CERTIFICATE" at bounding box center [810, 314] width 124 height 32
click at [85, 232] on p "OfficeSafe University" at bounding box center [111, 229] width 137 height 17
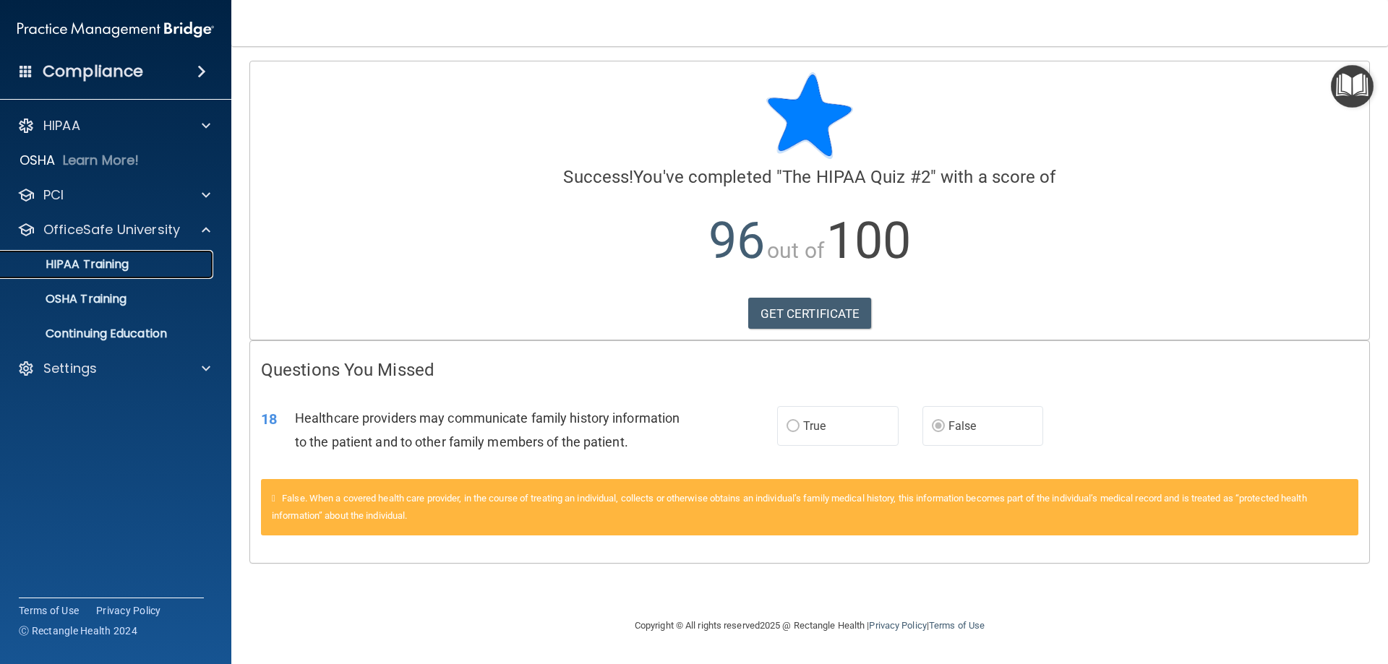
click at [108, 272] on p "HIPAA Training" at bounding box center [68, 264] width 119 height 14
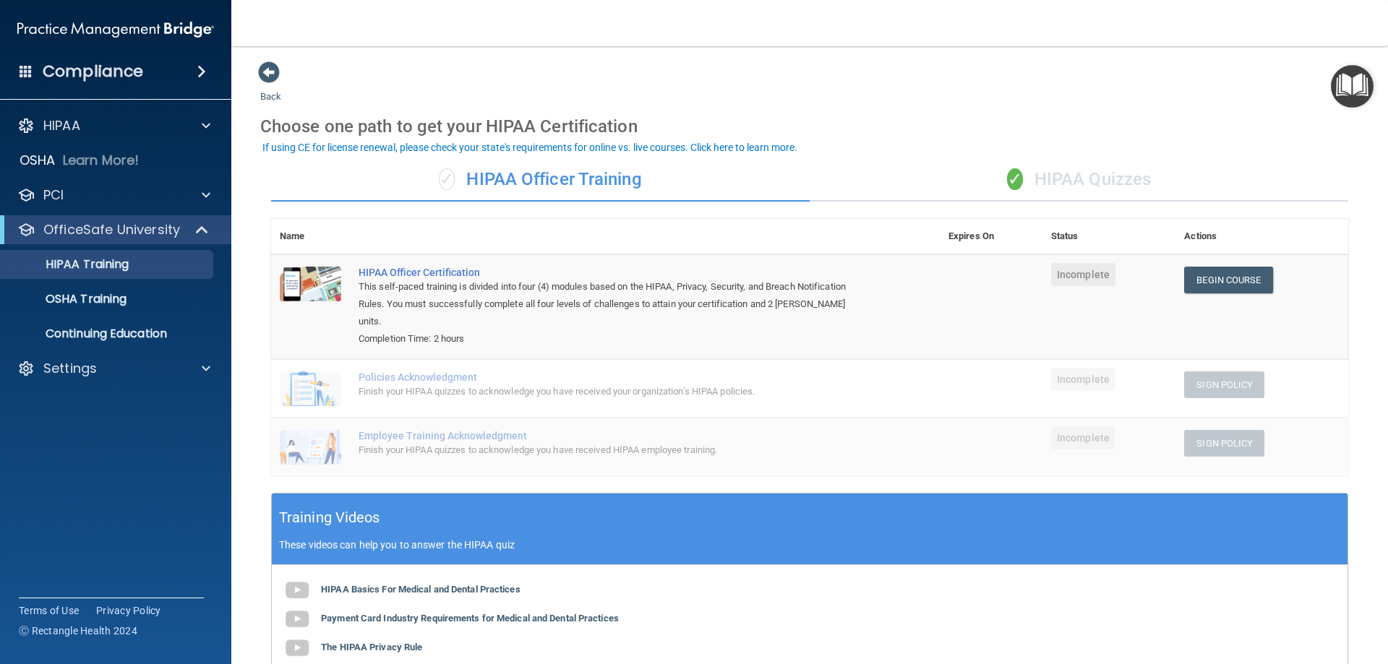
click at [1042, 176] on div "✓ HIPAA Quizzes" at bounding box center [1079, 179] width 539 height 43
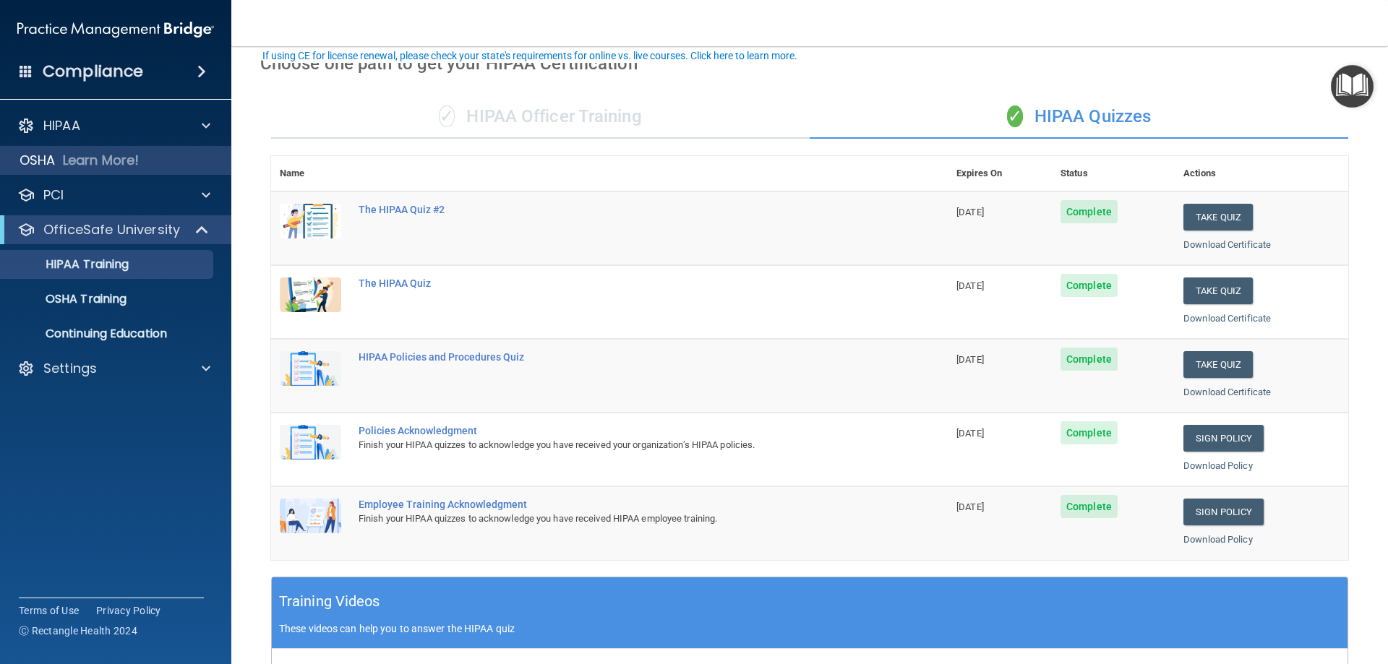
scroll to position [135, 0]
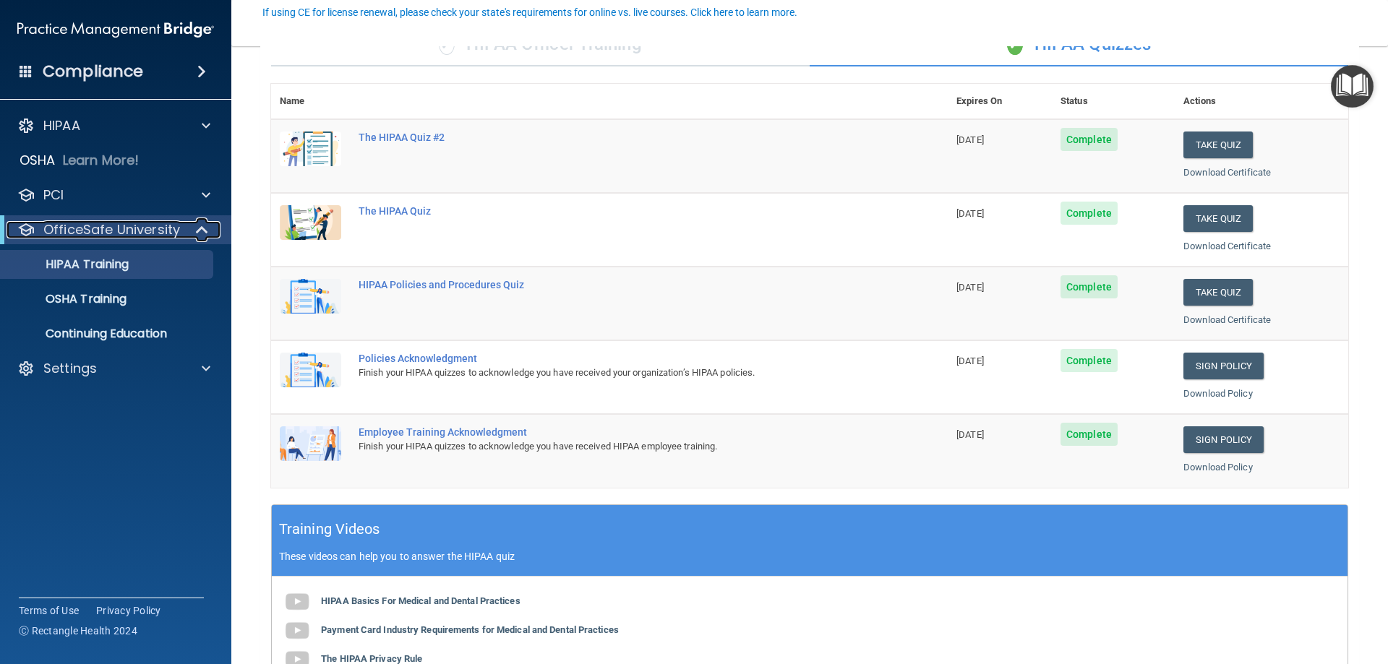
click at [111, 229] on p "OfficeSafe University" at bounding box center [111, 229] width 137 height 17
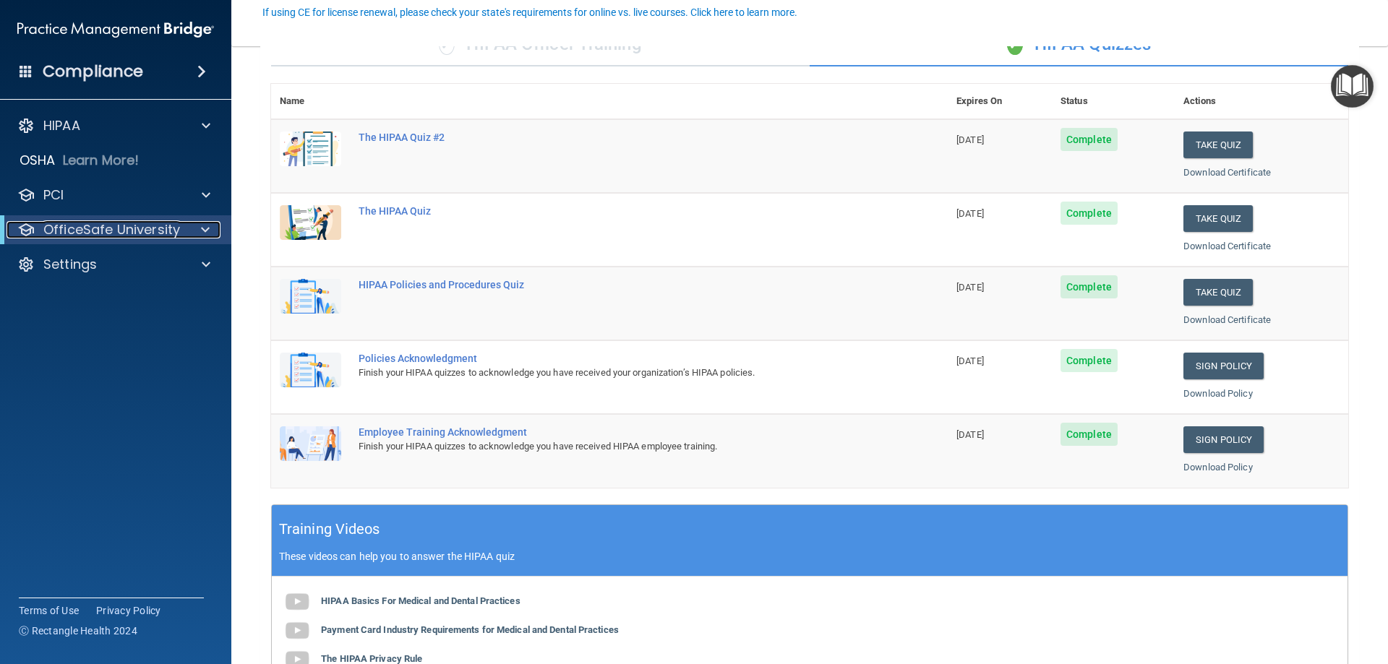
click at [111, 229] on p "OfficeSafe University" at bounding box center [111, 229] width 137 height 17
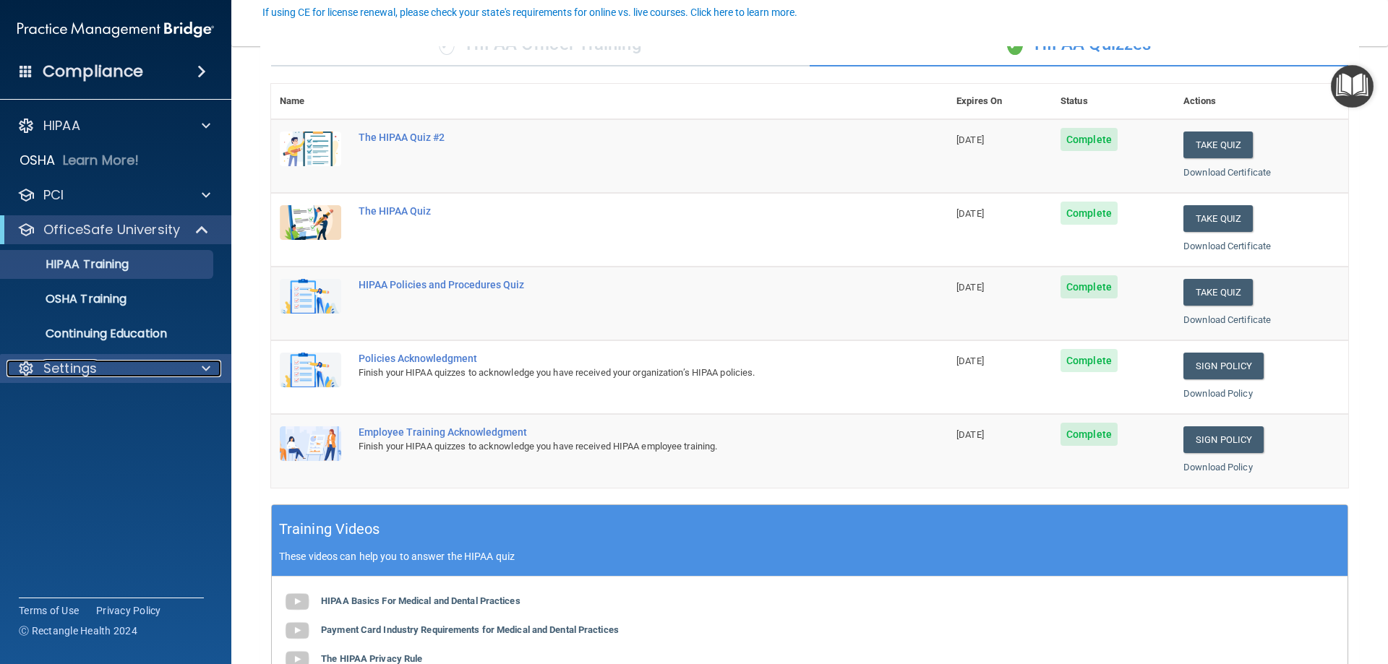
click at [111, 376] on div "Settings" at bounding box center [96, 368] width 179 height 17
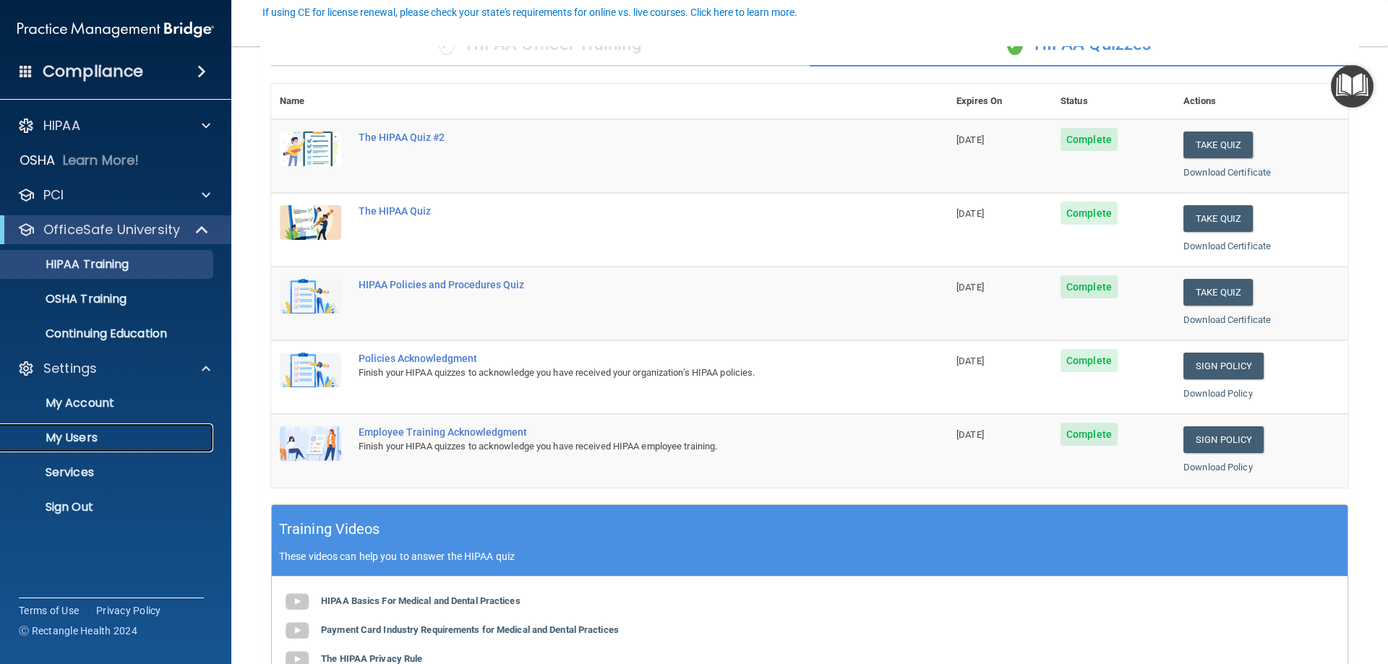
click at [87, 442] on p "My Users" at bounding box center [107, 438] width 197 height 14
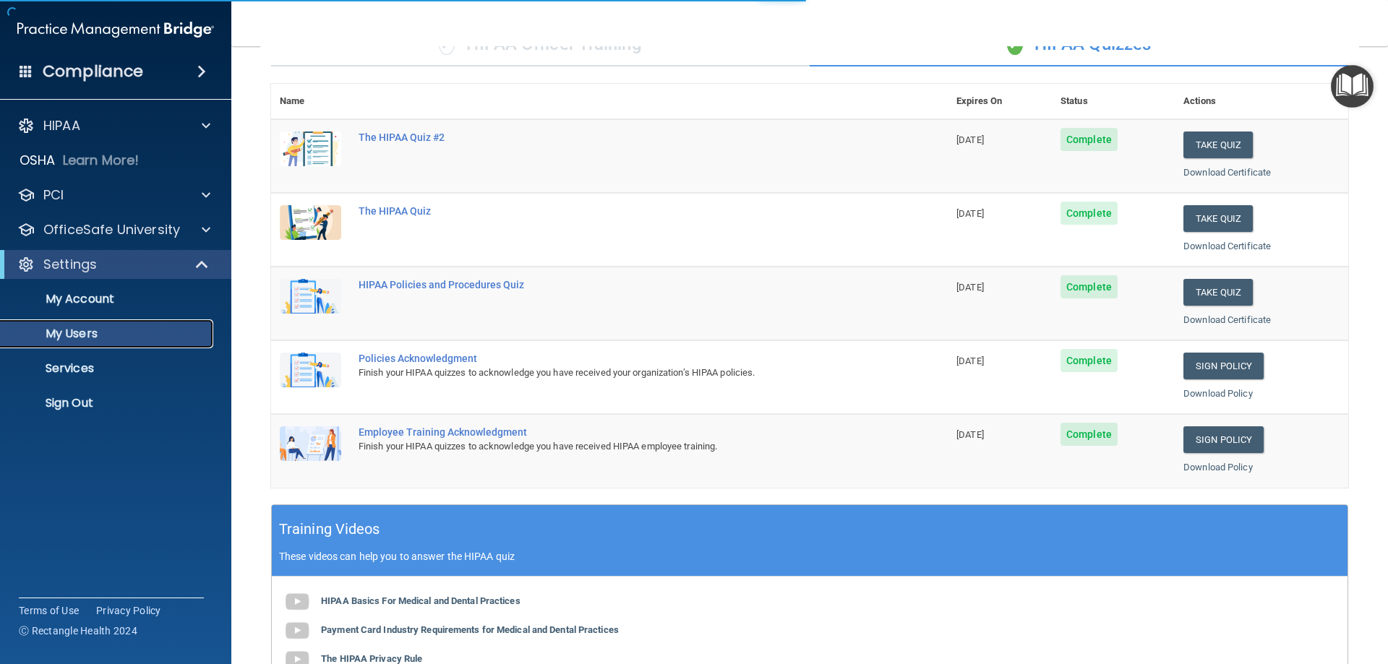
select select "20"
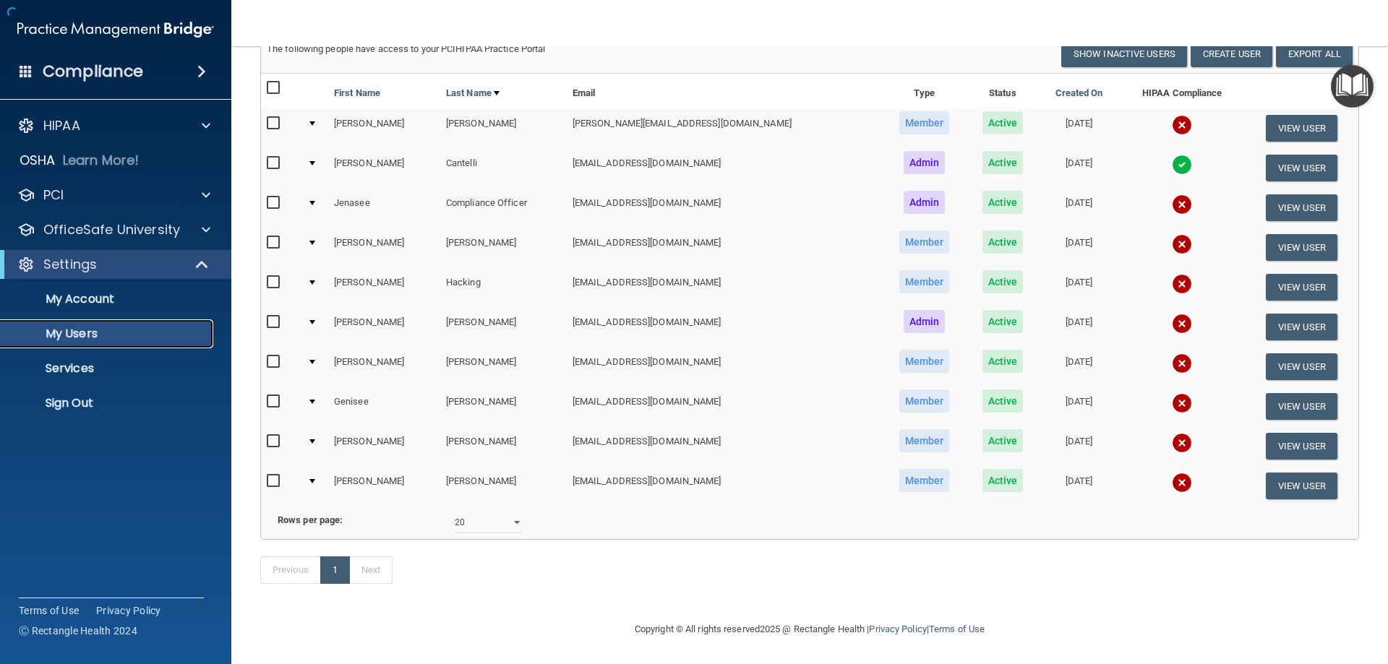
scroll to position [134, 0]
click at [80, 336] on p "My Users" at bounding box center [107, 334] width 197 height 14
click at [1277, 433] on button "View User" at bounding box center [1302, 446] width 72 height 27
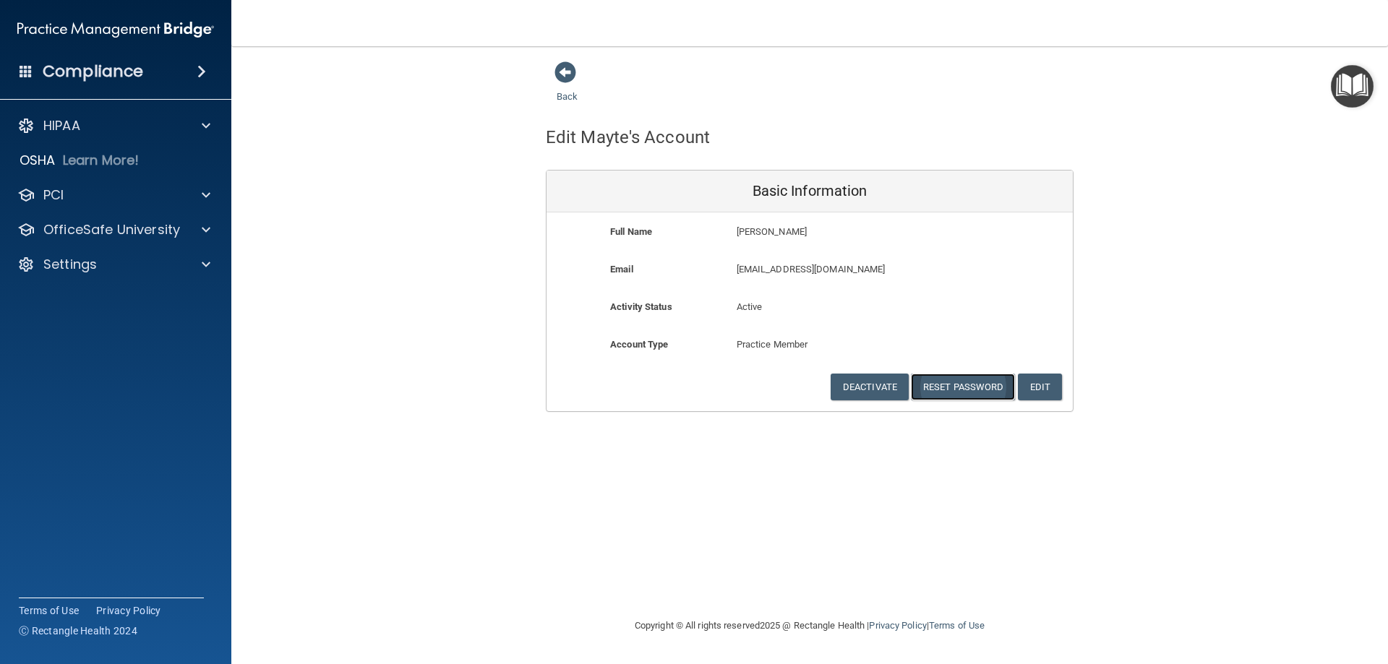
click at [977, 388] on button "Reset Password" at bounding box center [963, 387] width 104 height 27
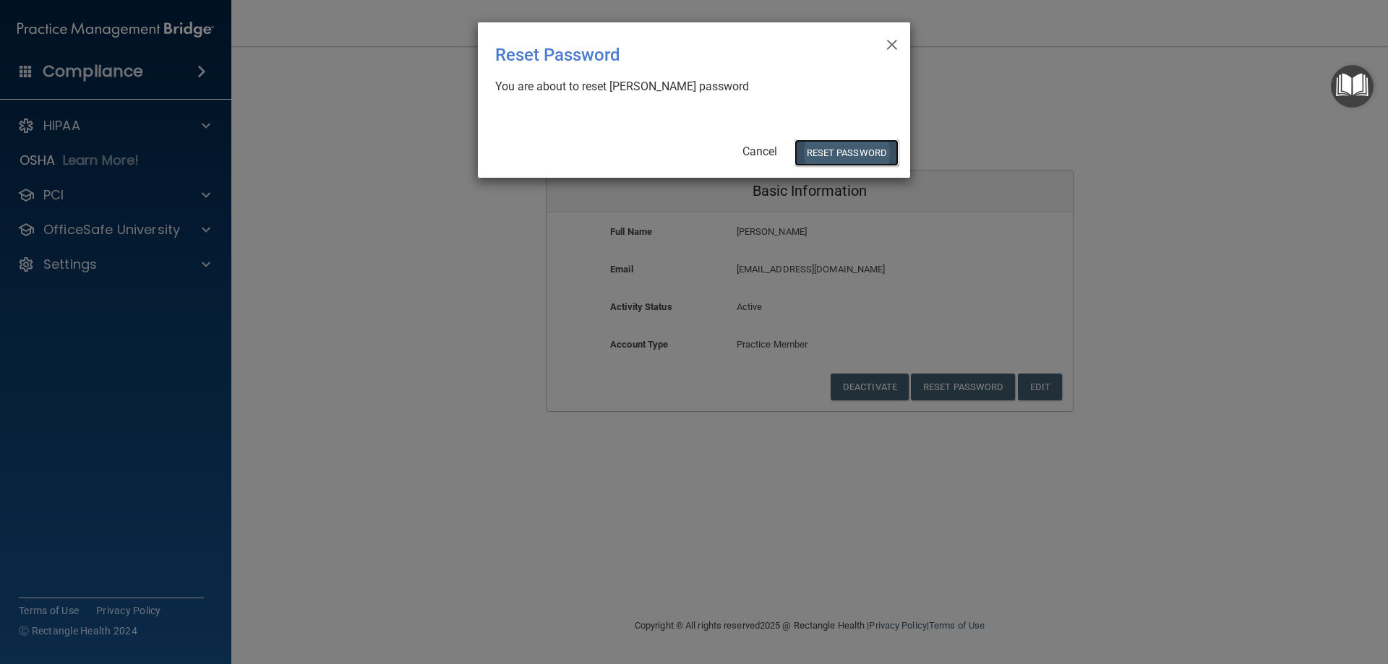
click at [839, 157] on button "Reset Password" at bounding box center [846, 153] width 104 height 27
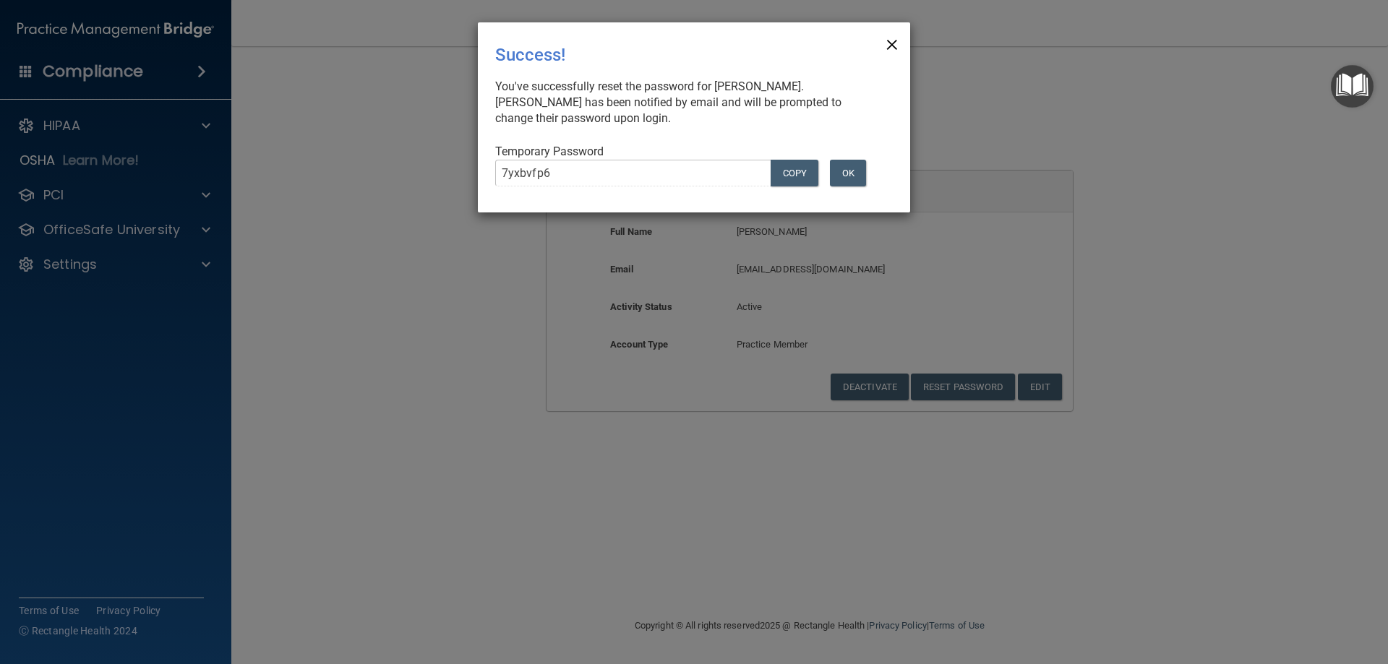
click at [895, 44] on span "×" at bounding box center [892, 42] width 13 height 29
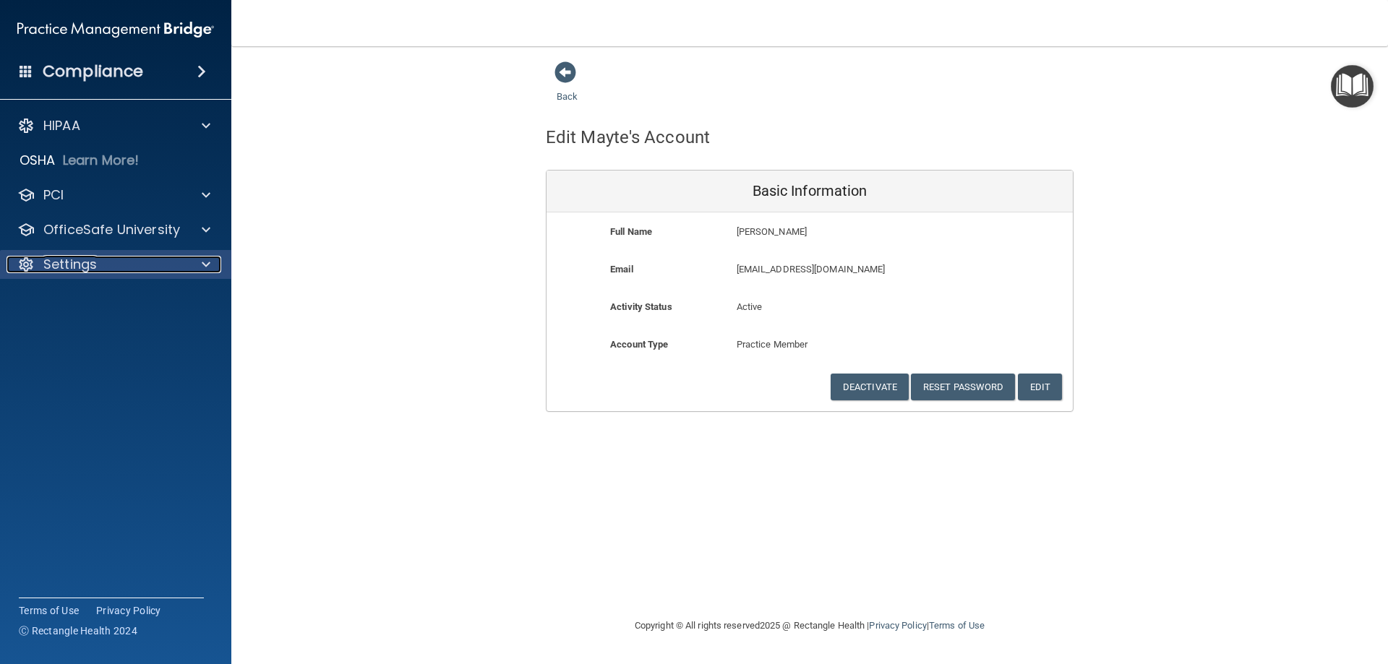
click at [77, 256] on p "Settings" at bounding box center [69, 264] width 53 height 17
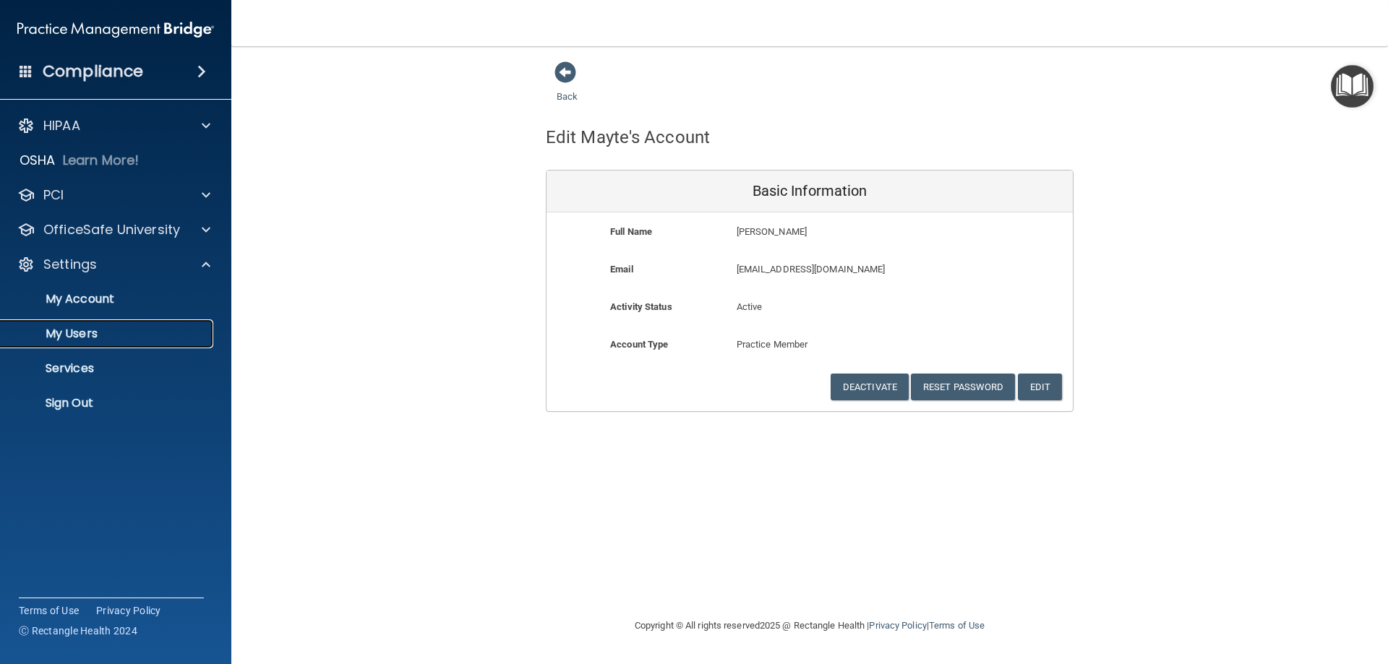
click at [82, 338] on p "My Users" at bounding box center [107, 334] width 197 height 14
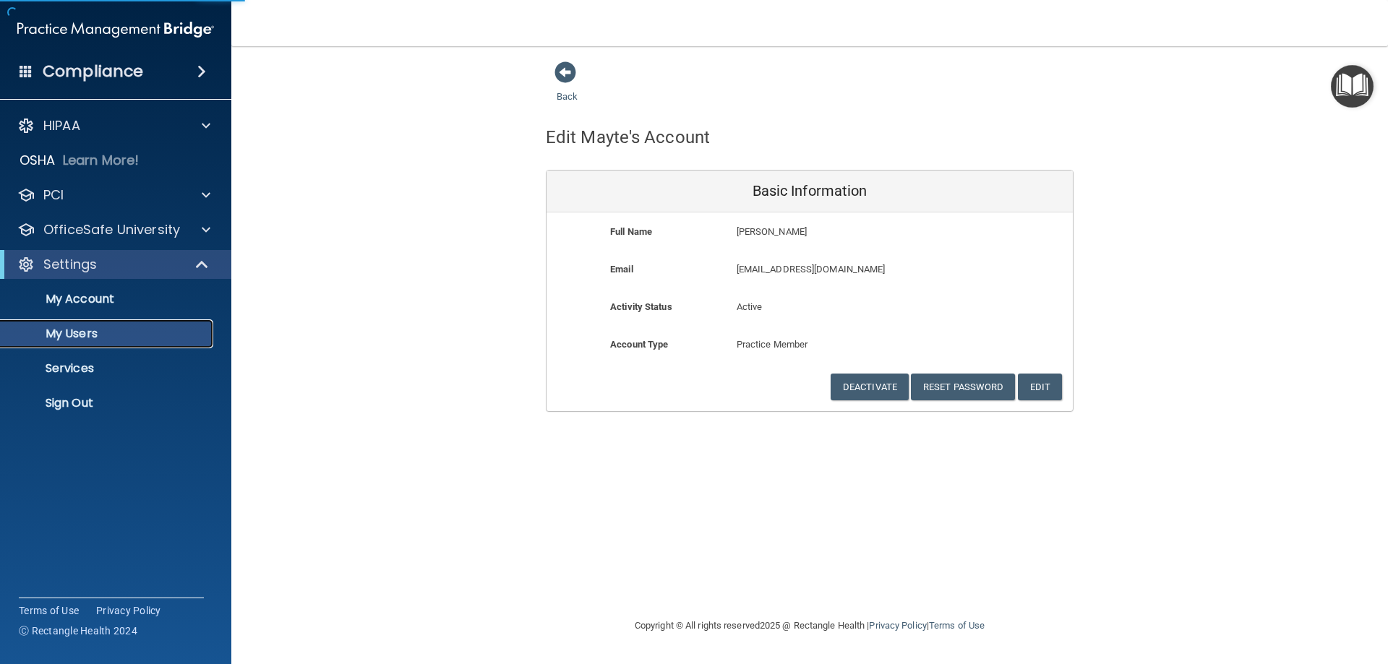
select select "20"
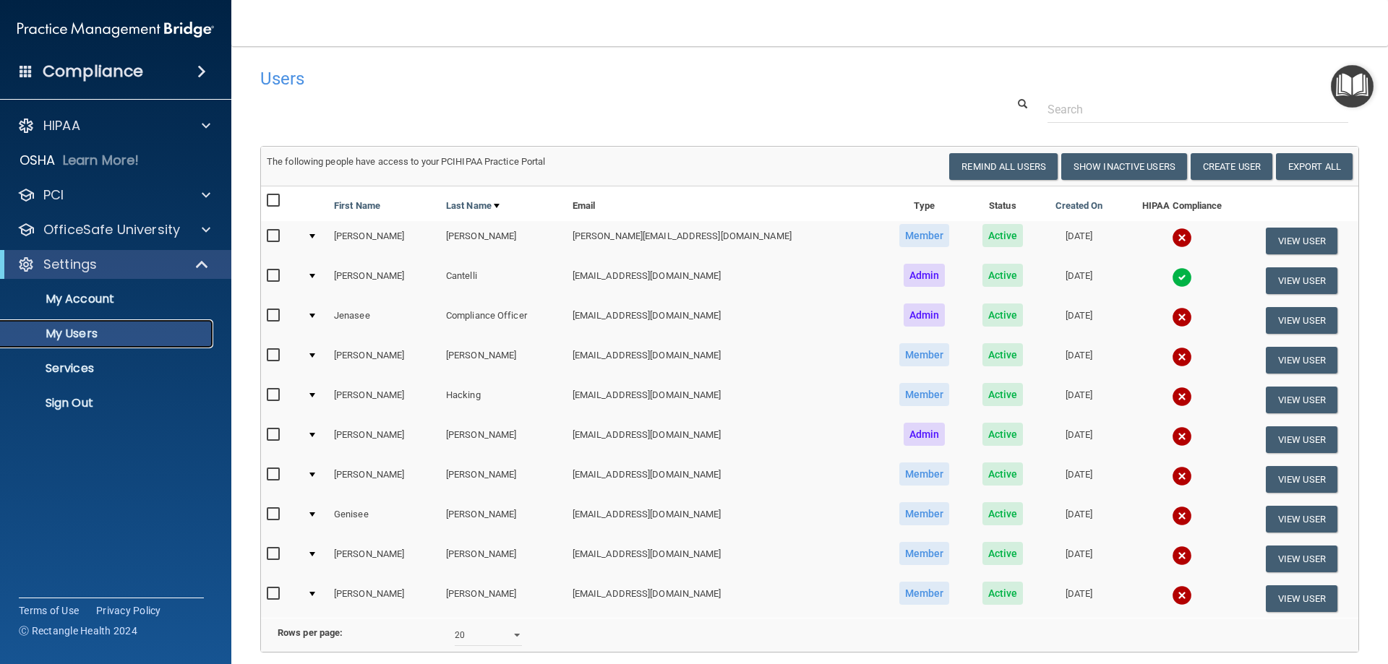
click at [80, 331] on p "My Users" at bounding box center [107, 334] width 197 height 14
click at [1292, 440] on button "View User" at bounding box center [1302, 440] width 72 height 27
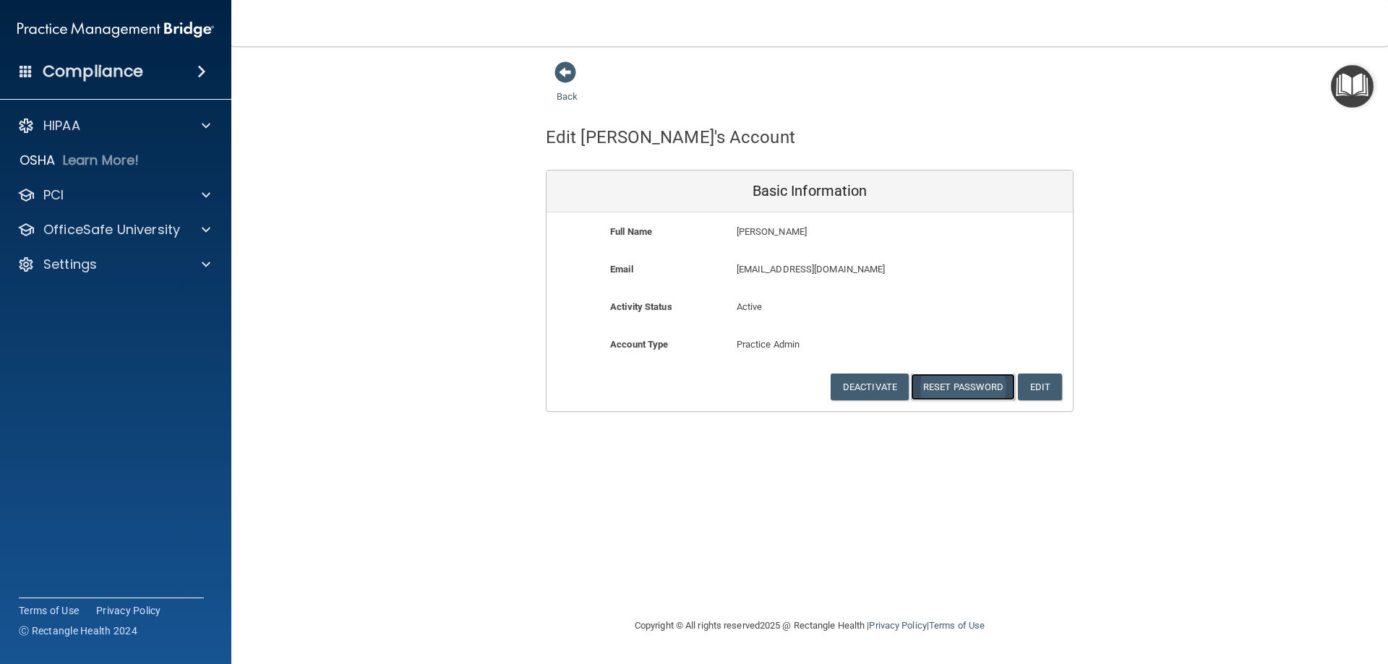
click at [972, 385] on button "Reset Password" at bounding box center [963, 387] width 104 height 27
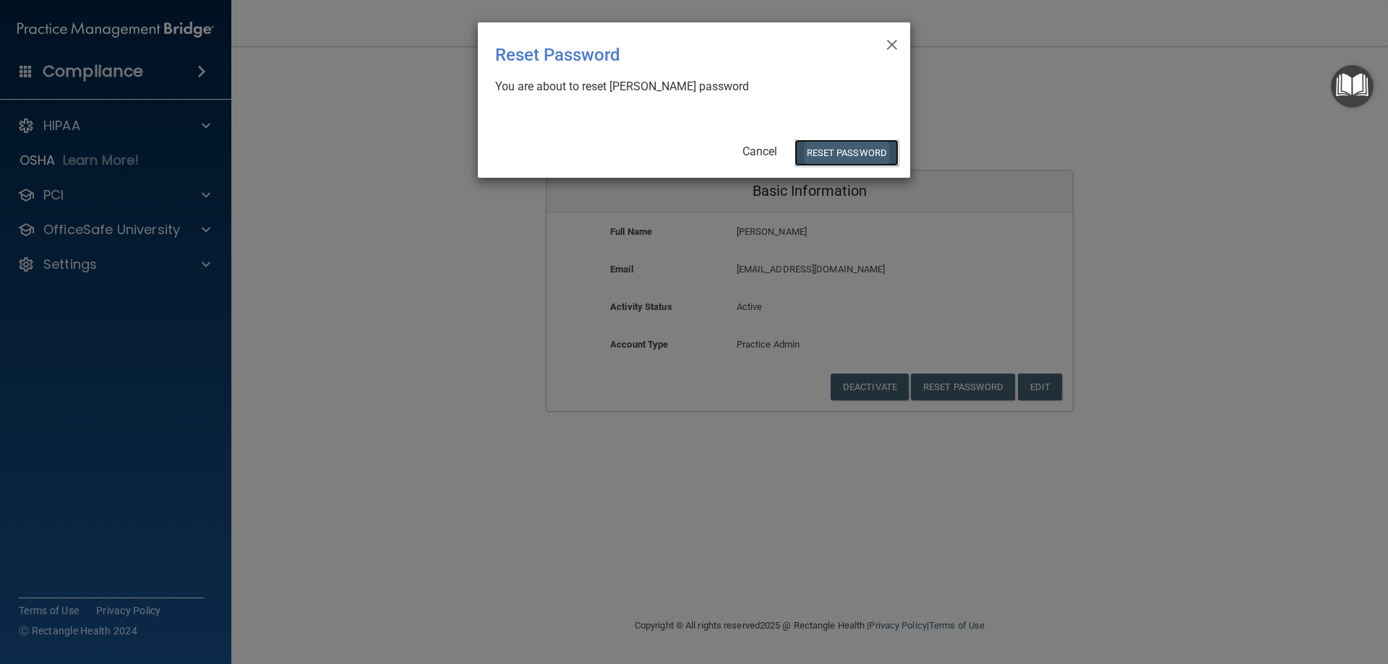
click at [860, 148] on button "Reset Password" at bounding box center [846, 153] width 104 height 27
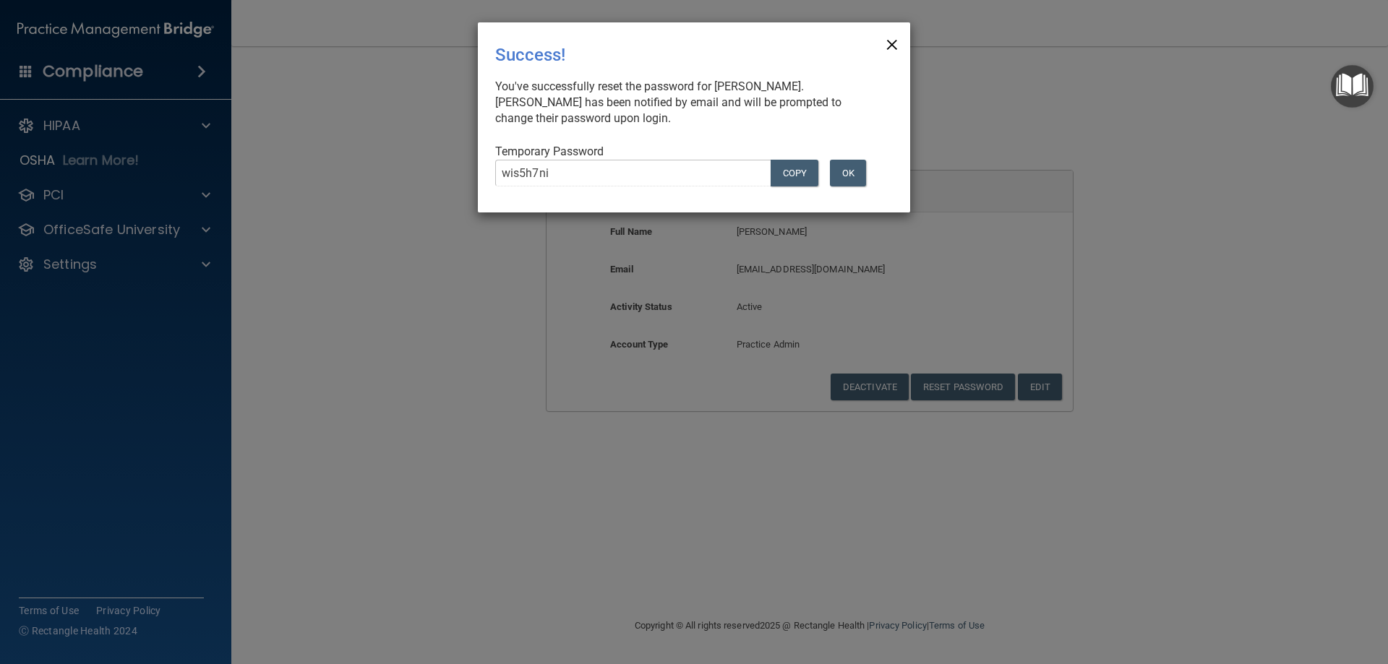
click at [892, 44] on span "×" at bounding box center [892, 42] width 13 height 29
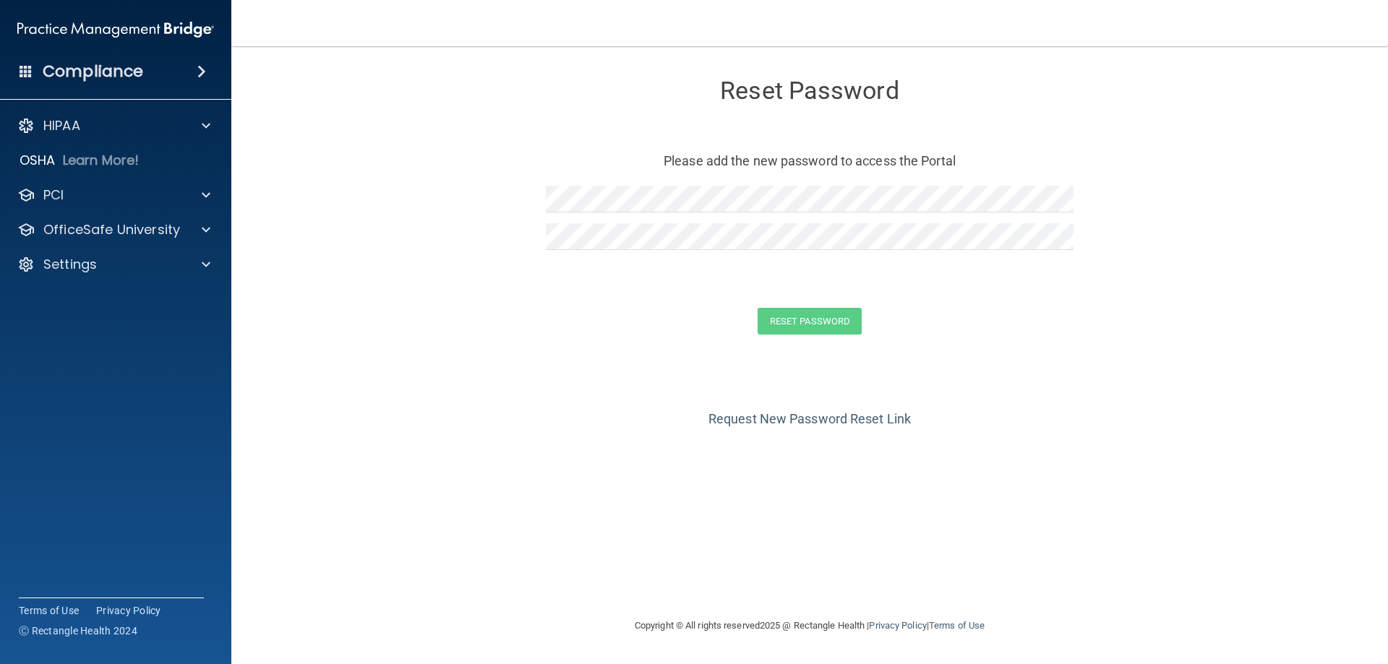
drag, startPoint x: 470, startPoint y: 365, endPoint x: 544, endPoint y: 267, distance: 123.3
click at [471, 356] on div "Reset Password Please add the new password to access the Portal Reset Password …" at bounding box center [809, 210] width 1099 height 298
click at [886, 307] on form "Reset Password Please add the new password to access the Portal Reset Password …" at bounding box center [809, 210] width 1099 height 298
click at [841, 307] on form "Reset Password Please add the new password to access the Portal Reset Password …" at bounding box center [809, 210] width 1099 height 298
click at [839, 317] on button "Reset Password" at bounding box center [810, 321] width 104 height 27
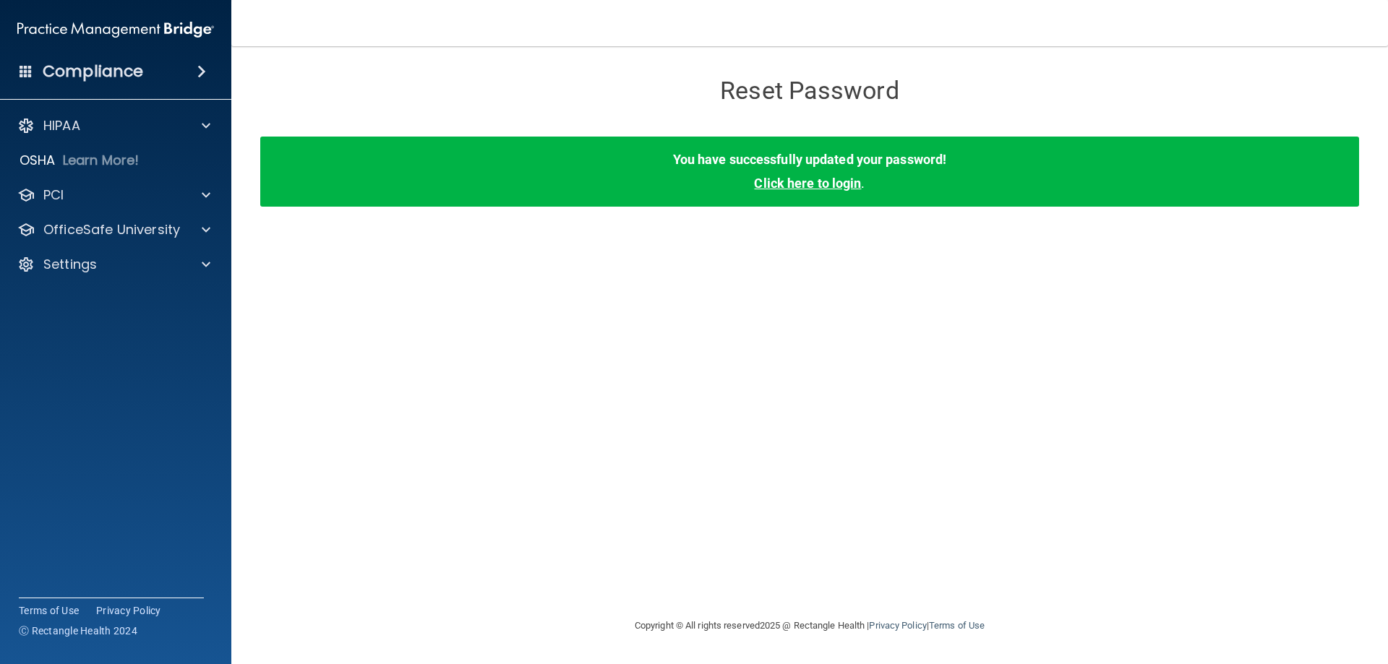
click at [831, 179] on link "Click here to login" at bounding box center [807, 183] width 107 height 15
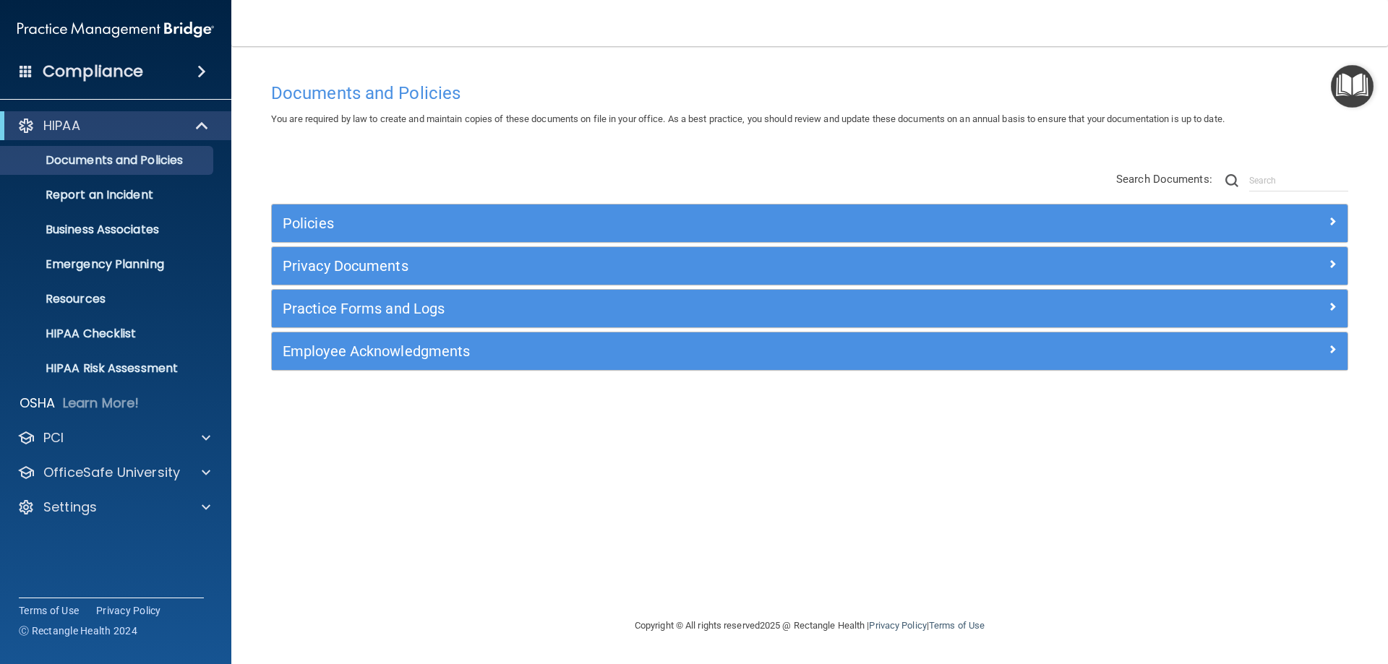
click at [79, 74] on h4 "Compliance" at bounding box center [93, 71] width 100 height 20
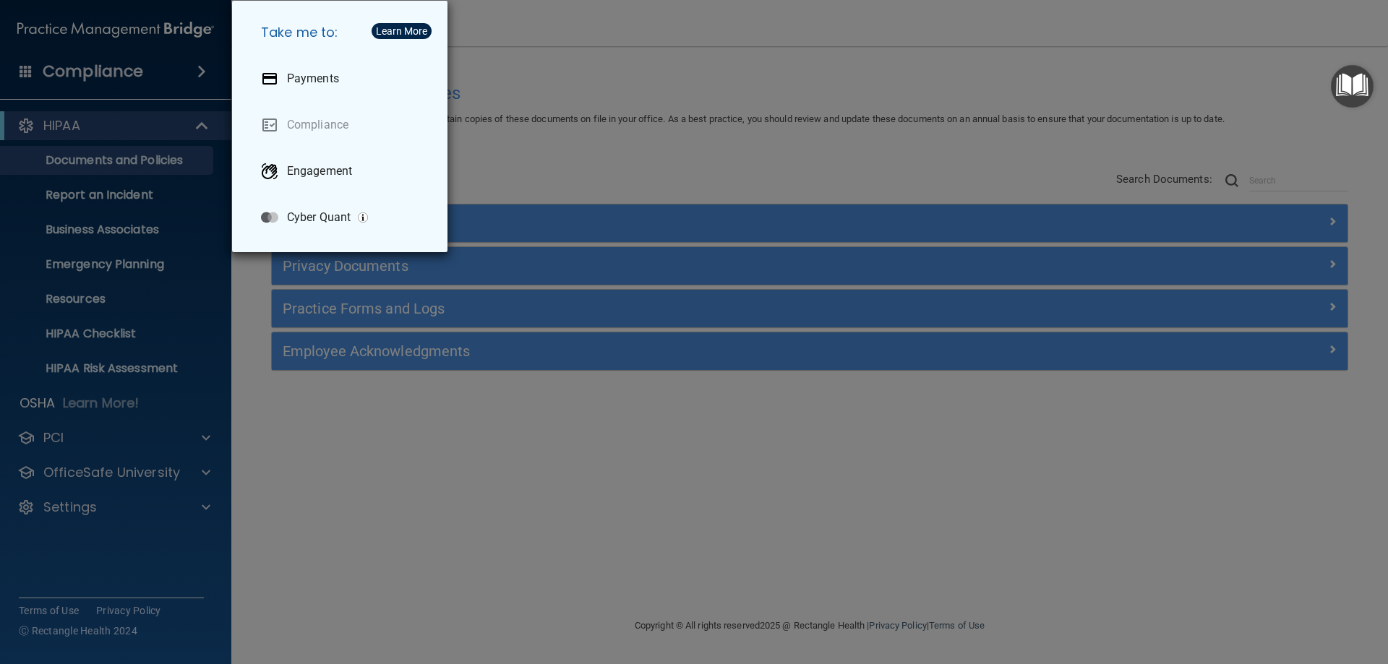
drag, startPoint x: 107, startPoint y: 154, endPoint x: 108, endPoint y: 147, distance: 7.4
click at [107, 154] on div "Take me to: Payments Compliance Engagement Cyber Quant" at bounding box center [694, 332] width 1388 height 664
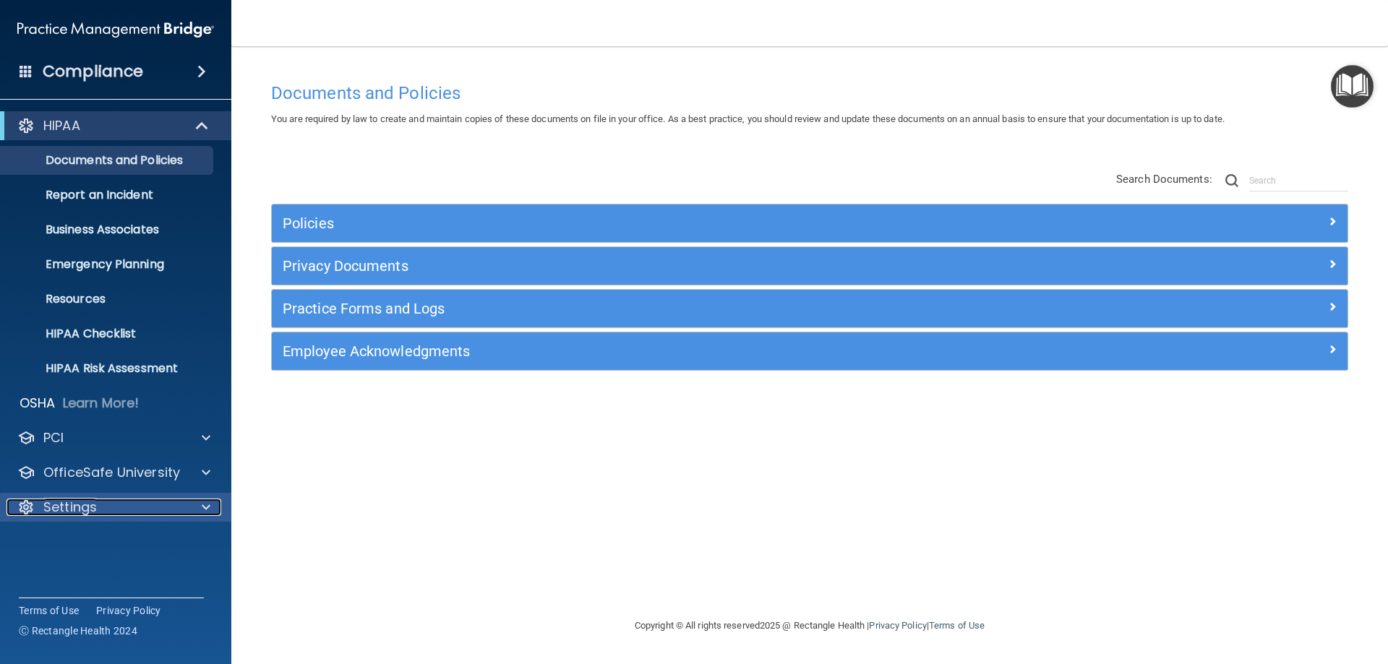
click at [69, 503] on p "Settings" at bounding box center [69, 507] width 53 height 17
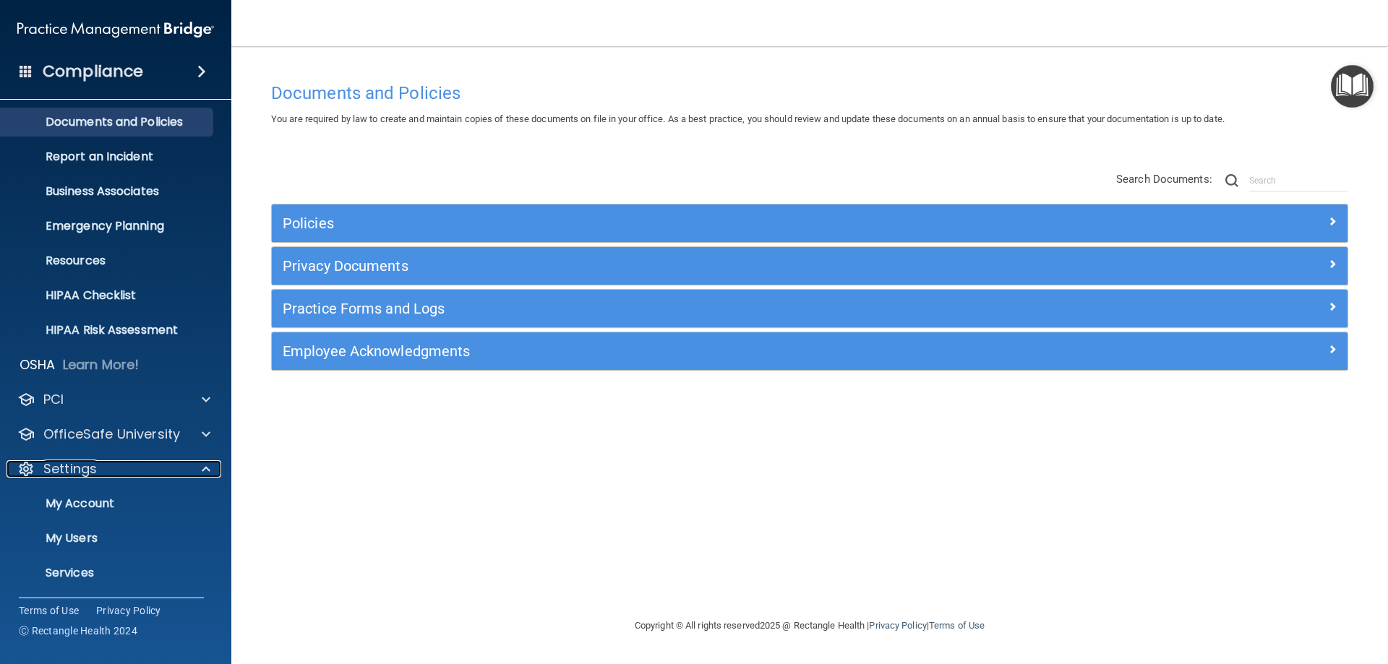
scroll to position [74, 0]
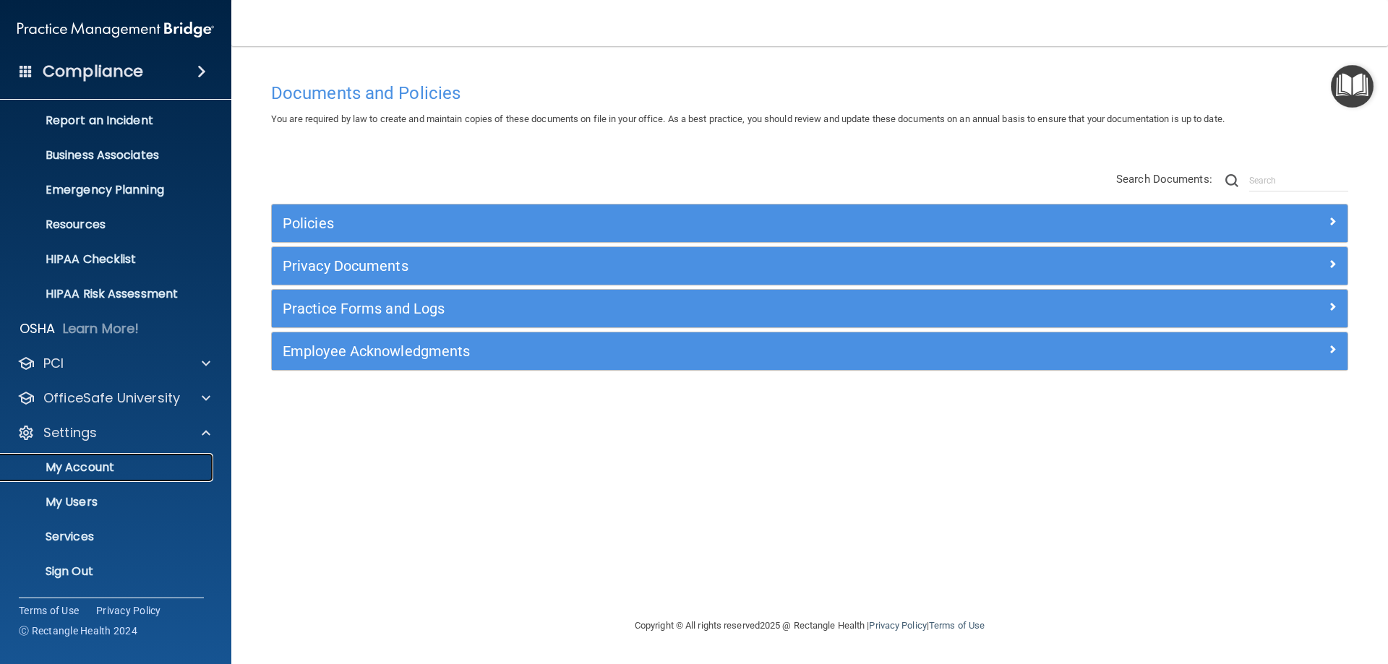
click at [91, 473] on p "My Account" at bounding box center [107, 468] width 197 height 14
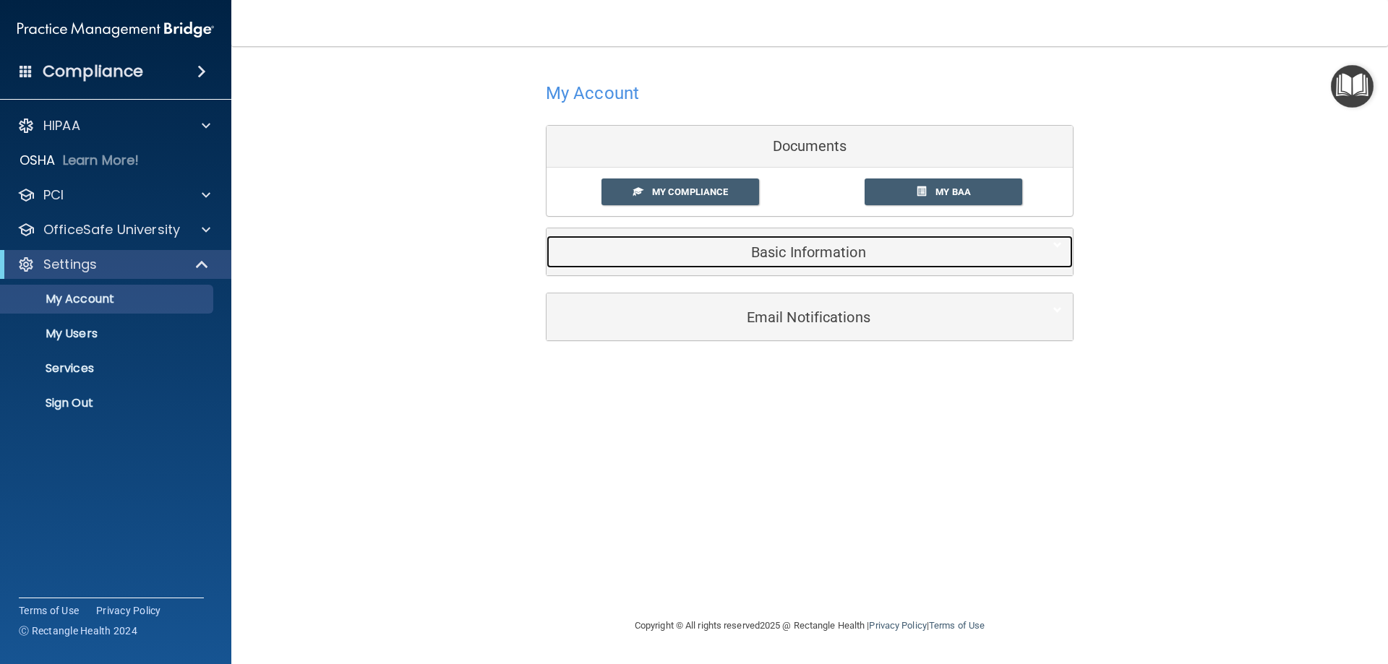
click at [796, 265] on div "Basic Information" at bounding box center [788, 252] width 482 height 33
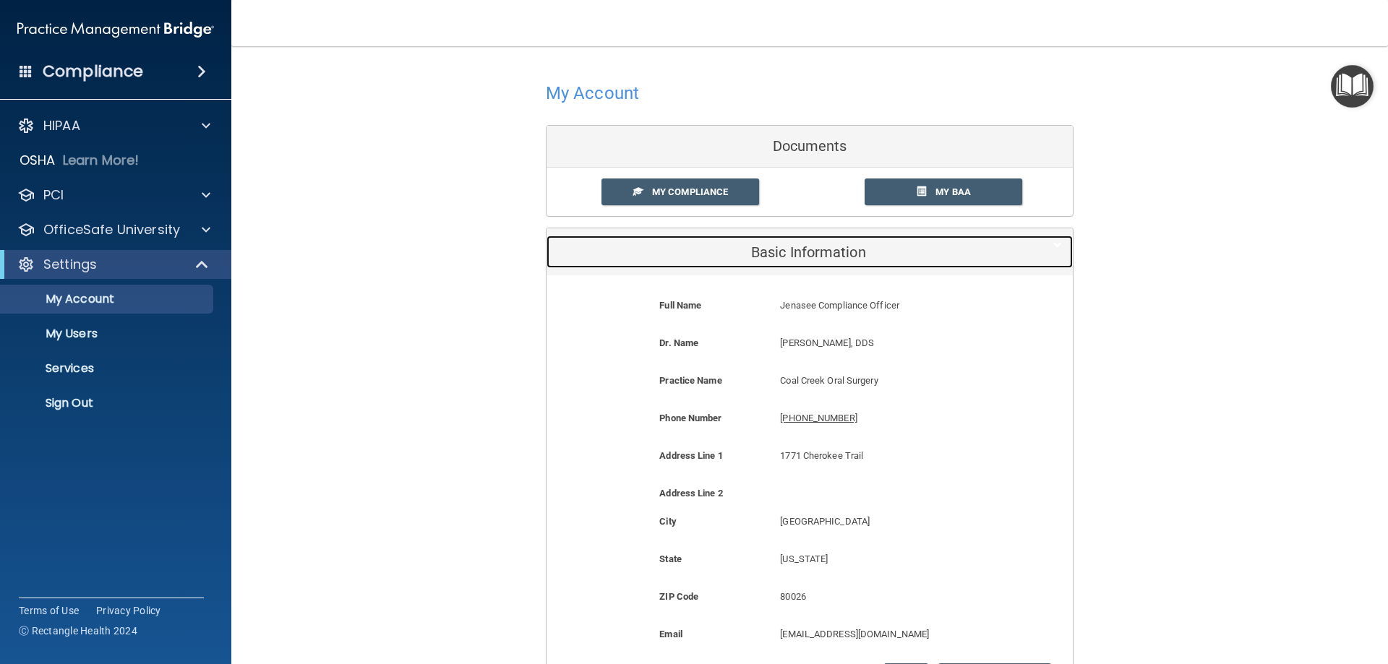
click at [796, 265] on div "Basic Information" at bounding box center [788, 252] width 482 height 33
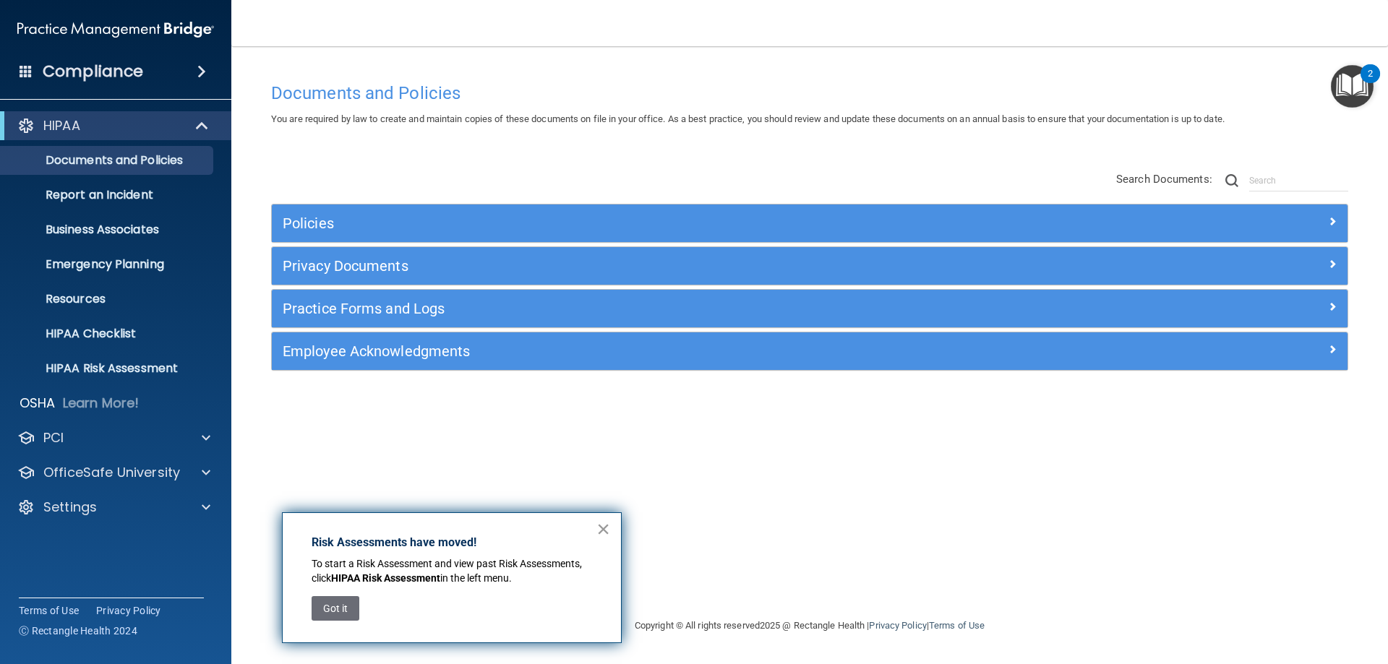
click at [603, 523] on button "×" at bounding box center [603, 529] width 14 height 23
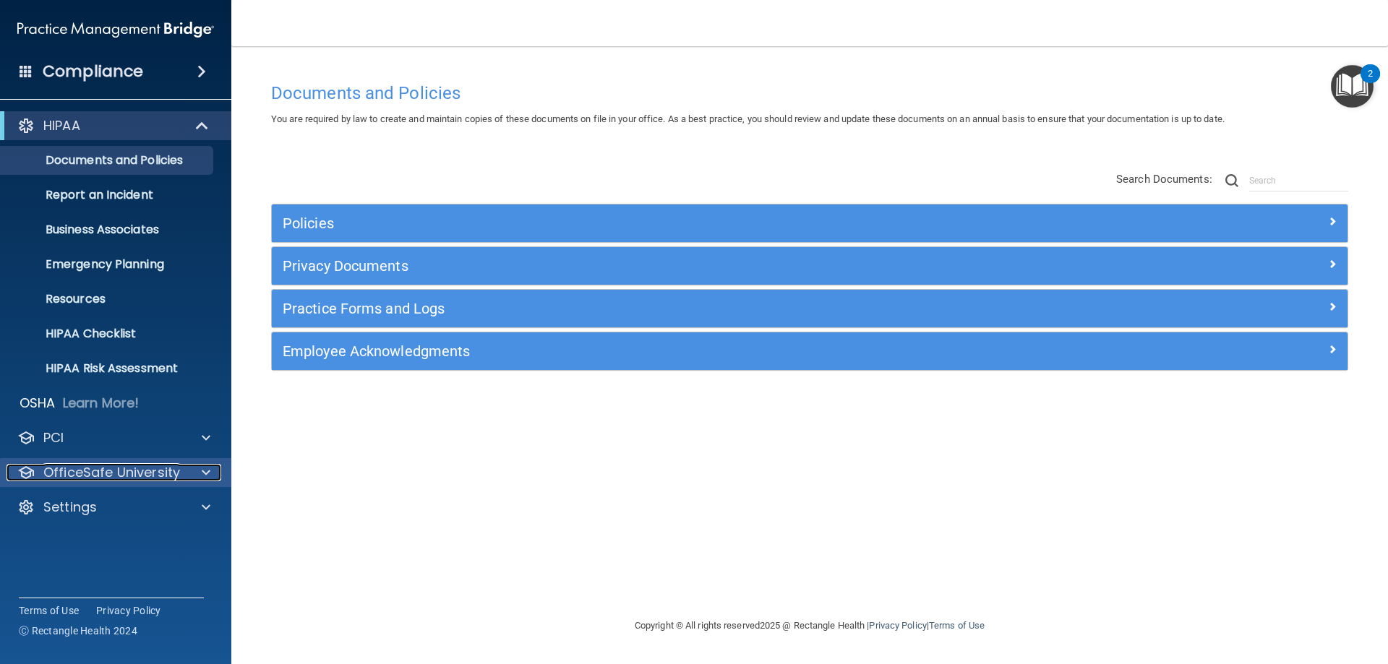
click at [104, 477] on p "OfficeSafe University" at bounding box center [111, 472] width 137 height 17
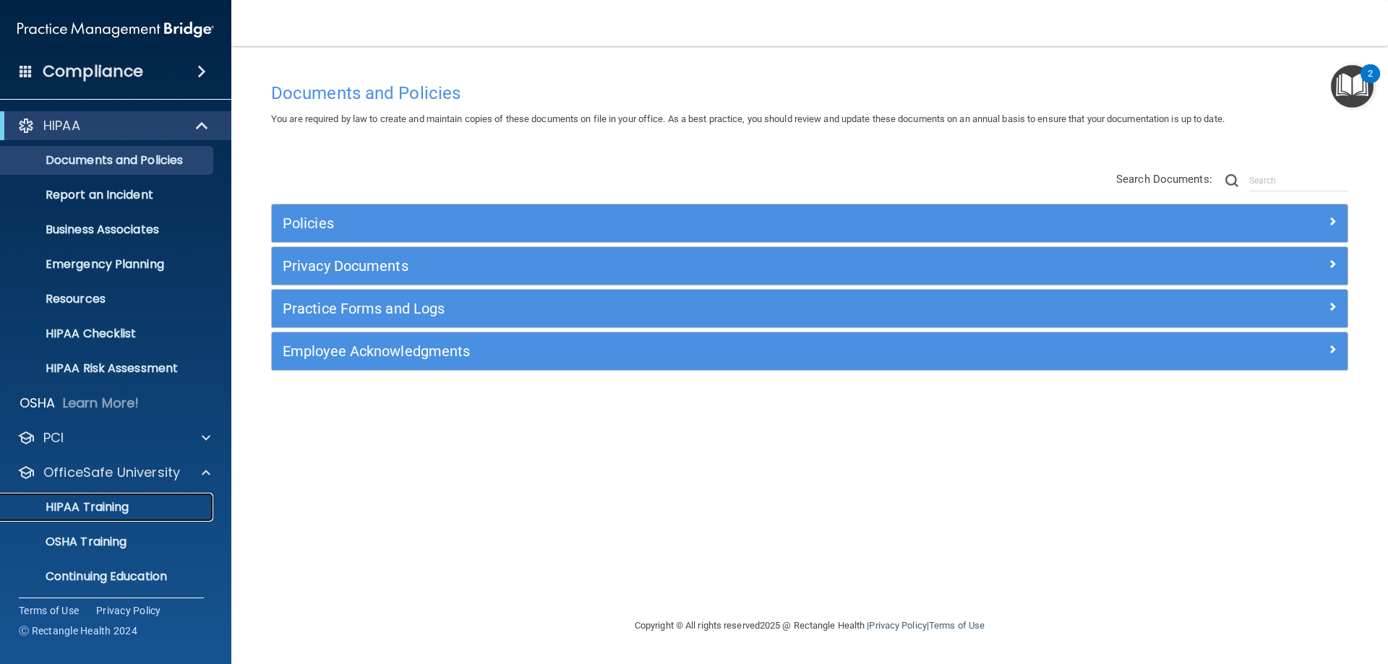
click at [122, 505] on p "HIPAA Training" at bounding box center [68, 507] width 119 height 14
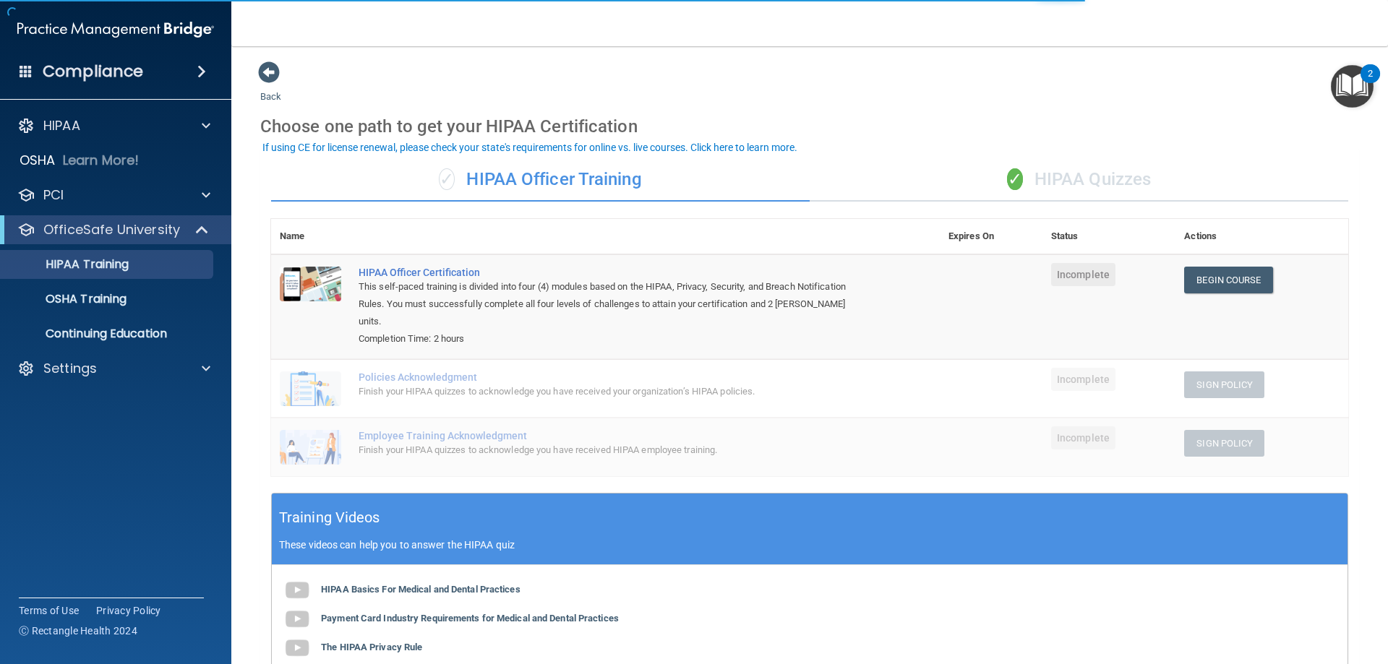
click at [1058, 172] on div "✓ HIPAA Quizzes" at bounding box center [1079, 179] width 539 height 43
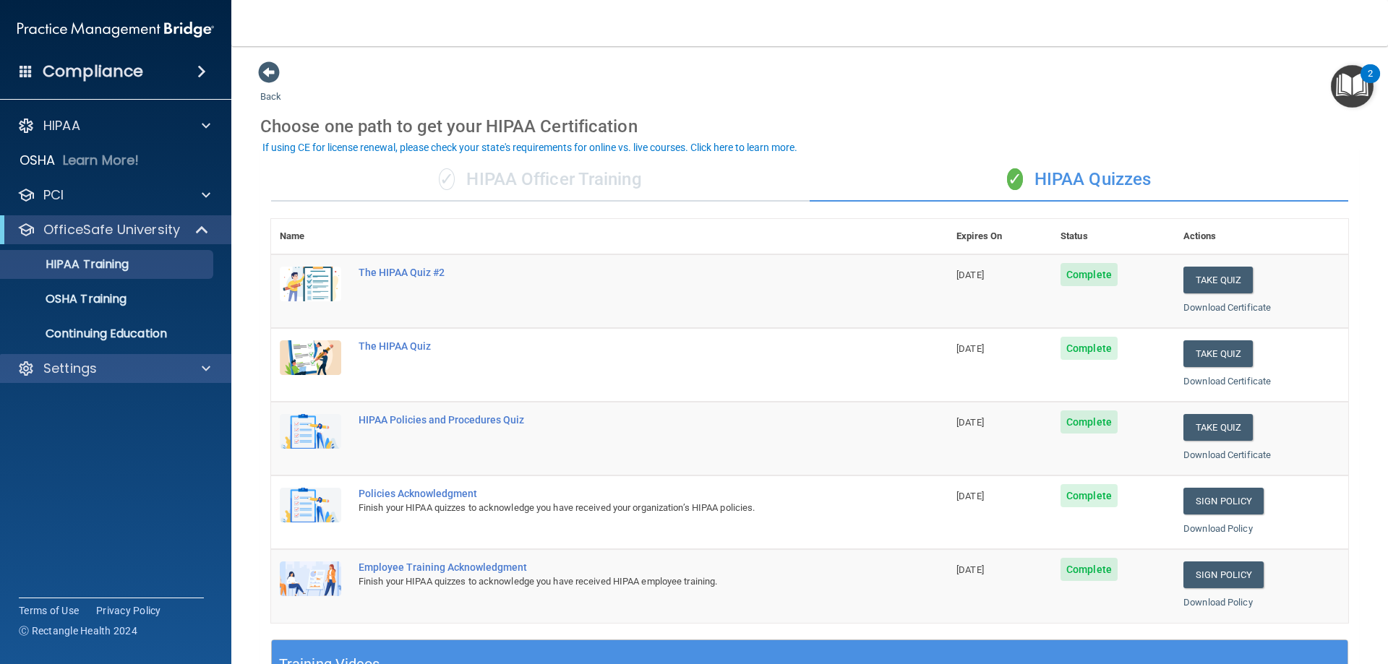
click at [75, 358] on div "Settings" at bounding box center [116, 368] width 232 height 29
click at [76, 367] on p "Settings" at bounding box center [69, 368] width 53 height 17
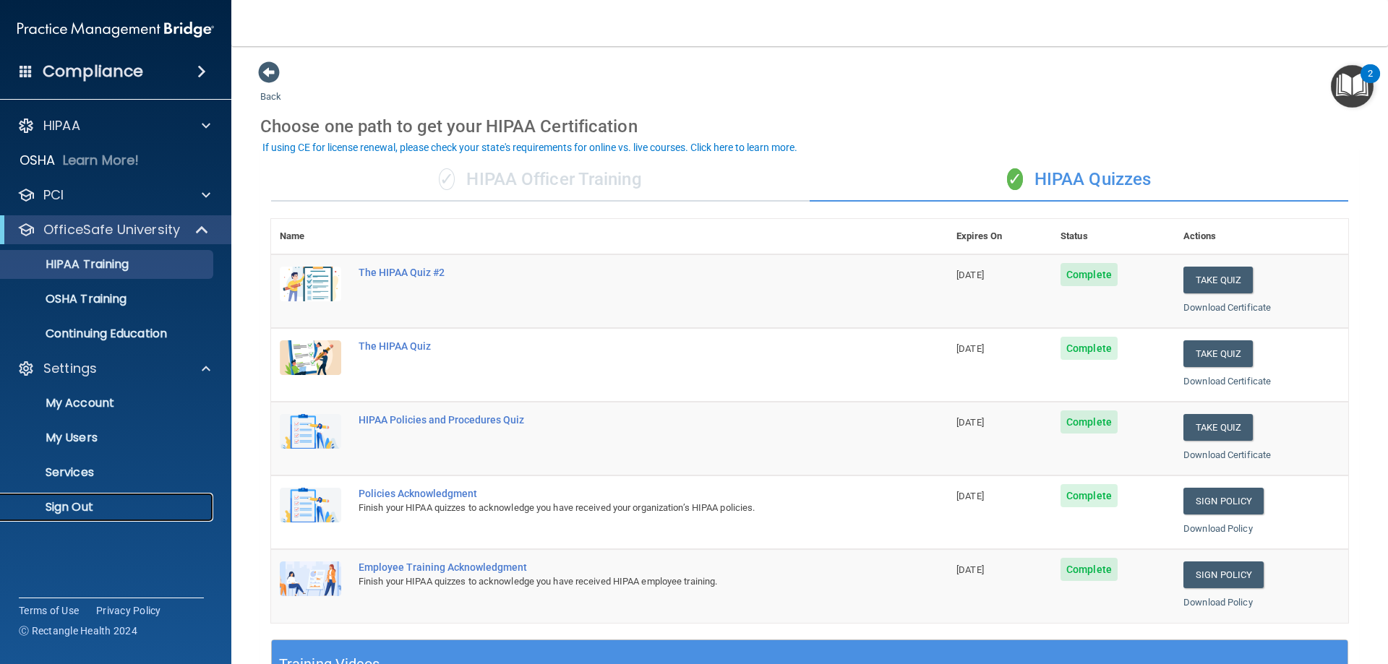
click at [92, 502] on p "Sign Out" at bounding box center [107, 507] width 197 height 14
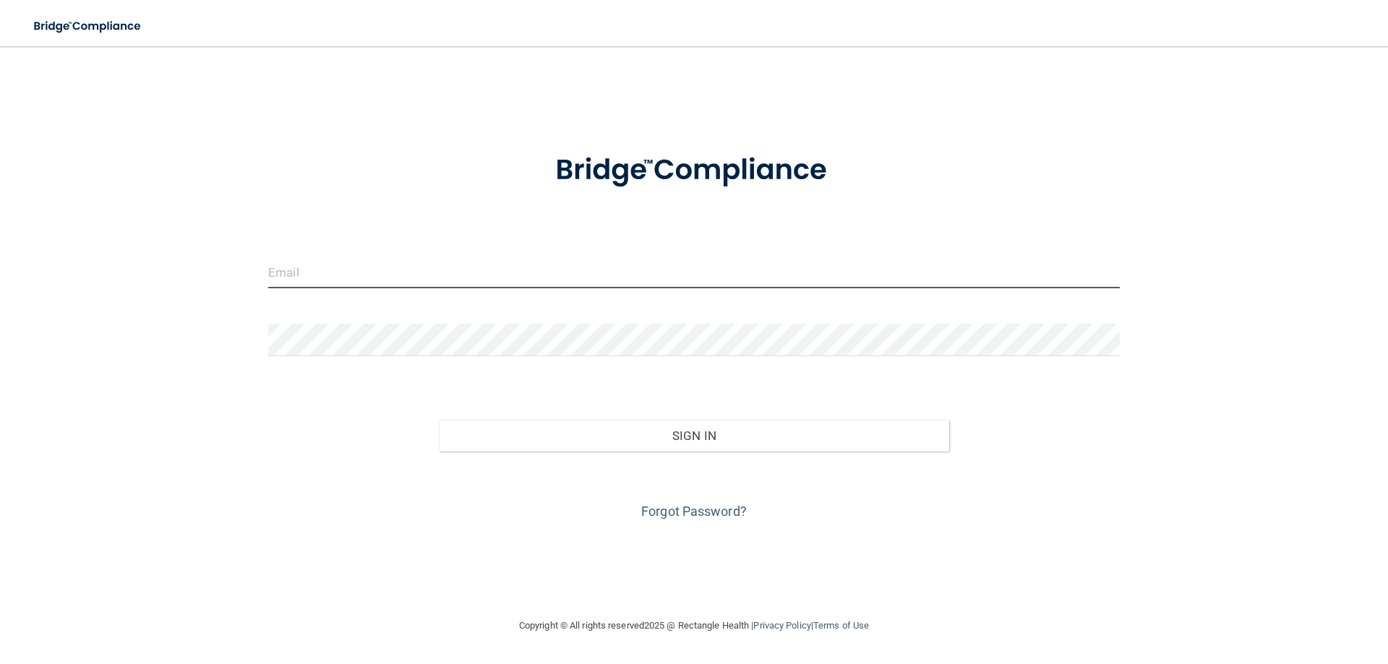
click at [332, 263] on input "email" at bounding box center [694, 272] width 852 height 33
click at [328, 273] on input "email" at bounding box center [694, 272] width 852 height 33
type input "drhayes@coalcreekoms.com"
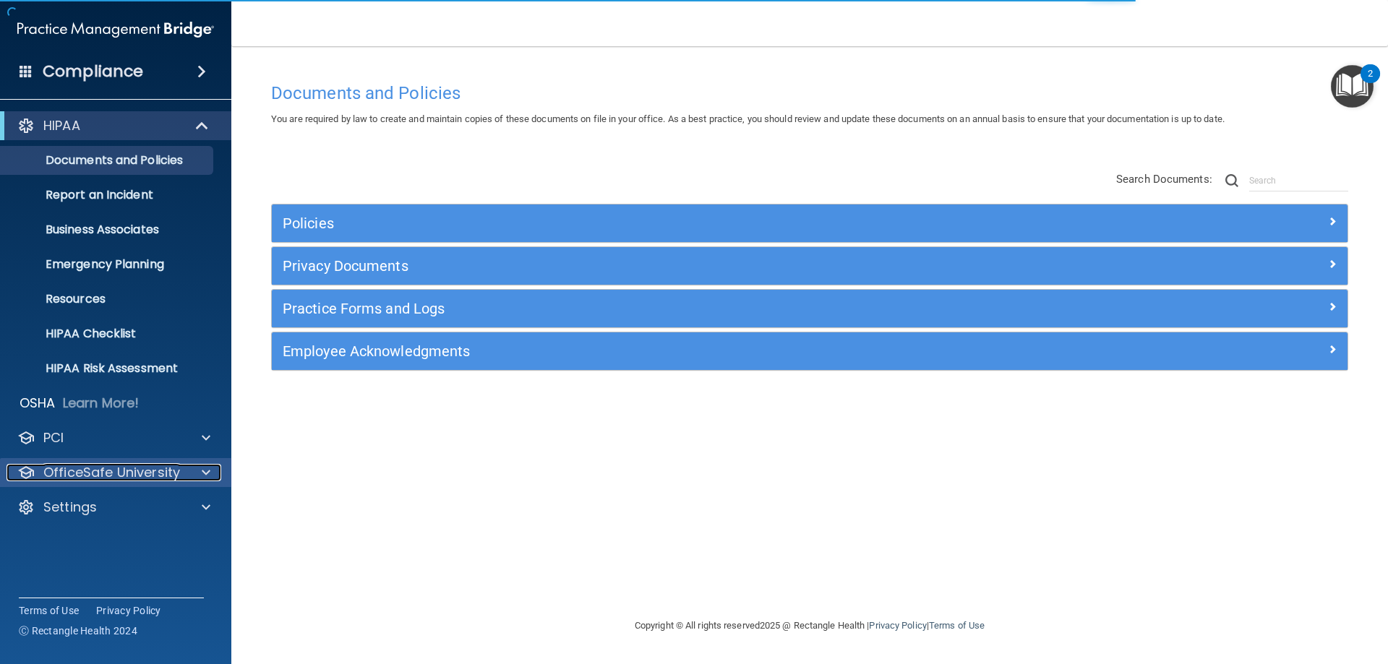
click at [141, 473] on p "OfficeSafe University" at bounding box center [111, 472] width 137 height 17
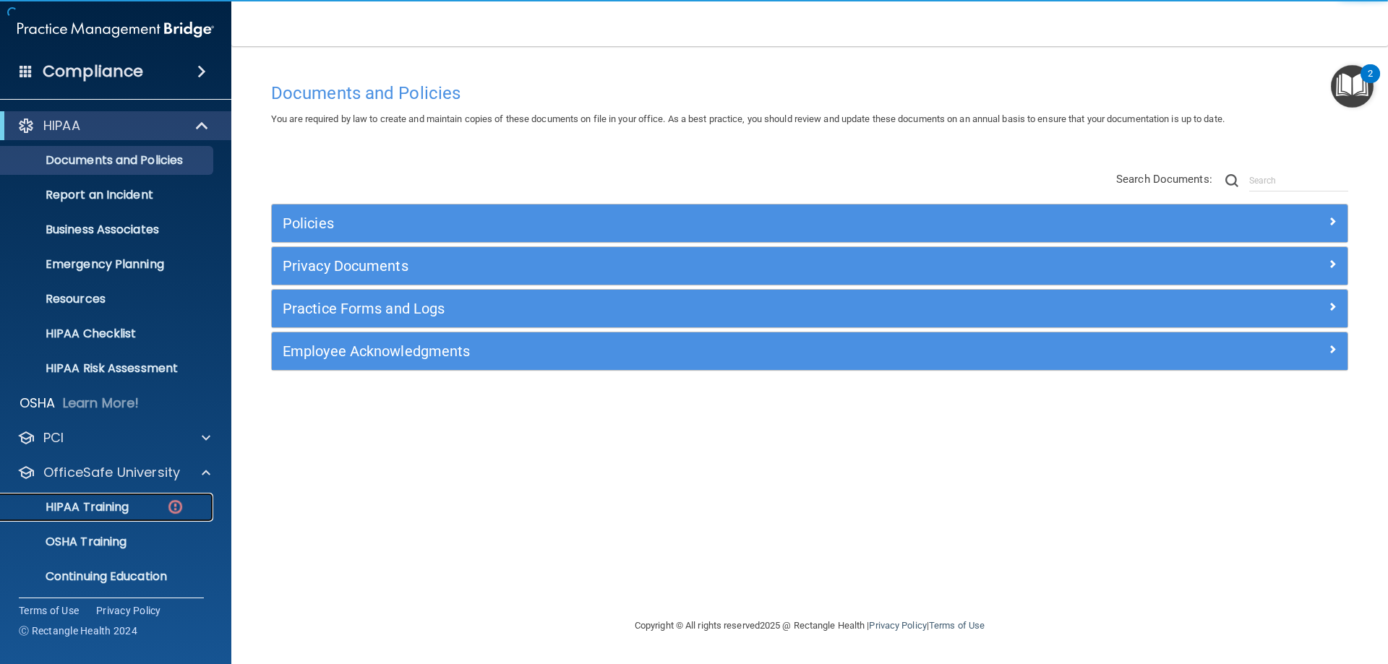
click at [156, 504] on div "HIPAA Training" at bounding box center [107, 507] width 197 height 14
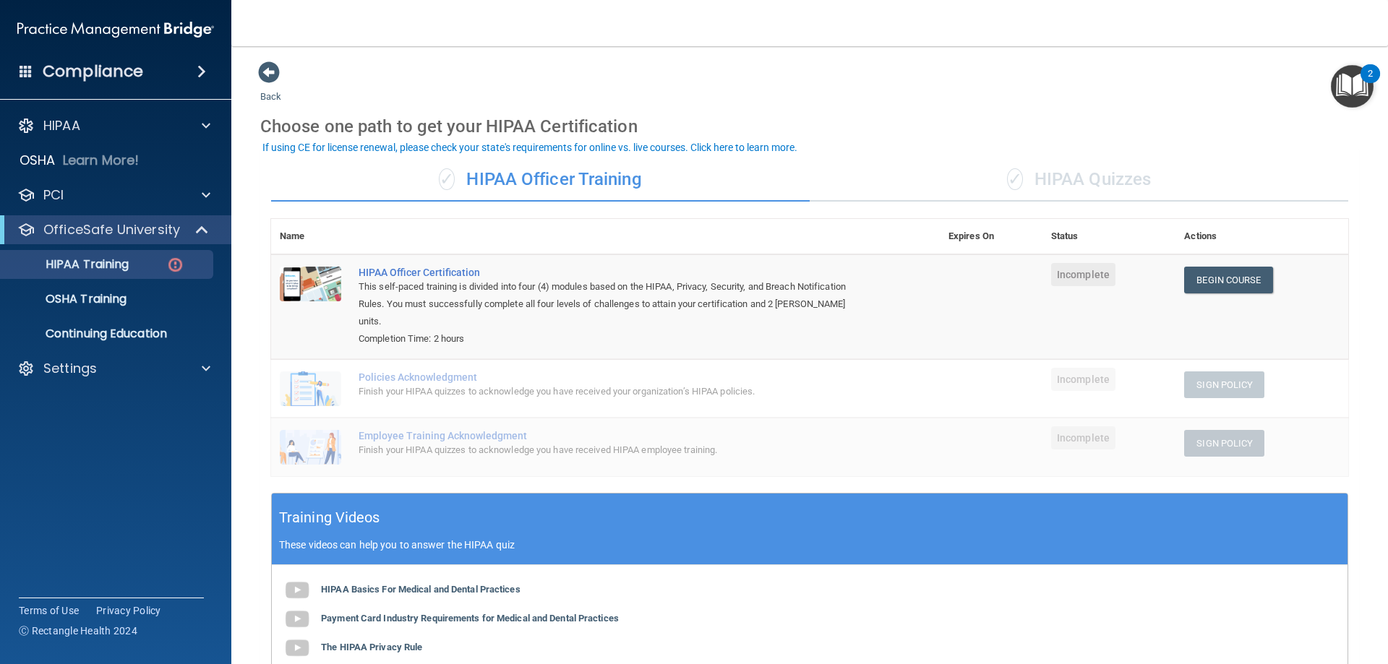
click at [1055, 186] on div "✓ HIPAA Quizzes" at bounding box center [1079, 179] width 539 height 43
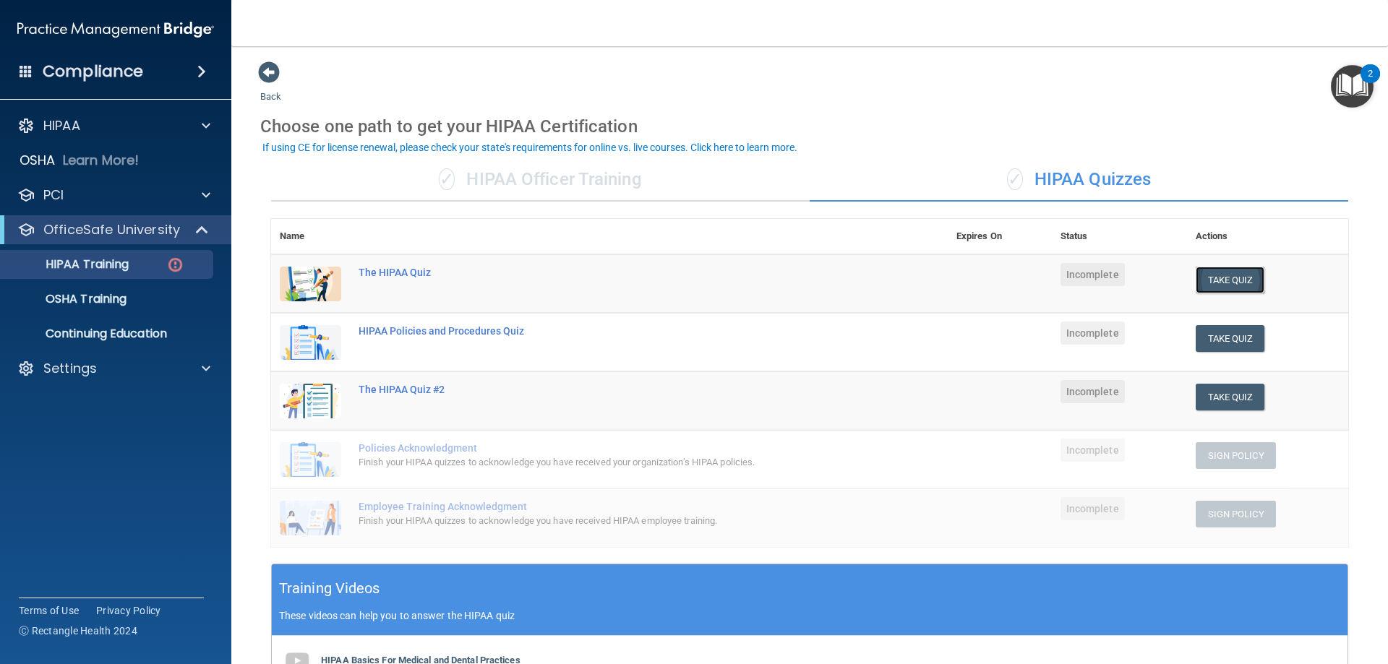
click at [1233, 276] on button "Take Quiz" at bounding box center [1230, 280] width 69 height 27
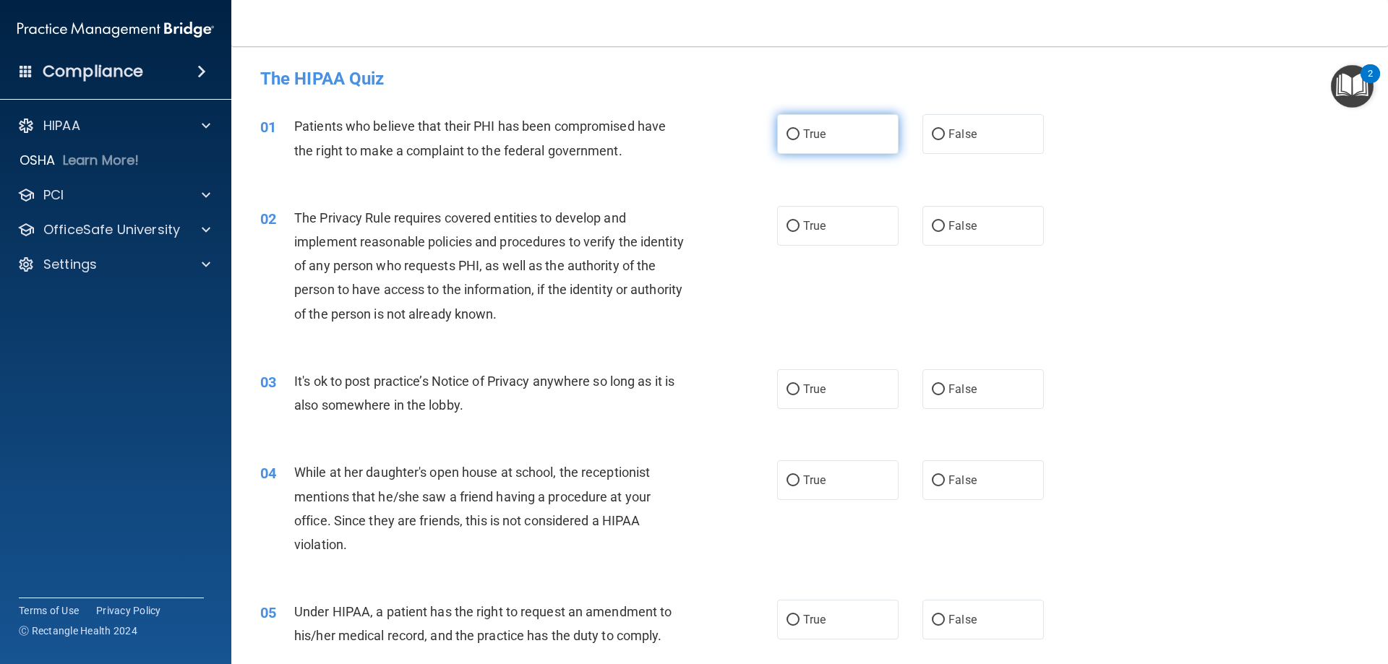
click at [808, 138] on span "True" at bounding box center [814, 134] width 22 height 14
click at [800, 138] on input "True" at bounding box center [793, 134] width 13 height 11
radio input "true"
click at [821, 230] on label "True" at bounding box center [837, 226] width 121 height 40
click at [800, 230] on input "True" at bounding box center [793, 226] width 13 height 11
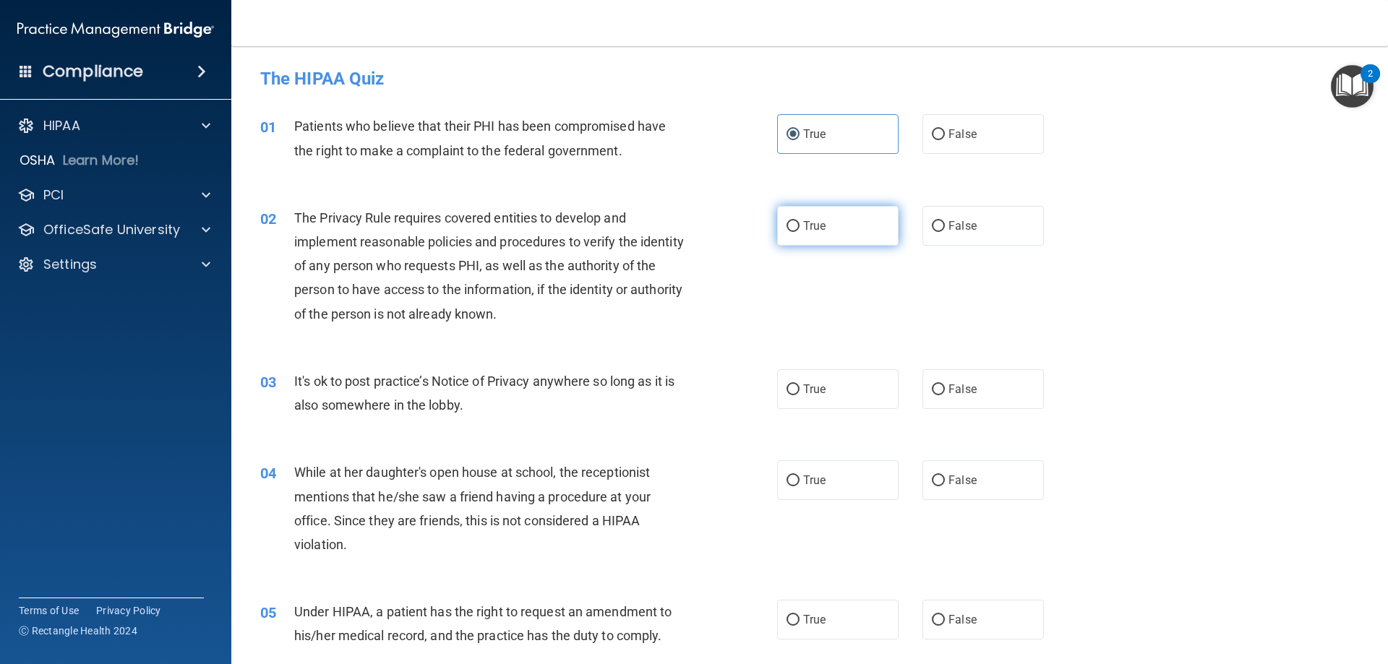
radio input "true"
click at [976, 387] on label "False" at bounding box center [982, 389] width 121 height 40
click at [945, 387] on input "False" at bounding box center [938, 390] width 13 height 11
radio input "true"
click at [971, 487] on label "False" at bounding box center [982, 481] width 121 height 40
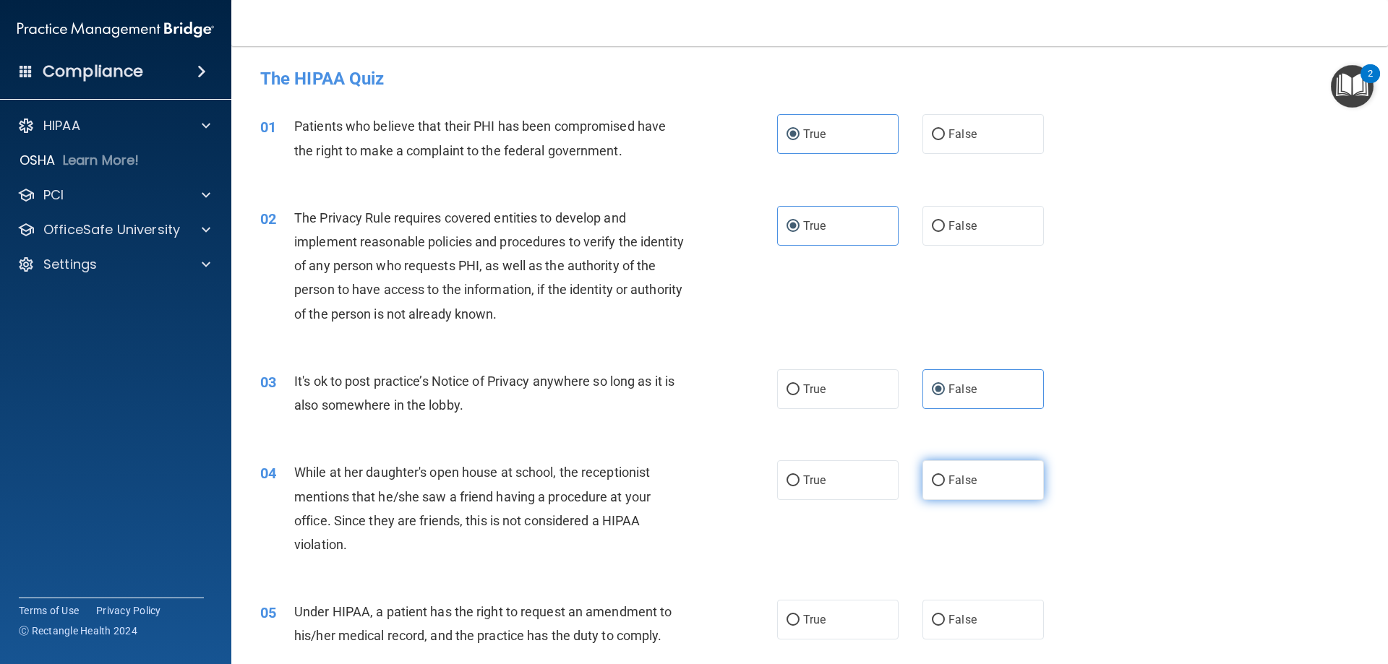
click at [945, 487] on input "False" at bounding box center [938, 481] width 13 height 11
radio input "true"
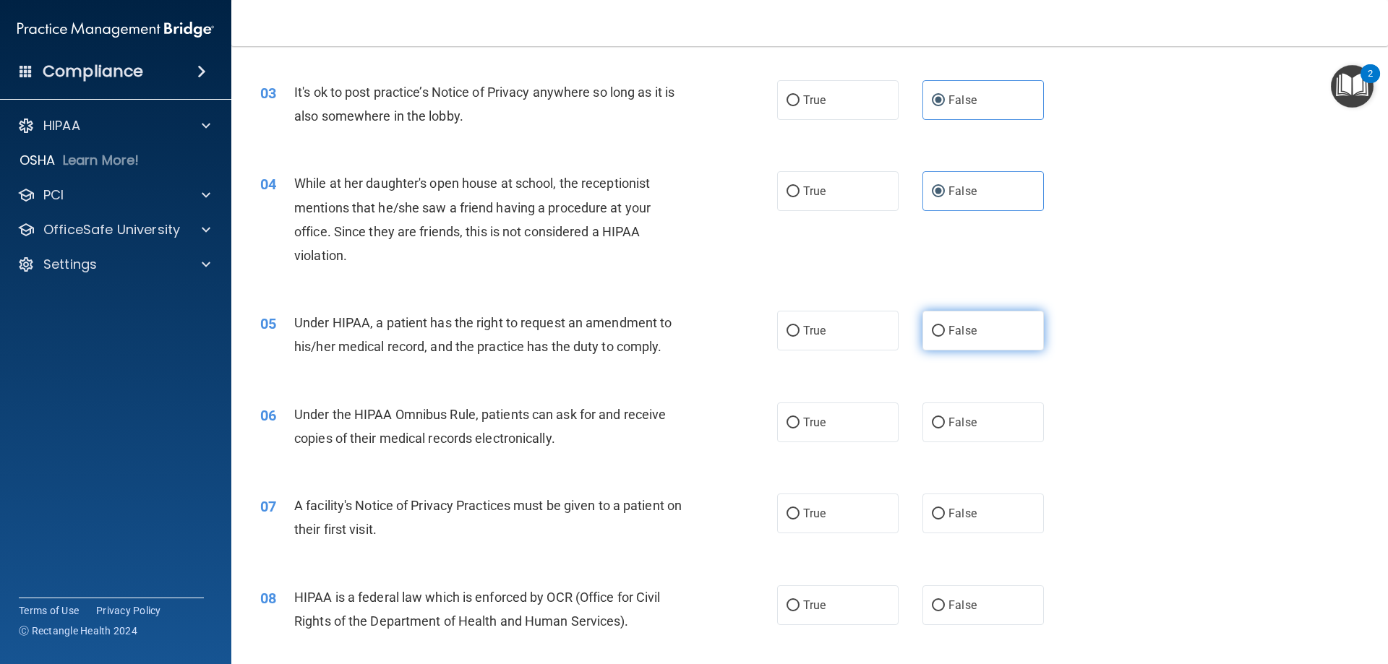
click at [970, 336] on label "False" at bounding box center [982, 331] width 121 height 40
click at [945, 336] on input "False" at bounding box center [938, 331] width 13 height 11
radio input "true"
click at [836, 328] on label "True" at bounding box center [837, 331] width 121 height 40
click at [800, 328] on input "True" at bounding box center [793, 331] width 13 height 11
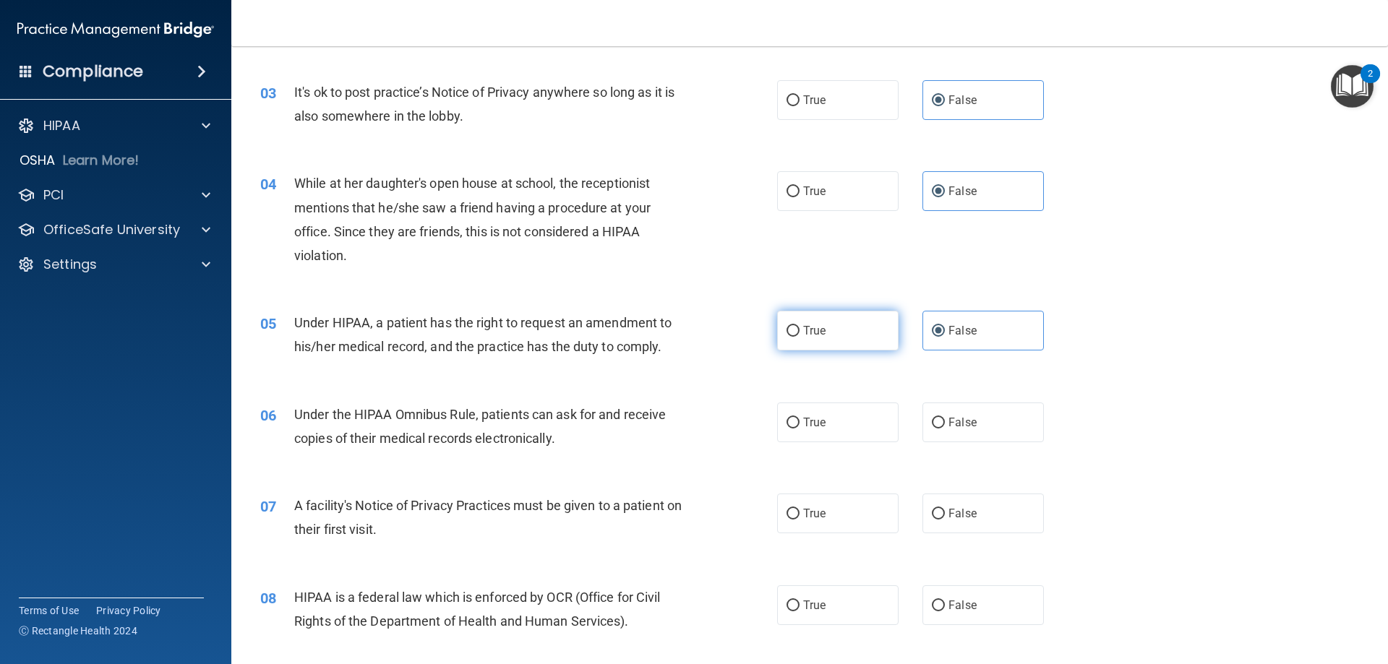
radio input "true"
radio input "false"
click at [805, 421] on span "True" at bounding box center [814, 423] width 22 height 14
click at [800, 421] on input "True" at bounding box center [793, 423] width 13 height 11
radio input "true"
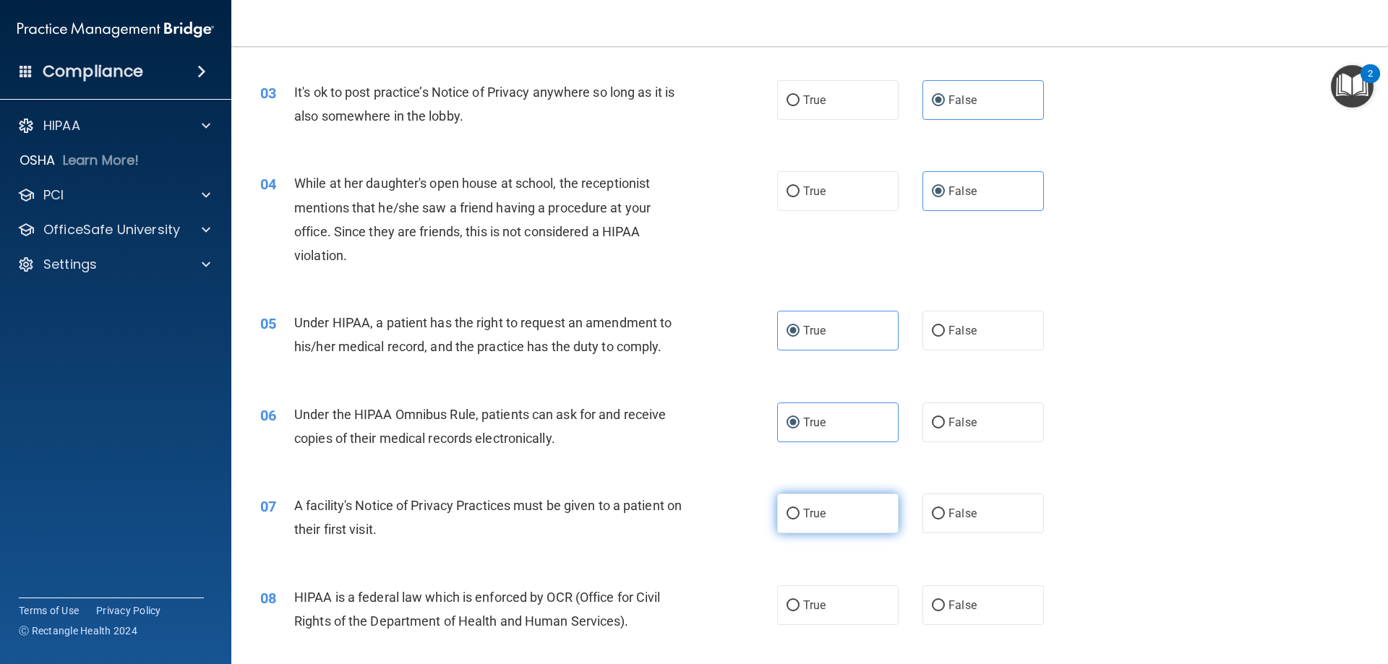
click at [804, 513] on span "True" at bounding box center [814, 514] width 22 height 14
click at [800, 513] on input "True" at bounding box center [793, 514] width 13 height 11
radio input "true"
click at [812, 596] on label "True" at bounding box center [837, 606] width 121 height 40
click at [800, 601] on input "True" at bounding box center [793, 606] width 13 height 11
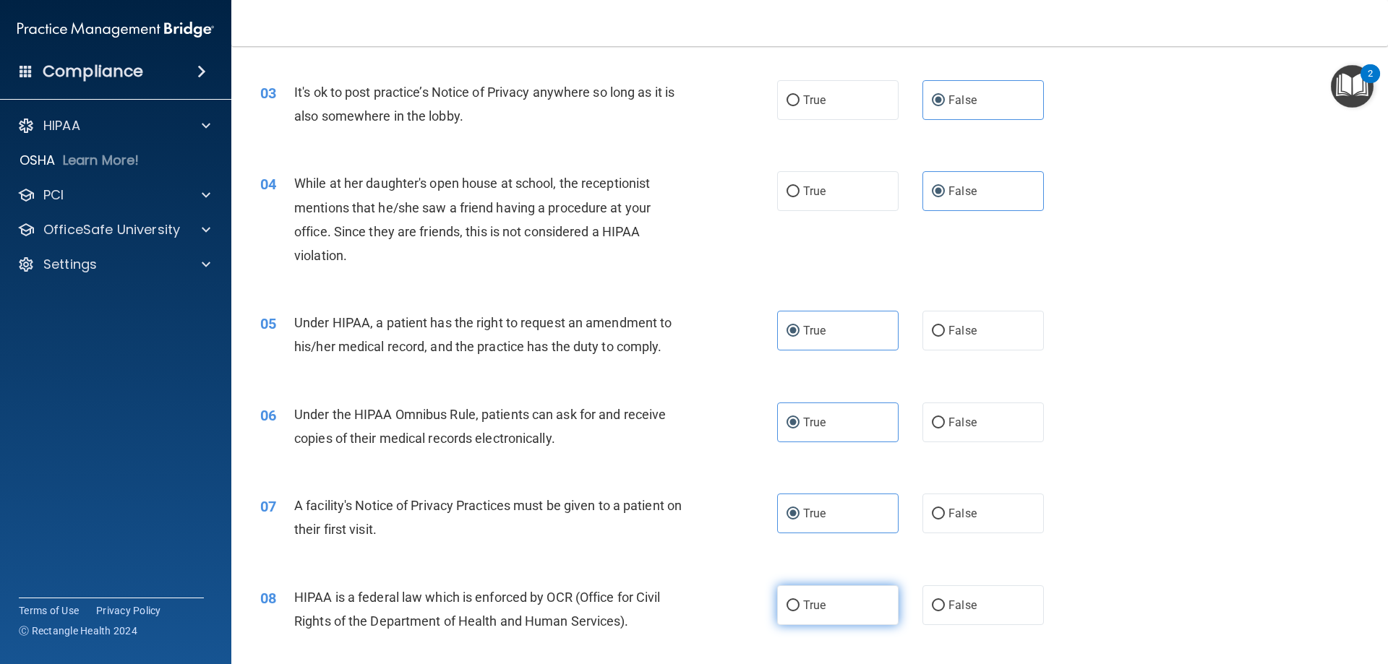
radio input "true"
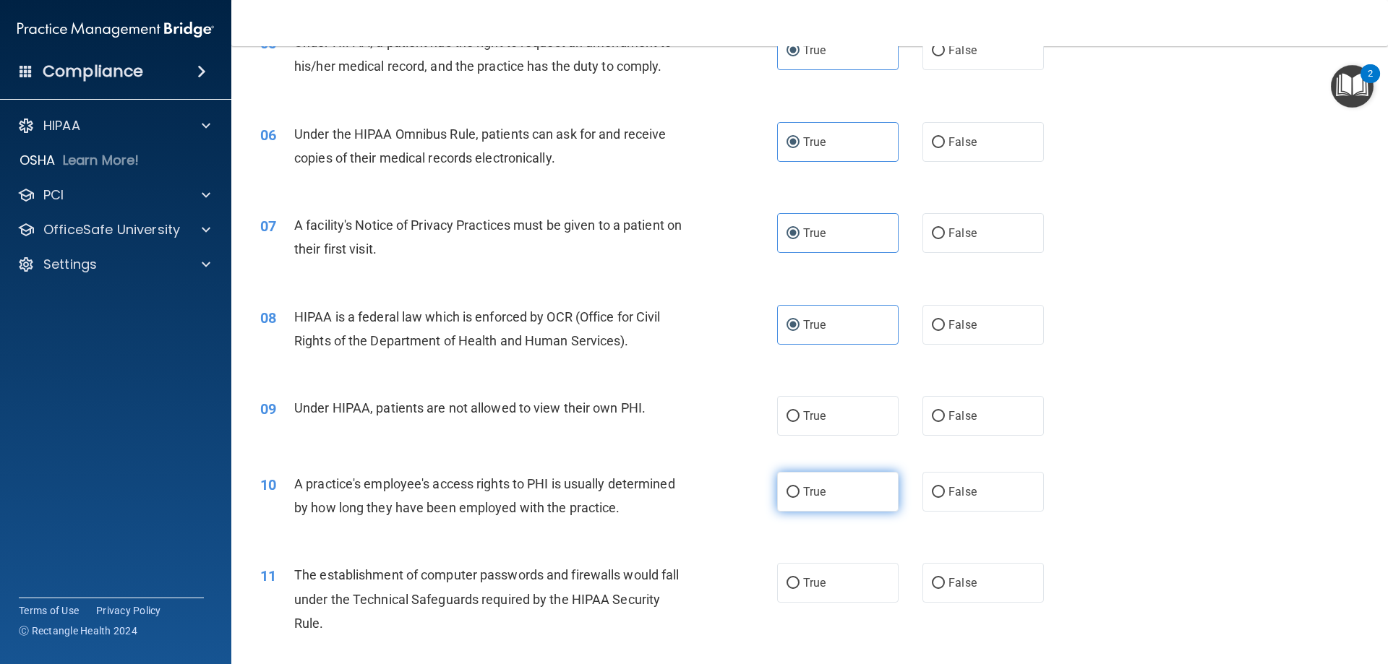
scroll to position [651, 0]
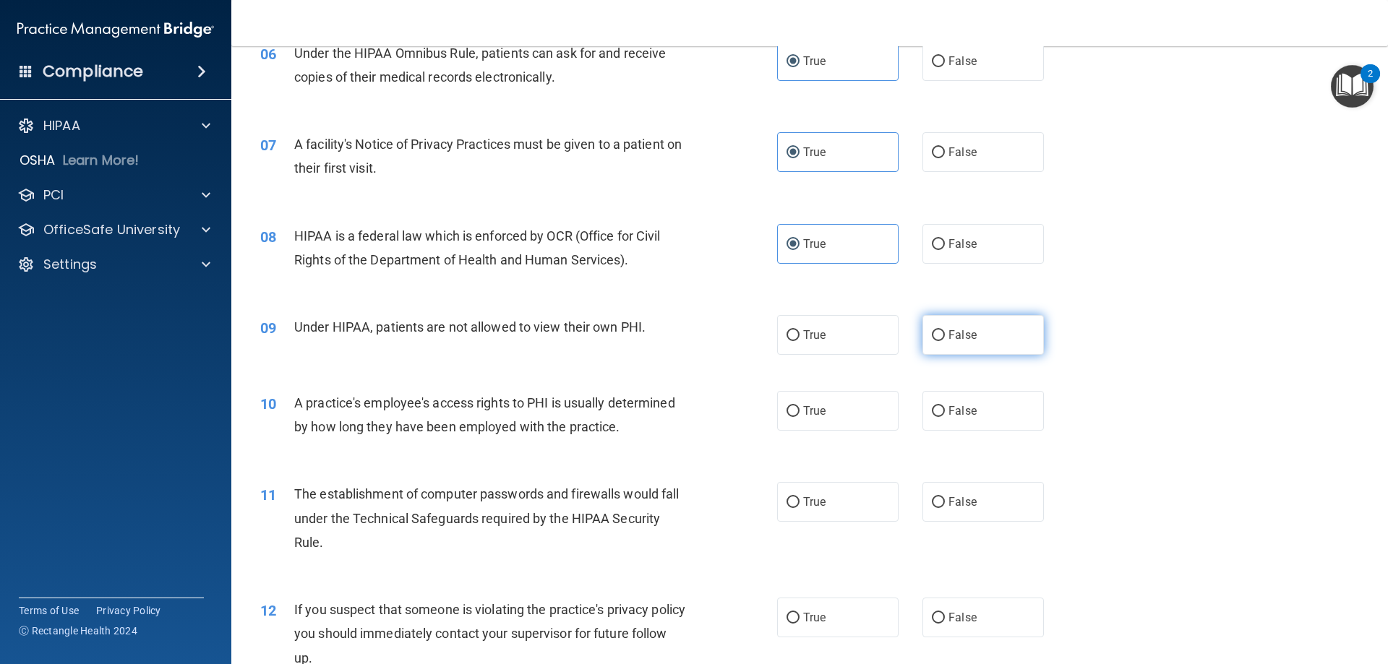
click at [995, 331] on label "False" at bounding box center [982, 335] width 121 height 40
click at [945, 331] on input "False" at bounding box center [938, 335] width 13 height 11
radio input "true"
click at [1000, 395] on label "False" at bounding box center [982, 411] width 121 height 40
click at [945, 406] on input "False" at bounding box center [938, 411] width 13 height 11
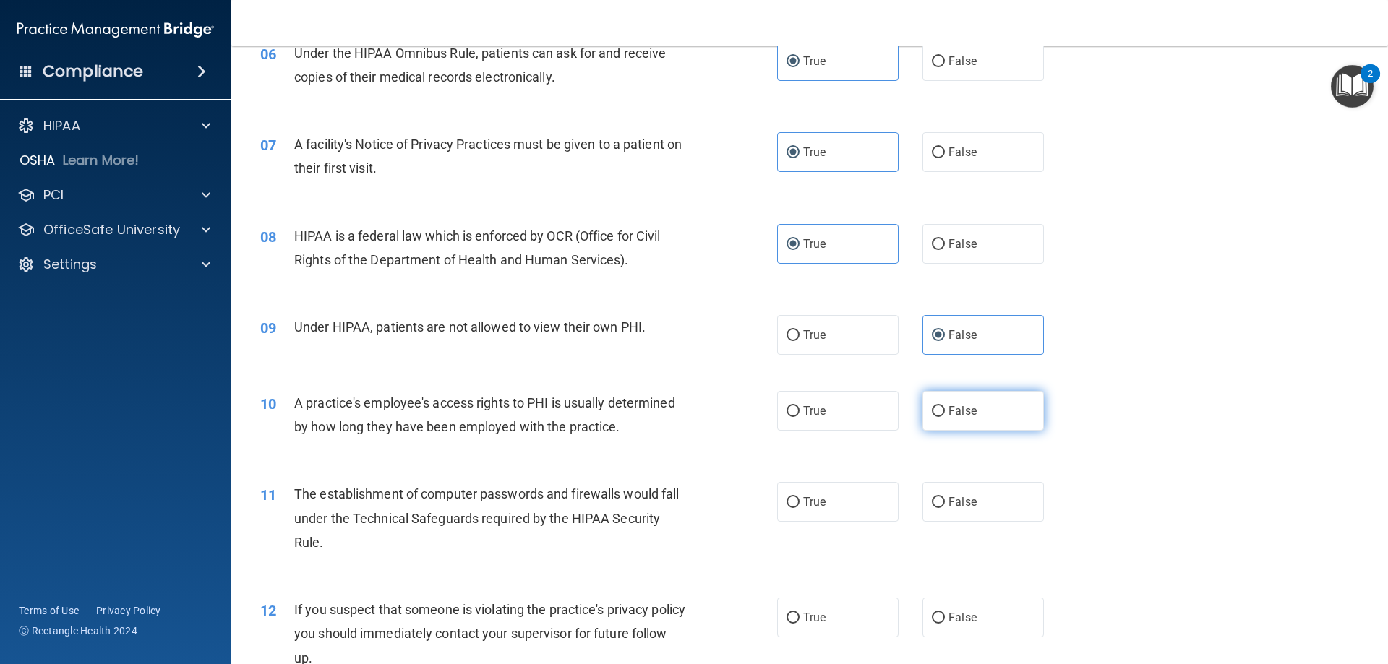
radio input "true"
click at [828, 526] on div "11 The establishment of computer passwords and firewalls would fall under the T…" at bounding box center [809, 522] width 1121 height 116
click at [833, 509] on label "True" at bounding box center [837, 502] width 121 height 40
click at [800, 508] on input "True" at bounding box center [793, 502] width 13 height 11
radio input "true"
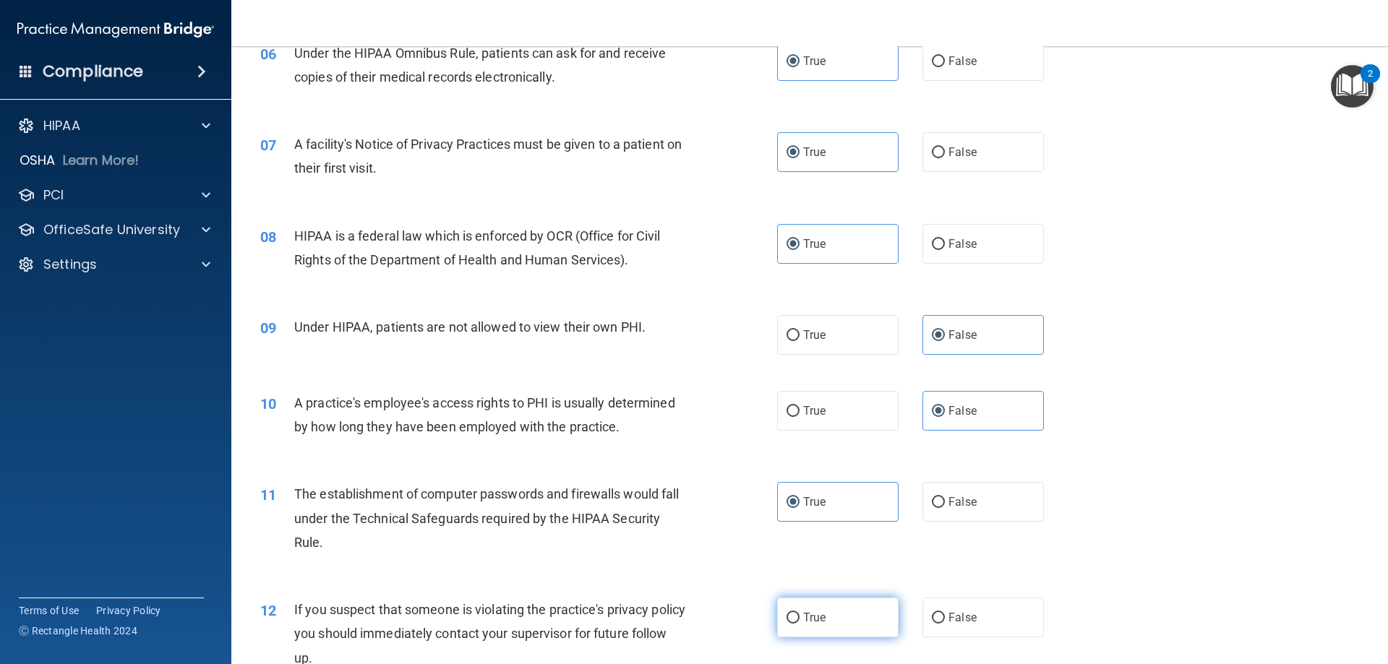
click at [815, 619] on span "True" at bounding box center [814, 618] width 22 height 14
click at [800, 619] on input "True" at bounding box center [793, 618] width 13 height 11
radio input "true"
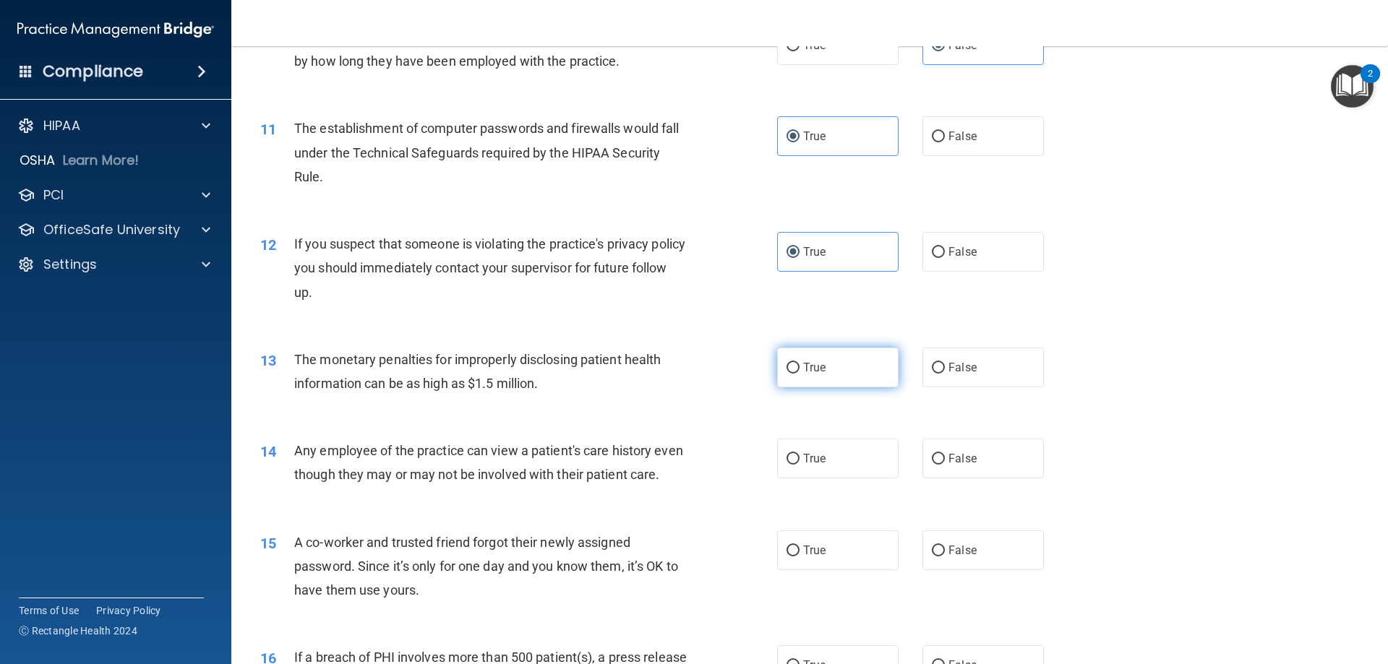
scroll to position [1084, 0]
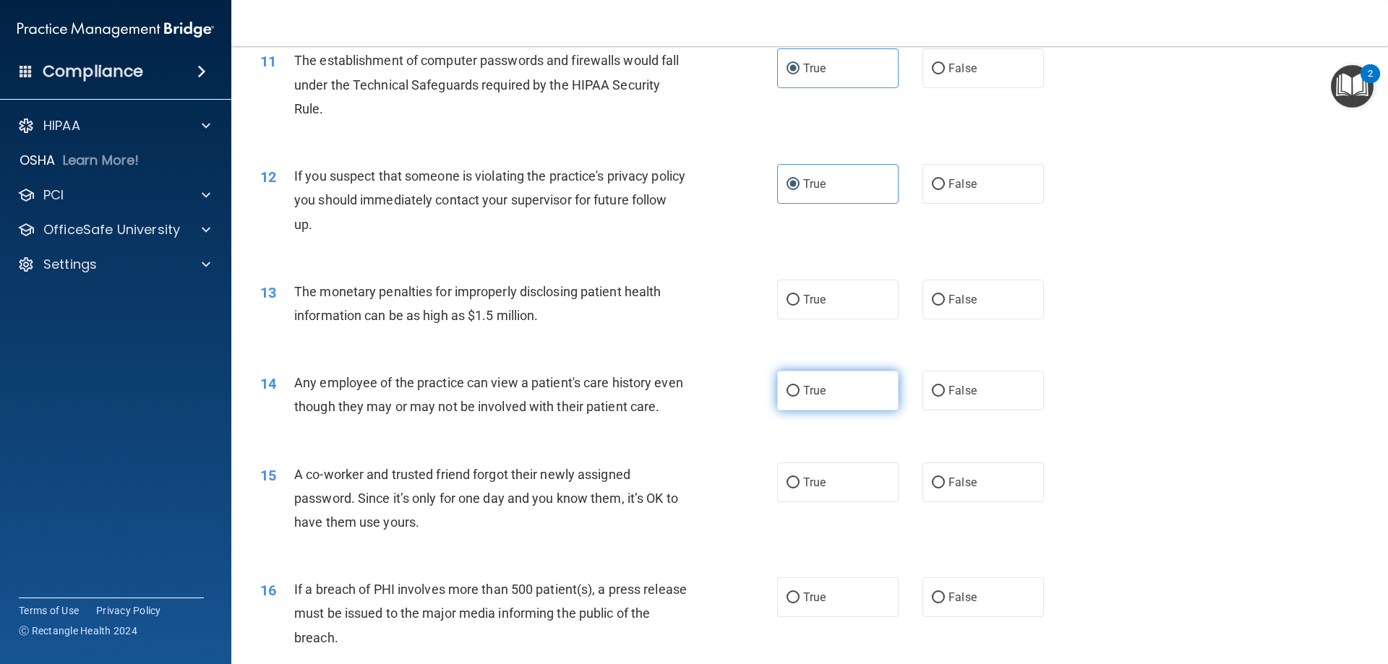
click at [814, 404] on label "True" at bounding box center [837, 391] width 121 height 40
click at [800, 397] on input "True" at bounding box center [793, 391] width 13 height 11
radio input "true"
click at [990, 387] on label "False" at bounding box center [982, 391] width 121 height 40
click at [945, 387] on input "False" at bounding box center [938, 391] width 13 height 11
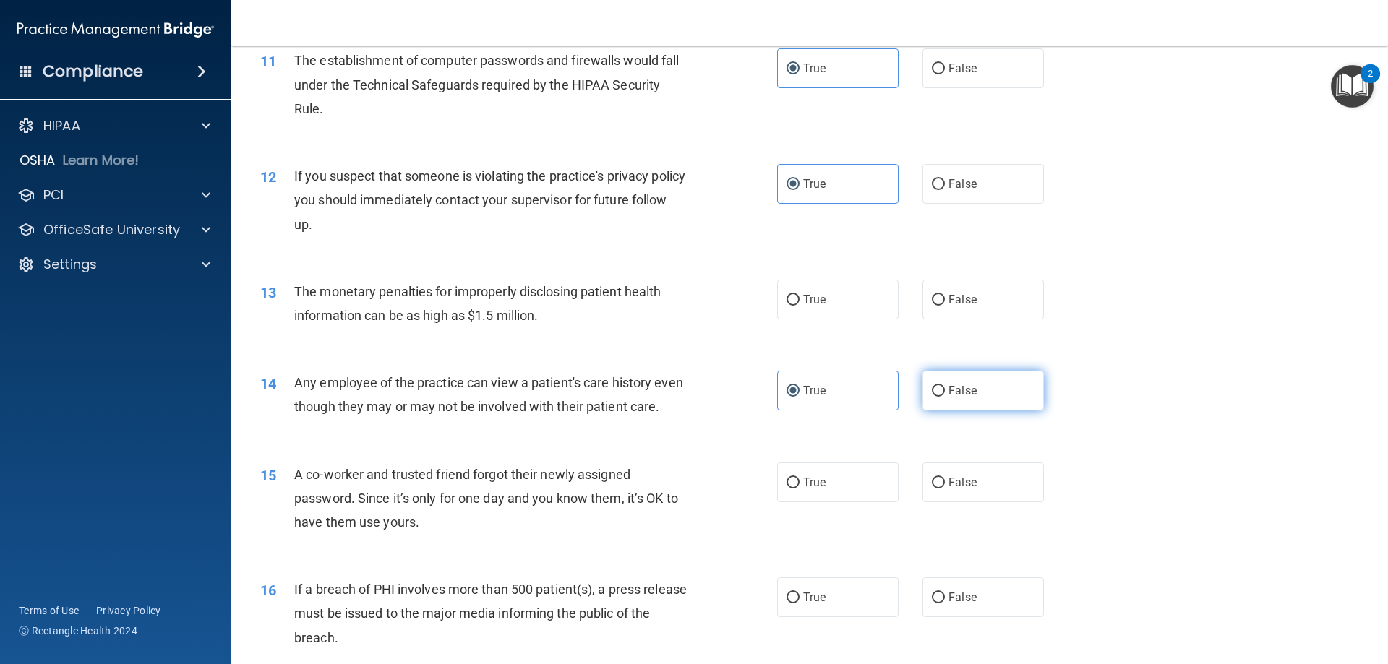
radio input "true"
radio input "false"
click at [975, 502] on label "False" at bounding box center [982, 483] width 121 height 40
click at [945, 489] on input "False" at bounding box center [938, 483] width 13 height 11
radio input "true"
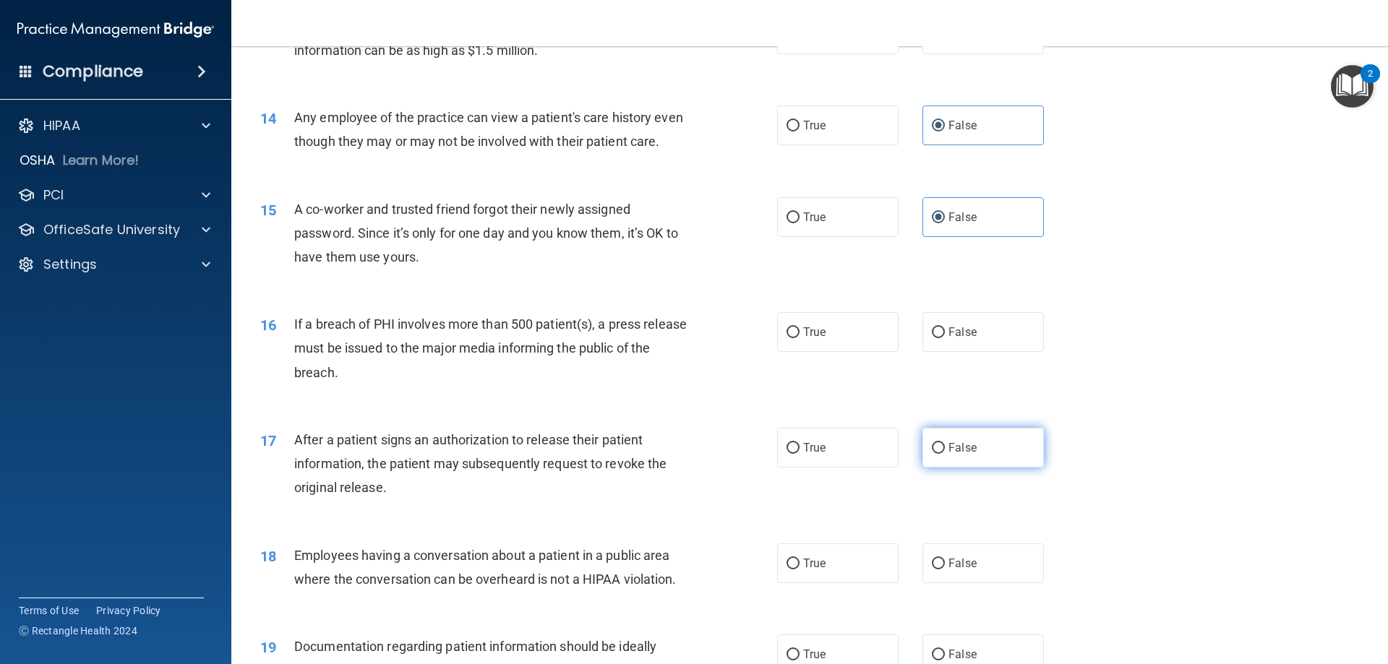
scroll to position [1446, 0]
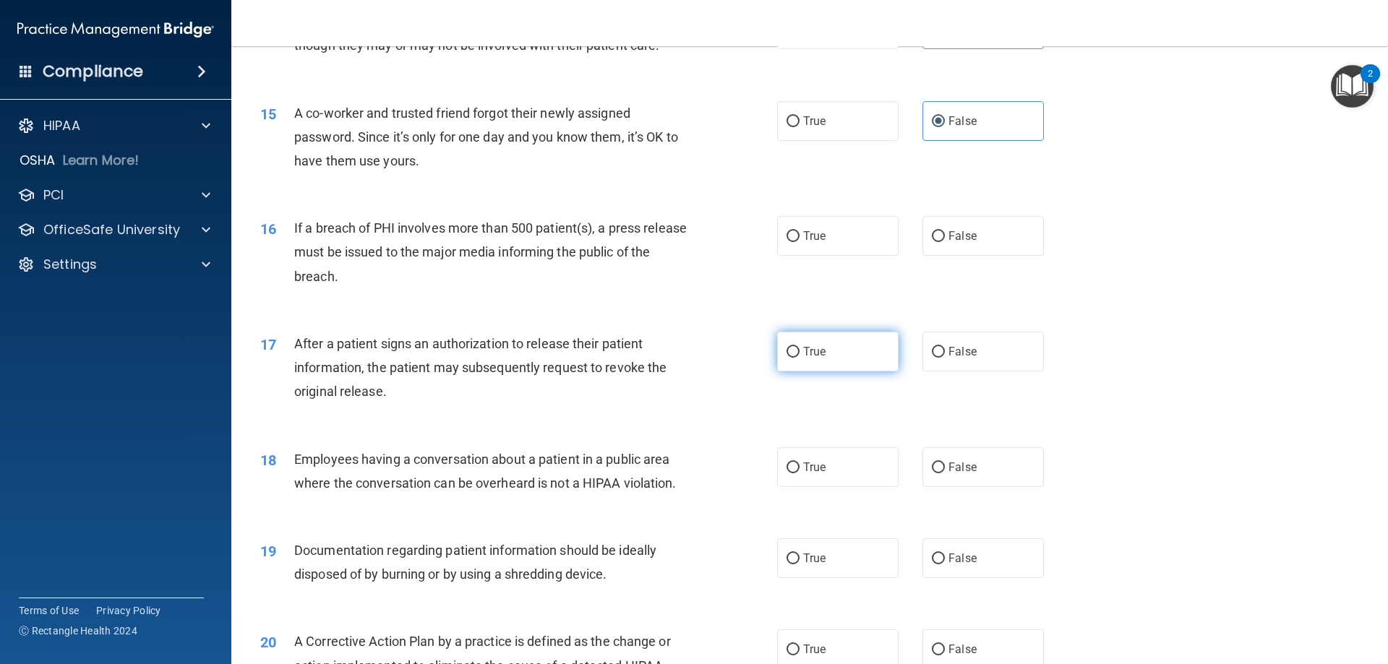
click at [820, 359] on span "True" at bounding box center [814, 352] width 22 height 14
click at [800, 358] on input "True" at bounding box center [793, 352] width 13 height 11
radio input "true"
click at [821, 256] on label "True" at bounding box center [837, 236] width 121 height 40
click at [800, 242] on input "True" at bounding box center [793, 236] width 13 height 11
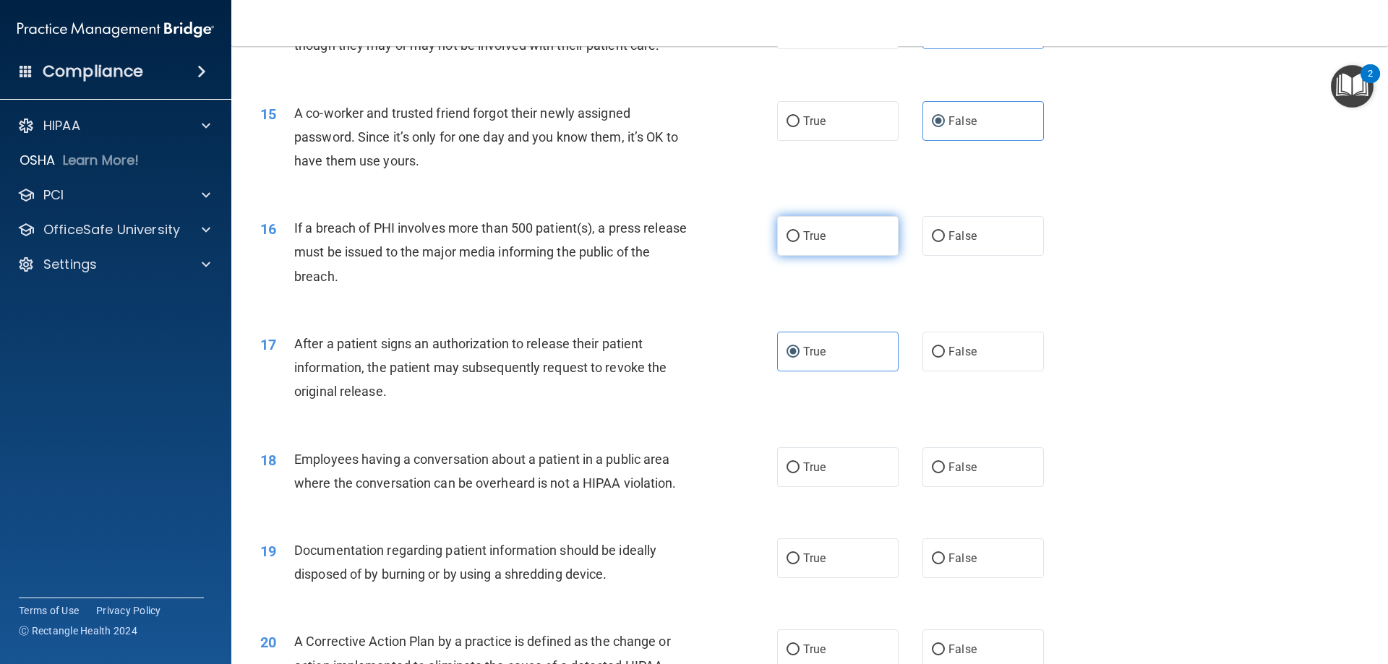
radio input "true"
click at [968, 474] on span "False" at bounding box center [962, 468] width 28 height 14
click at [945, 474] on input "False" at bounding box center [938, 468] width 13 height 11
radio input "true"
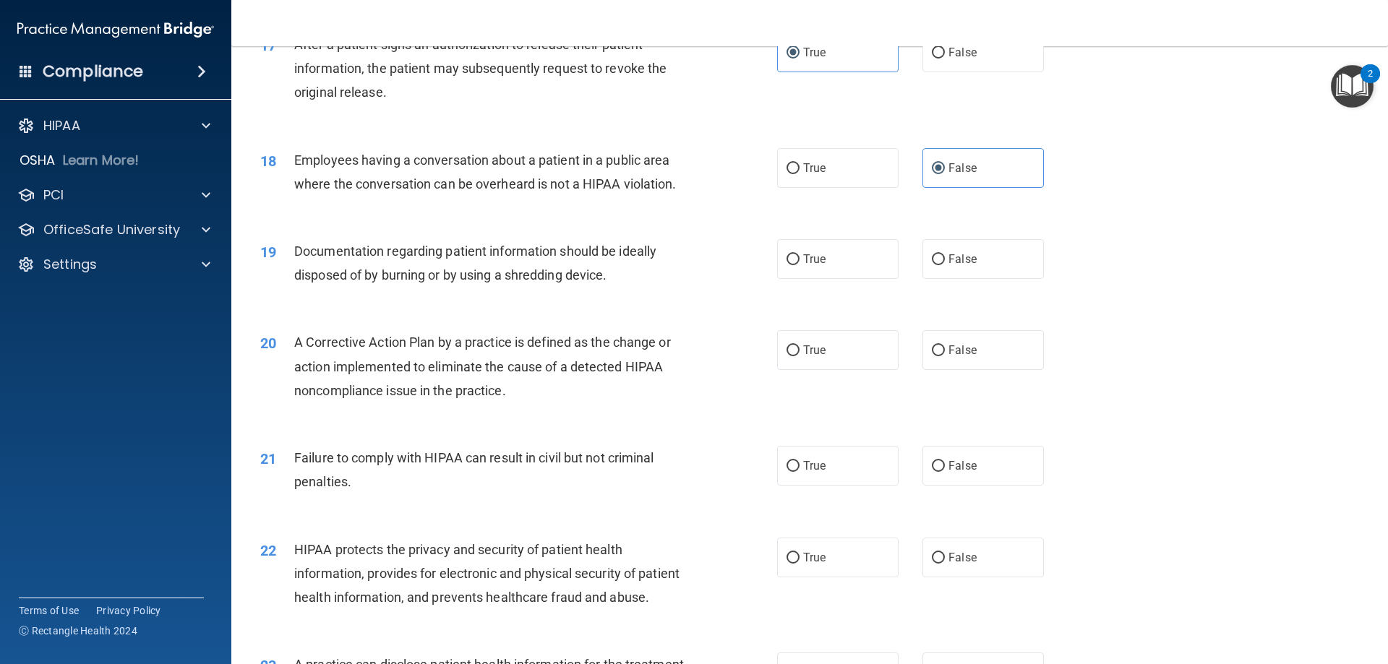
scroll to position [1807, 0]
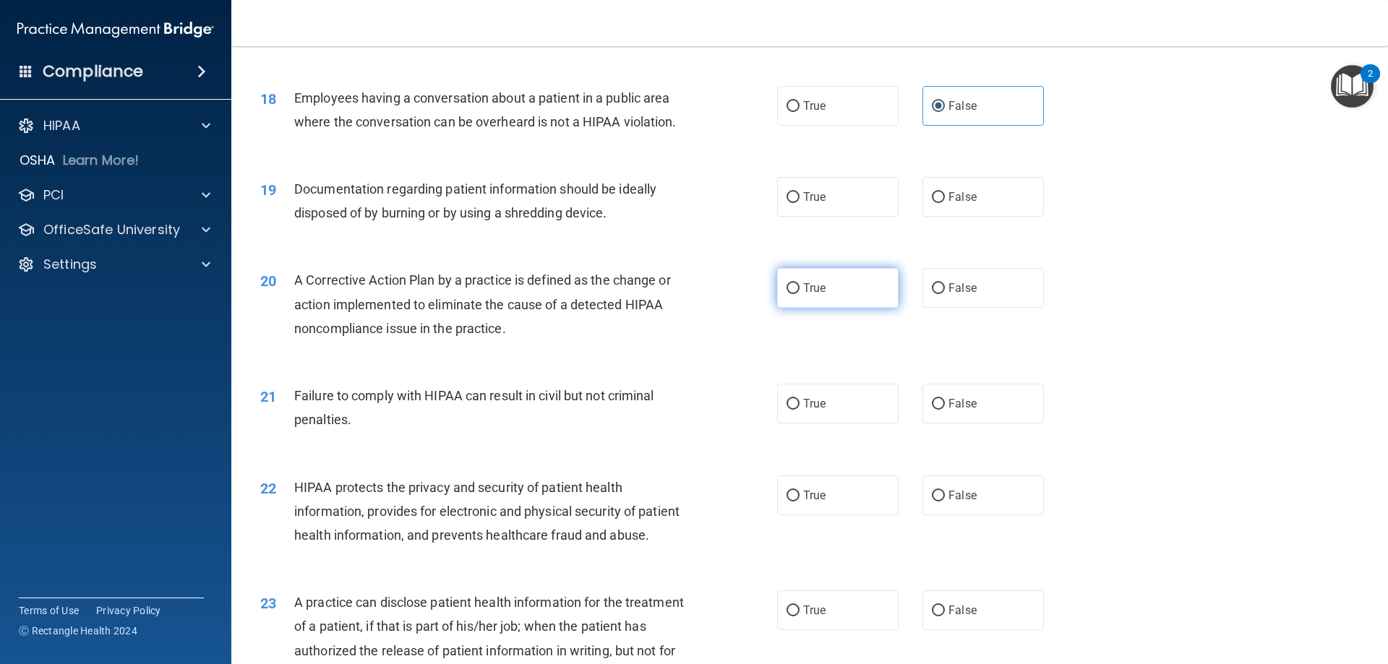
click at [816, 295] on span "True" at bounding box center [814, 288] width 22 height 14
click at [800, 294] on input "True" at bounding box center [793, 288] width 13 height 11
radio input "true"
click at [794, 217] on label "True" at bounding box center [837, 197] width 121 height 40
click at [794, 203] on input "True" at bounding box center [793, 197] width 13 height 11
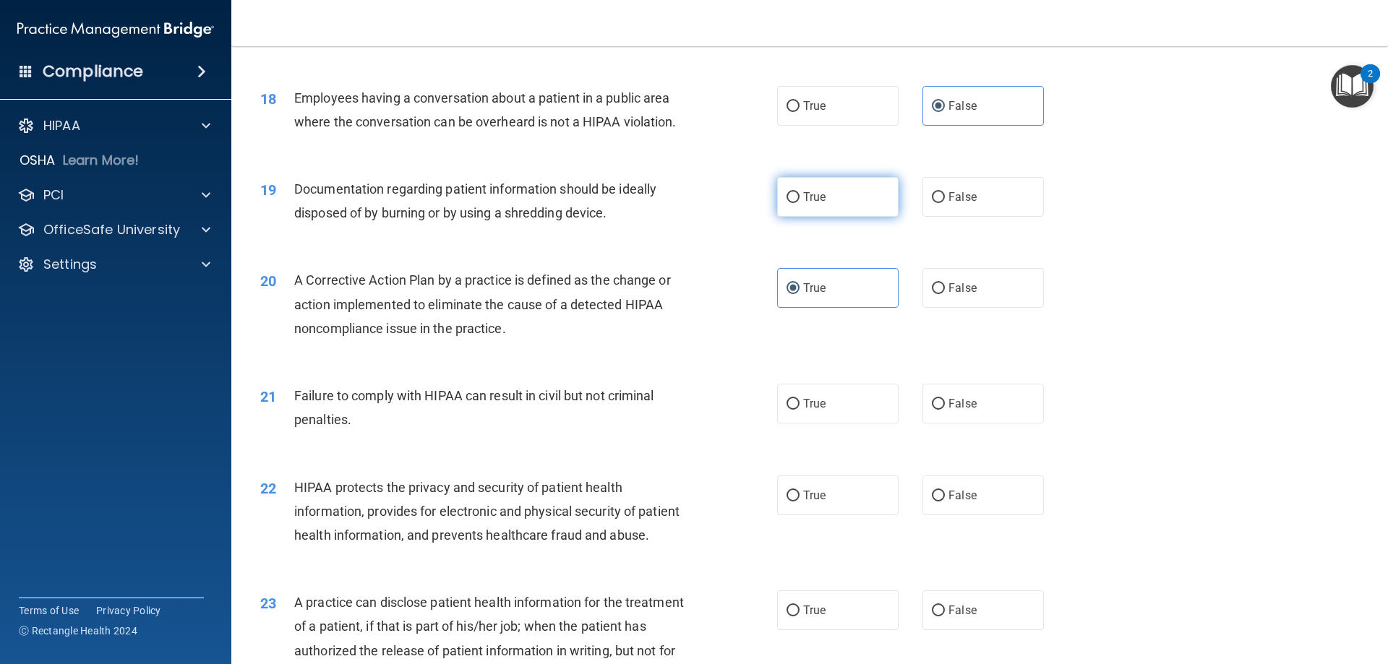
radio input "true"
click at [969, 424] on label "False" at bounding box center [982, 404] width 121 height 40
click at [945, 410] on input "False" at bounding box center [938, 404] width 13 height 11
radio input "true"
click at [806, 502] on span "True" at bounding box center [814, 496] width 22 height 14
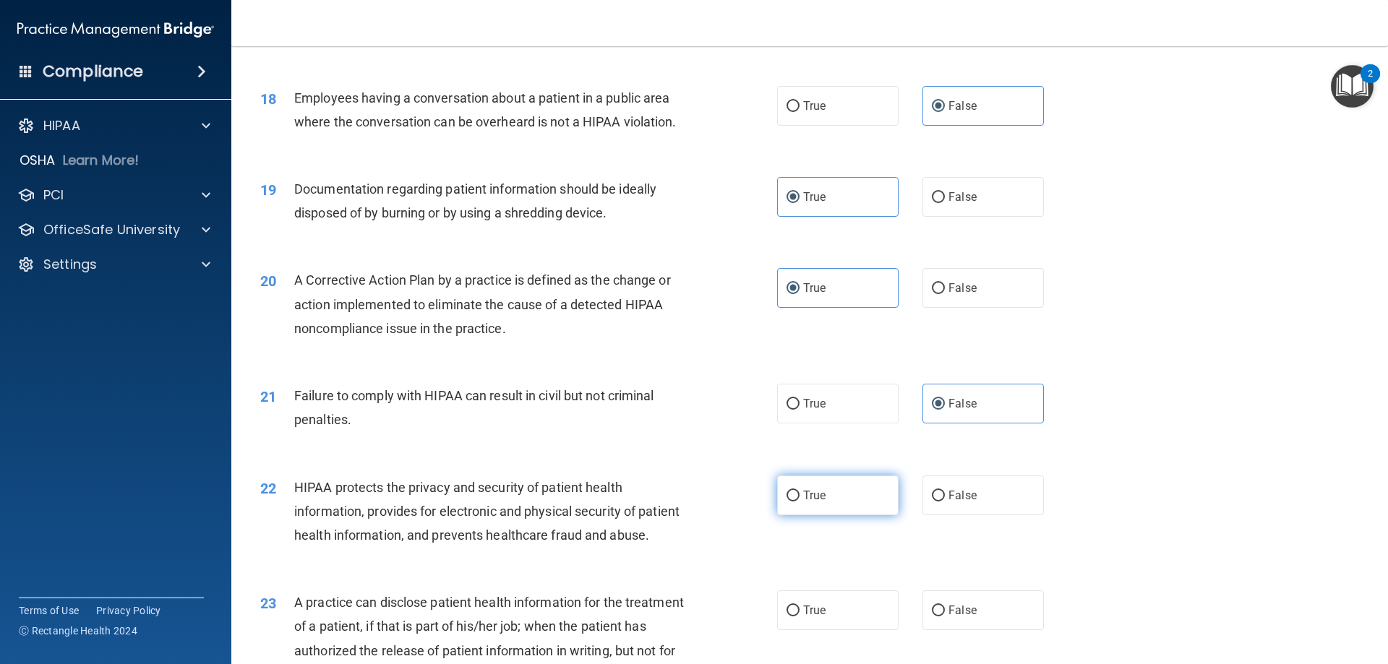
click at [800, 502] on input "True" at bounding box center [793, 496] width 13 height 11
radio input "true"
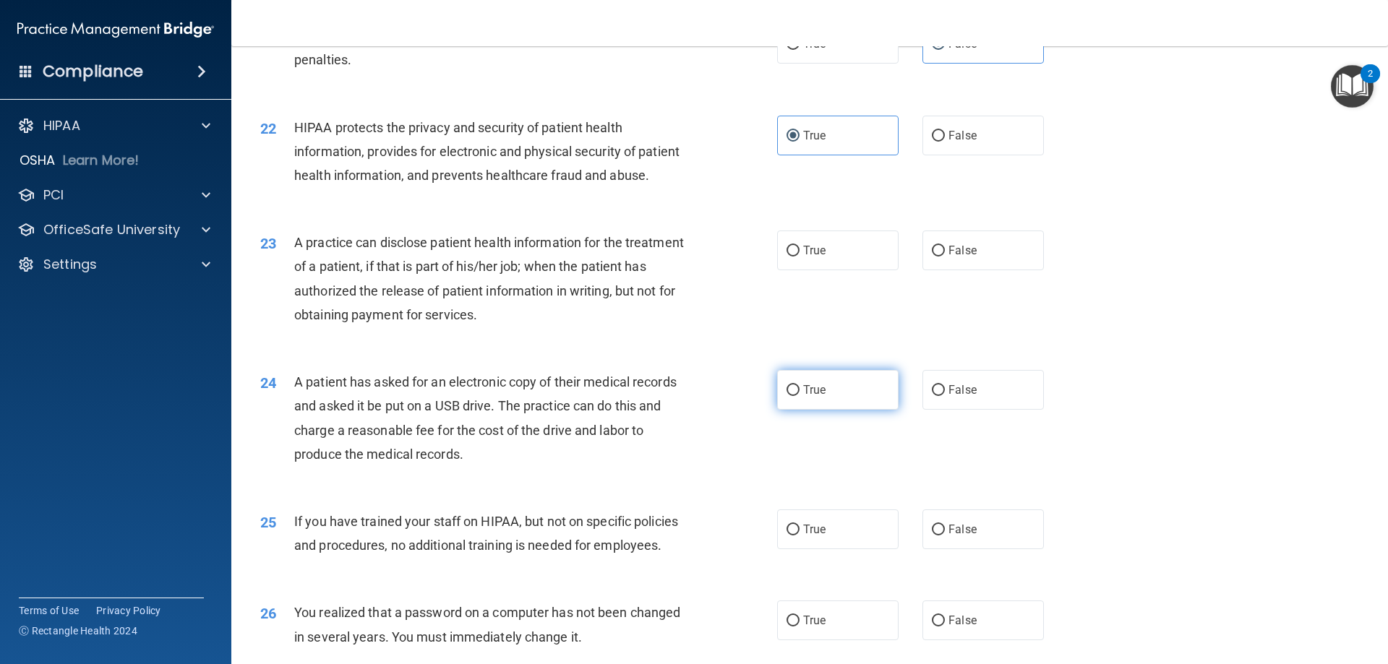
scroll to position [2241, 0]
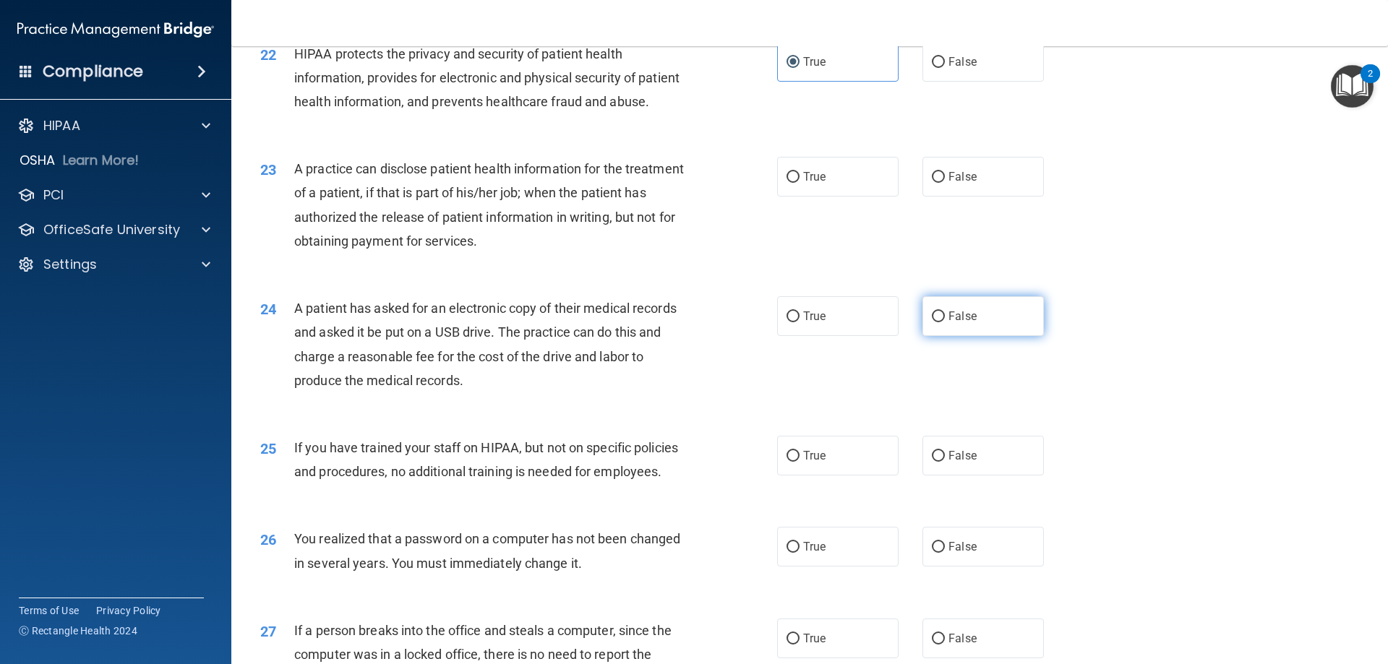
click at [969, 323] on span "False" at bounding box center [962, 316] width 28 height 14
click at [945, 322] on input "False" at bounding box center [938, 317] width 13 height 11
radio input "true"
click at [989, 476] on label "False" at bounding box center [982, 456] width 121 height 40
click at [945, 462] on input "False" at bounding box center [938, 456] width 13 height 11
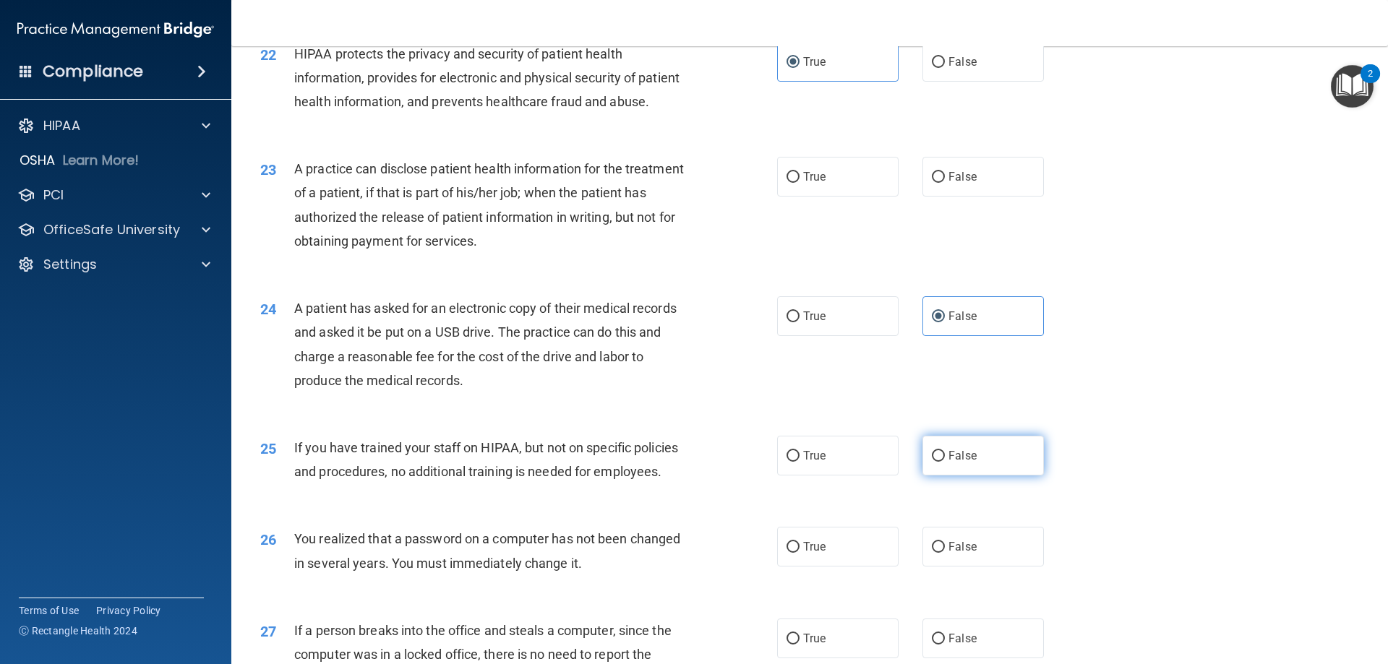
radio input "true"
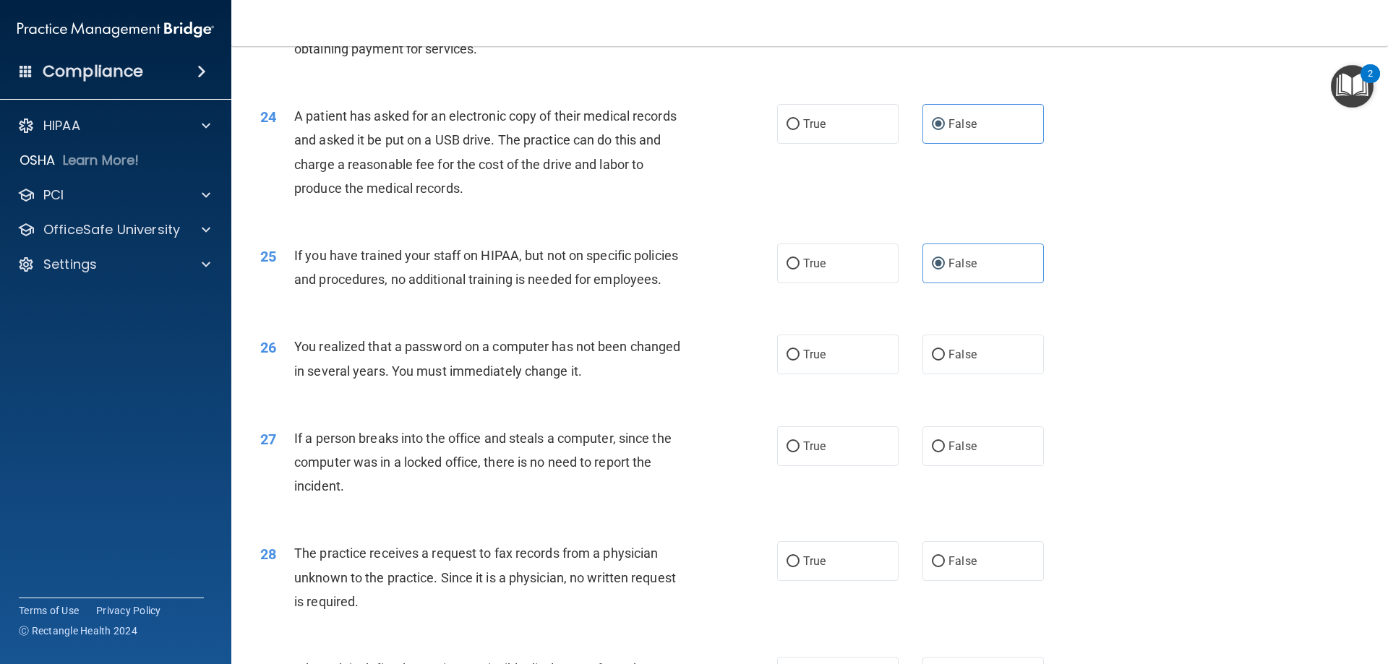
scroll to position [2458, 0]
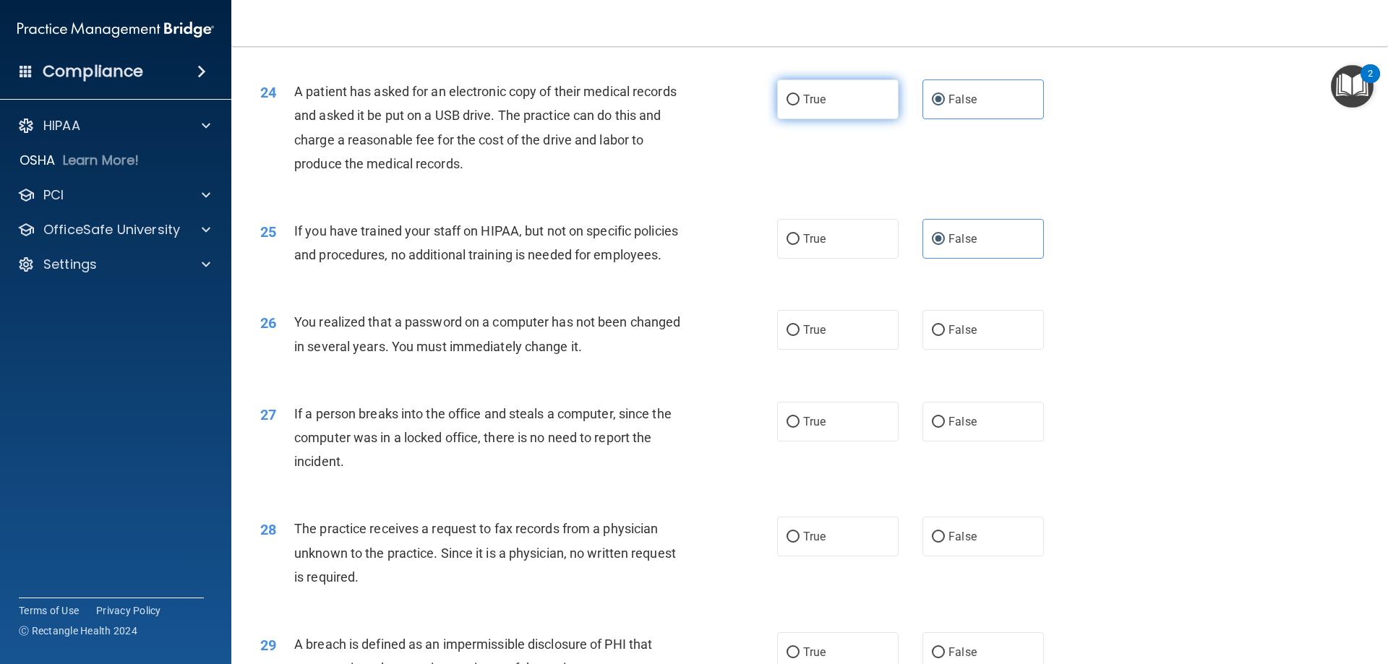
click at [792, 119] on label "True" at bounding box center [837, 100] width 121 height 40
click at [792, 106] on input "True" at bounding box center [793, 100] width 13 height 11
radio input "true"
radio input "false"
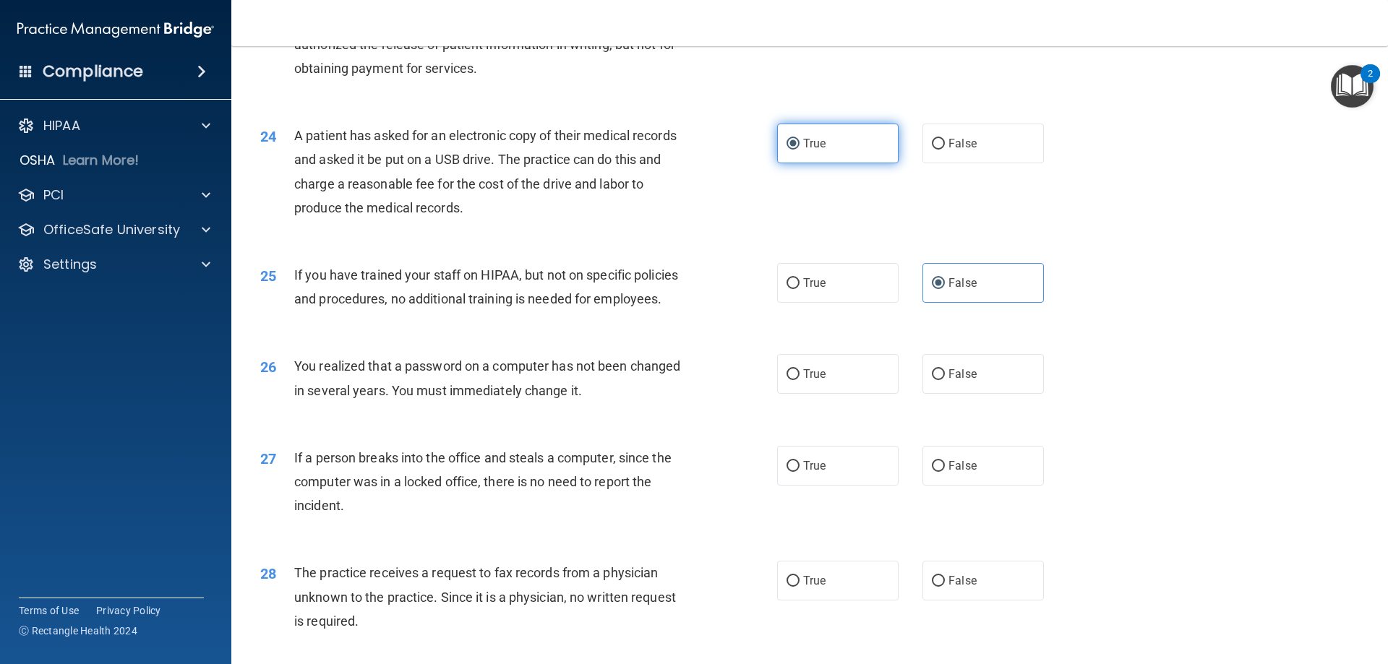
scroll to position [2313, 0]
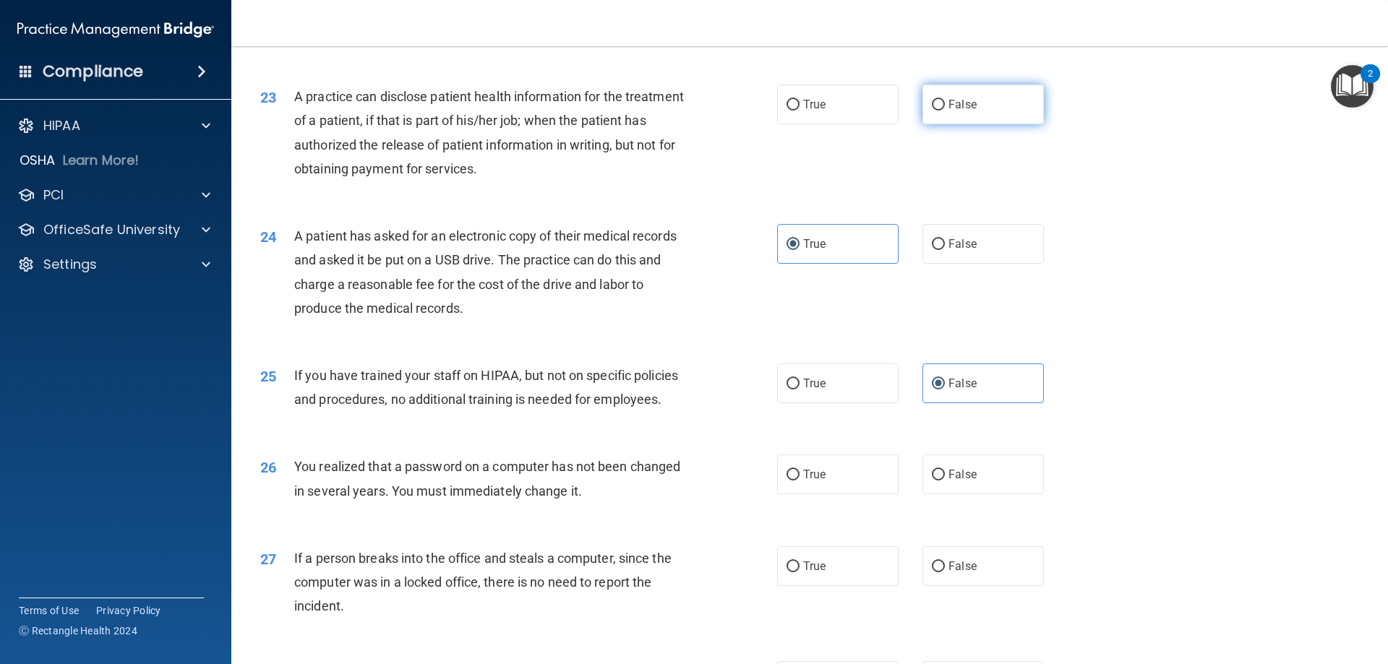
click at [922, 124] on label "False" at bounding box center [982, 105] width 121 height 40
click at [932, 111] on input "False" at bounding box center [938, 105] width 13 height 11
radio input "true"
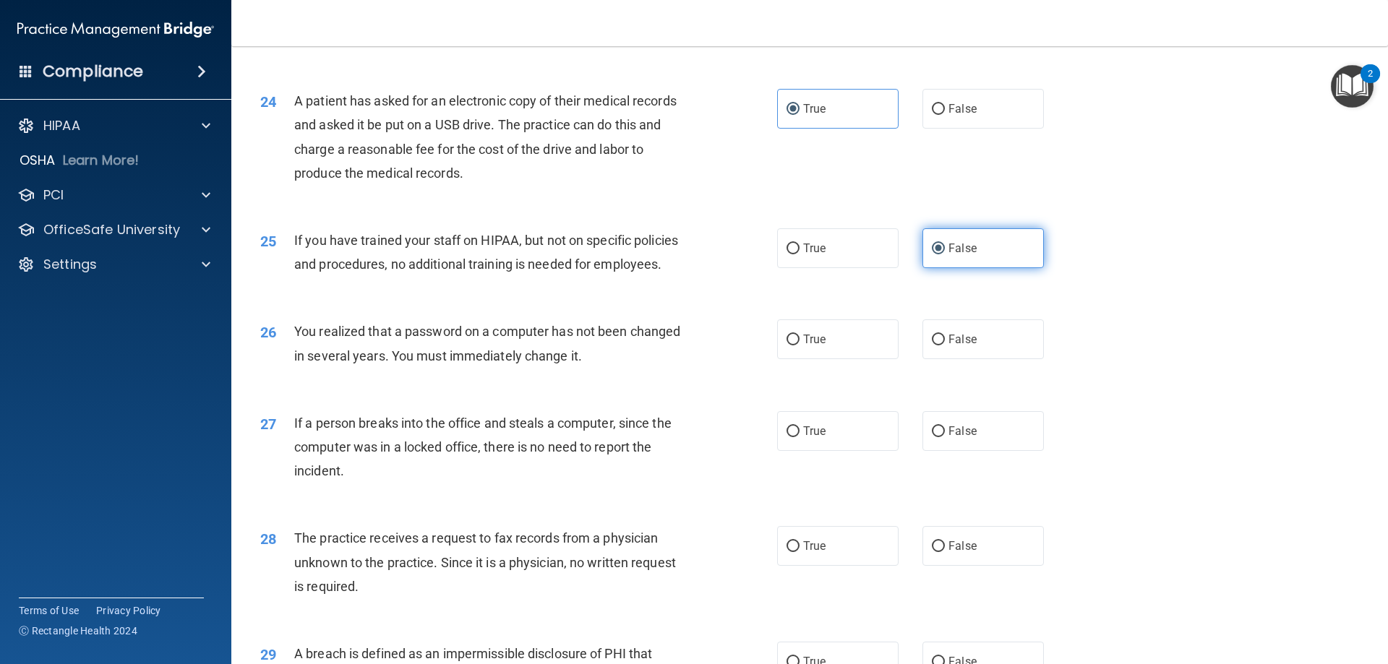
scroll to position [2458, 0]
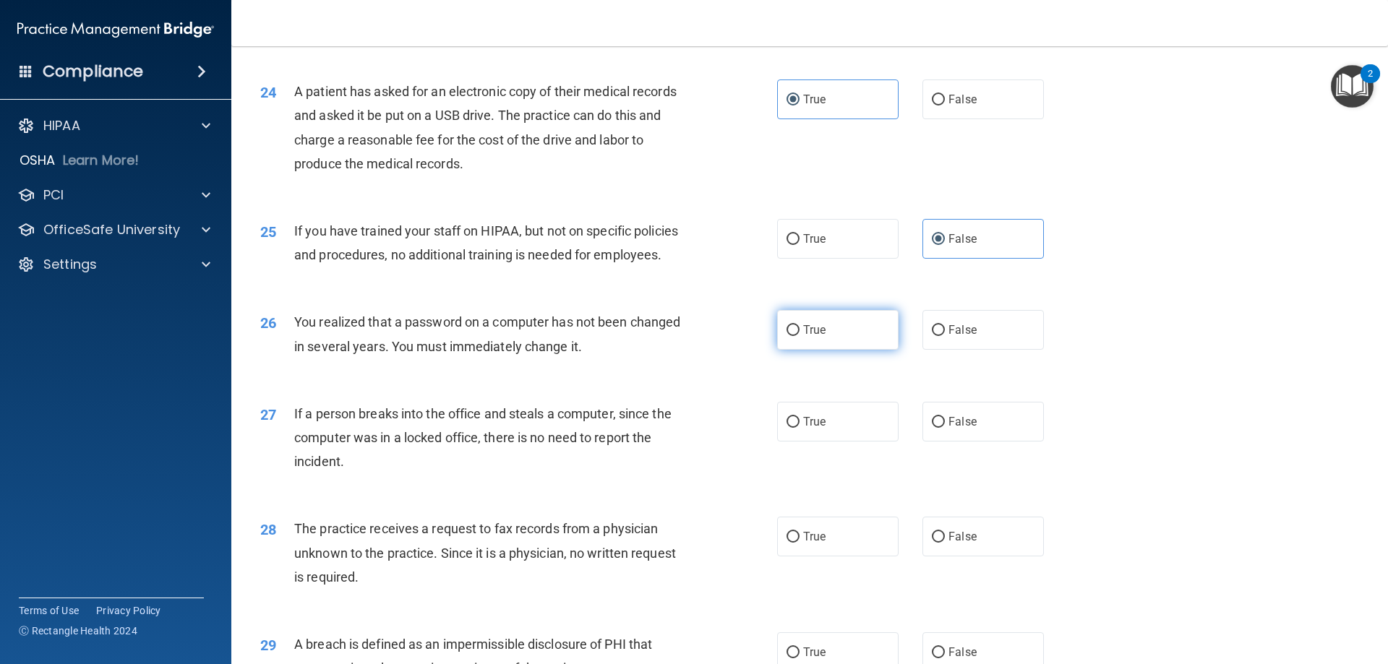
click at [794, 350] on label "True" at bounding box center [837, 330] width 121 height 40
click at [794, 336] on input "True" at bounding box center [793, 330] width 13 height 11
radio input "true"
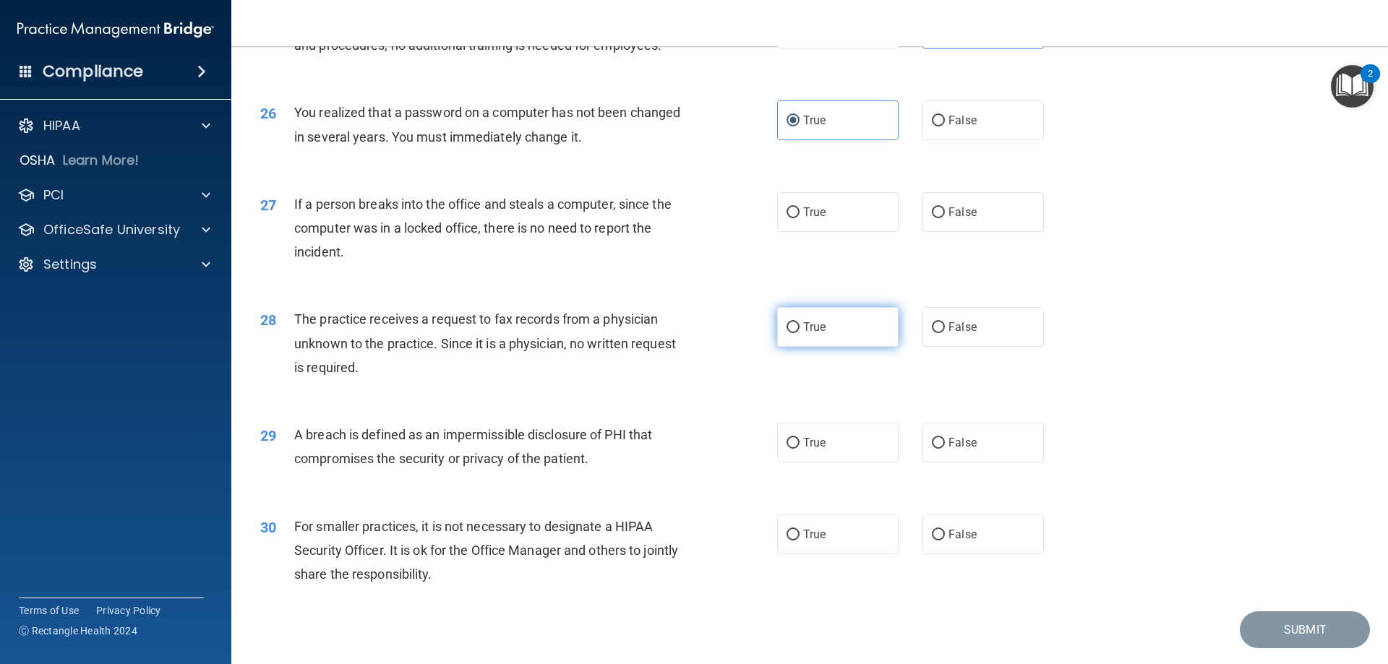
scroll to position [2675, 0]
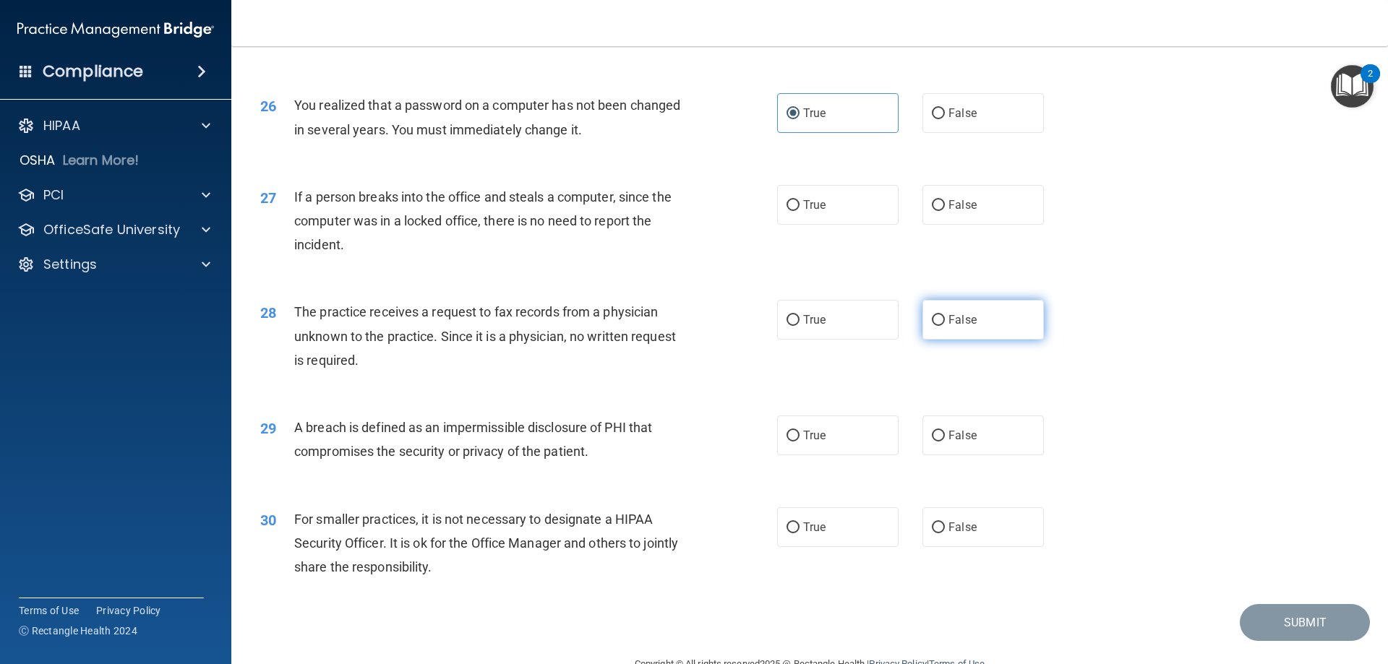
click at [960, 327] on span "False" at bounding box center [962, 320] width 28 height 14
click at [945, 326] on input "False" at bounding box center [938, 320] width 13 height 11
radio input "true"
click at [950, 225] on label "False" at bounding box center [982, 205] width 121 height 40
click at [945, 211] on input "False" at bounding box center [938, 205] width 13 height 11
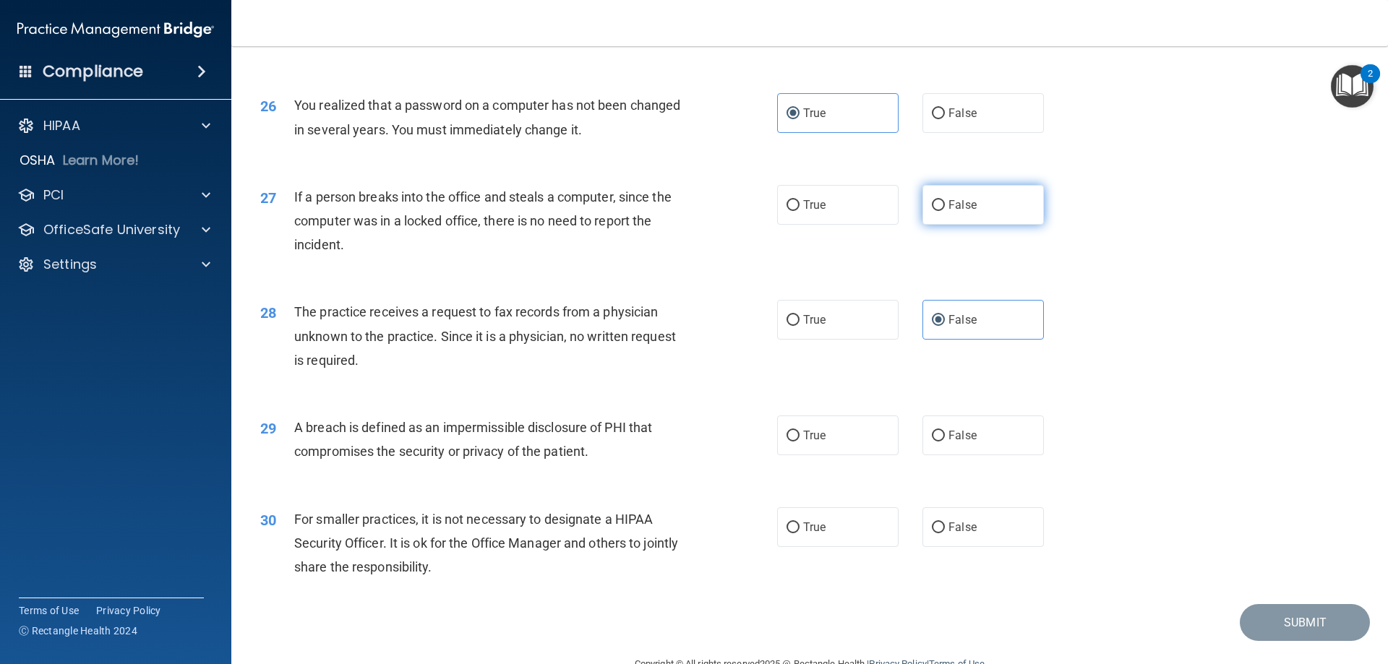
radio input "true"
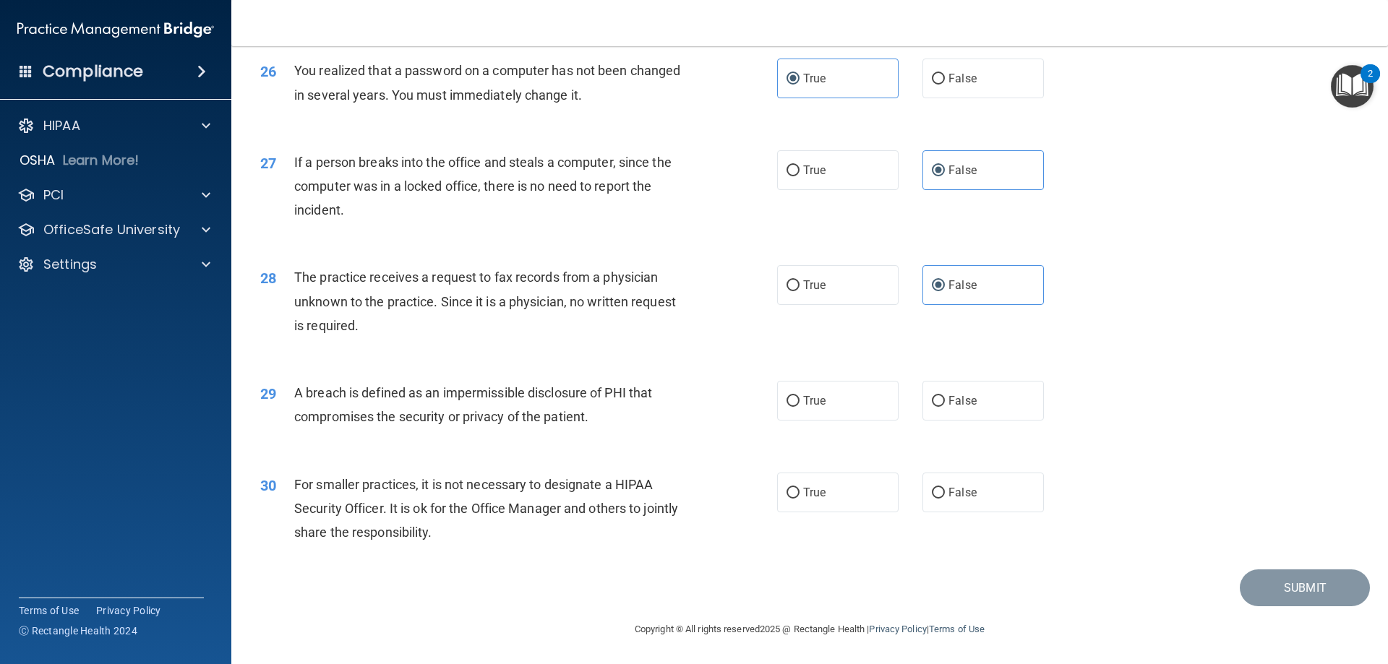
scroll to position [2757, 0]
click at [790, 402] on input "True" at bounding box center [793, 401] width 13 height 11
radio input "true"
click at [956, 499] on span "False" at bounding box center [962, 493] width 28 height 14
click at [945, 499] on input "False" at bounding box center [938, 493] width 13 height 11
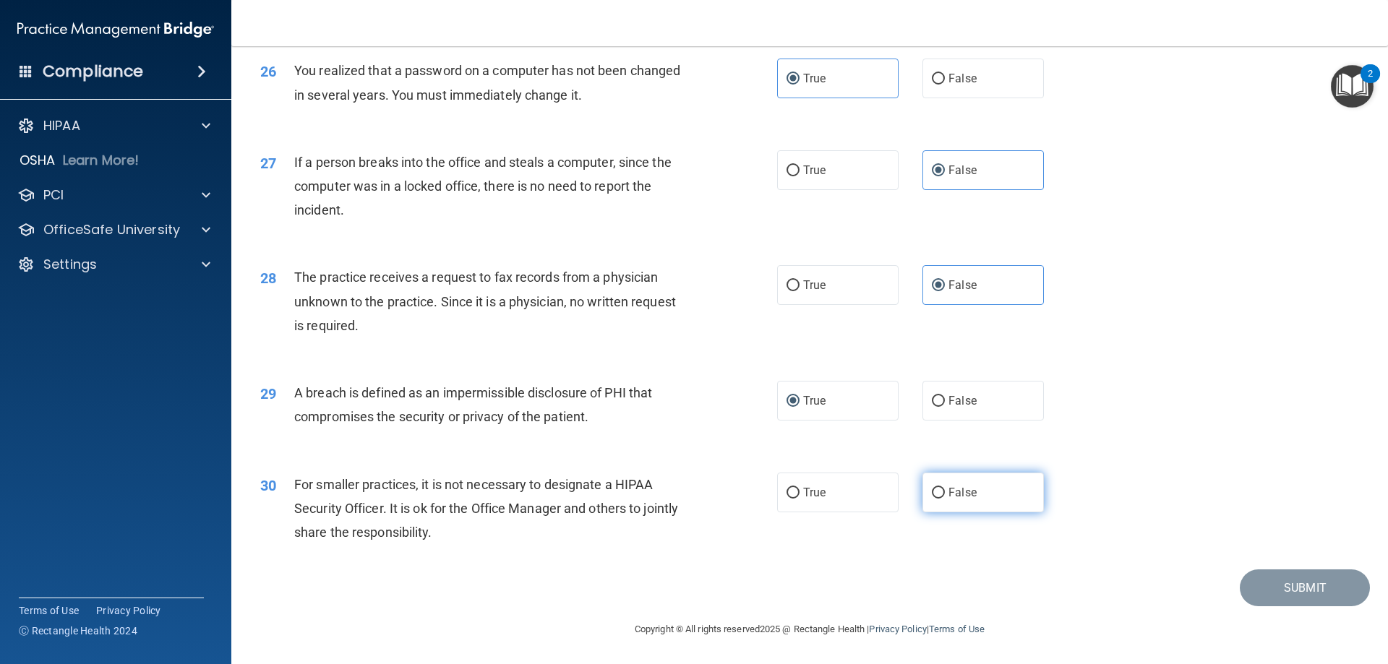
radio input "true"
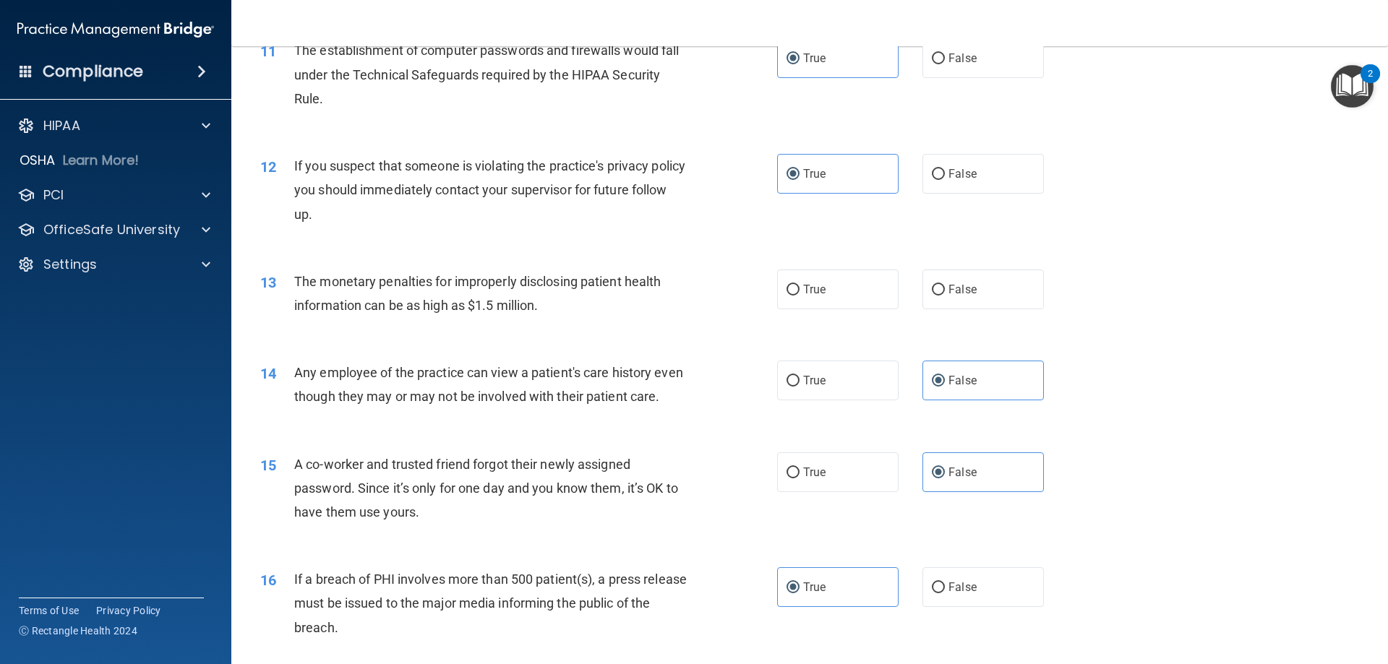
scroll to position [1022, 0]
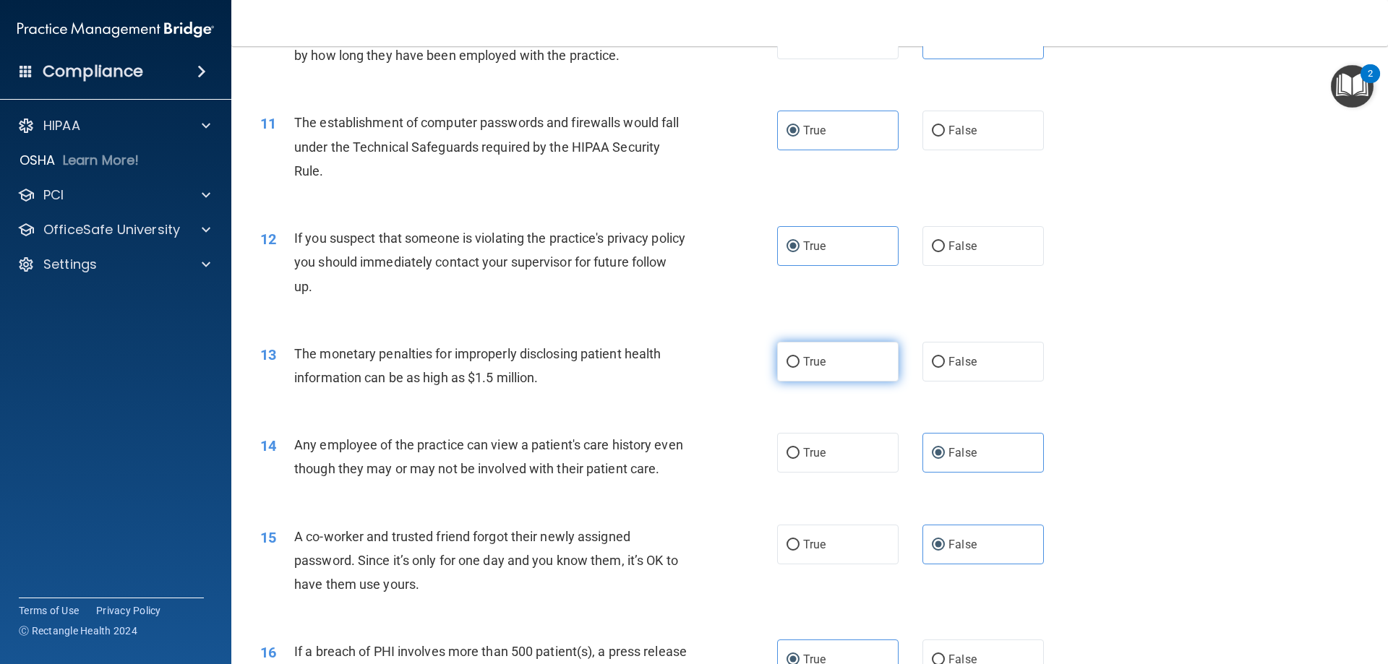
click at [818, 356] on span "True" at bounding box center [814, 362] width 22 height 14
click at [800, 357] on input "True" at bounding box center [793, 362] width 13 height 11
radio input "true"
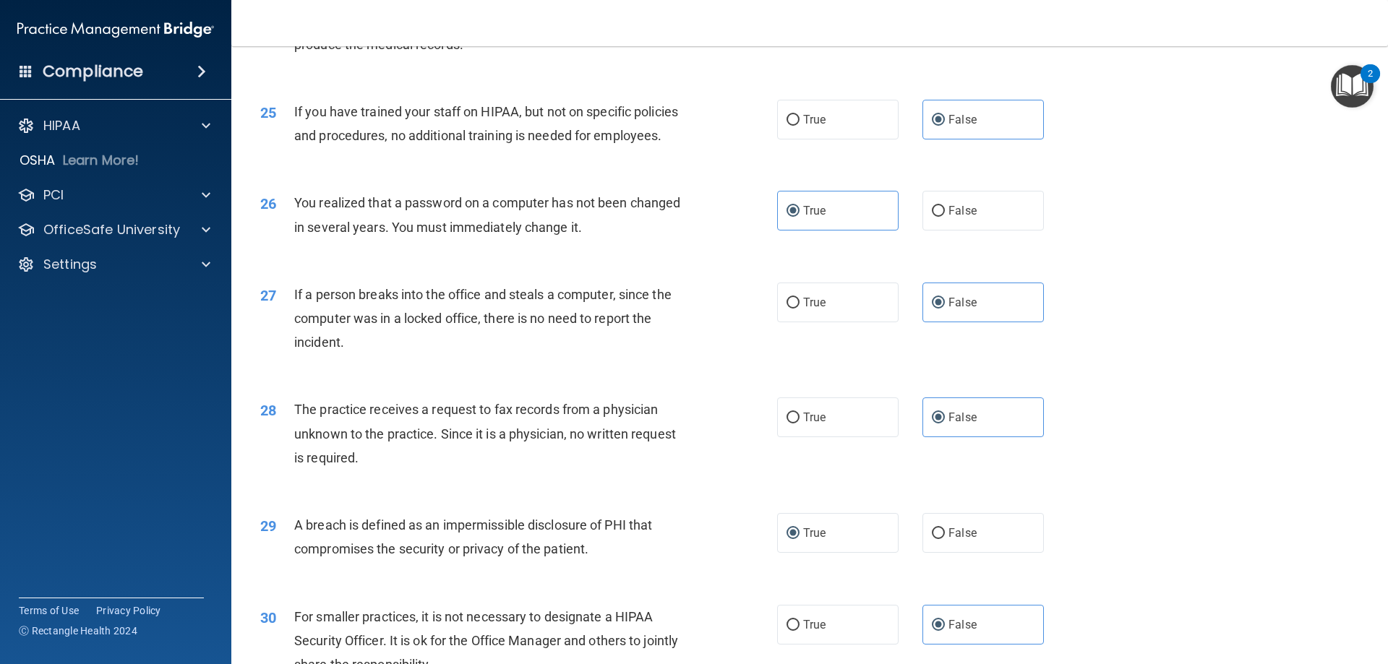
scroll to position [2757, 0]
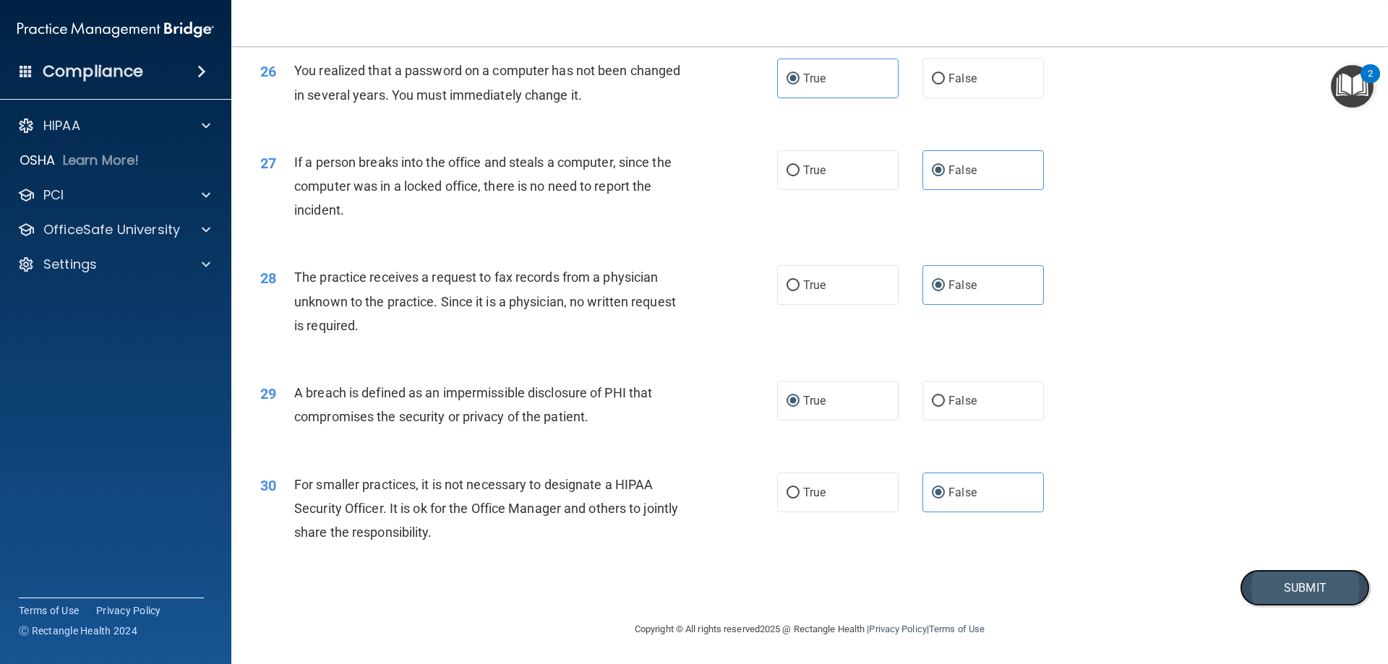
click at [1282, 596] on button "Submit" at bounding box center [1305, 588] width 130 height 37
drag, startPoint x: 1285, startPoint y: 599, endPoint x: 1282, endPoint y: 590, distance: 9.1
click at [1284, 595] on button "Submit" at bounding box center [1305, 588] width 130 height 37
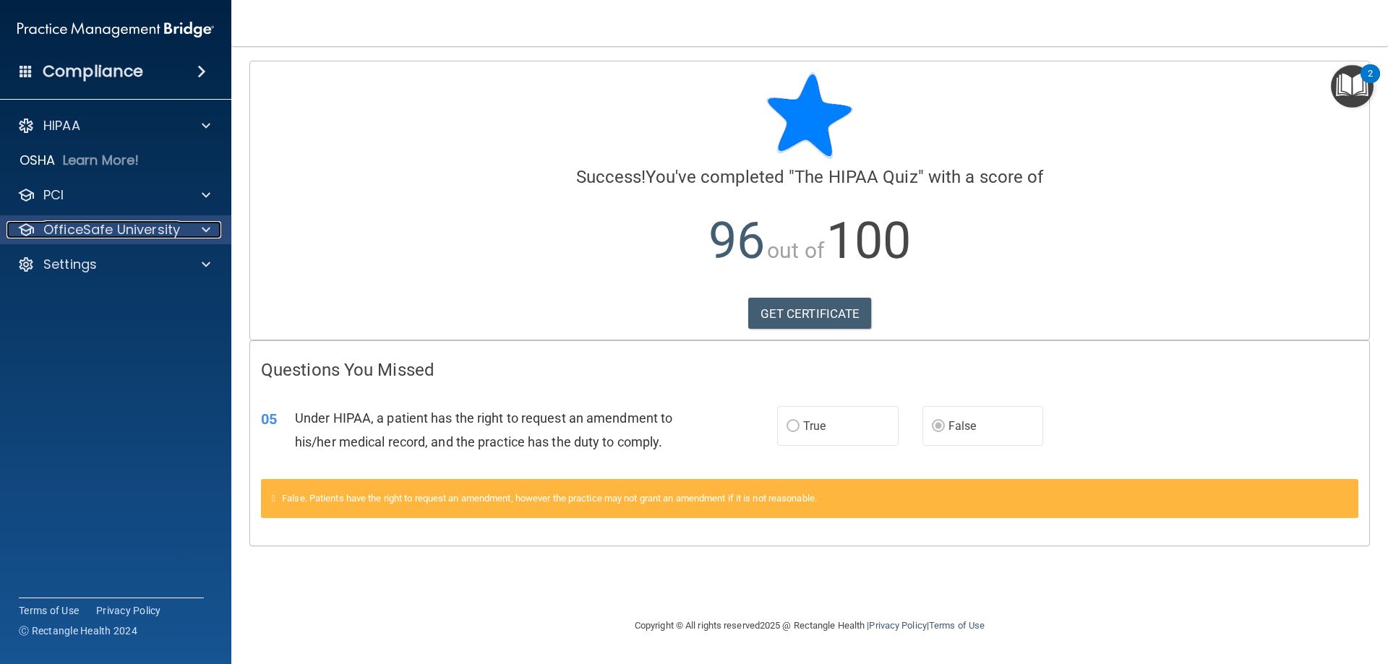
click at [123, 223] on p "OfficeSafe University" at bounding box center [111, 229] width 137 height 17
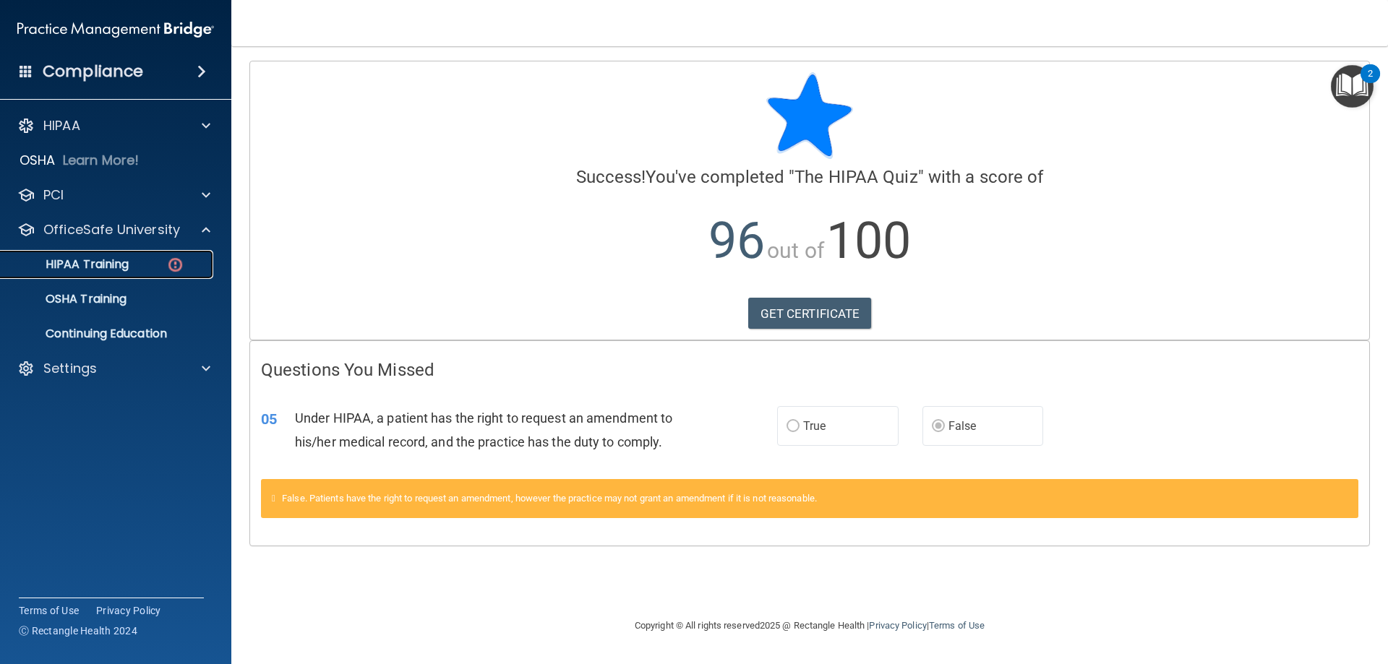
click at [108, 265] on p "HIPAA Training" at bounding box center [68, 264] width 119 height 14
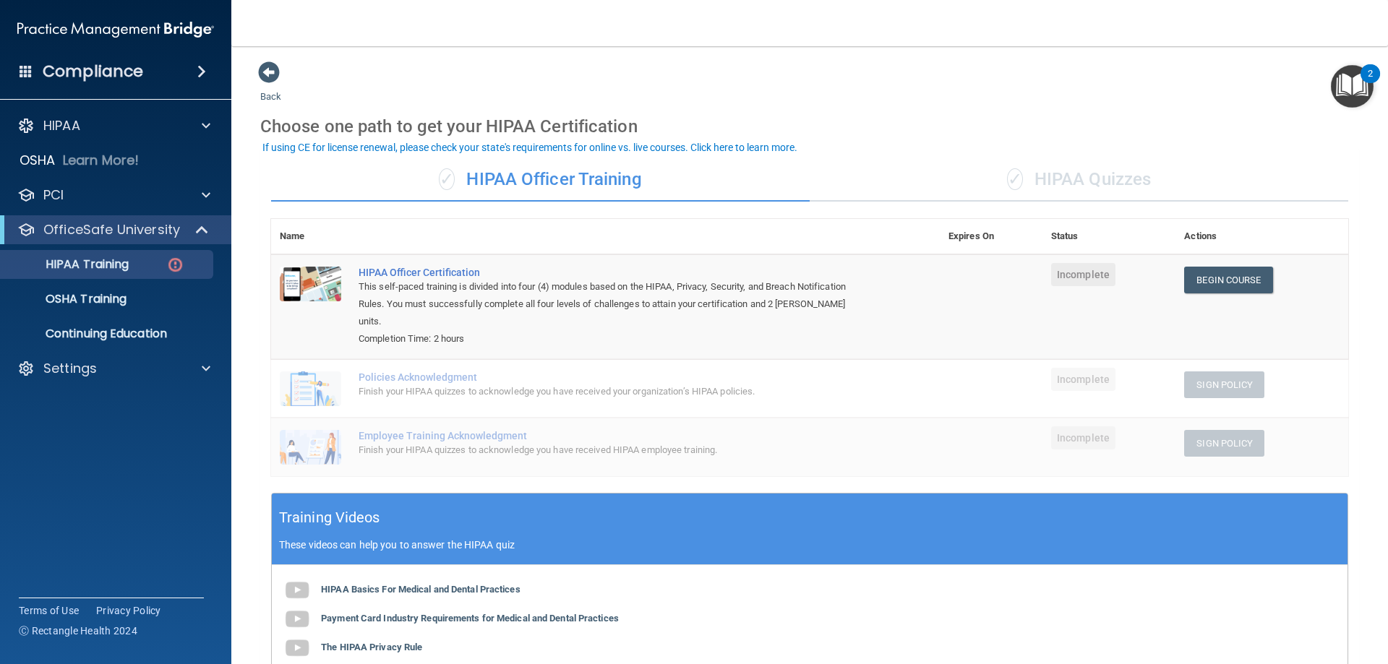
click at [1057, 176] on div "✓ HIPAA Quizzes" at bounding box center [1079, 179] width 539 height 43
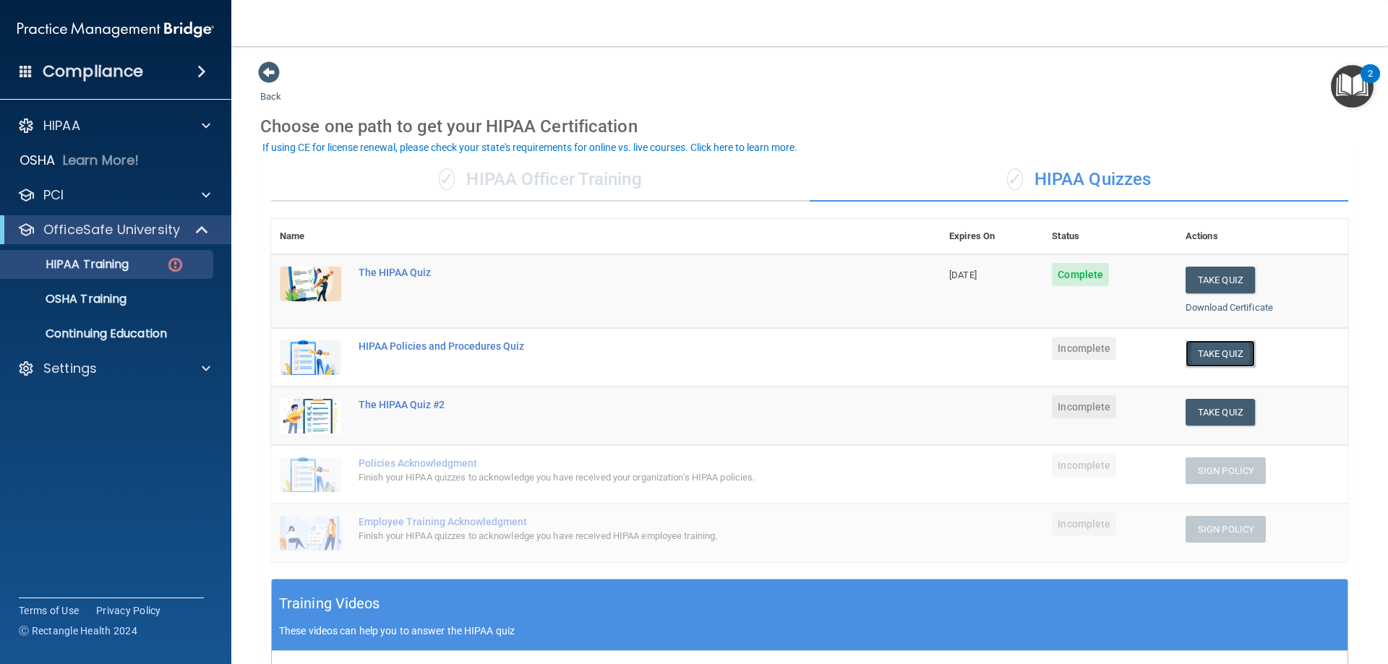
click at [1218, 356] on button "Take Quiz" at bounding box center [1220, 353] width 69 height 27
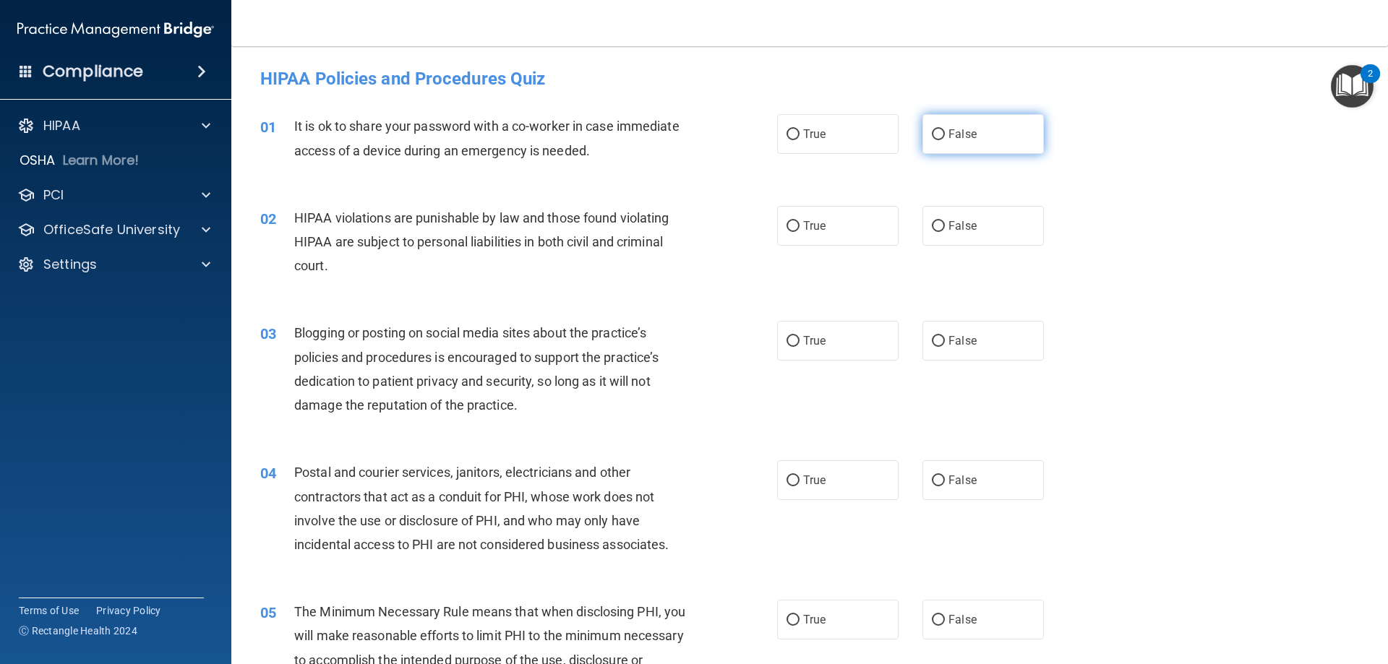
click at [975, 126] on label "False" at bounding box center [982, 134] width 121 height 40
click at [945, 129] on input "False" at bounding box center [938, 134] width 13 height 11
radio input "true"
click at [833, 235] on label "True" at bounding box center [837, 226] width 121 height 40
click at [800, 232] on input "True" at bounding box center [793, 226] width 13 height 11
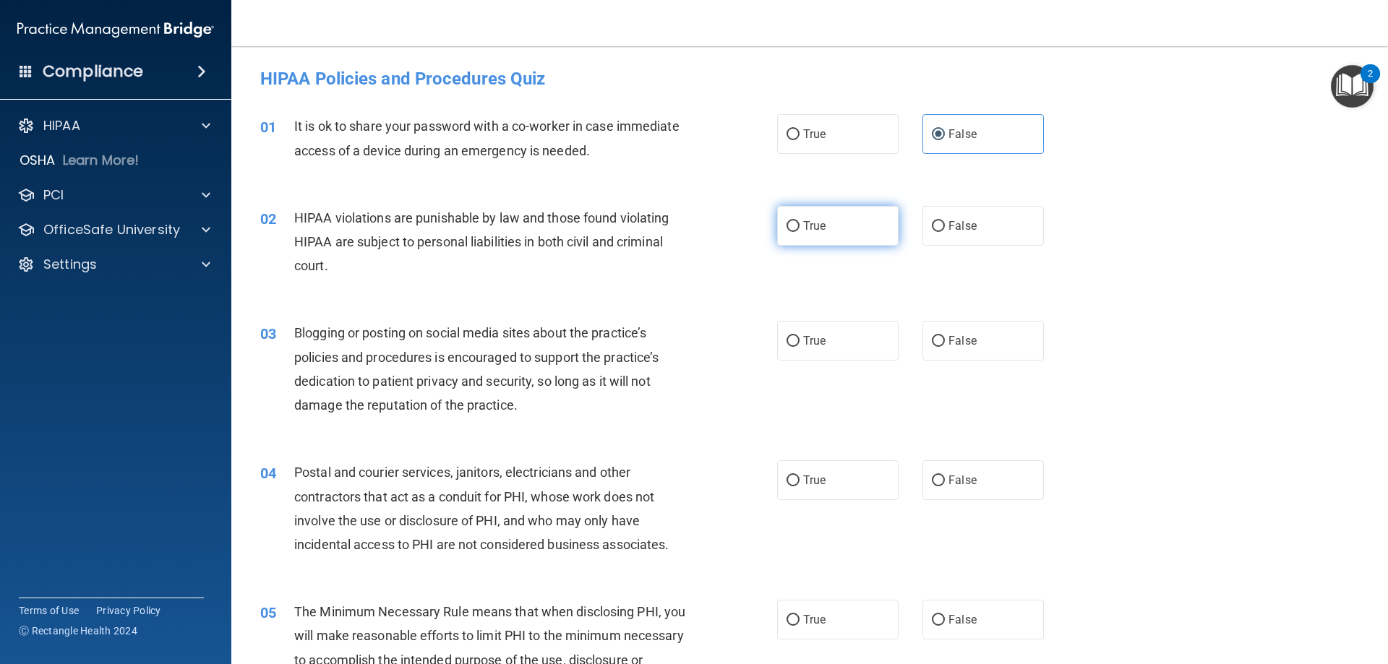
radio input "true"
click at [951, 227] on span "False" at bounding box center [962, 226] width 28 height 14
click at [945, 227] on input "False" at bounding box center [938, 226] width 13 height 11
radio input "true"
click at [803, 223] on span "True" at bounding box center [814, 226] width 22 height 14
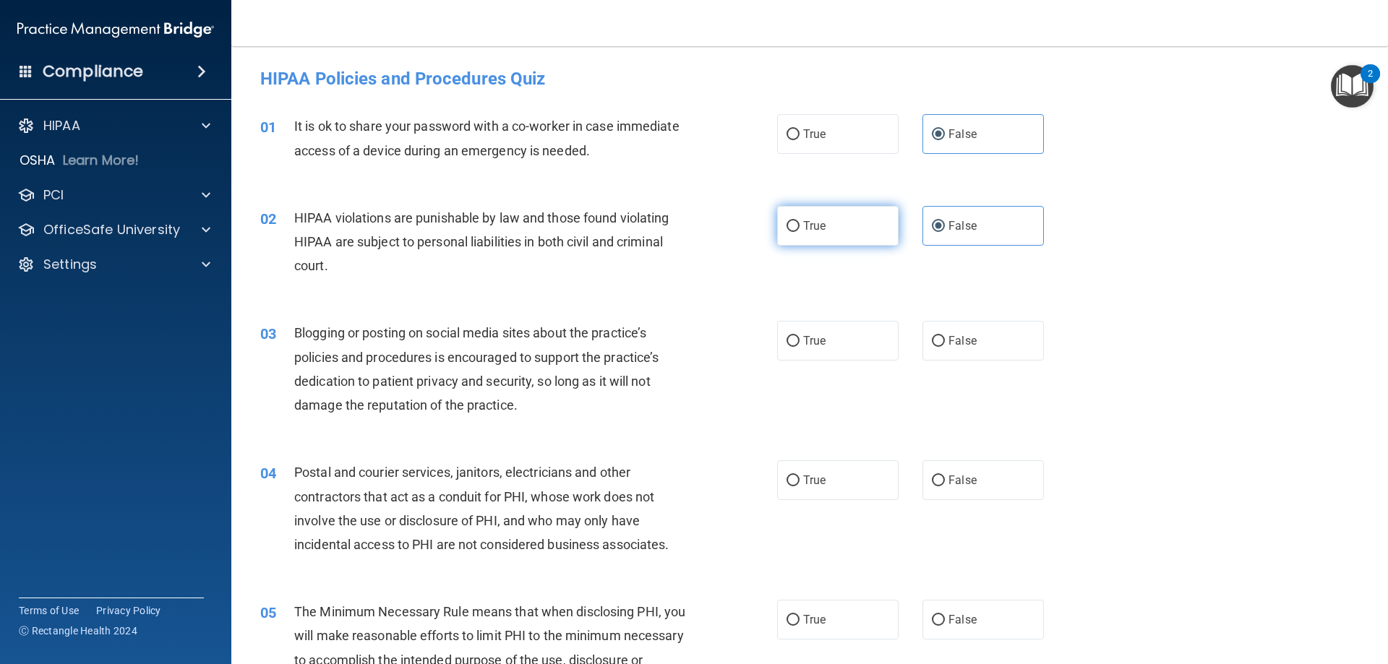
click at [798, 223] on input "True" at bounding box center [793, 226] width 13 height 11
radio input "true"
radio input "false"
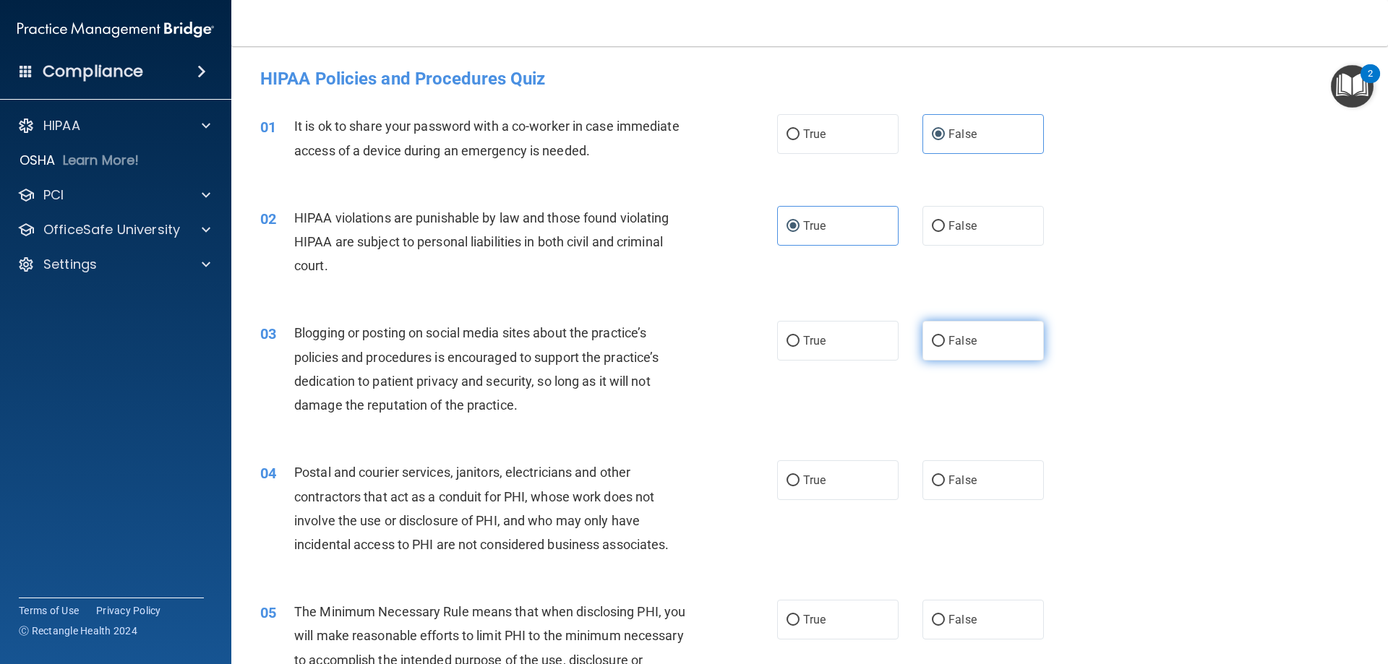
click at [954, 333] on label "False" at bounding box center [982, 341] width 121 height 40
click at [945, 336] on input "False" at bounding box center [938, 341] width 13 height 11
radio input "true"
click at [810, 485] on span "True" at bounding box center [814, 481] width 22 height 14
click at [800, 485] on input "True" at bounding box center [793, 481] width 13 height 11
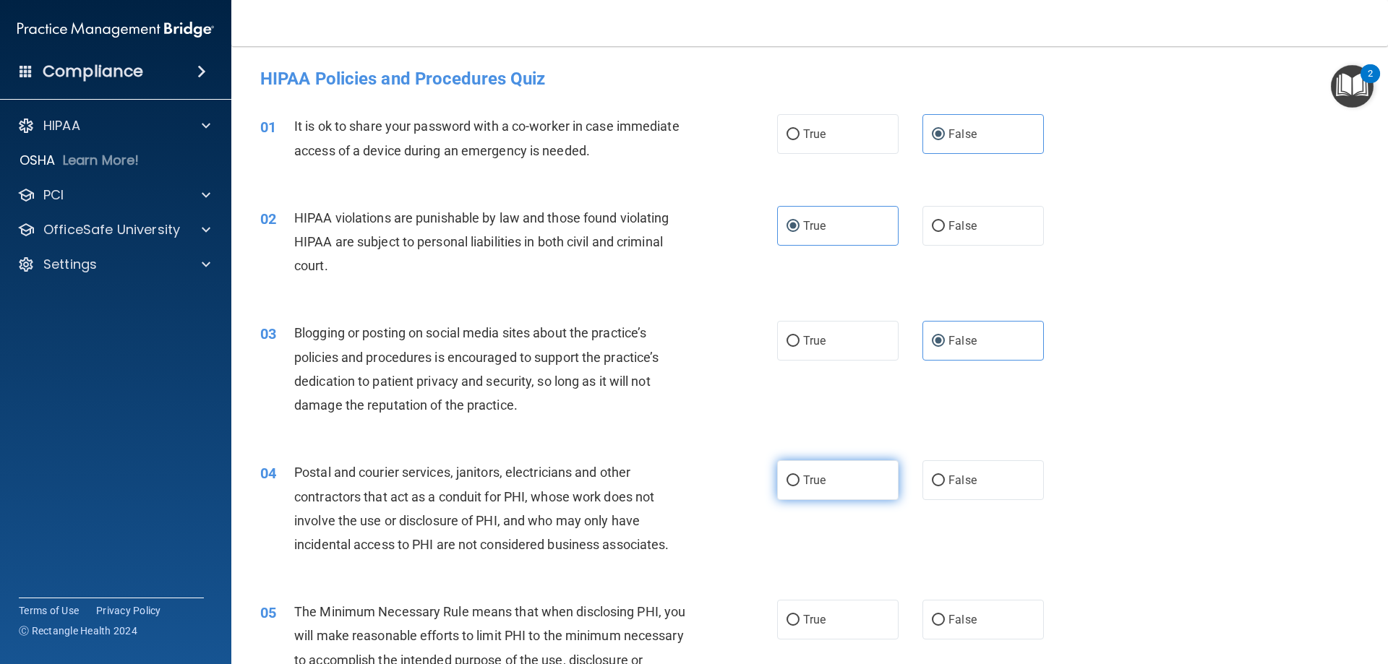
radio input "true"
click at [827, 623] on label "True" at bounding box center [837, 620] width 121 height 40
click at [800, 623] on input "True" at bounding box center [793, 620] width 13 height 11
radio input "true"
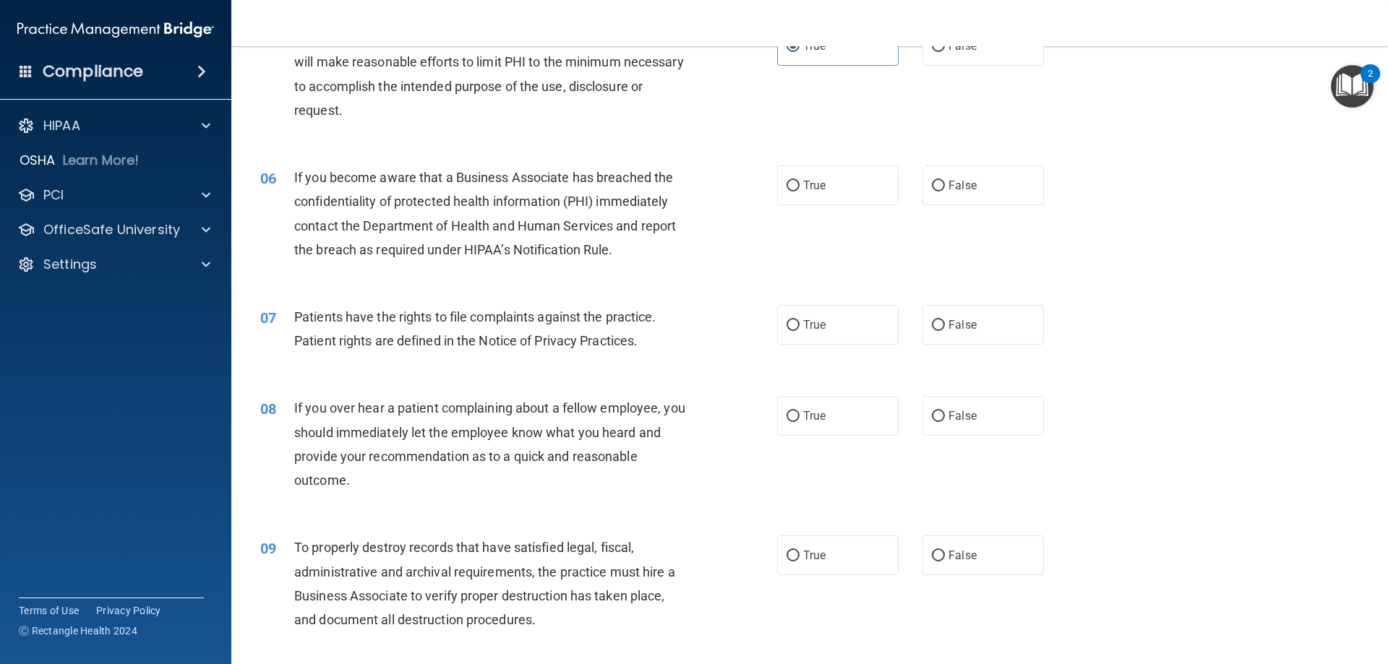
scroll to position [578, 0]
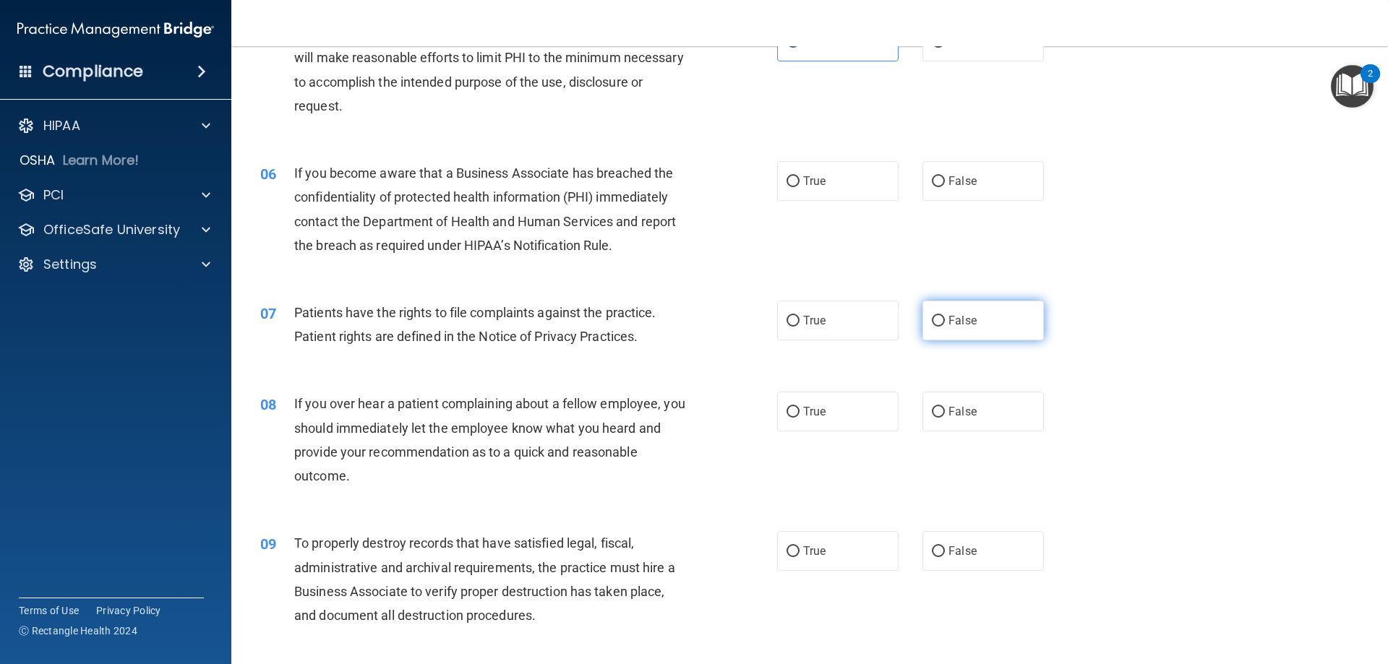
click at [965, 321] on span "False" at bounding box center [962, 321] width 28 height 14
click at [945, 321] on input "False" at bounding box center [938, 321] width 13 height 11
radio input "true"
click at [942, 187] on label "False" at bounding box center [982, 181] width 121 height 40
click at [942, 187] on input "False" at bounding box center [938, 181] width 13 height 11
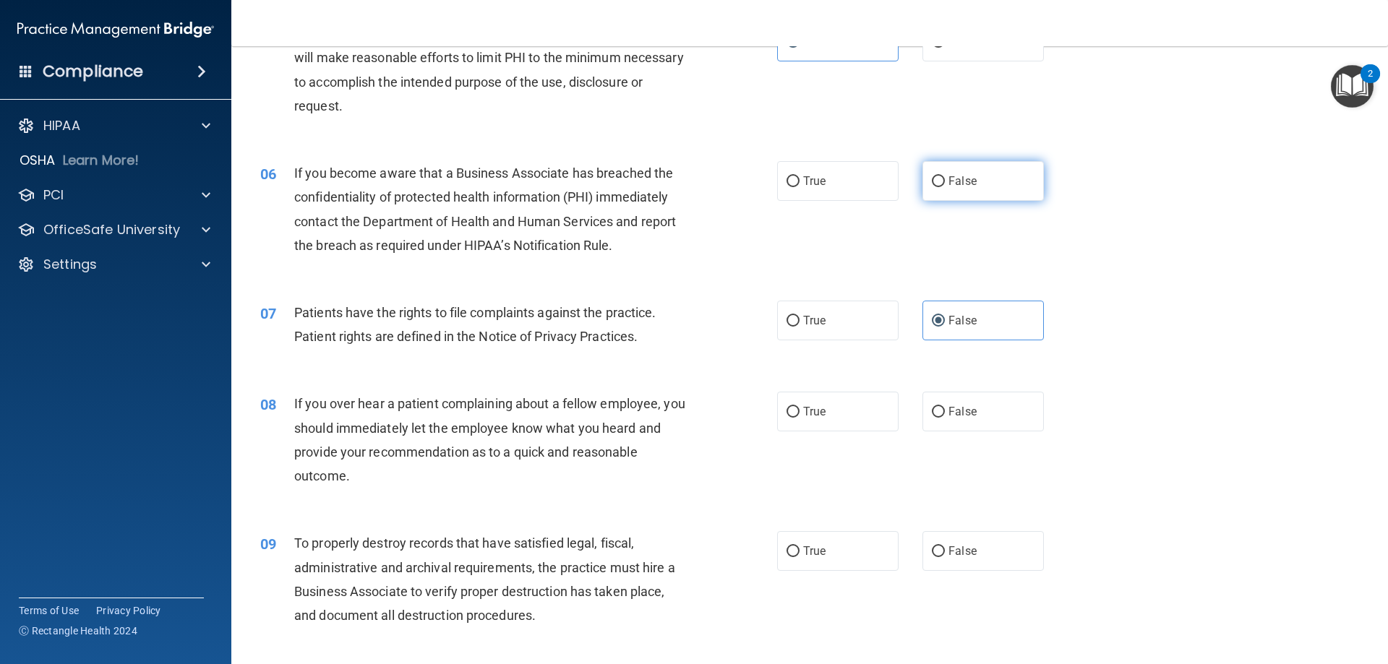
radio input "true"
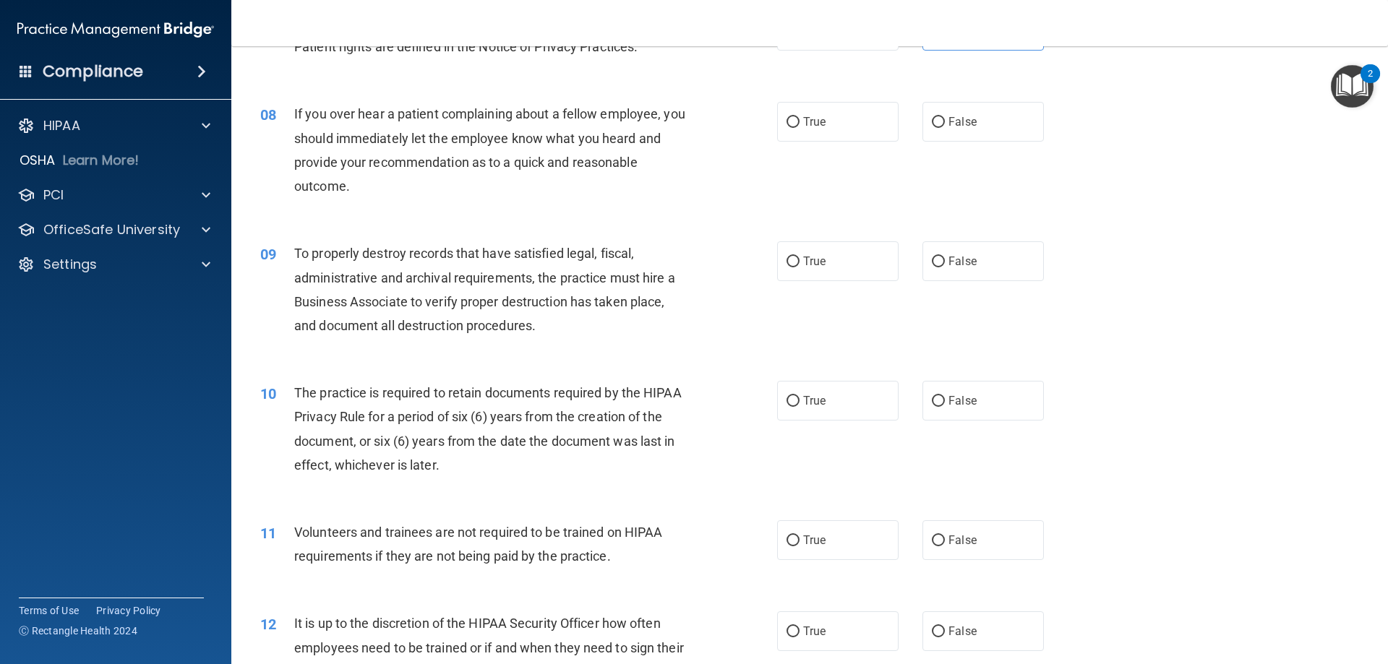
scroll to position [868, 0]
click at [934, 118] on input "False" at bounding box center [938, 123] width 13 height 11
radio input "true"
click at [936, 265] on input "False" at bounding box center [938, 262] width 13 height 11
radio input "true"
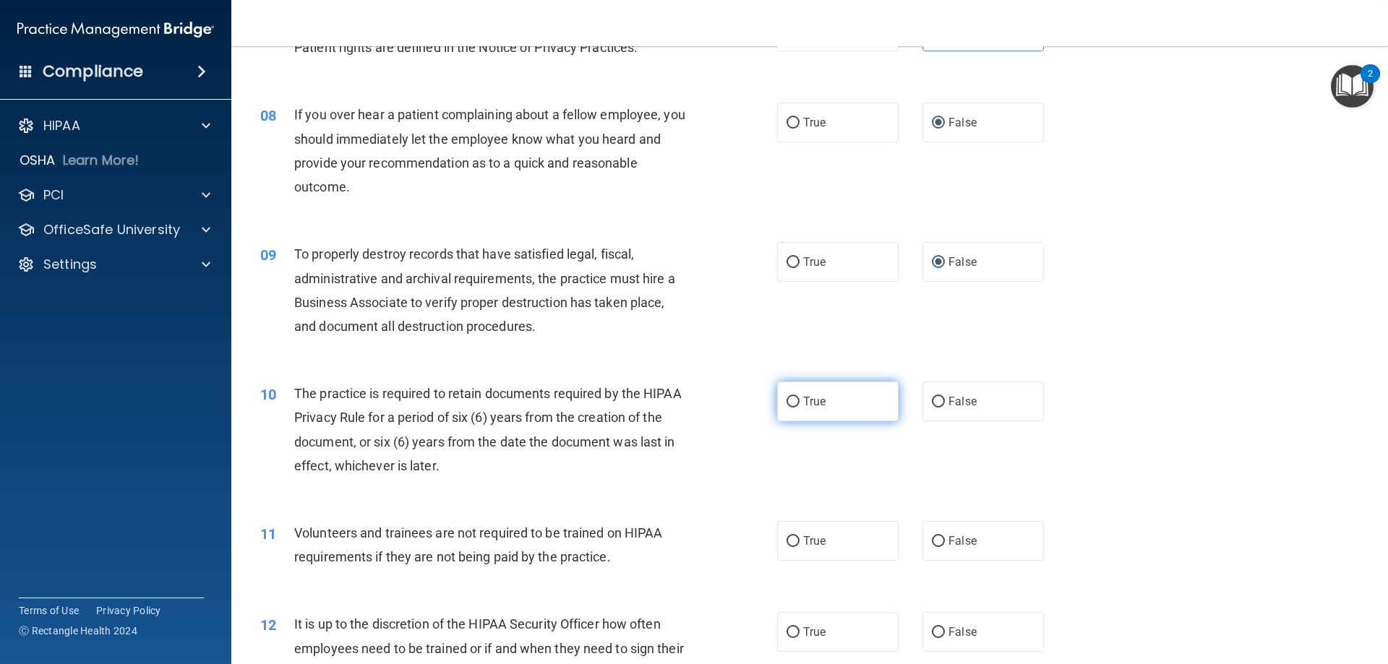
click at [787, 398] on input "True" at bounding box center [793, 402] width 13 height 11
radio input "true"
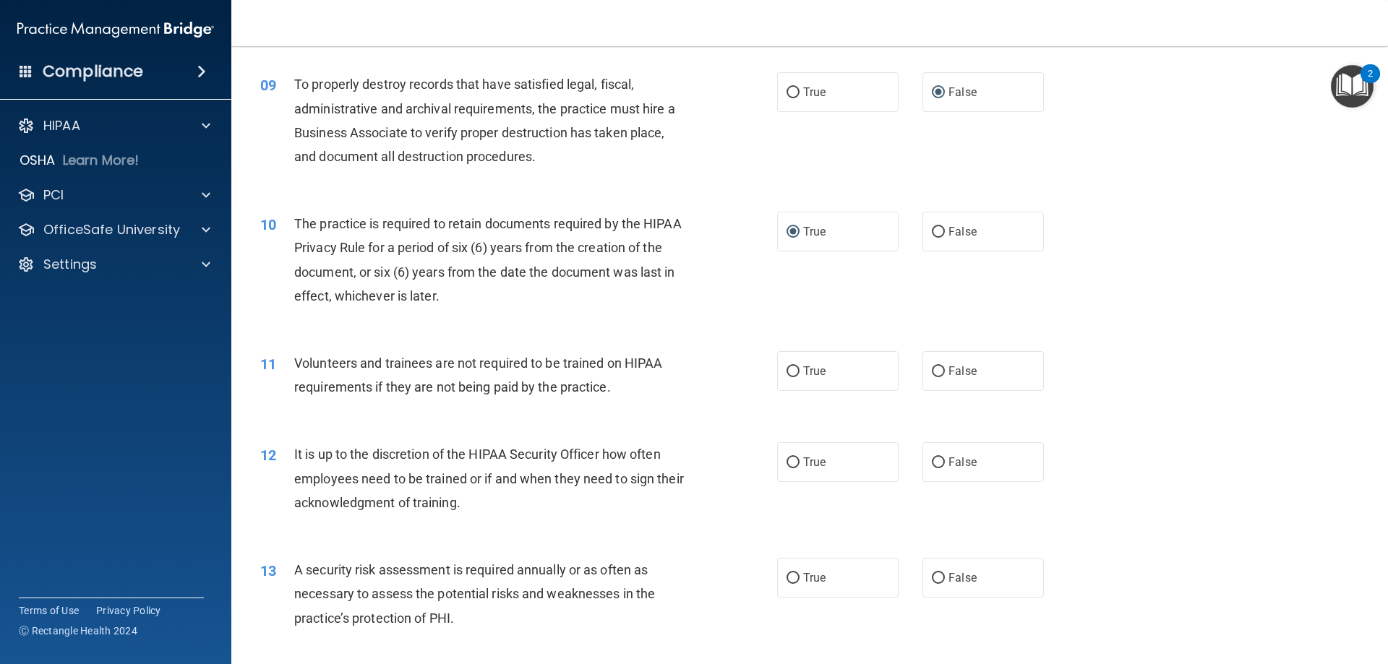
scroll to position [1084, 0]
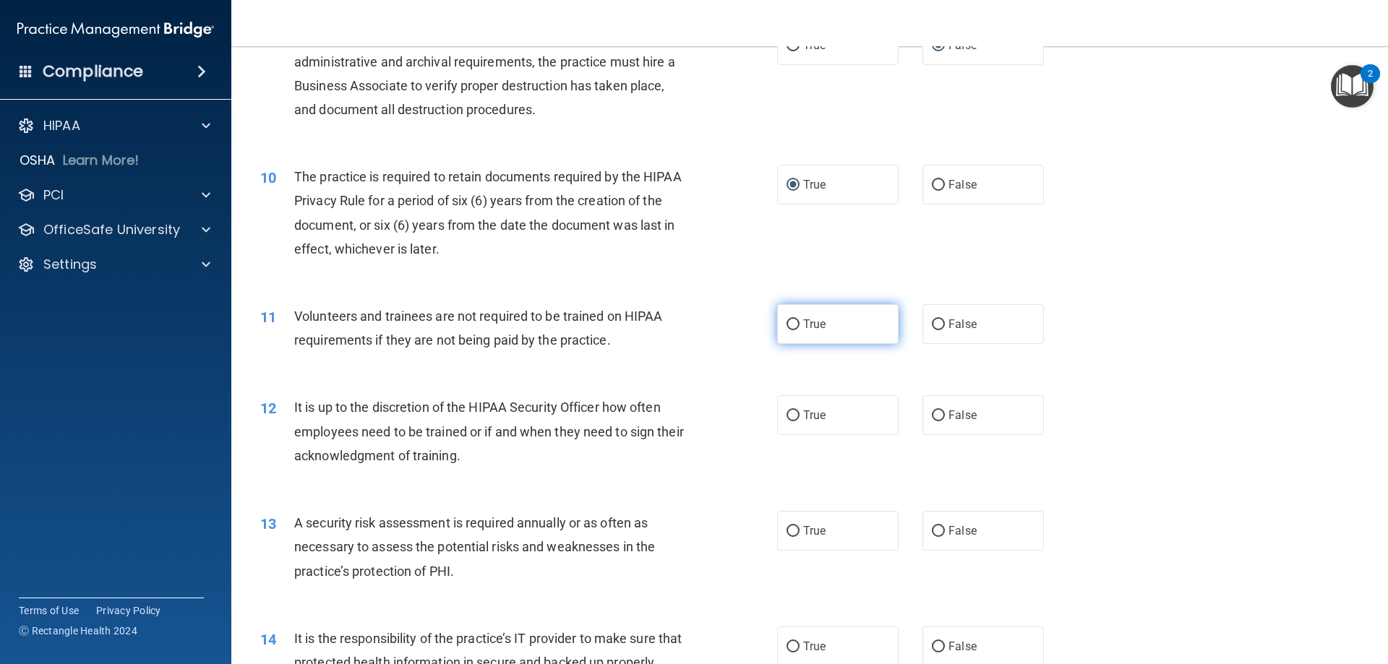
click at [792, 324] on input "True" at bounding box center [793, 325] width 13 height 11
radio input "true"
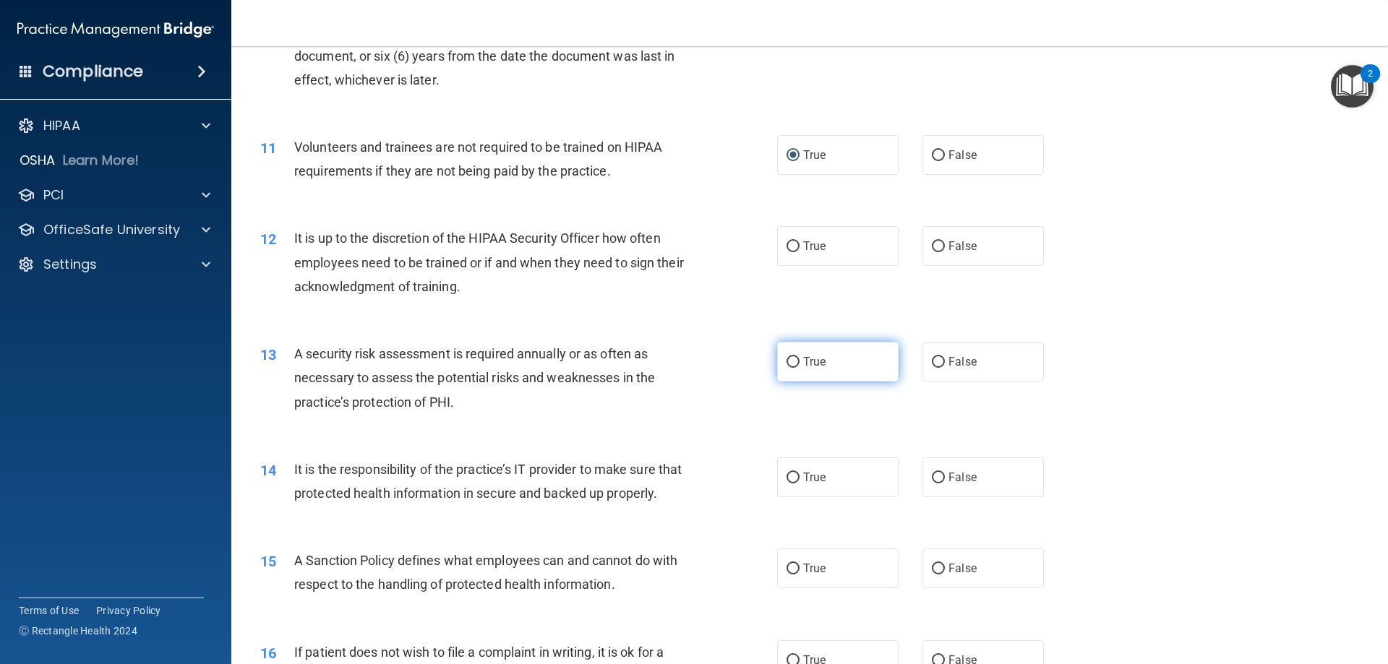
scroll to position [1301, 0]
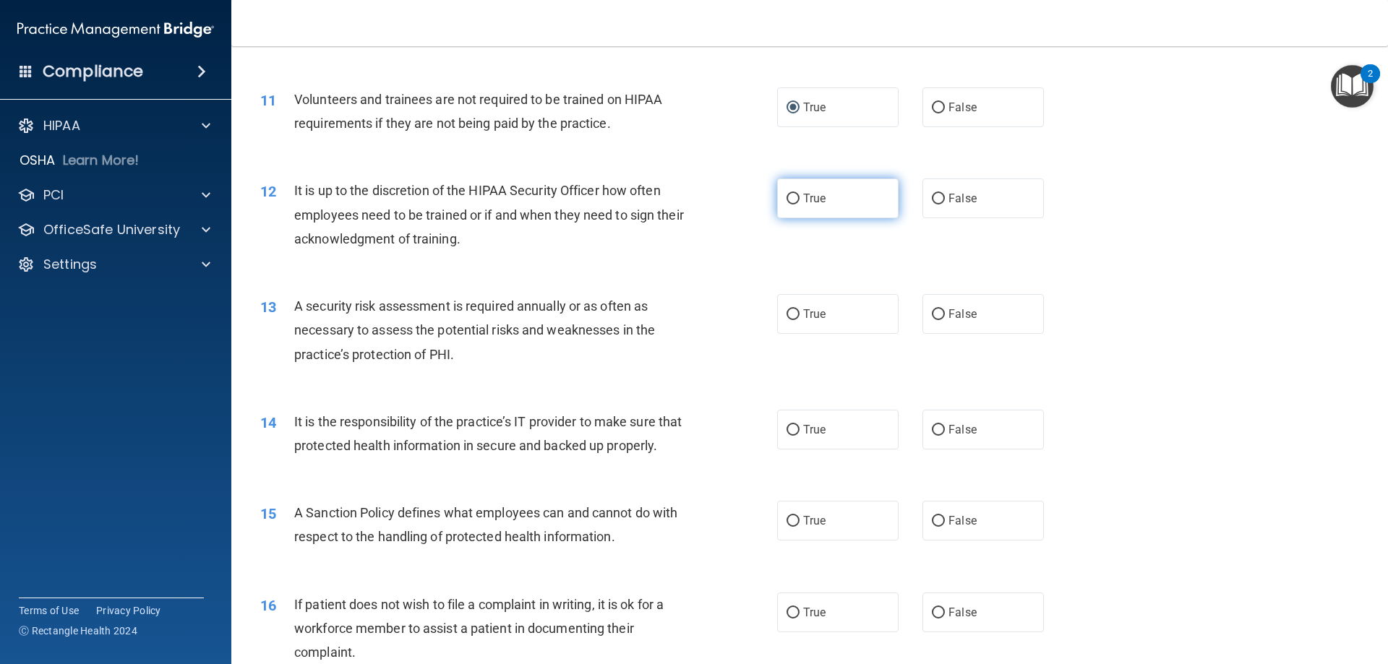
click at [787, 194] on input "True" at bounding box center [793, 199] width 13 height 11
radio input "true"
click at [933, 312] on input "False" at bounding box center [938, 314] width 13 height 11
radio input "true"
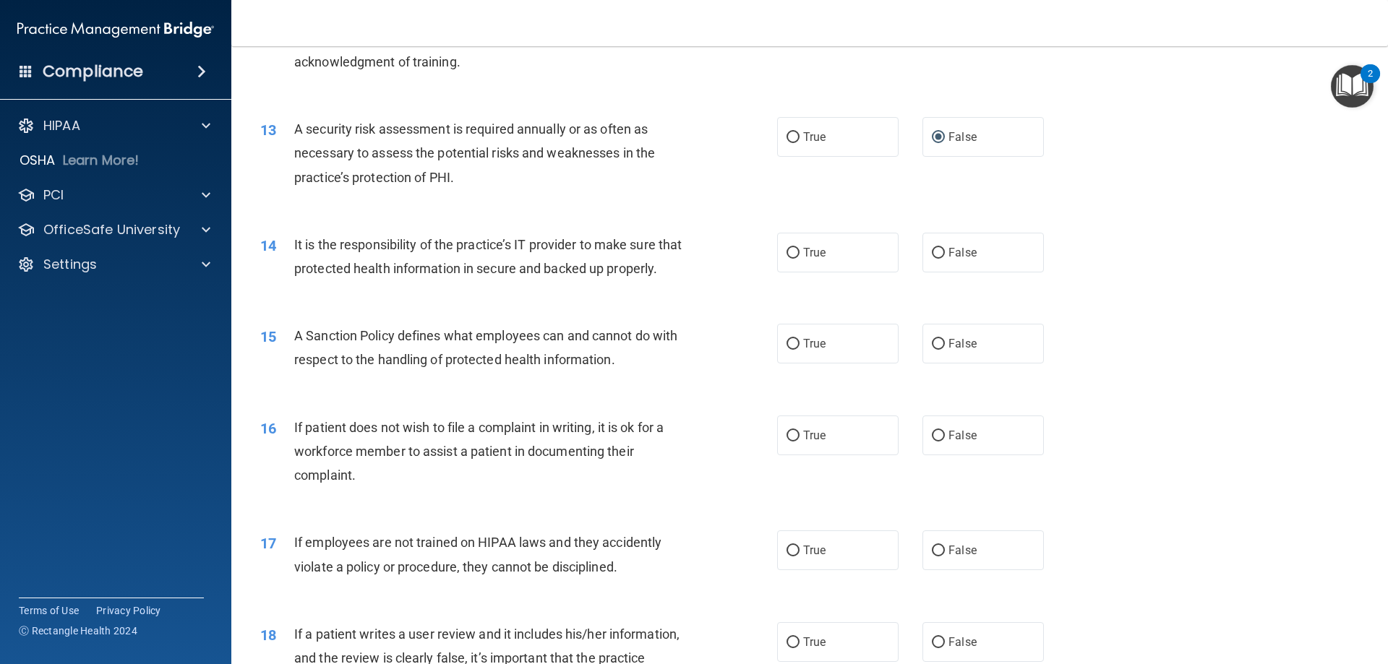
scroll to position [1518, 0]
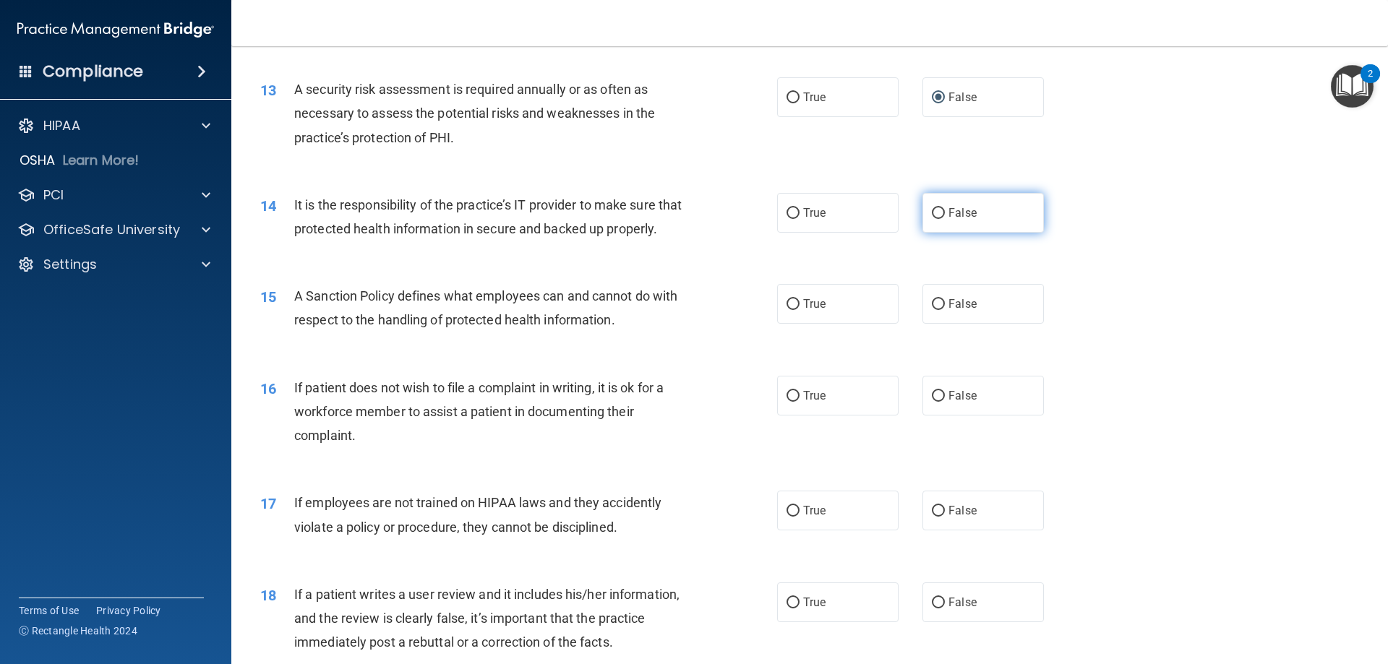
click at [936, 211] on input "False" at bounding box center [938, 213] width 13 height 11
radio input "true"
click at [787, 310] on input "True" at bounding box center [793, 304] width 13 height 11
radio input "true"
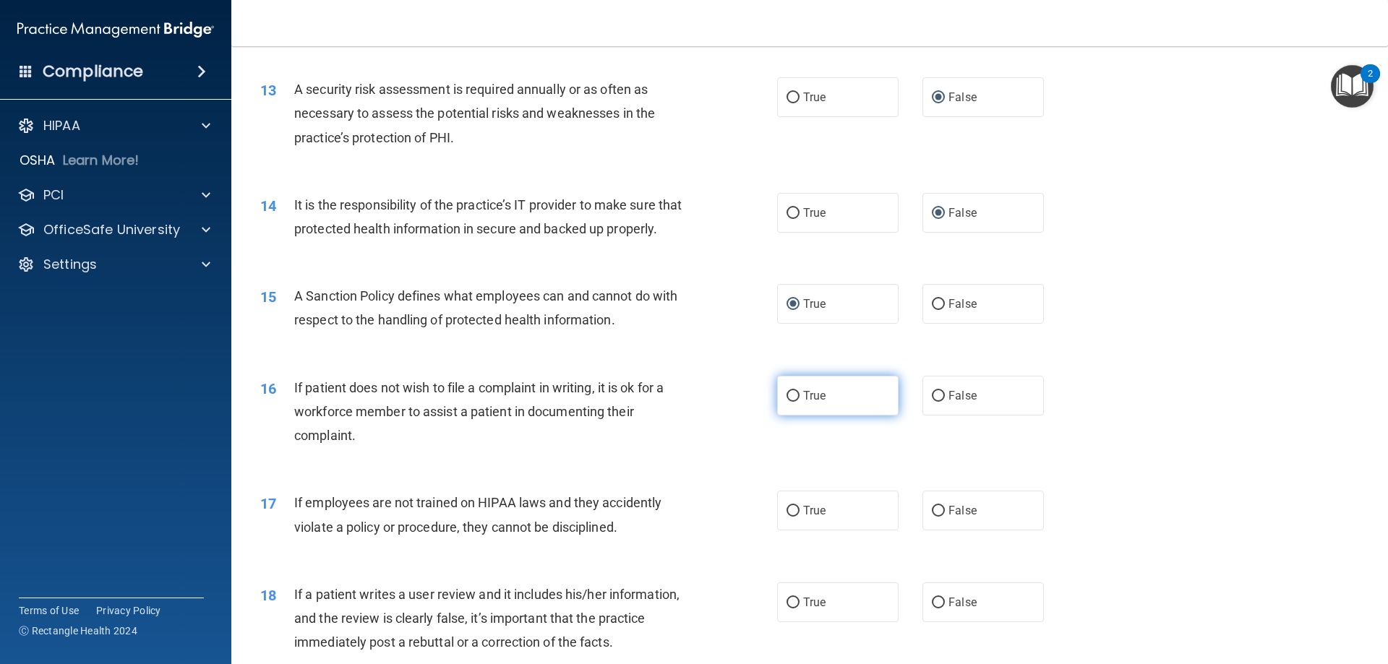
click at [791, 402] on input "True" at bounding box center [793, 396] width 13 height 11
radio input "true"
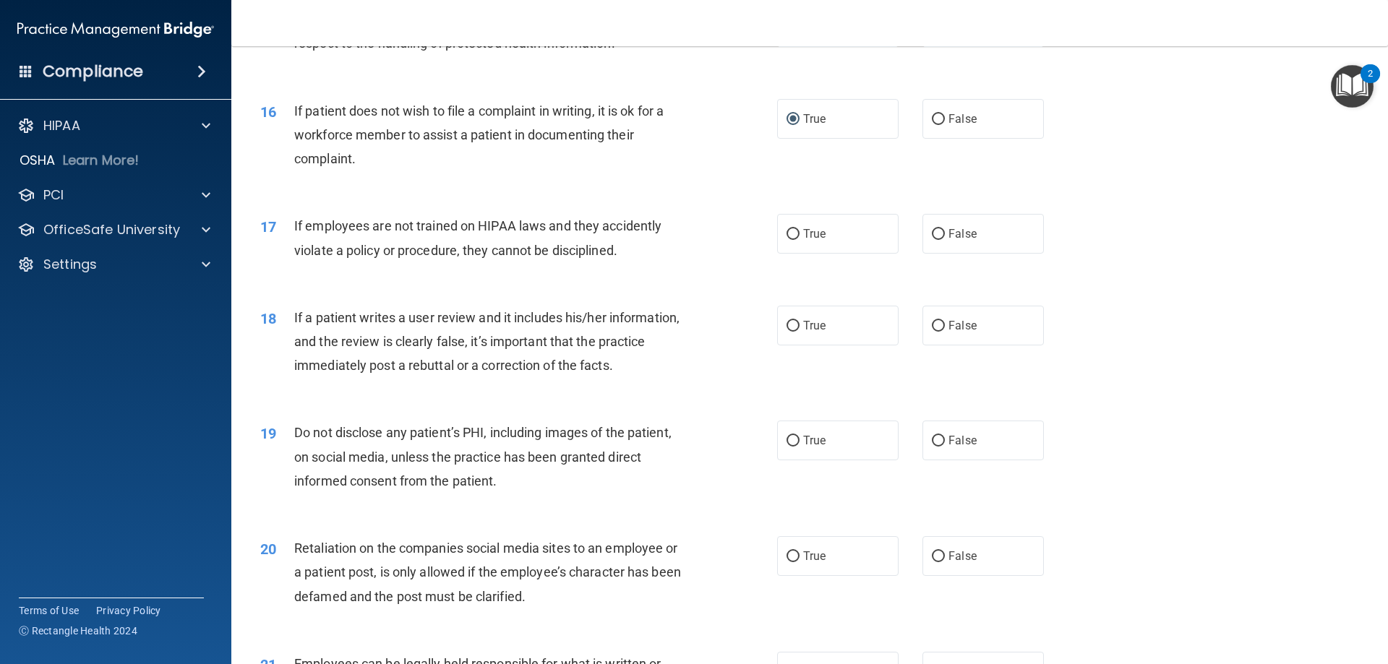
scroll to position [1807, 0]
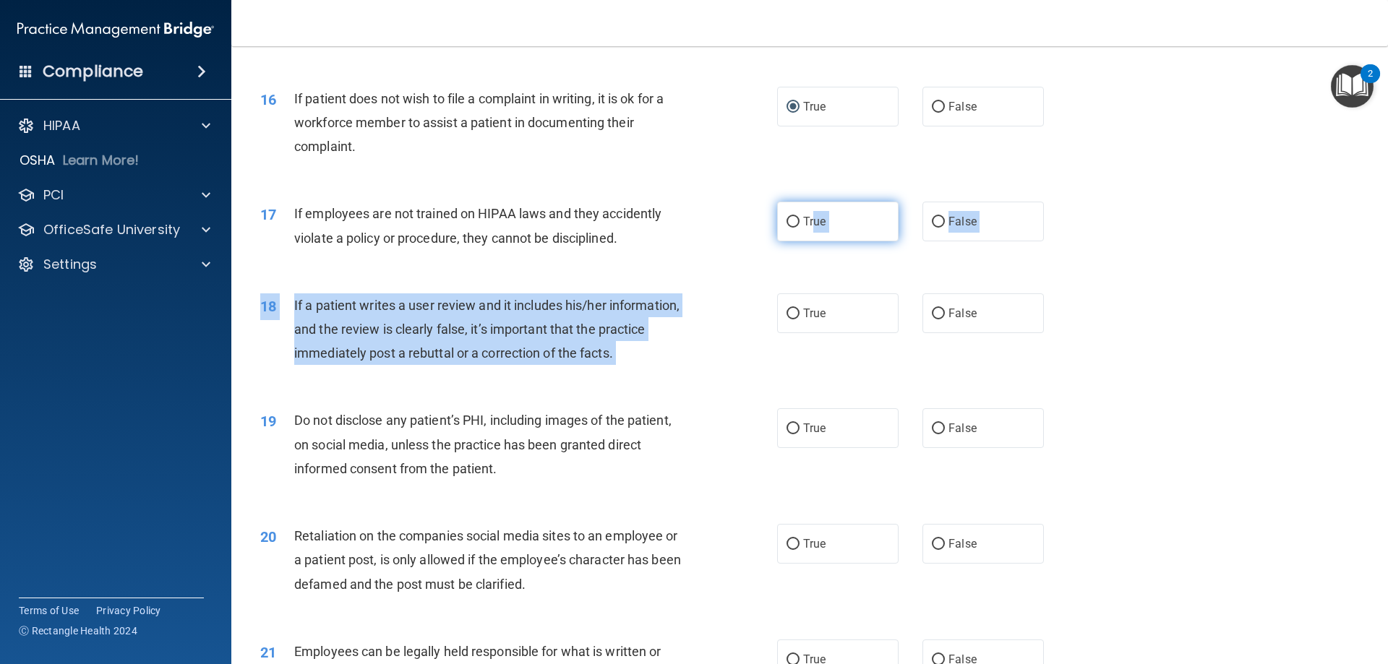
drag, startPoint x: 795, startPoint y: 339, endPoint x: 811, endPoint y: 265, distance: 76.1
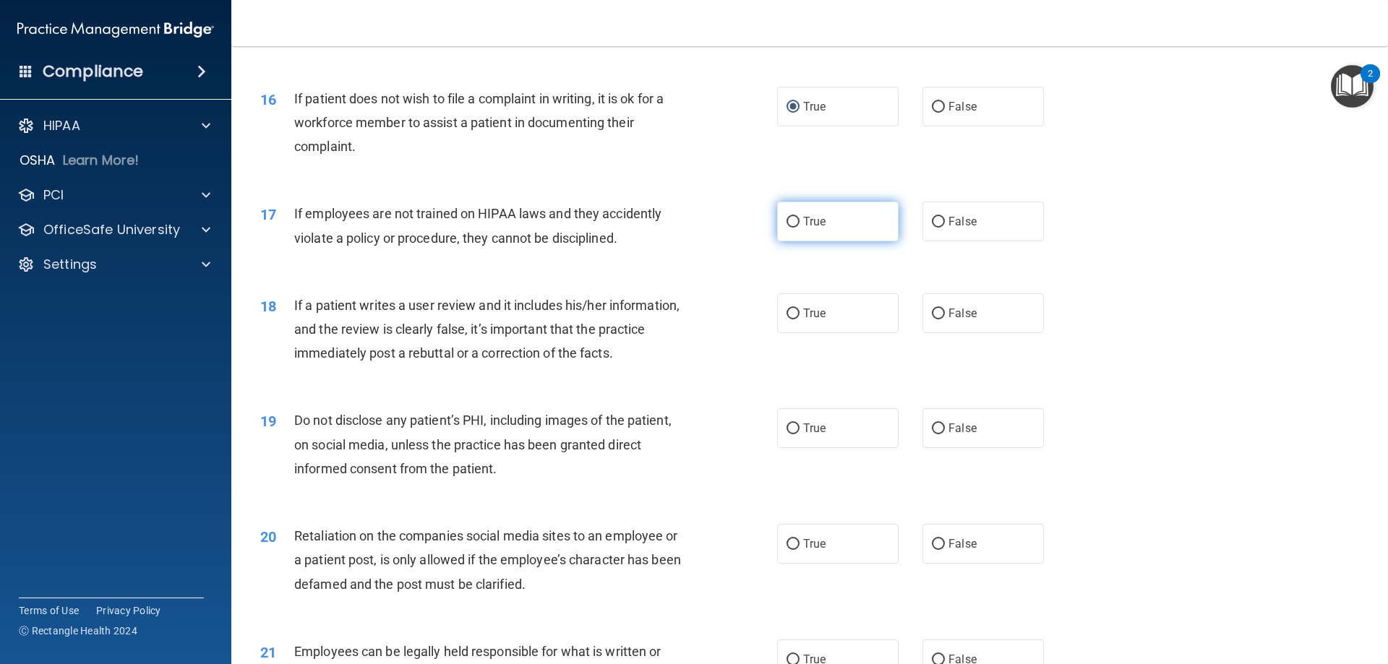
click at [794, 241] on label "True" at bounding box center [837, 222] width 121 height 40
click at [794, 228] on input "True" at bounding box center [793, 222] width 13 height 11
radio input "true"
click at [933, 320] on input "False" at bounding box center [938, 314] width 13 height 11
radio input "true"
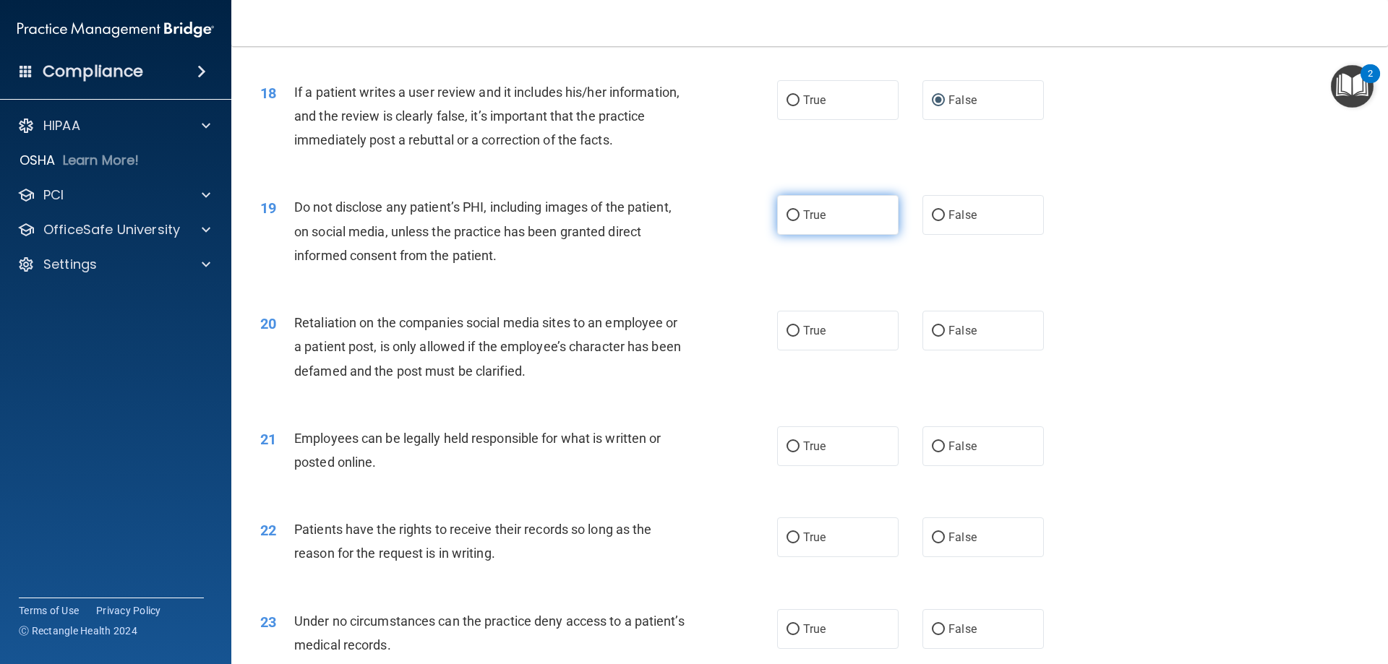
scroll to position [2024, 0]
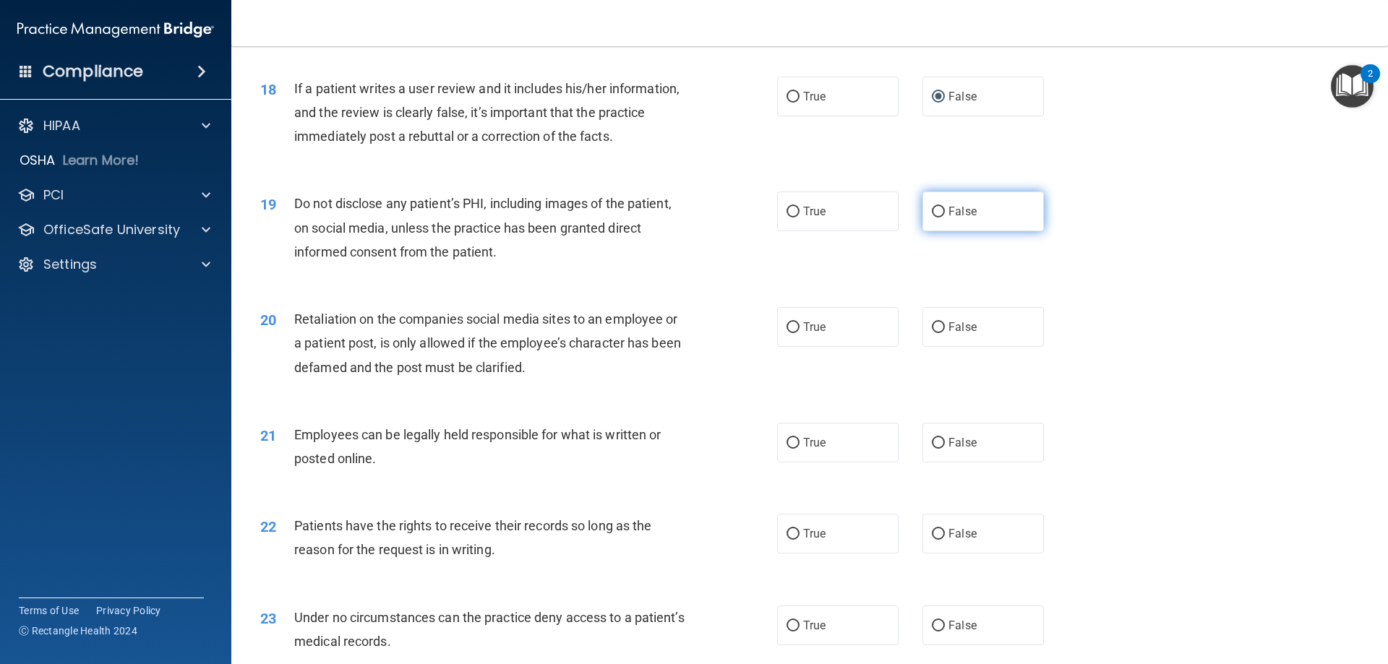
click at [941, 231] on label "False" at bounding box center [982, 212] width 121 height 40
click at [941, 218] on input "False" at bounding box center [938, 212] width 13 height 11
radio input "true"
click at [932, 333] on input "False" at bounding box center [938, 327] width 13 height 11
radio input "true"
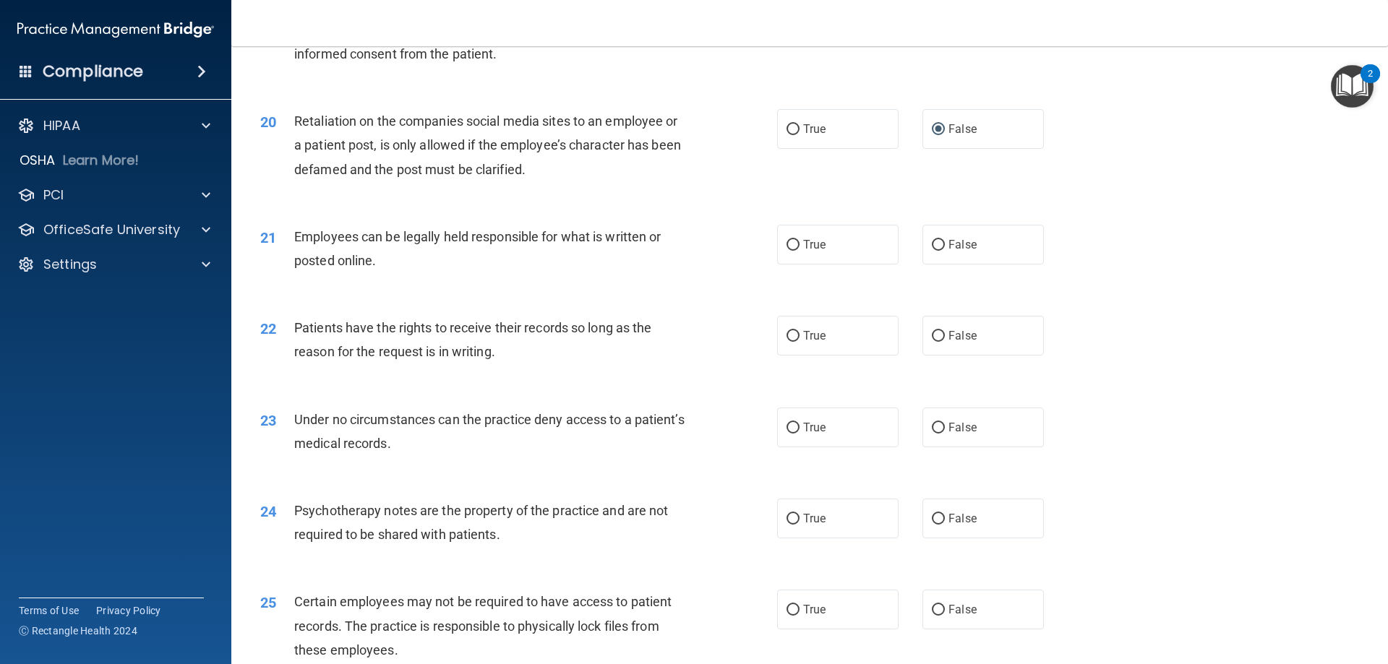
scroll to position [2241, 0]
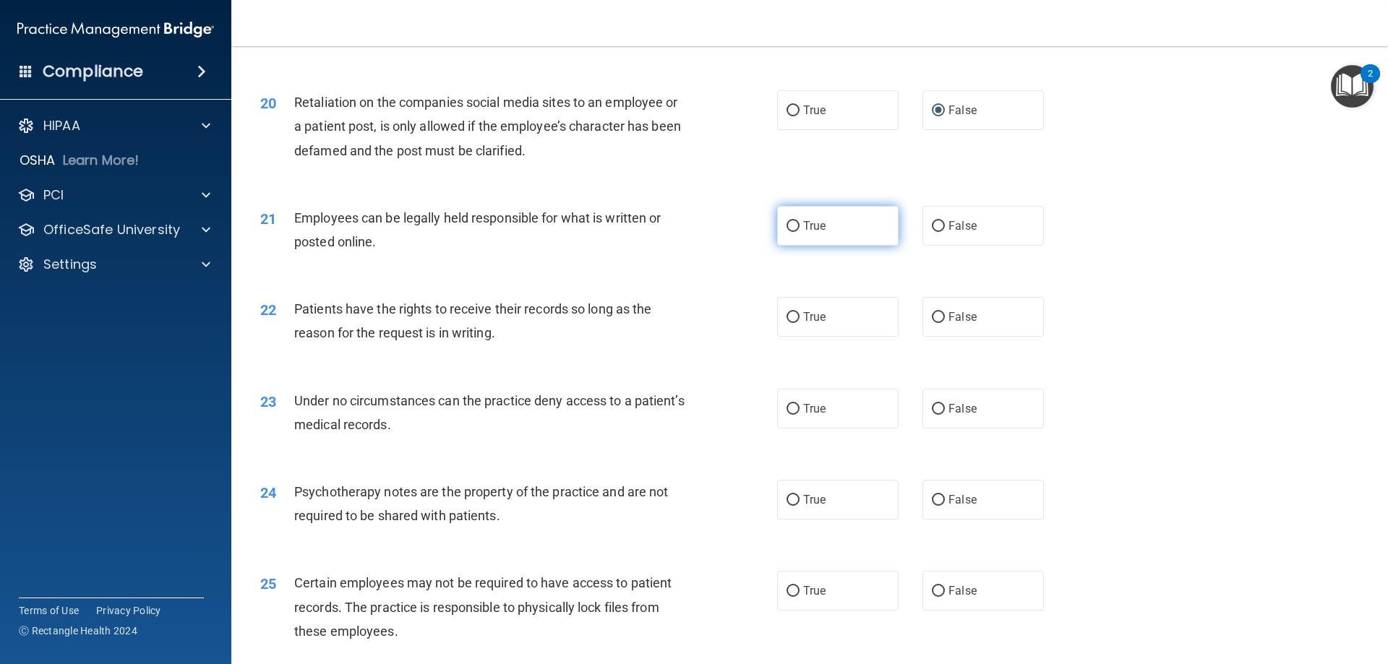
click at [788, 232] on input "True" at bounding box center [793, 226] width 13 height 11
radio input "true"
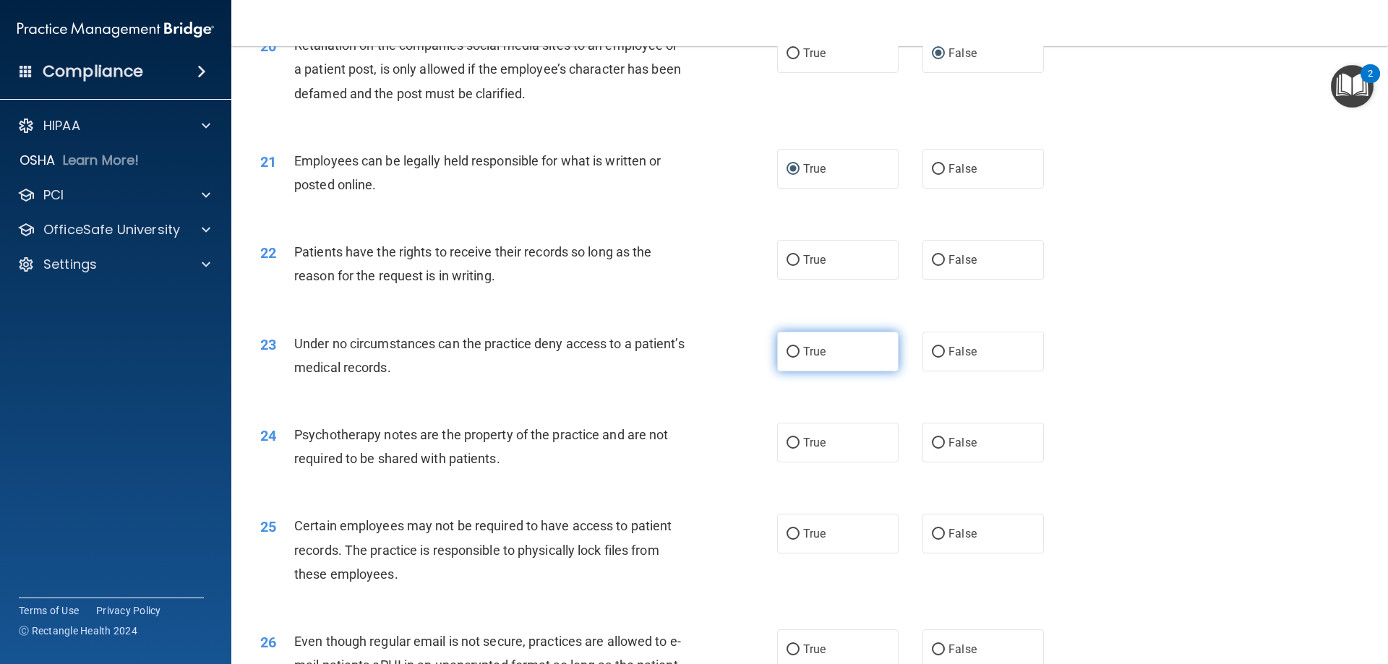
scroll to position [2386, 0]
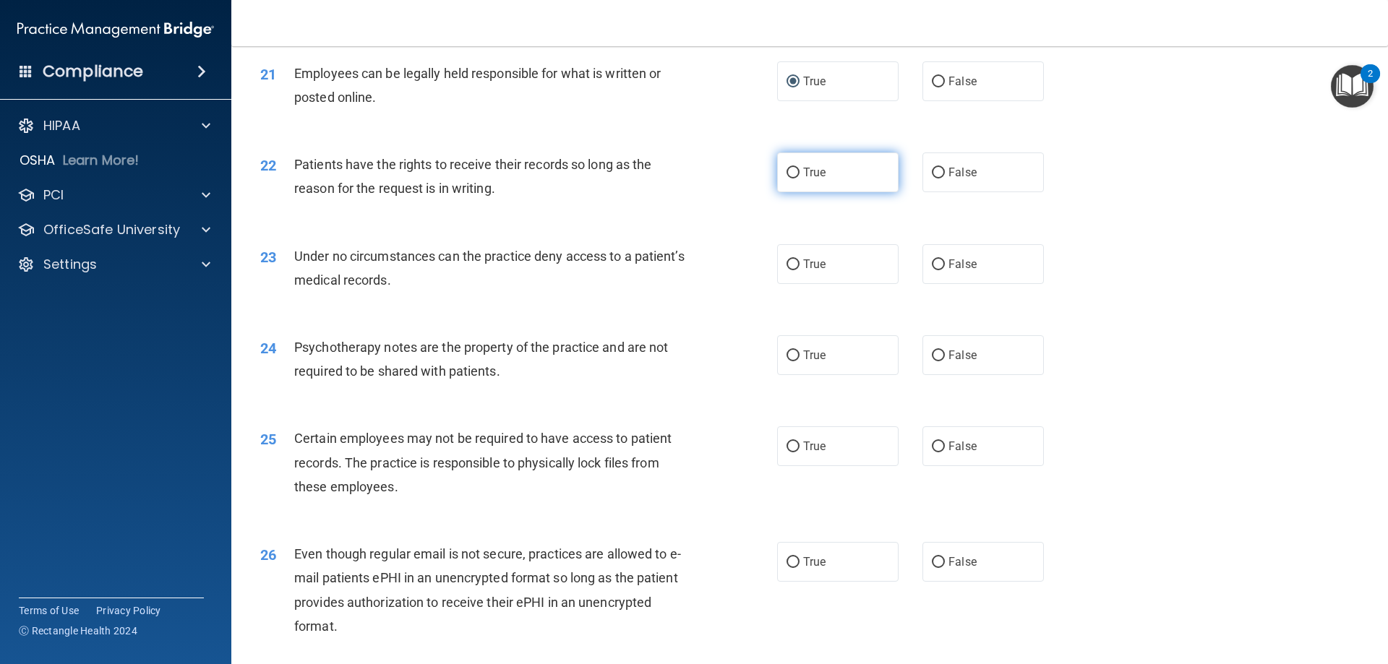
click at [789, 179] on input "True" at bounding box center [793, 173] width 13 height 11
radio input "true"
click at [932, 270] on input "False" at bounding box center [938, 265] width 13 height 11
radio input "true"
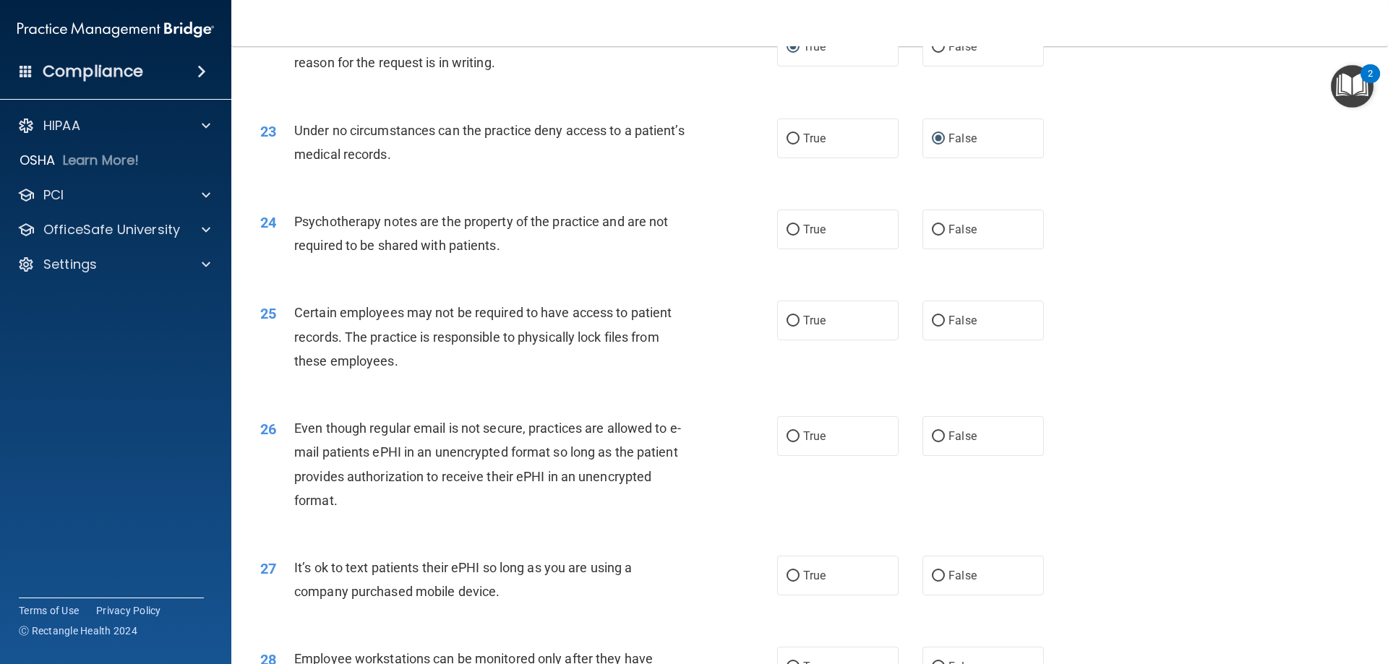
scroll to position [2530, 0]
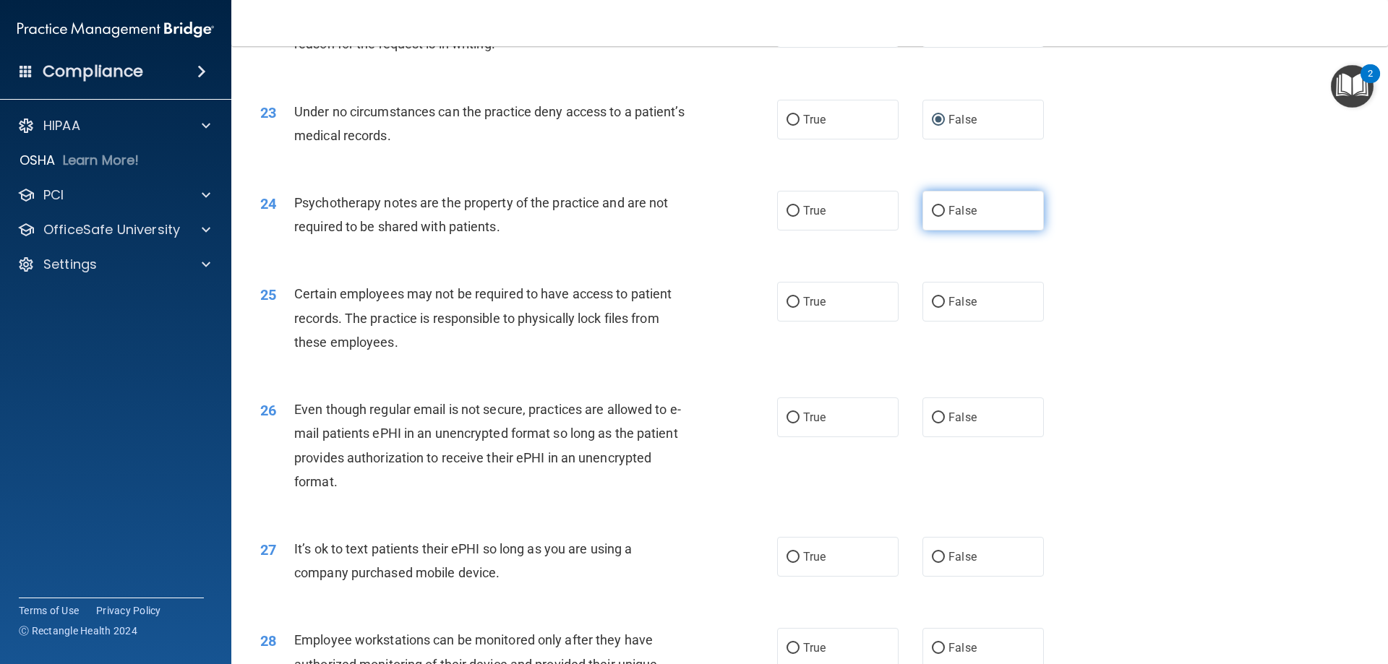
click at [938, 231] on label "False" at bounding box center [982, 211] width 121 height 40
click at [938, 217] on input "False" at bounding box center [938, 211] width 13 height 11
radio input "true"
click at [787, 308] on input "True" at bounding box center [793, 302] width 13 height 11
radio input "true"
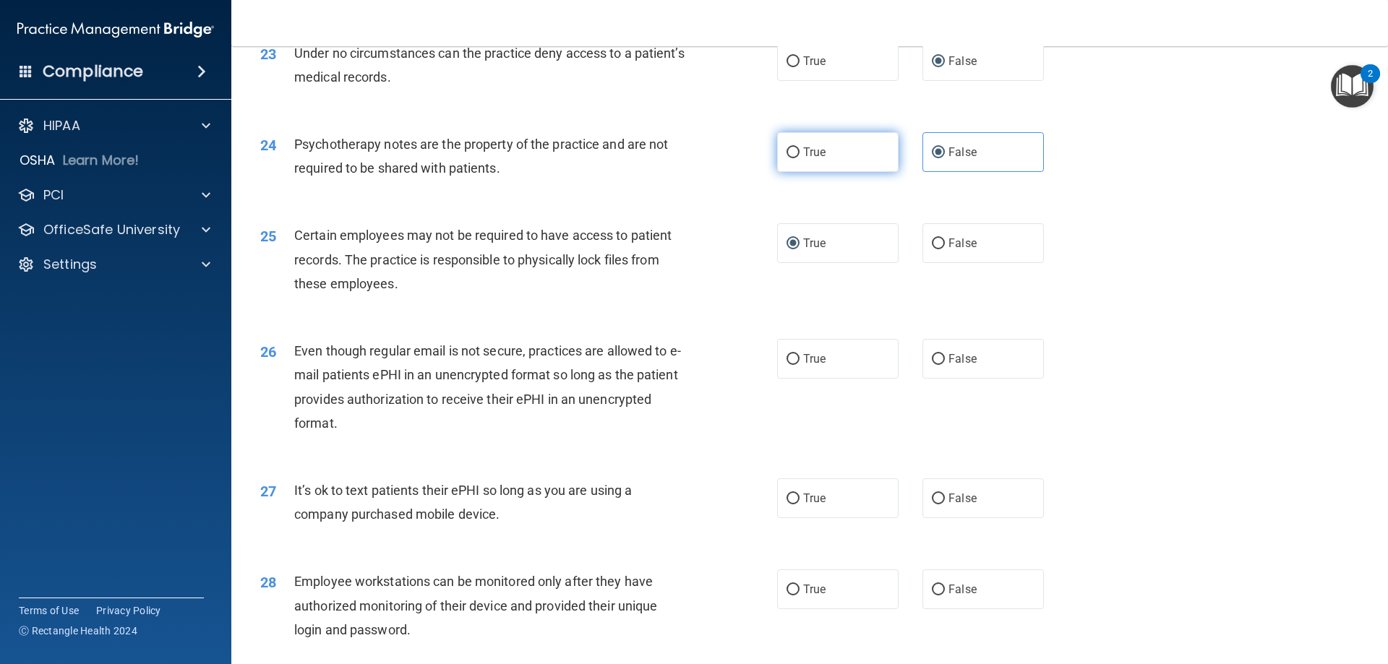
scroll to position [2819, 0]
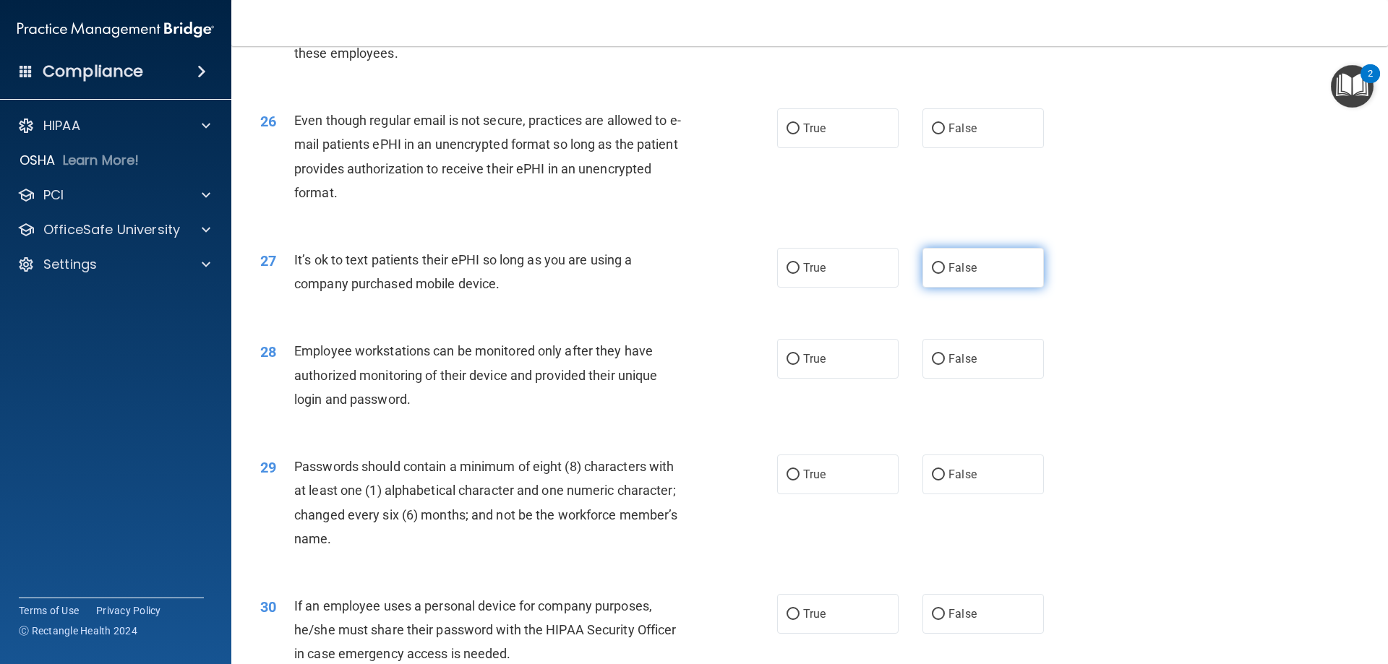
click at [935, 274] on input "False" at bounding box center [938, 268] width 13 height 11
radio input "true"
click at [933, 134] on input "False" at bounding box center [938, 129] width 13 height 11
radio input "true"
click at [787, 365] on input "True" at bounding box center [793, 359] width 13 height 11
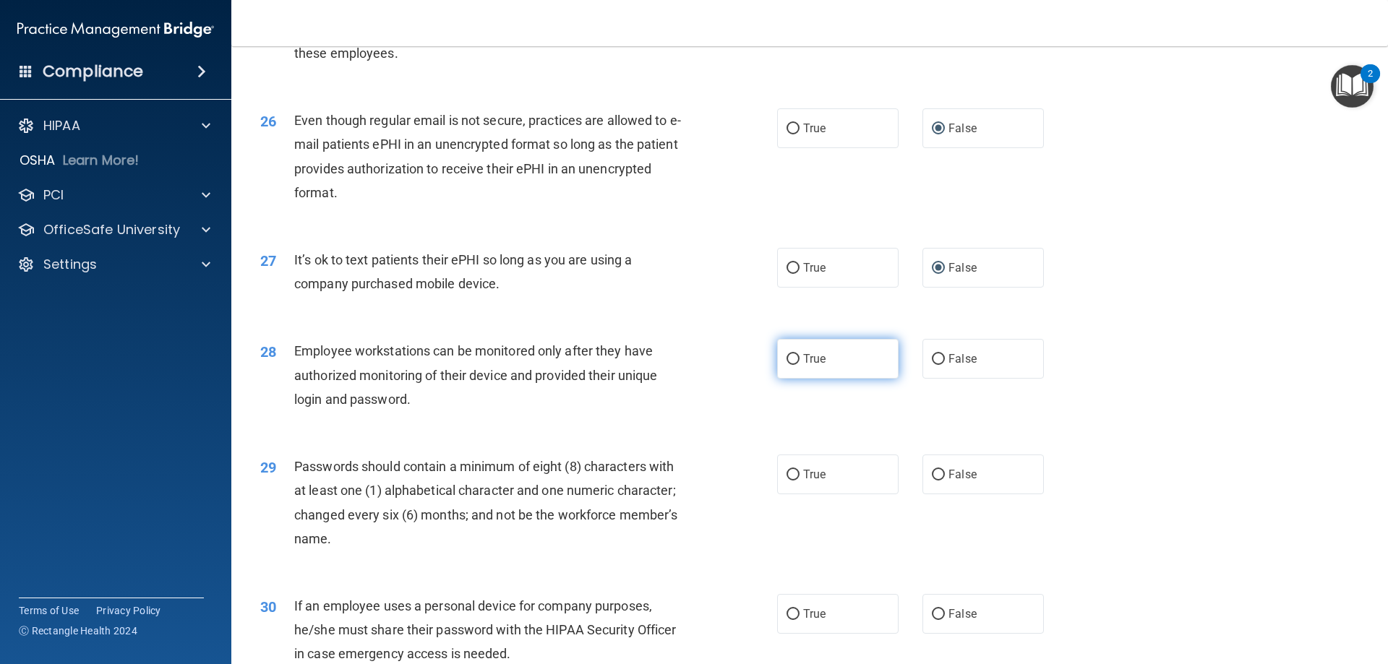
radio input "true"
click at [787, 481] on input "True" at bounding box center [793, 475] width 13 height 11
radio input "true"
click at [787, 620] on input "True" at bounding box center [793, 614] width 13 height 11
radio input "true"
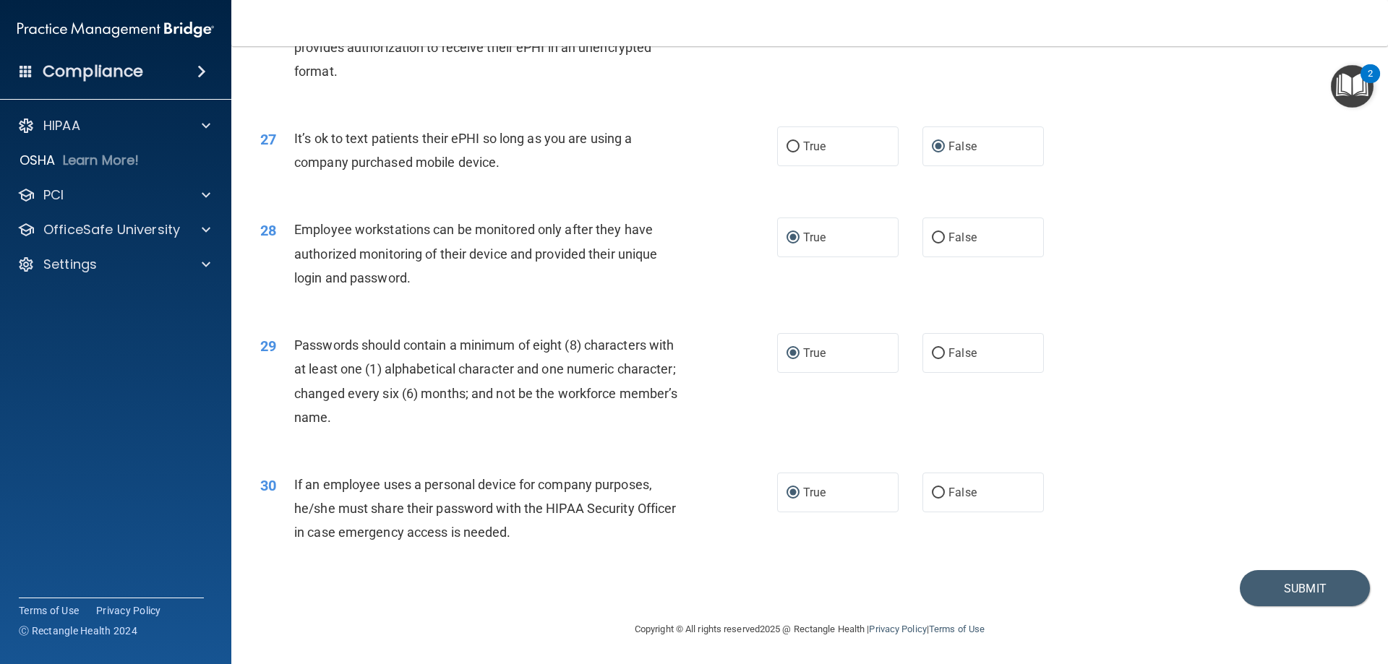
scroll to position [2965, 0]
click at [1274, 589] on button "Submit" at bounding box center [1305, 588] width 130 height 37
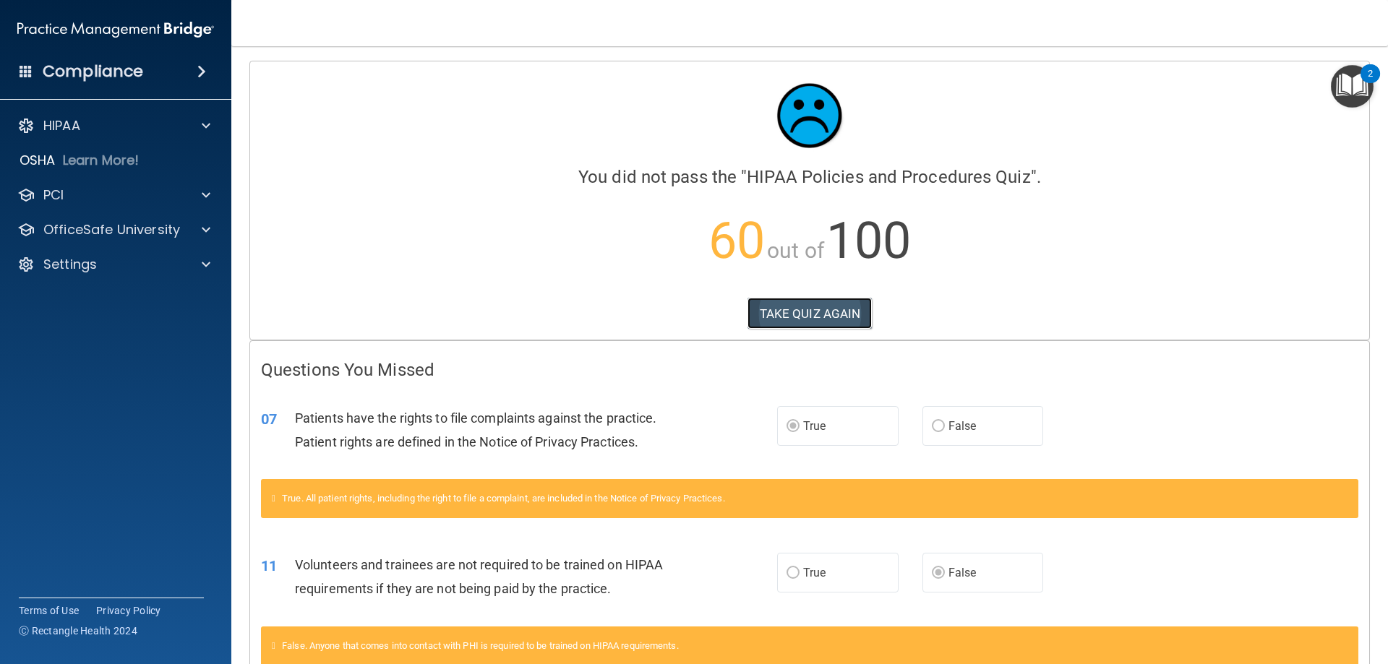
click at [826, 307] on button "TAKE QUIZ AGAIN" at bounding box center [810, 314] width 125 height 32
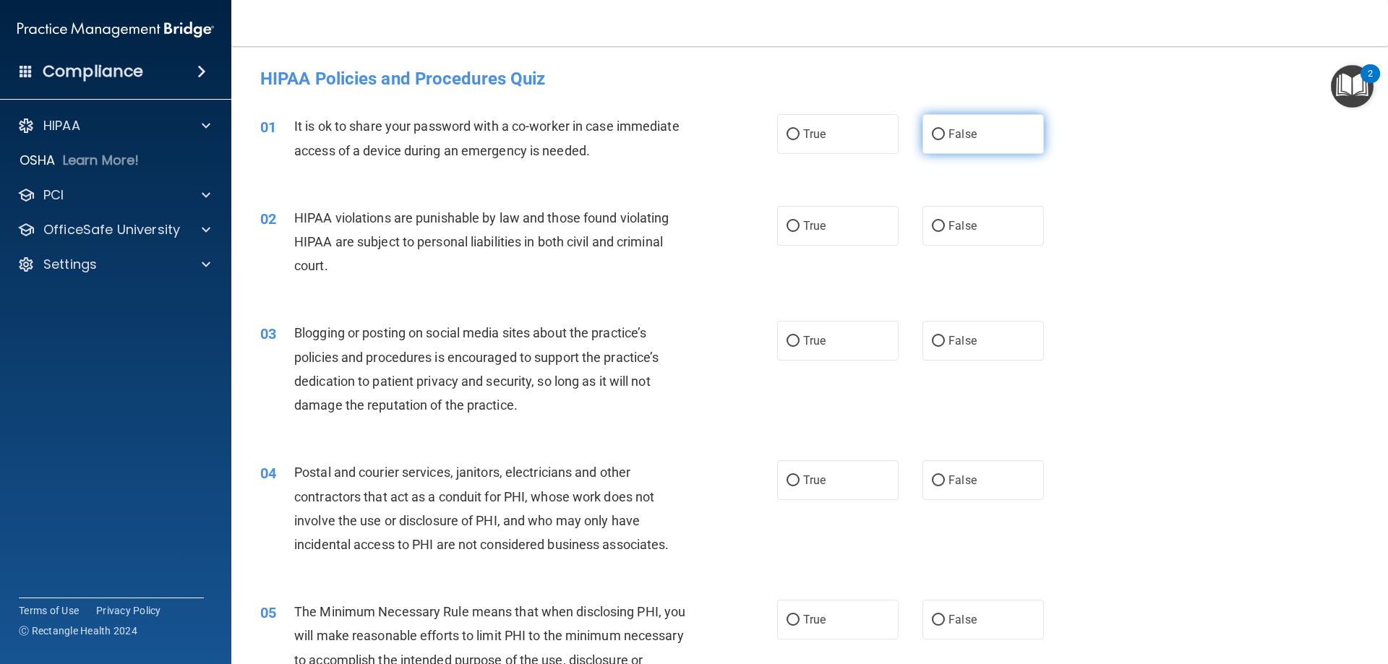
click at [935, 134] on input "False" at bounding box center [938, 134] width 13 height 11
radio input "true"
click at [814, 239] on label "True" at bounding box center [837, 226] width 121 height 40
click at [800, 232] on input "True" at bounding box center [793, 226] width 13 height 11
radio input "true"
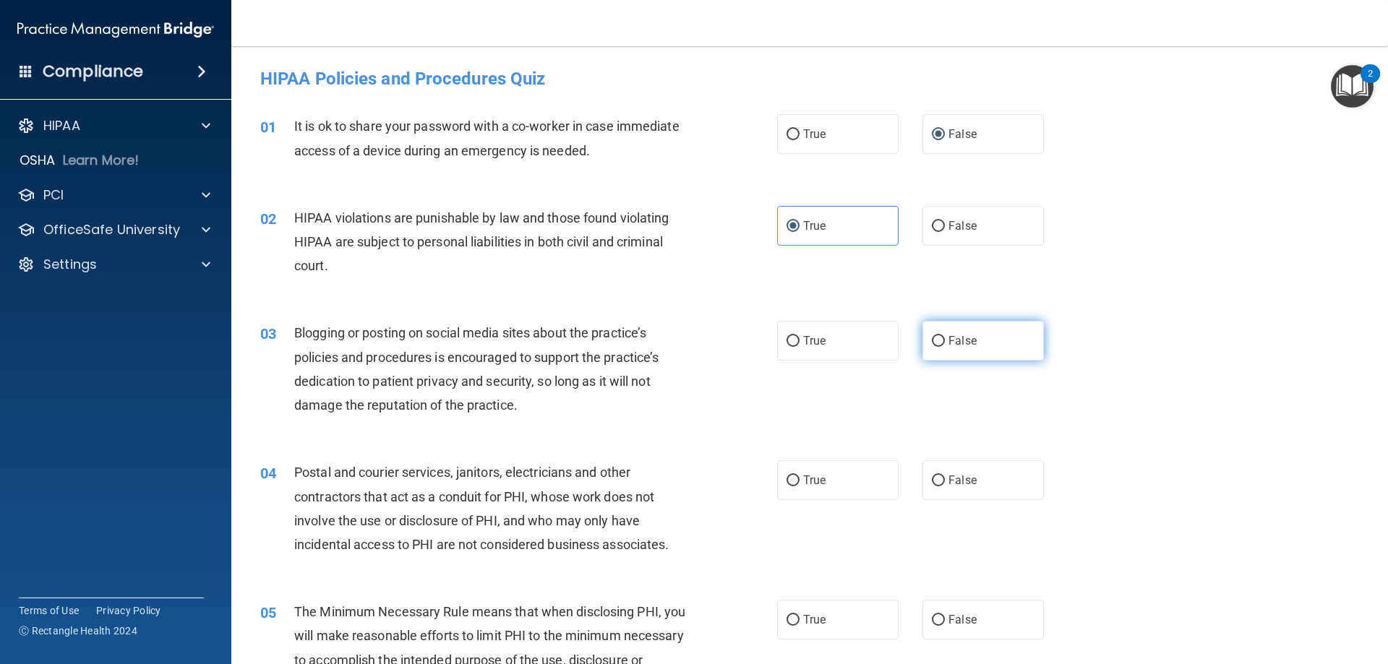
click at [960, 351] on label "False" at bounding box center [982, 341] width 121 height 40
click at [945, 347] on input "False" at bounding box center [938, 341] width 13 height 11
radio input "true"
click at [799, 489] on label "True" at bounding box center [837, 481] width 121 height 40
click at [799, 487] on input "True" at bounding box center [793, 481] width 13 height 11
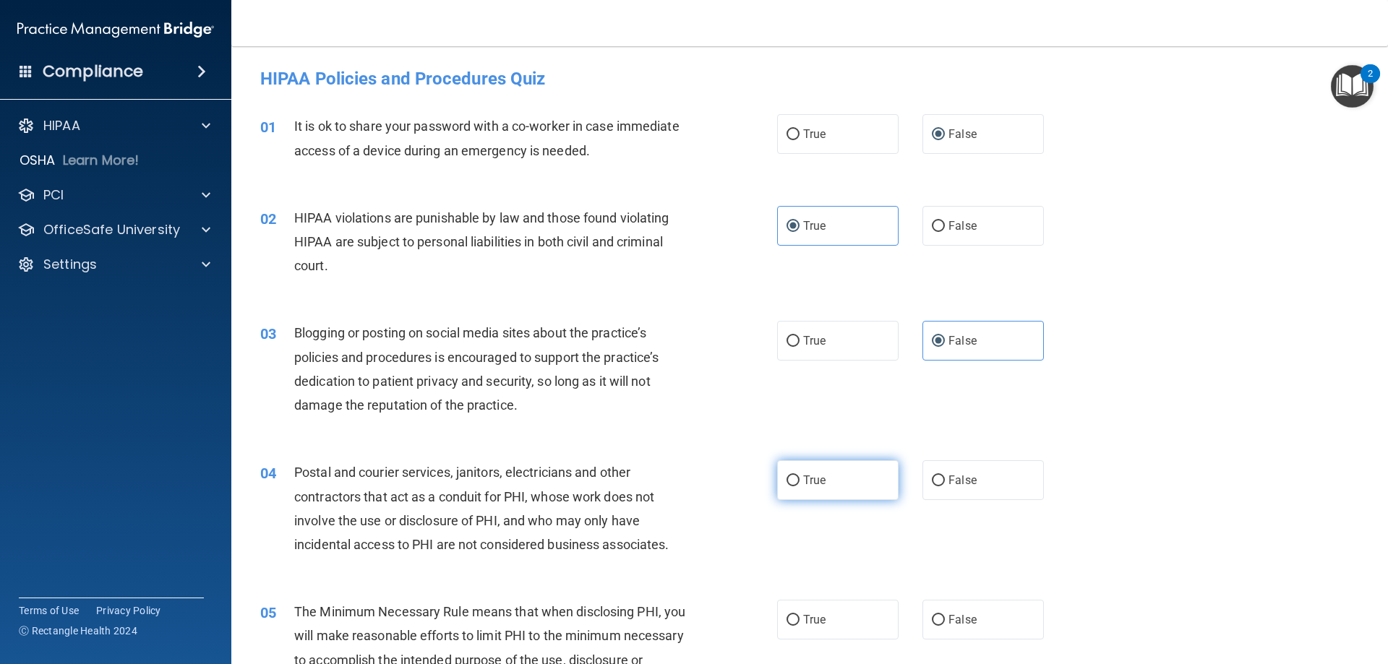
radio input "true"
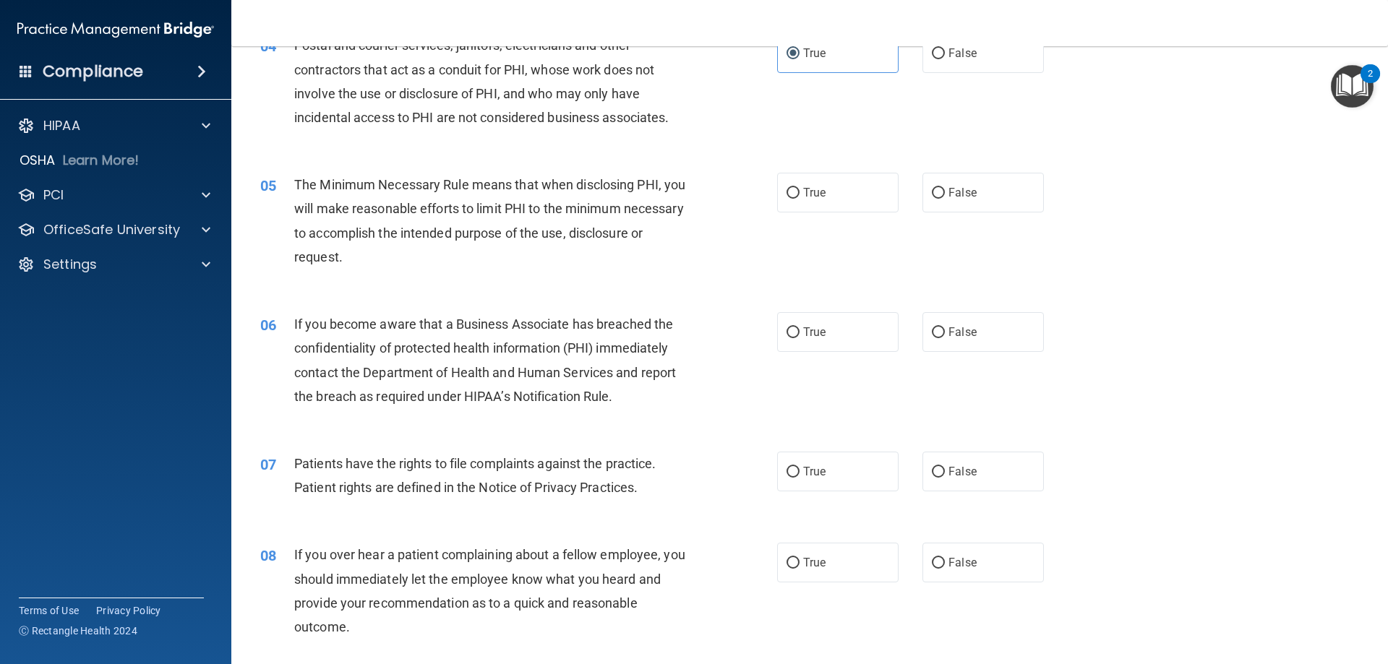
scroll to position [434, 0]
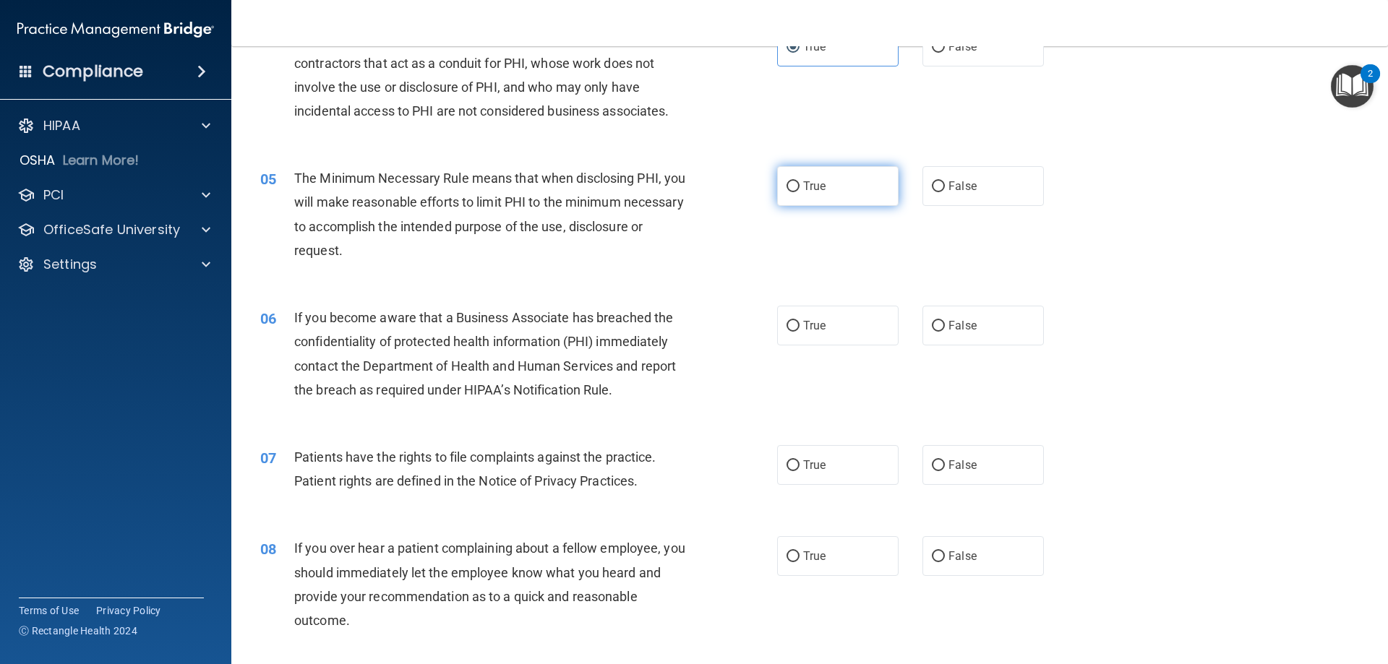
click at [794, 196] on label "True" at bounding box center [837, 186] width 121 height 40
click at [794, 192] on input "True" at bounding box center [793, 186] width 13 height 11
radio input "true"
click at [952, 330] on span "False" at bounding box center [962, 326] width 28 height 14
click at [945, 330] on input "False" at bounding box center [938, 326] width 13 height 11
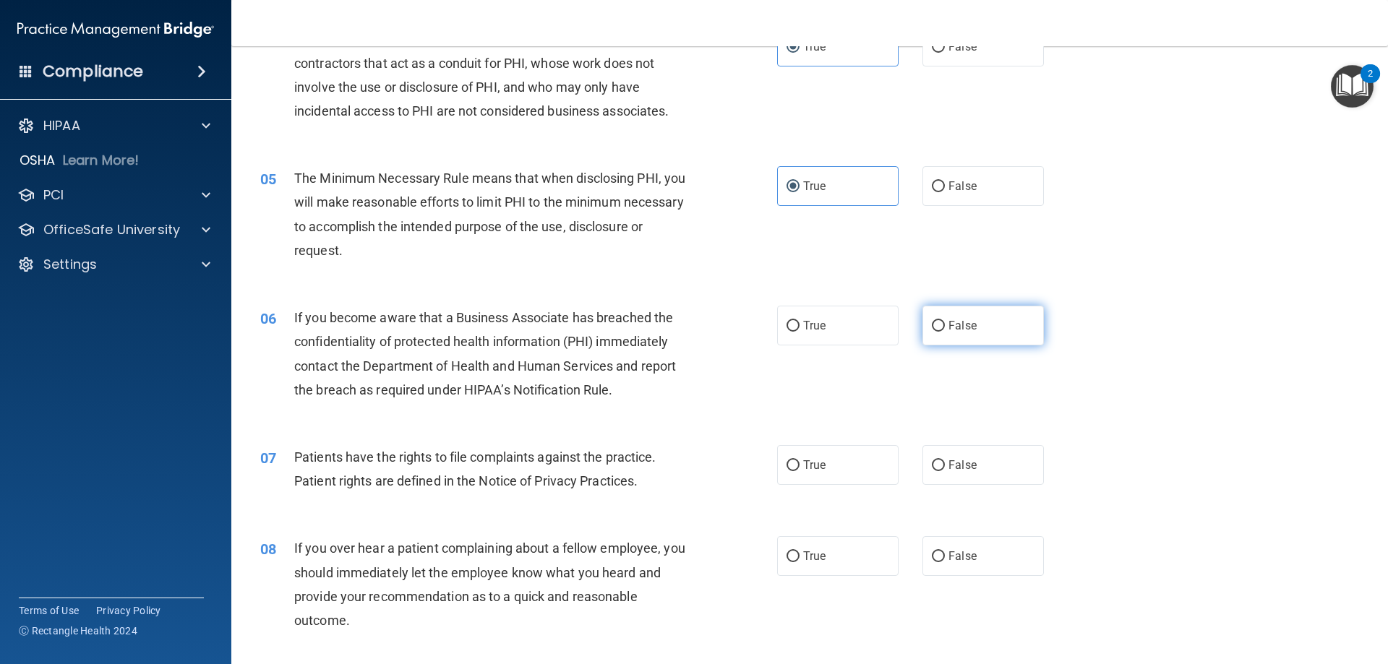
radio input "true"
click at [812, 462] on span "True" at bounding box center [814, 465] width 22 height 14
click at [800, 462] on input "True" at bounding box center [793, 466] width 13 height 11
radio input "true"
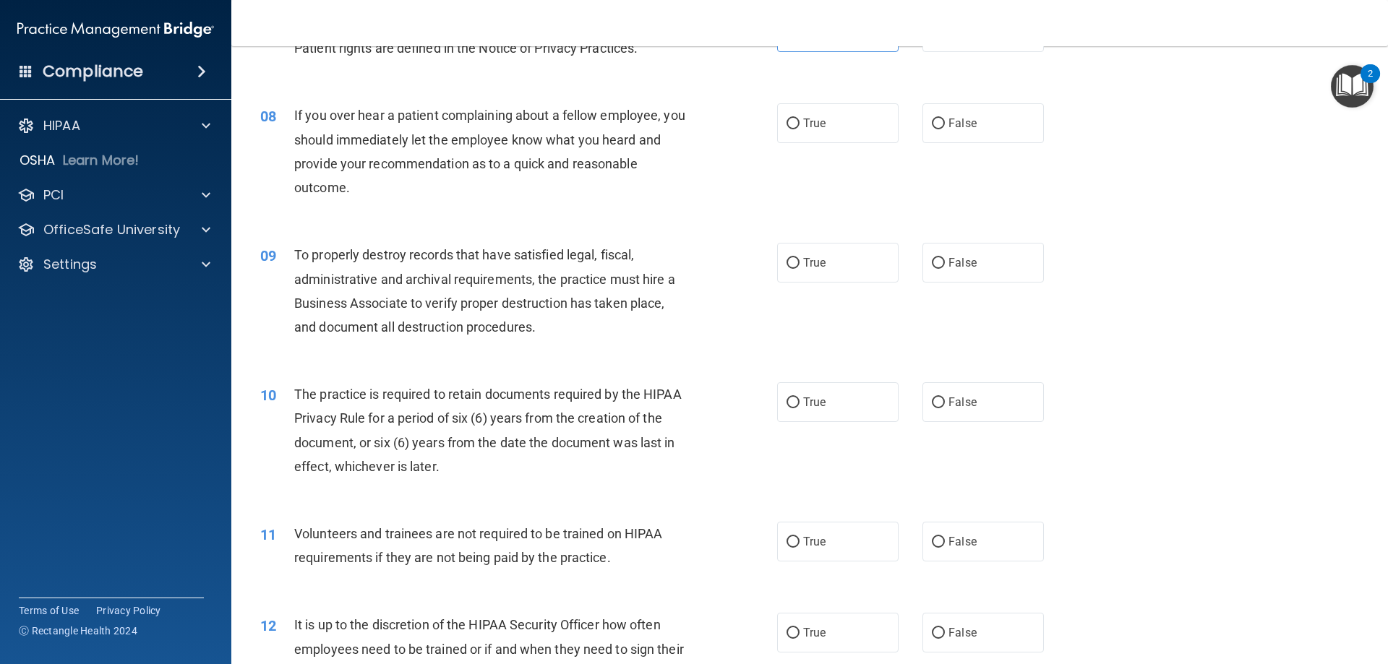
scroll to position [868, 0]
click at [956, 128] on span "False" at bounding box center [962, 123] width 28 height 14
click at [945, 128] on input "False" at bounding box center [938, 123] width 13 height 11
radio input "true"
click at [961, 257] on span "False" at bounding box center [962, 262] width 28 height 14
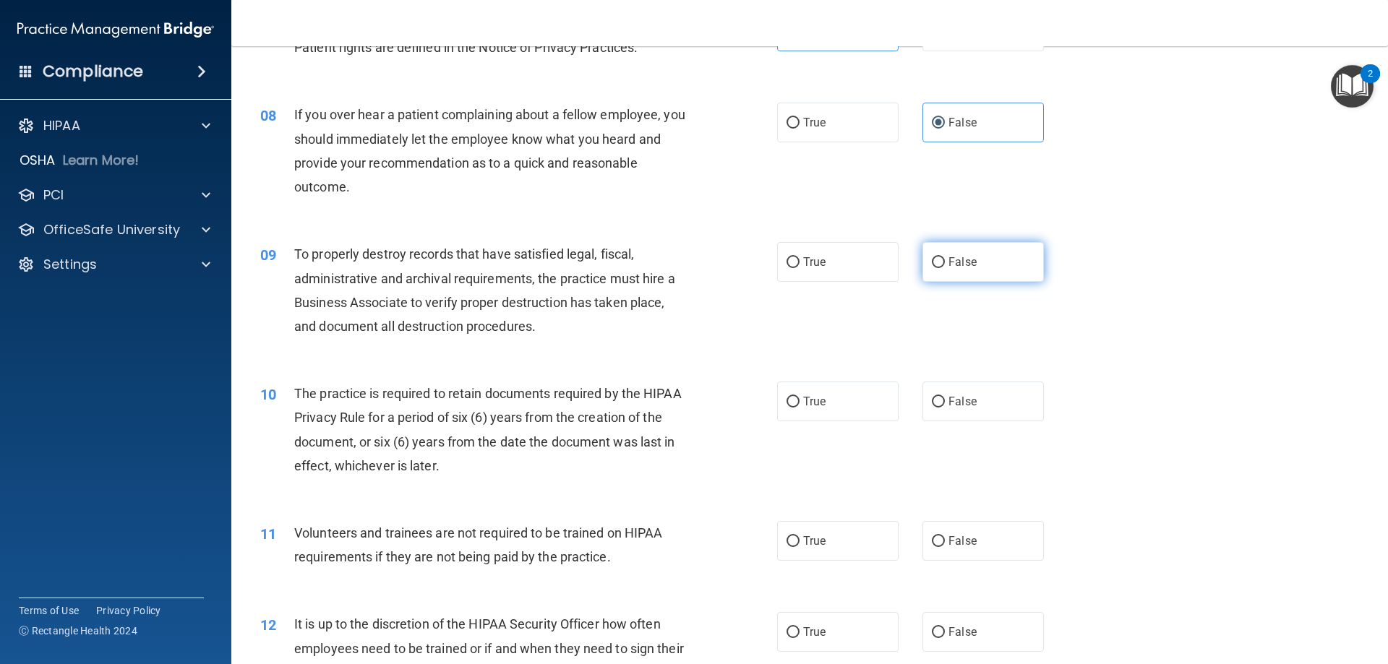
click at [945, 257] on input "False" at bounding box center [938, 262] width 13 height 11
radio input "true"
click at [810, 411] on label "True" at bounding box center [837, 402] width 121 height 40
click at [800, 408] on input "True" at bounding box center [793, 402] width 13 height 11
radio input "true"
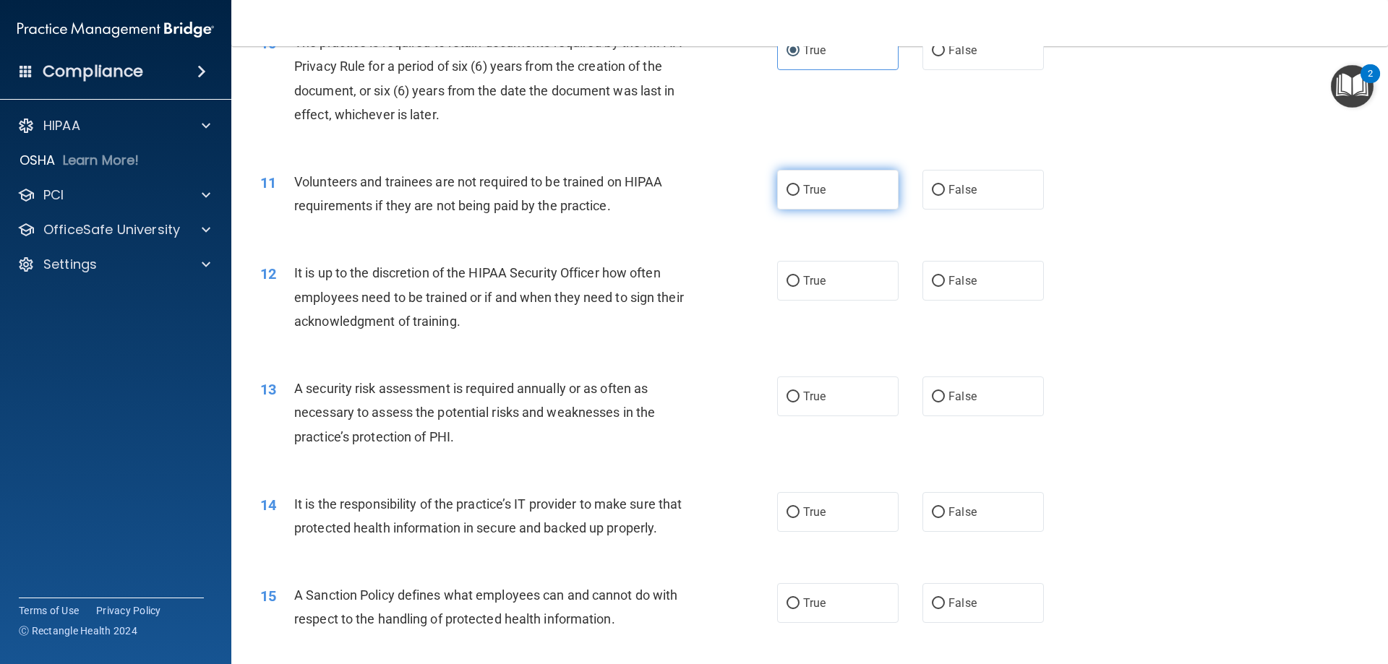
scroll to position [1229, 0]
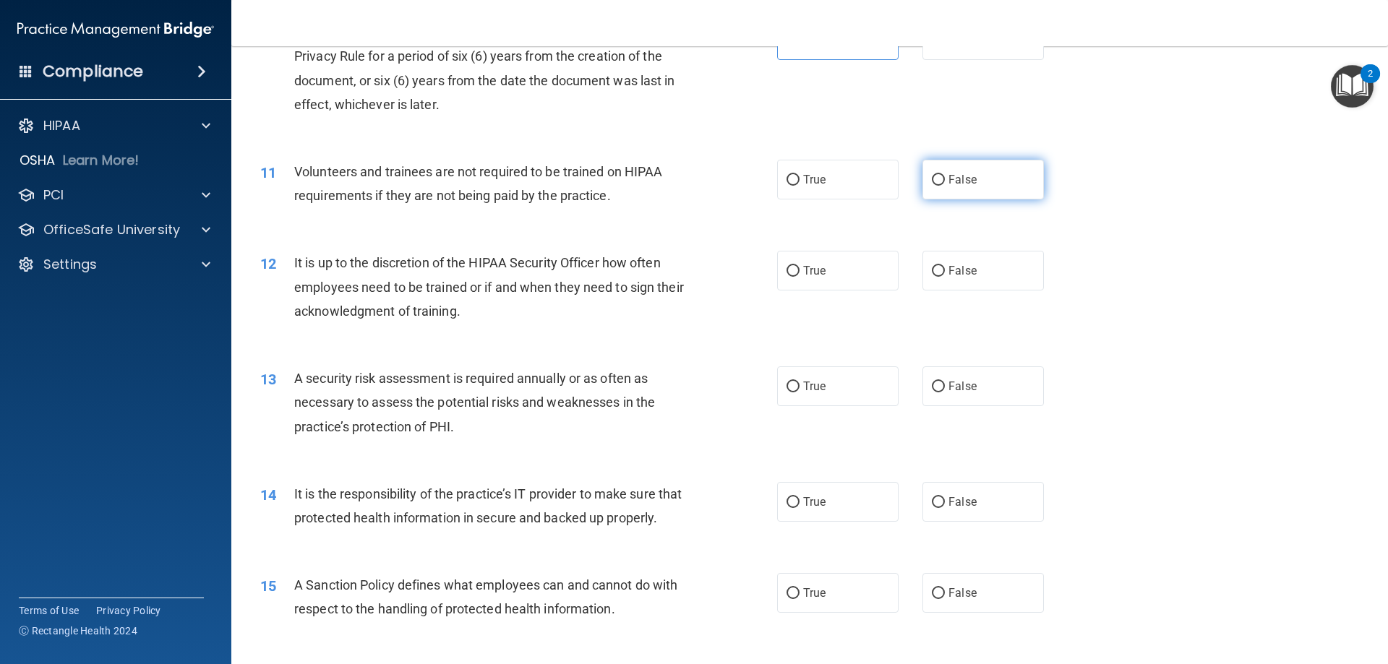
click at [970, 176] on label "False" at bounding box center [982, 180] width 121 height 40
click at [945, 176] on input "False" at bounding box center [938, 180] width 13 height 11
radio input "true"
click at [975, 264] on label "False" at bounding box center [982, 271] width 121 height 40
click at [945, 266] on input "False" at bounding box center [938, 271] width 13 height 11
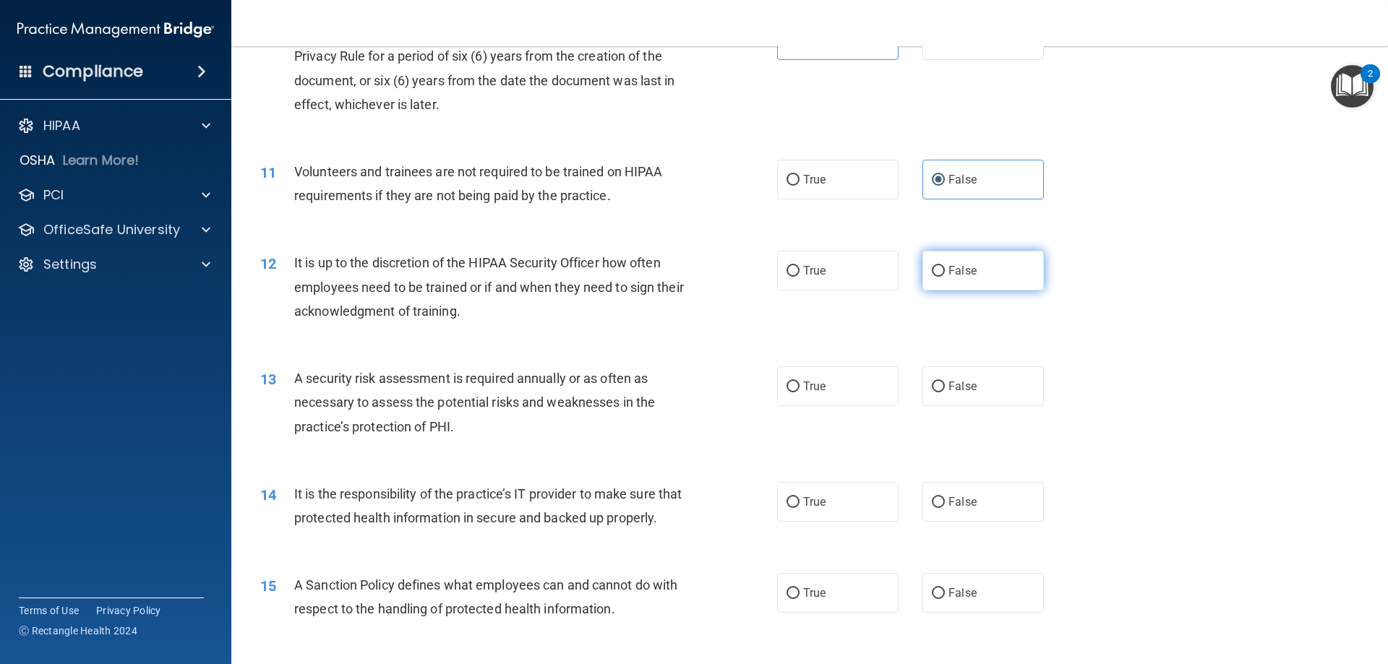
radio input "true"
click at [797, 380] on label "True" at bounding box center [837, 387] width 121 height 40
click at [797, 382] on input "True" at bounding box center [793, 387] width 13 height 11
radio input "true"
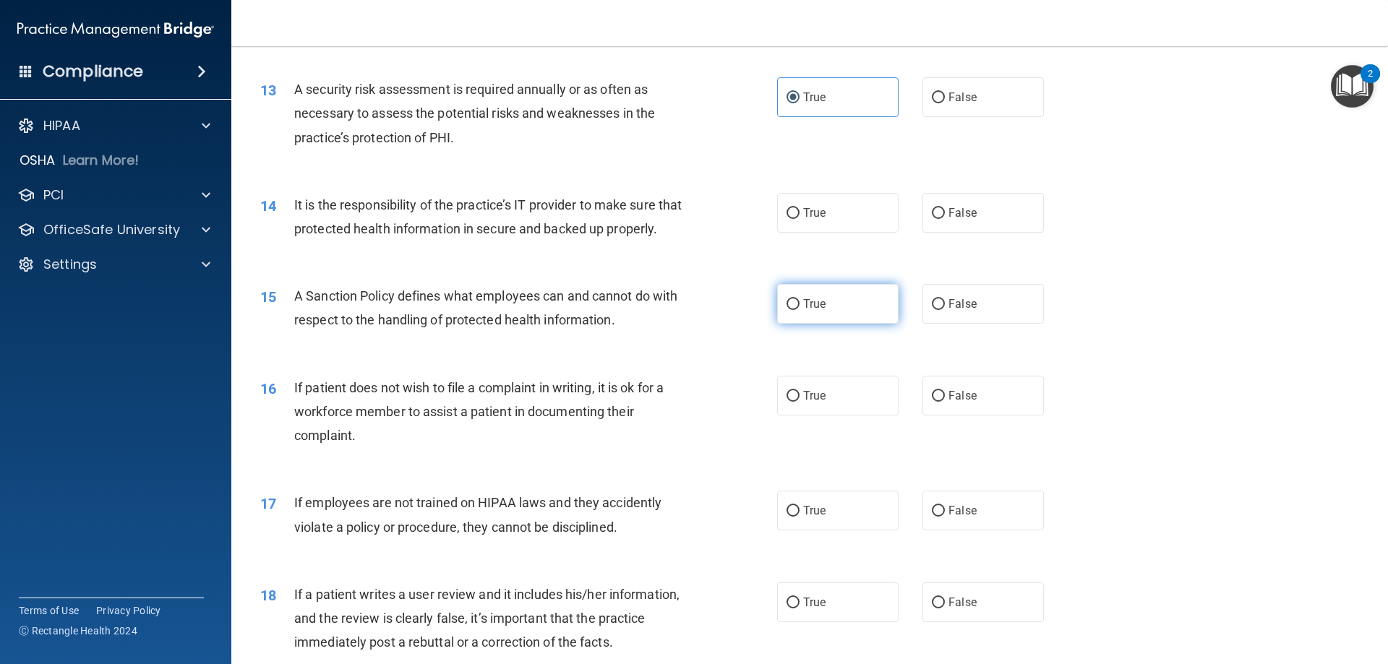
scroll to position [1590, 0]
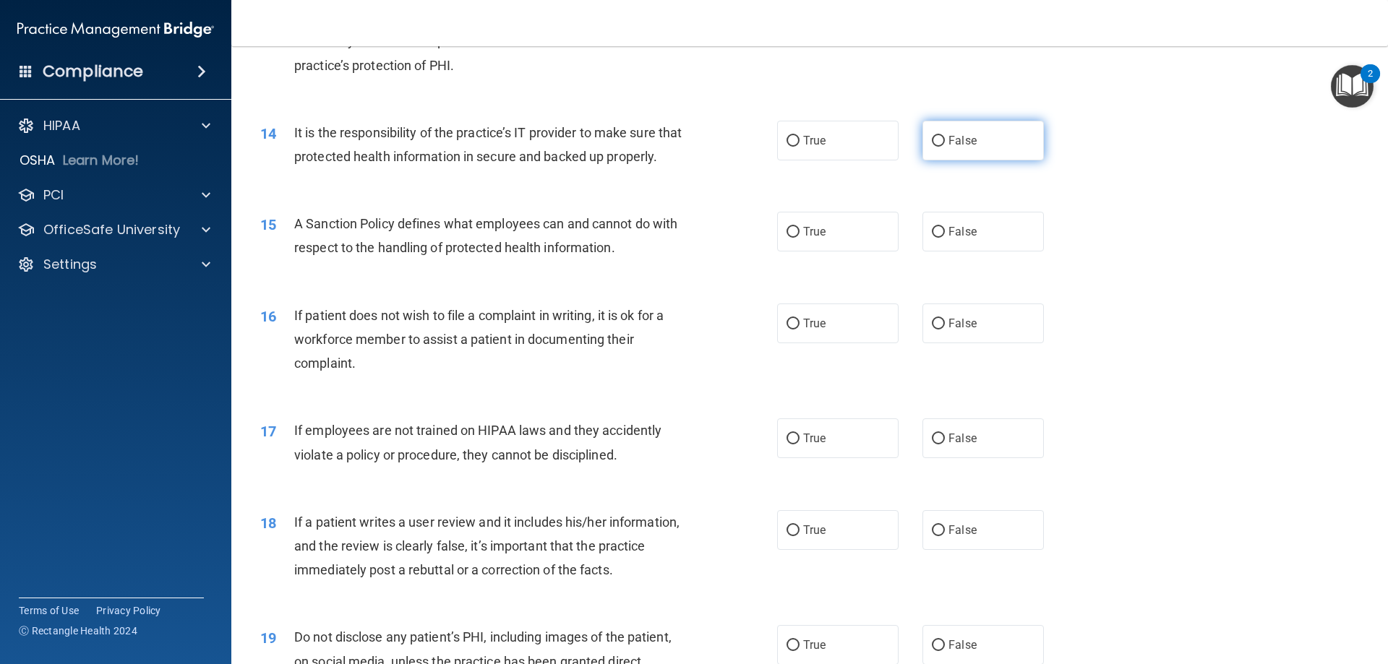
click at [984, 137] on label "False" at bounding box center [982, 141] width 121 height 40
click at [945, 137] on input "False" at bounding box center [938, 141] width 13 height 11
radio input "true"
click at [968, 239] on span "False" at bounding box center [962, 232] width 28 height 14
click at [945, 238] on input "False" at bounding box center [938, 232] width 13 height 11
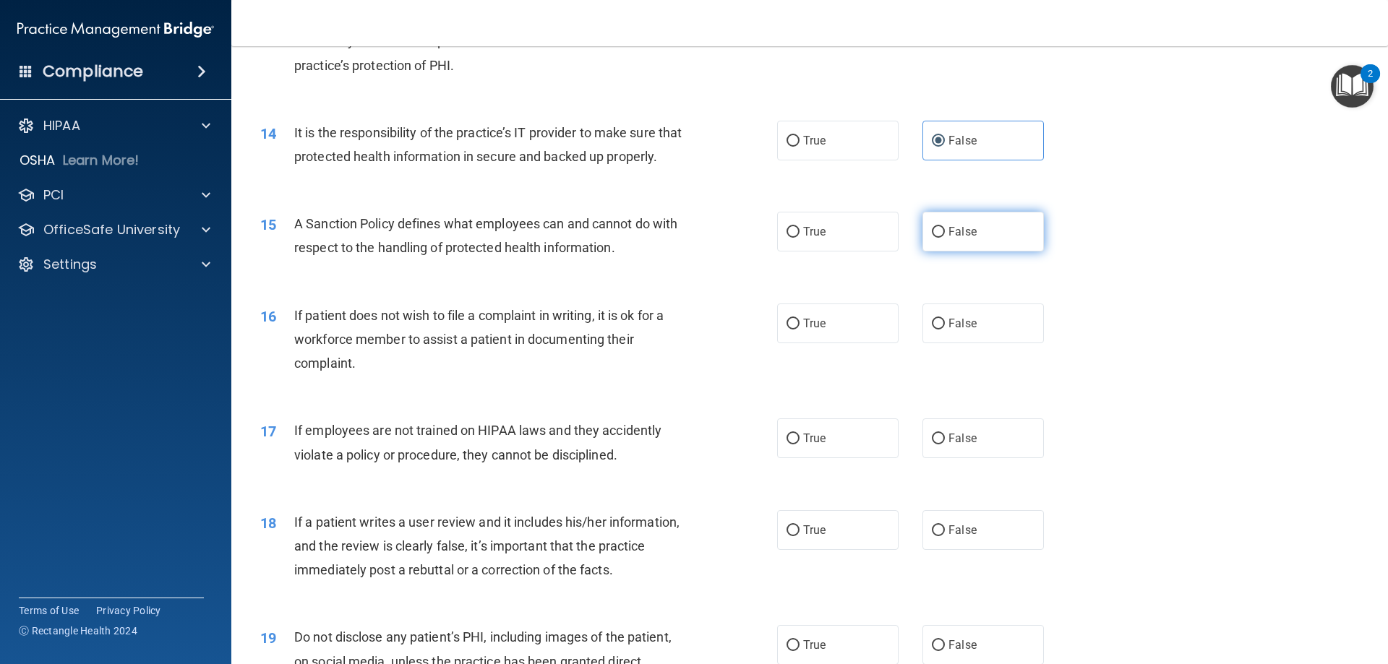
radio input "true"
click at [803, 330] on span "True" at bounding box center [814, 324] width 22 height 14
click at [800, 330] on input "True" at bounding box center [793, 324] width 13 height 11
radio input "true"
click at [951, 455] on label "False" at bounding box center [982, 439] width 121 height 40
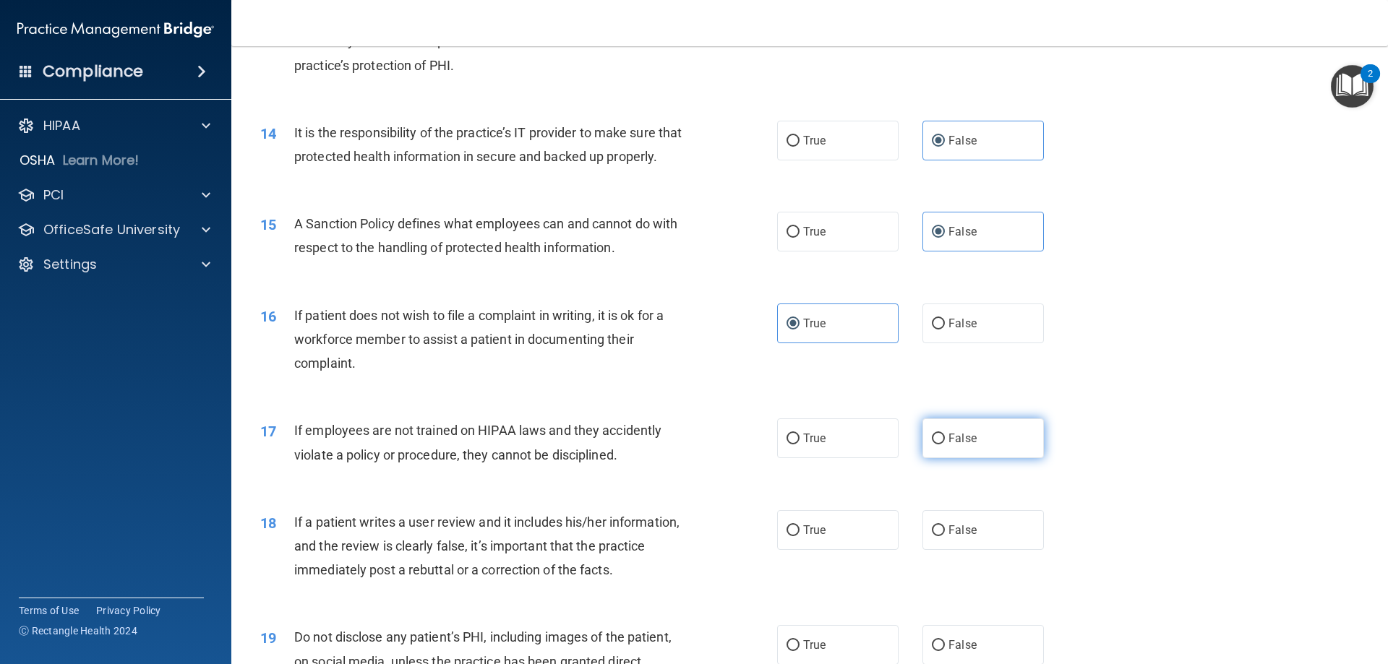
click at [945, 445] on input "False" at bounding box center [938, 439] width 13 height 11
radio input "true"
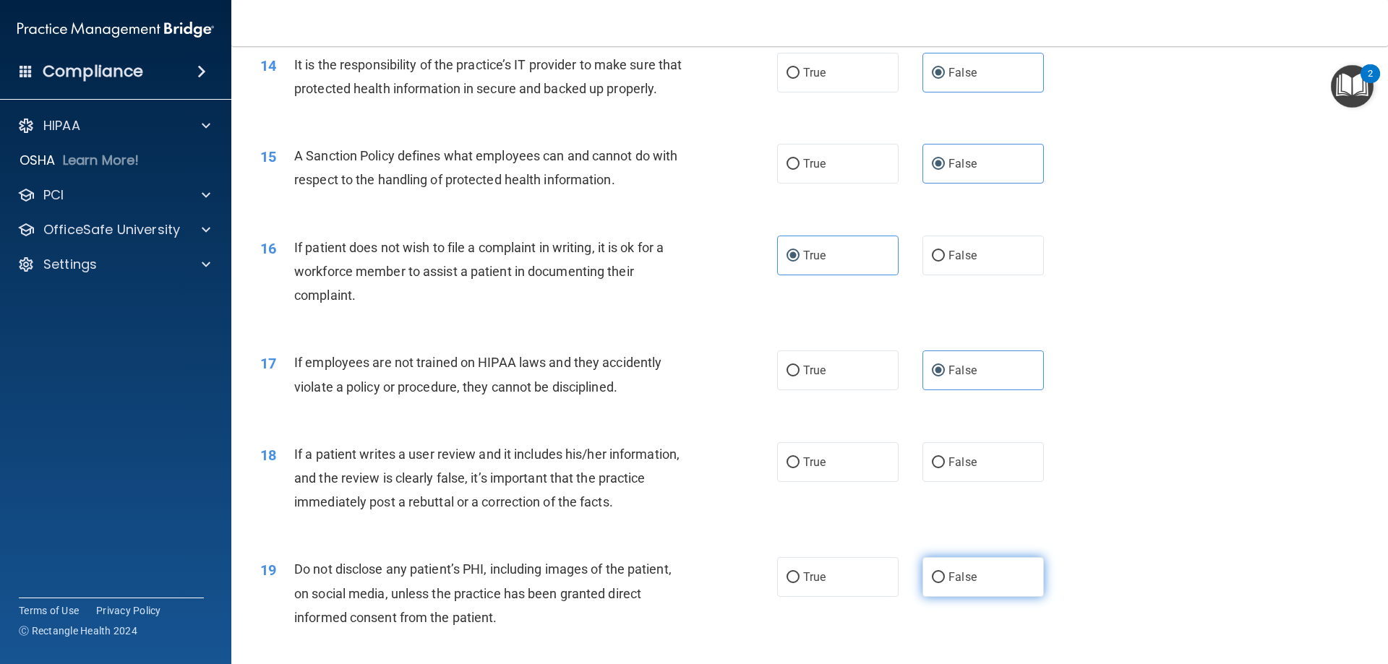
scroll to position [1952, 0]
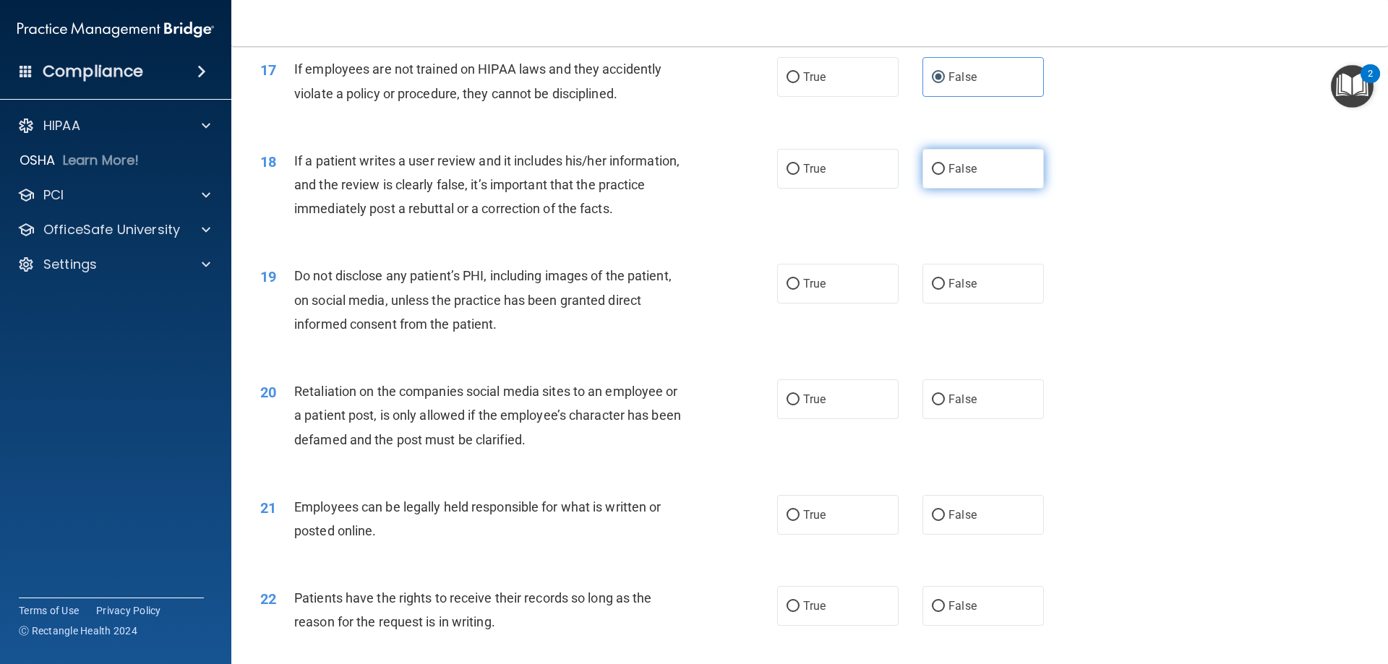
click at [969, 189] on label "False" at bounding box center [982, 169] width 121 height 40
click at [945, 175] on input "False" at bounding box center [938, 169] width 13 height 11
radio input "true"
click at [839, 304] on label "True" at bounding box center [837, 284] width 121 height 40
click at [800, 290] on input "True" at bounding box center [793, 284] width 13 height 11
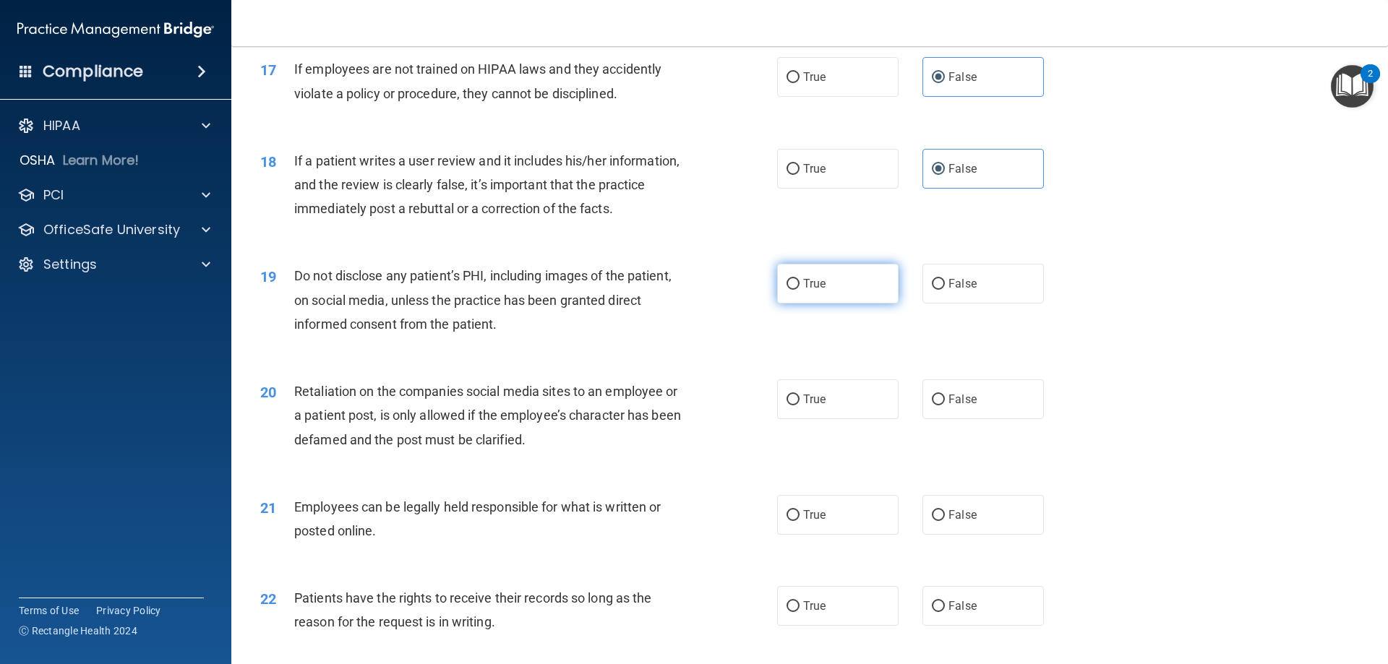
radio input "true"
drag, startPoint x: 956, startPoint y: 433, endPoint x: 959, endPoint y: 406, distance: 27.6
click at [956, 419] on label "False" at bounding box center [982, 400] width 121 height 40
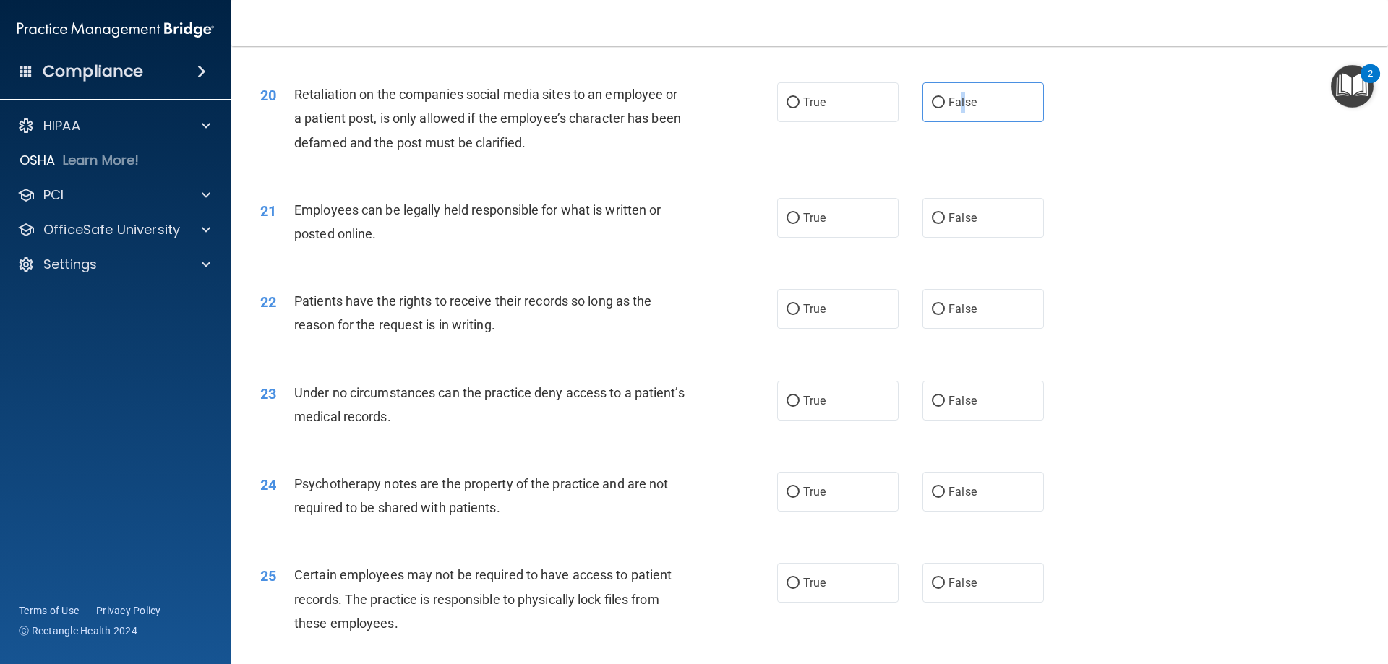
scroll to position [2313, 0]
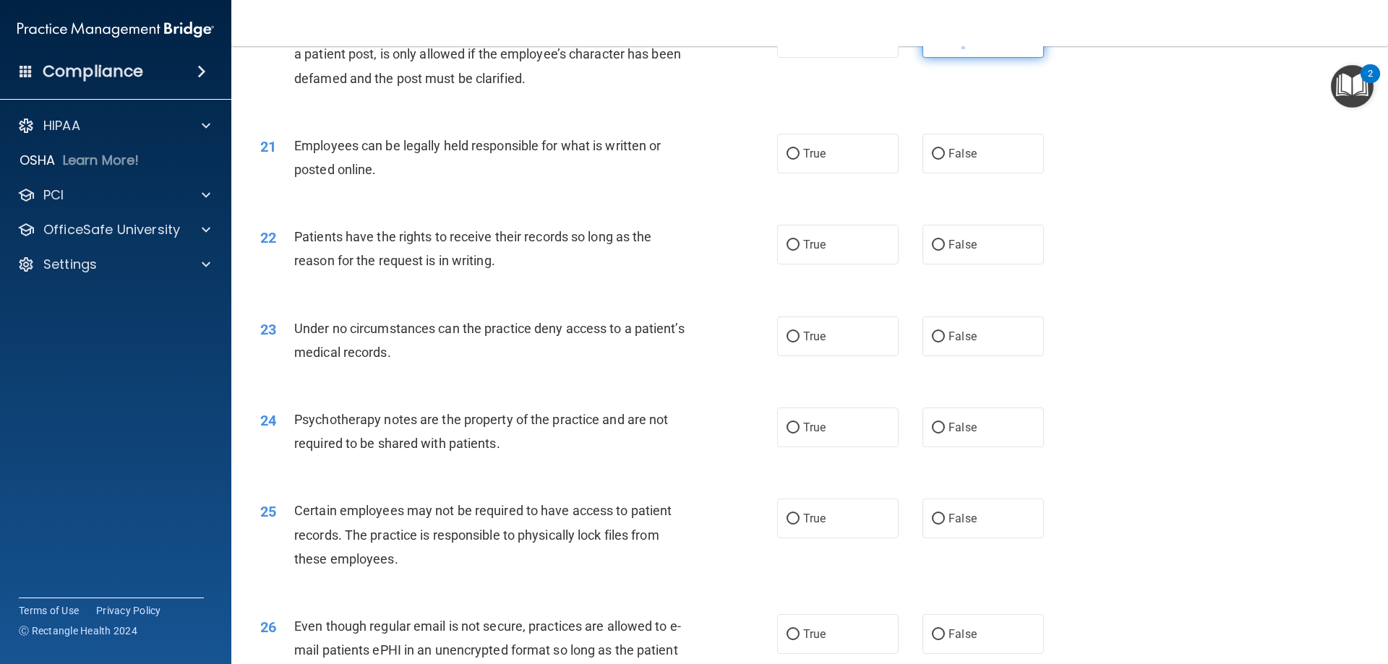
click at [933, 44] on input "False" at bounding box center [938, 38] width 13 height 11
radio input "true"
click at [785, 174] on label "True" at bounding box center [837, 154] width 121 height 40
click at [787, 160] on input "True" at bounding box center [793, 154] width 13 height 11
radio input "true"
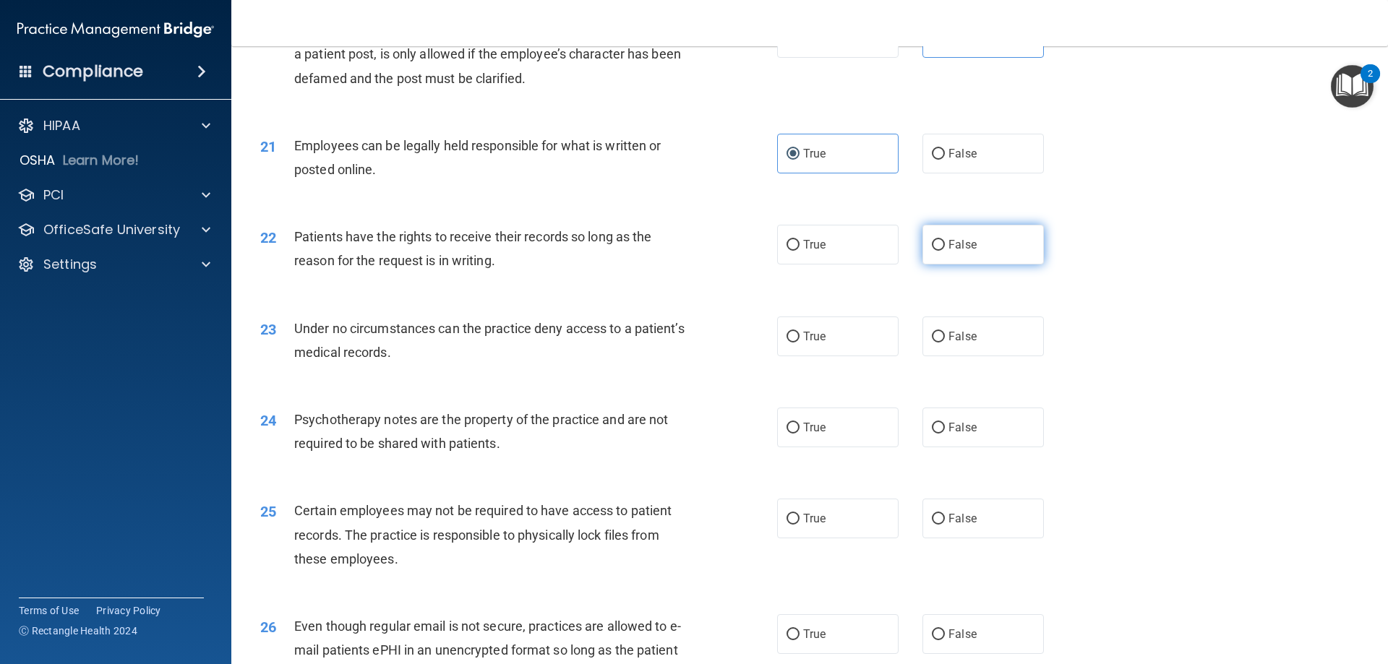
click at [959, 252] on span "False" at bounding box center [962, 245] width 28 height 14
click at [945, 251] on input "False" at bounding box center [938, 245] width 13 height 11
radio input "true"
click at [941, 354] on label "False" at bounding box center [982, 337] width 121 height 40
click at [941, 343] on input "False" at bounding box center [938, 337] width 13 height 11
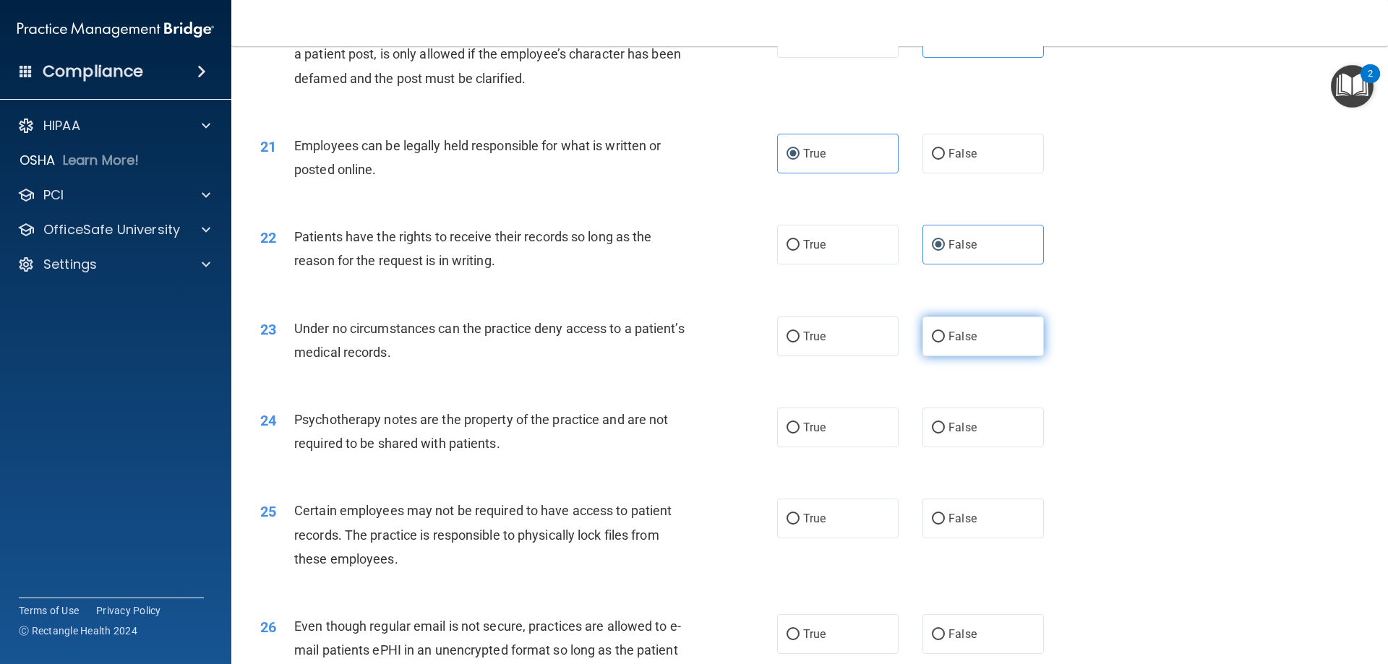
radio input "true"
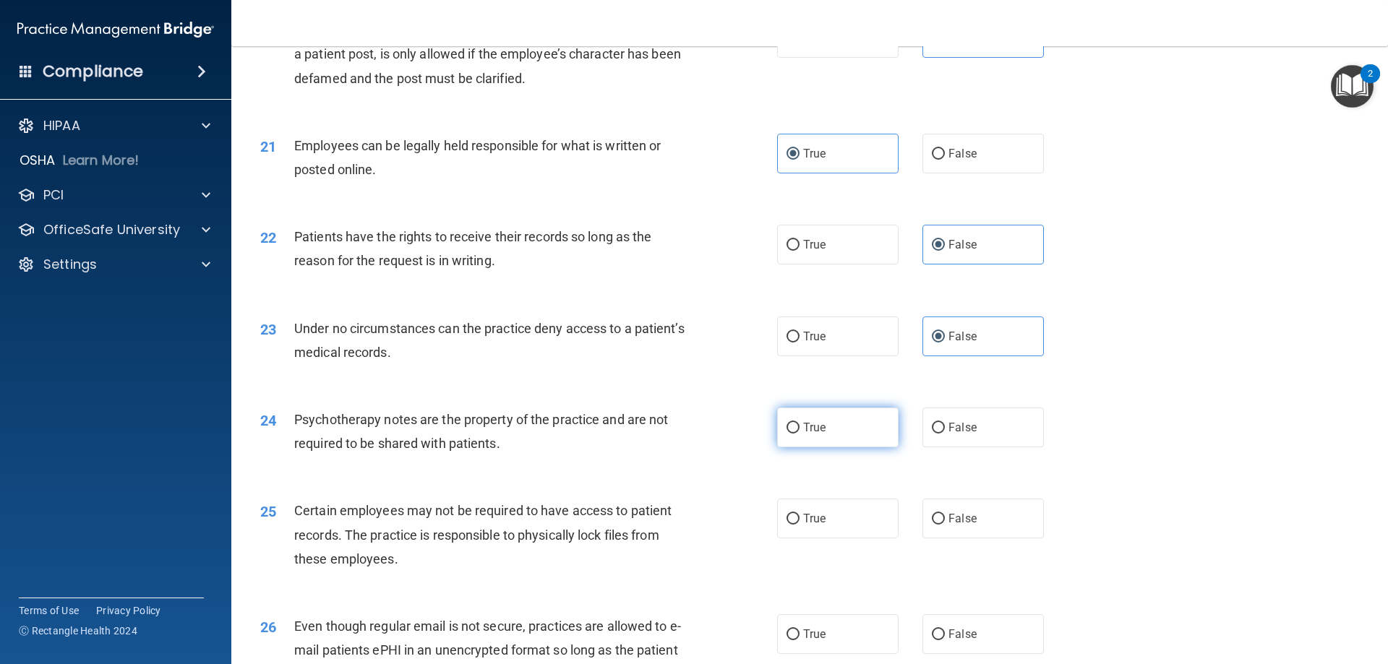
click at [843, 440] on label "True" at bounding box center [837, 428] width 121 height 40
click at [800, 434] on input "True" at bounding box center [793, 428] width 13 height 11
radio input "true"
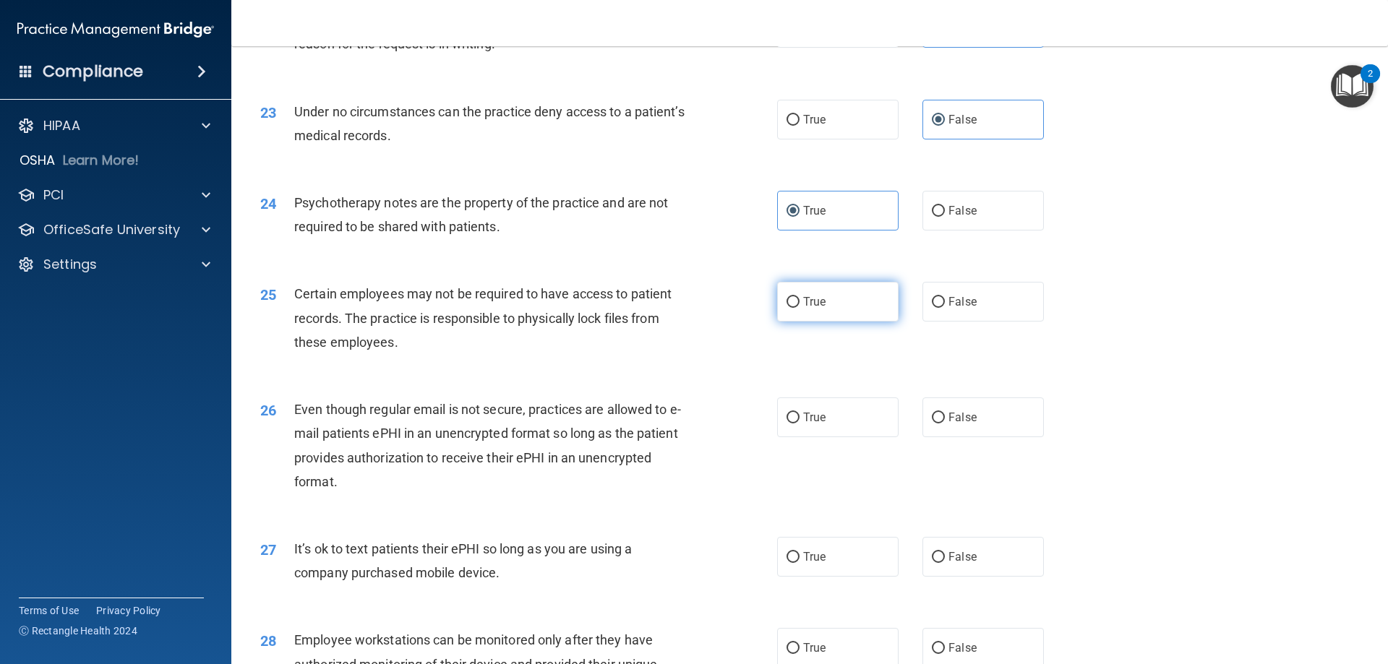
click at [813, 309] on span "True" at bounding box center [814, 302] width 22 height 14
click at [800, 308] on input "True" at bounding box center [793, 302] width 13 height 11
radio input "true"
click at [803, 424] on span "True" at bounding box center [814, 418] width 22 height 14
drag, startPoint x: 779, startPoint y: 441, endPoint x: 798, endPoint y: 416, distance: 32.0
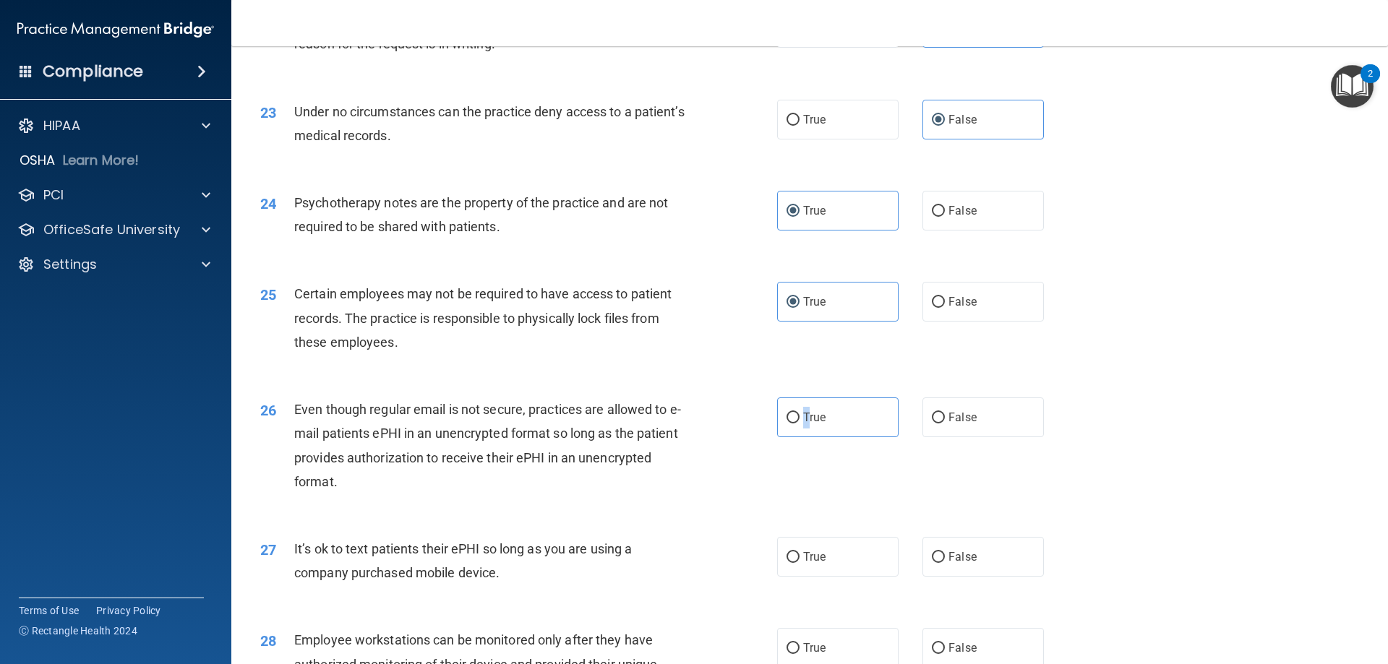
click at [779, 437] on label "True" at bounding box center [837, 418] width 121 height 40
click at [787, 424] on input "True" at bounding box center [793, 418] width 13 height 11
radio input "true"
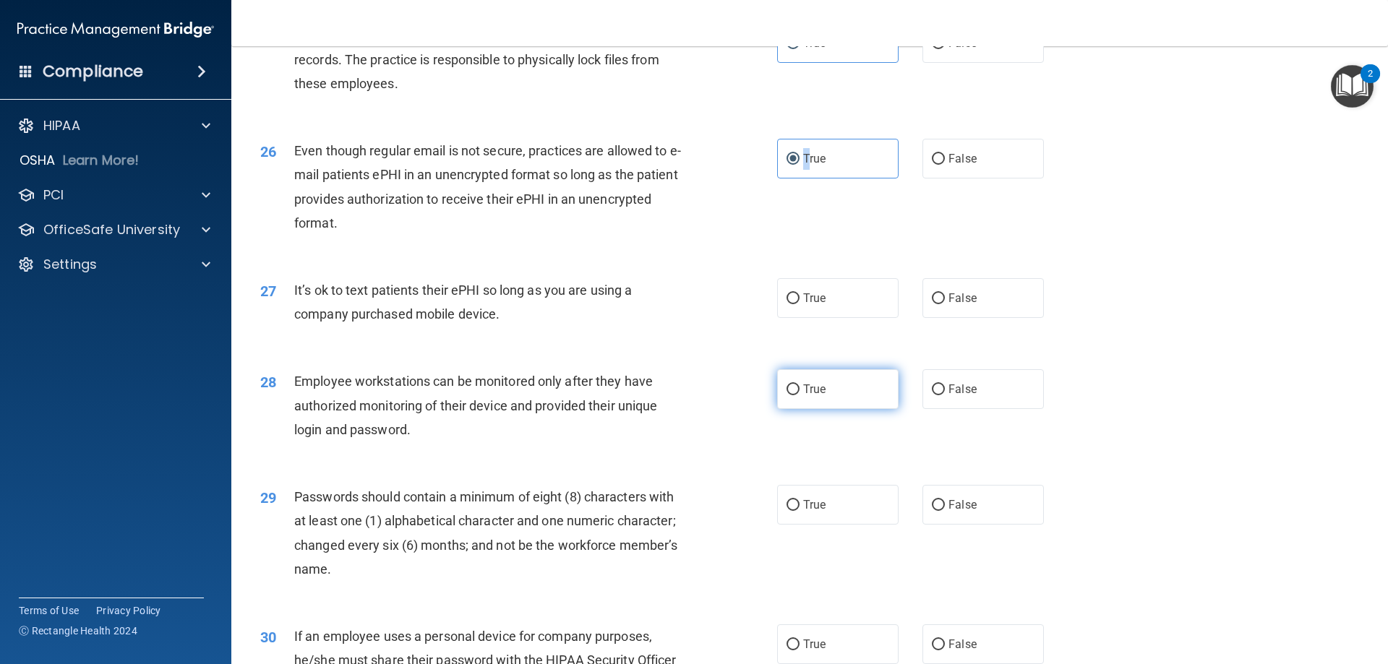
scroll to position [2819, 0]
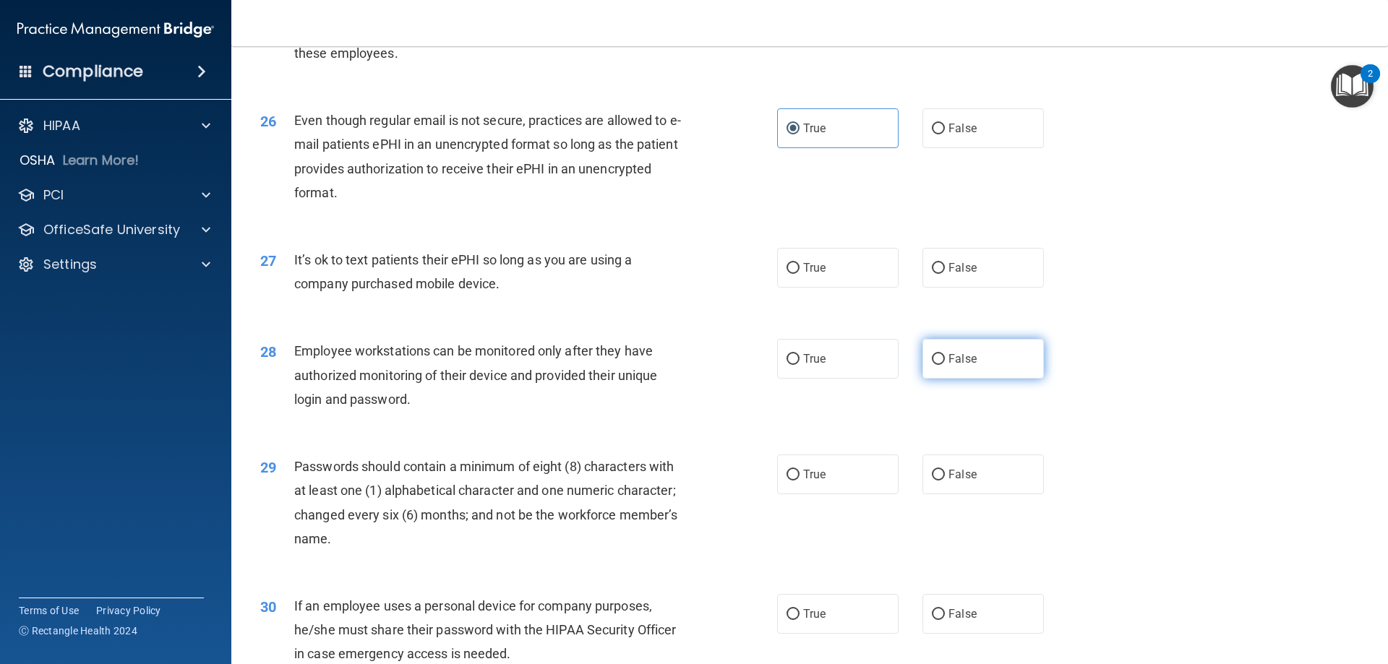
click at [948, 366] on span "False" at bounding box center [962, 359] width 28 height 14
click at [945, 365] on input "False" at bounding box center [938, 359] width 13 height 11
radio input "true"
click at [947, 314] on div "27 It’s ok to text patients their ePHI so long as you are using a company purch…" at bounding box center [809, 275] width 1121 height 91
click at [948, 288] on label "False" at bounding box center [982, 268] width 121 height 40
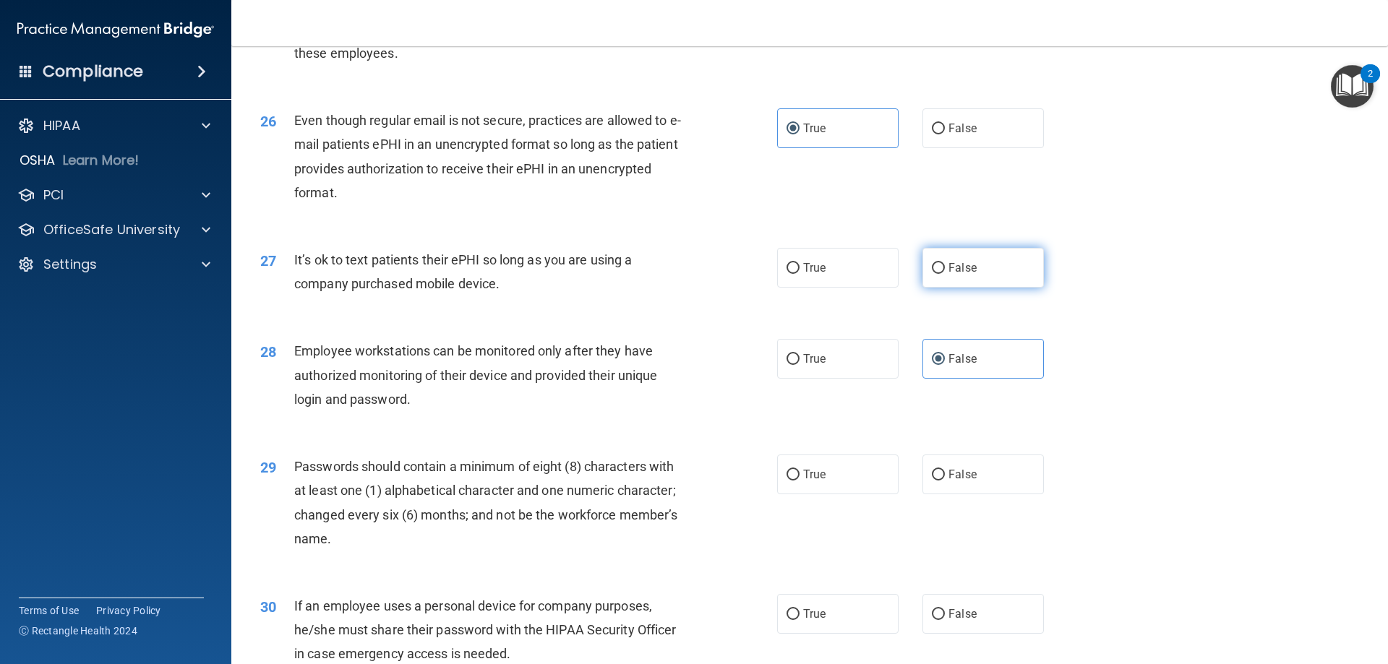
click at [945, 274] on input "False" at bounding box center [938, 268] width 13 height 11
radio input "true"
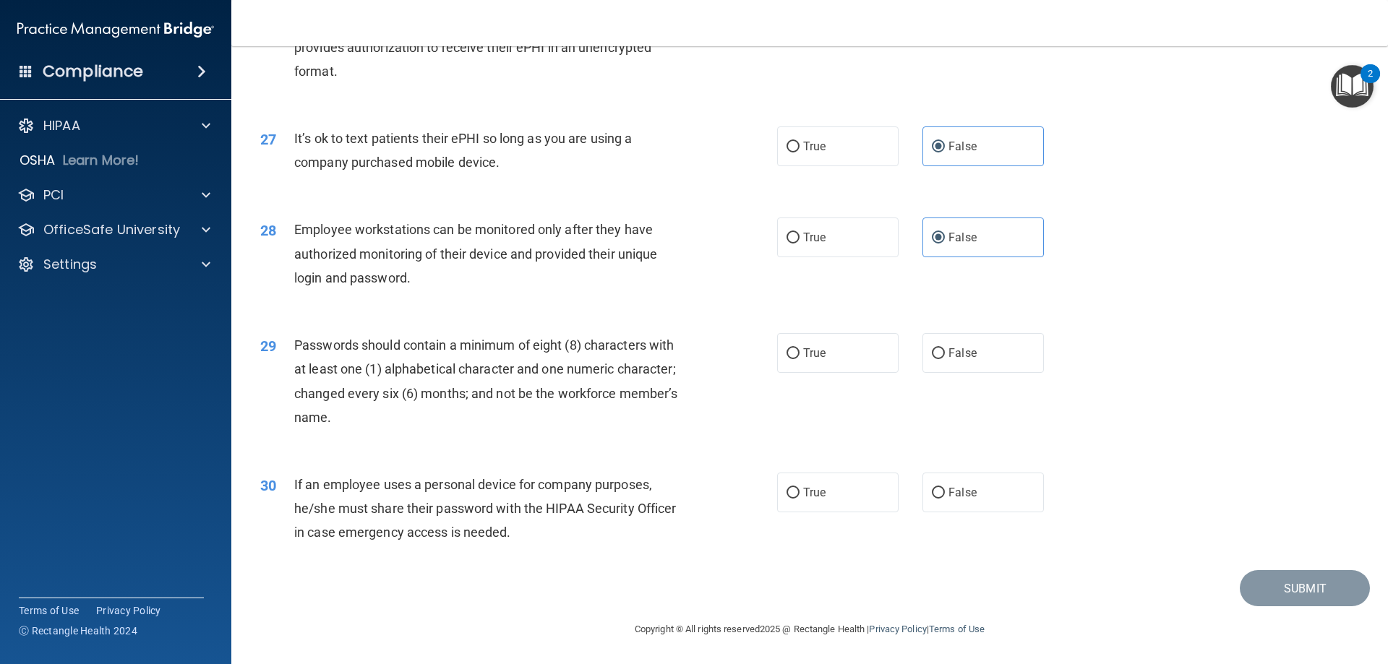
scroll to position [2965, 0]
click at [787, 353] on input "True" at bounding box center [793, 353] width 13 height 11
radio input "true"
click at [933, 491] on input "False" at bounding box center [938, 493] width 13 height 11
radio input "true"
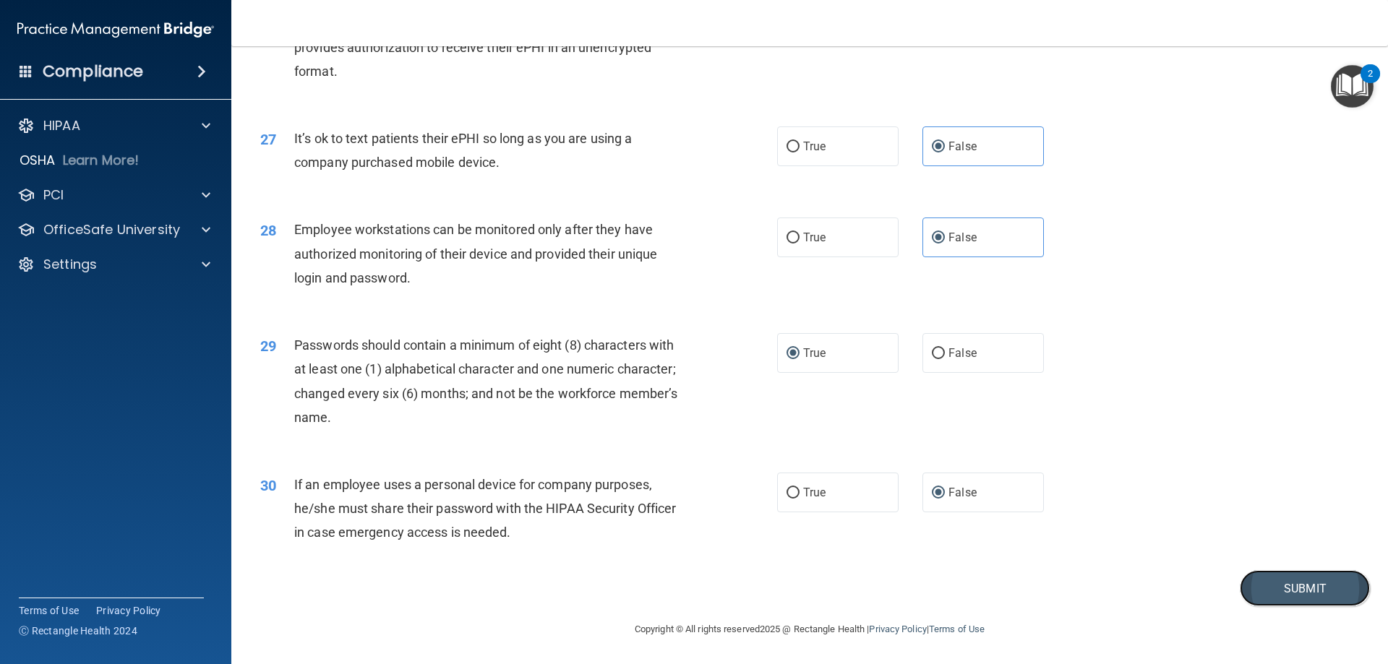
click at [1280, 578] on button "Submit" at bounding box center [1305, 588] width 130 height 37
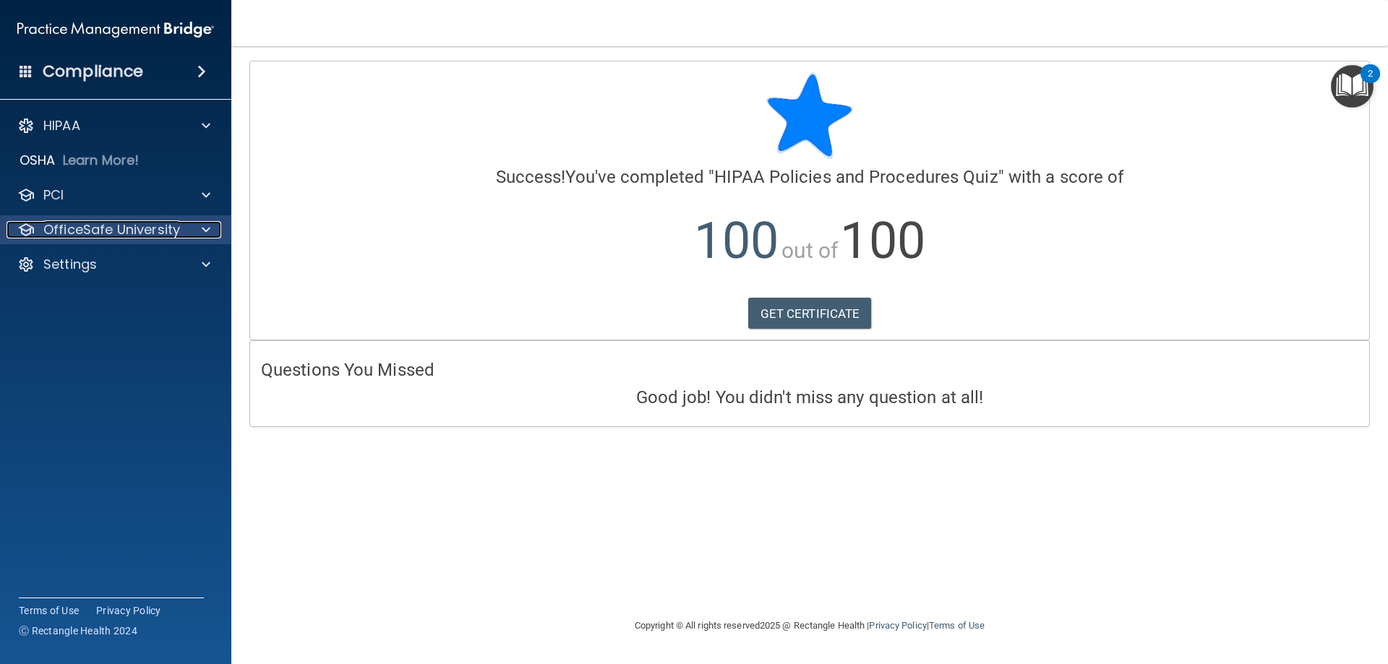
click at [85, 232] on p "OfficeSafe University" at bounding box center [111, 229] width 137 height 17
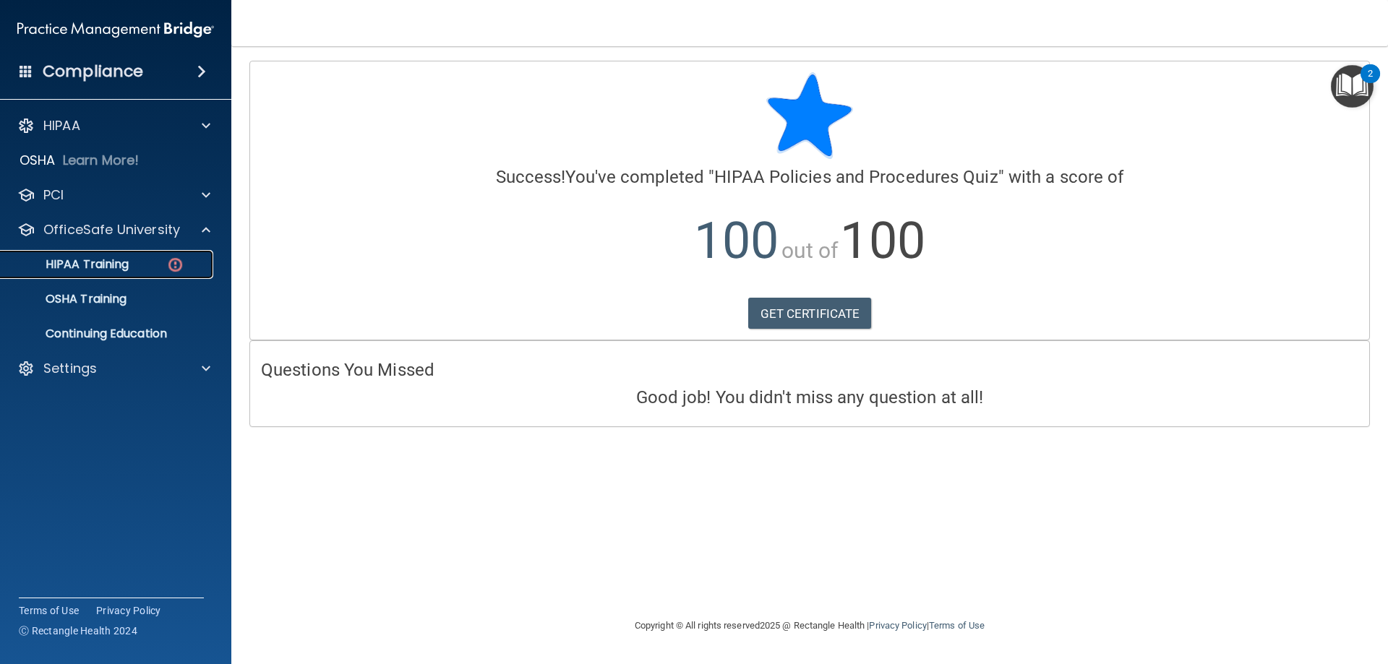
click at [104, 271] on p "HIPAA Training" at bounding box center [68, 264] width 119 height 14
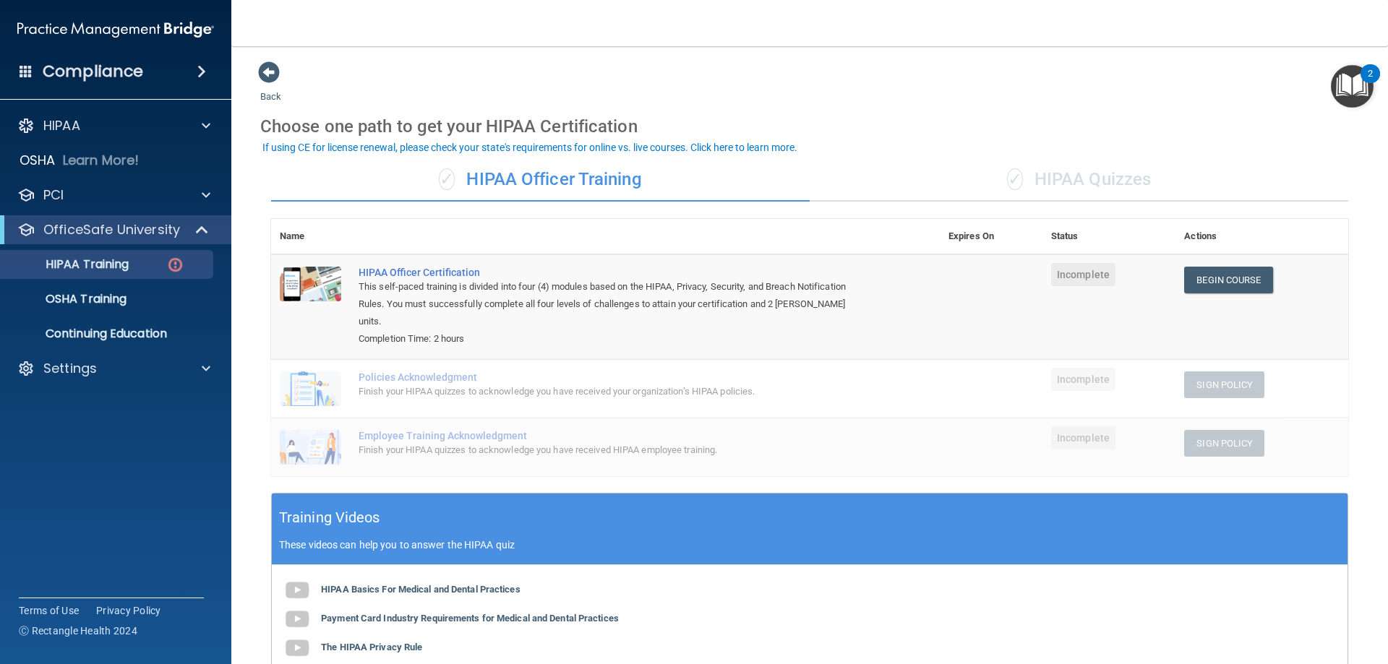
click at [1039, 176] on div "✓ HIPAA Quizzes" at bounding box center [1079, 179] width 539 height 43
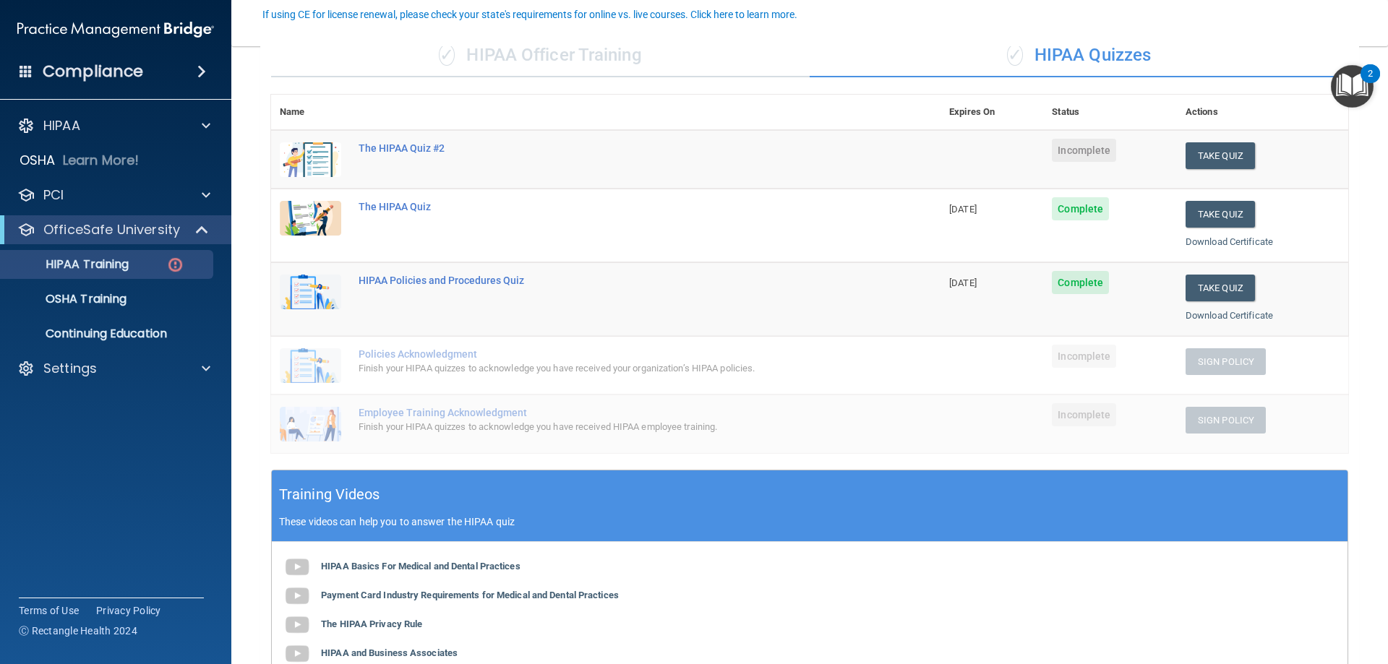
scroll to position [145, 0]
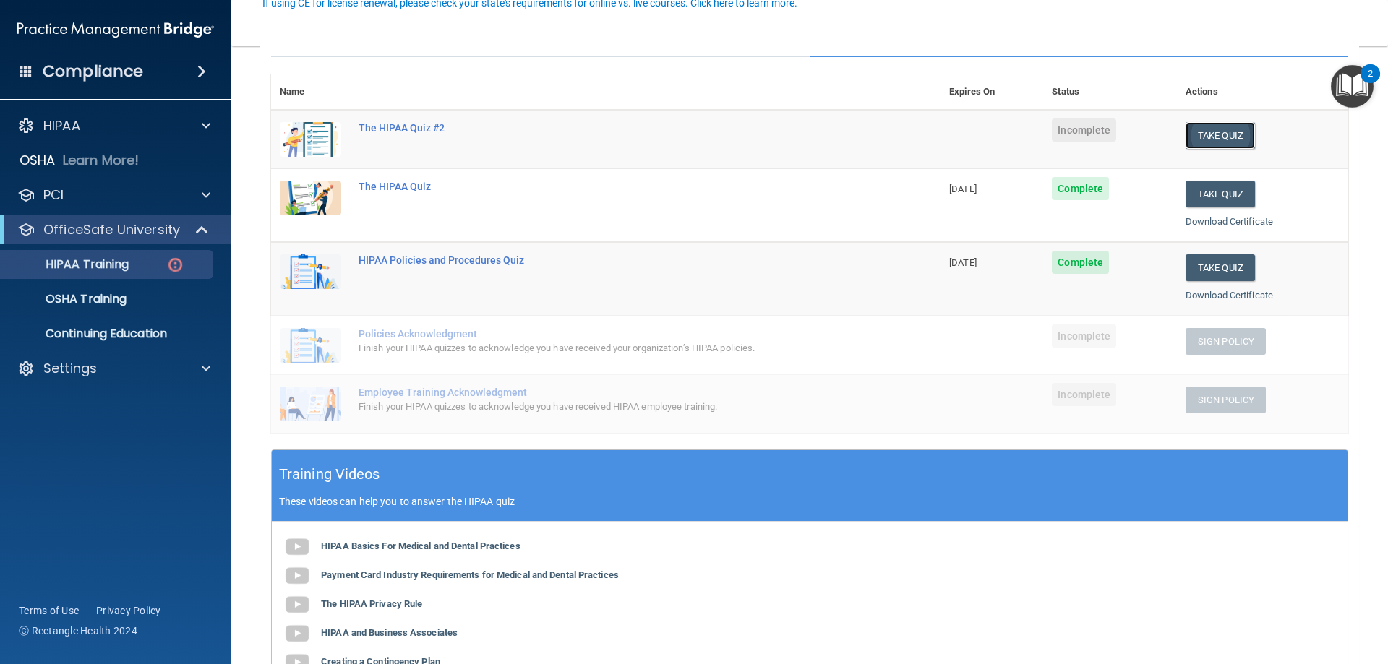
click at [1207, 132] on button "Take Quiz" at bounding box center [1220, 135] width 69 height 27
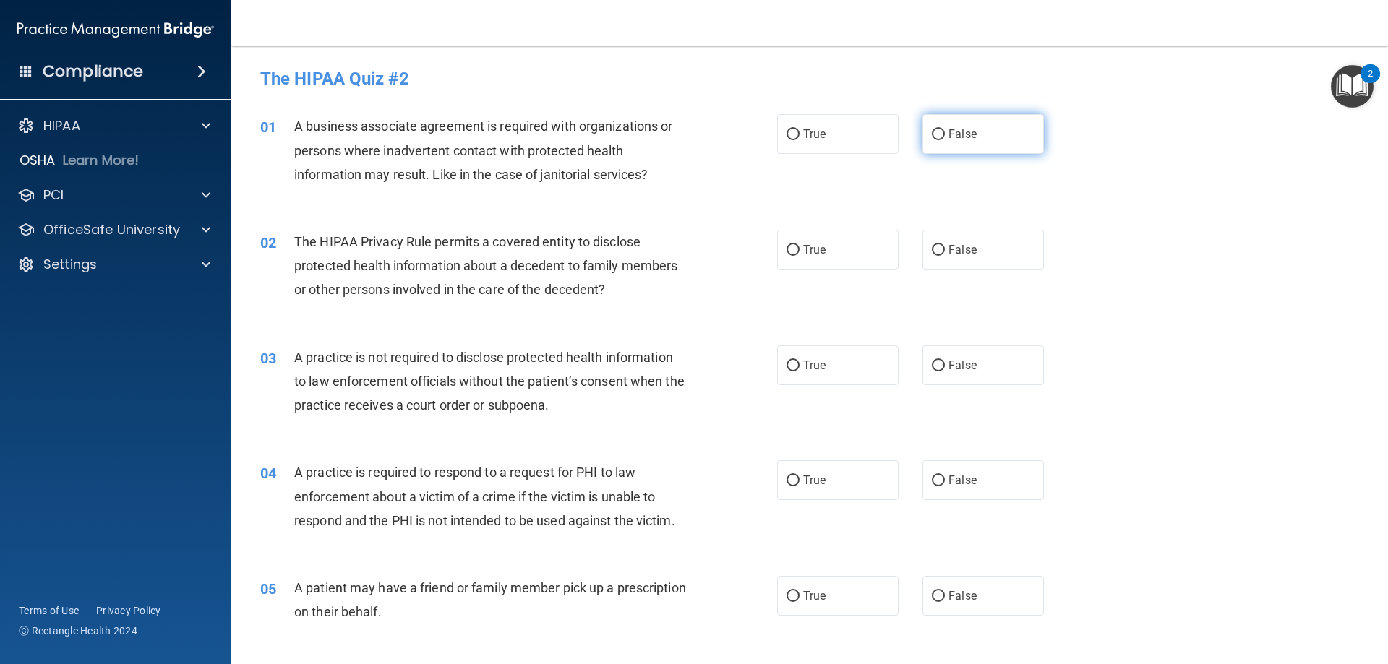
click at [962, 136] on span "False" at bounding box center [962, 134] width 28 height 14
click at [945, 136] on input "False" at bounding box center [938, 134] width 13 height 11
radio input "true"
click at [831, 238] on label "True" at bounding box center [837, 250] width 121 height 40
click at [800, 245] on input "True" at bounding box center [793, 250] width 13 height 11
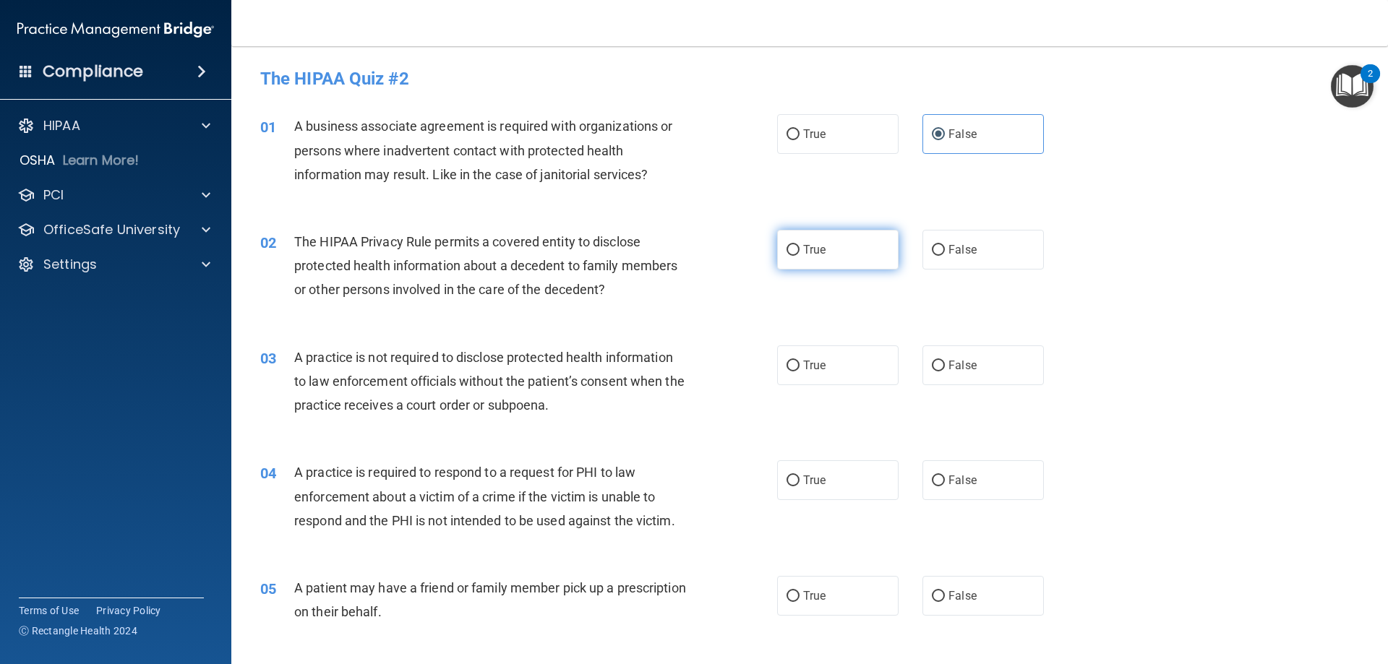
radio input "true"
click at [964, 253] on span "False" at bounding box center [962, 250] width 28 height 14
click at [945, 253] on input "False" at bounding box center [938, 250] width 13 height 11
radio input "true"
radio input "false"
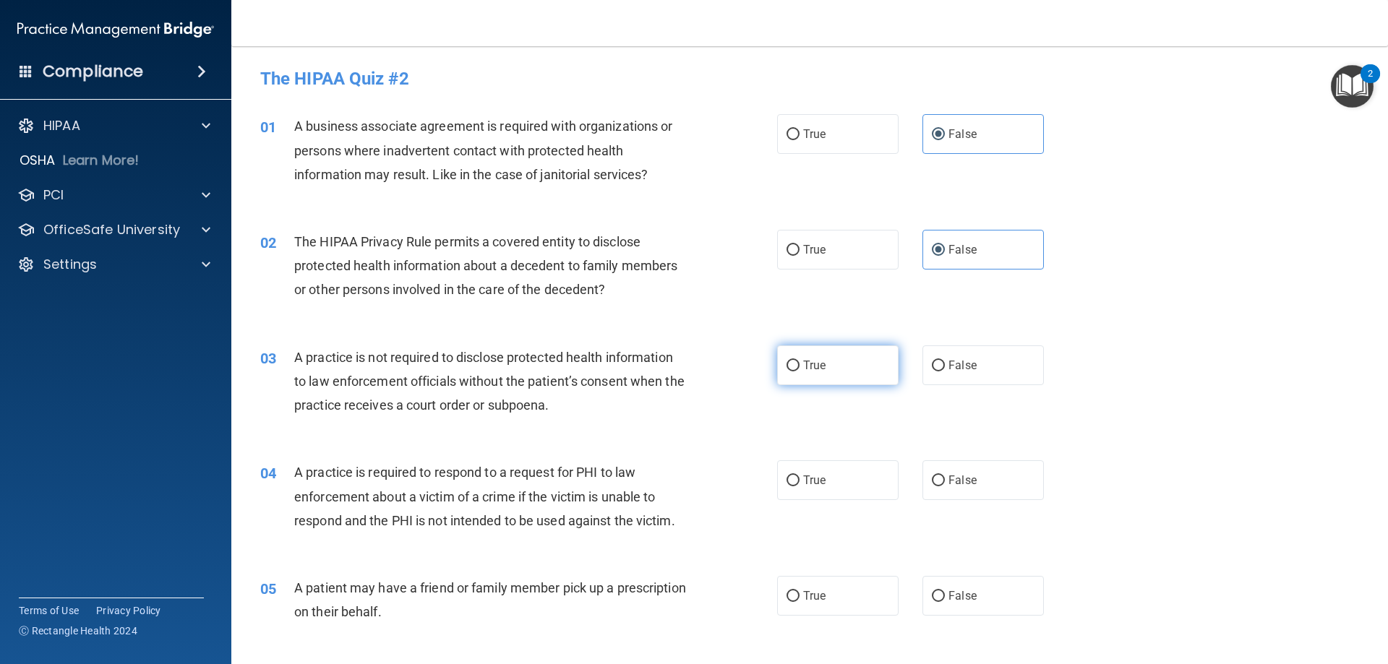
click at [794, 367] on input "True" at bounding box center [793, 366] width 13 height 11
radio input "true"
click at [803, 249] on span "True" at bounding box center [814, 250] width 22 height 14
click at [800, 249] on input "True" at bounding box center [793, 250] width 13 height 11
radio input "true"
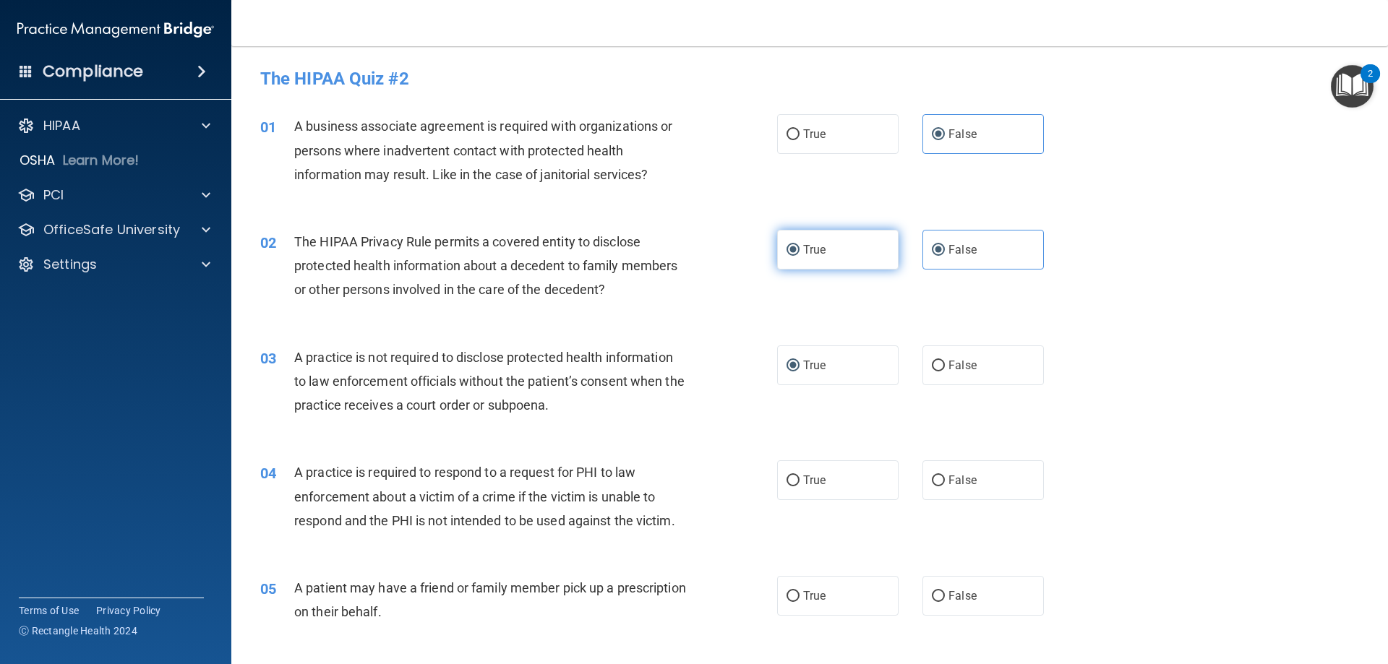
radio input "false"
click at [970, 362] on label "False" at bounding box center [982, 366] width 121 height 40
click at [945, 362] on input "False" at bounding box center [938, 366] width 13 height 11
radio input "true"
radio input "false"
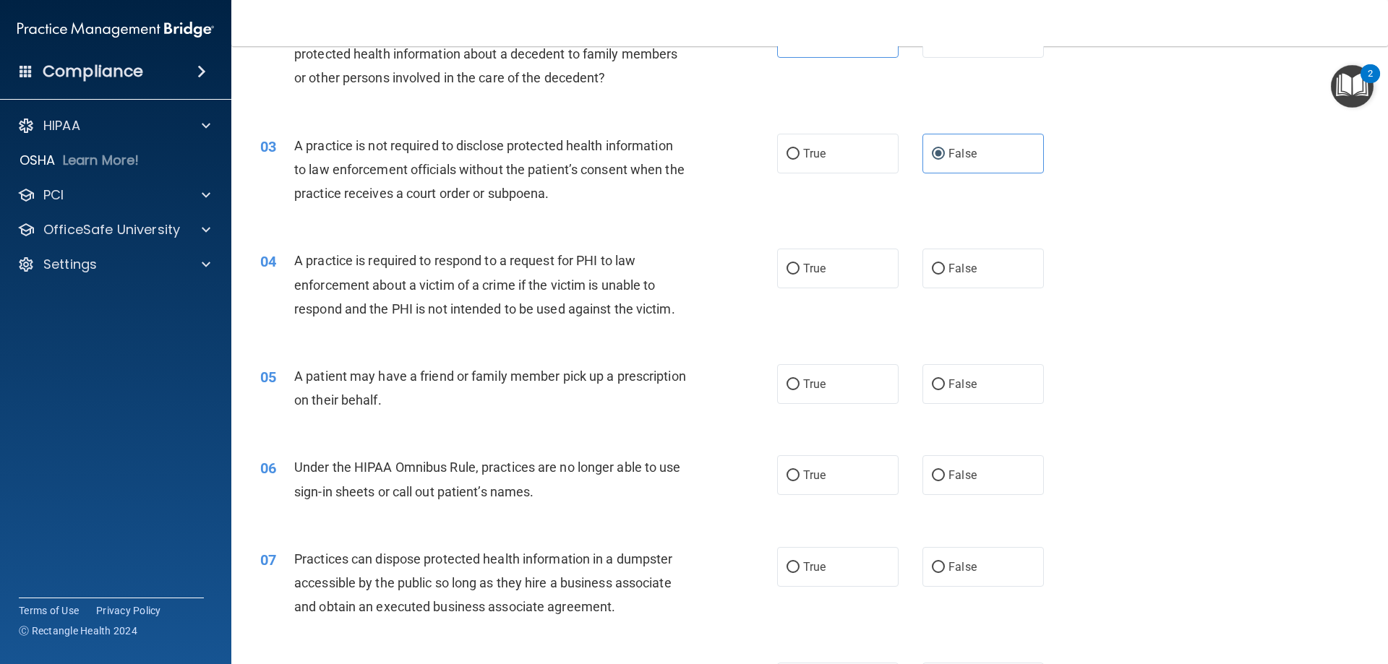
scroll to position [217, 0]
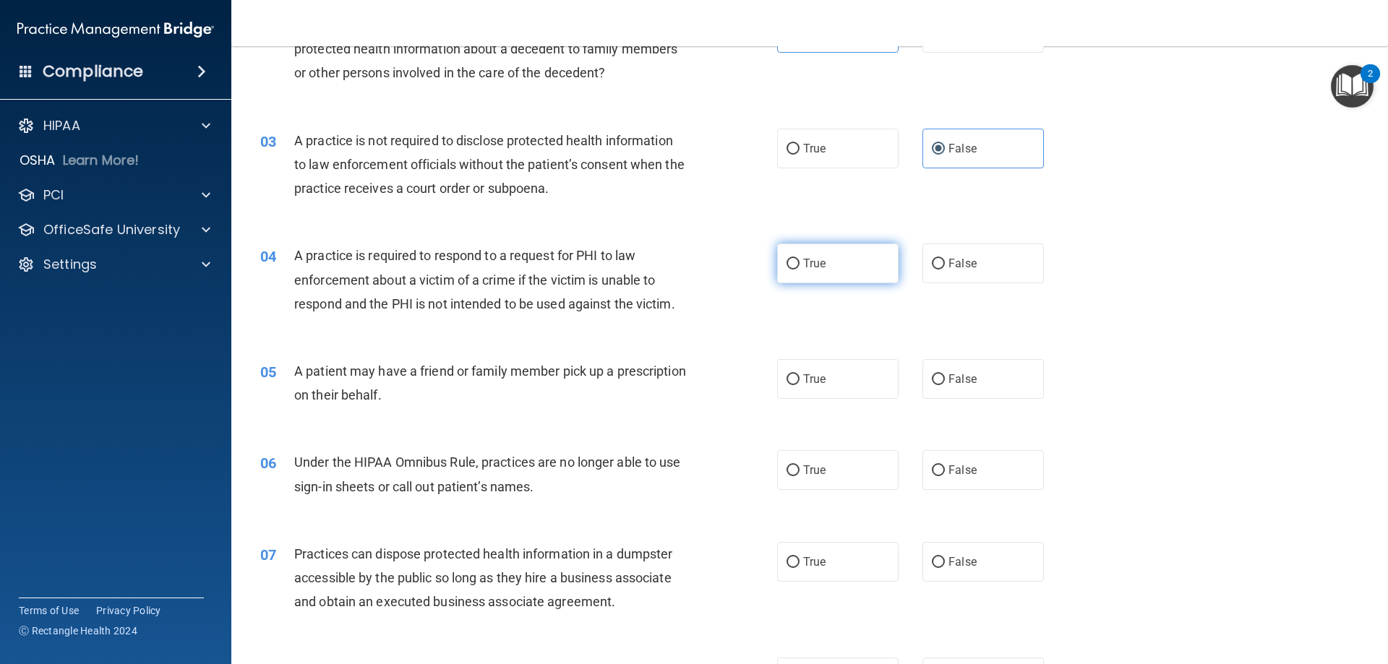
drag, startPoint x: 808, startPoint y: 263, endPoint x: 814, endPoint y: 294, distance: 31.1
click at [808, 262] on span "True" at bounding box center [814, 264] width 22 height 14
click at [800, 262] on input "True" at bounding box center [793, 264] width 13 height 11
radio input "true"
click at [794, 373] on label "True" at bounding box center [837, 379] width 121 height 40
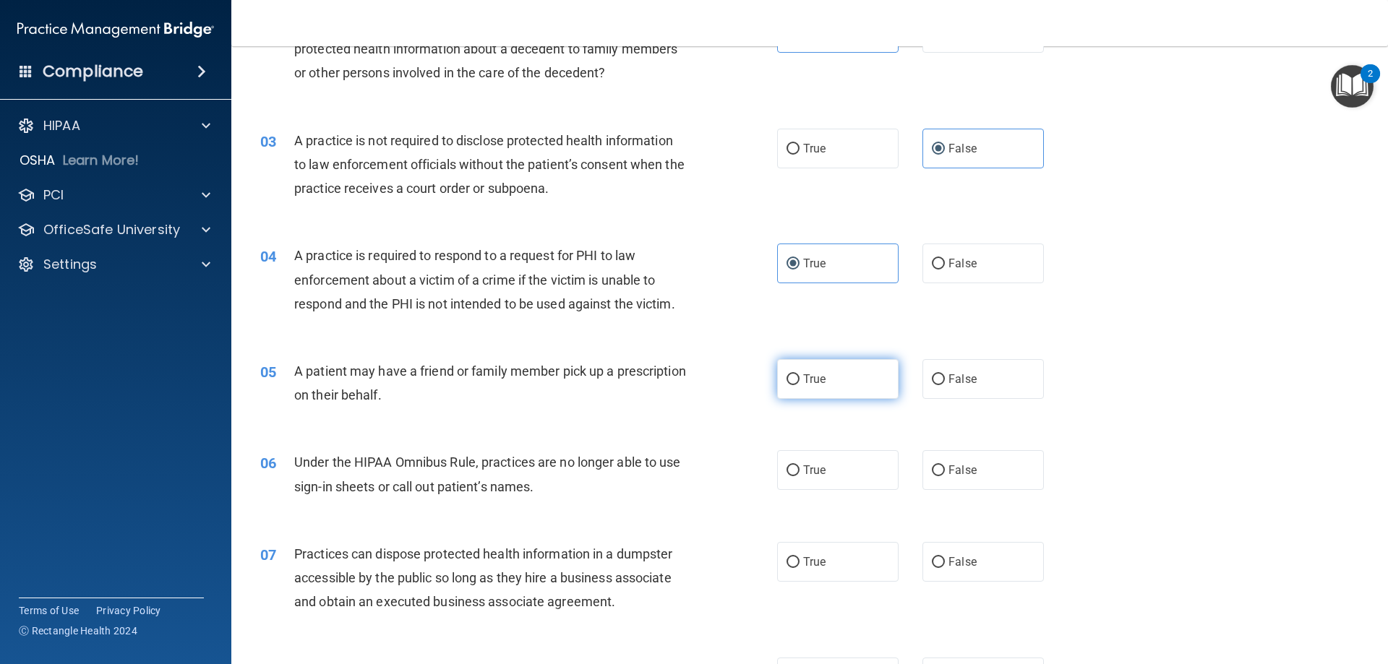
click at [794, 374] on input "True" at bounding box center [793, 379] width 13 height 11
radio input "true"
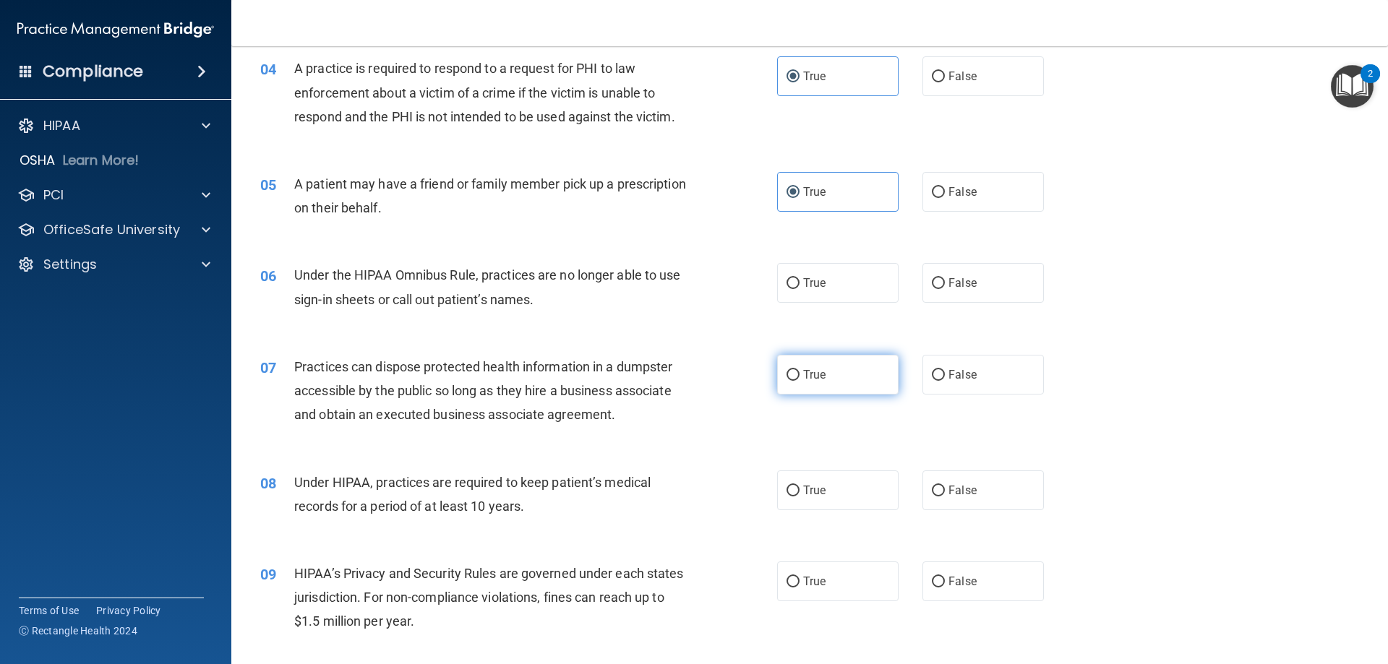
scroll to position [434, 0]
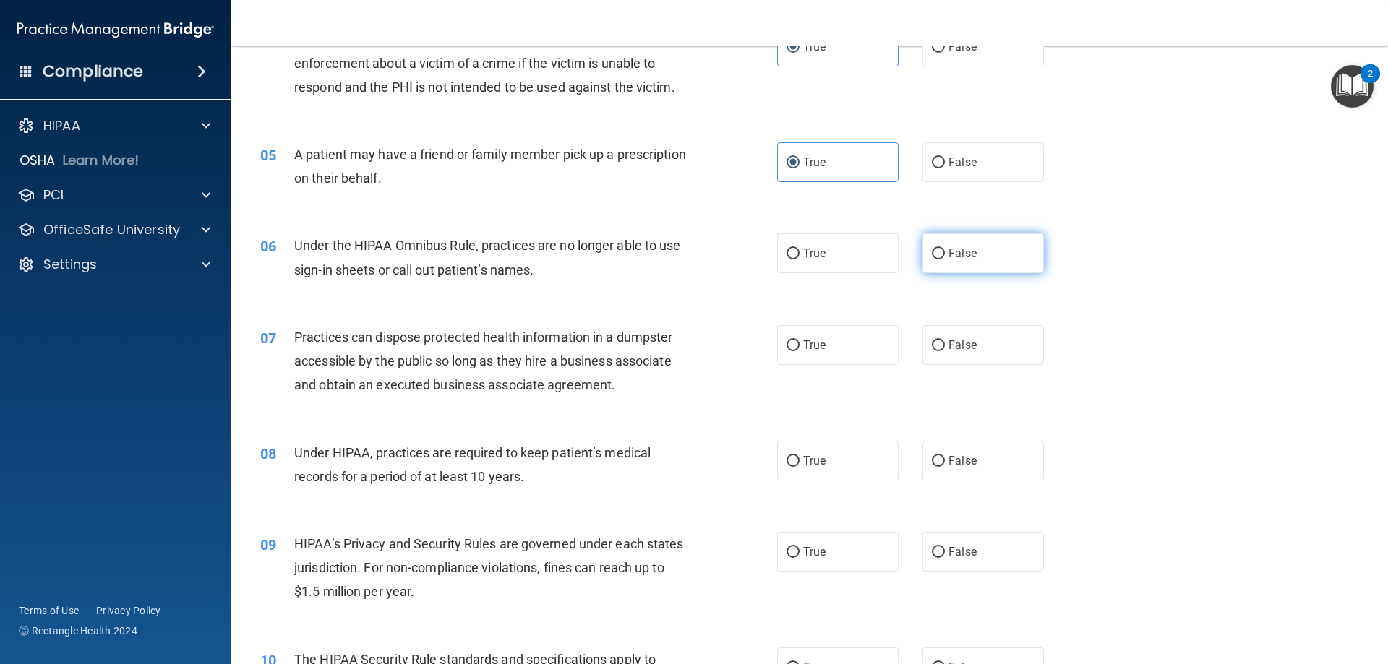
click at [938, 257] on input "False" at bounding box center [938, 254] width 13 height 11
radio input "true"
click at [948, 341] on span "False" at bounding box center [962, 345] width 28 height 14
click at [943, 341] on input "False" at bounding box center [938, 345] width 13 height 11
radio input "true"
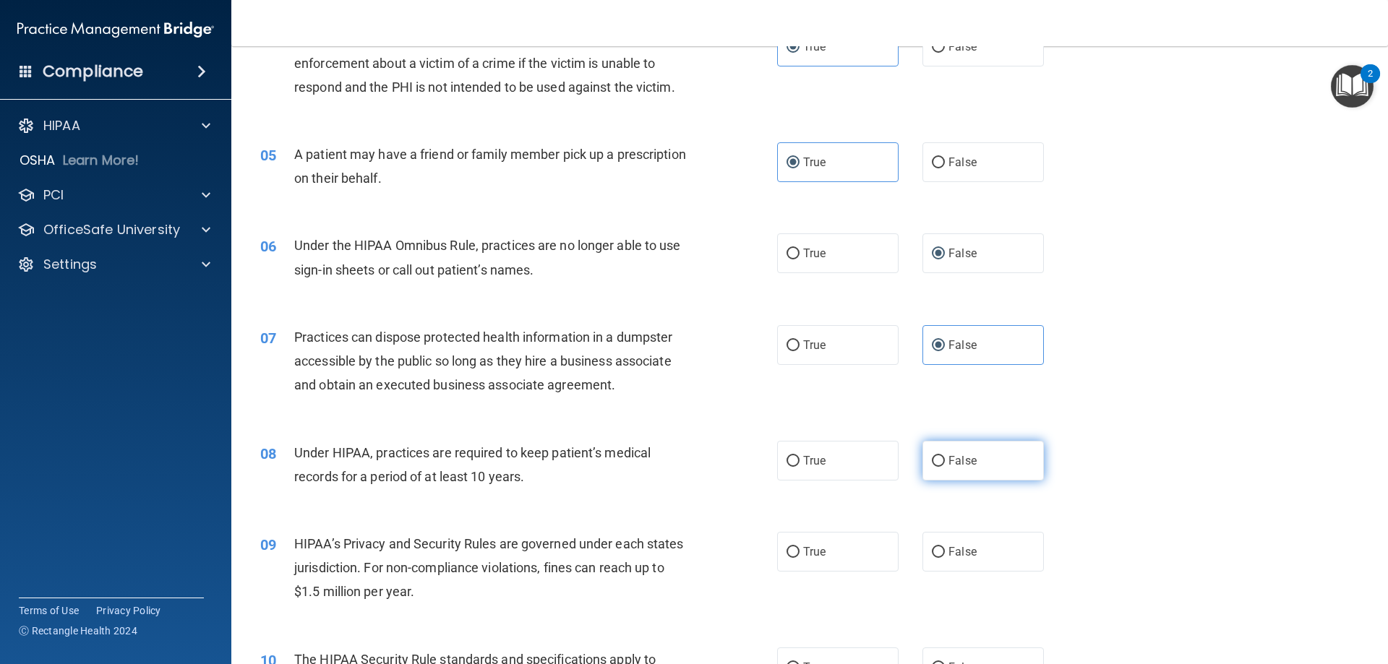
click at [948, 456] on span "False" at bounding box center [962, 461] width 28 height 14
click at [942, 456] on input "False" at bounding box center [938, 461] width 13 height 11
radio input "true"
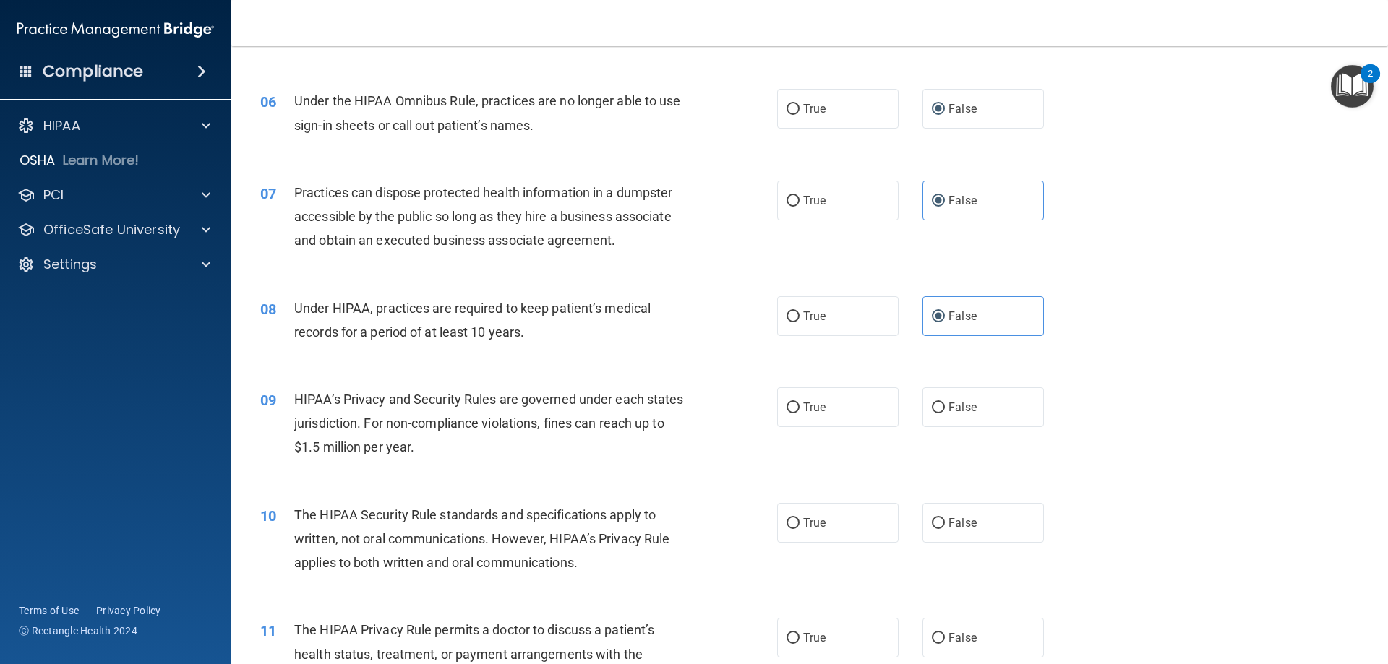
scroll to position [651, 0]
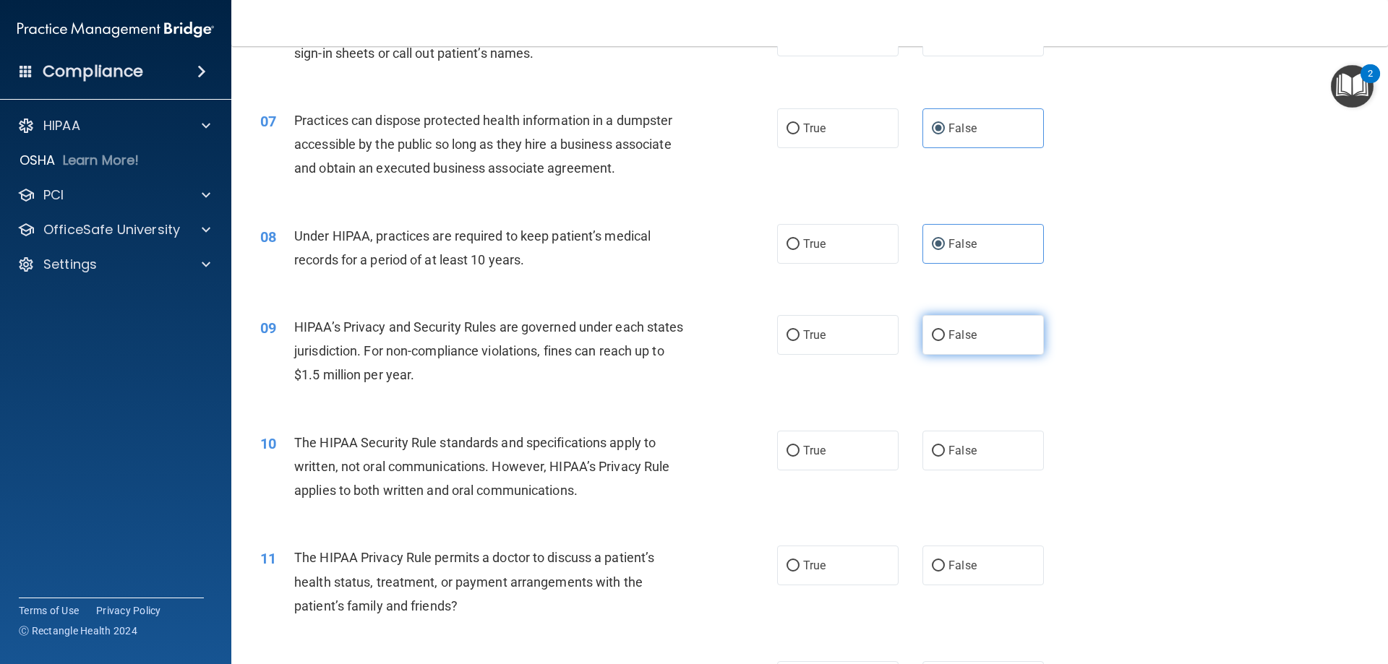
click at [948, 335] on span "False" at bounding box center [962, 335] width 28 height 14
click at [944, 335] on input "False" at bounding box center [938, 335] width 13 height 11
radio input "true"
click at [951, 452] on span "False" at bounding box center [962, 451] width 28 height 14
click at [945, 452] on input "False" at bounding box center [938, 451] width 13 height 11
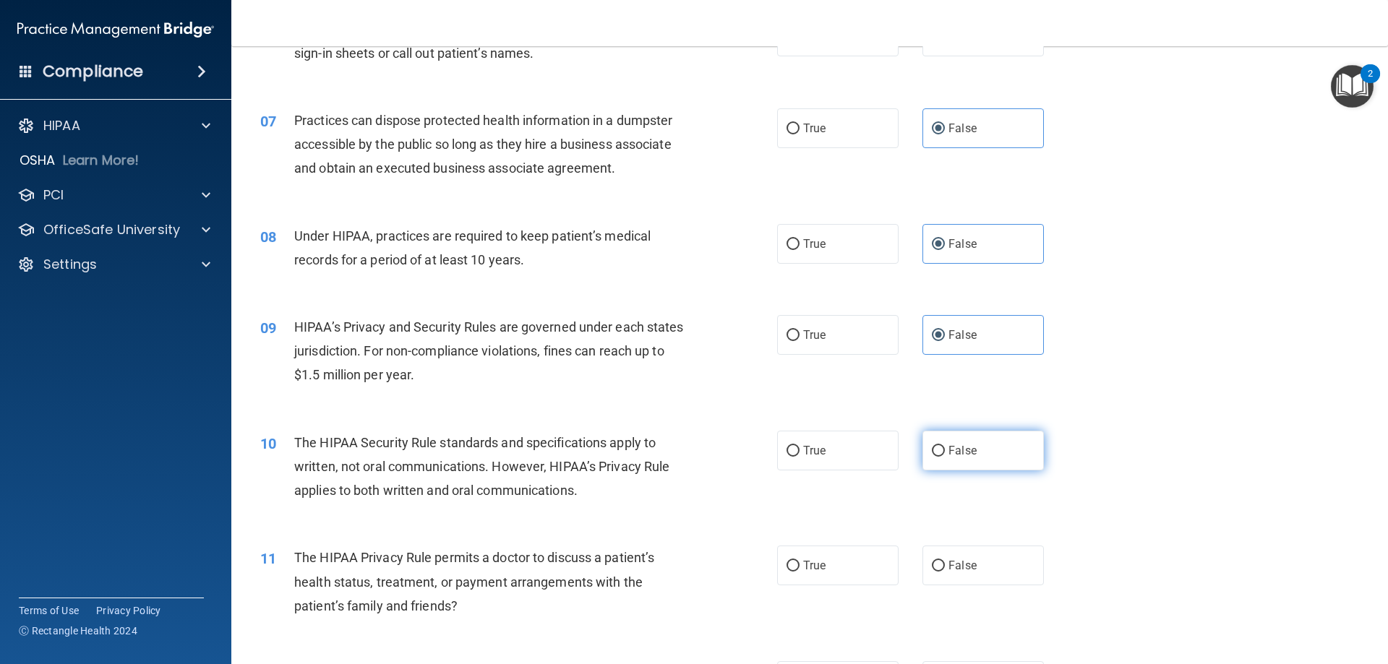
radio input "true"
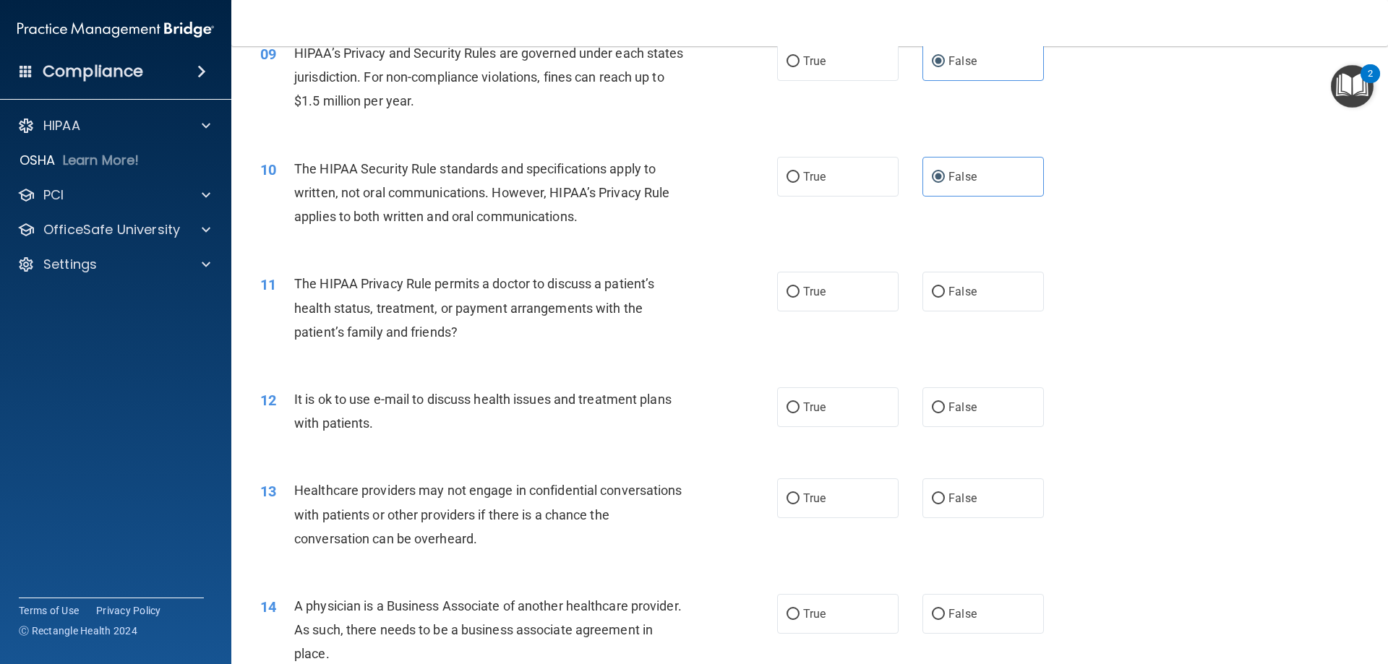
scroll to position [940, 0]
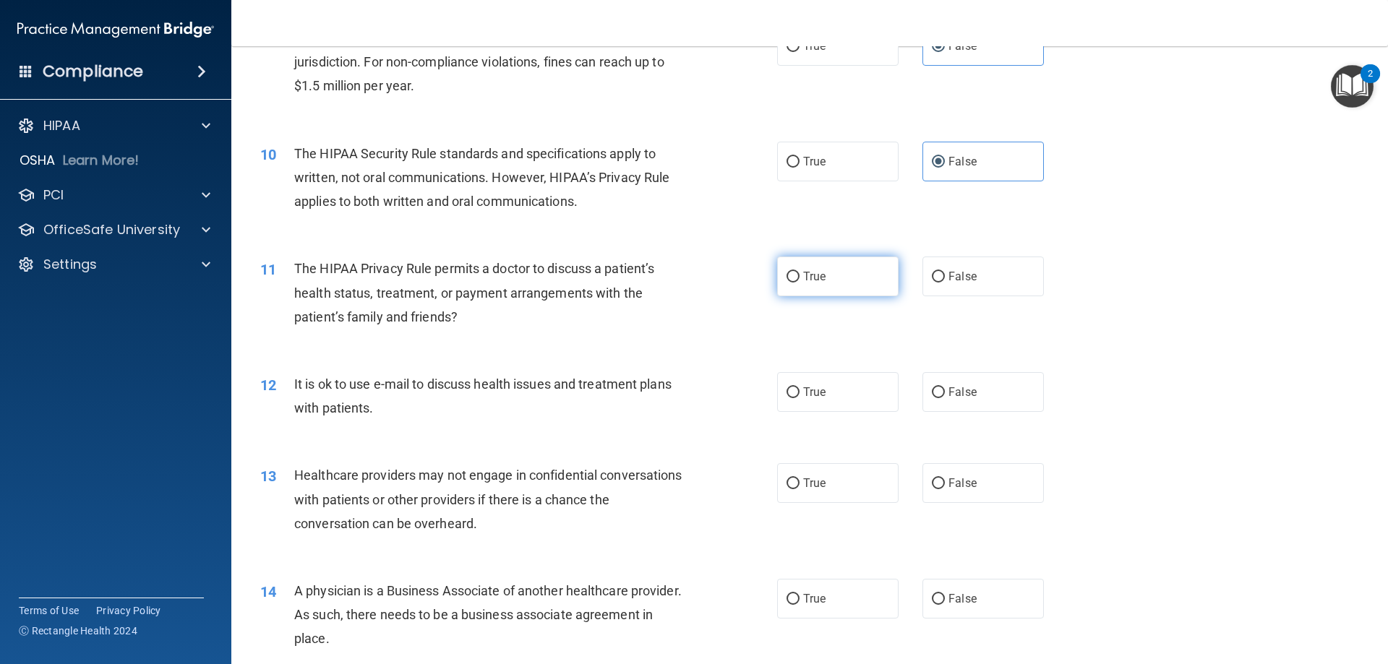
click at [803, 281] on span "True" at bounding box center [814, 277] width 22 height 14
click at [800, 281] on input "True" at bounding box center [793, 277] width 13 height 11
radio input "true"
click at [798, 398] on label "True" at bounding box center [837, 392] width 121 height 40
click at [798, 398] on input "True" at bounding box center [793, 392] width 13 height 11
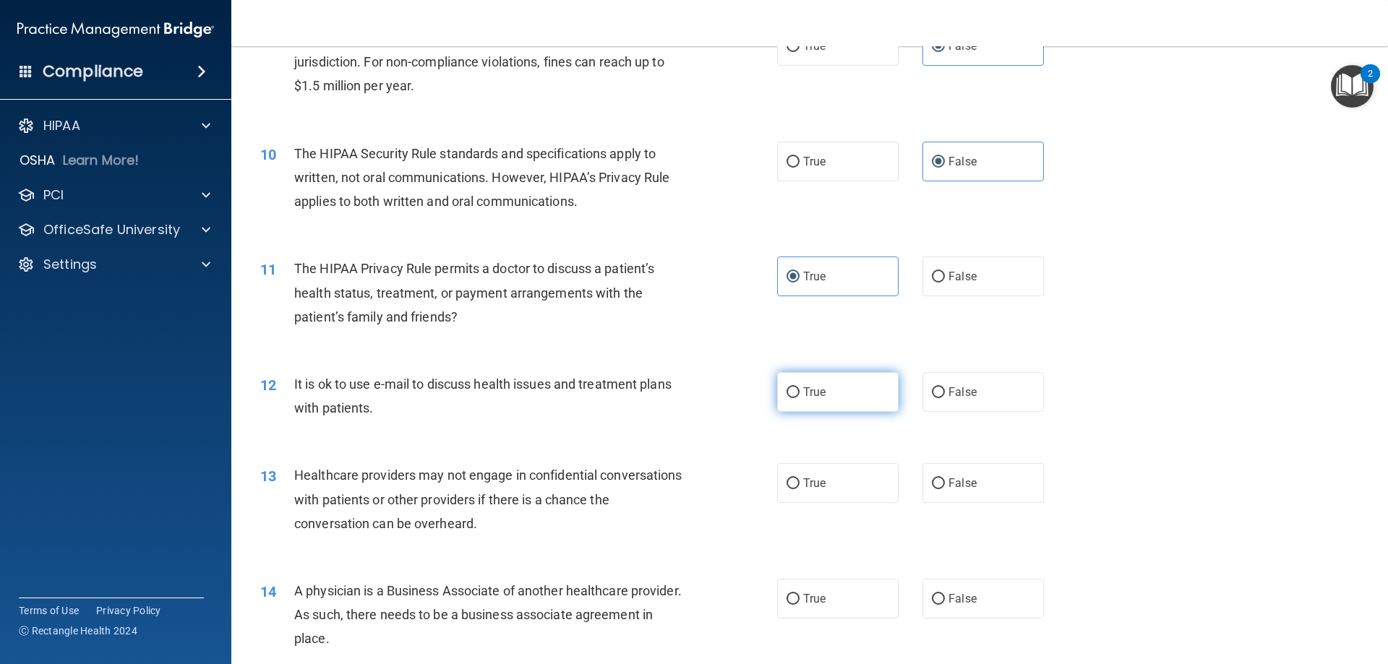
radio input "true"
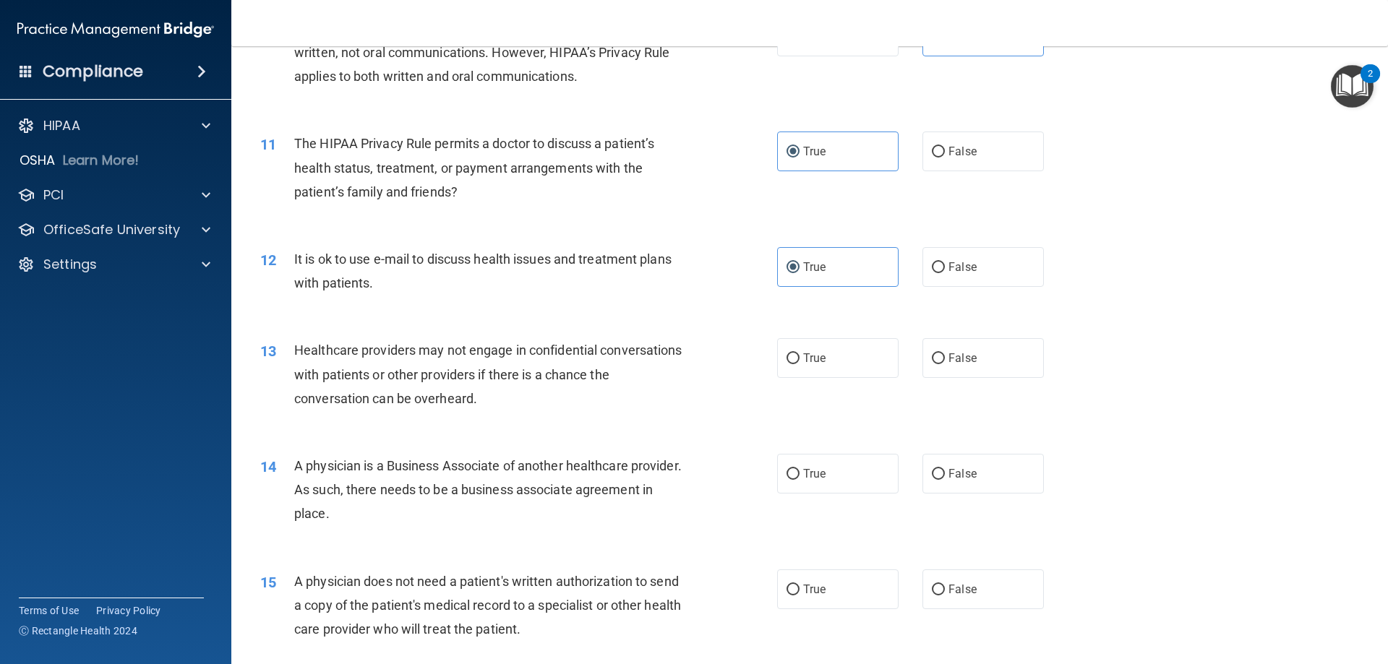
scroll to position [1084, 0]
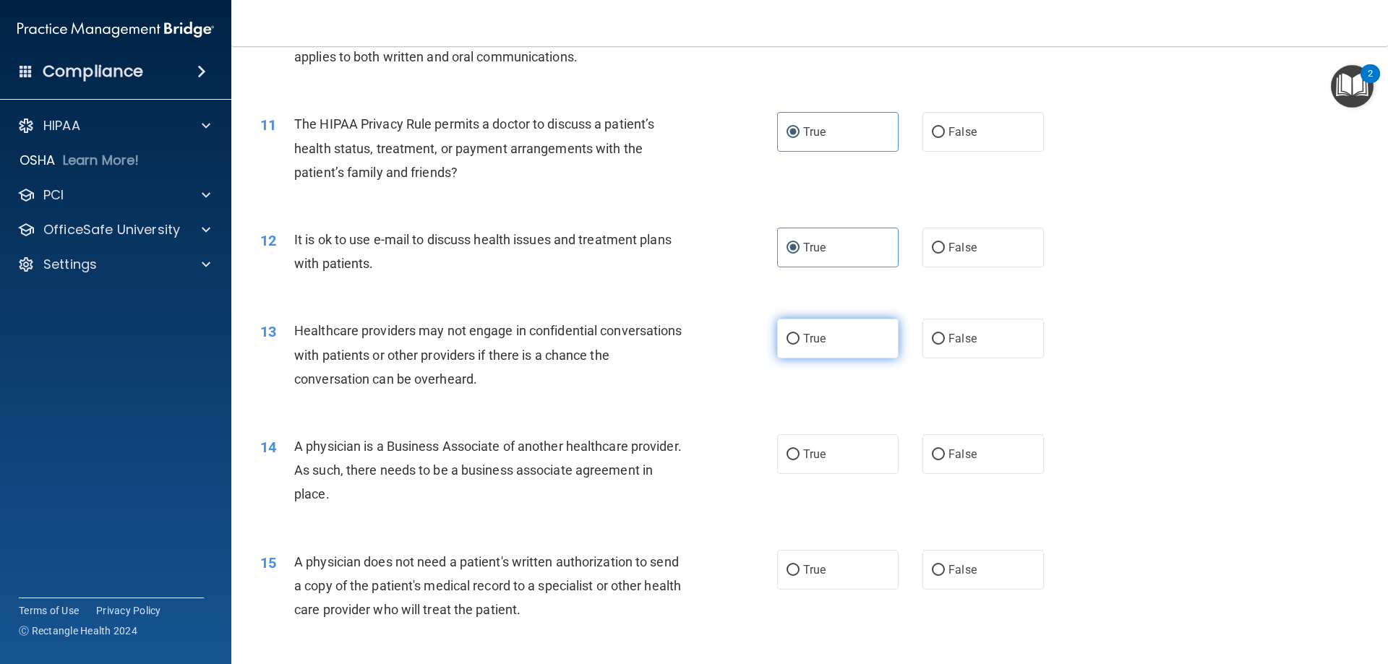
click at [824, 354] on label "True" at bounding box center [837, 339] width 121 height 40
click at [800, 345] on input "True" at bounding box center [793, 339] width 13 height 11
radio input "true"
click at [959, 460] on span "False" at bounding box center [962, 454] width 28 height 14
click at [945, 460] on input "False" at bounding box center [938, 455] width 13 height 11
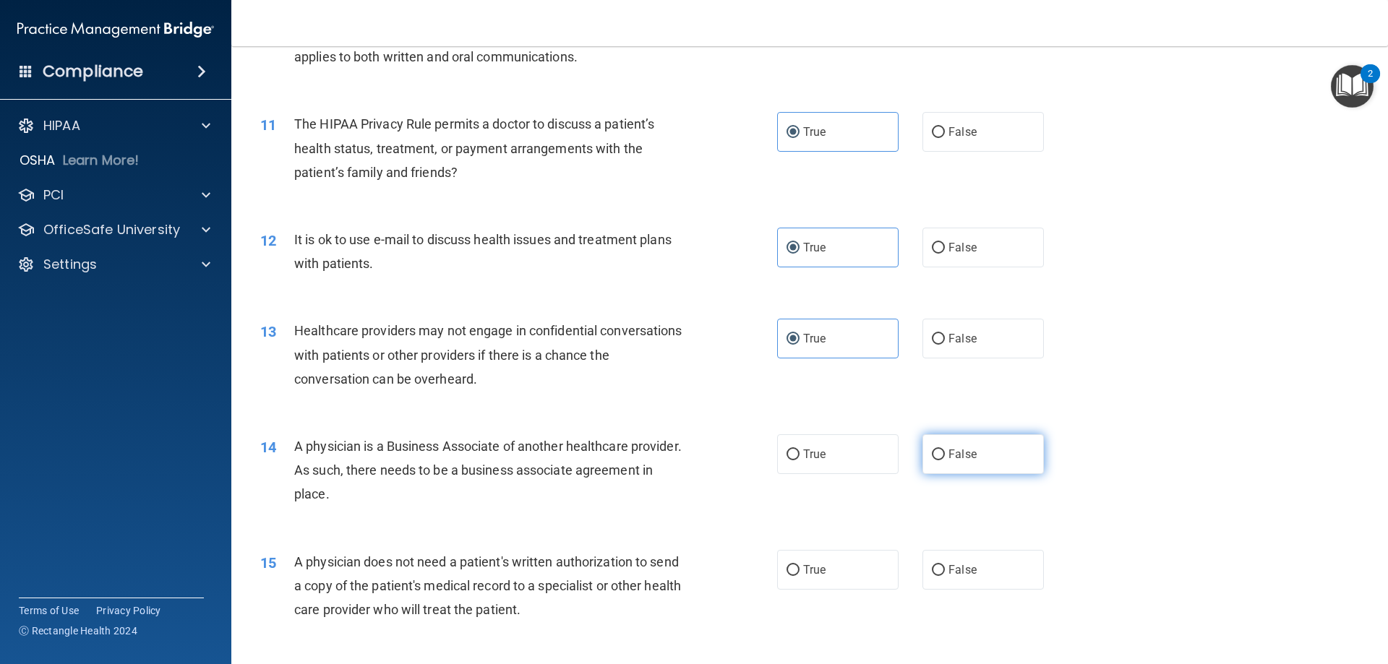
radio input "true"
click at [793, 578] on label "True" at bounding box center [837, 570] width 121 height 40
click at [793, 576] on input "True" at bounding box center [793, 570] width 13 height 11
radio input "true"
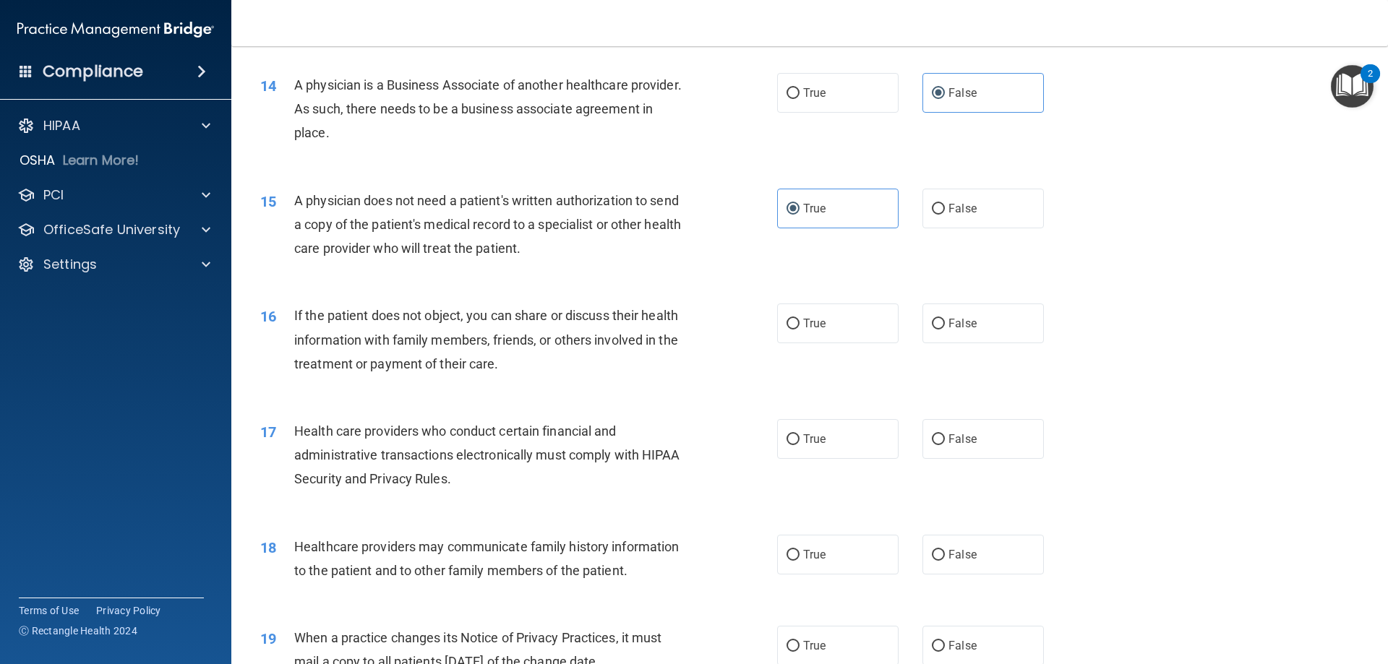
scroll to position [1590, 0]
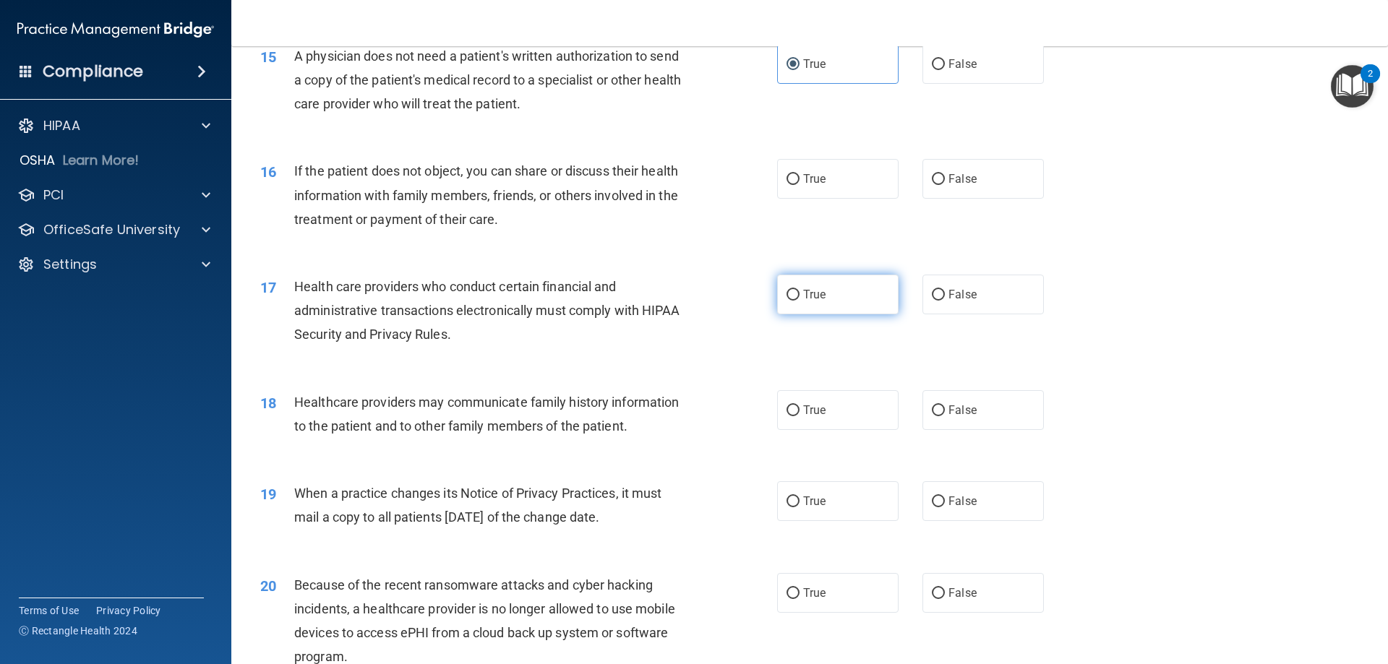
click at [792, 299] on input "True" at bounding box center [793, 295] width 13 height 11
radio input "true"
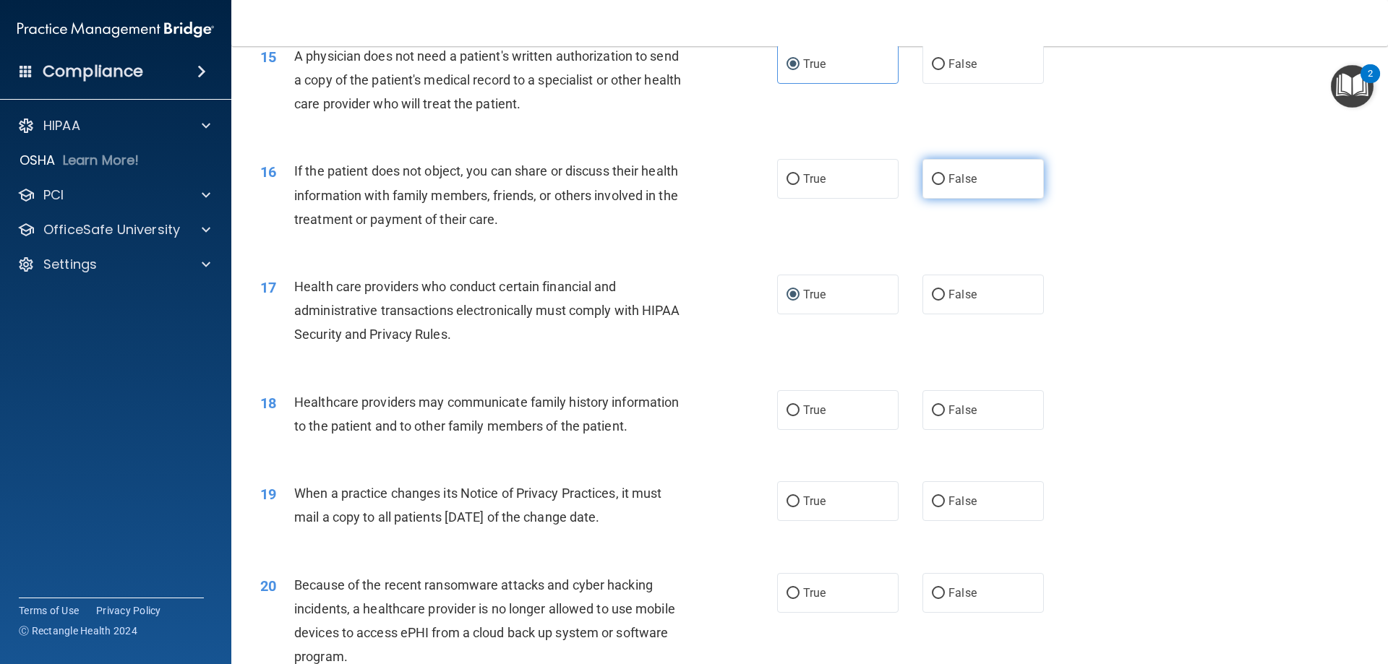
click at [959, 189] on label "False" at bounding box center [982, 179] width 121 height 40
click at [945, 185] on input "False" at bounding box center [938, 179] width 13 height 11
radio input "true"
click at [954, 414] on span "False" at bounding box center [962, 410] width 28 height 14
click at [945, 414] on input "False" at bounding box center [938, 411] width 13 height 11
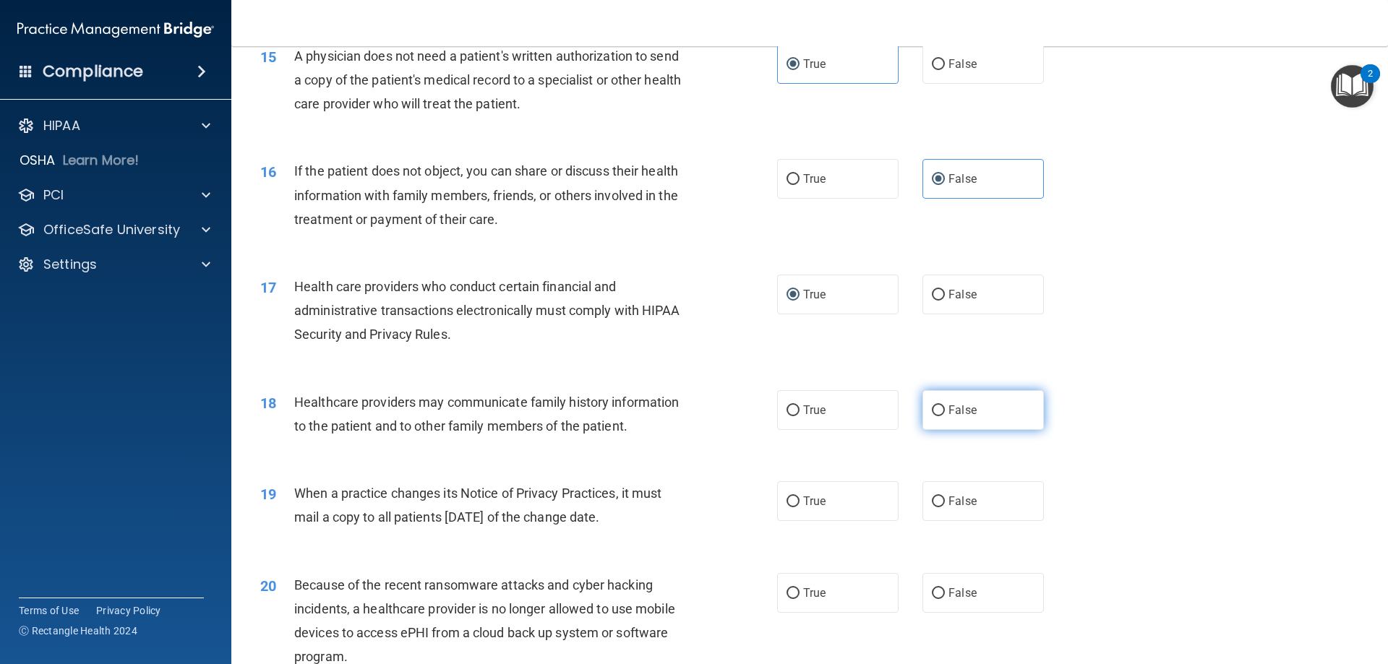
radio input "true"
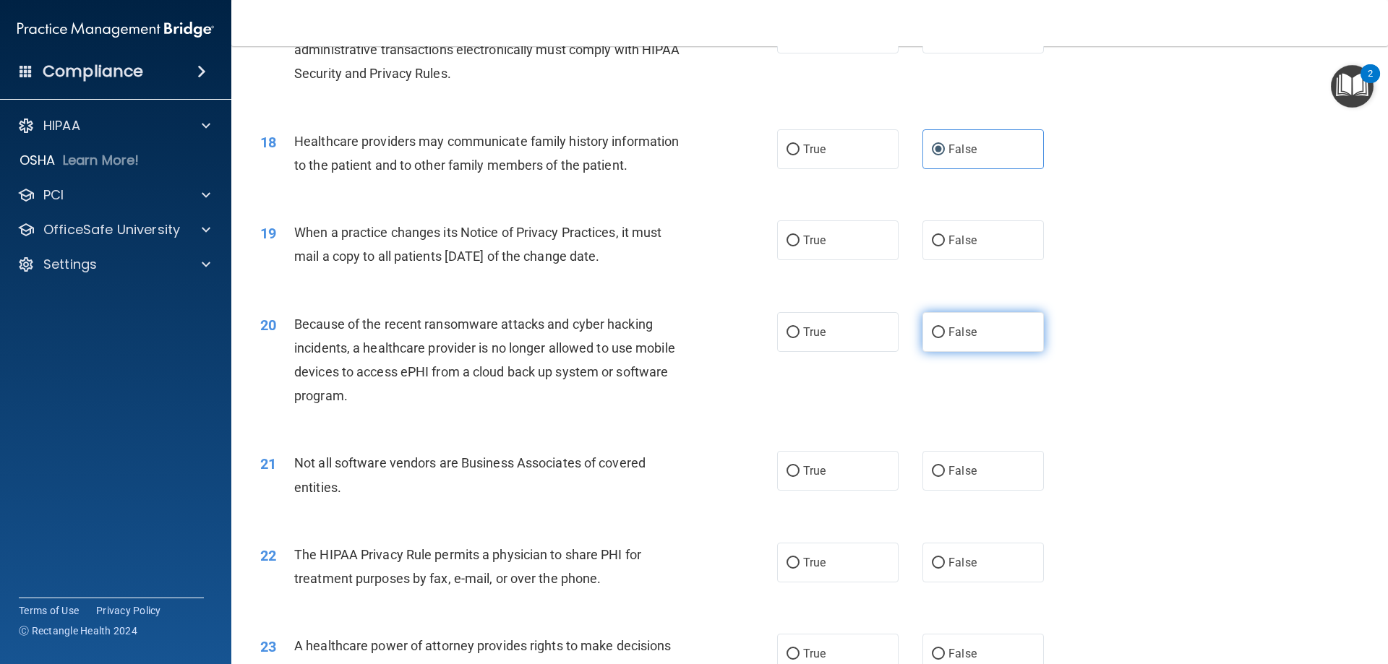
scroll to position [1880, 0]
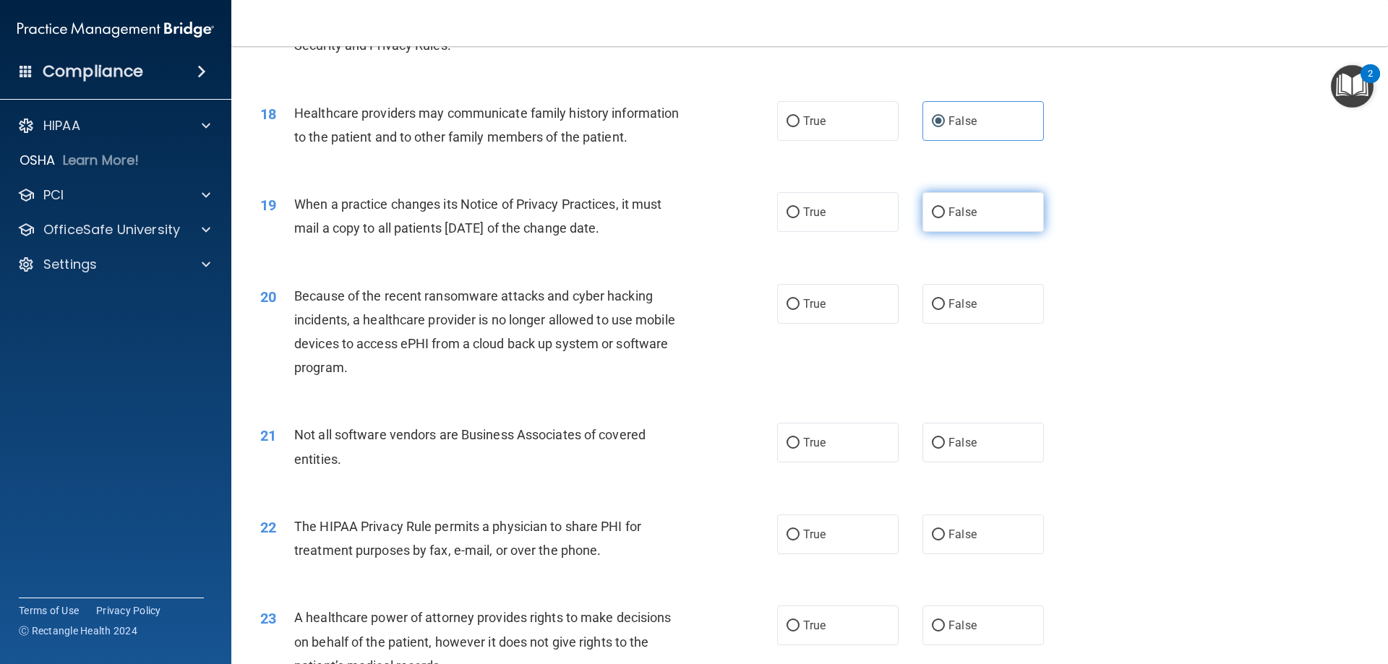
click at [962, 215] on span "False" at bounding box center [962, 212] width 28 height 14
click at [945, 215] on input "False" at bounding box center [938, 212] width 13 height 11
radio input "true"
click at [813, 211] on span "True" at bounding box center [814, 212] width 22 height 14
click at [800, 211] on input "True" at bounding box center [793, 212] width 13 height 11
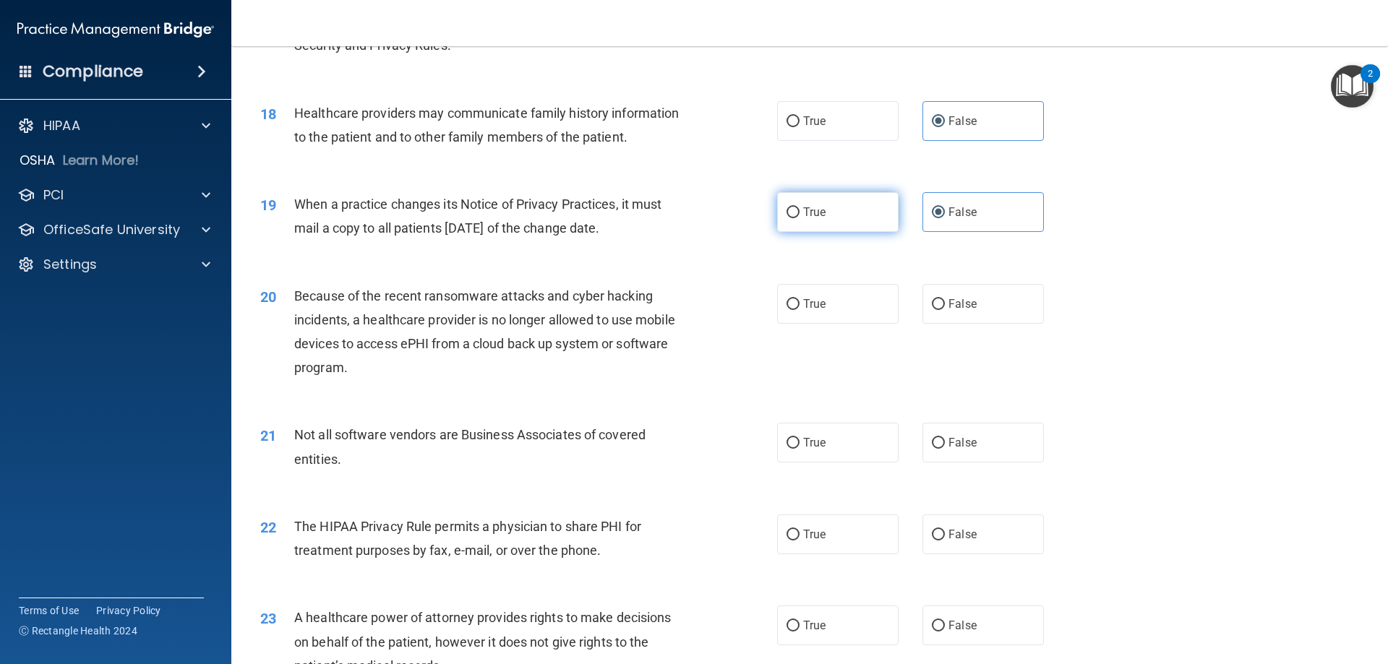
radio input "true"
radio input "false"
click at [1037, 304] on div "True False" at bounding box center [922, 304] width 291 height 40
click at [998, 308] on label "False" at bounding box center [982, 304] width 121 height 40
click at [945, 308] on input "False" at bounding box center [938, 304] width 13 height 11
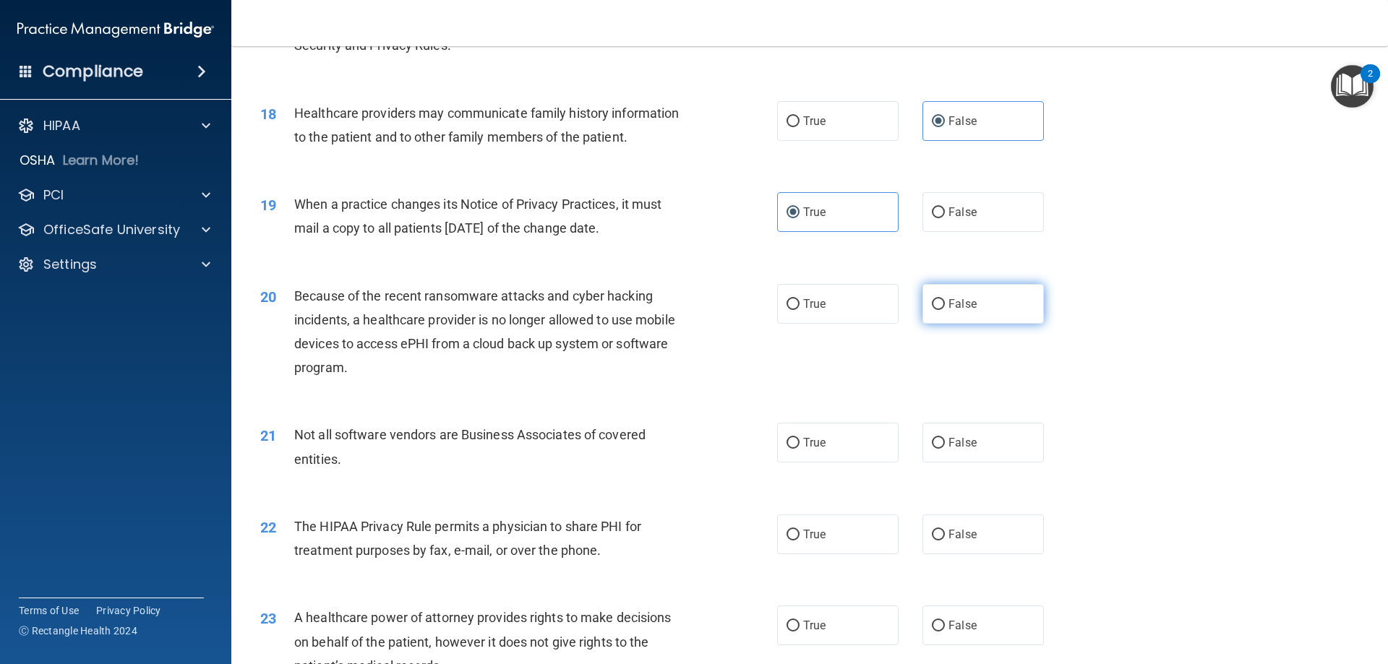
radio input "true"
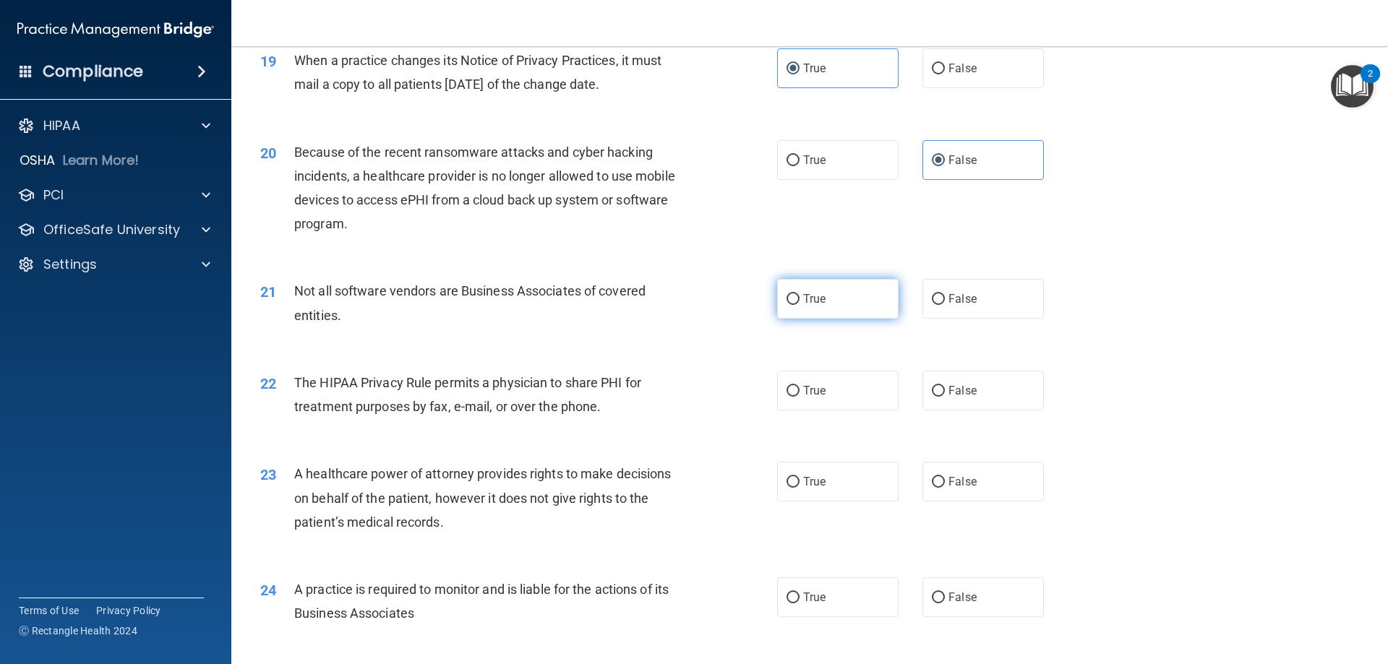
scroll to position [2024, 0]
click at [808, 301] on span "True" at bounding box center [814, 298] width 22 height 14
click at [800, 301] on input "True" at bounding box center [793, 299] width 13 height 11
radio input "true"
click at [884, 387] on label "True" at bounding box center [837, 390] width 121 height 40
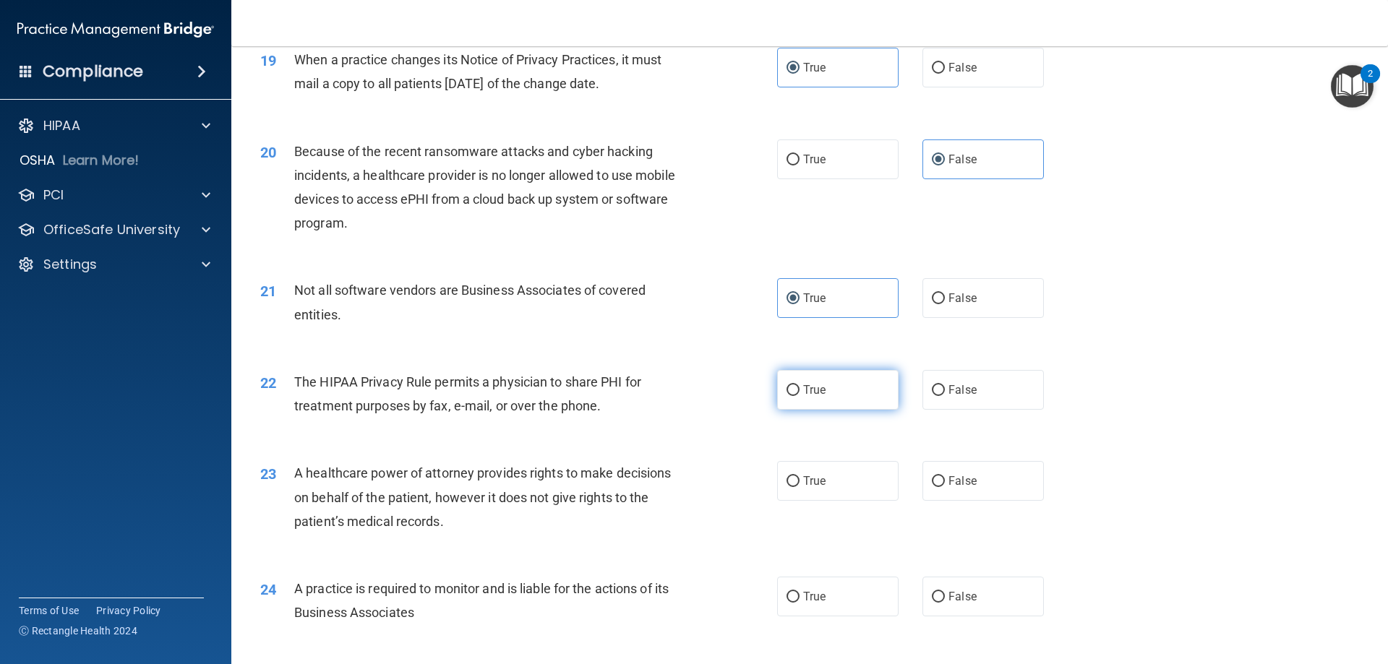
click at [800, 387] on input "True" at bounding box center [793, 390] width 13 height 11
radio input "true"
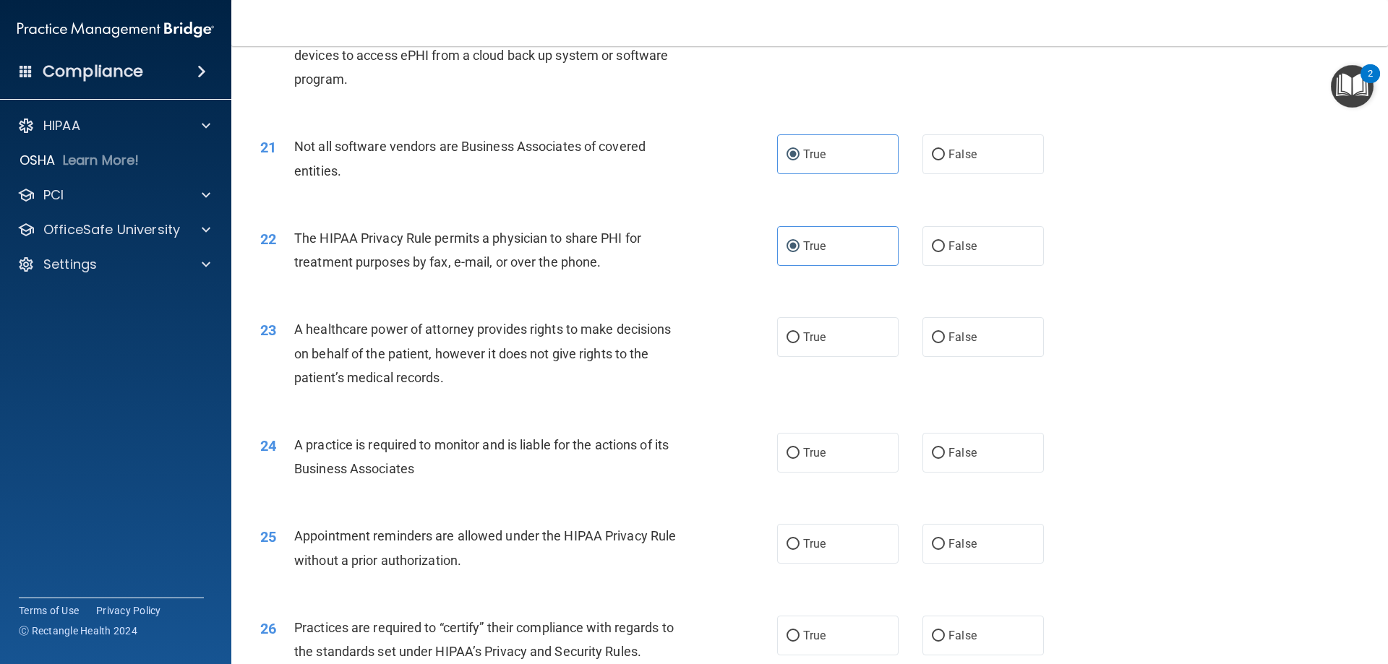
scroll to position [2169, 0]
click at [970, 335] on label "False" at bounding box center [982, 337] width 121 height 40
click at [945, 335] on input "False" at bounding box center [938, 337] width 13 height 11
radio input "true"
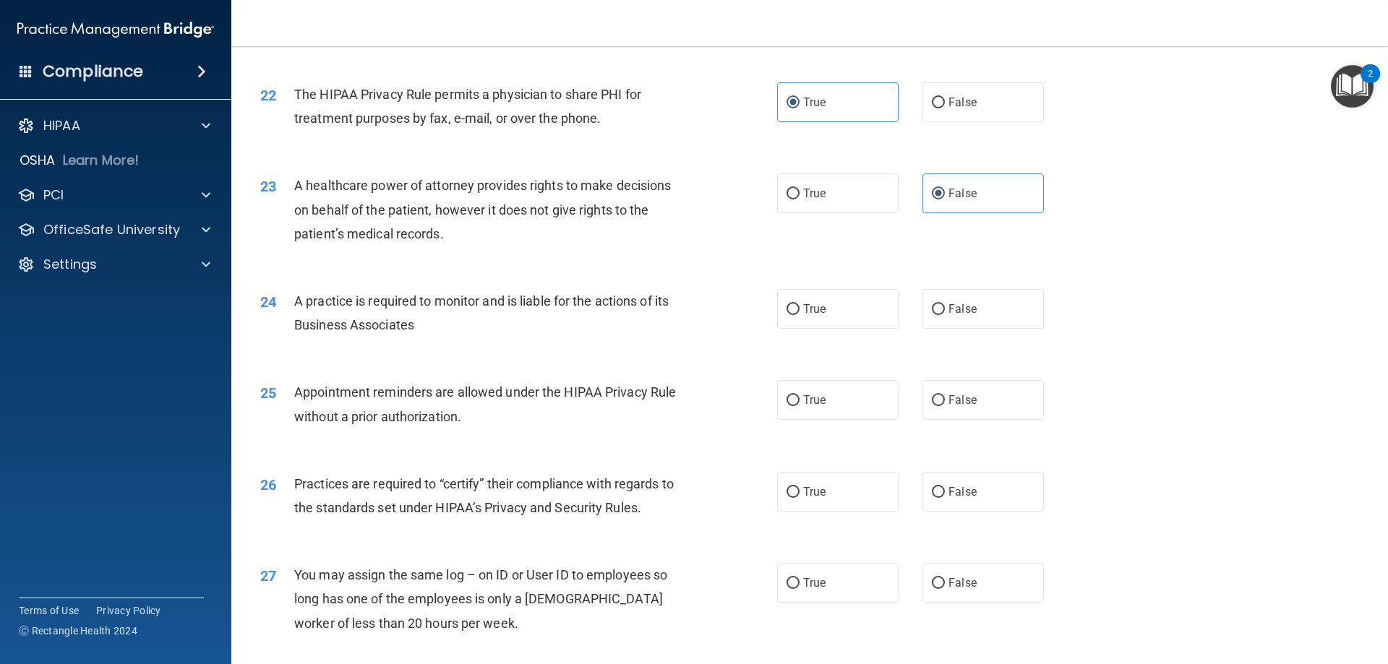
scroll to position [2313, 0]
click at [948, 306] on span "False" at bounding box center [962, 308] width 28 height 14
click at [943, 306] on input "False" at bounding box center [938, 308] width 13 height 11
radio input "true"
click at [832, 404] on label "True" at bounding box center [837, 399] width 121 height 40
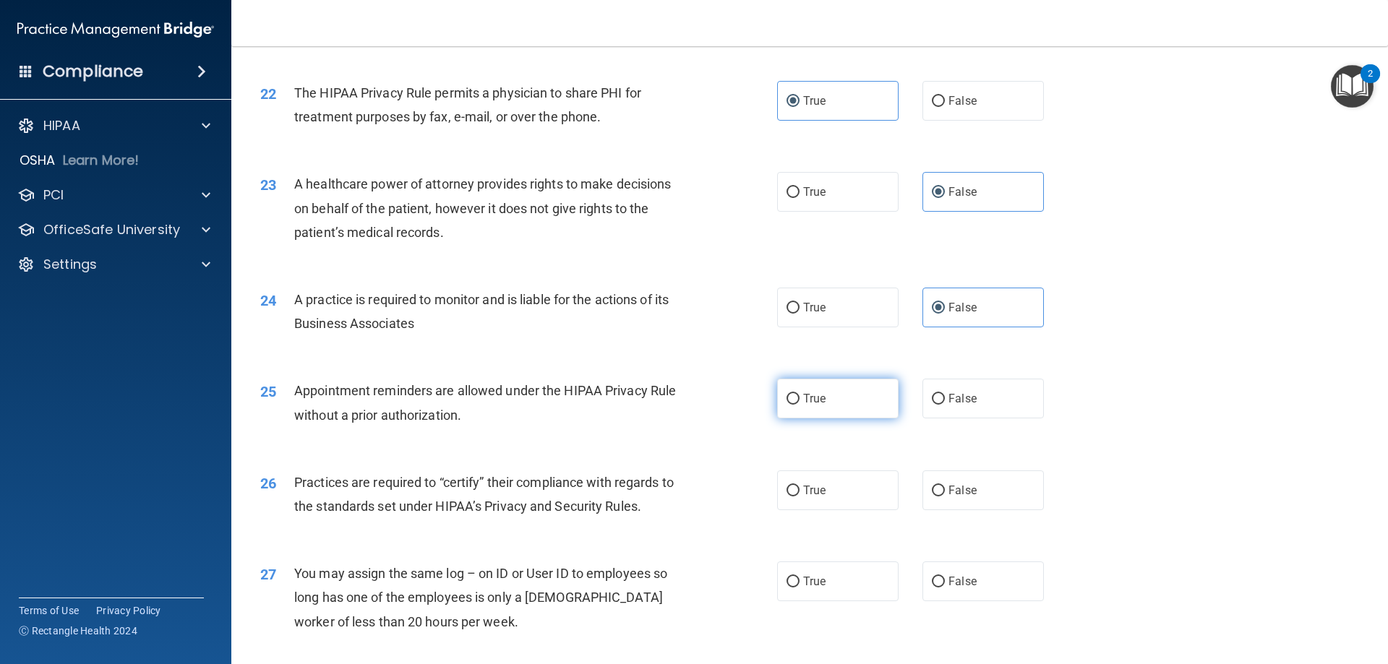
click at [800, 404] on input "True" at bounding box center [793, 399] width 13 height 11
radio input "true"
click at [808, 497] on span "True" at bounding box center [814, 491] width 22 height 14
click at [800, 497] on input "True" at bounding box center [793, 491] width 13 height 11
radio input "true"
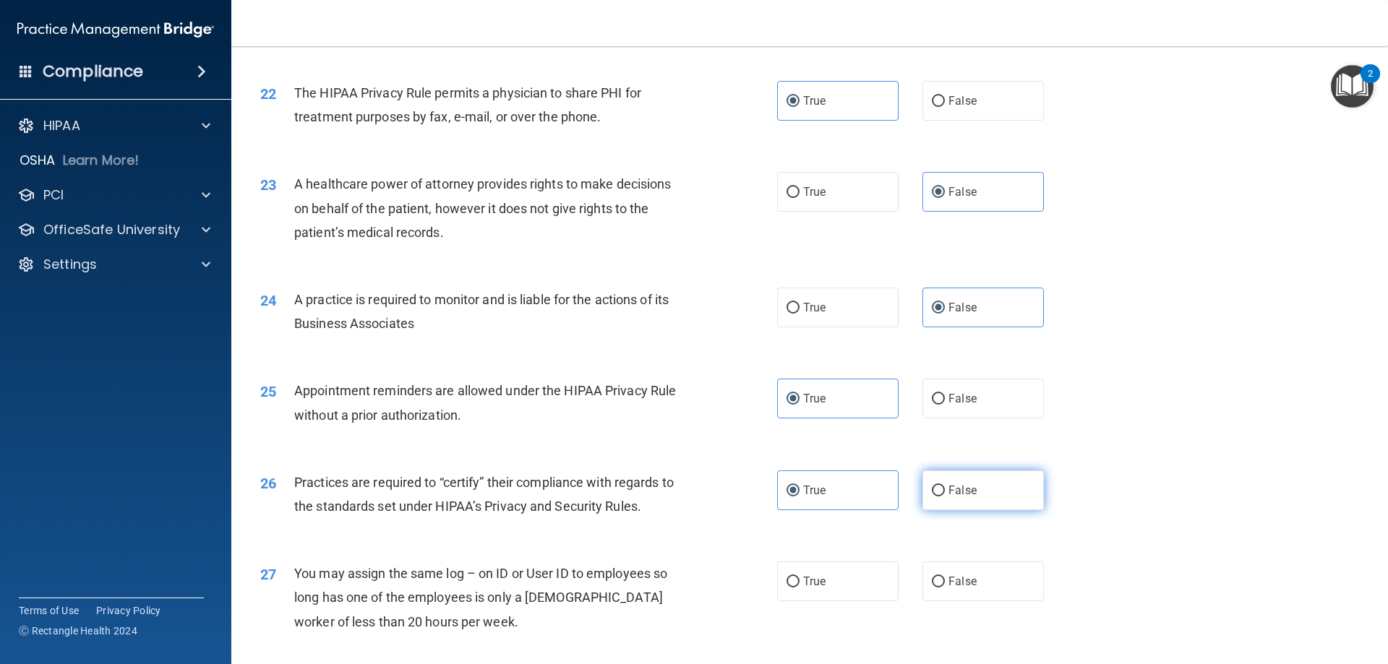
click at [933, 490] on input "False" at bounding box center [938, 491] width 13 height 11
radio input "true"
radio input "false"
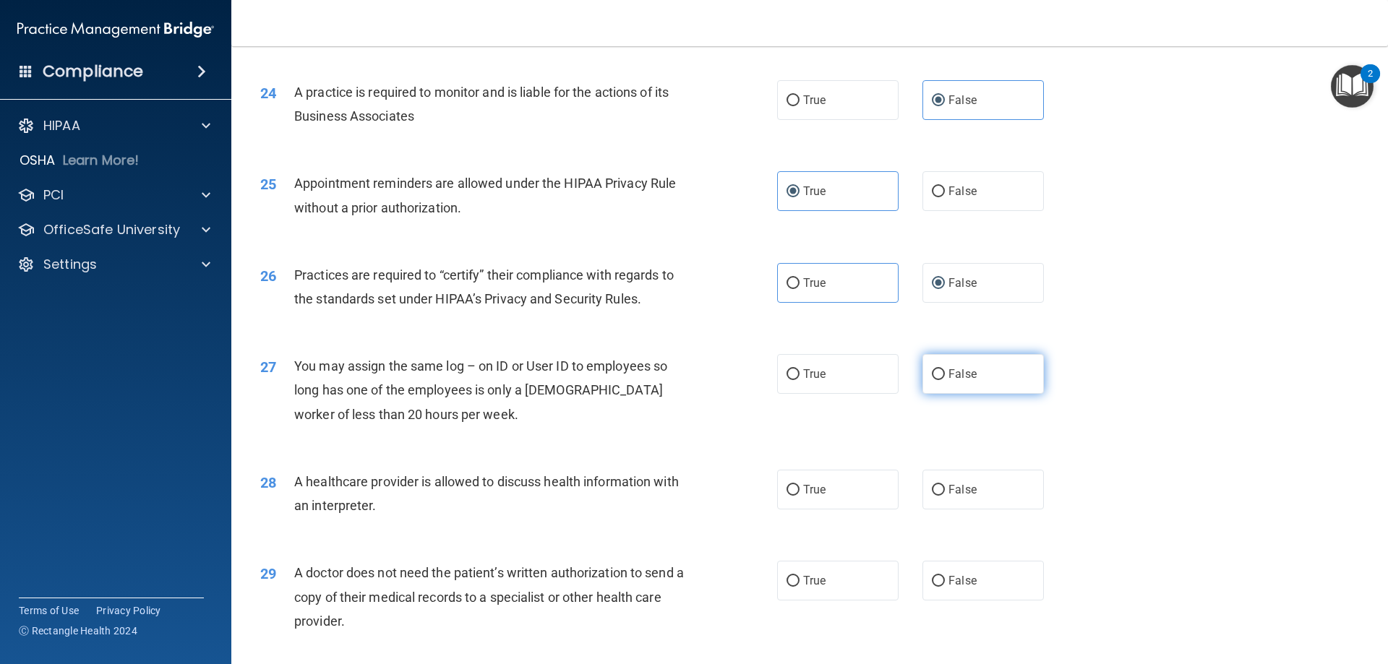
scroll to position [2530, 0]
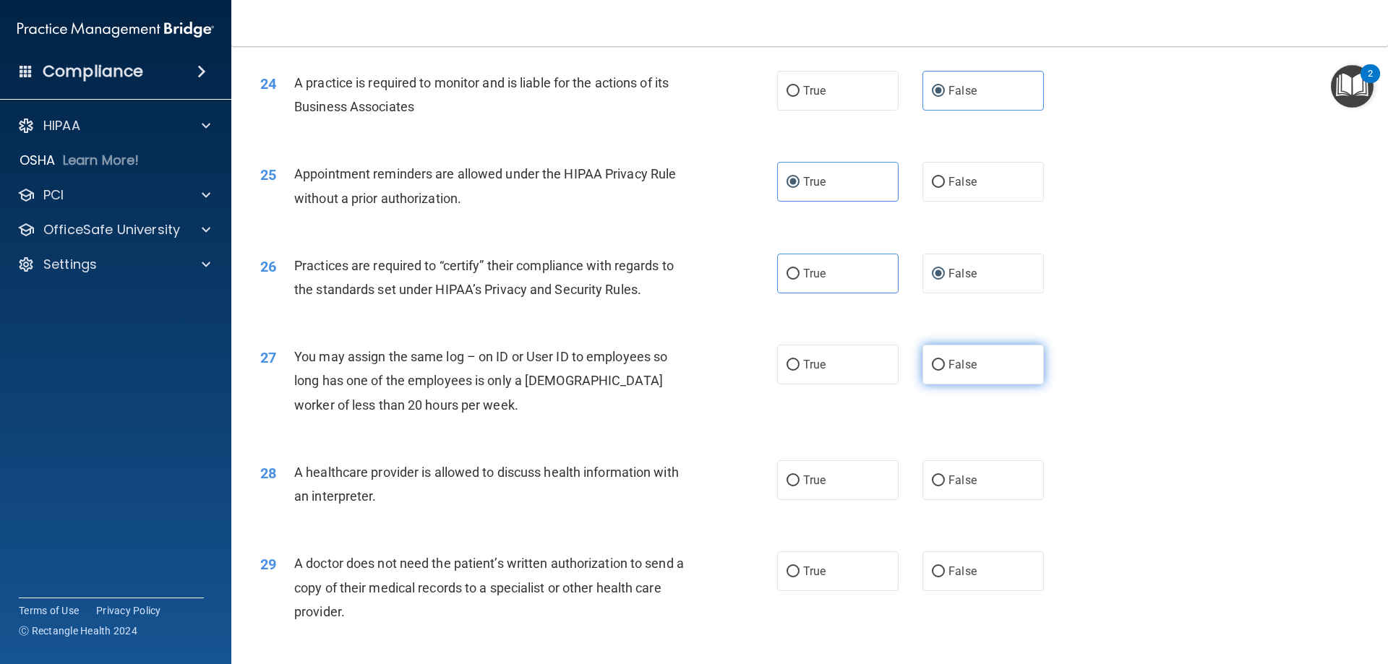
click at [932, 368] on input "False" at bounding box center [938, 365] width 13 height 11
radio input "true"
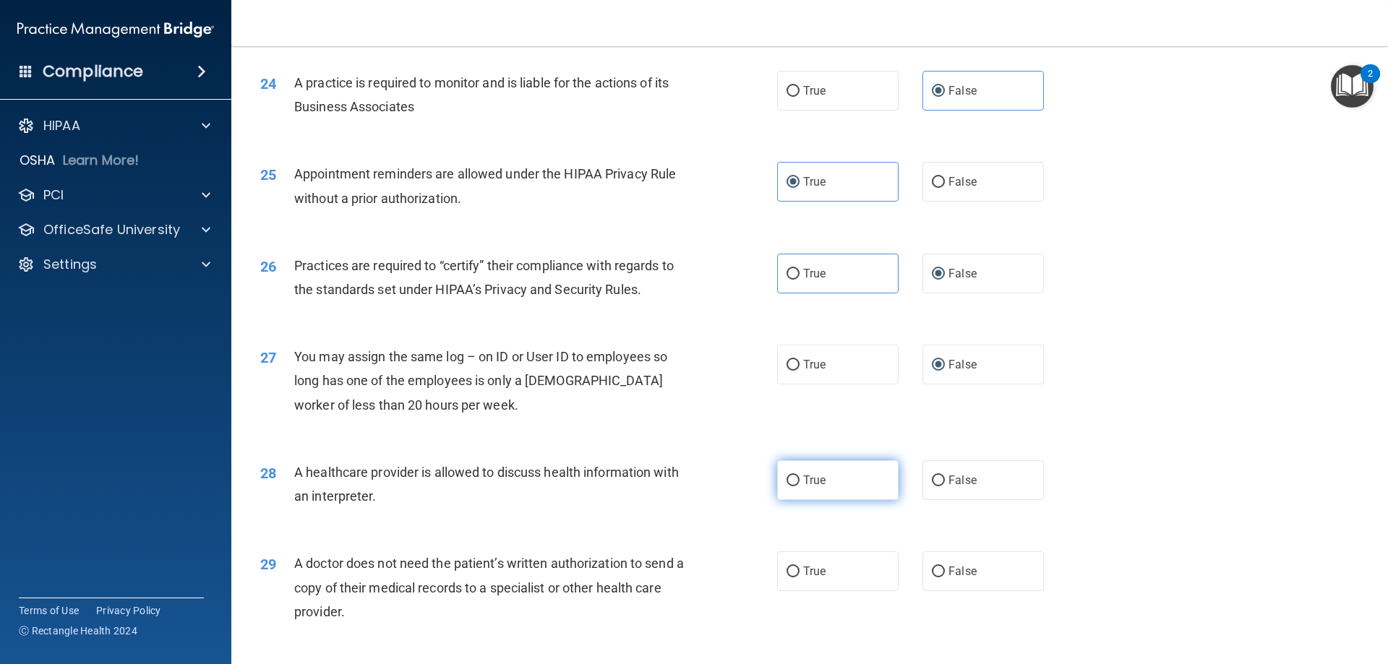
click at [787, 485] on input "True" at bounding box center [793, 481] width 13 height 11
radio input "true"
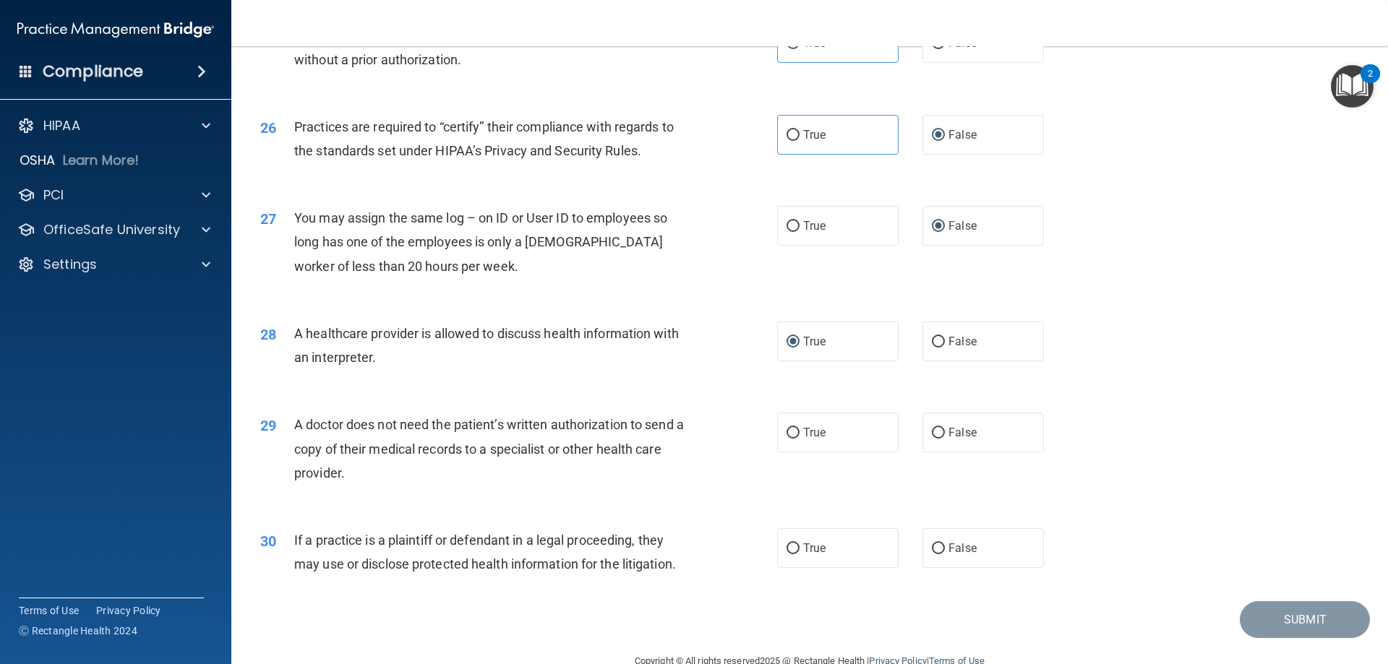
scroll to position [2675, 0]
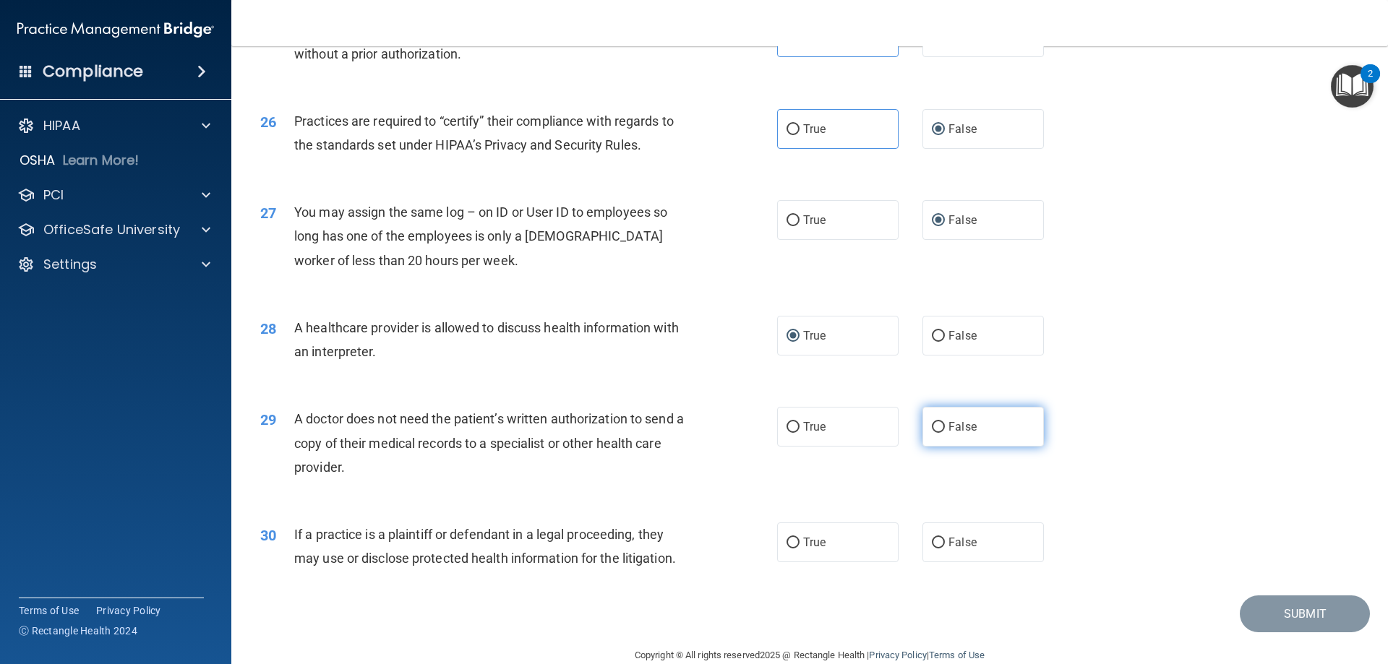
click at [967, 426] on span "False" at bounding box center [962, 427] width 28 height 14
click at [945, 426] on input "False" at bounding box center [938, 427] width 13 height 11
radio input "true"
click at [959, 539] on span "False" at bounding box center [962, 543] width 28 height 14
click at [945, 539] on input "False" at bounding box center [938, 543] width 13 height 11
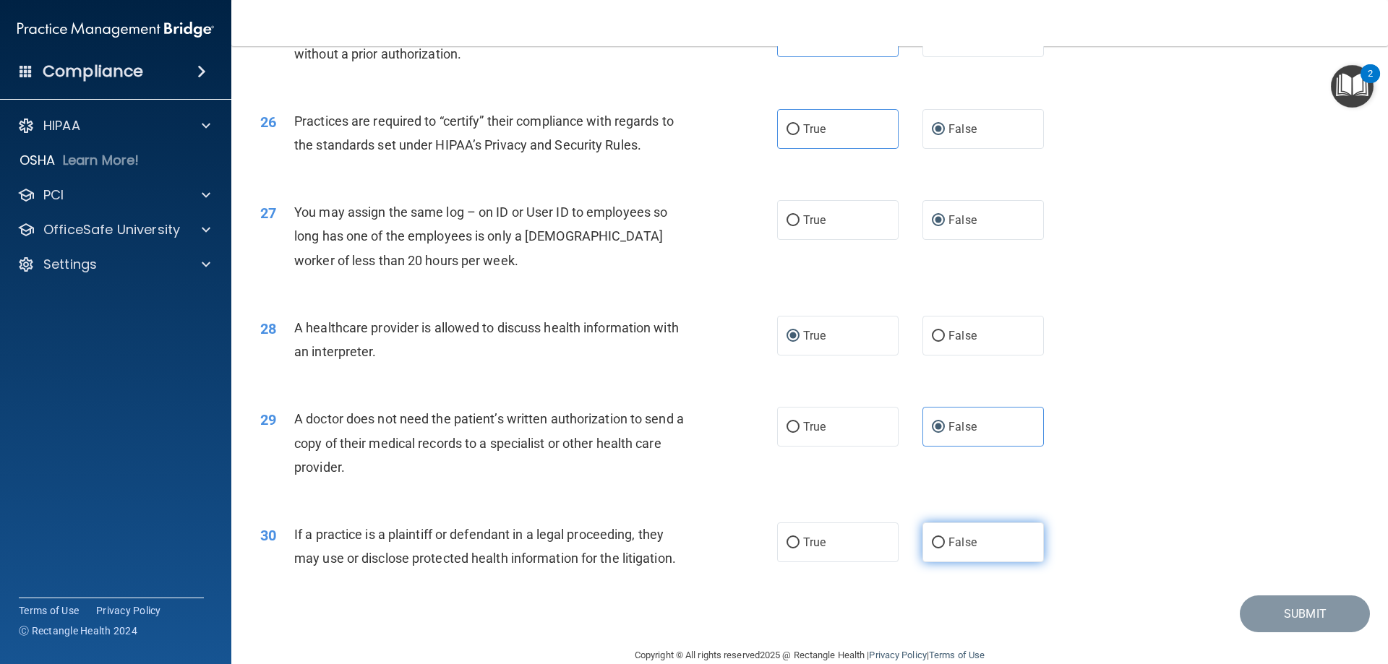
radio input "true"
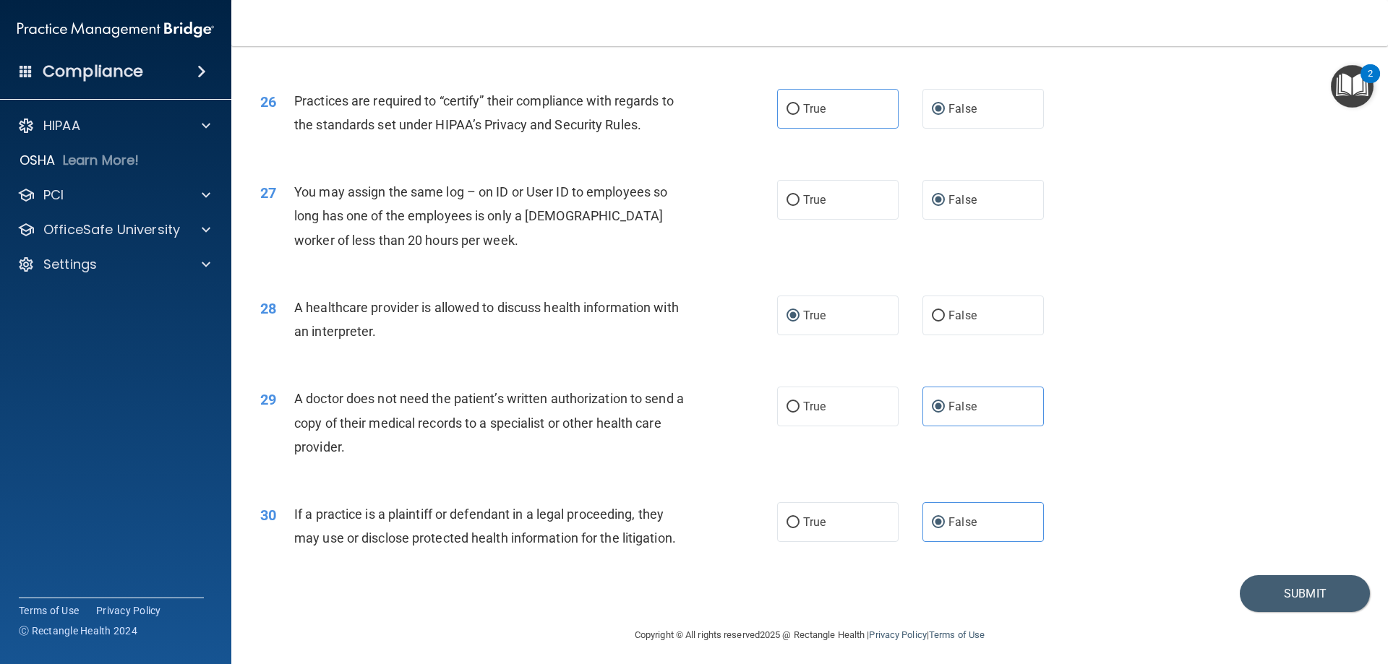
scroll to position [2701, 0]
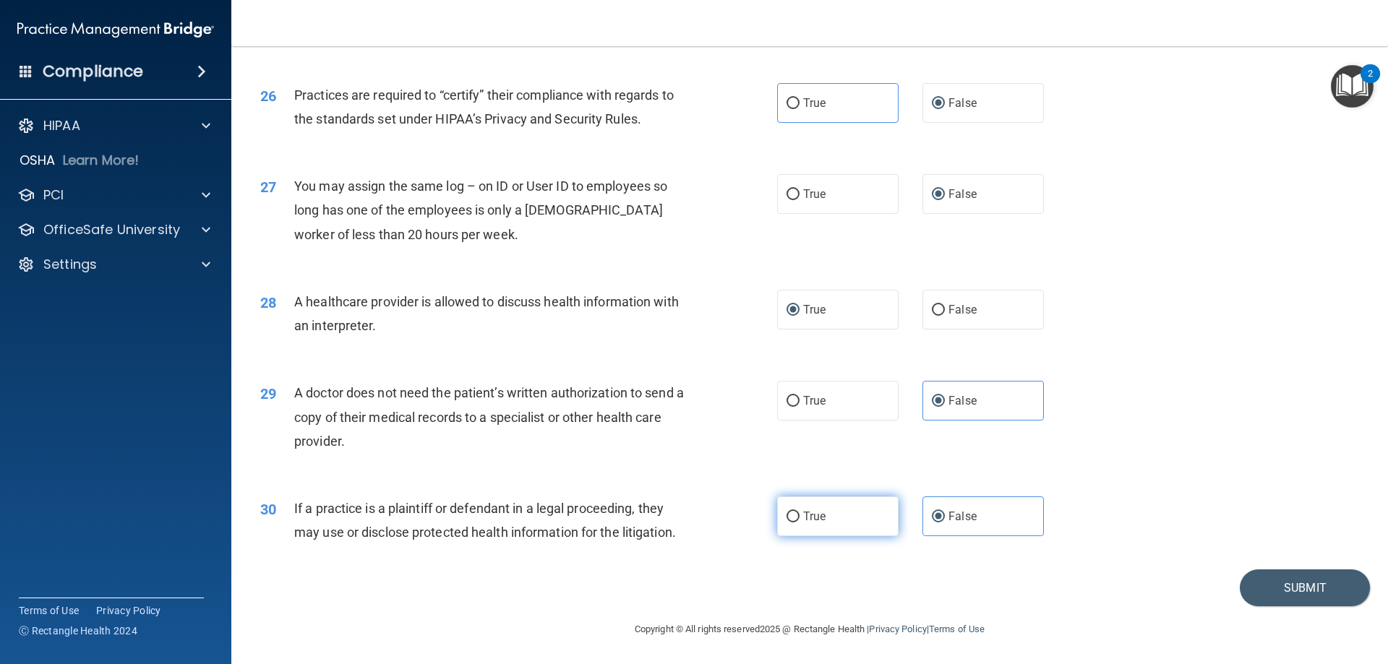
click at [808, 534] on label "True" at bounding box center [837, 517] width 121 height 40
click at [800, 523] on input "True" at bounding box center [793, 517] width 13 height 11
radio input "true"
radio input "false"
click at [1280, 580] on button "Submit" at bounding box center [1305, 588] width 130 height 37
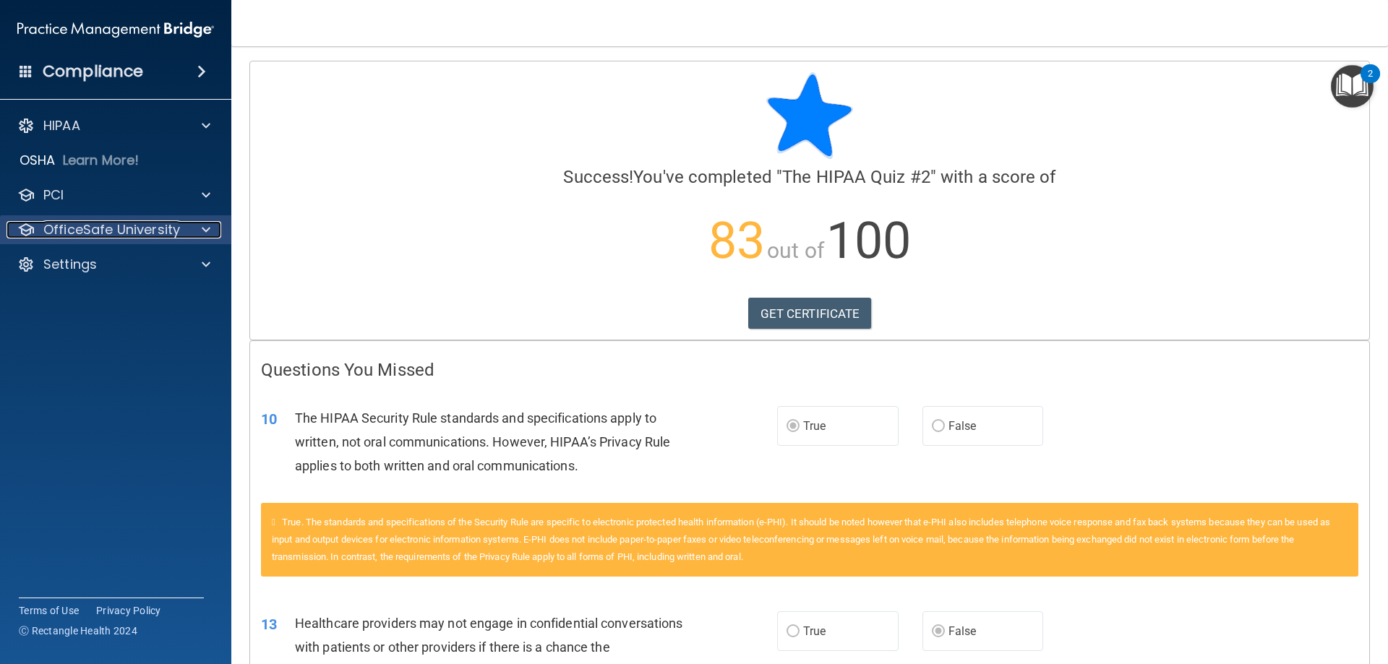
click at [119, 225] on p "OfficeSafe University" at bounding box center [111, 229] width 137 height 17
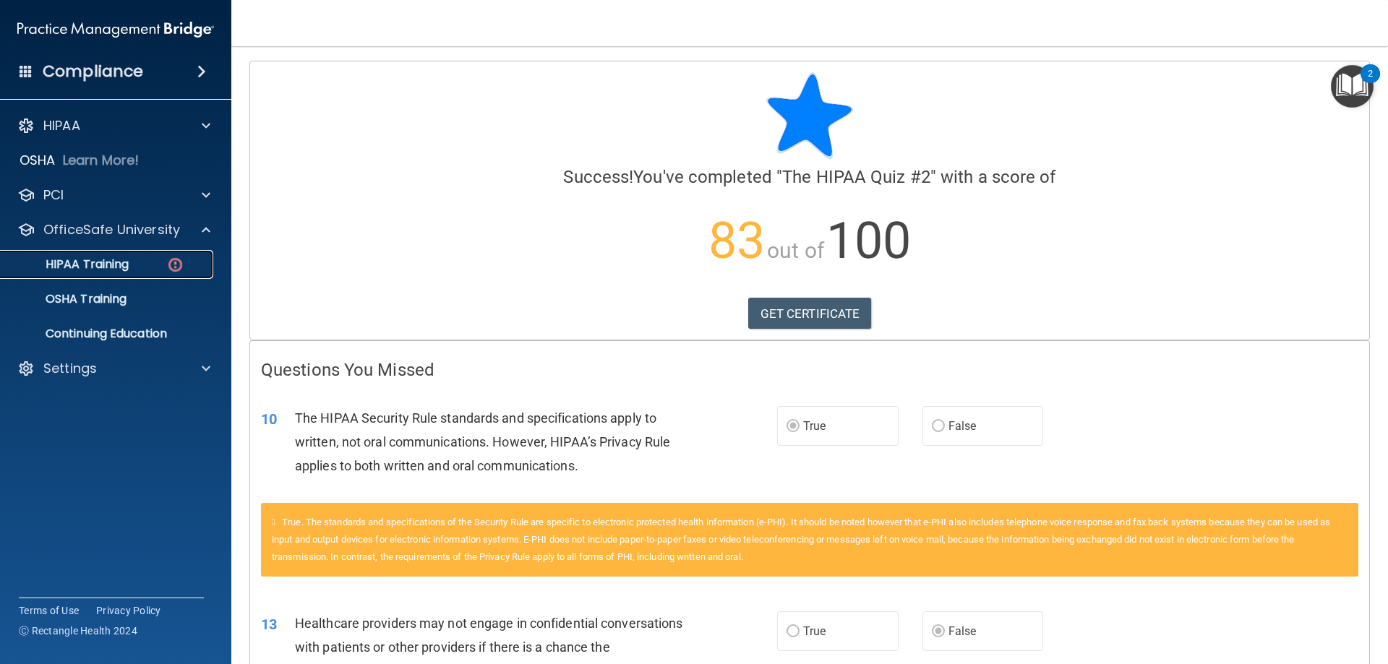
click at [116, 272] on p "HIPAA Training" at bounding box center [68, 264] width 119 height 14
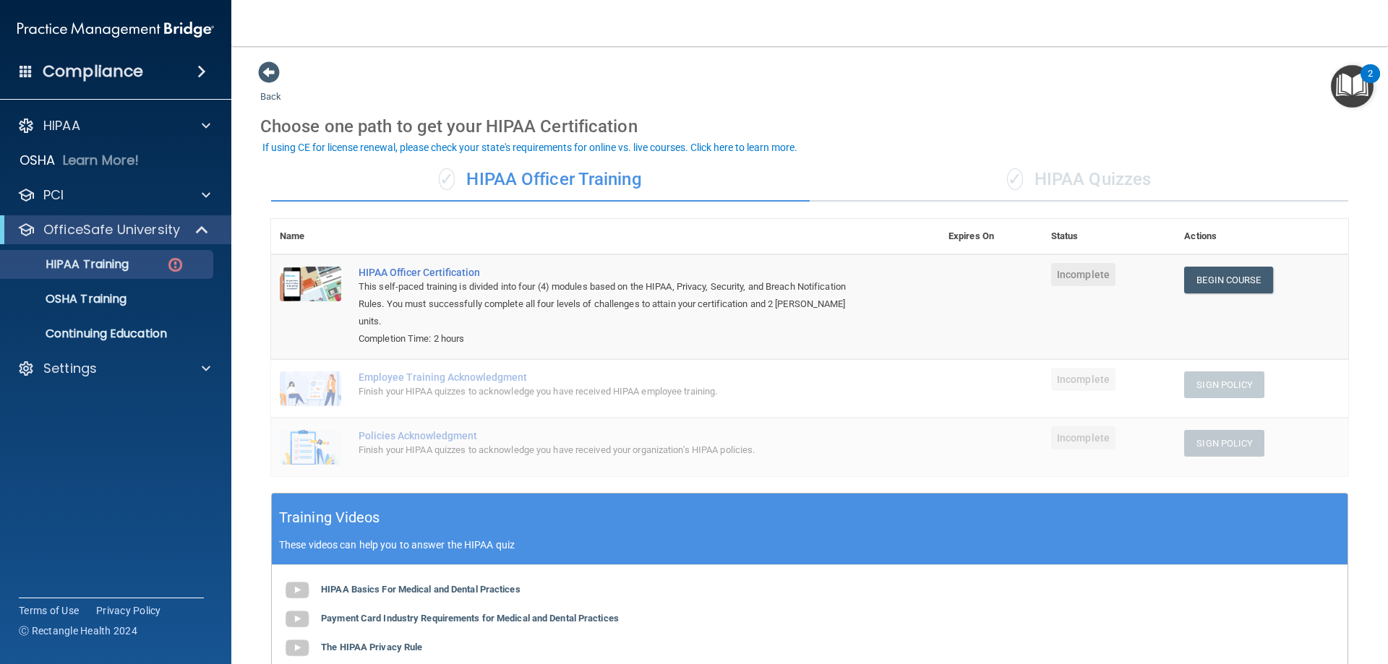
click at [1077, 177] on div "✓ HIPAA Quizzes" at bounding box center [1079, 179] width 539 height 43
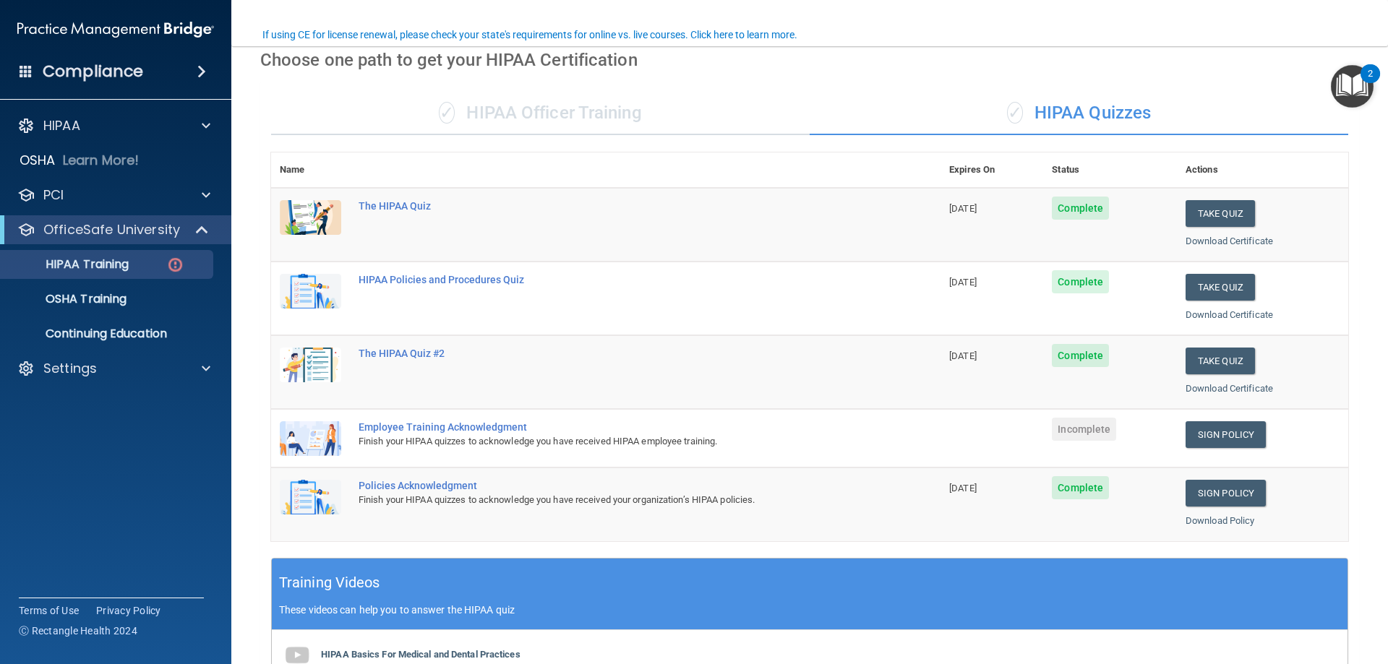
scroll to position [217, 0]
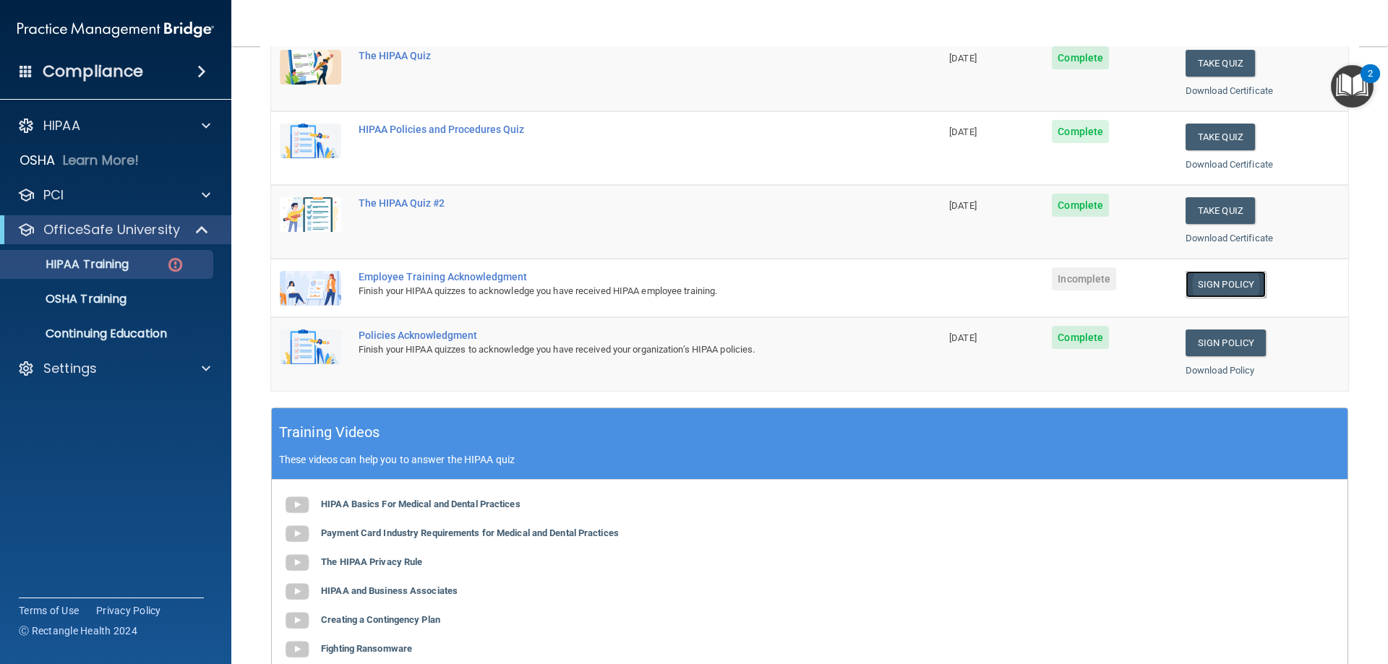
click at [1209, 283] on link "Sign Policy" at bounding box center [1226, 284] width 80 height 27
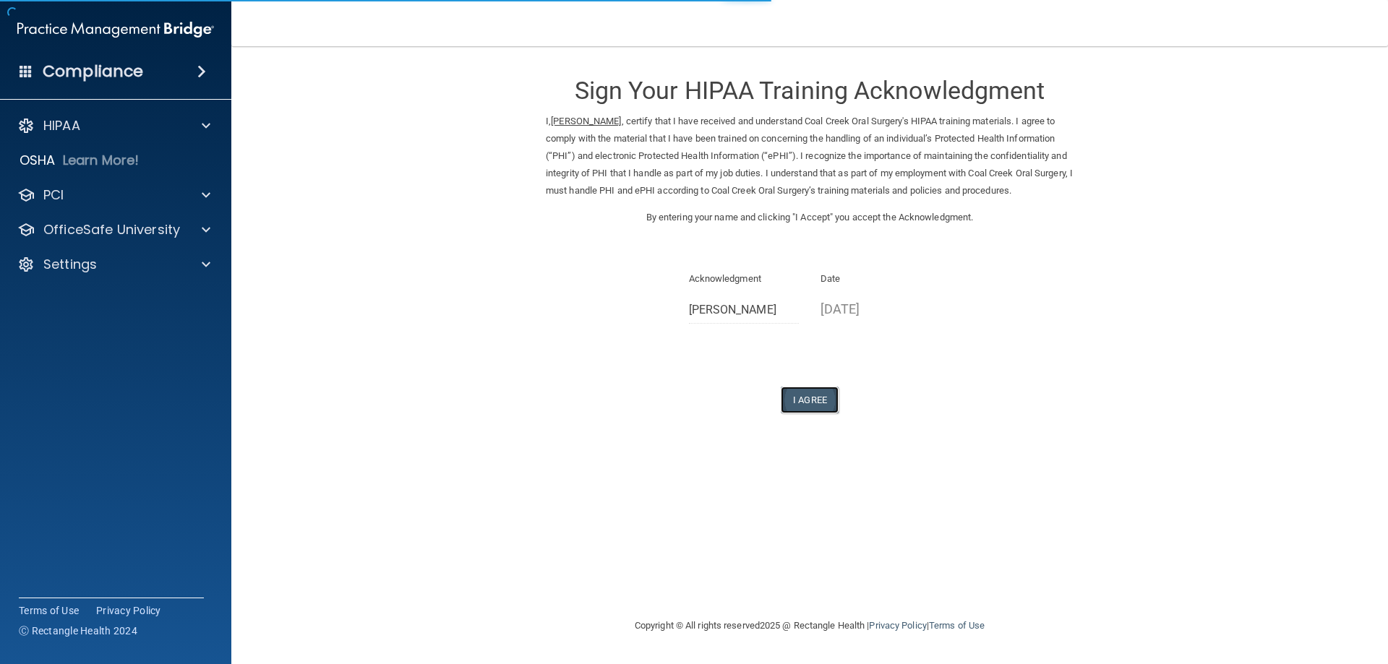
click at [810, 413] on button "I Agree" at bounding box center [810, 400] width 58 height 27
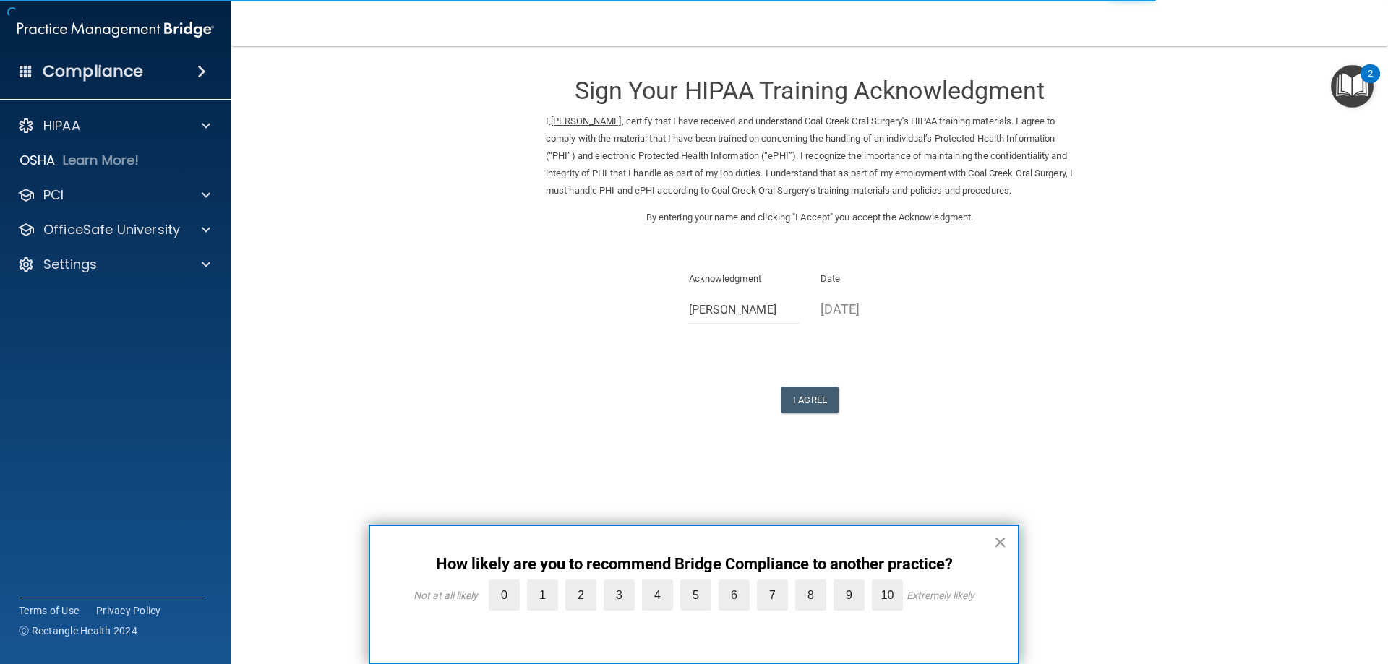
click at [995, 545] on button "×" at bounding box center [1000, 542] width 14 height 23
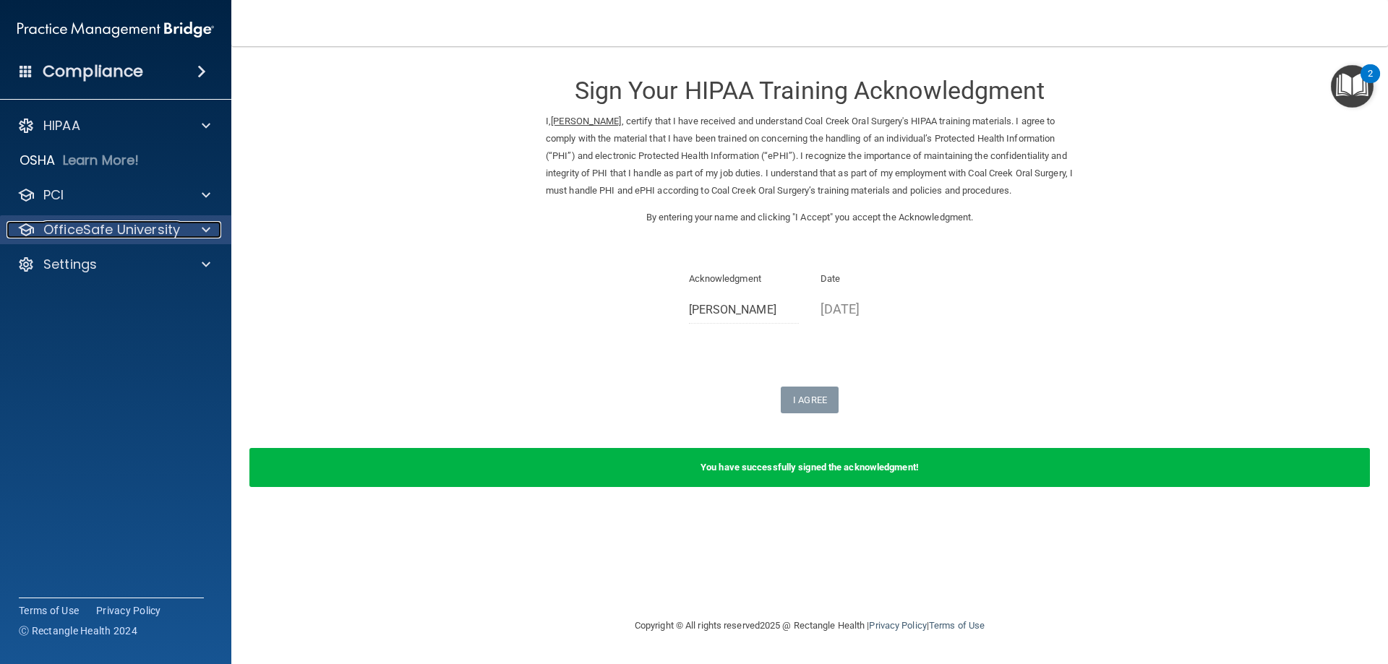
click at [117, 234] on p "OfficeSafe University" at bounding box center [111, 229] width 137 height 17
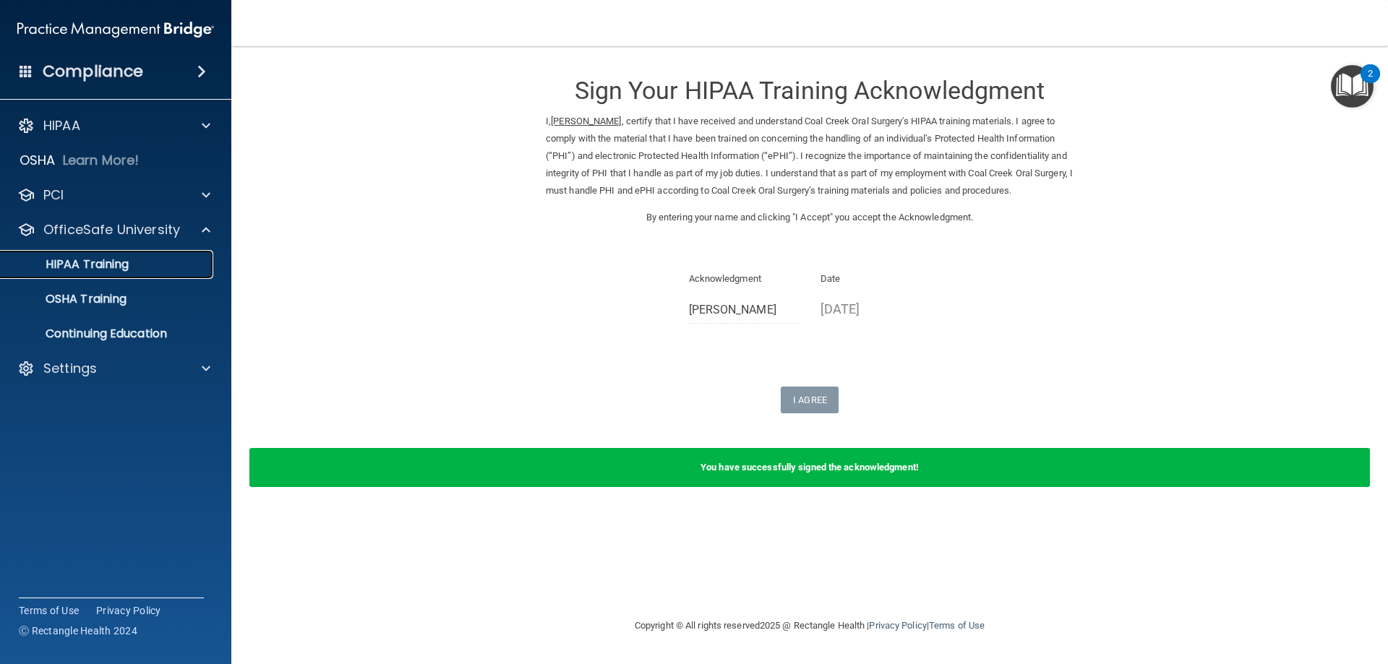
click at [140, 264] on div "HIPAA Training" at bounding box center [107, 264] width 197 height 14
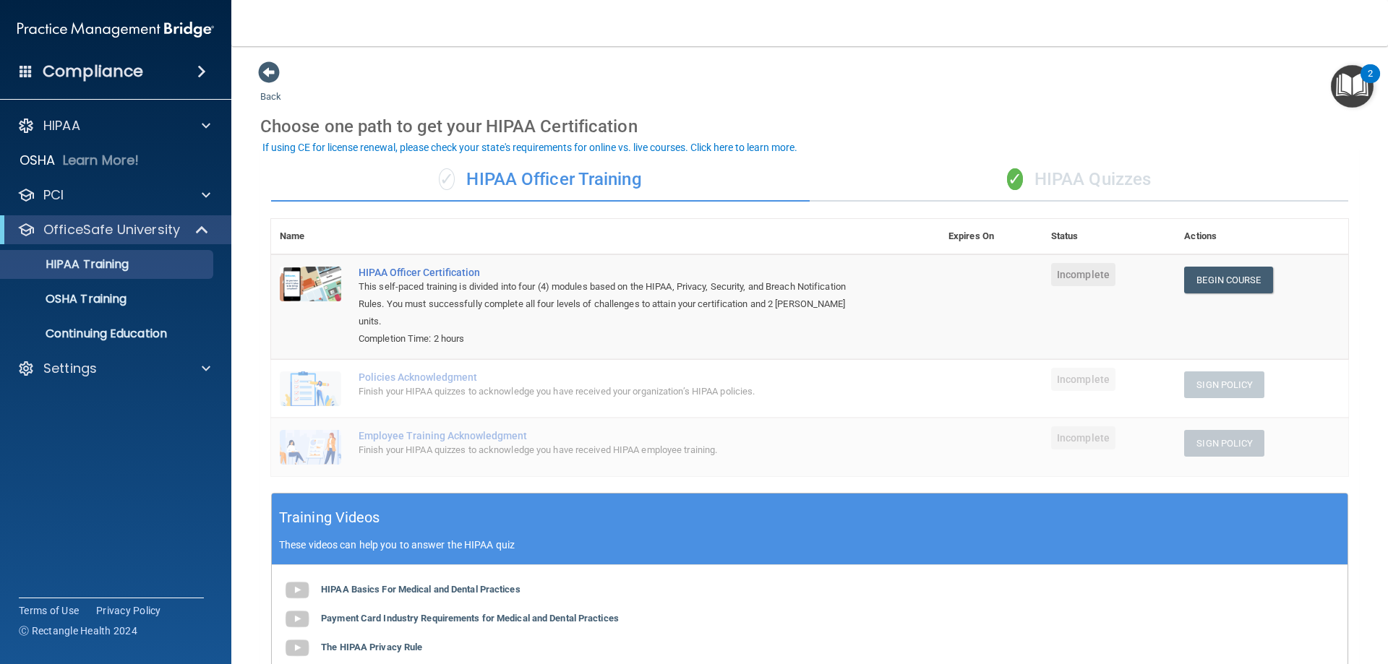
click at [1080, 171] on div "✓ HIPAA Quizzes" at bounding box center [1079, 179] width 539 height 43
